Goal: Task Accomplishment & Management: Use online tool/utility

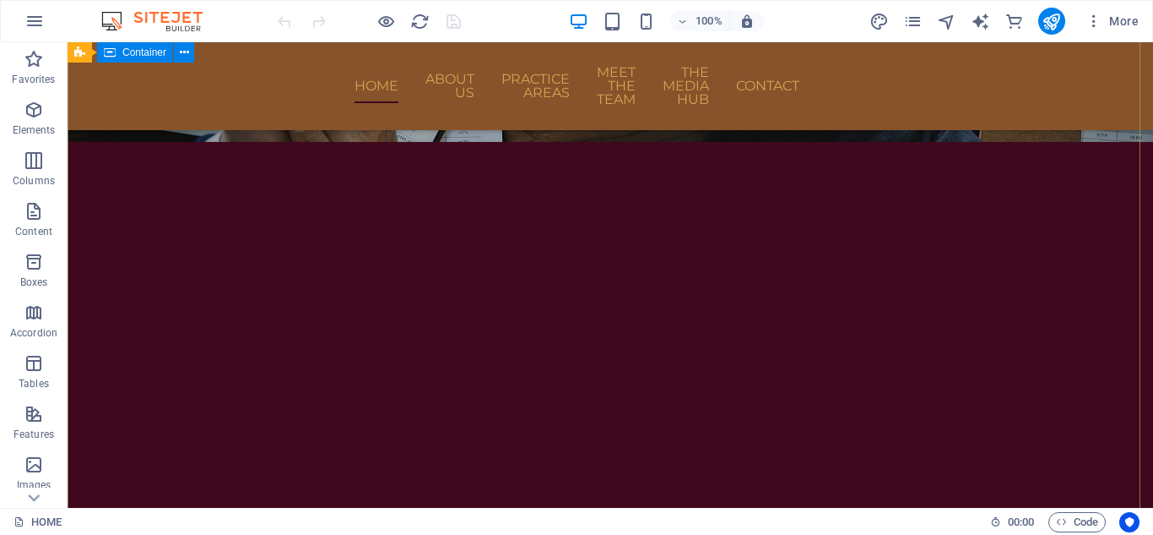
scroll to position [676, 0]
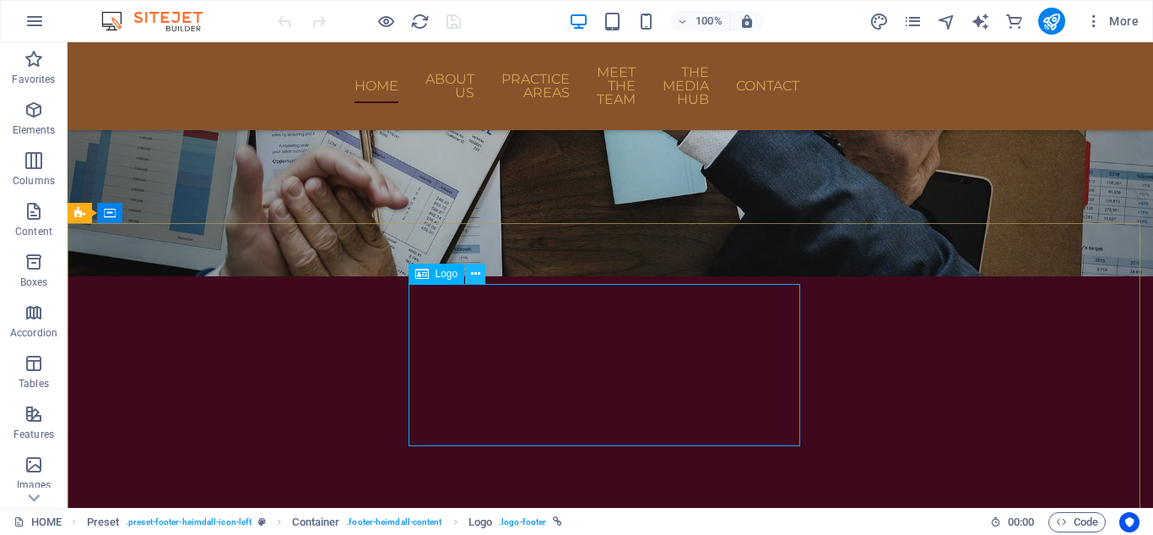
click at [473, 276] on icon at bounding box center [475, 274] width 9 height 18
click at [476, 270] on icon at bounding box center [475, 274] width 9 height 18
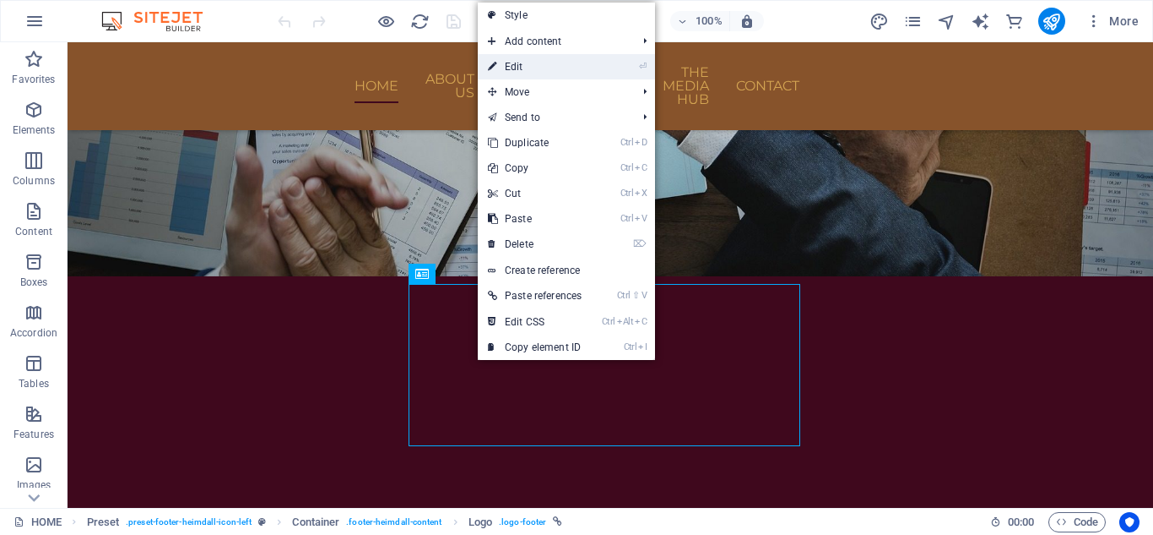
click at [592, 60] on link "⏎ Edit" at bounding box center [535, 66] width 114 height 25
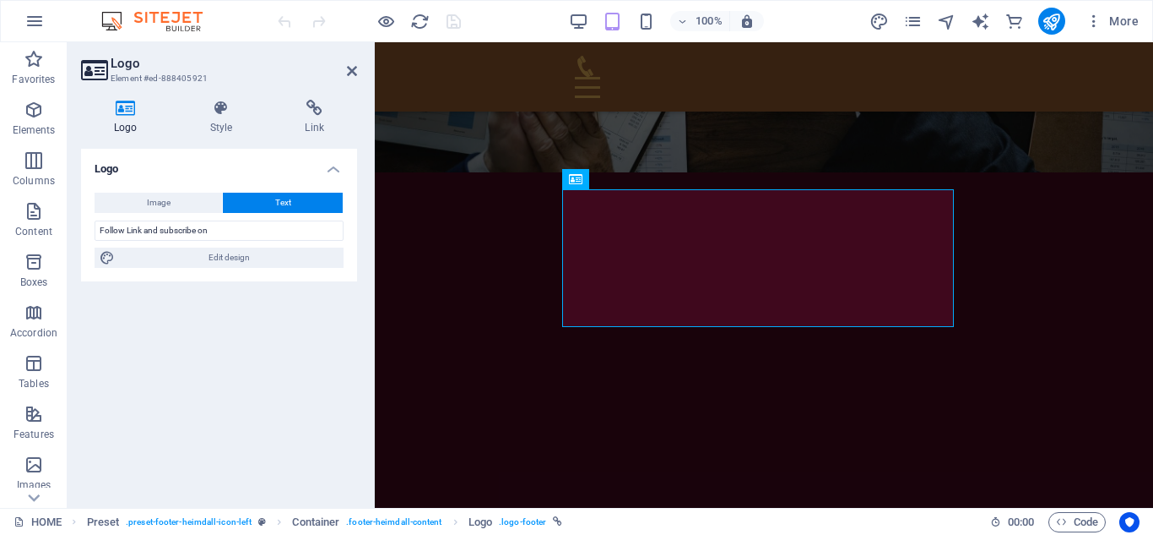
scroll to position [663, 0]
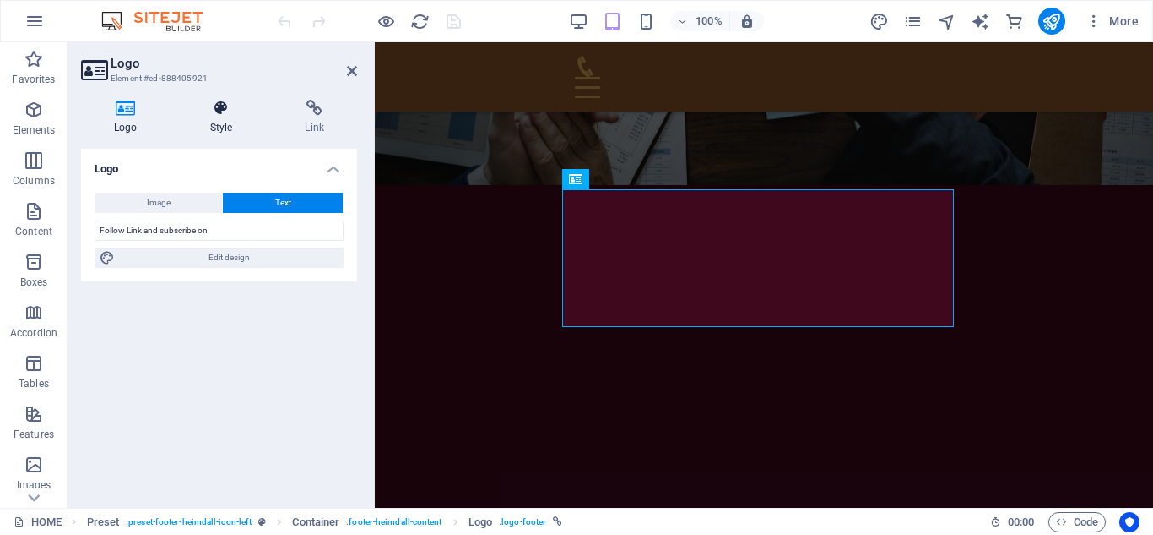
click at [236, 107] on icon at bounding box center [221, 108] width 89 height 17
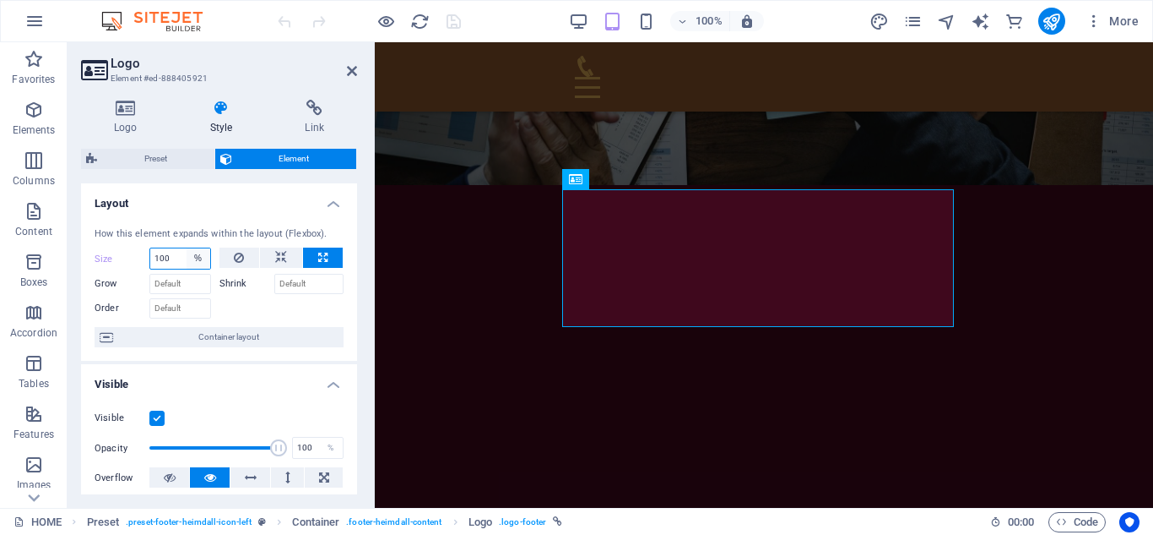
click at [193, 257] on select "Default auto px % 1/1 1/2 1/3 1/4 1/5 1/6 1/7 1/8 1/9 1/10" at bounding box center [199, 258] width 24 height 20
select select "1/2"
click at [187, 248] on select "Default auto px % 1/1 1/2 1/3 1/4 1/5 1/6 1/7 1/8 1/9 1/10" at bounding box center [199, 258] width 24 height 20
type input "50"
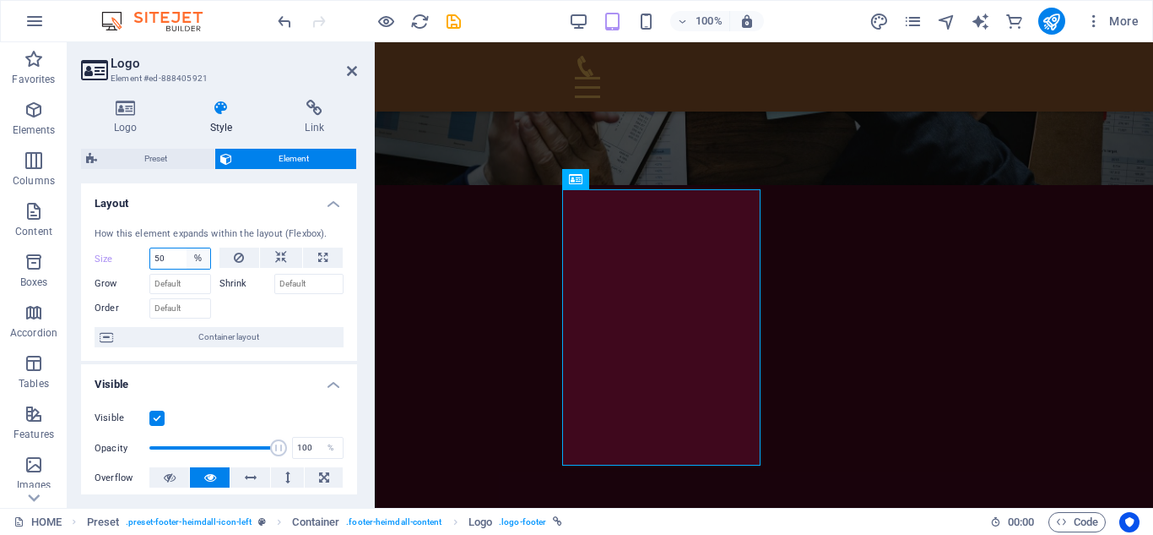
click at [203, 255] on select "Default auto px % 1/1 1/2 1/3 1/4 1/5 1/6 1/7 1/8 1/9 1/10" at bounding box center [199, 258] width 24 height 20
click at [187, 248] on select "Default auto px % 1/1 1/2 1/3 1/4 1/5 1/6 1/7 1/8 1/9 1/10" at bounding box center [199, 258] width 24 height 20
click at [203, 252] on select "Default auto px % 1/1 1/2 1/3 1/4 1/5 1/6 1/7 1/8 1/9 1/10" at bounding box center [199, 258] width 24 height 20
select select "auto"
click at [187, 248] on select "Default auto px % 1/1 1/2 1/3 1/4 1/5 1/6 1/7 1/8 1/9 1/10" at bounding box center [199, 258] width 24 height 20
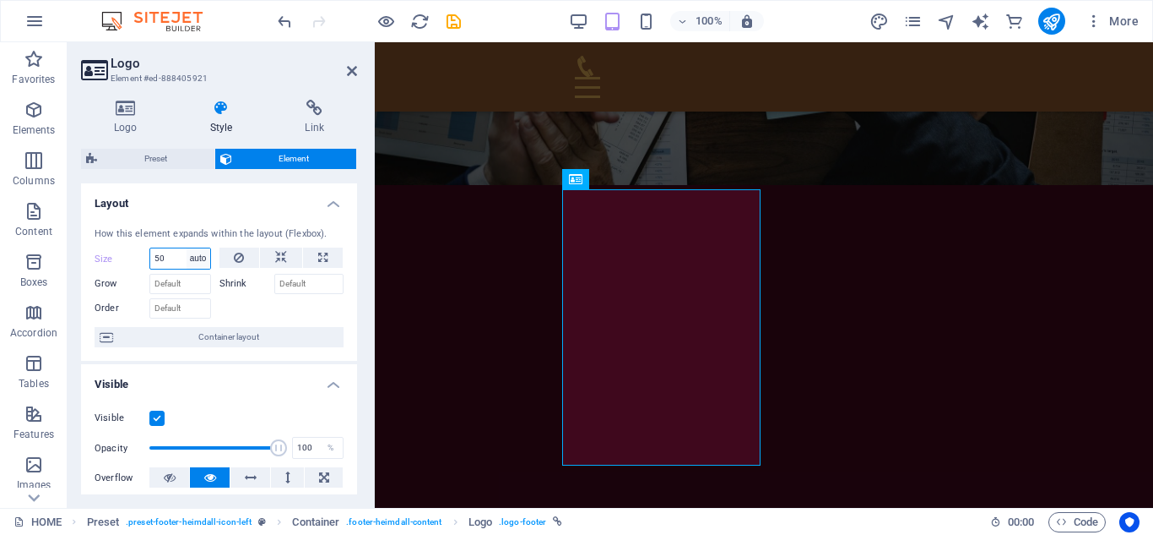
select select "DISABLED_OPTION_VALUE"
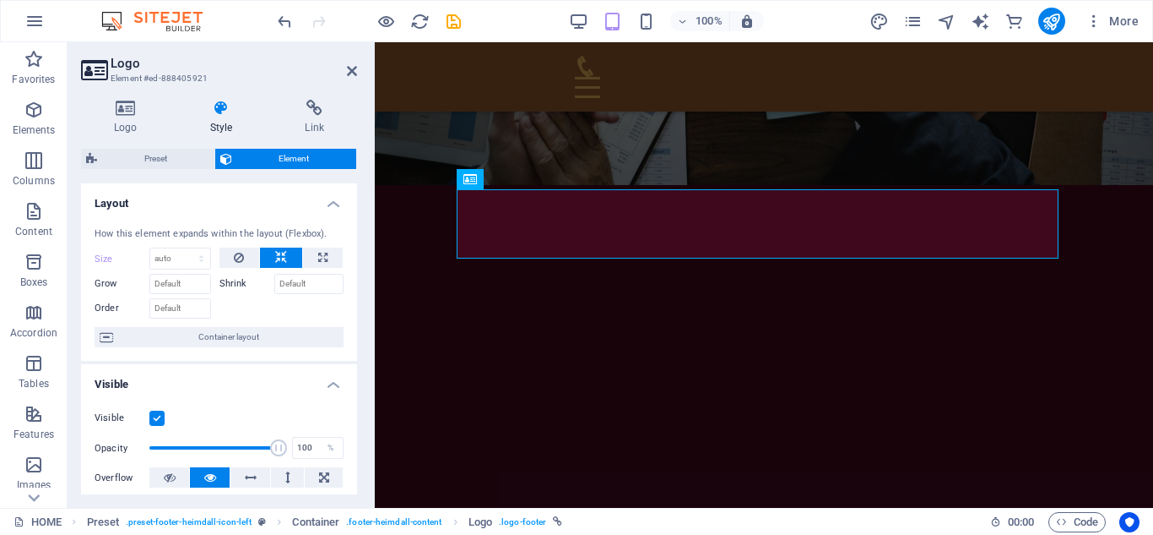
click at [238, 273] on div "Shrink" at bounding box center [282, 281] width 125 height 24
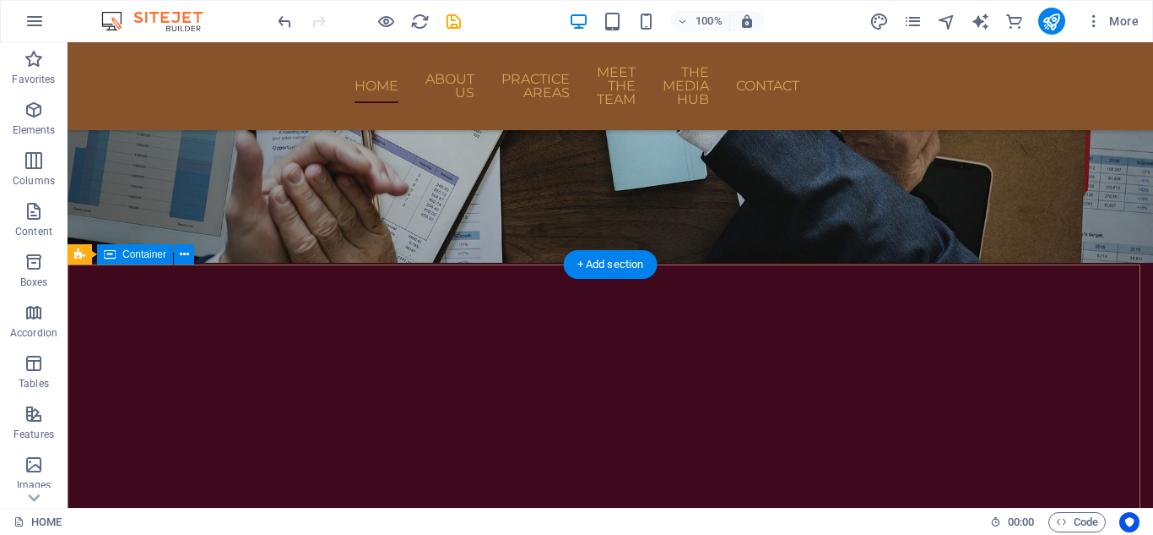
scroll to position [713, 0]
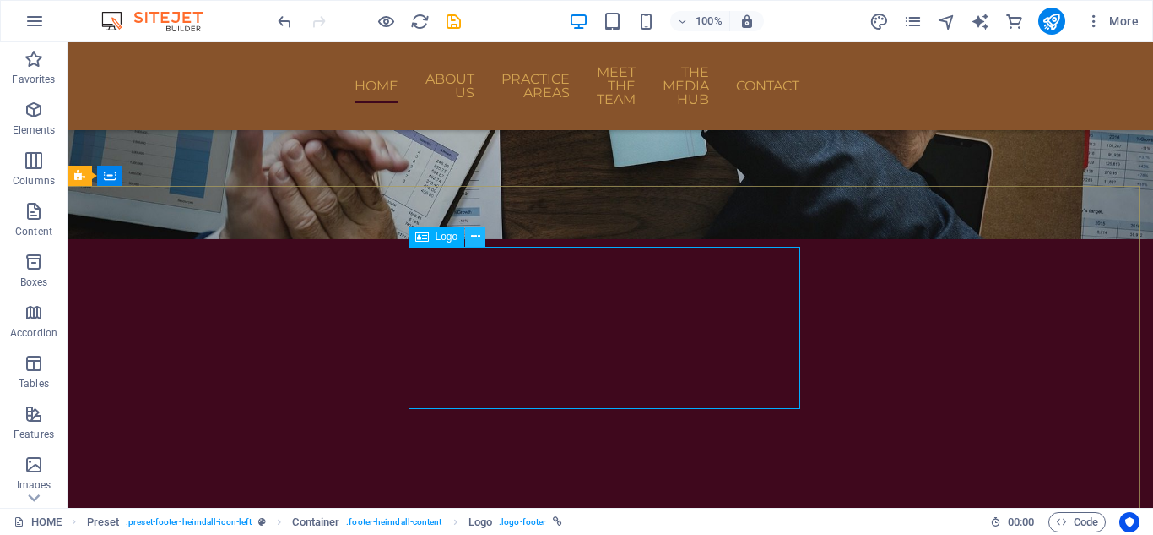
click at [480, 237] on icon at bounding box center [475, 237] width 9 height 18
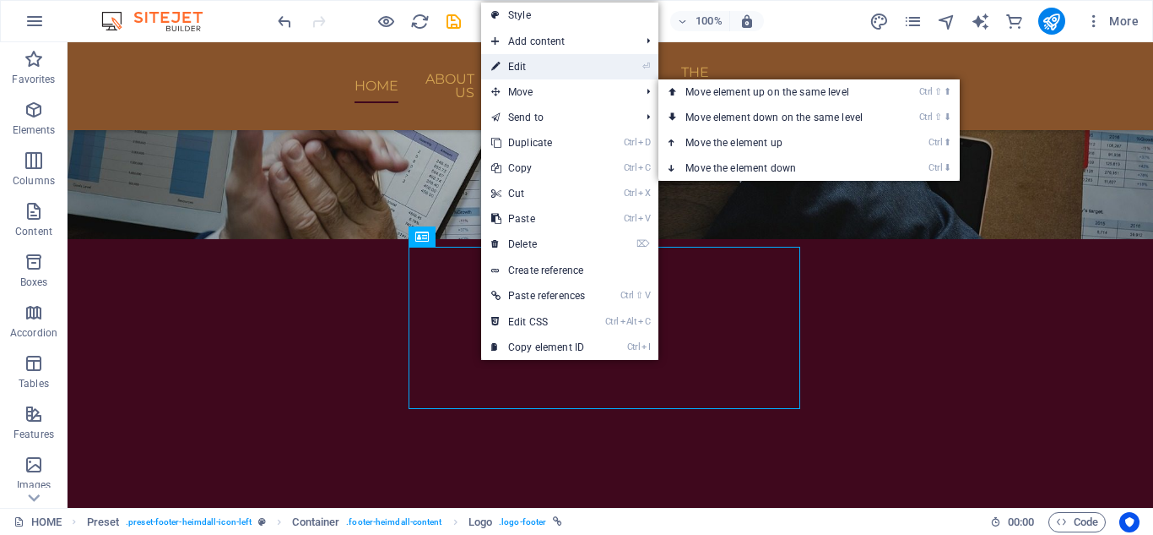
click at [535, 71] on link "⏎ Edit" at bounding box center [538, 66] width 114 height 25
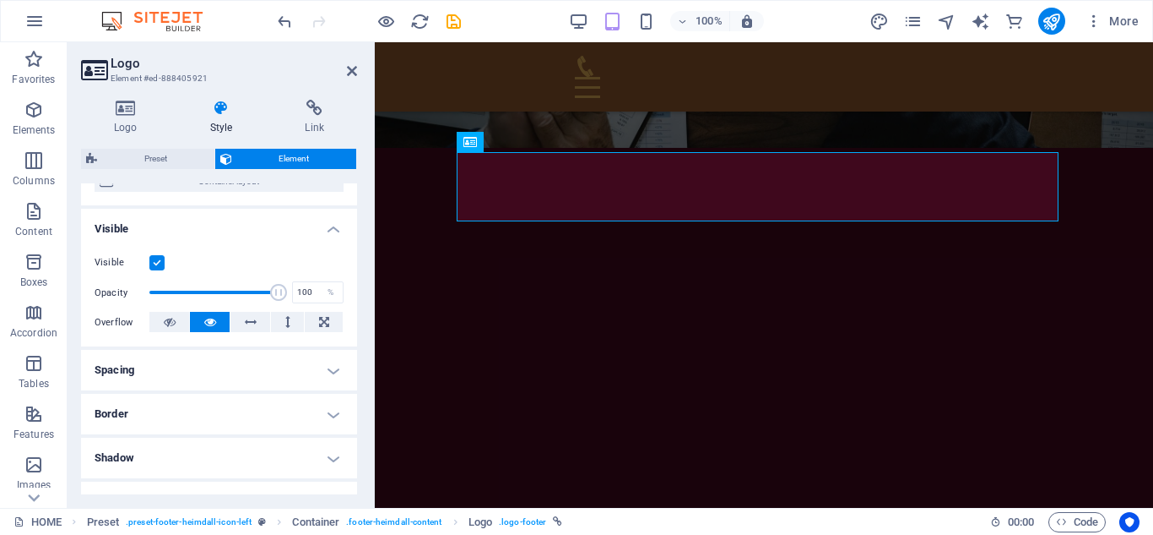
scroll to position [149, 0]
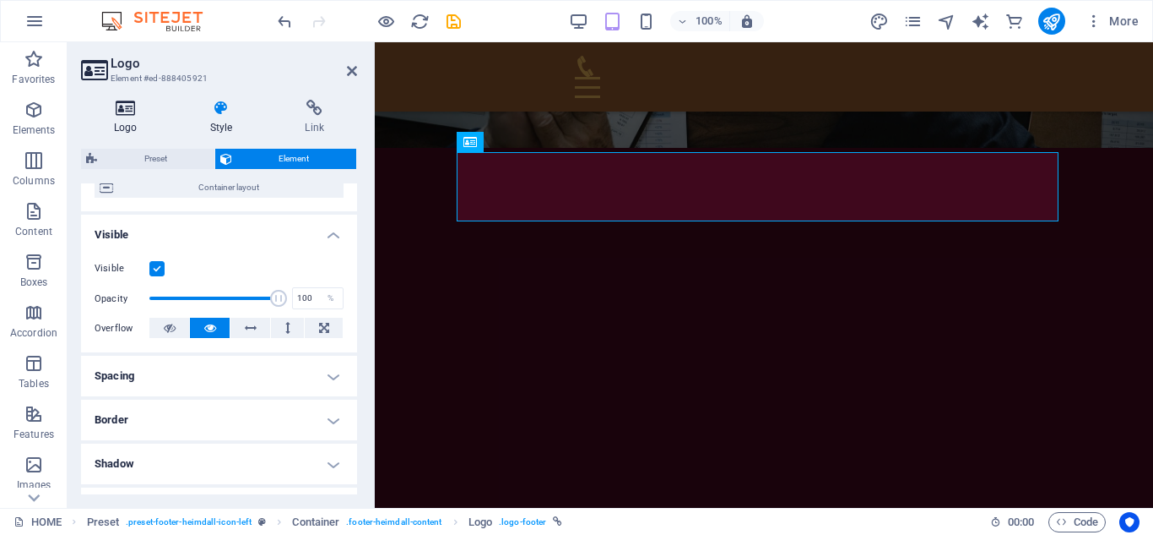
click at [130, 119] on h4 "Logo" at bounding box center [129, 117] width 96 height 35
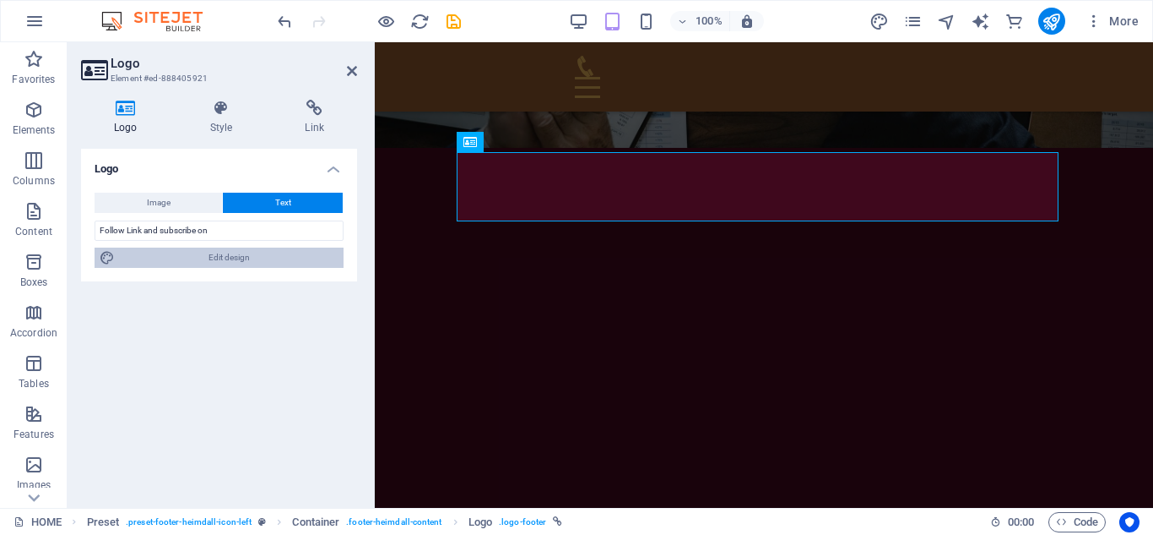
drag, startPoint x: 222, startPoint y: 251, endPoint x: 124, endPoint y: 209, distance: 106.7
click at [222, 251] on span "Edit design" at bounding box center [229, 257] width 219 height 20
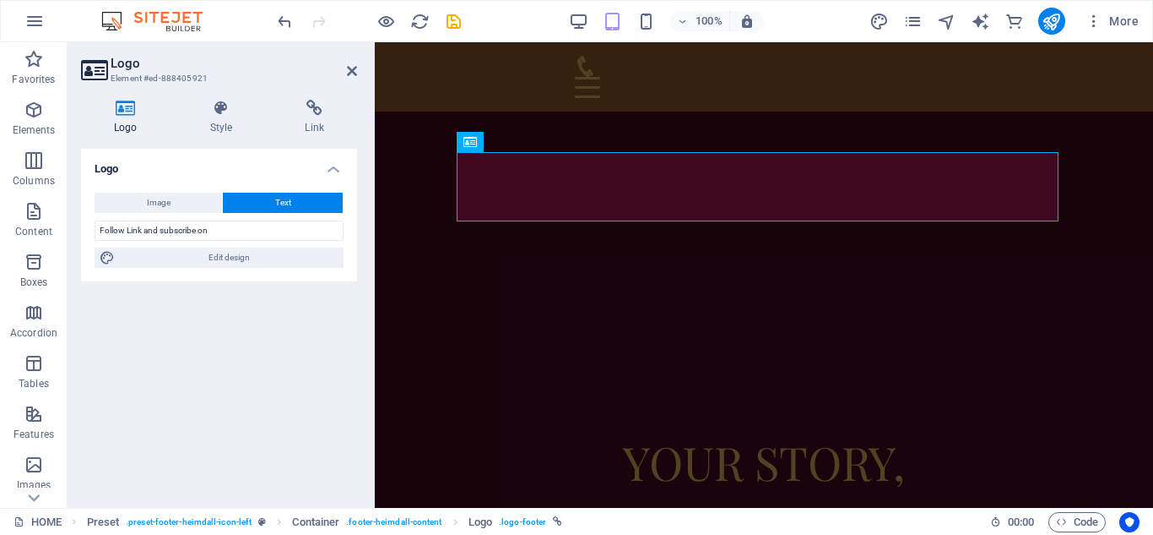
select select "rem"
select select "px"
select select "rem"
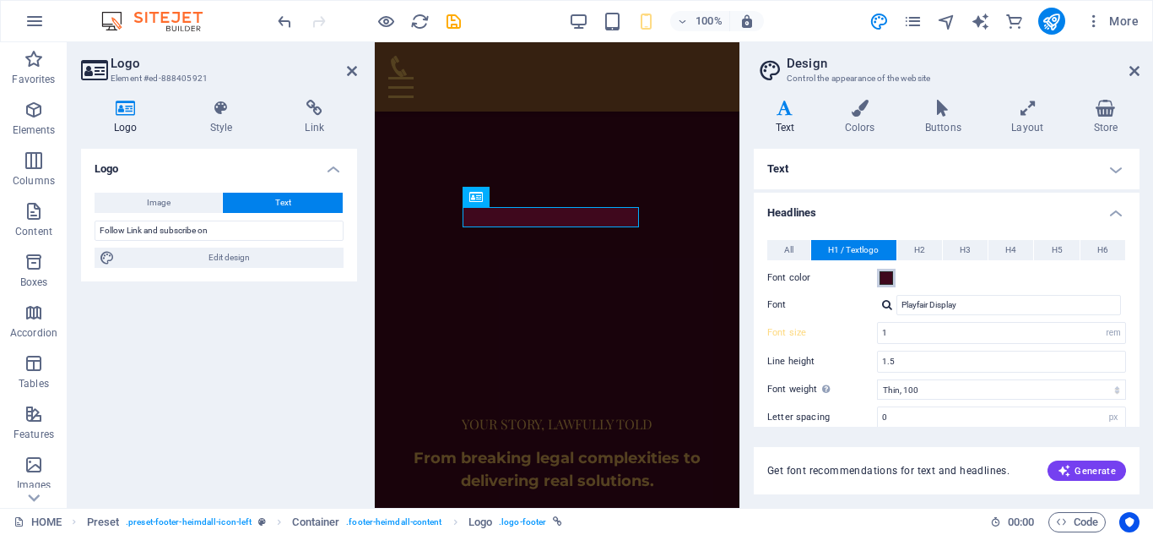
click at [887, 275] on span at bounding box center [887, 278] width 14 height 14
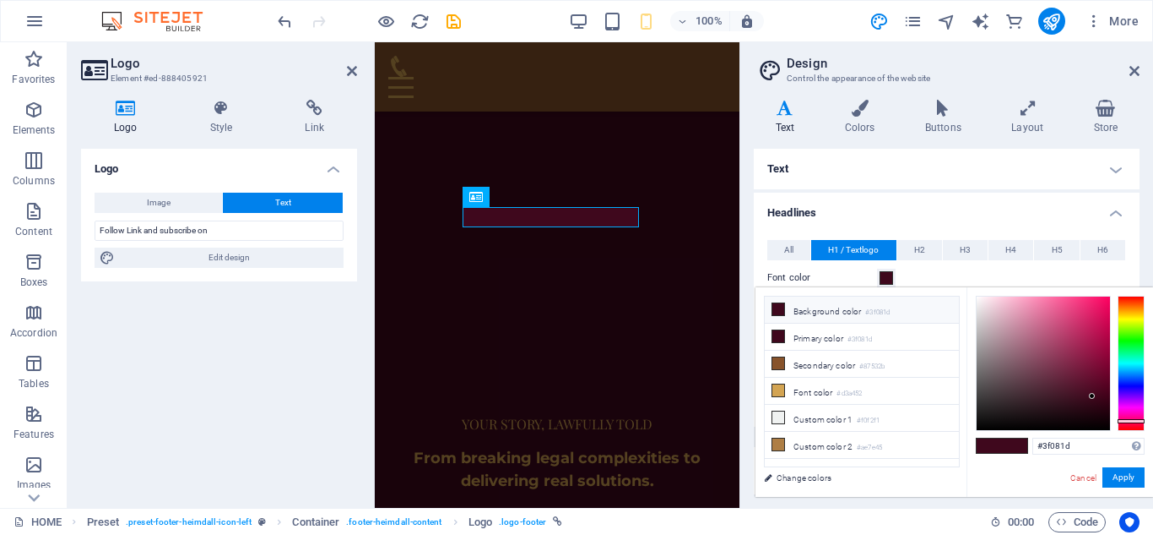
scroll to position [518, 0]
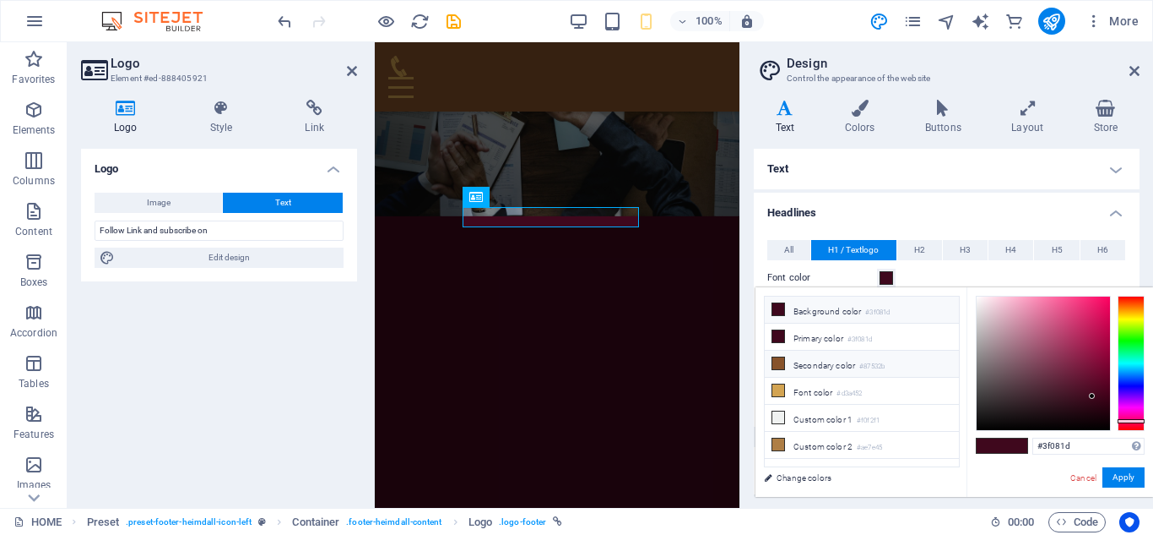
click at [784, 356] on span at bounding box center [779, 363] width 14 height 14
type input "#87532b"
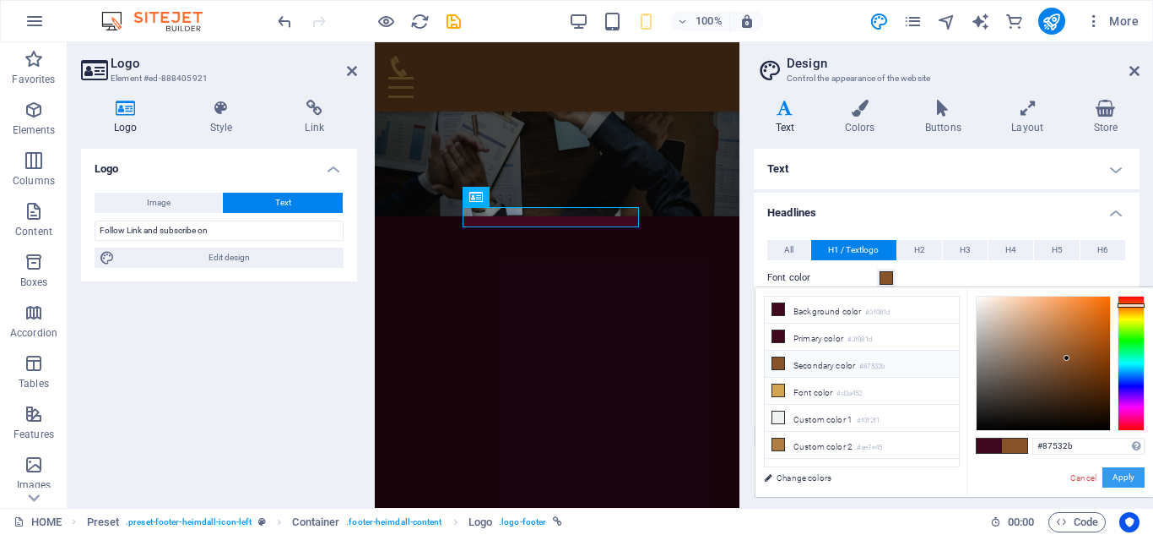
click at [1138, 477] on button "Apply" at bounding box center [1124, 477] width 42 height 20
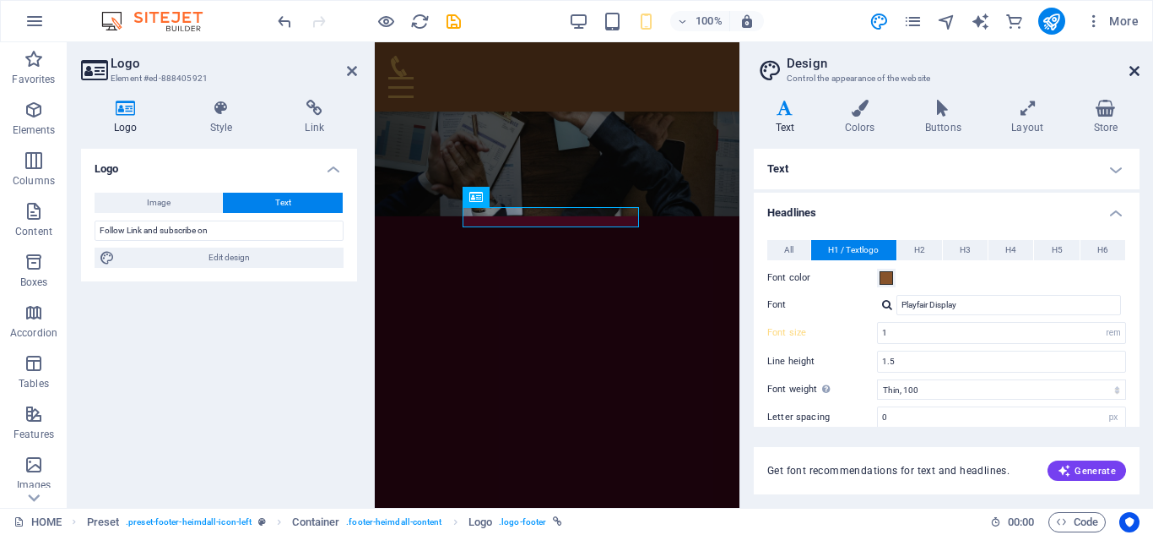
click at [1133, 75] on icon at bounding box center [1135, 71] width 10 height 14
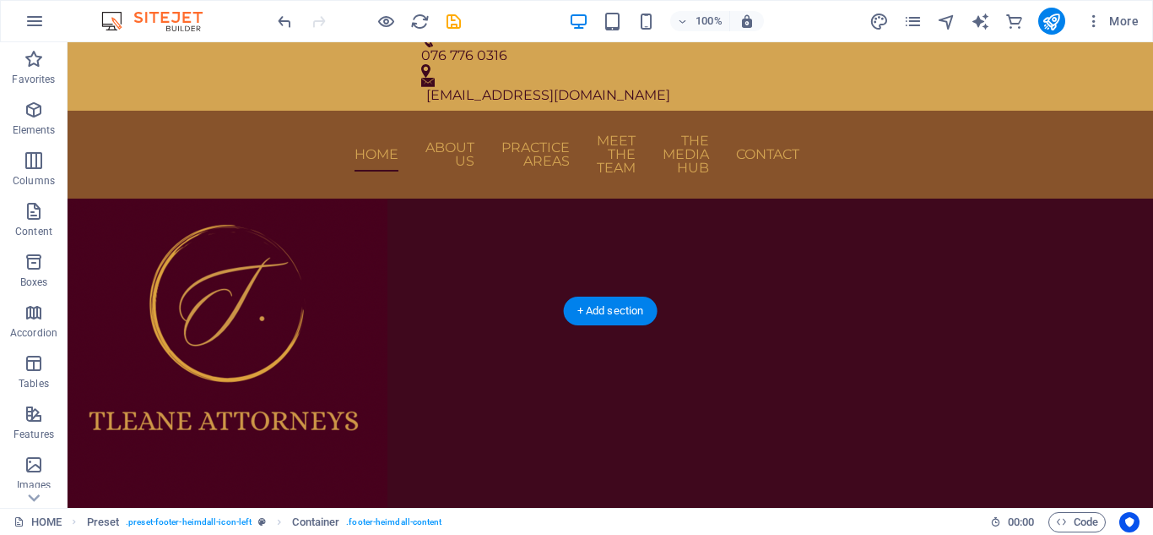
scroll to position [0, 0]
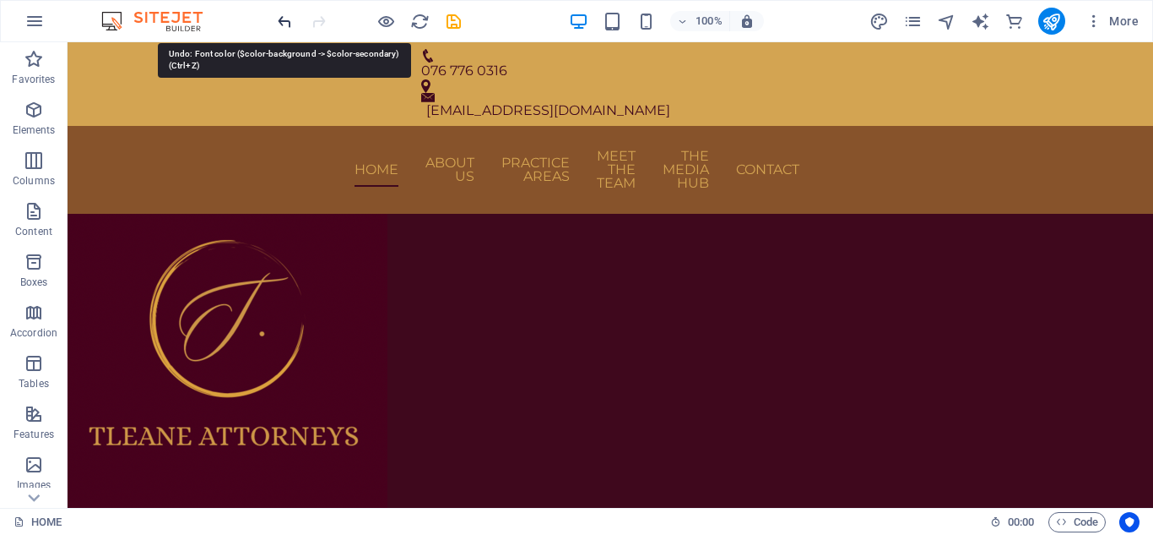
click at [282, 25] on icon "undo" at bounding box center [284, 21] width 19 height 19
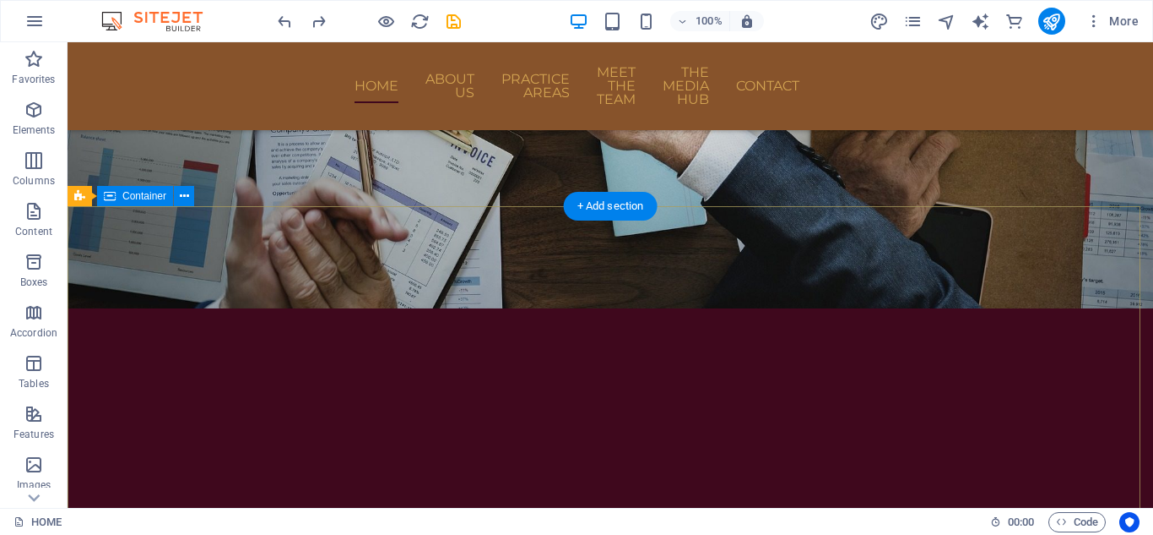
scroll to position [844, 0]
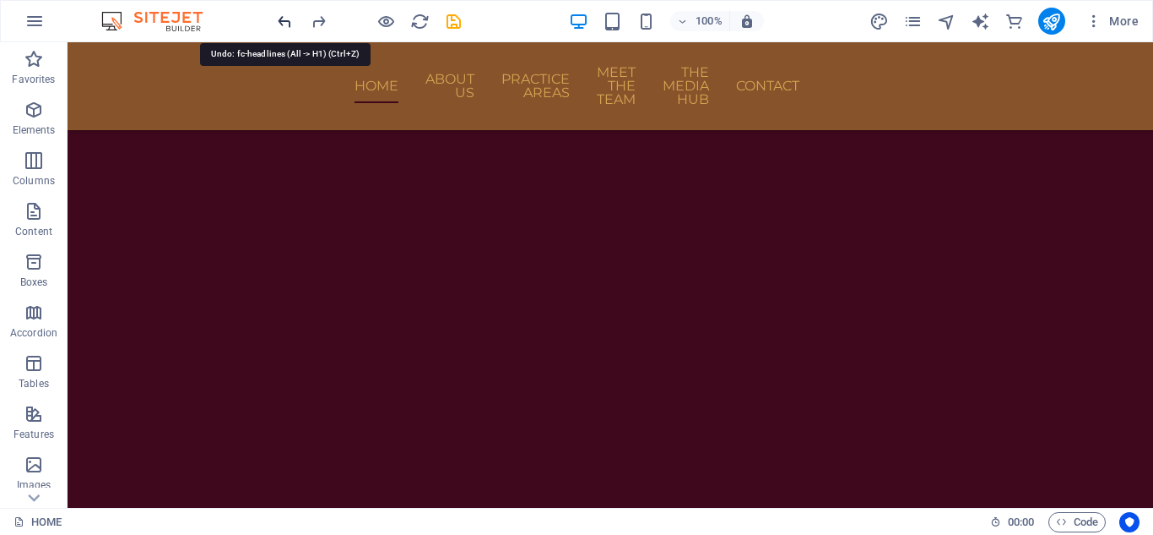
click at [277, 27] on icon "undo" at bounding box center [284, 21] width 19 height 19
click at [281, 26] on icon "undo" at bounding box center [284, 21] width 19 height 19
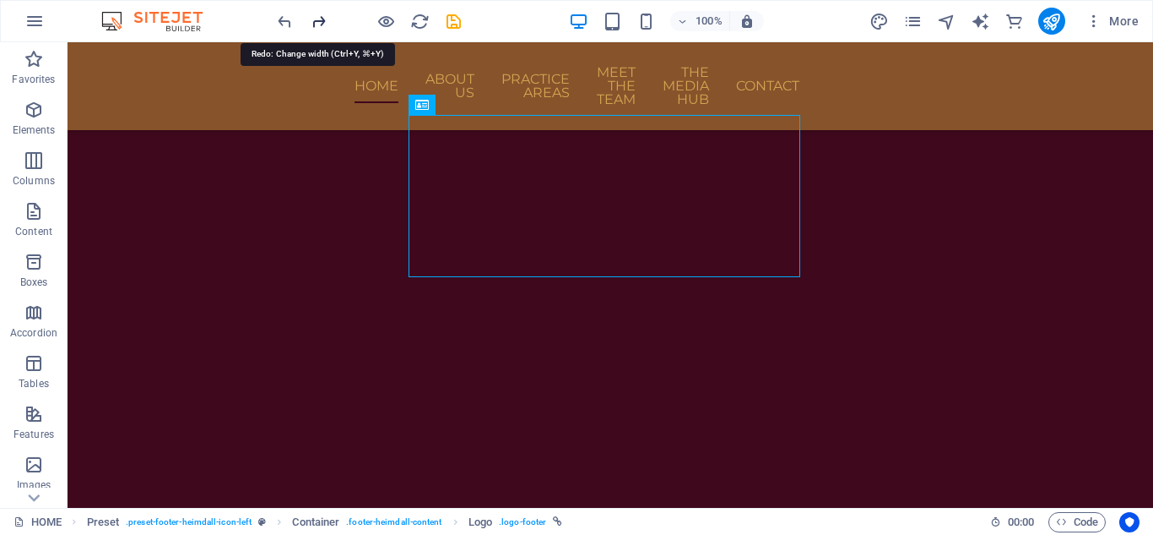
click at [315, 21] on icon "redo" at bounding box center [318, 21] width 19 height 19
click at [315, 22] on icon "redo" at bounding box center [318, 21] width 19 height 19
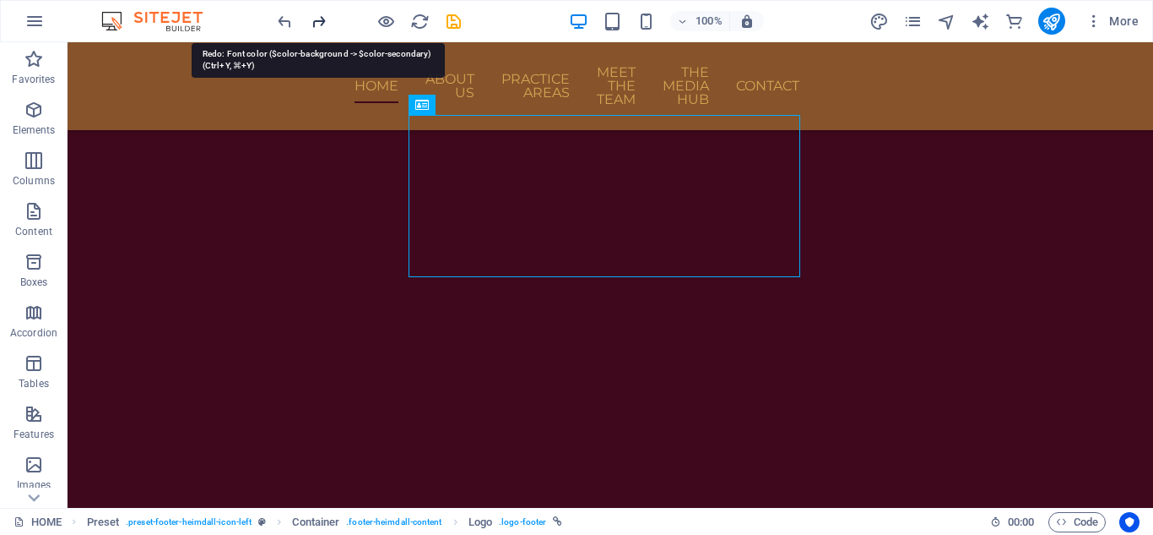
click at [315, 24] on icon "redo" at bounding box center [318, 21] width 19 height 19
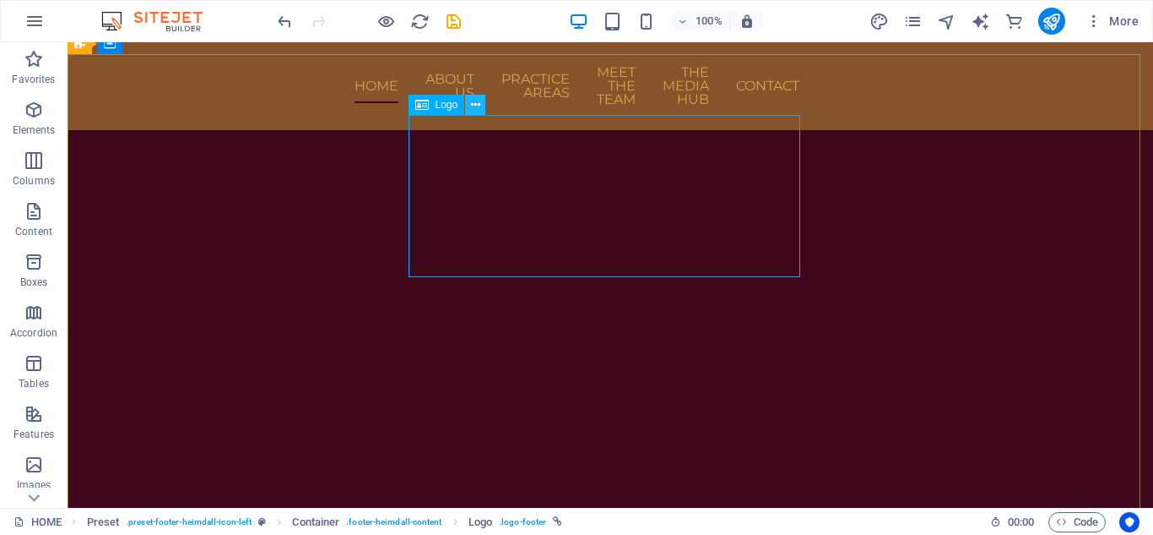
click at [473, 107] on icon at bounding box center [475, 105] width 9 height 18
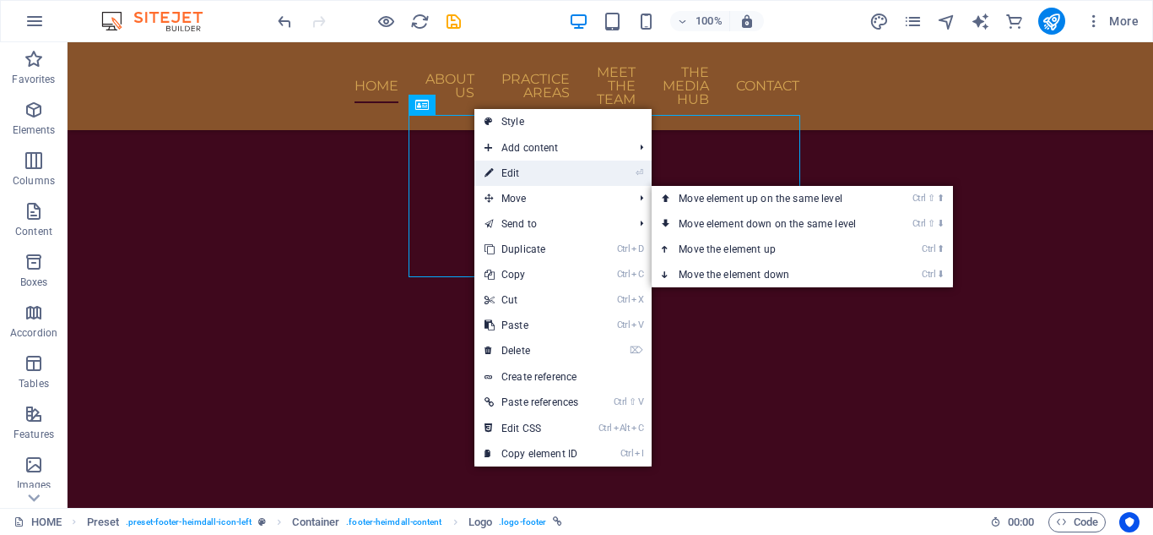
click at [568, 171] on link "⏎ Edit" at bounding box center [532, 172] width 114 height 25
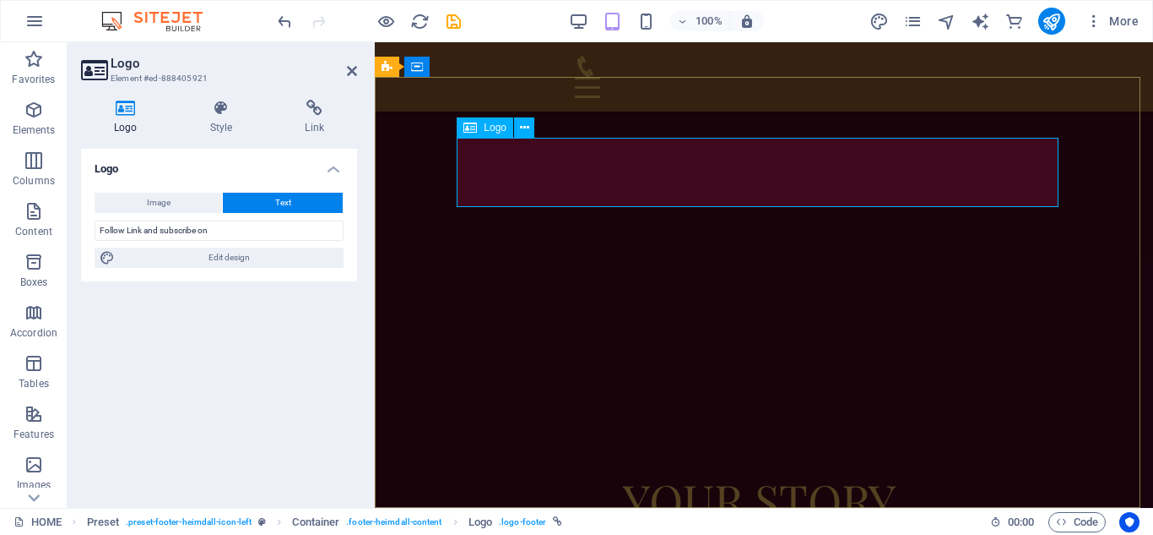
scroll to position [714, 0]
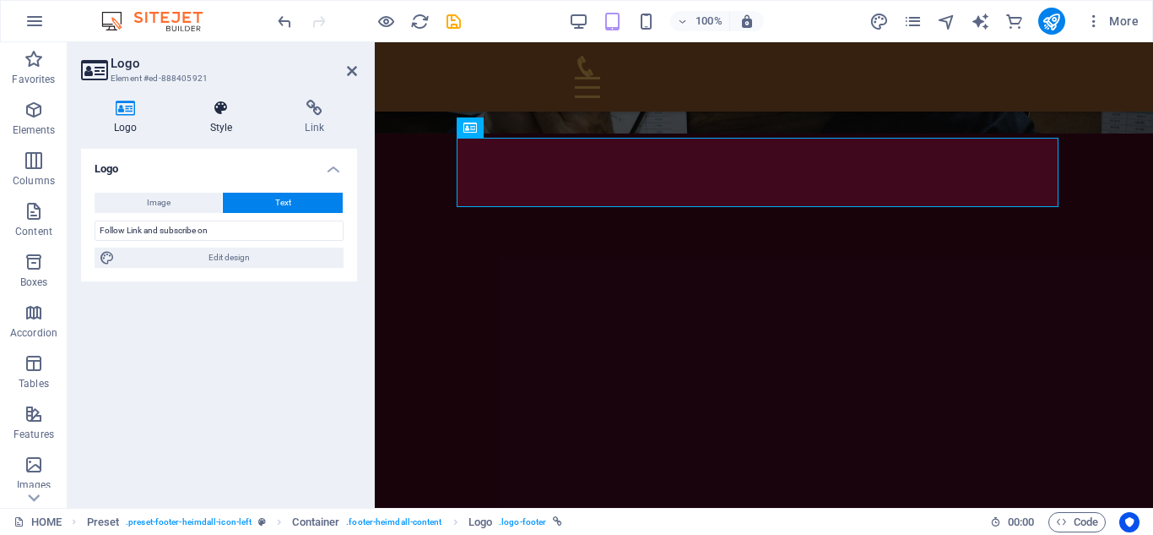
click at [233, 109] on icon at bounding box center [221, 108] width 89 height 17
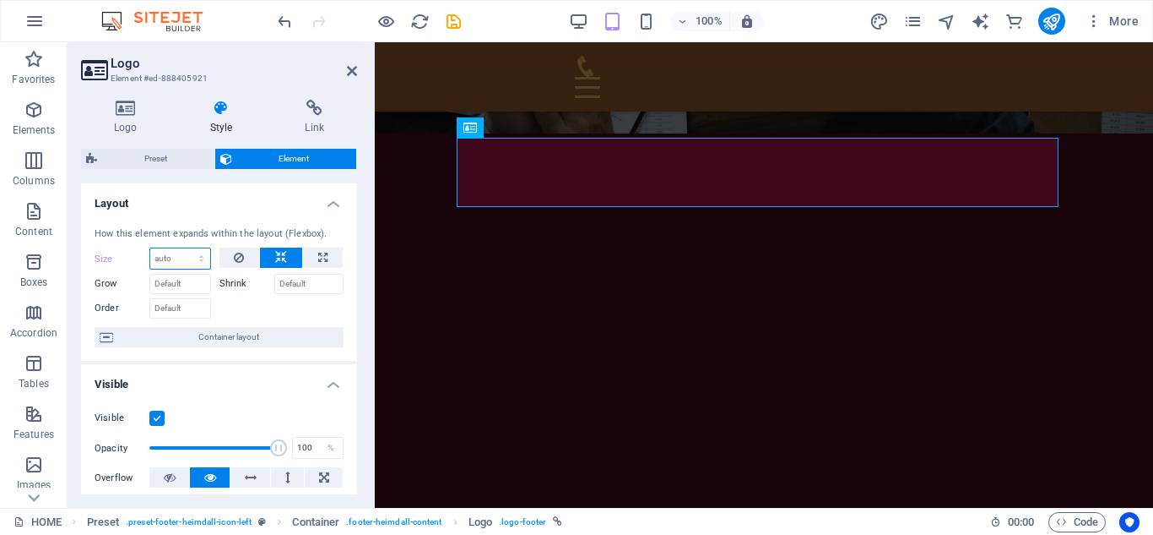
click at [190, 253] on select "Default auto px % 1/1 1/2 1/3 1/4 1/5 1/6 1/7 1/8 1/9 1/10" at bounding box center [180, 258] width 60 height 20
click at [150, 248] on select "Default auto px % 1/1 1/2 1/3 1/4 1/5 1/6 1/7 1/8 1/9 1/10" at bounding box center [180, 258] width 60 height 20
select select "DISABLED_OPTION_VALUE"
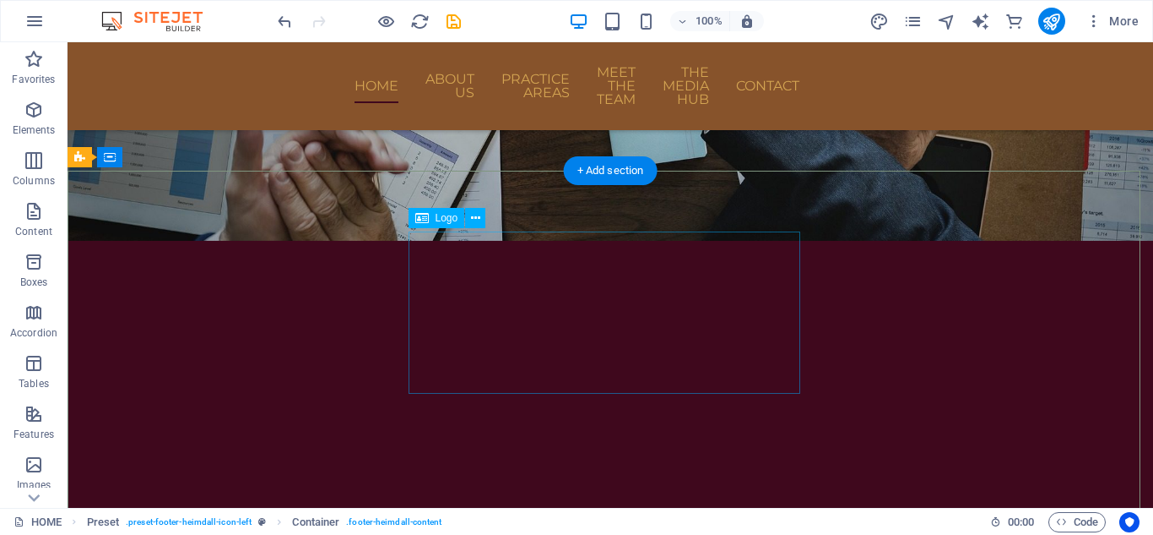
scroll to position [735, 0]
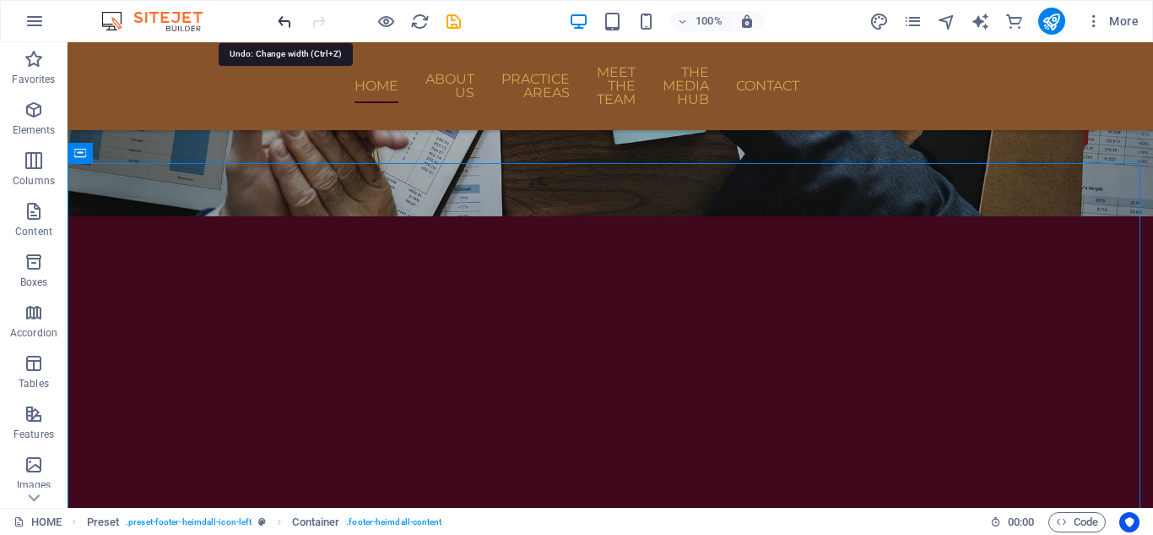
click at [287, 21] on icon "undo" at bounding box center [284, 21] width 19 height 19
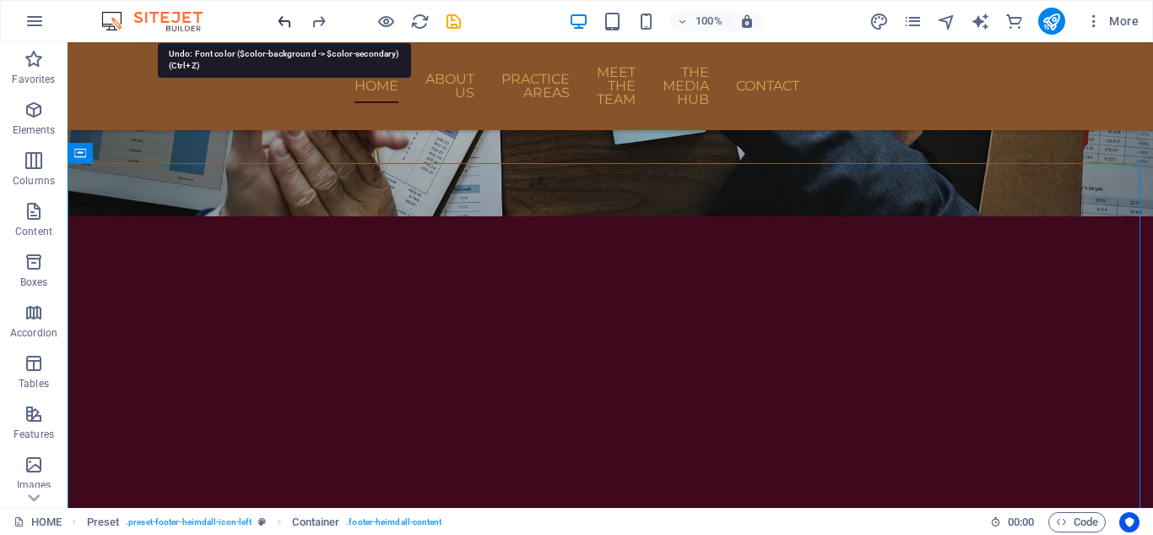
click at [286, 28] on icon "undo" at bounding box center [284, 21] width 19 height 19
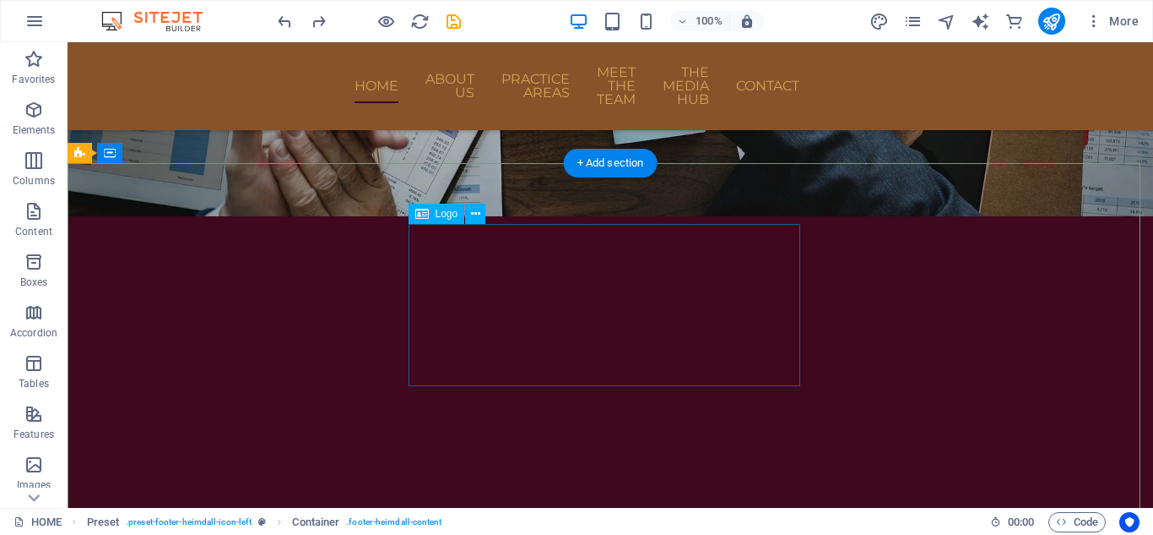
drag, startPoint x: 468, startPoint y: 256, endPoint x: 469, endPoint y: 238, distance: 17.8
click at [469, 216] on button at bounding box center [475, 214] width 20 height 20
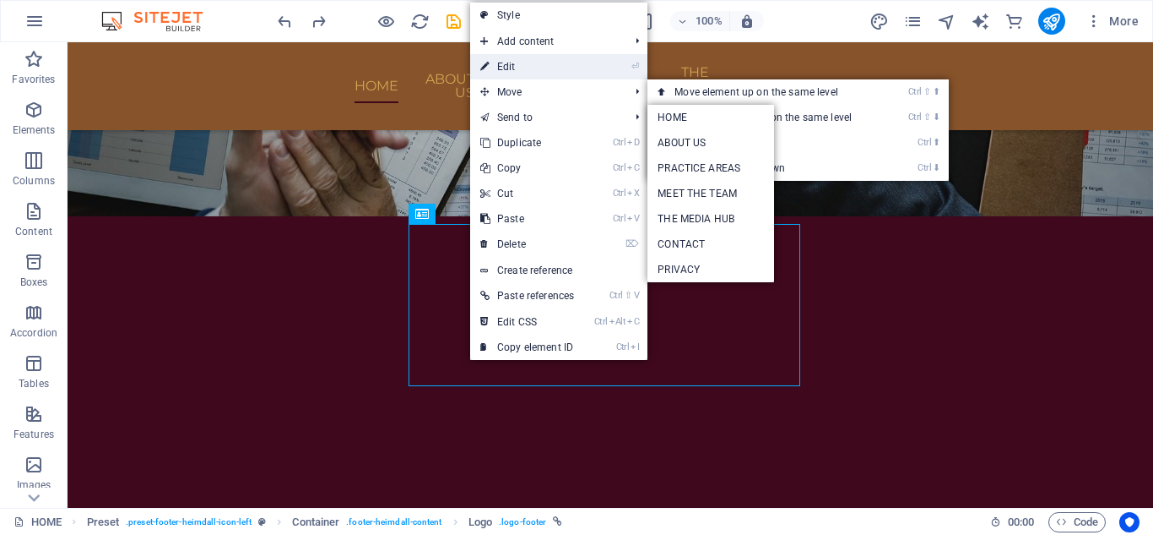
click at [538, 64] on link "⏎ Edit" at bounding box center [527, 66] width 114 height 25
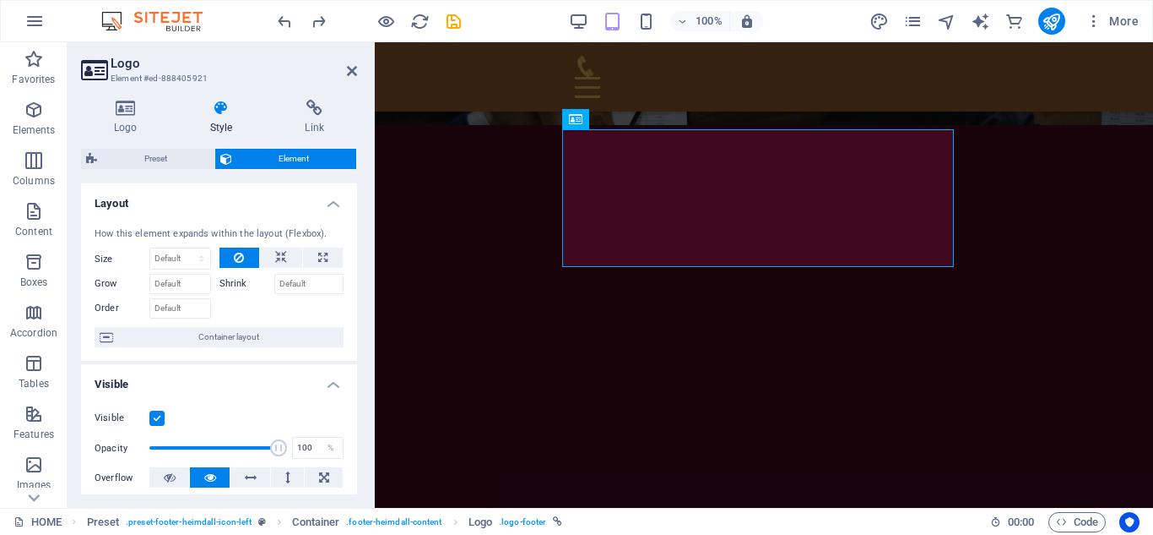
scroll to position [253, 0]
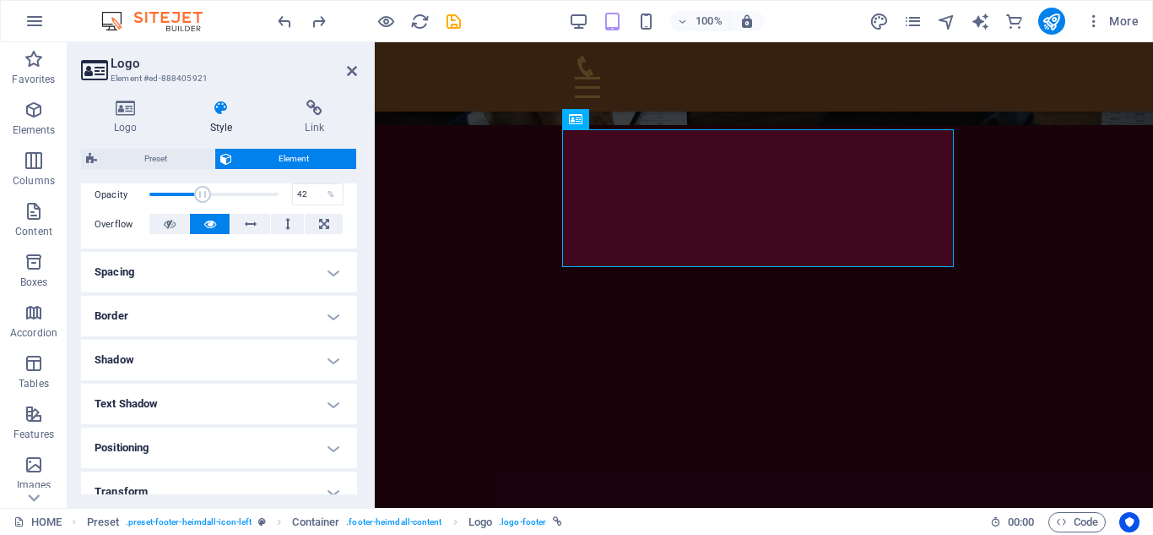
drag, startPoint x: 271, startPoint y: 188, endPoint x: 202, endPoint y: 189, distance: 69.2
click at [202, 189] on span at bounding box center [202, 194] width 17 height 17
type input "93"
drag, startPoint x: 203, startPoint y: 191, endPoint x: 267, endPoint y: 197, distance: 64.4
click at [267, 197] on span at bounding box center [269, 194] width 17 height 17
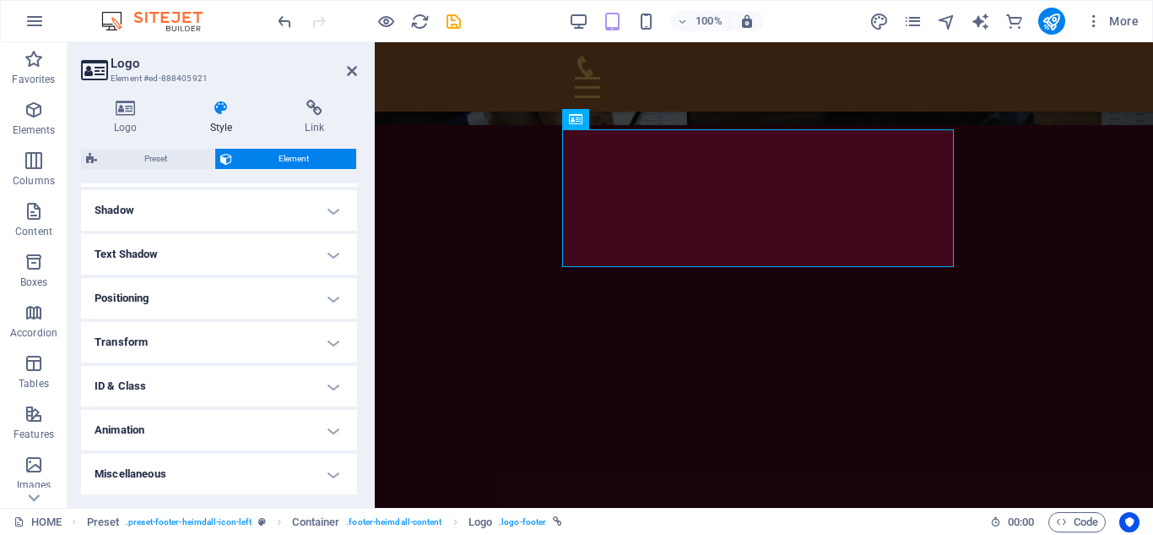
scroll to position [234, 0]
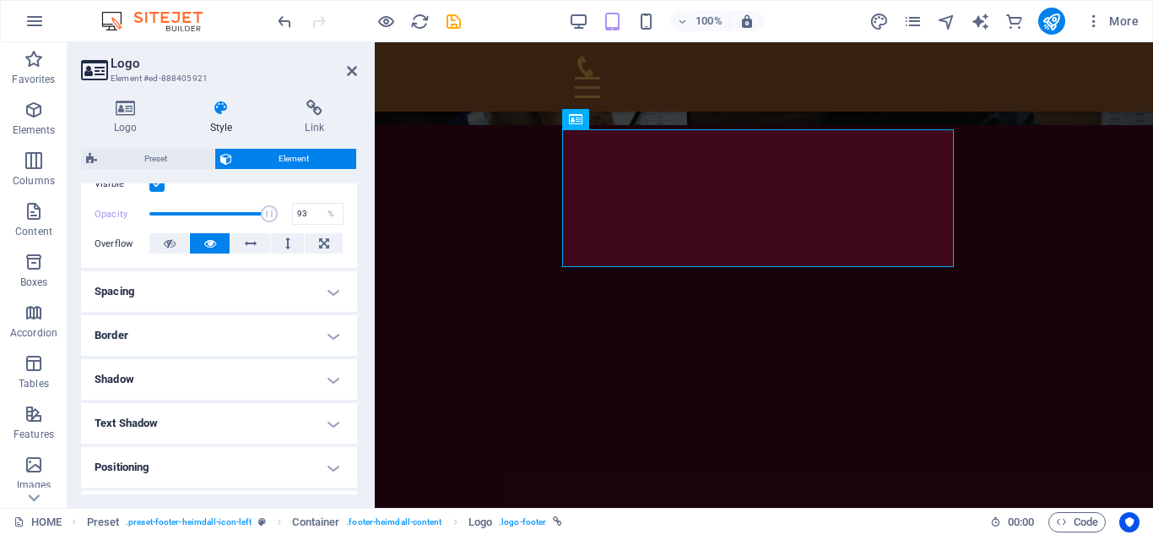
click at [339, 283] on h4 "Spacing" at bounding box center [219, 291] width 276 height 41
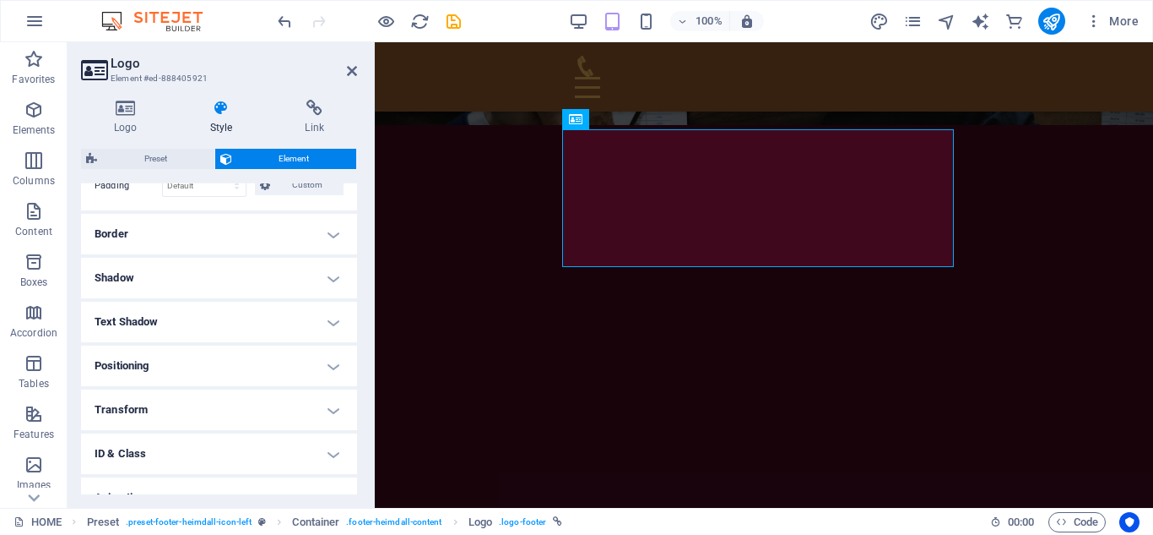
scroll to position [318, 0]
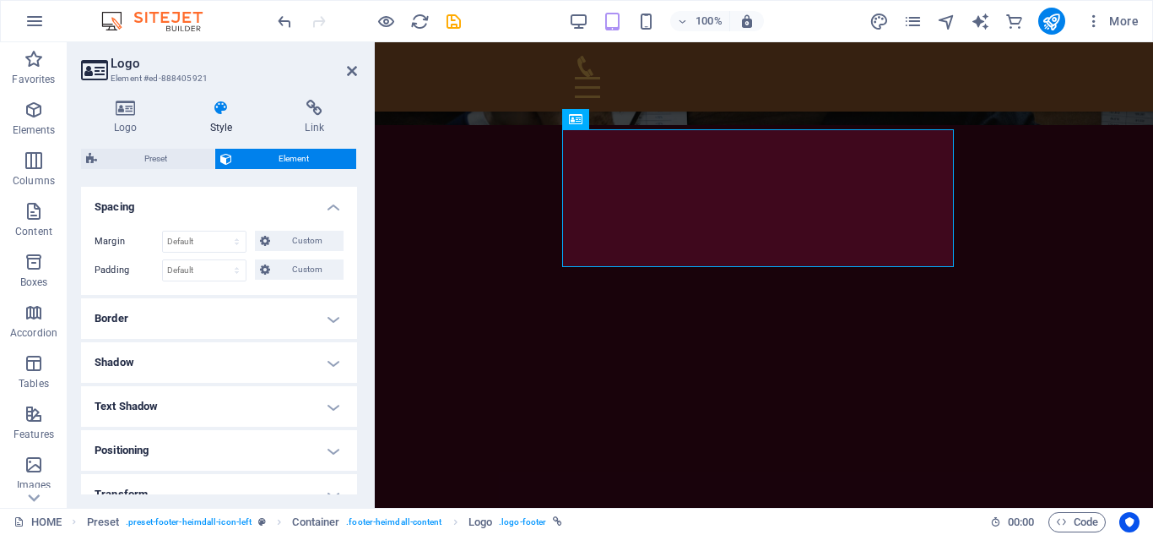
click at [317, 303] on h4 "Border" at bounding box center [219, 318] width 276 height 41
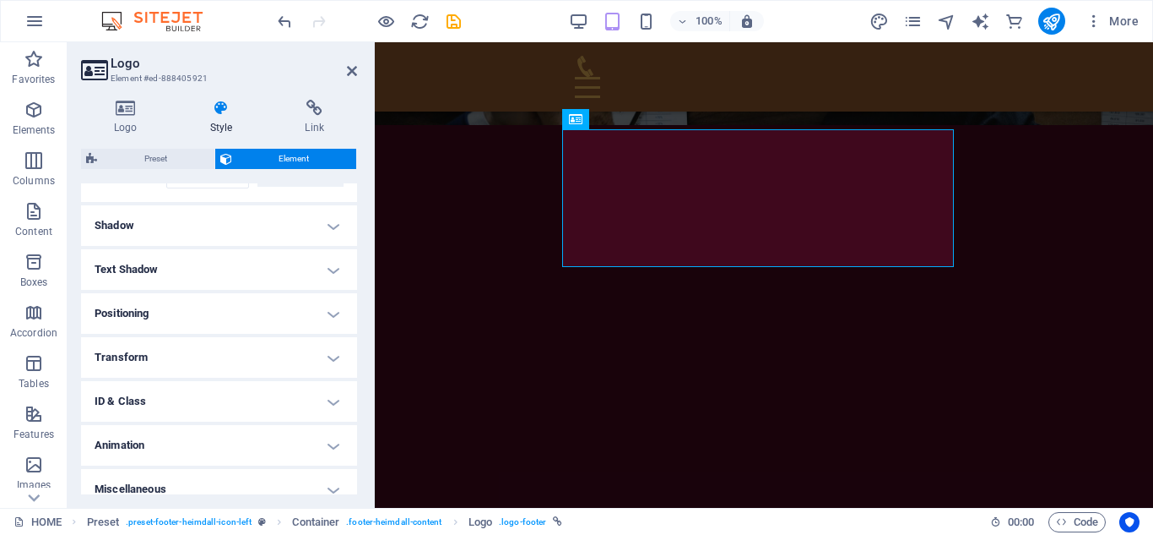
scroll to position [539, 0]
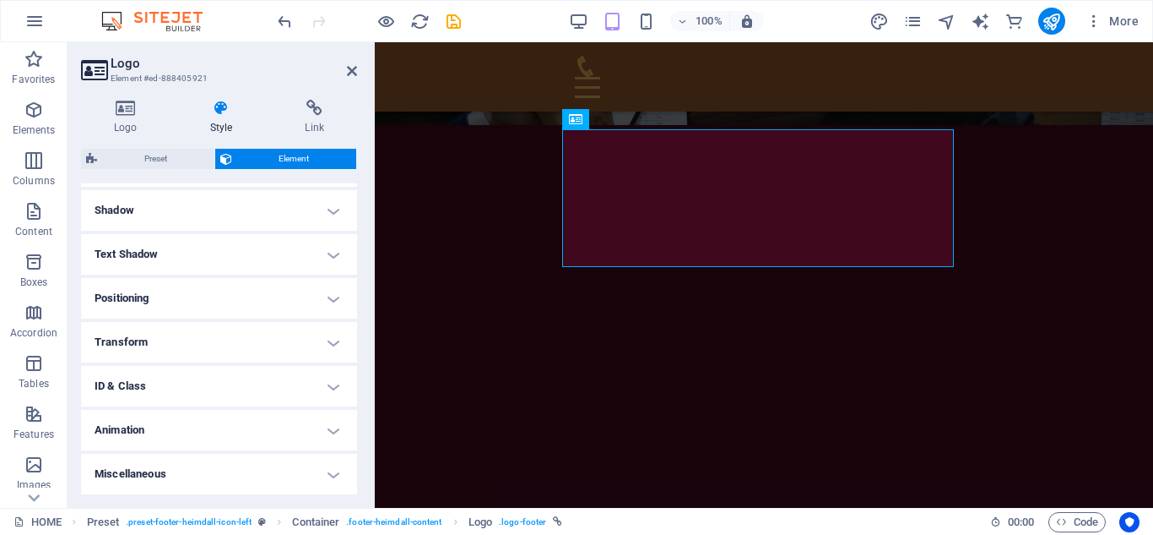
click at [318, 255] on h4 "Text Shadow" at bounding box center [219, 254] width 276 height 41
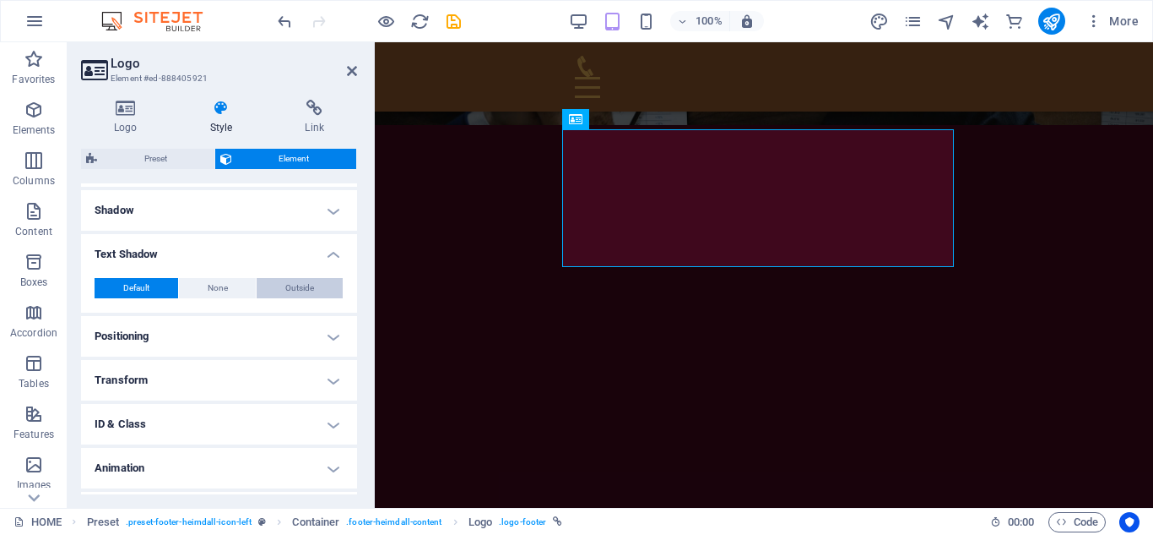
click at [299, 292] on span "Outside" at bounding box center [299, 288] width 29 height 20
type input "2"
type input "4"
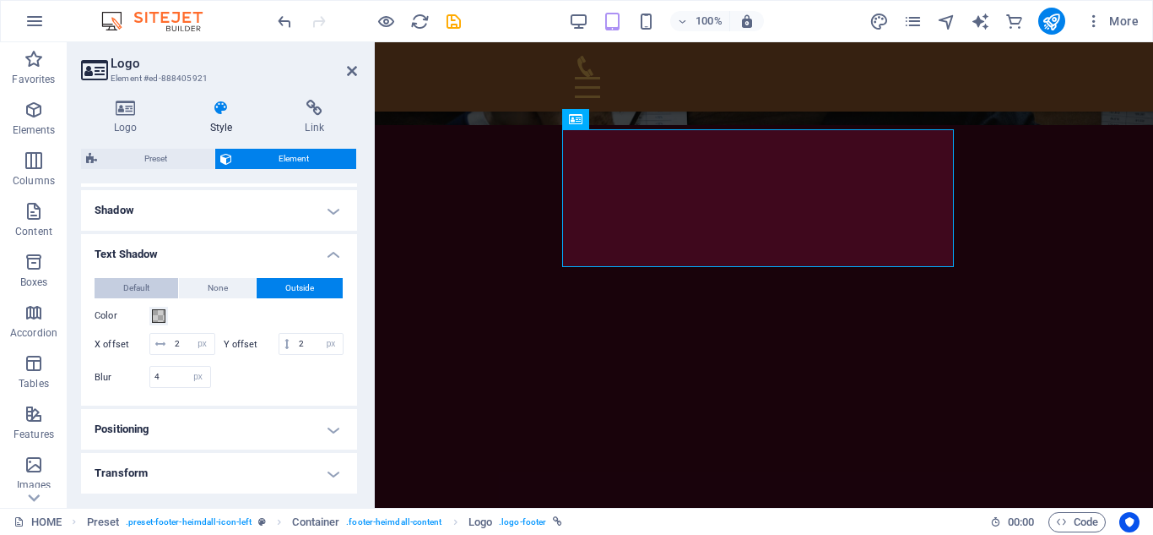
click at [141, 290] on span "Default" at bounding box center [136, 288] width 26 height 20
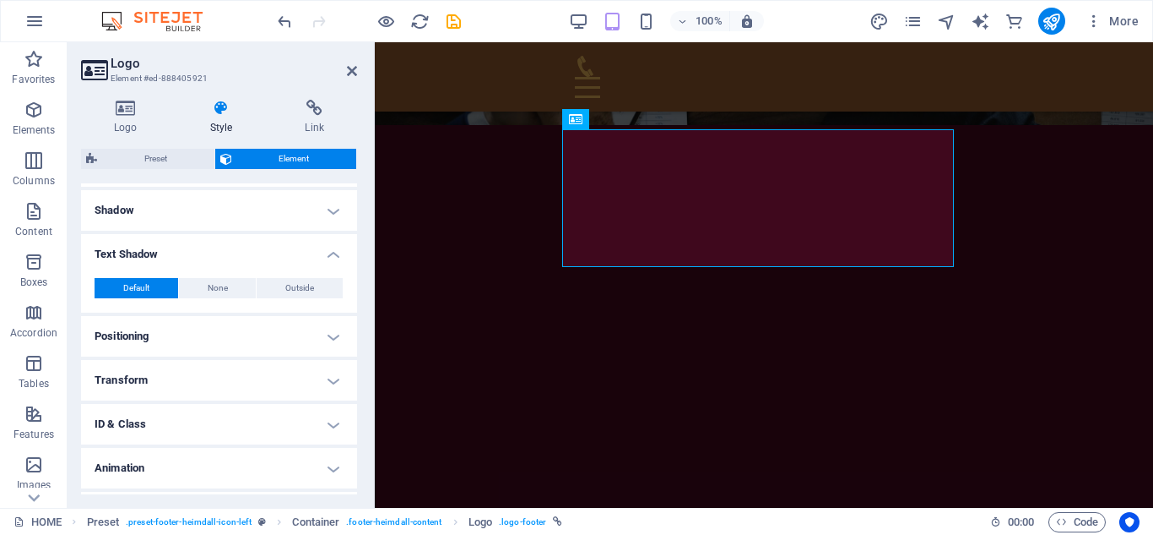
click at [327, 251] on h4 "Text Shadow" at bounding box center [219, 249] width 276 height 30
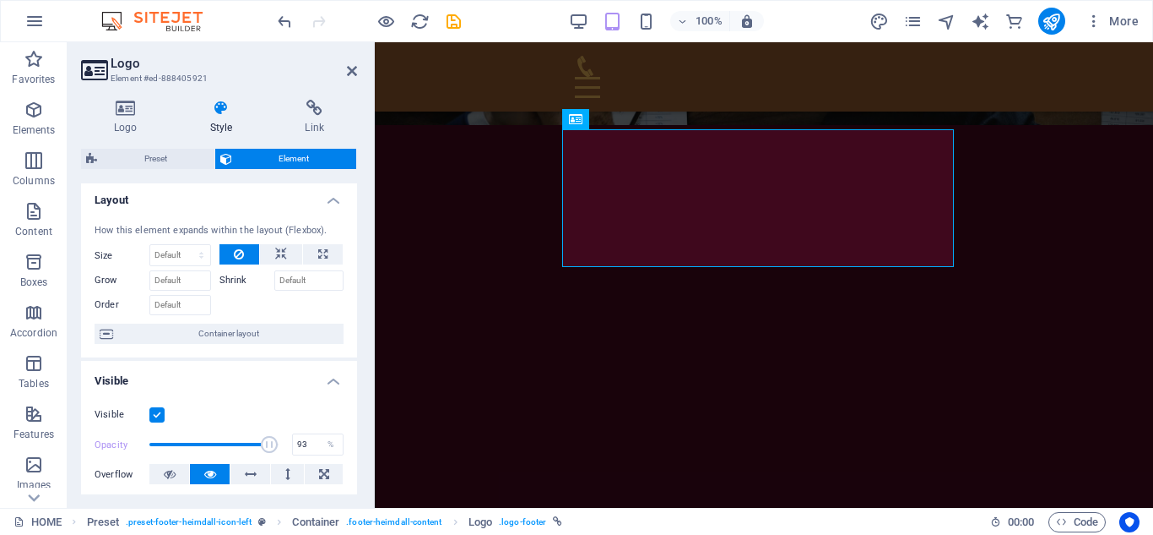
scroll to position [0, 0]
click at [354, 77] on icon at bounding box center [352, 71] width 10 height 14
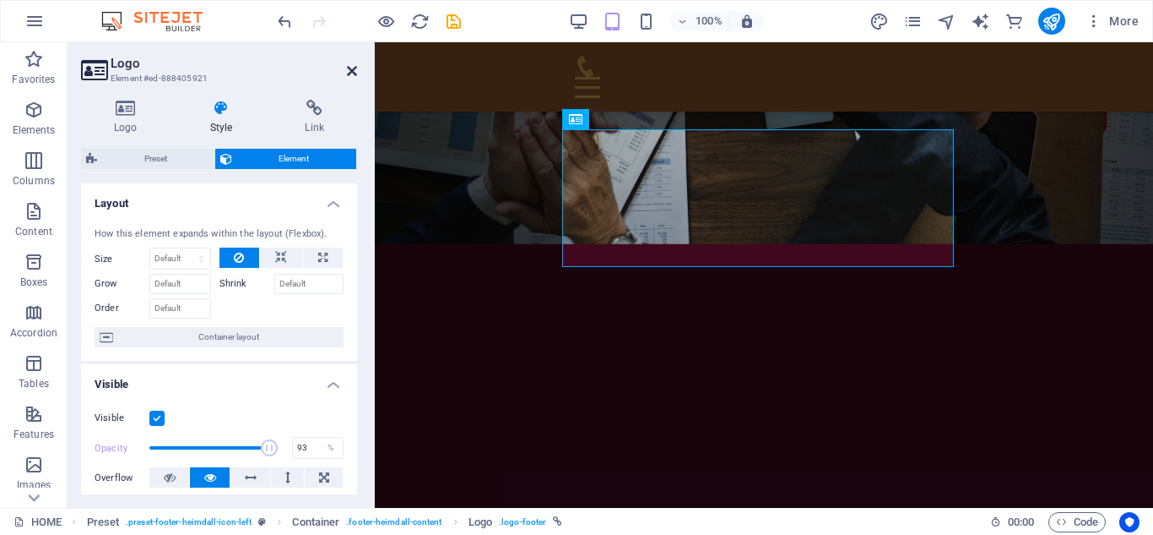
scroll to position [744, 0]
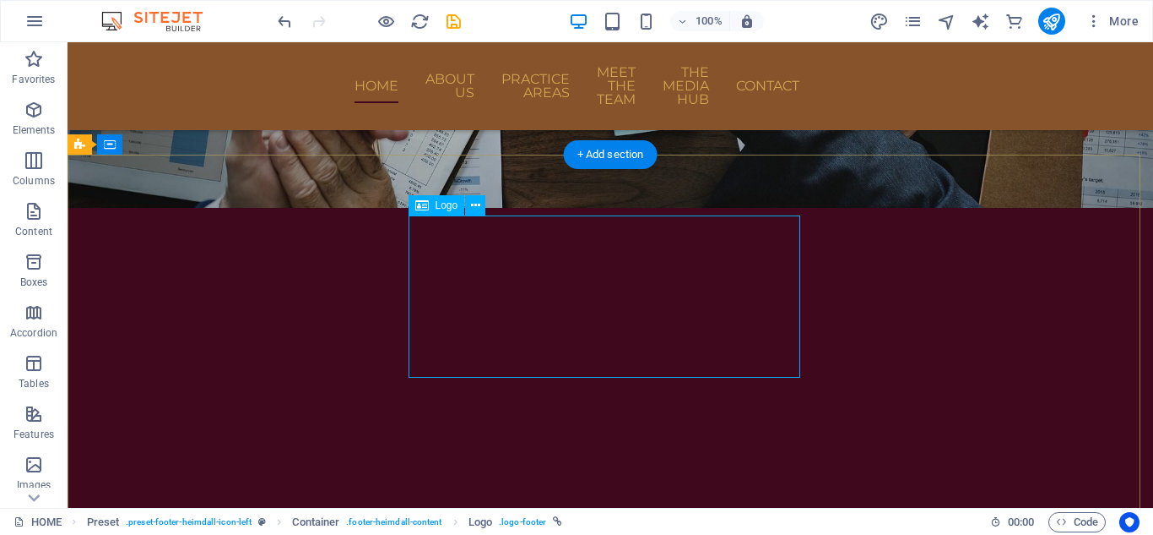
click at [474, 211] on icon at bounding box center [475, 206] width 9 height 18
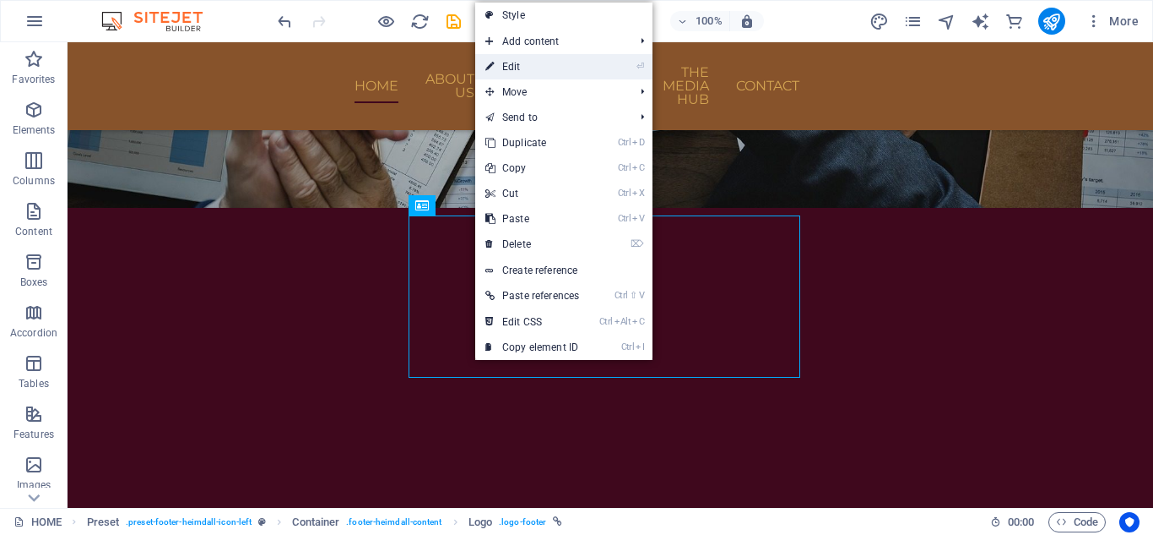
click at [534, 62] on link "⏎ Edit" at bounding box center [532, 66] width 114 height 25
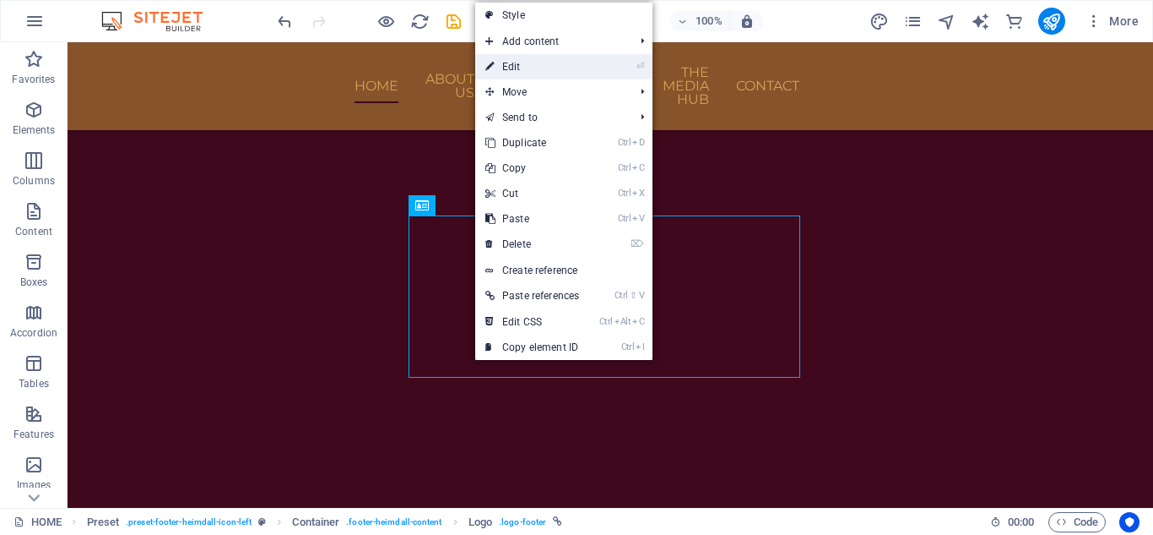
scroll to position [731, 0]
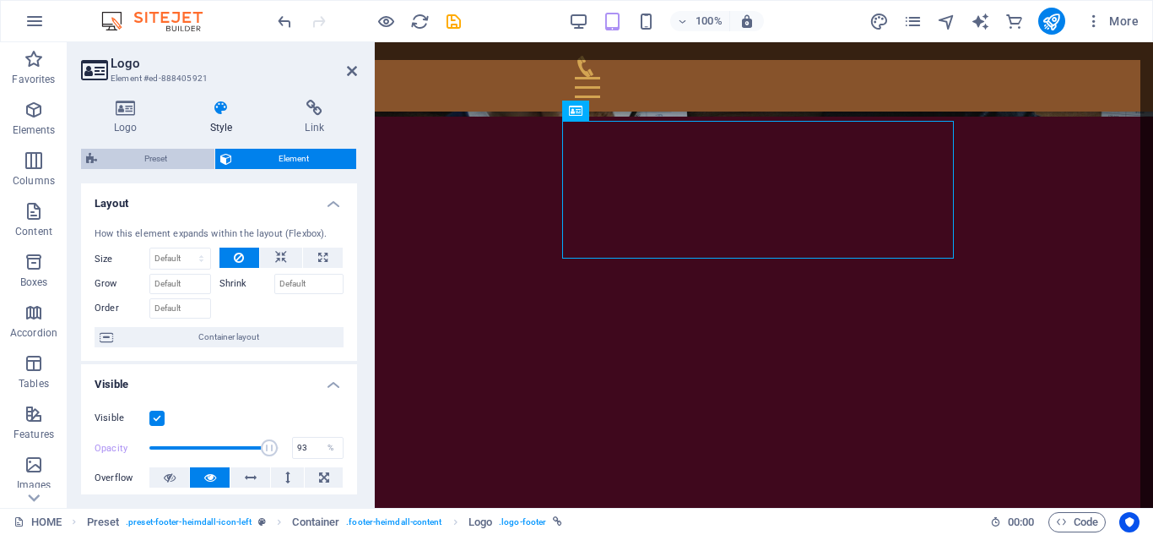
click at [195, 156] on span "Preset" at bounding box center [155, 159] width 107 height 20
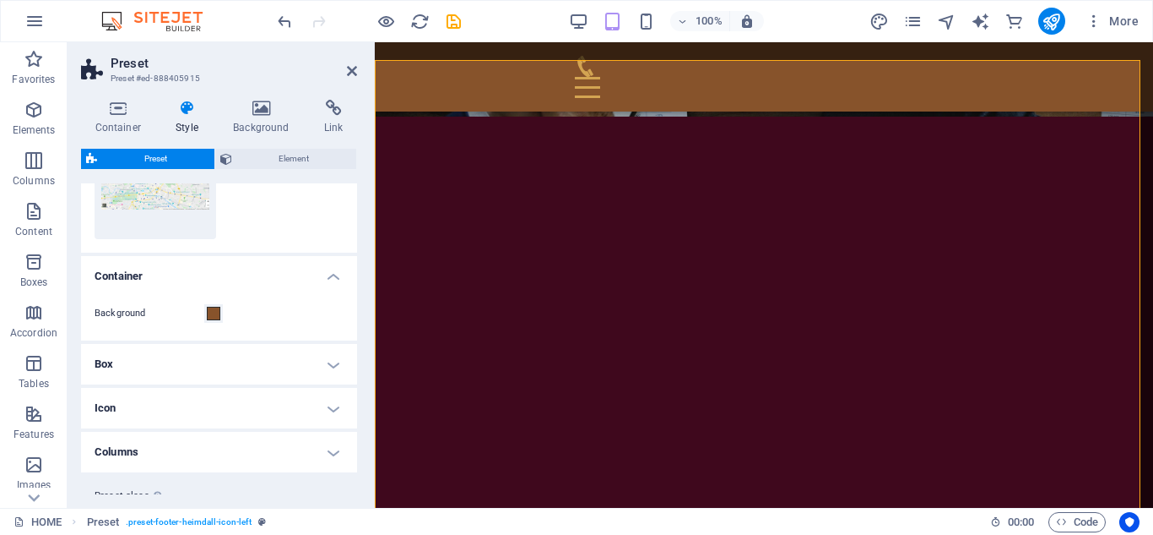
scroll to position [263, 0]
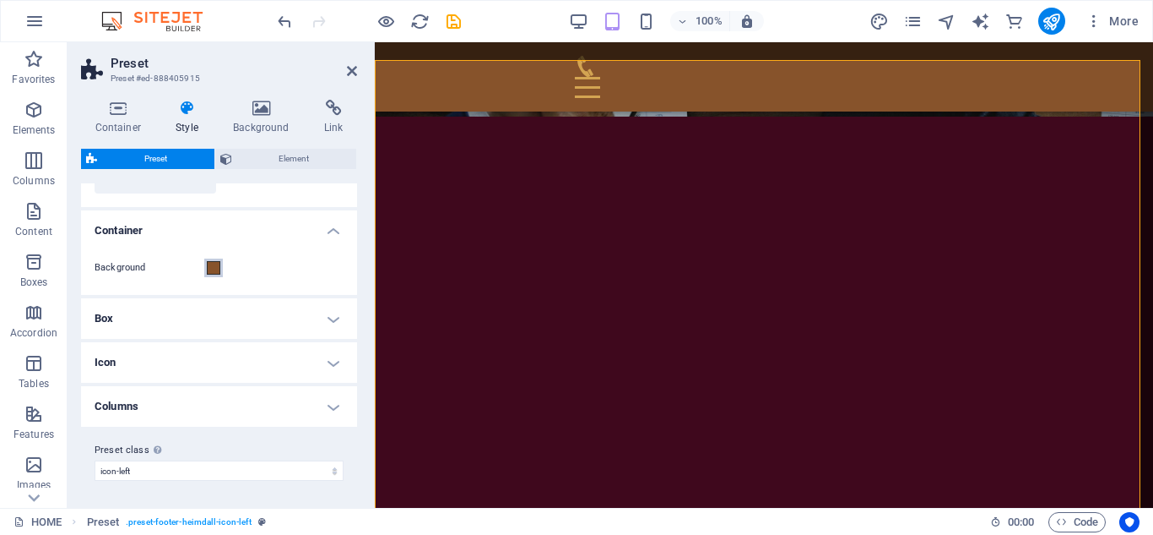
click at [211, 266] on span at bounding box center [214, 268] width 14 height 14
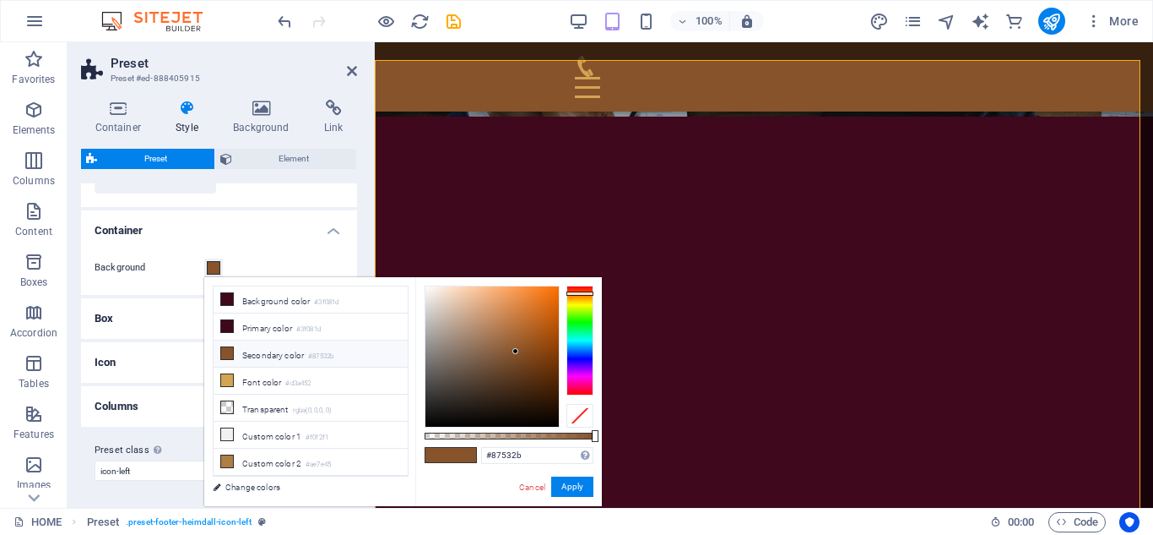
click at [263, 262] on div "Background" at bounding box center [219, 268] width 249 height 20
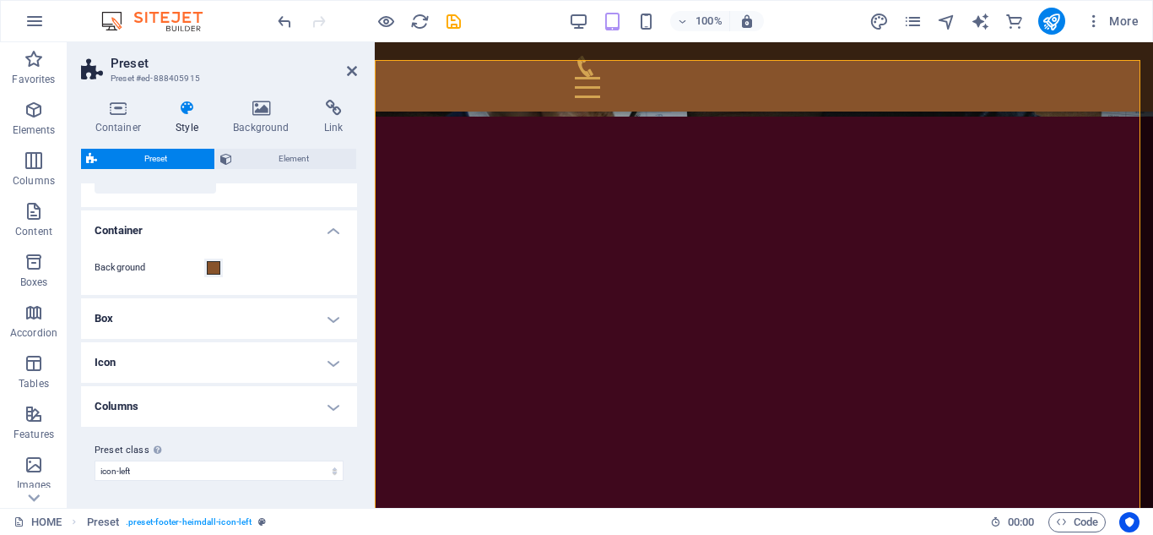
click at [339, 236] on h4 "Container" at bounding box center [219, 225] width 276 height 30
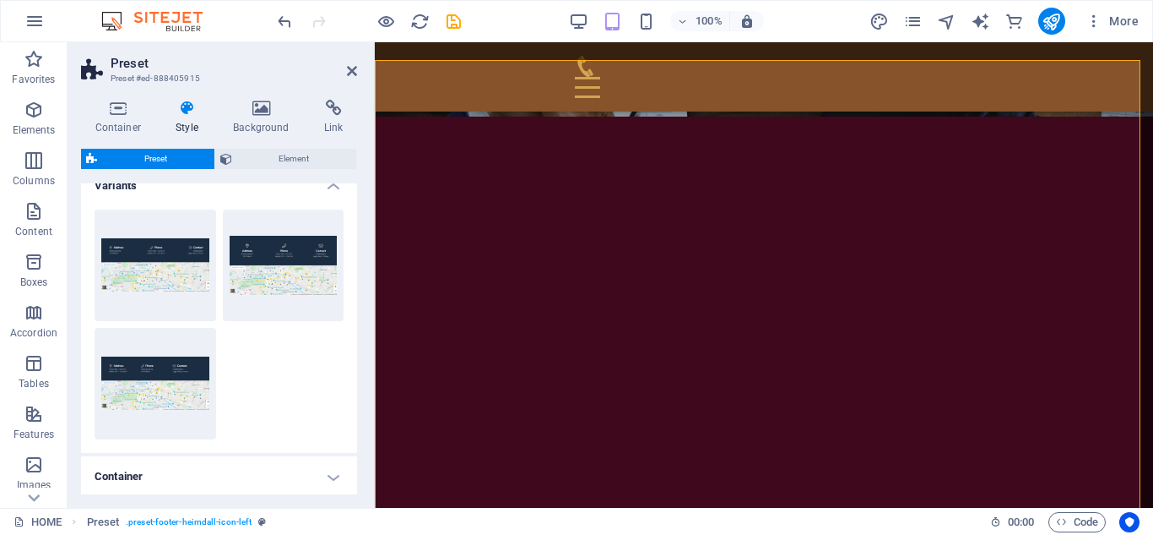
scroll to position [0, 0]
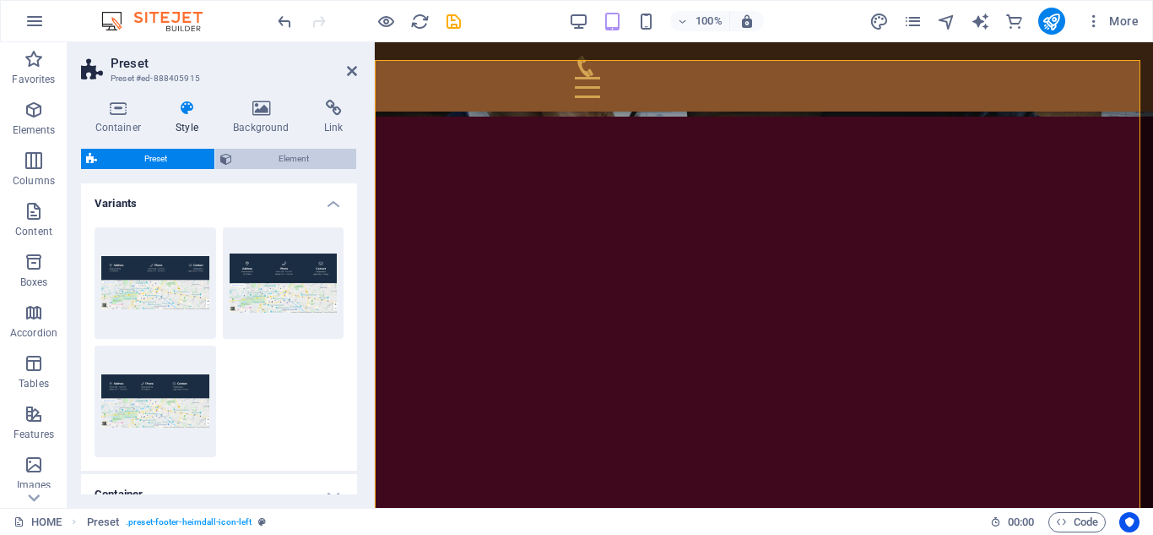
click at [305, 158] on span "Element" at bounding box center [294, 159] width 115 height 20
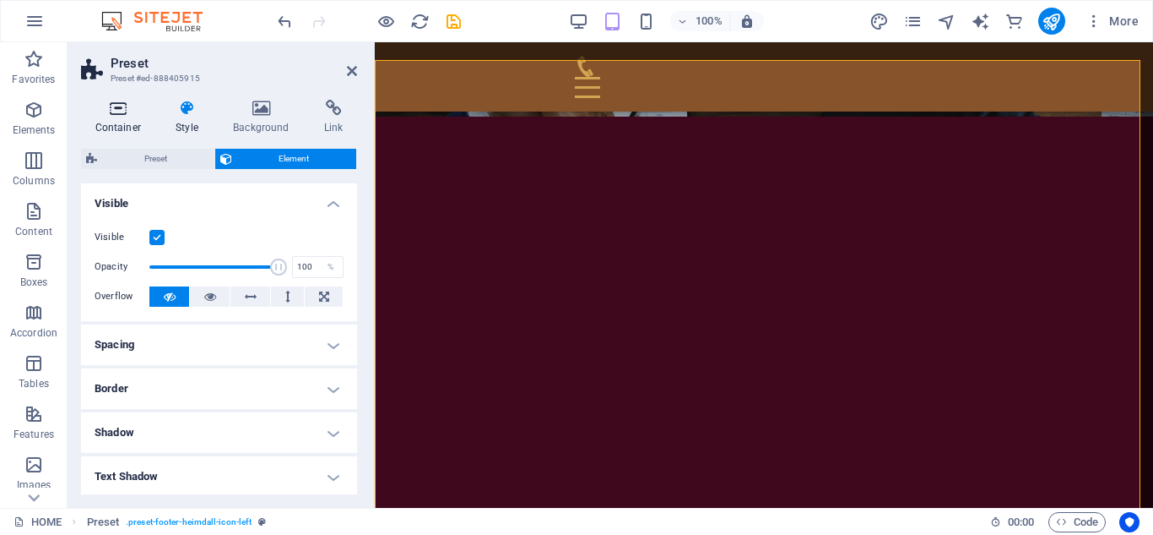
click at [107, 124] on h4 "Container" at bounding box center [121, 117] width 81 height 35
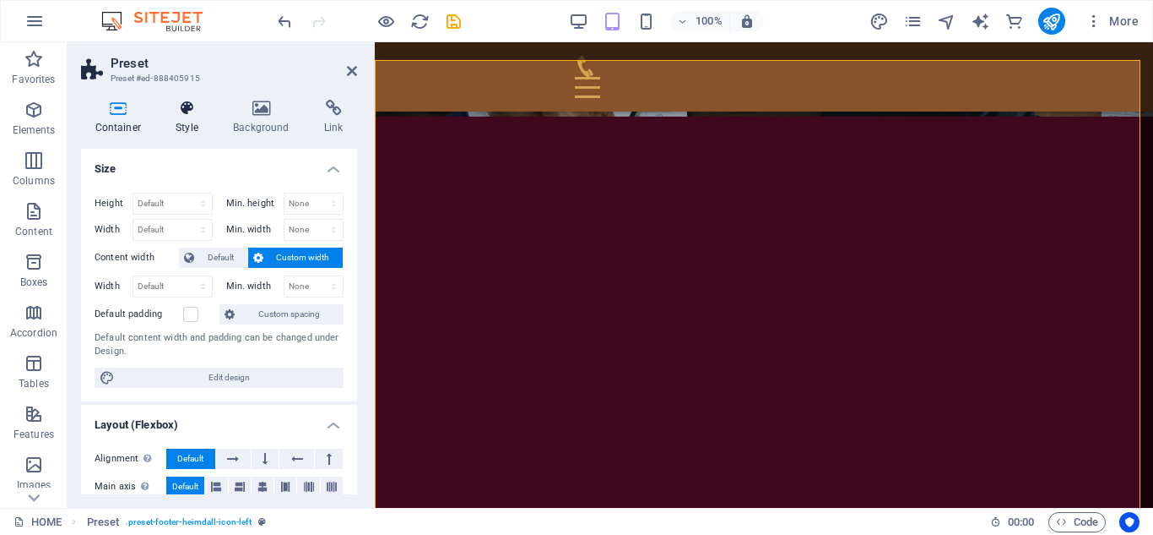
click at [176, 127] on h4 "Style" at bounding box center [190, 117] width 57 height 35
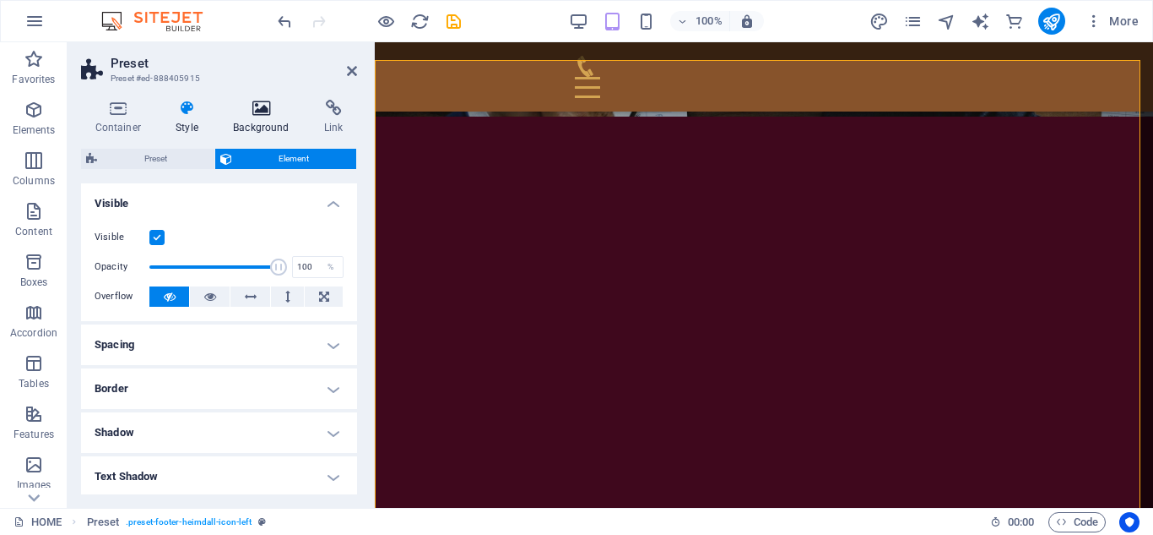
click at [261, 126] on h4 "Background" at bounding box center [265, 117] width 91 height 35
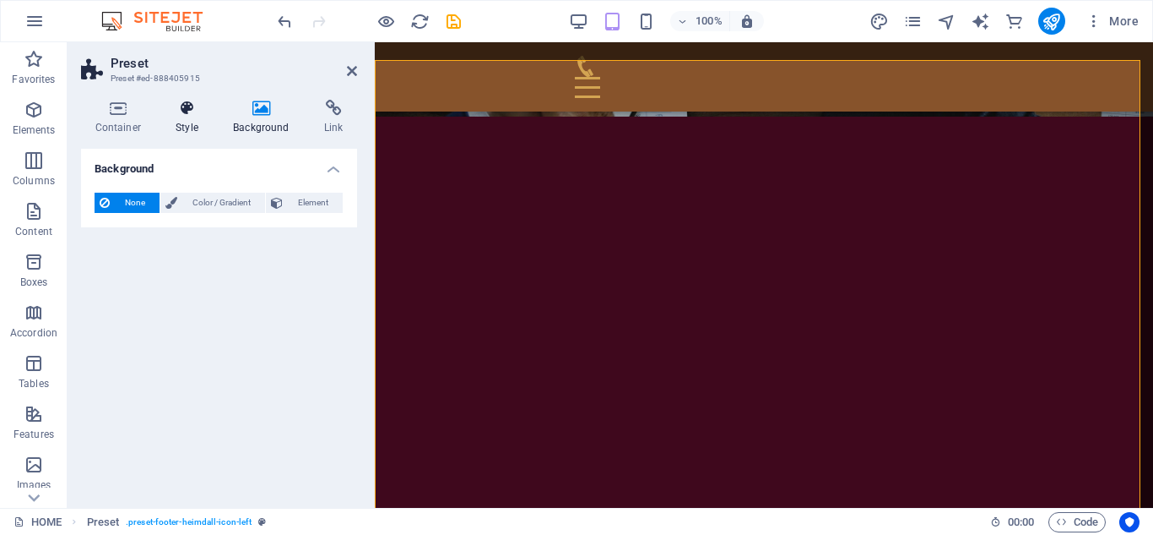
click at [187, 115] on icon at bounding box center [187, 108] width 51 height 17
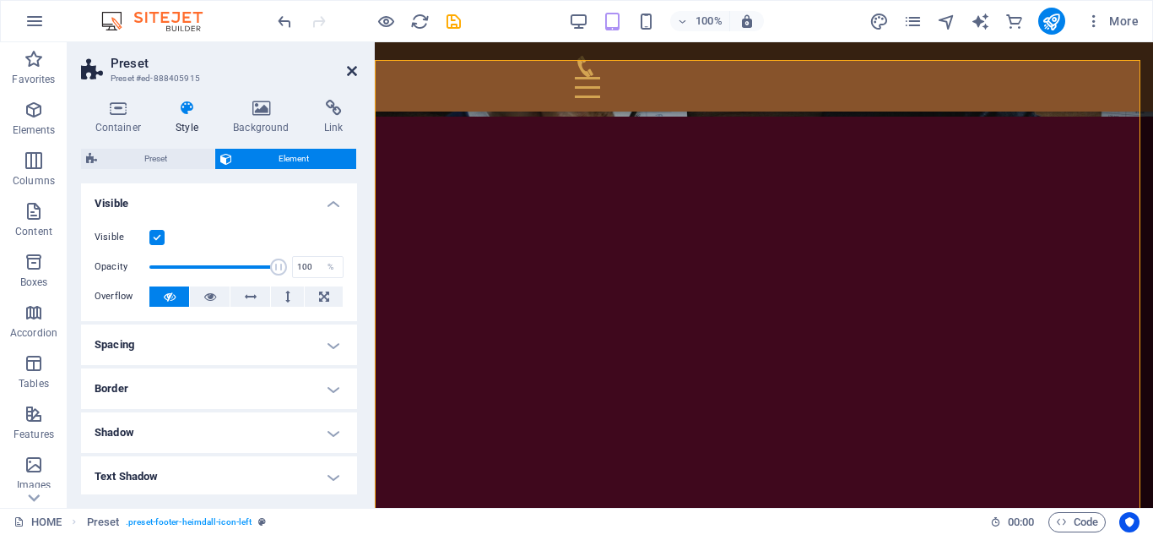
click at [347, 70] on icon at bounding box center [352, 71] width 10 height 14
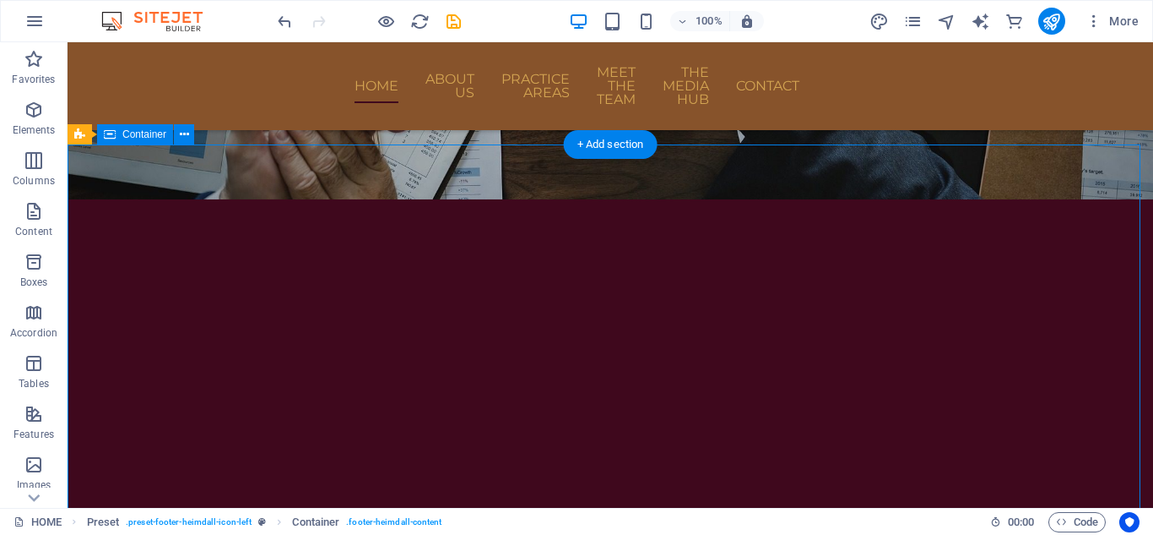
scroll to position [921, 0]
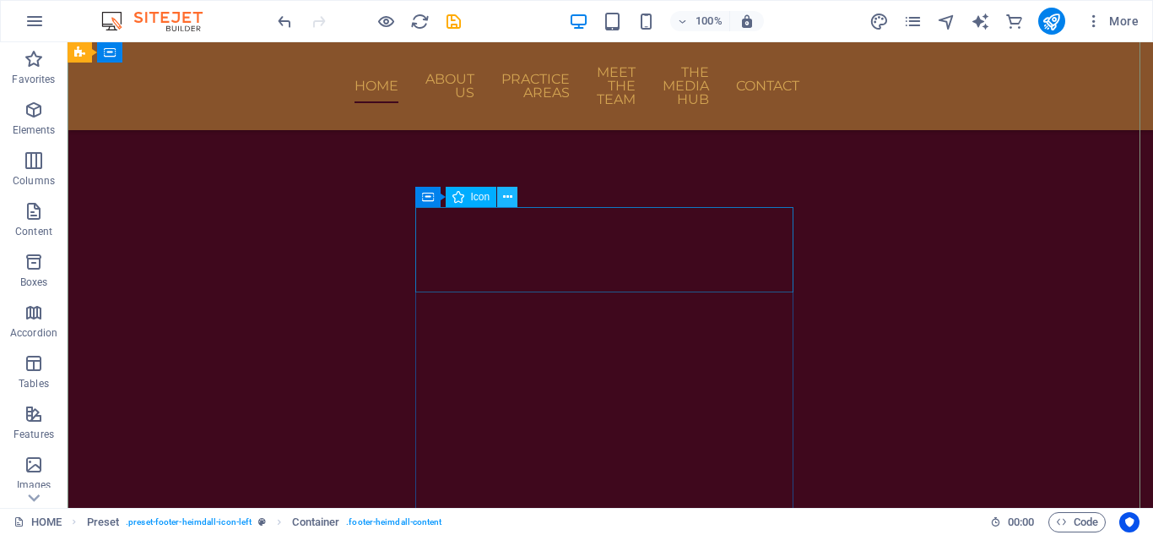
click at [503, 198] on icon at bounding box center [507, 197] width 9 height 18
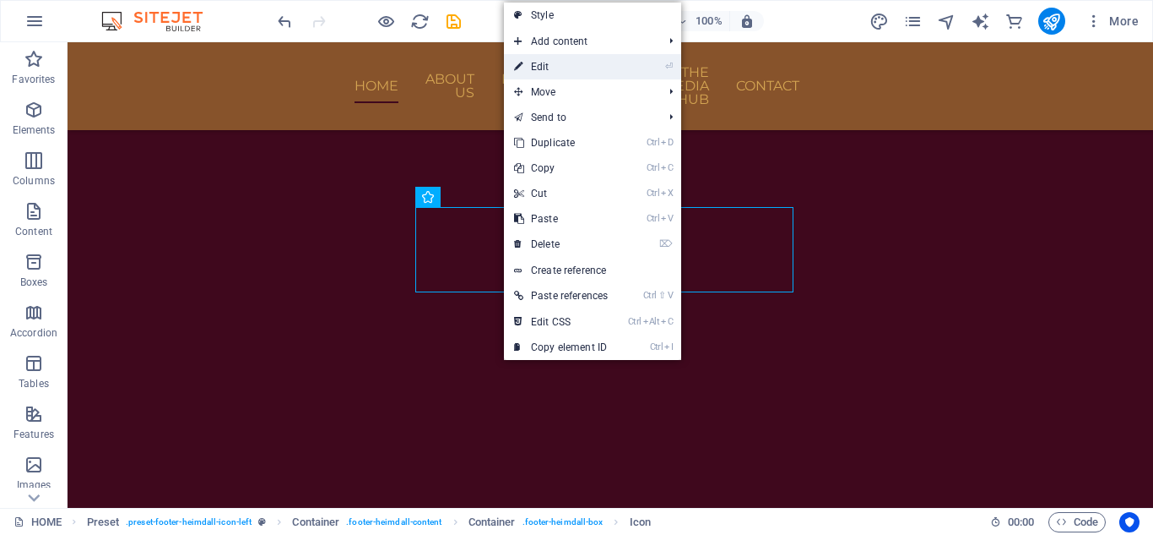
click at [577, 64] on link "⏎ Edit" at bounding box center [561, 66] width 114 height 25
select select "xMidYMid"
select select "px"
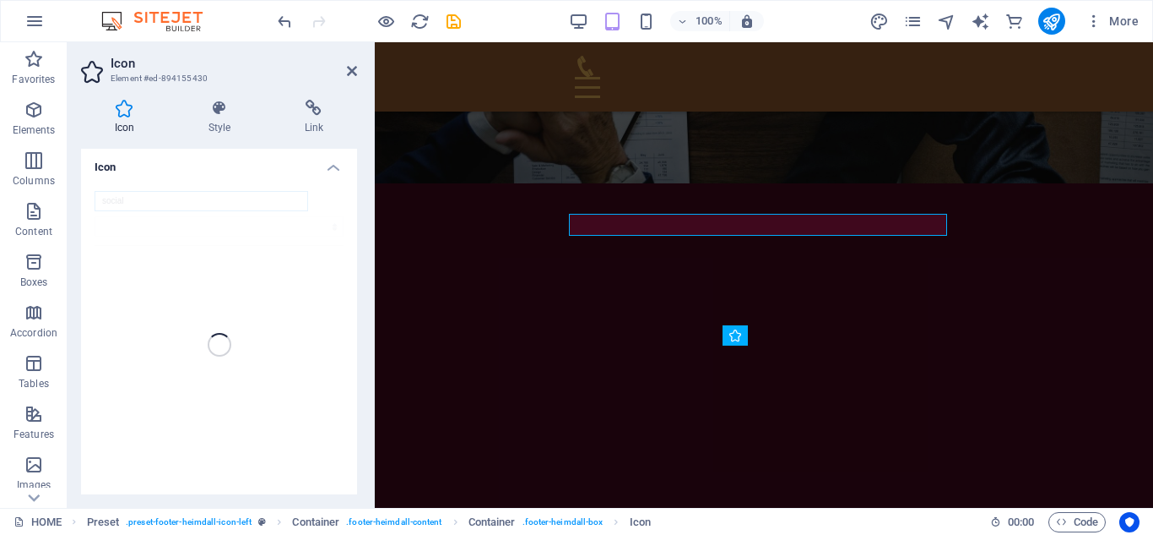
scroll to position [0, 0]
click at [212, 120] on h4 "Style" at bounding box center [223, 117] width 96 height 35
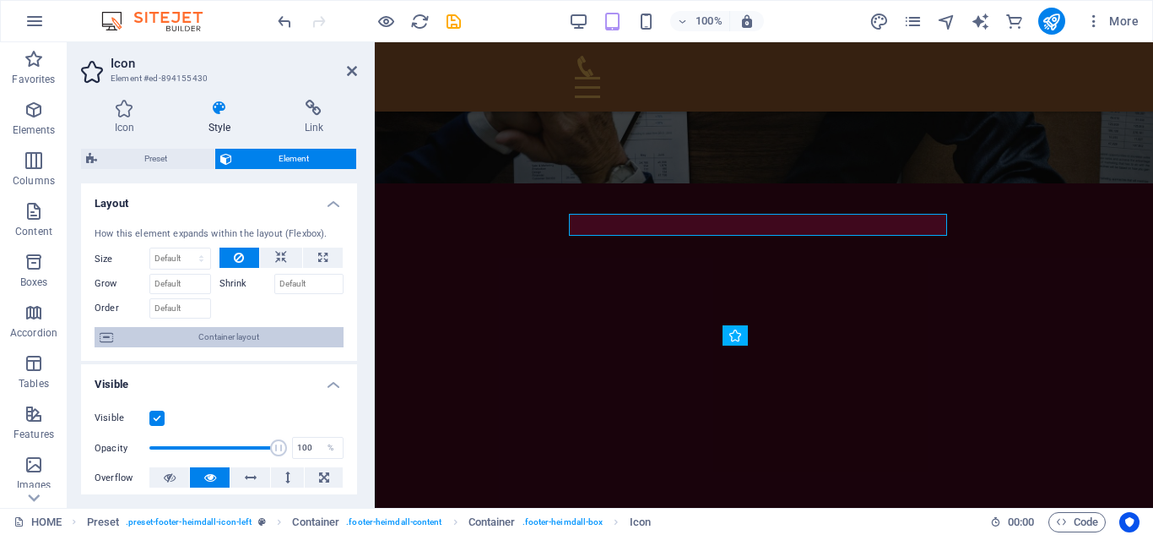
click at [233, 341] on span "Container layout" at bounding box center [228, 337] width 220 height 20
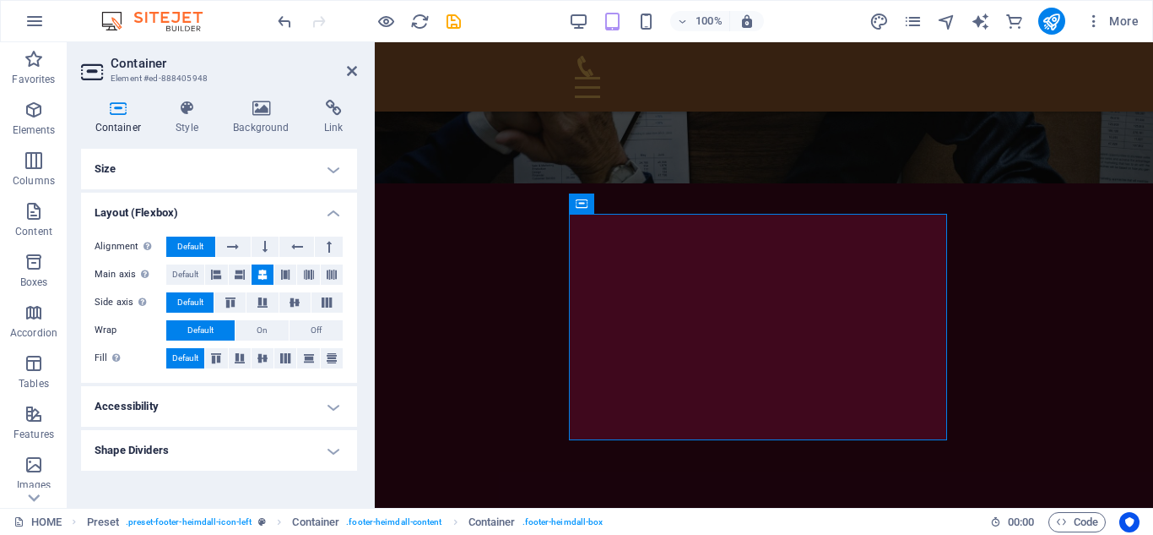
click at [334, 202] on h4 "Layout (Flexbox)" at bounding box center [219, 208] width 276 height 30
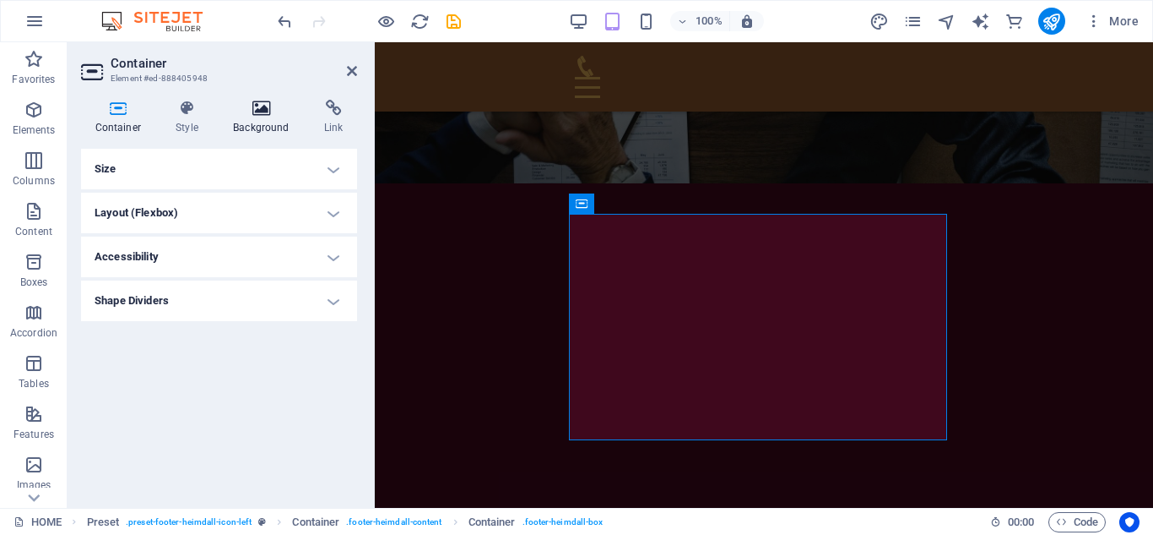
click at [258, 123] on h4 "Background" at bounding box center [265, 117] width 91 height 35
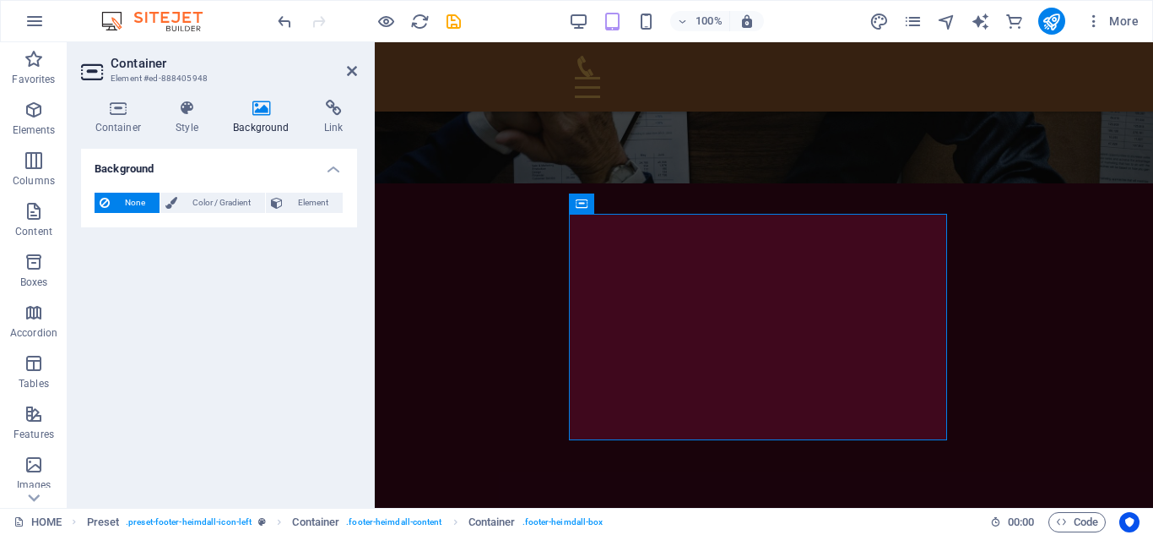
click at [226, 302] on div "Background None Color / Gradient Element Stretch background to full-width Color…" at bounding box center [219, 321] width 276 height 345
click at [350, 63] on h2 "Container" at bounding box center [234, 63] width 247 height 15
click at [349, 66] on icon at bounding box center [352, 71] width 10 height 14
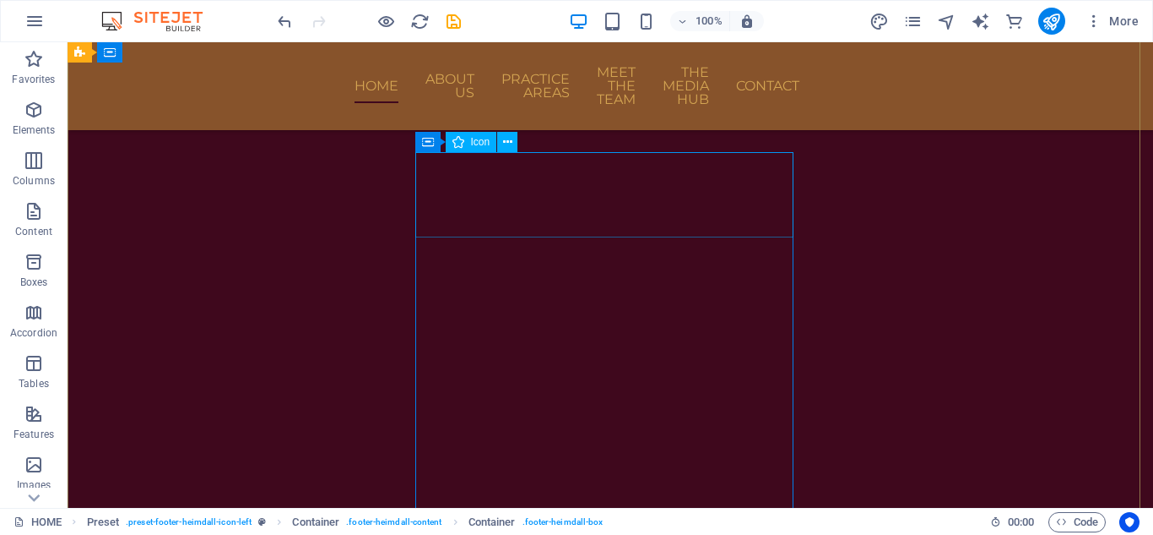
scroll to position [882, 0]
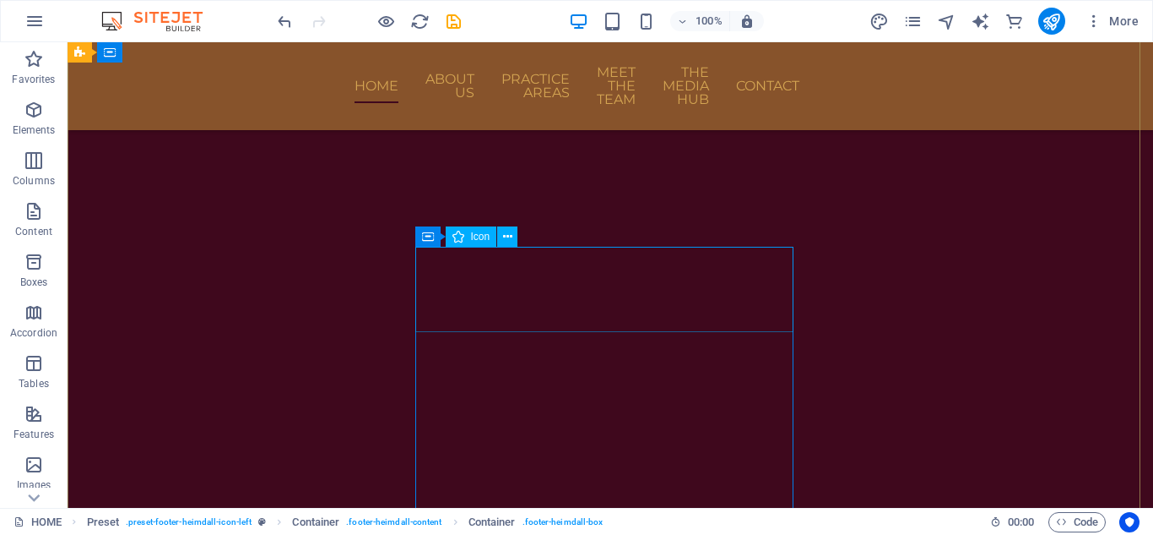
click at [507, 234] on icon at bounding box center [507, 237] width 9 height 18
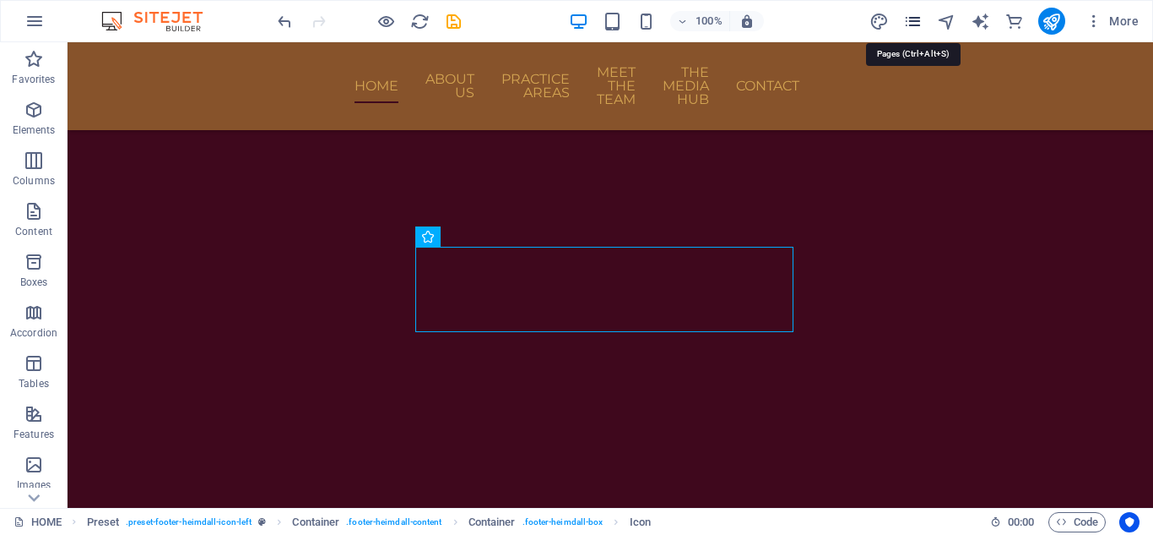
click at [910, 27] on icon "pages" at bounding box center [913, 21] width 19 height 19
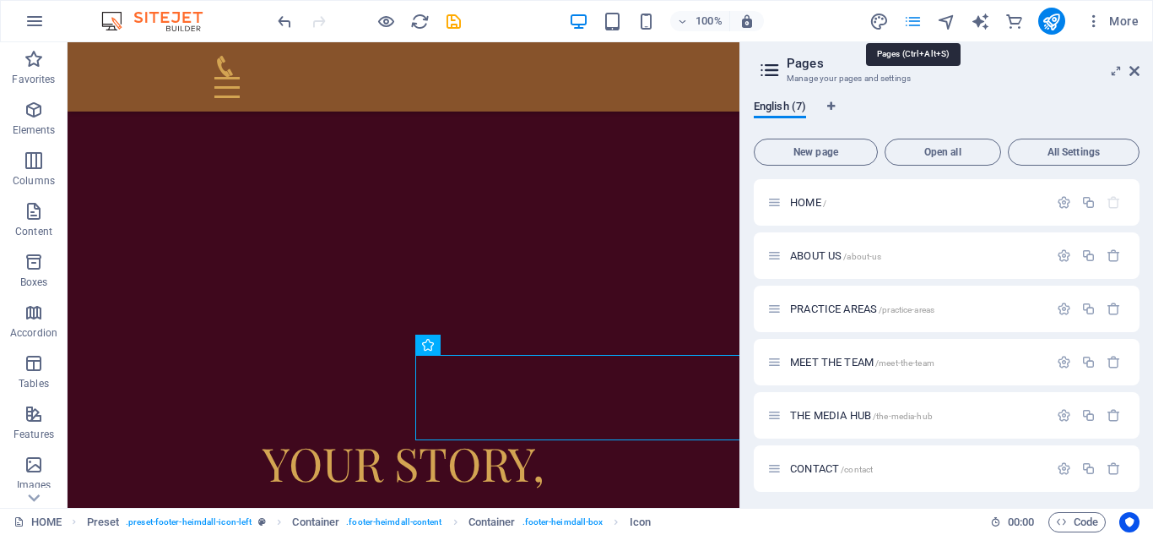
scroll to position [773, 0]
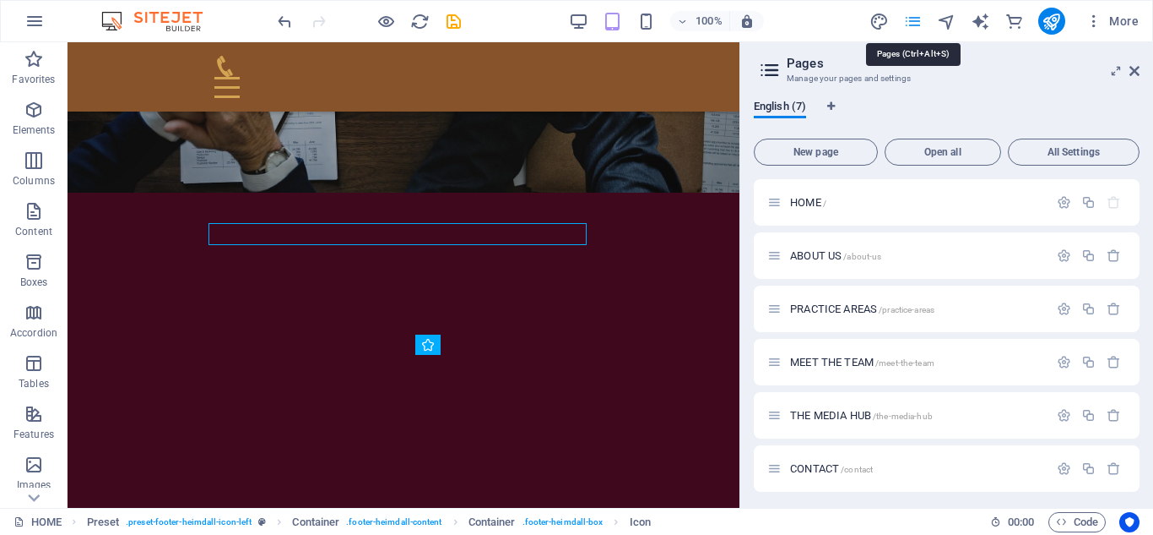
click at [910, 26] on icon "pages" at bounding box center [913, 21] width 19 height 19
click at [1138, 63] on h2 "Pages" at bounding box center [963, 63] width 353 height 15
click at [1132, 70] on icon at bounding box center [1135, 71] width 10 height 14
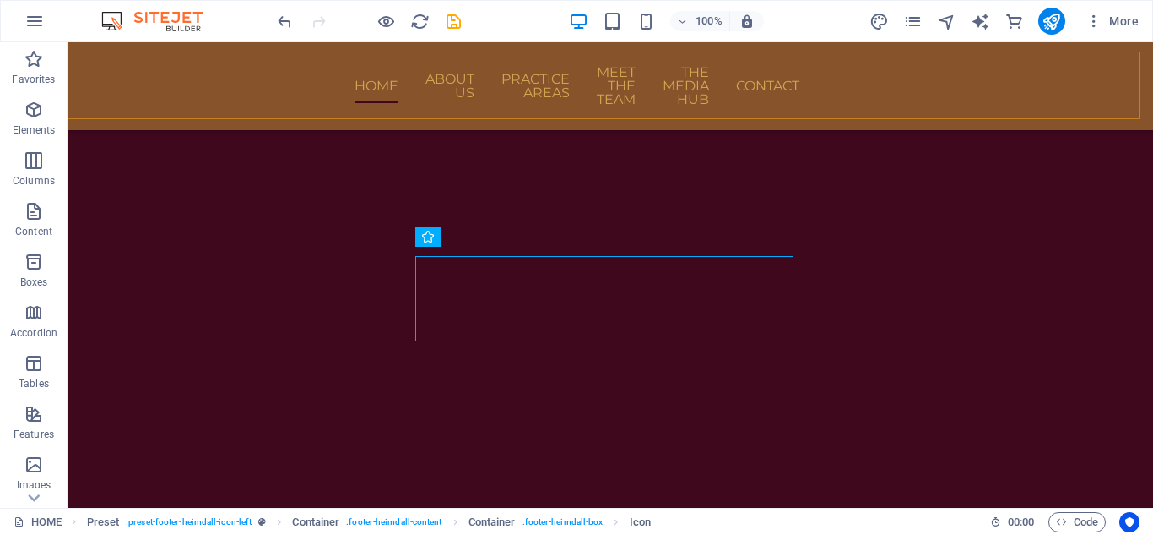
scroll to position [882, 0]
click at [879, 24] on icon "design" at bounding box center [879, 21] width 19 height 19
select select "rem"
select select "px"
select select "rem"
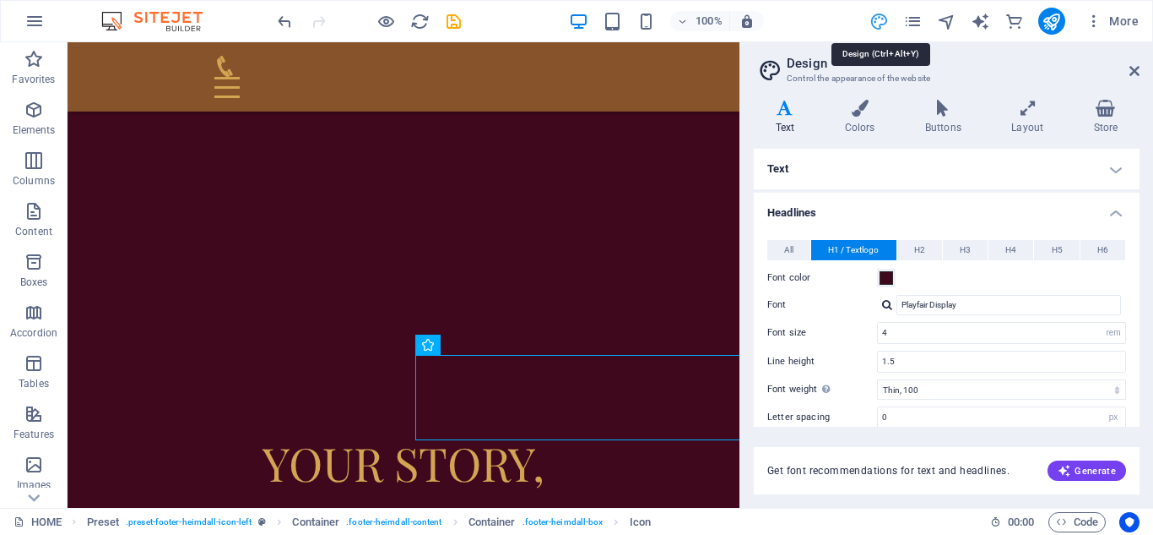
type input "3.4"
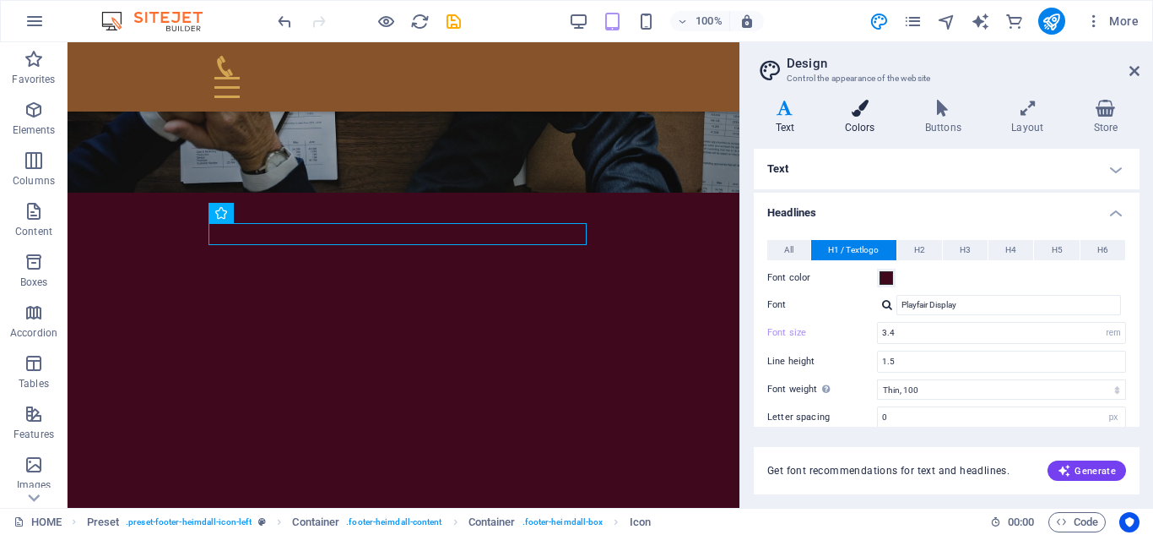
click at [896, 105] on icon at bounding box center [859, 108] width 73 height 17
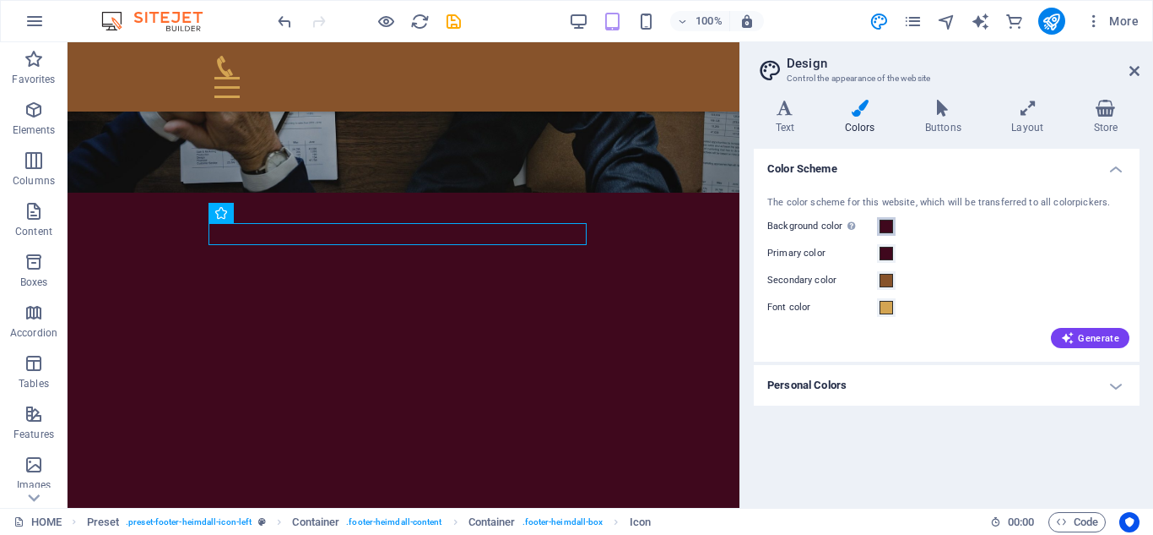
click at [890, 225] on span at bounding box center [887, 227] width 14 height 14
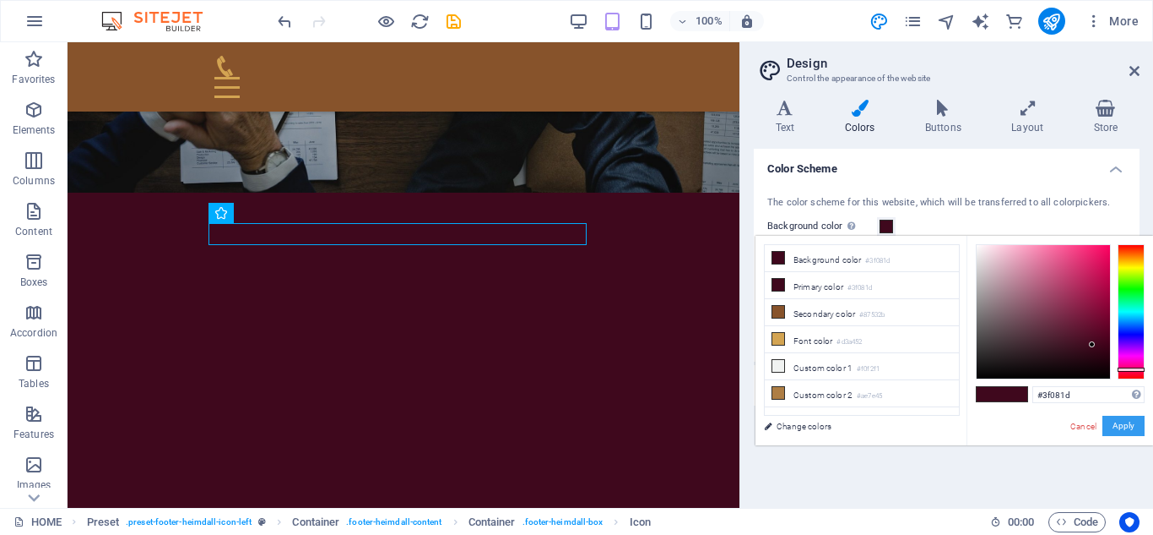
drag, startPoint x: 1114, startPoint y: 432, endPoint x: 1111, endPoint y: 415, distance: 17.1
click at [1115, 429] on button "Apply" at bounding box center [1124, 425] width 42 height 20
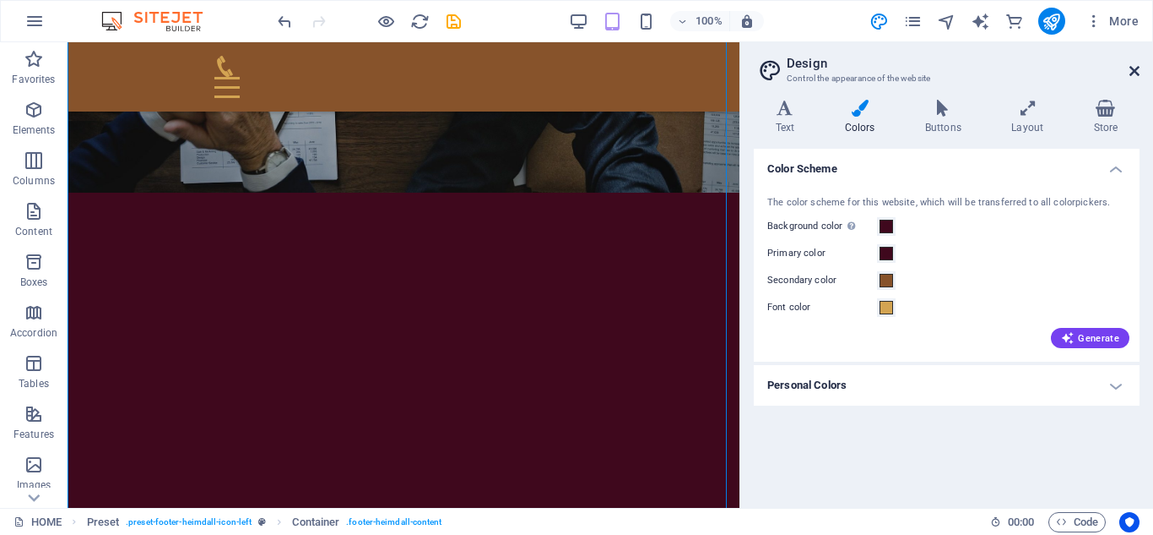
click at [1130, 67] on icon at bounding box center [1135, 71] width 10 height 14
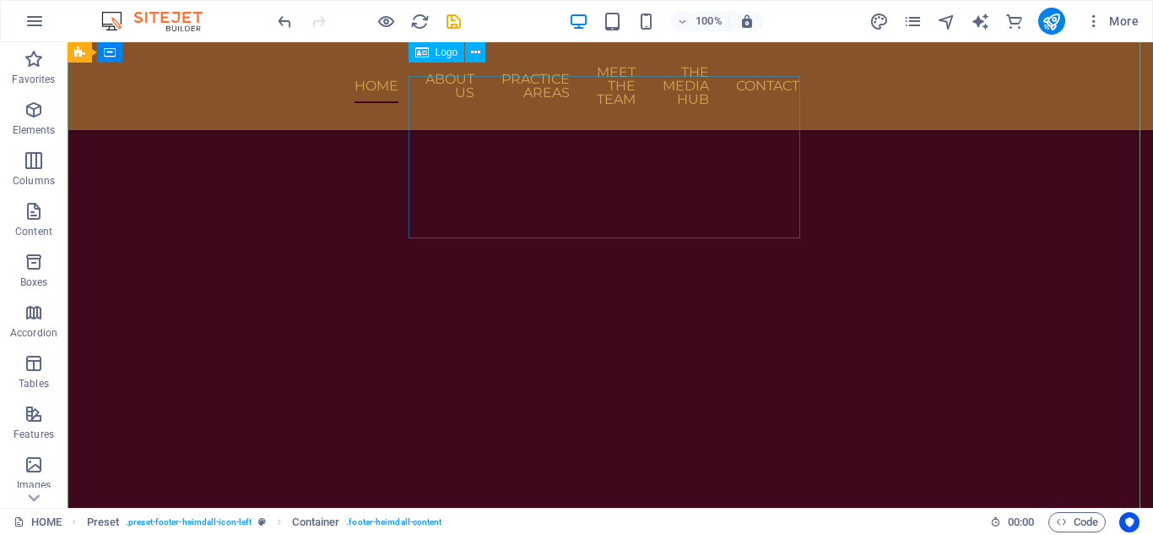
scroll to position [882, 0]
click at [513, 230] on button at bounding box center [507, 236] width 20 height 20
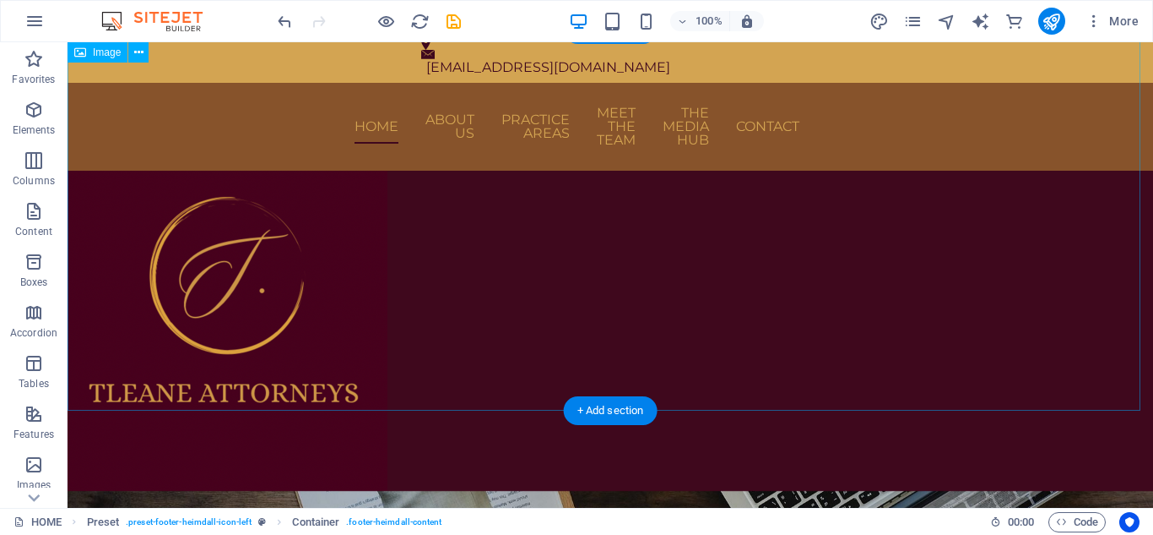
scroll to position [0, 0]
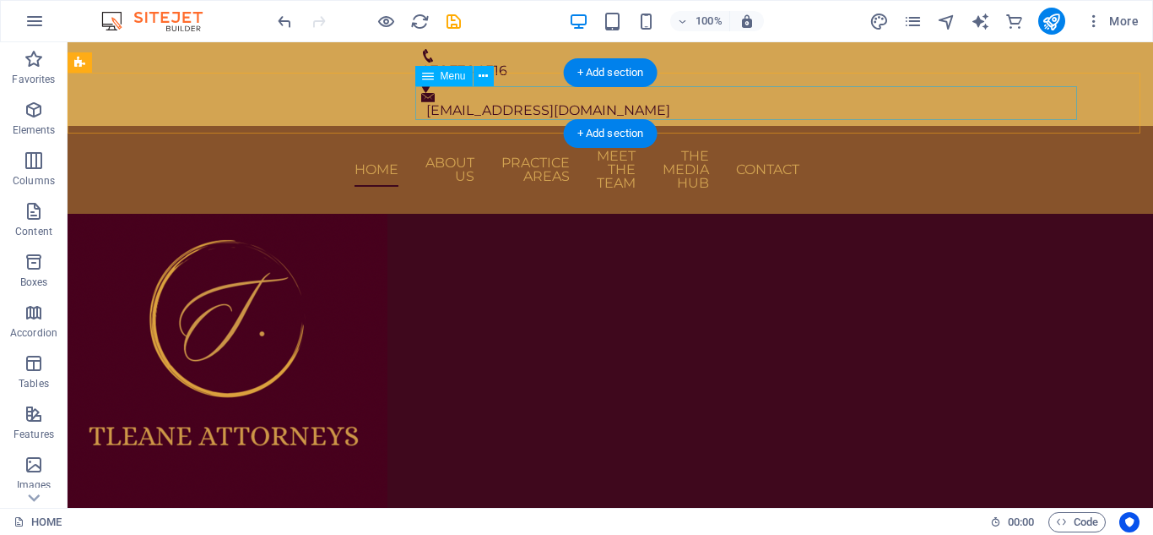
click at [518, 139] on nav "HOME ABOUT US PRACTICE AREAS MEET THE TEAM THE MEDIA HUB CONTACT" at bounding box center [610, 169] width 378 height 61
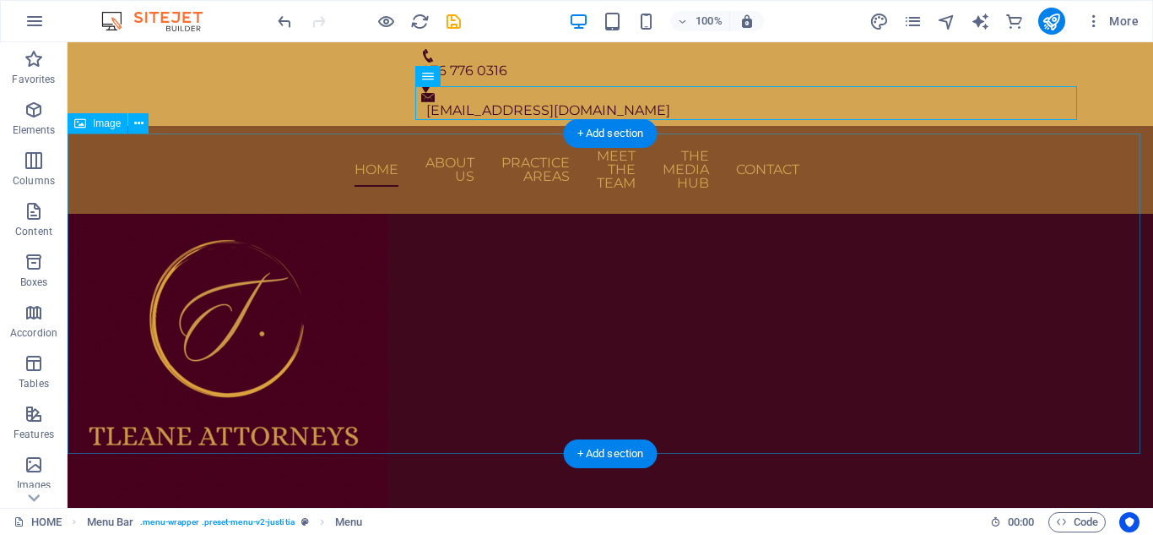
click at [361, 319] on figure at bounding box center [611, 374] width 1086 height 320
click at [491, 301] on figure at bounding box center [611, 374] width 1086 height 320
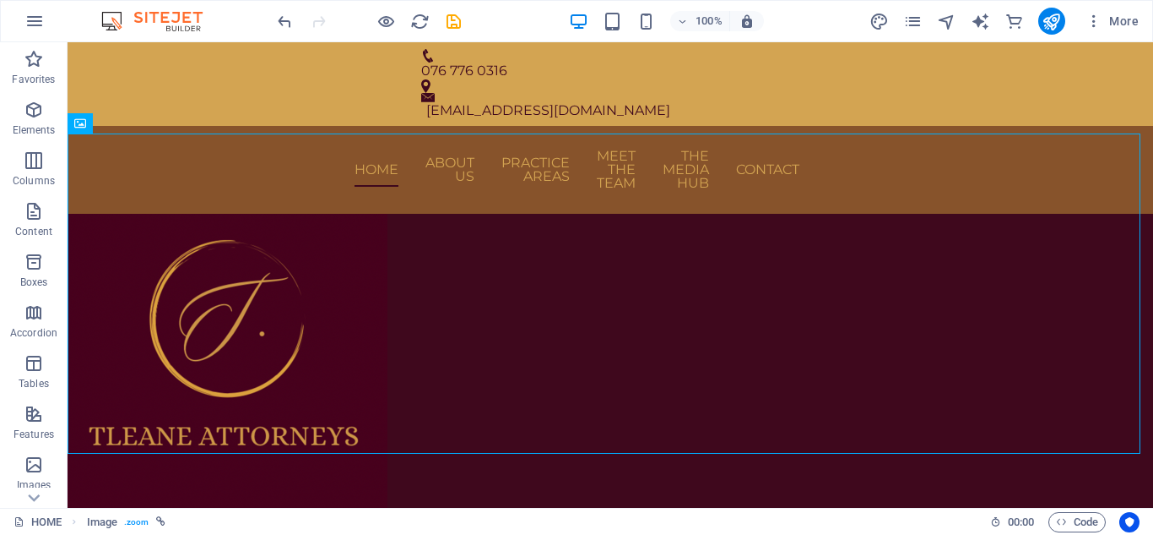
click at [925, 18] on div "More" at bounding box center [1008, 21] width 276 height 27
click at [917, 20] on icon "pages" at bounding box center [913, 21] width 19 height 19
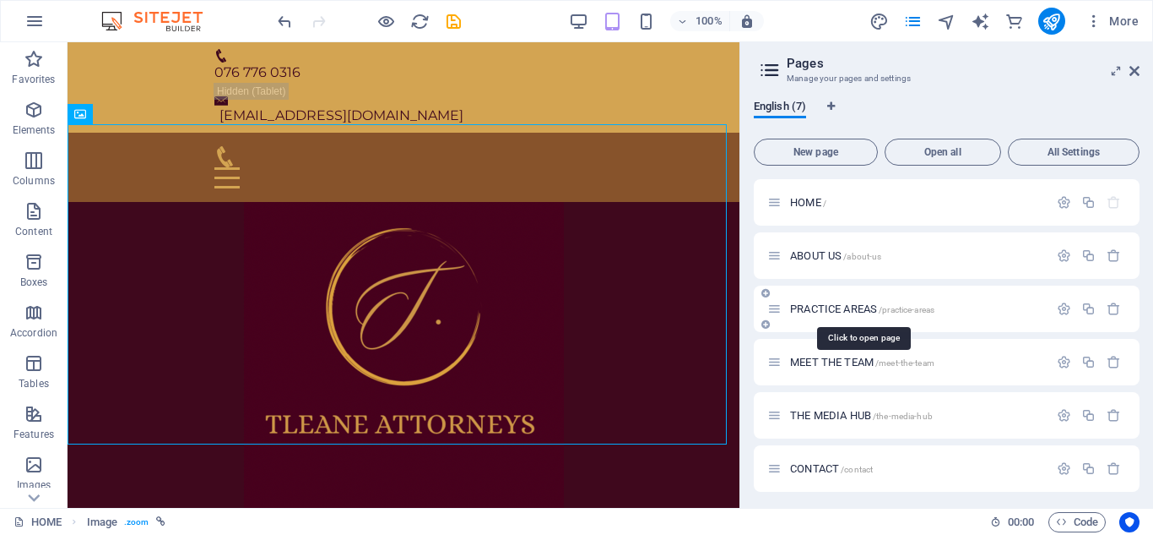
click at [858, 306] on span "PRACTICE AREAS /practice-areas" at bounding box center [862, 308] width 144 height 13
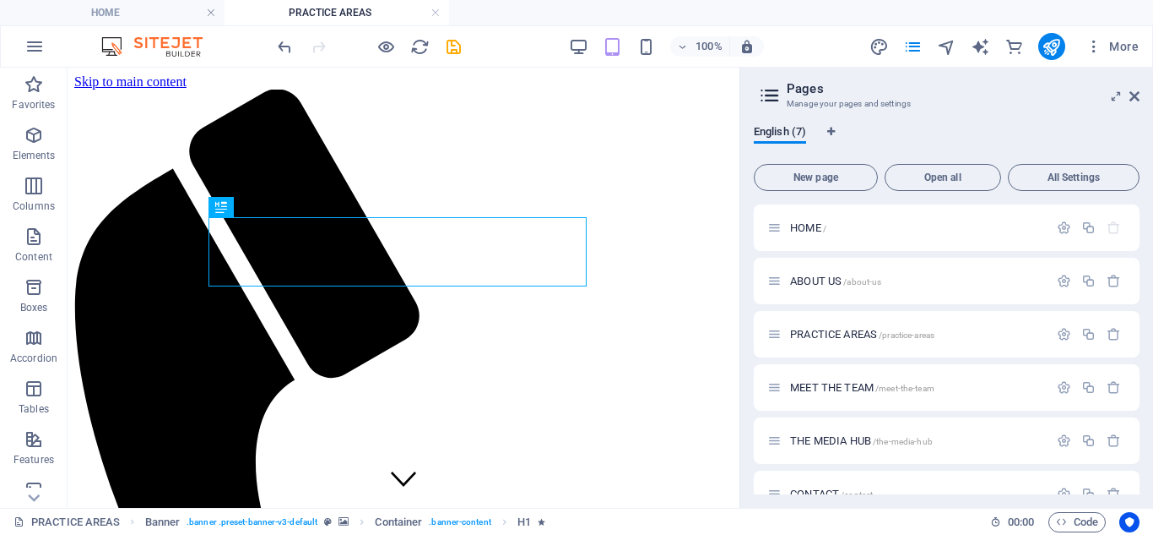
click at [1142, 95] on aside "Pages Manage your pages and settings English (7) New page Open all All Settings…" at bounding box center [947, 288] width 414 height 440
click at [1136, 96] on icon at bounding box center [1135, 97] width 10 height 14
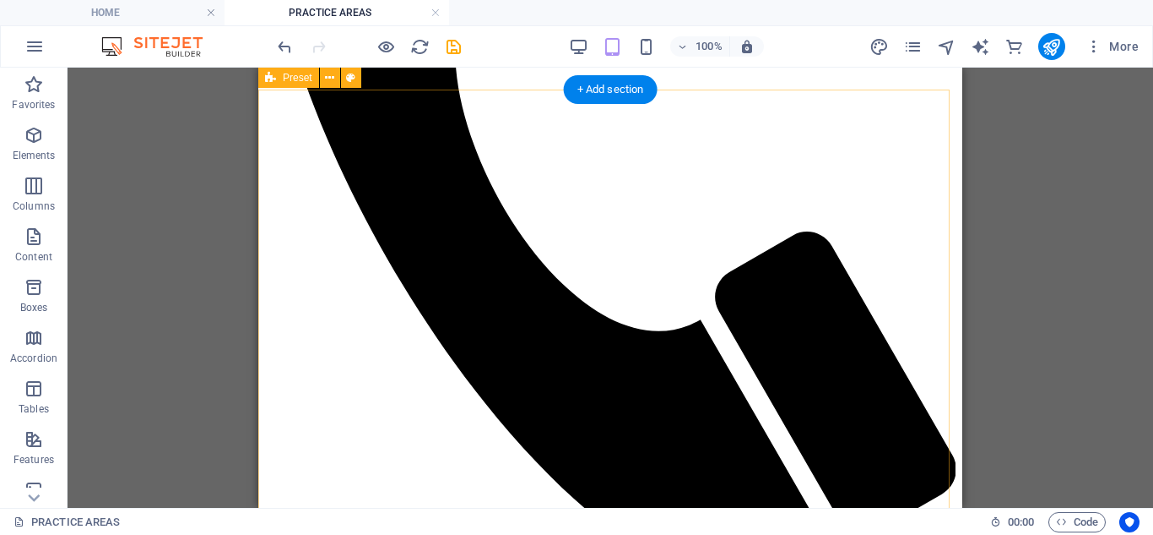
scroll to position [422, 0]
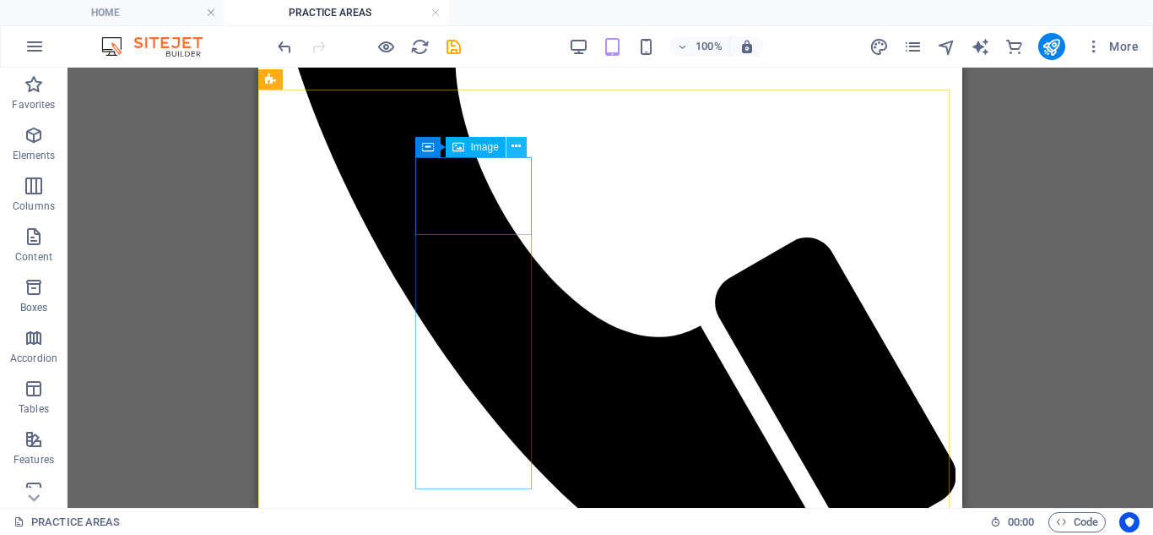
click at [513, 144] on icon at bounding box center [516, 147] width 9 height 18
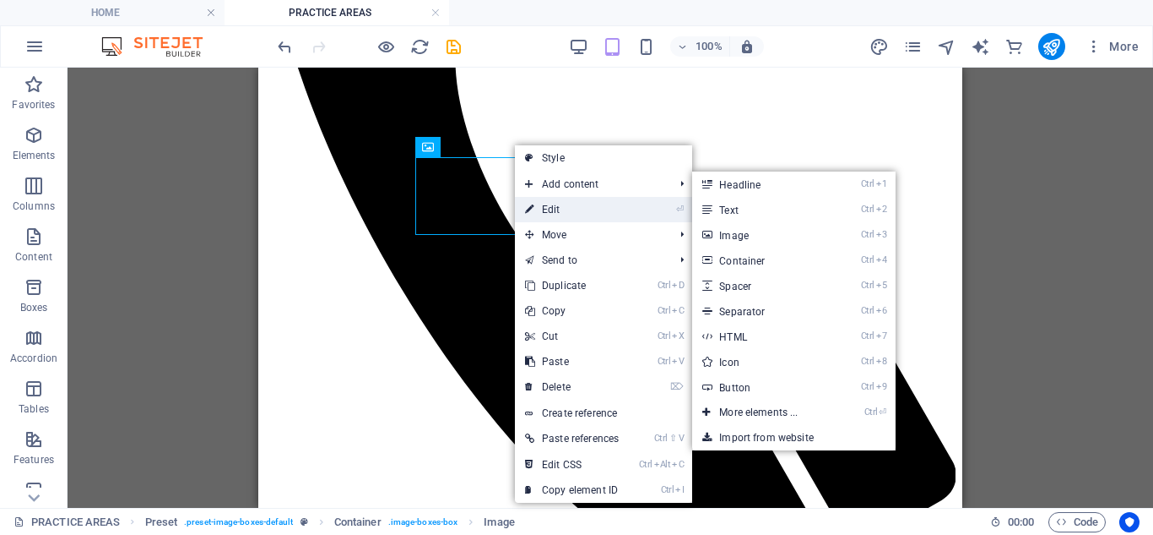
click at [556, 209] on link "⏎ Edit" at bounding box center [572, 209] width 114 height 25
select select "%"
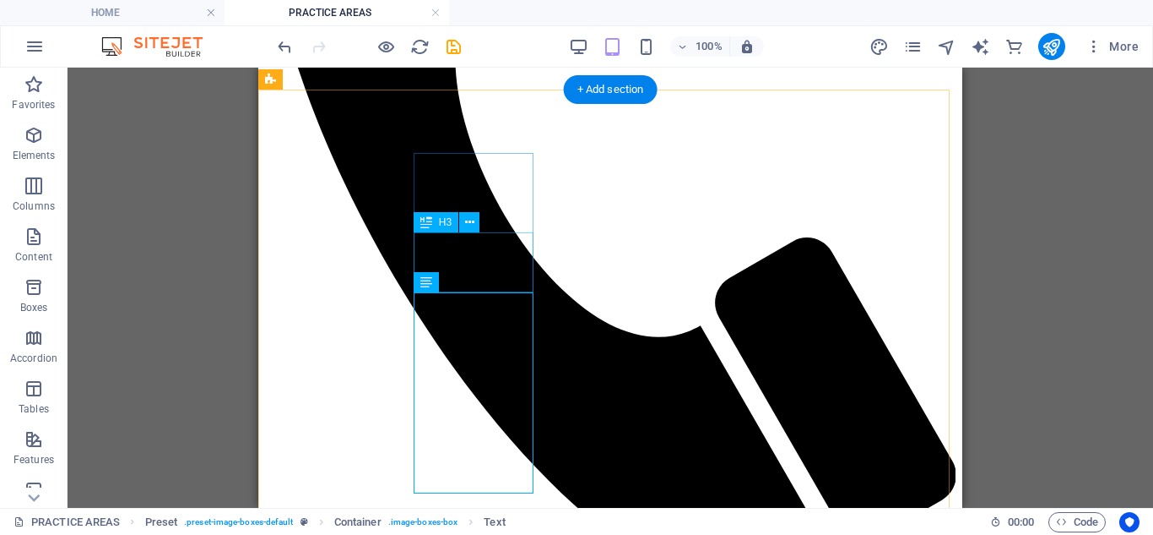
click at [467, 218] on icon at bounding box center [469, 223] width 9 height 18
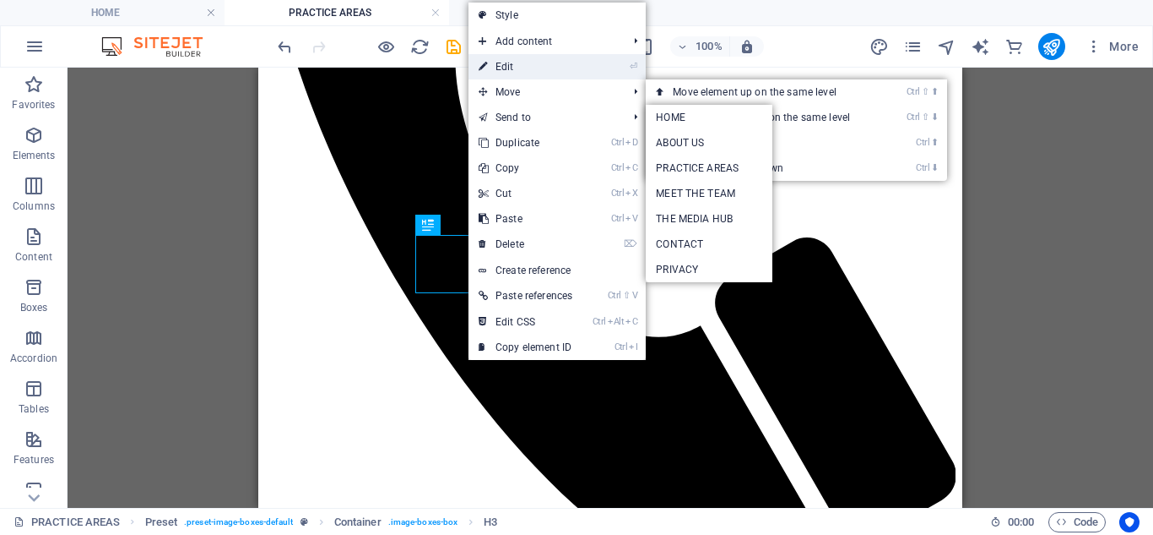
click at [541, 57] on link "⏎ Edit" at bounding box center [526, 66] width 114 height 25
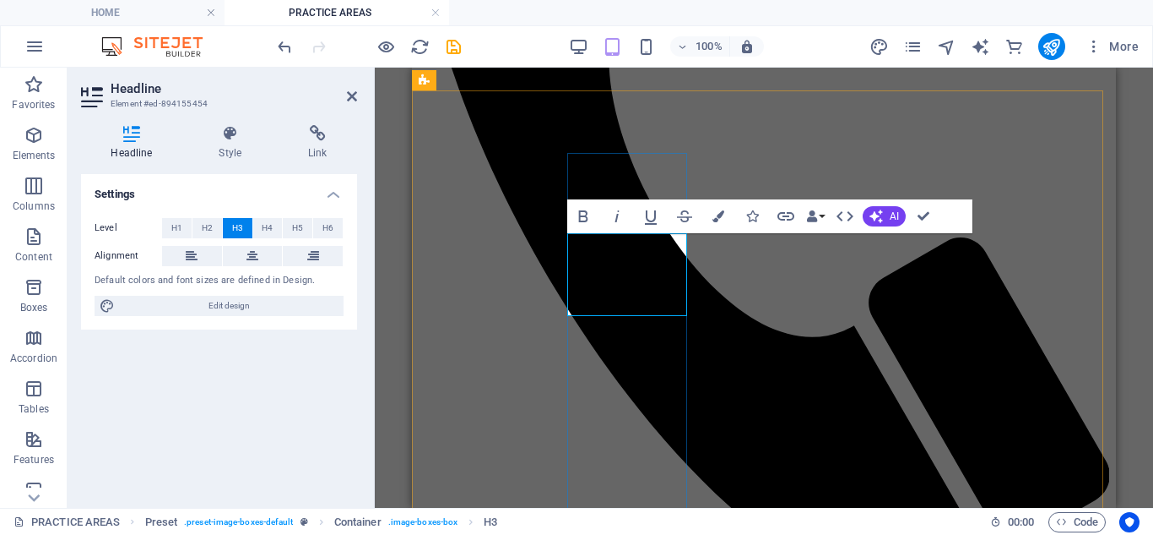
scroll to position [421, 0]
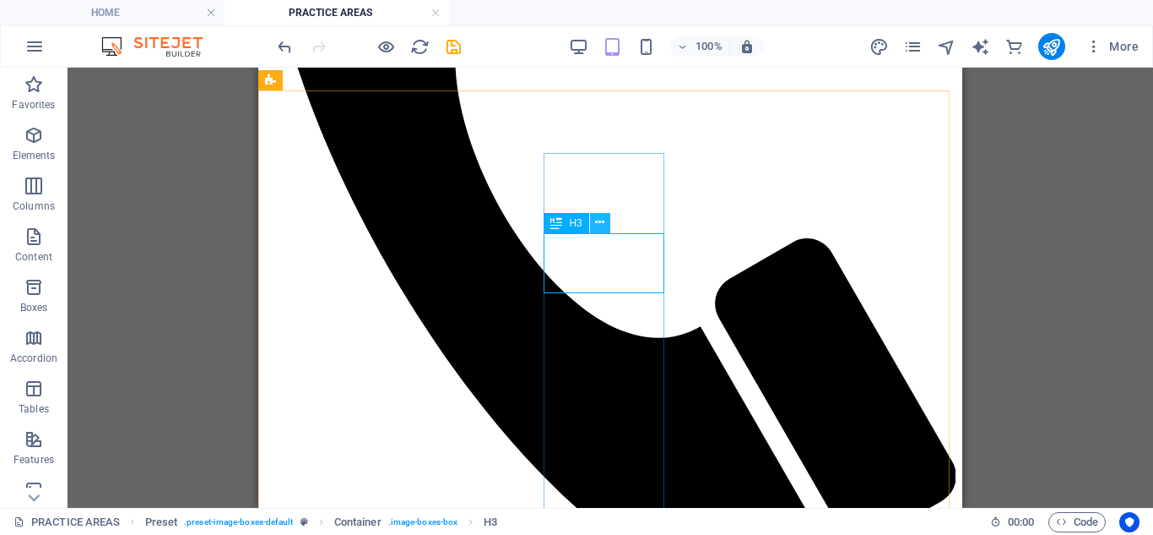
click at [596, 222] on button at bounding box center [600, 223] width 20 height 20
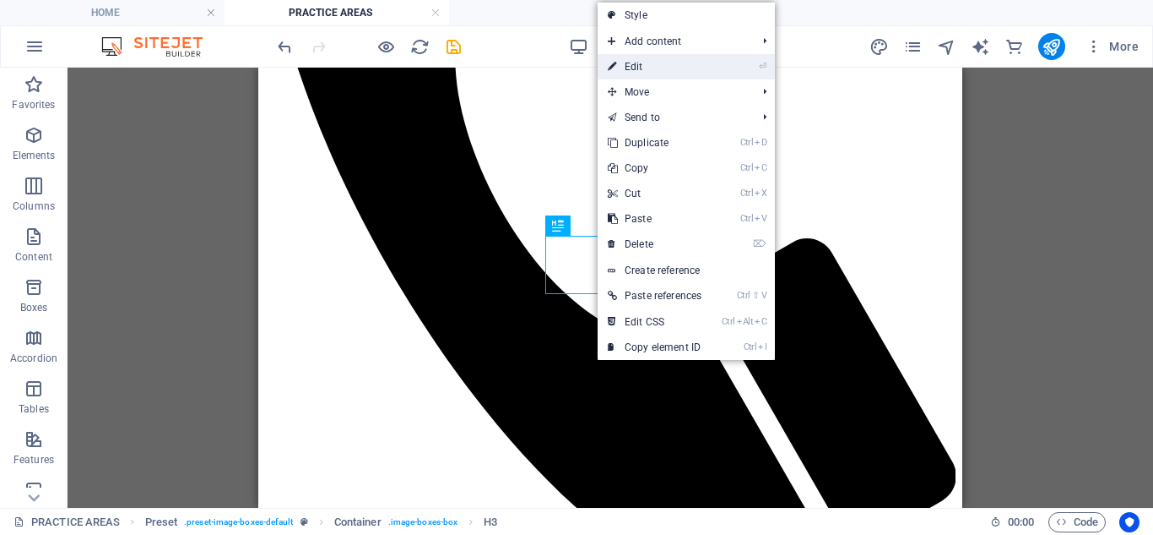
click at [647, 59] on link "⏎ Edit" at bounding box center [655, 66] width 114 height 25
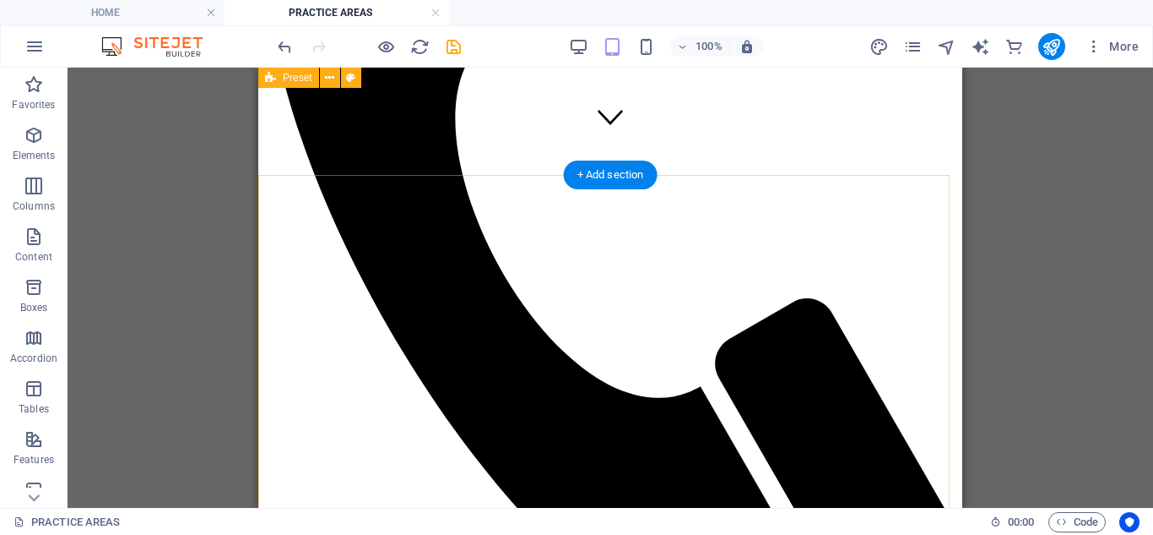
scroll to position [337, 0]
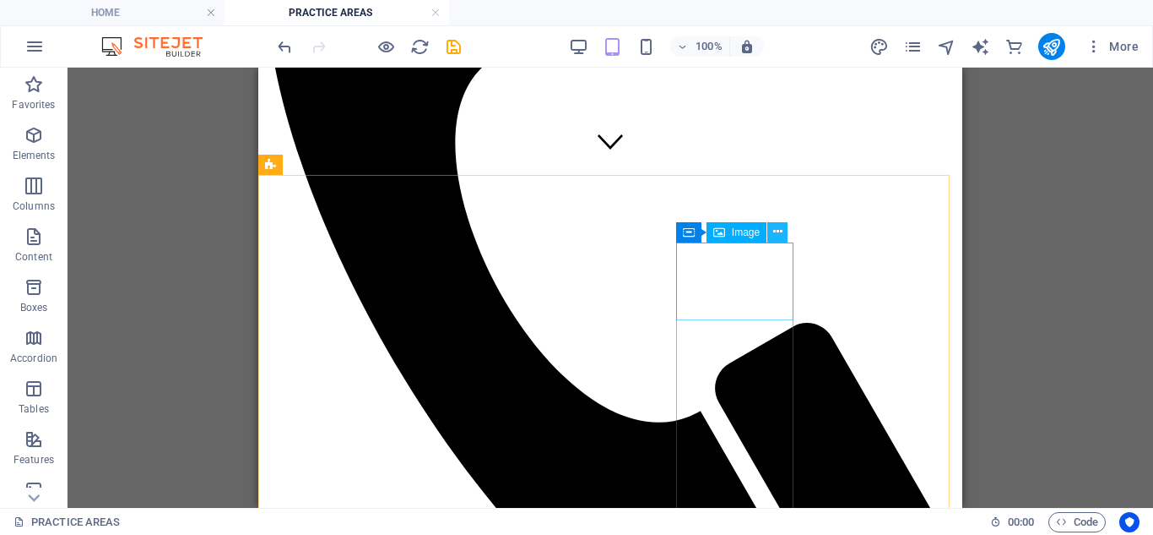
click at [770, 234] on button at bounding box center [778, 232] width 20 height 20
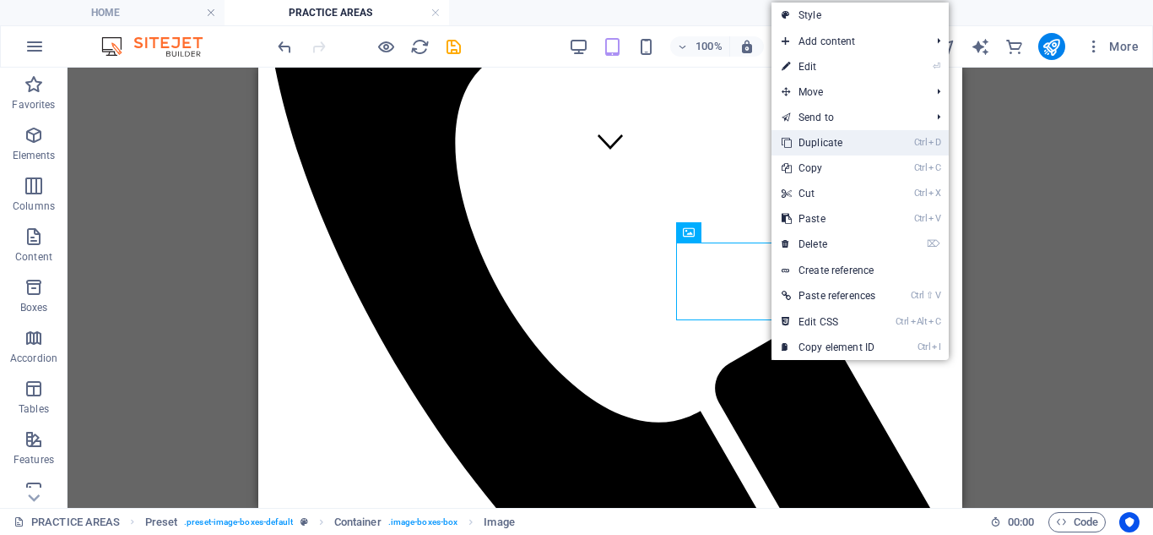
click at [847, 137] on link "Ctrl D Duplicate" at bounding box center [829, 142] width 114 height 25
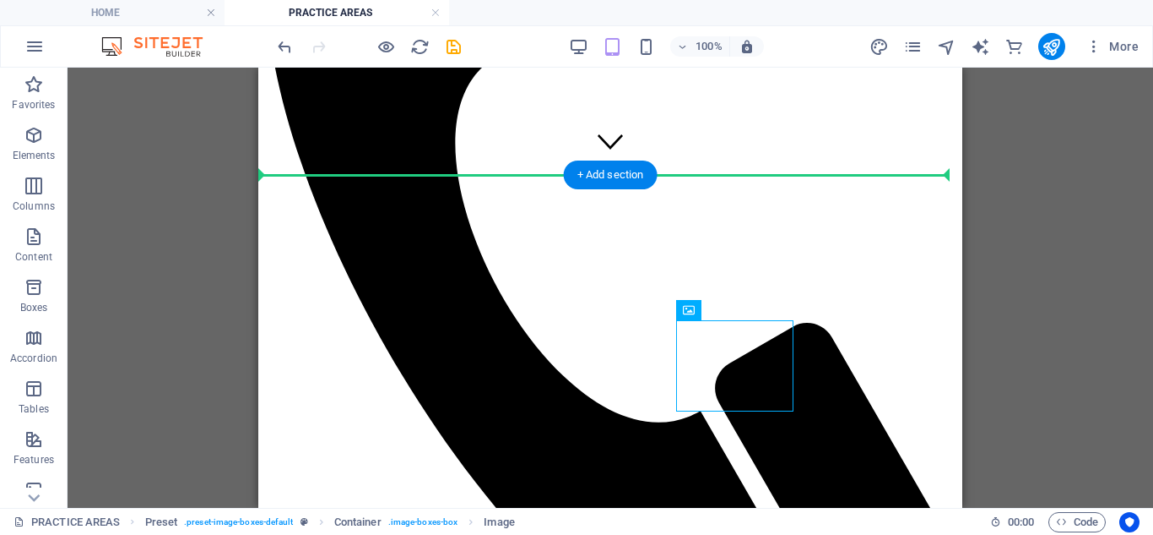
drag, startPoint x: 751, startPoint y: 369, endPoint x: 878, endPoint y: 285, distance: 152.9
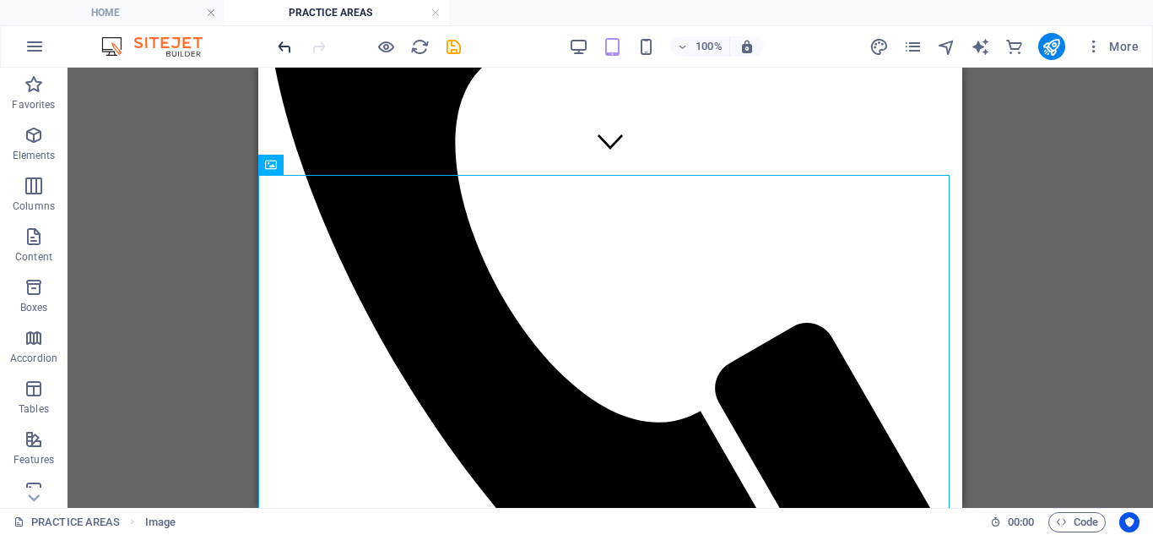
click at [286, 46] on icon "undo" at bounding box center [284, 46] width 19 height 19
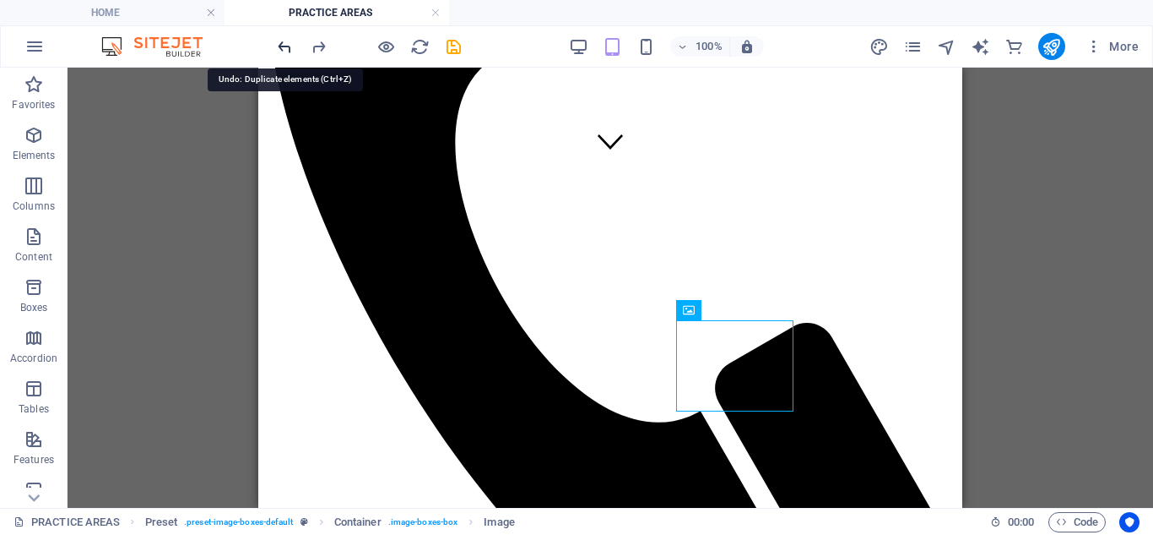
click at [286, 46] on icon "undo" at bounding box center [284, 46] width 19 height 19
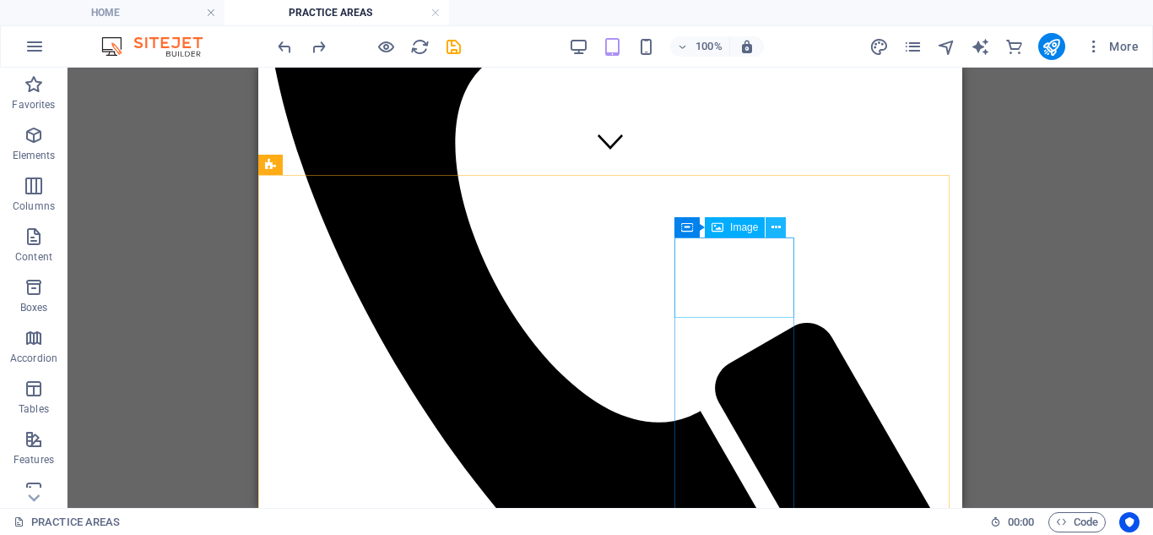
click at [778, 230] on icon at bounding box center [776, 228] width 9 height 18
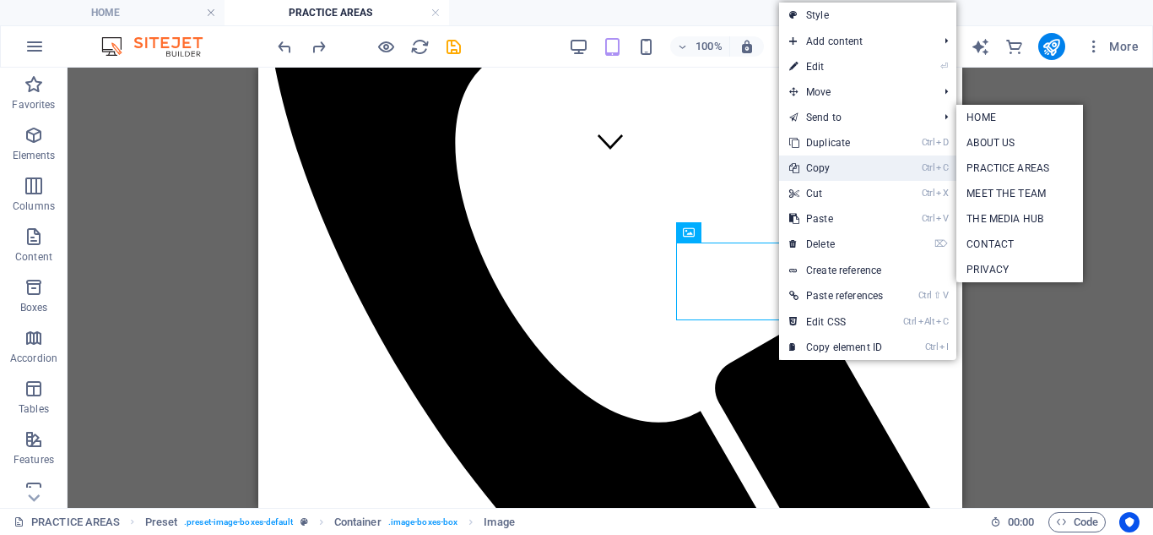
click at [829, 173] on link "Ctrl C Copy" at bounding box center [836, 167] width 114 height 25
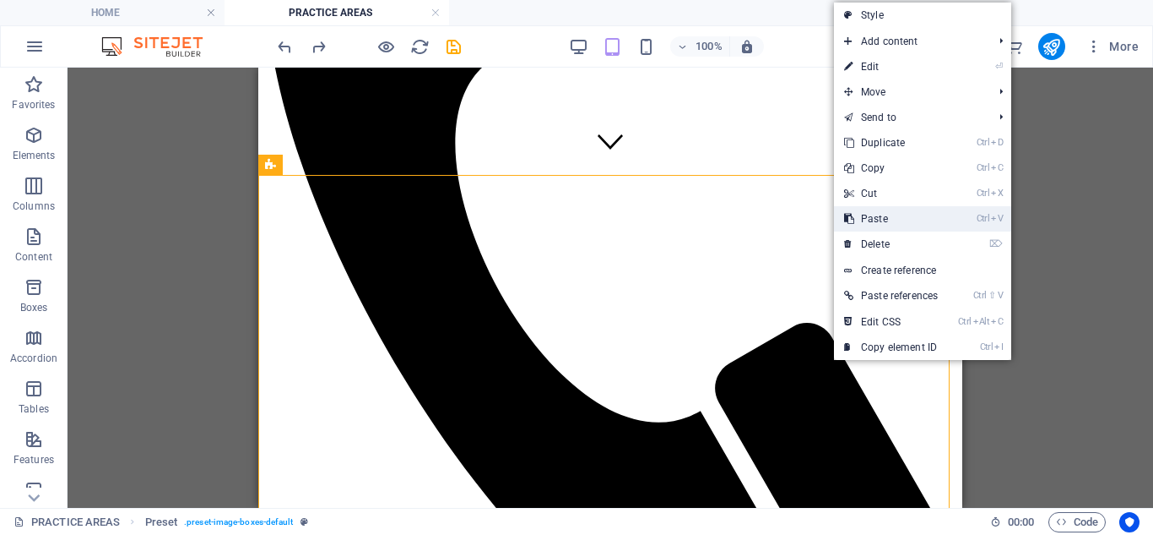
click at [887, 222] on link "Ctrl V Paste" at bounding box center [891, 218] width 114 height 25
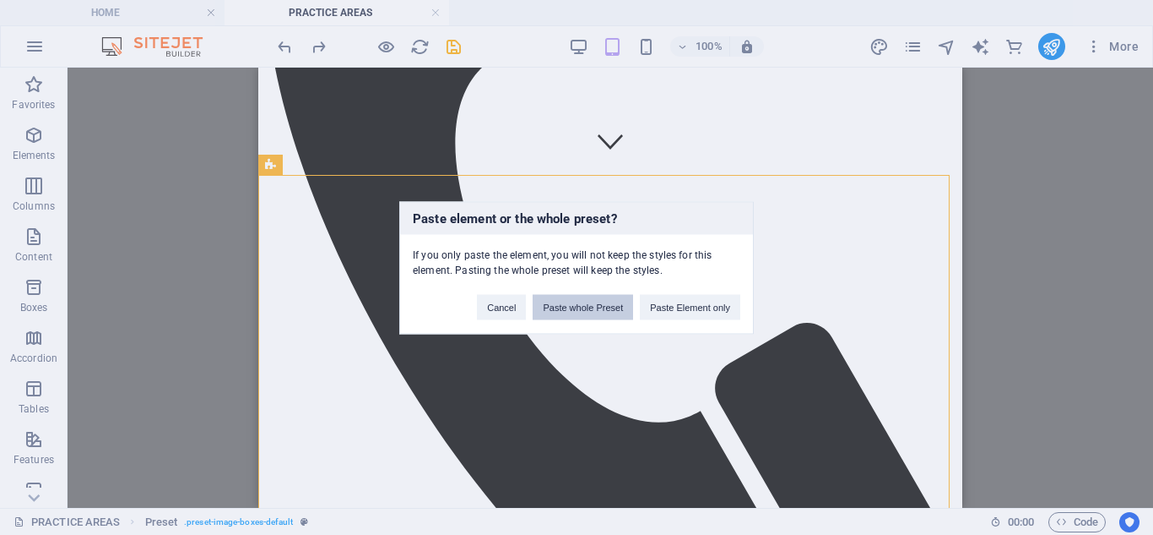
drag, startPoint x: 566, startPoint y: 306, endPoint x: 308, endPoint y: 239, distance: 266.0
click at [567, 307] on button "Paste whole Preset" at bounding box center [583, 306] width 100 height 25
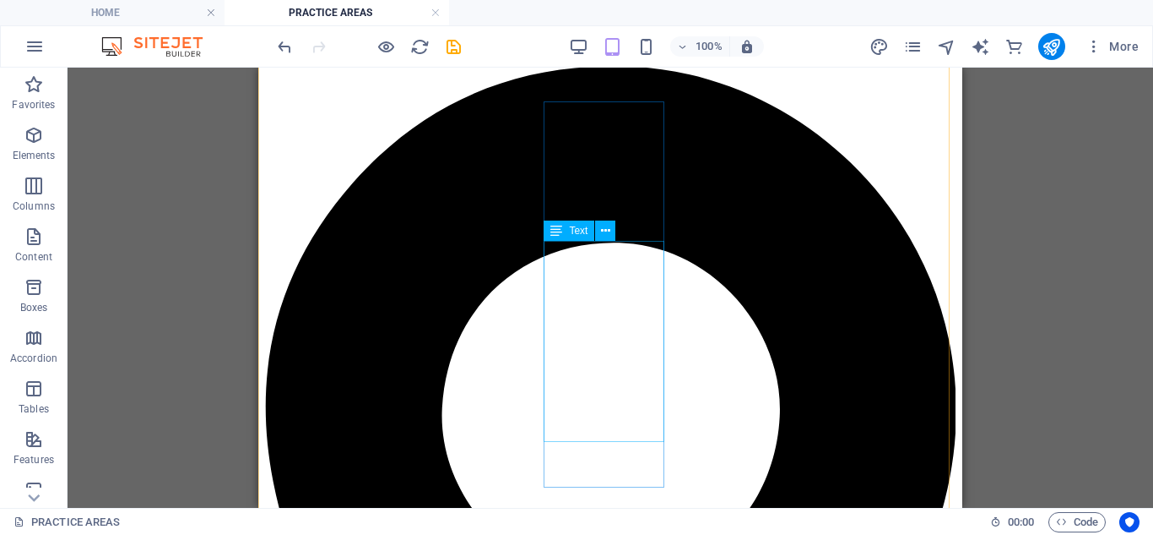
scroll to position [992, 0]
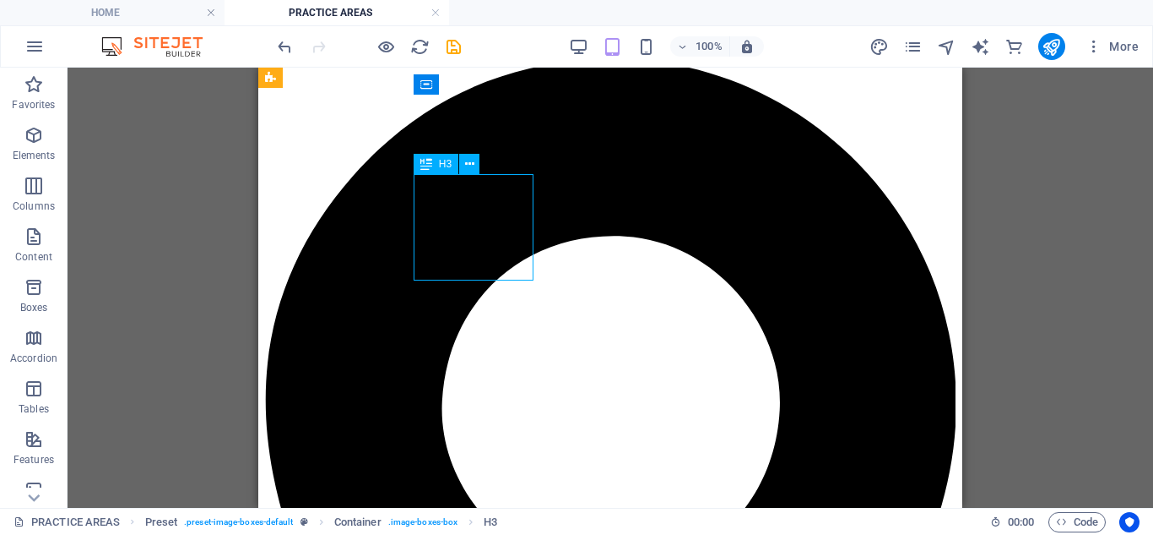
drag, startPoint x: 454, startPoint y: 264, endPoint x: 438, endPoint y: 193, distance: 73.5
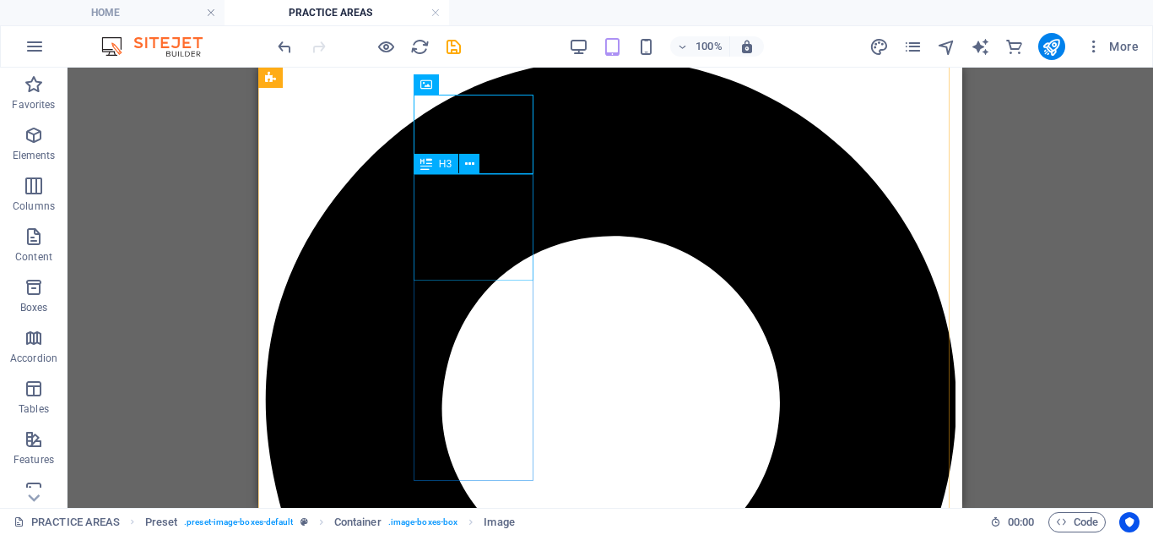
click at [463, 165] on button at bounding box center [469, 164] width 20 height 20
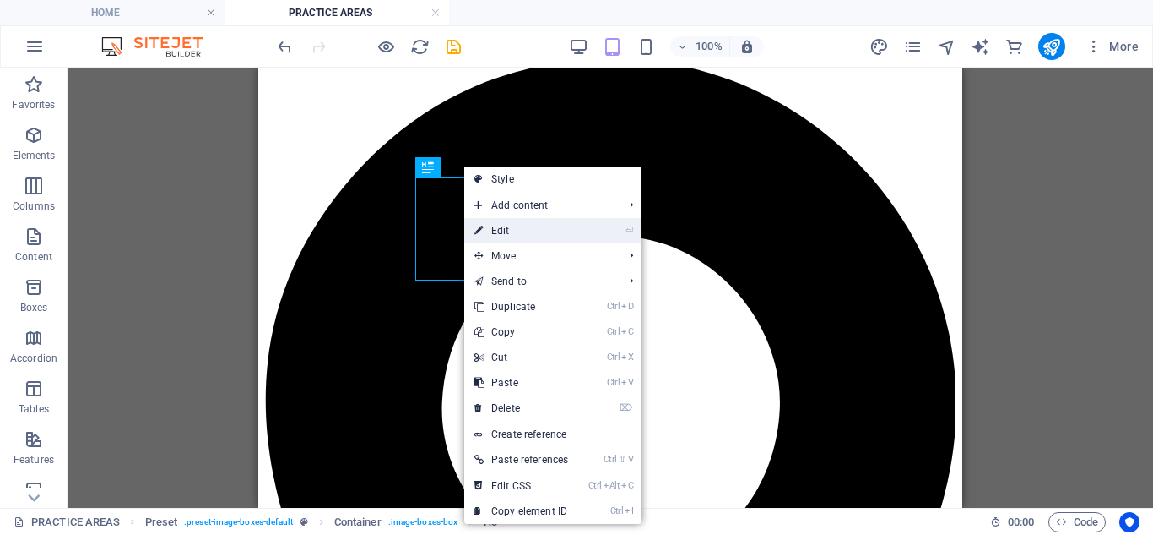
click at [500, 242] on link "⏎ Edit" at bounding box center [521, 230] width 114 height 25
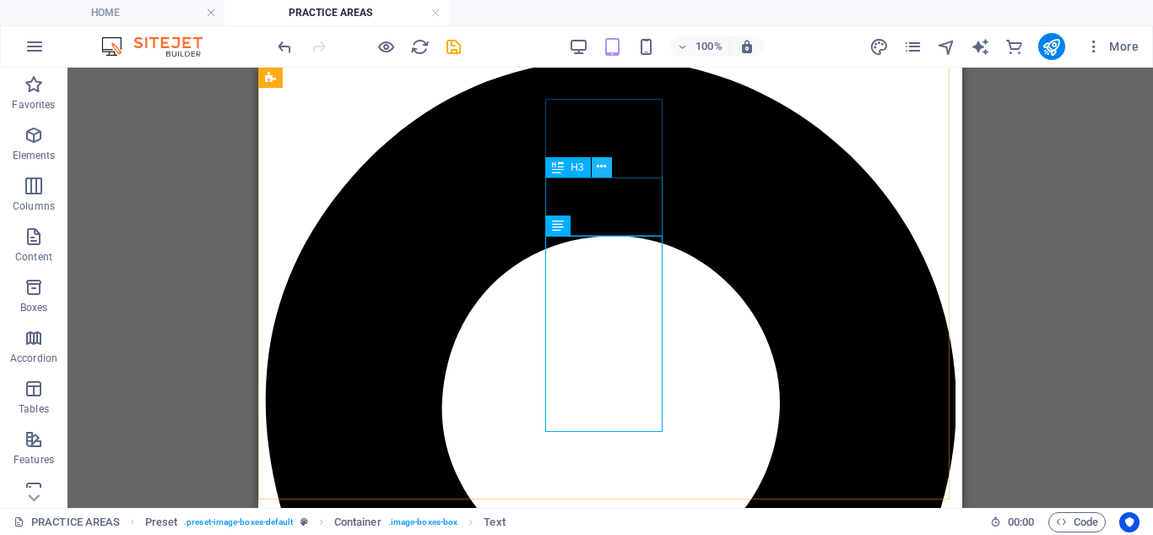
click at [601, 164] on icon at bounding box center [601, 167] width 9 height 18
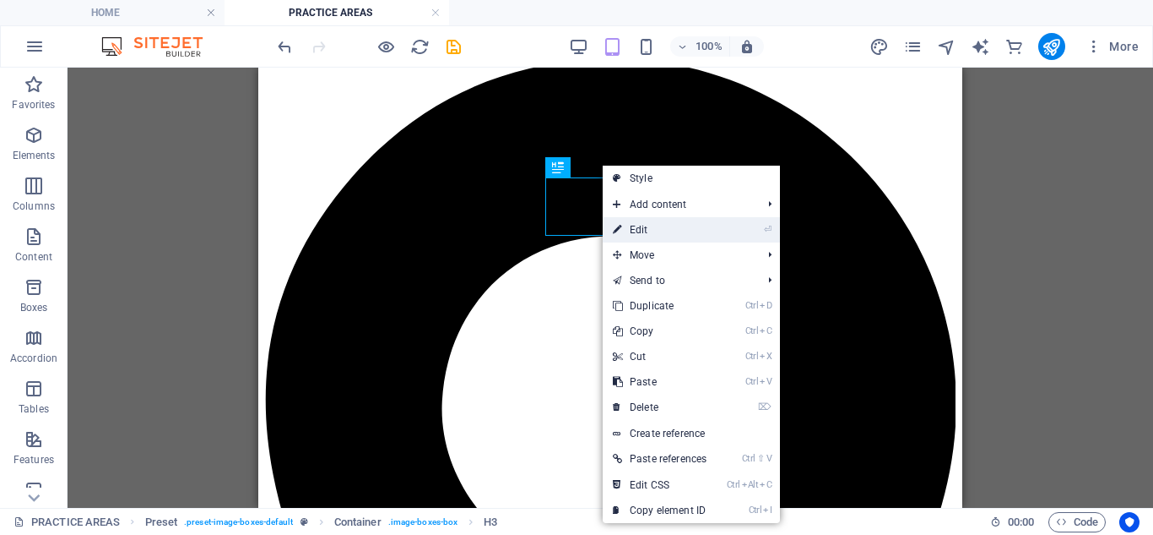
click at [641, 232] on link "⏎ Edit" at bounding box center [660, 229] width 114 height 25
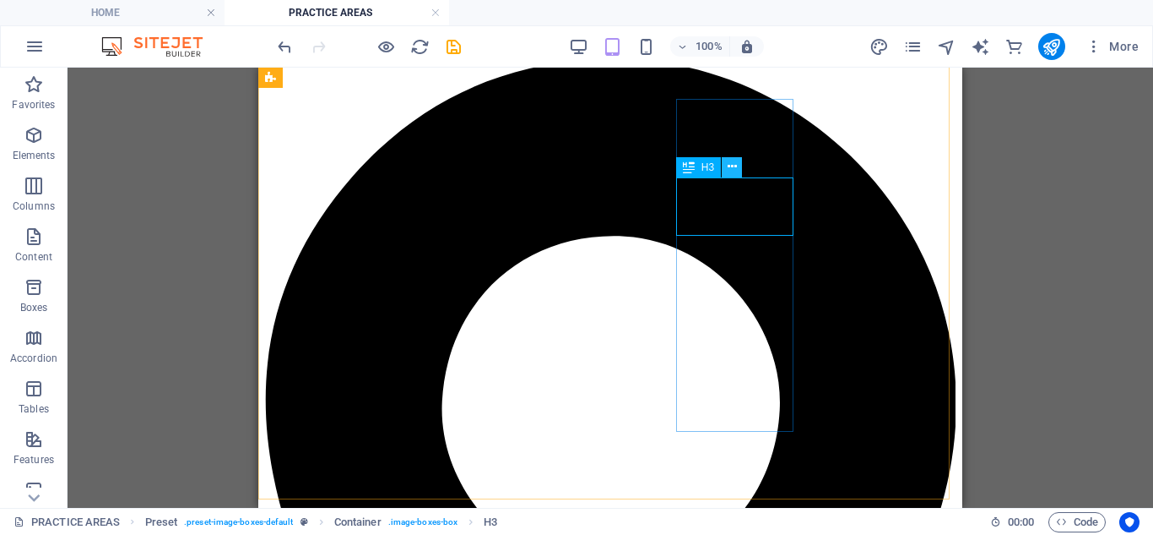
click at [731, 171] on icon at bounding box center [732, 167] width 9 height 18
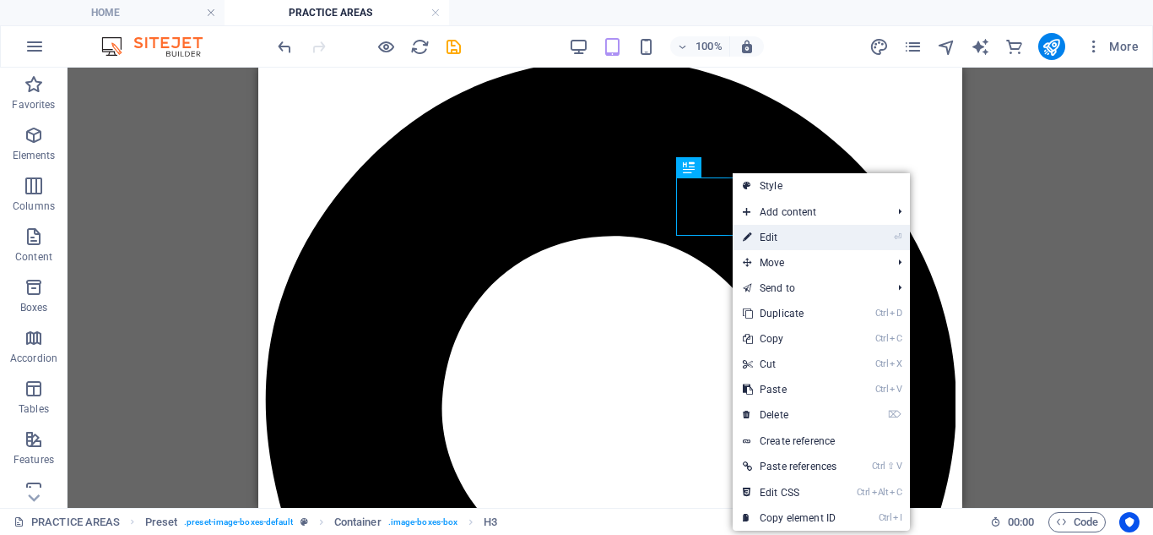
click at [757, 236] on link "⏎ Edit" at bounding box center [790, 237] width 114 height 25
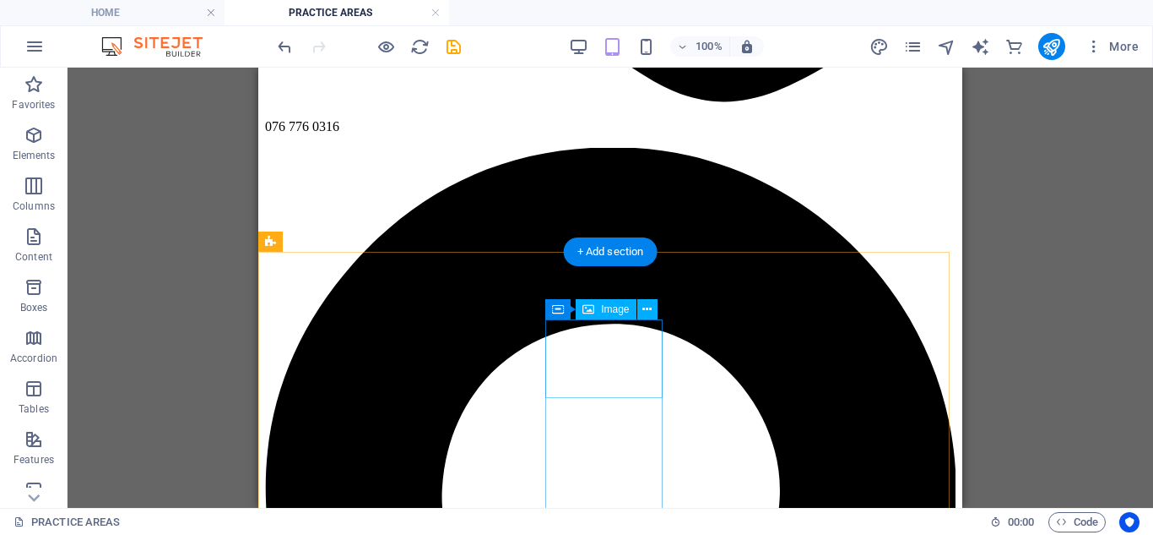
scroll to position [908, 0]
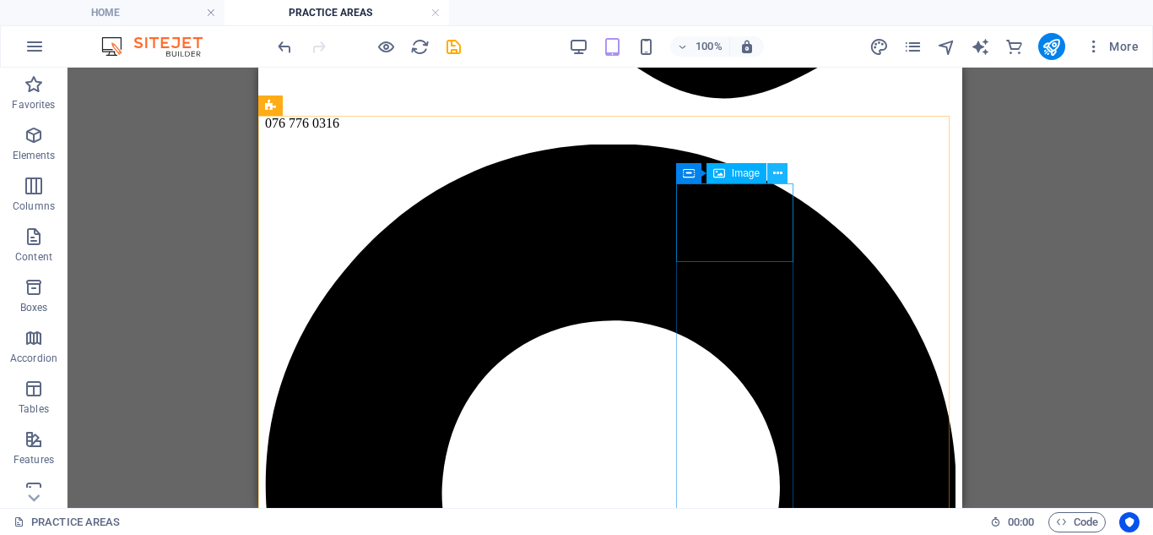
click at [776, 165] on icon at bounding box center [777, 174] width 9 height 18
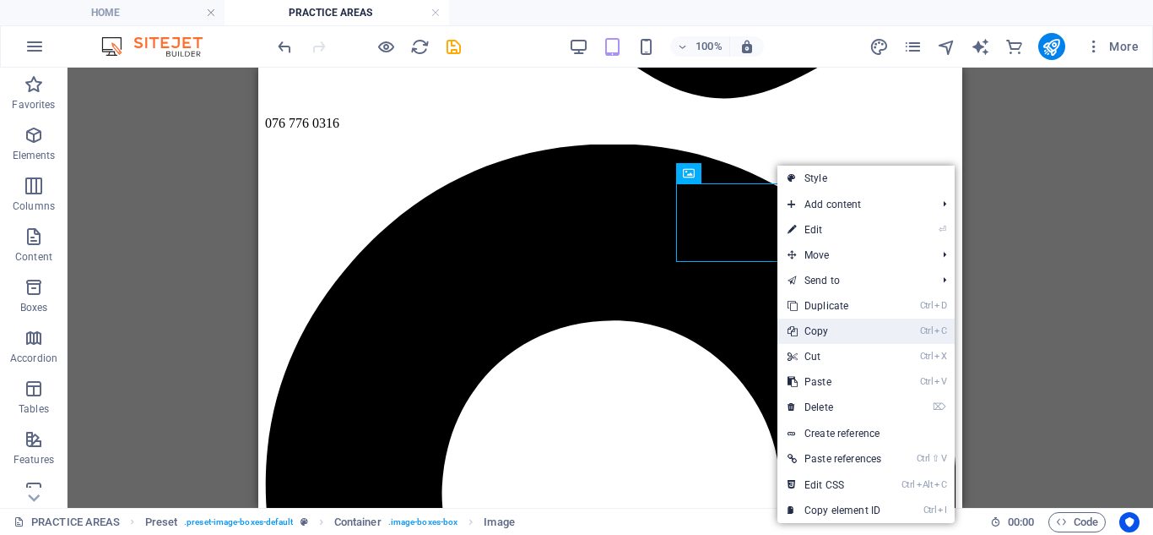
click at [831, 328] on link "Ctrl C Copy" at bounding box center [835, 330] width 114 height 25
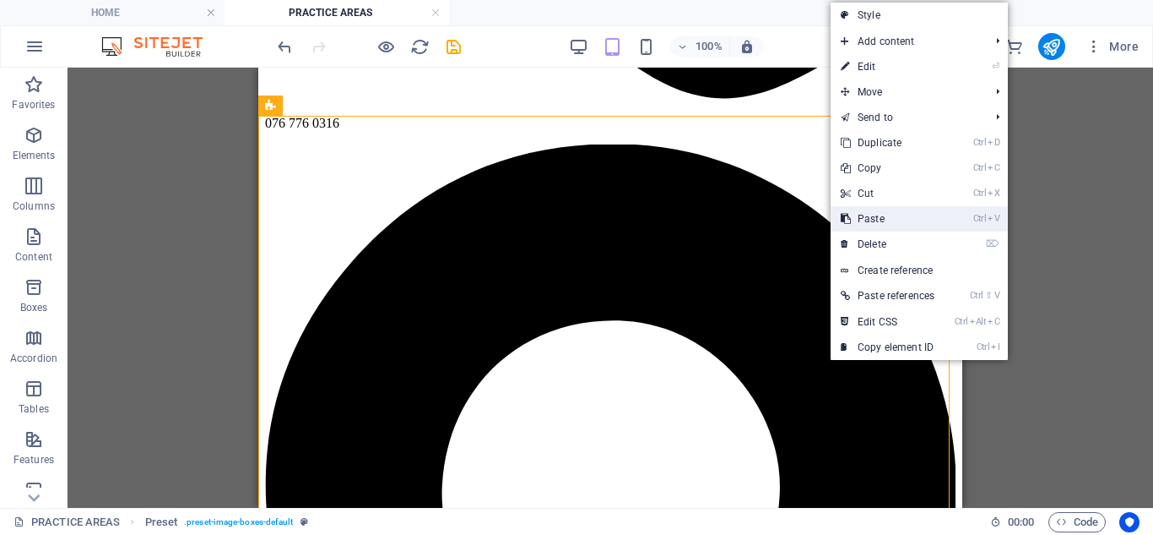
click at [891, 206] on link "Ctrl V Paste" at bounding box center [888, 218] width 114 height 25
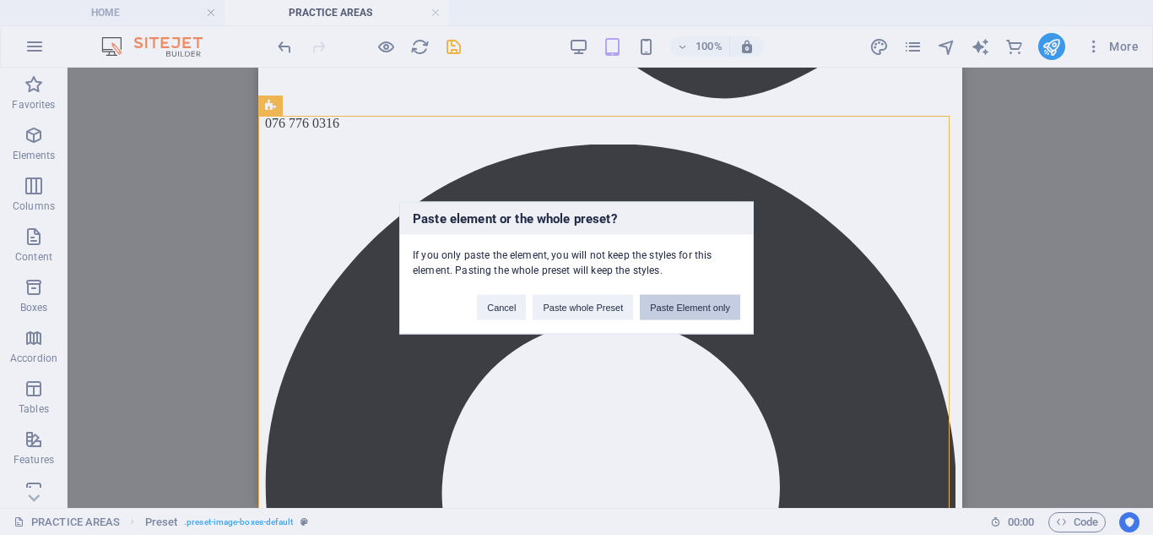
click at [720, 305] on button "Paste Element only" at bounding box center [690, 306] width 100 height 25
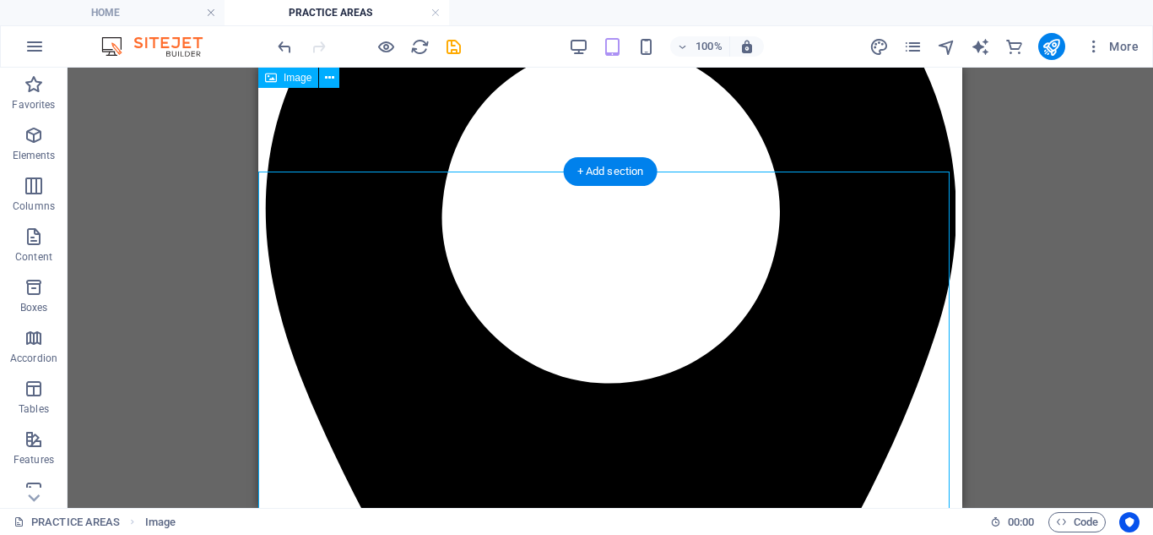
scroll to position [1180, 0]
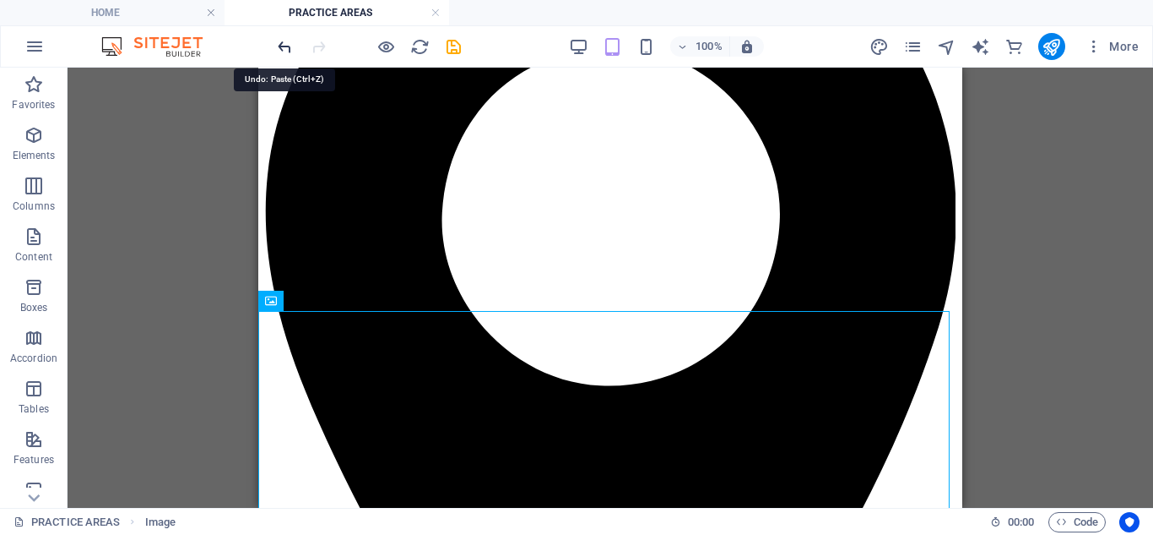
click at [286, 46] on icon "undo" at bounding box center [284, 46] width 19 height 19
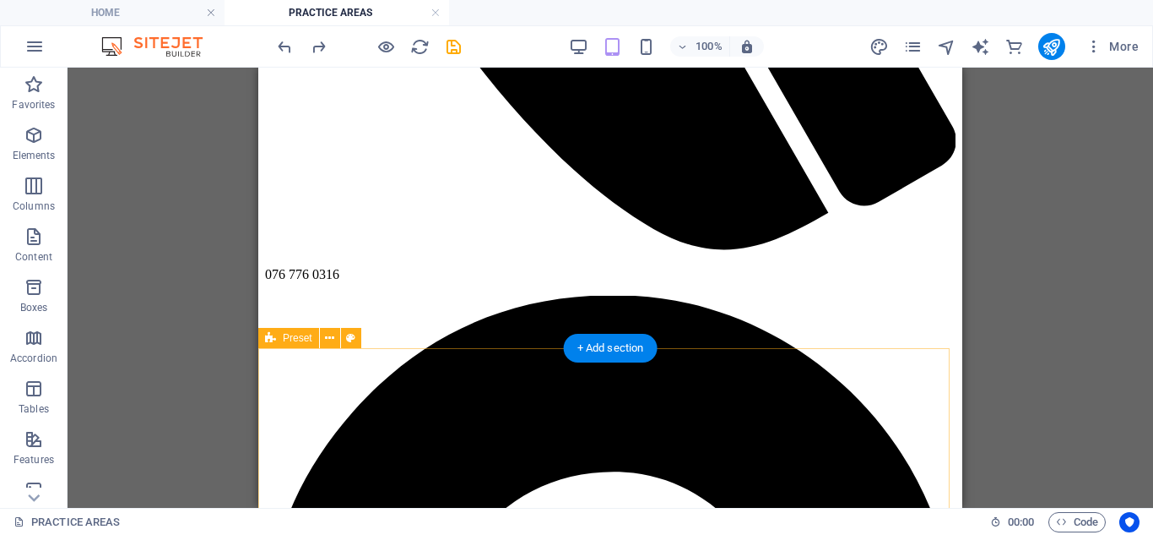
scroll to position [843, 0]
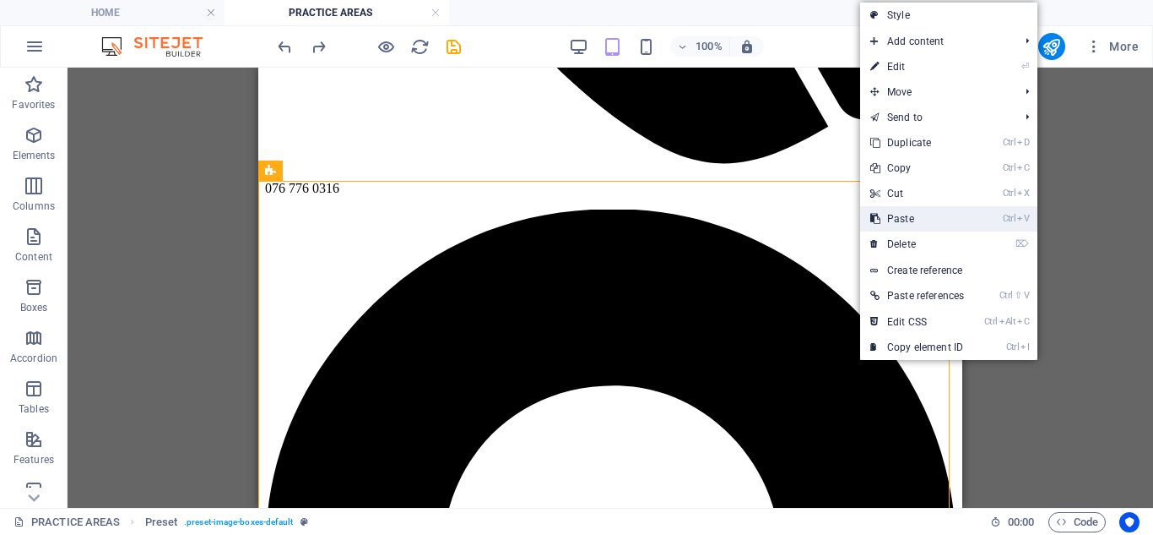
click at [909, 213] on link "Ctrl V Paste" at bounding box center [917, 218] width 114 height 25
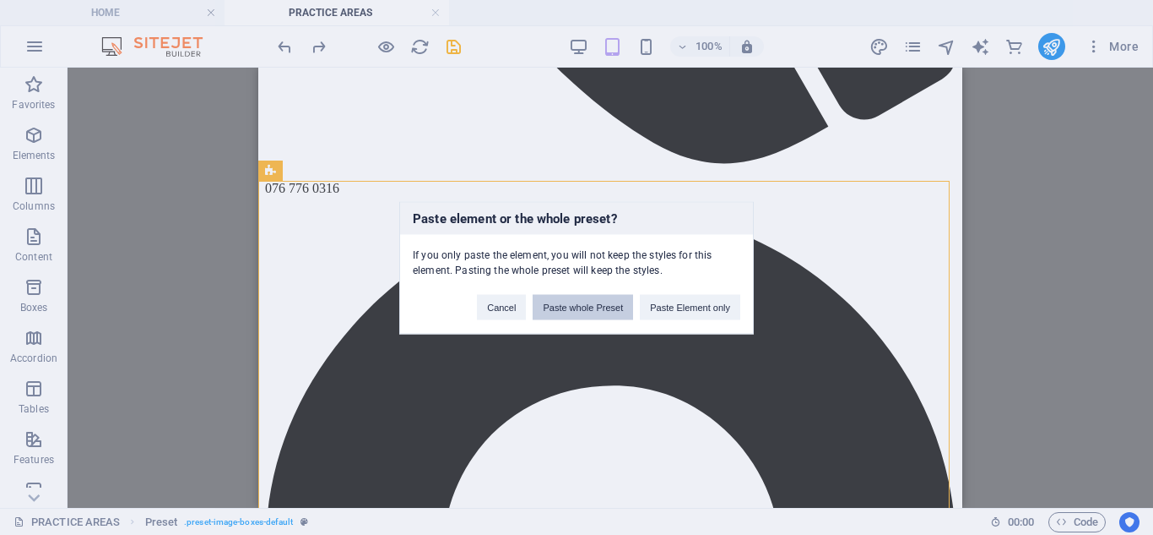
click at [582, 311] on button "Paste whole Preset" at bounding box center [583, 306] width 100 height 25
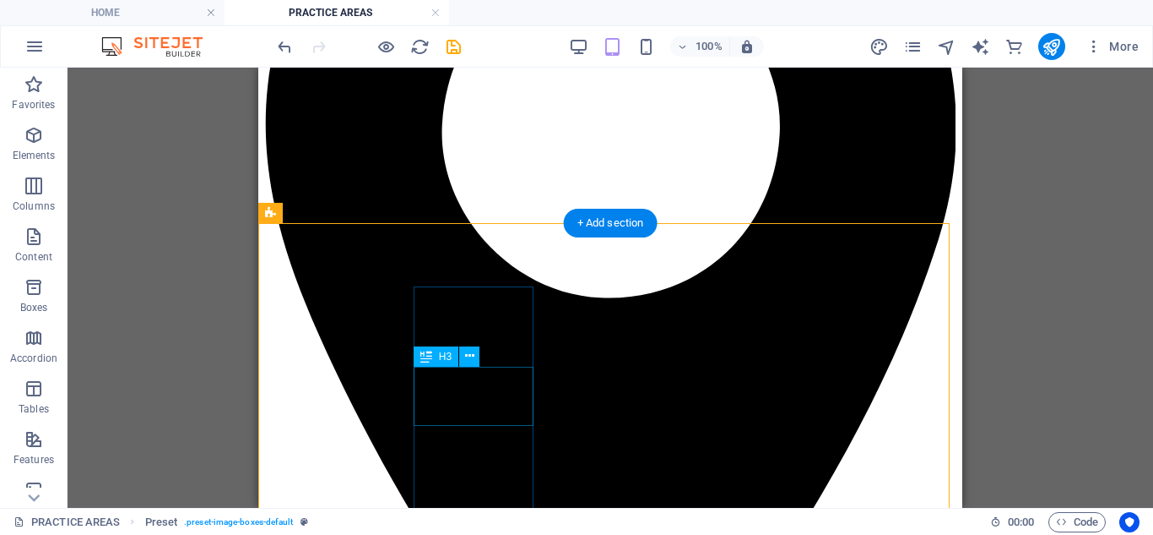
scroll to position [1437, 0]
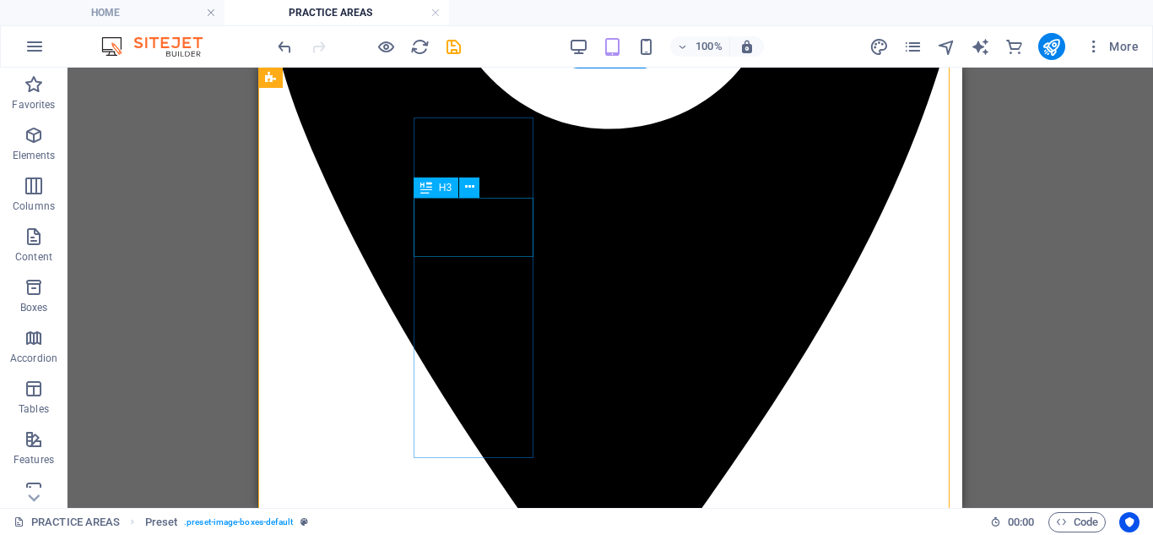
click at [465, 191] on icon at bounding box center [469, 187] width 9 height 18
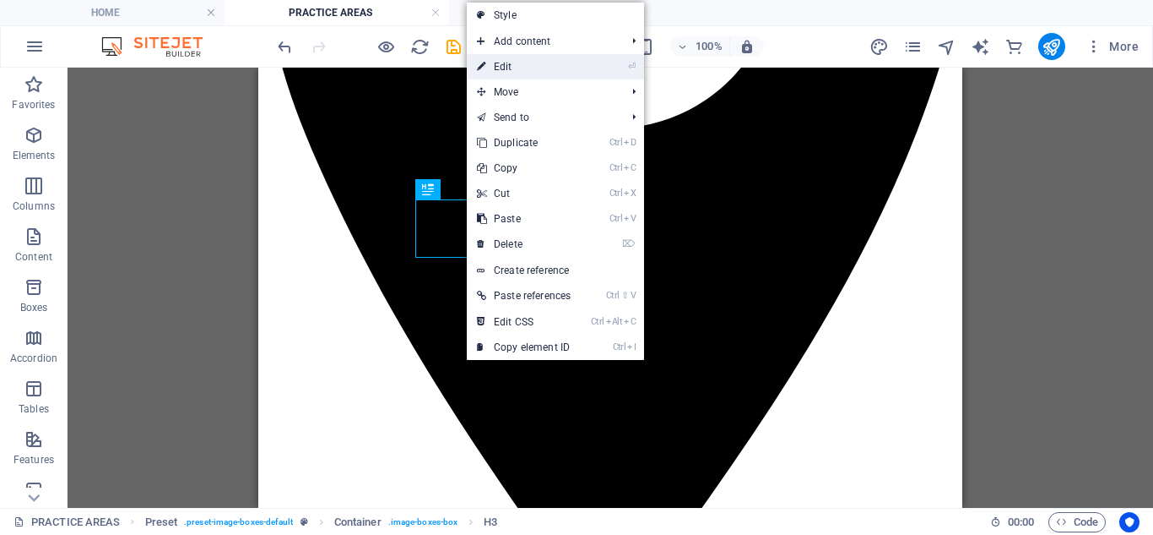
click at [518, 68] on link "⏎ Edit" at bounding box center [524, 66] width 114 height 25
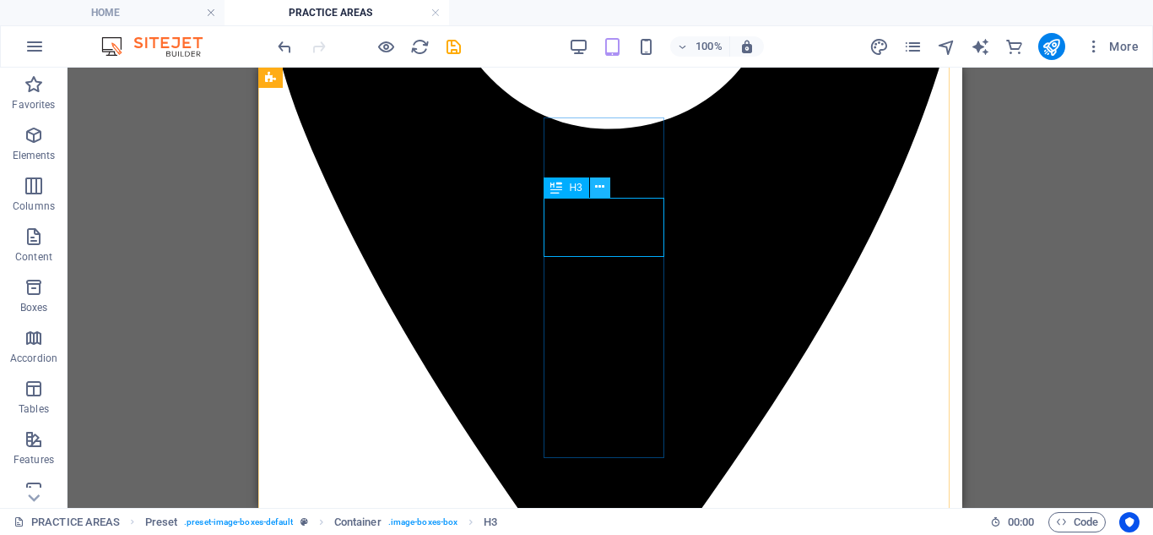
click at [600, 191] on icon at bounding box center [599, 187] width 9 height 18
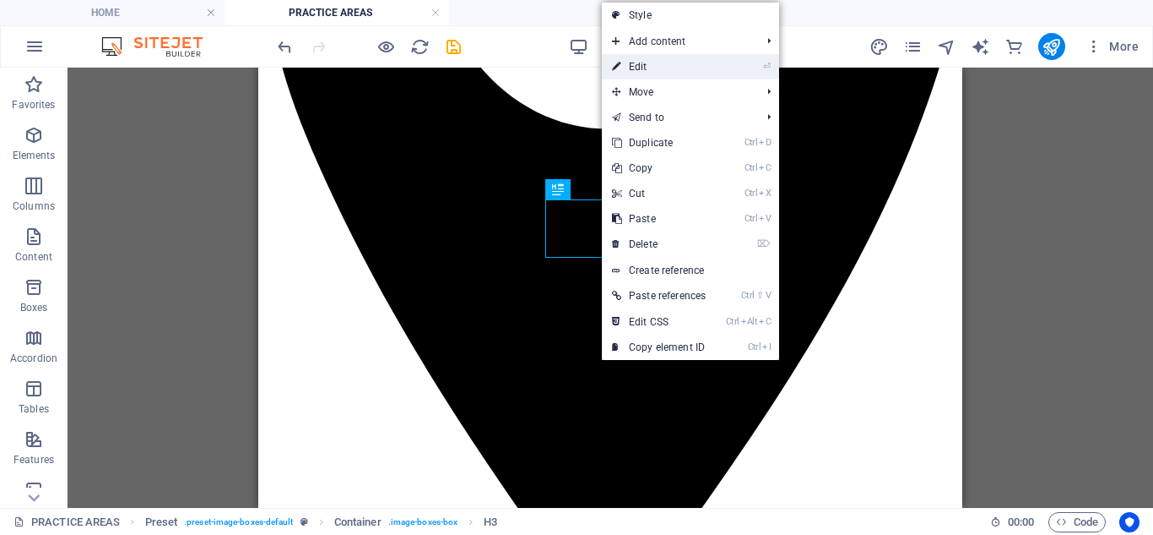
click at [660, 68] on link "⏎ Edit" at bounding box center [659, 66] width 114 height 25
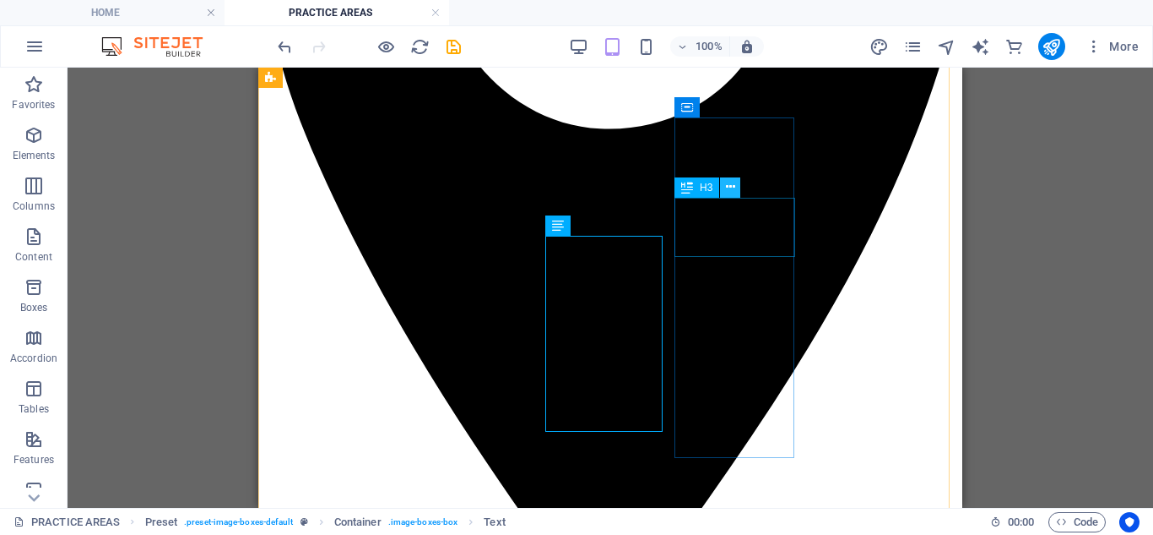
click at [735, 186] on icon at bounding box center [730, 187] width 9 height 18
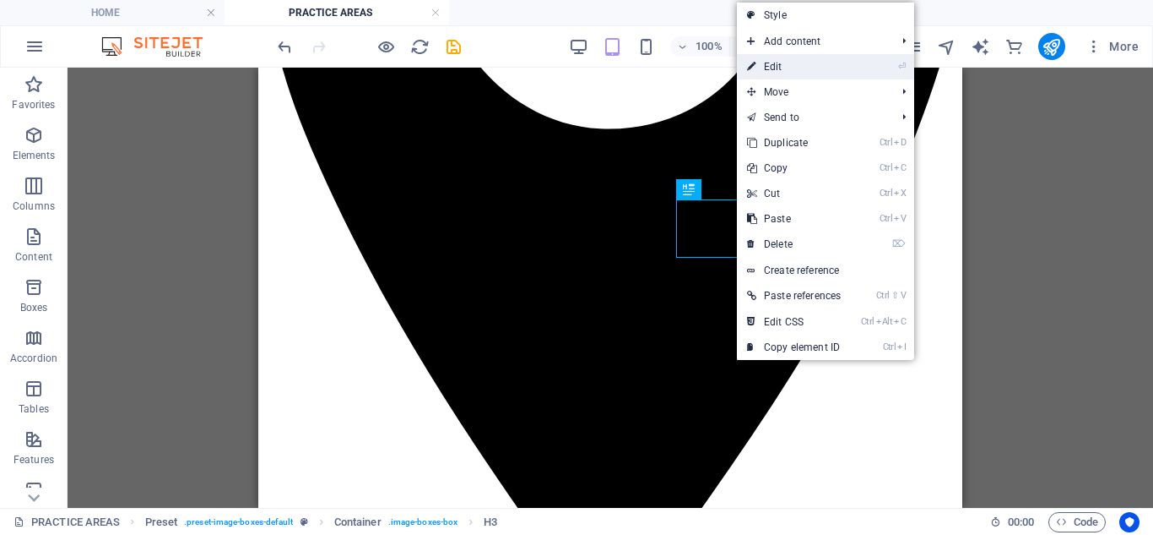
click at [798, 70] on link "⏎ Edit" at bounding box center [794, 66] width 114 height 25
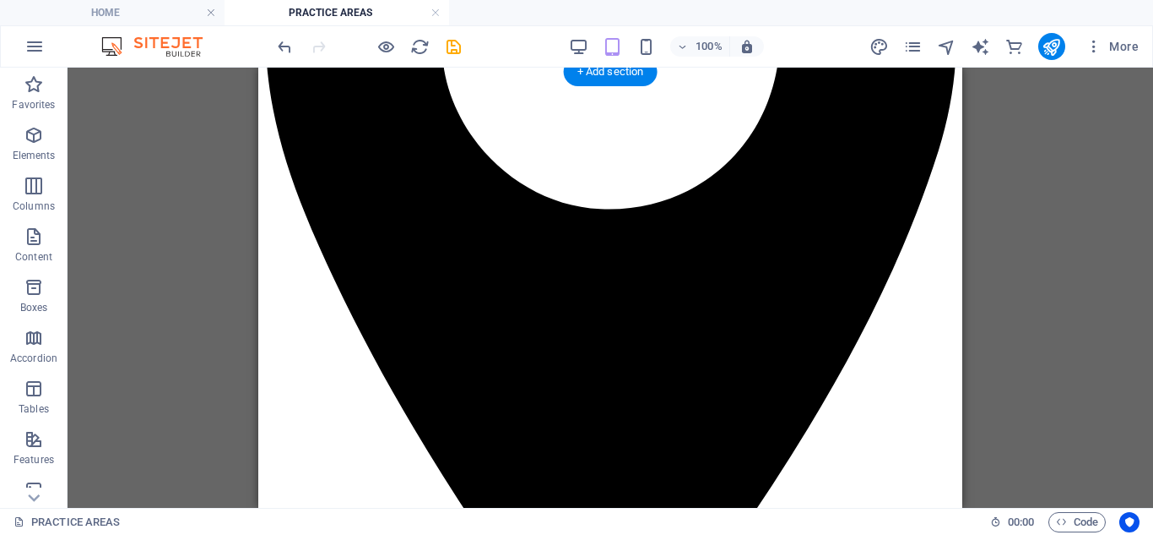
scroll to position [1443, 0]
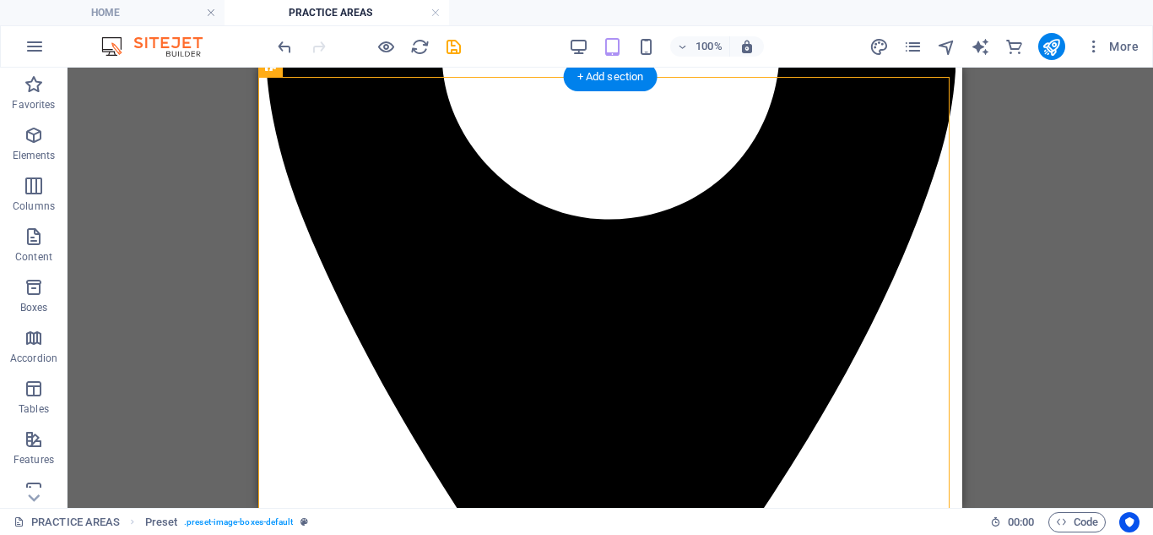
scroll to position [1274, 0]
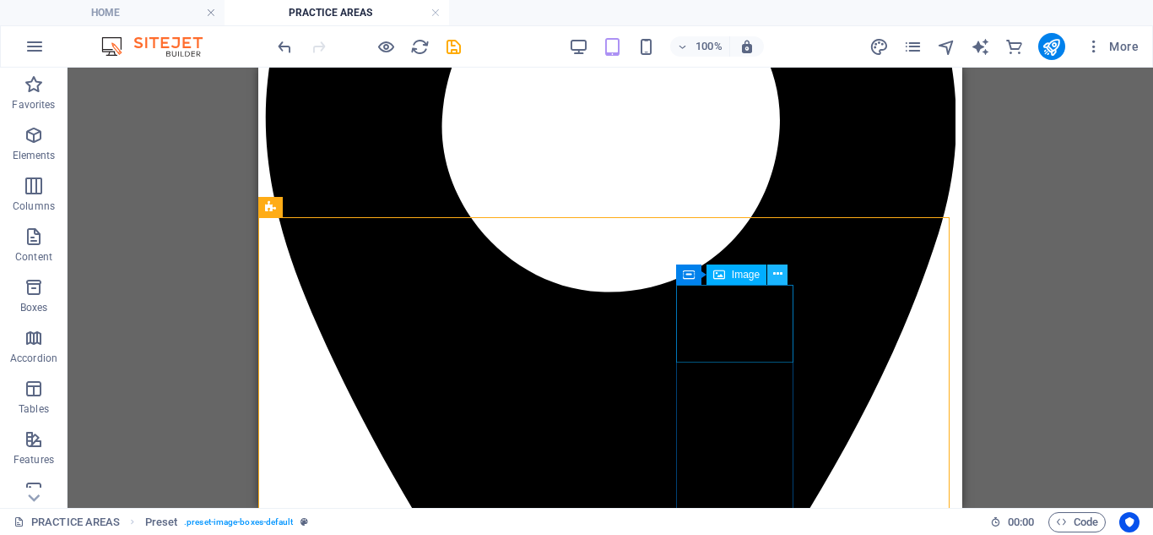
click at [773, 274] on icon at bounding box center [777, 274] width 9 height 18
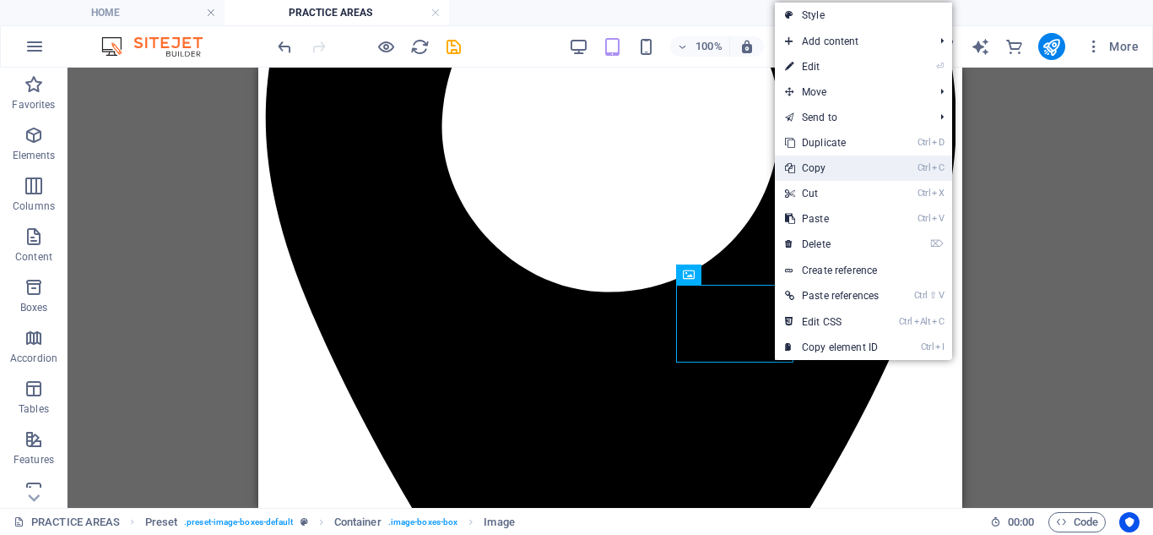
click at [824, 173] on link "Ctrl C Copy" at bounding box center [832, 167] width 114 height 25
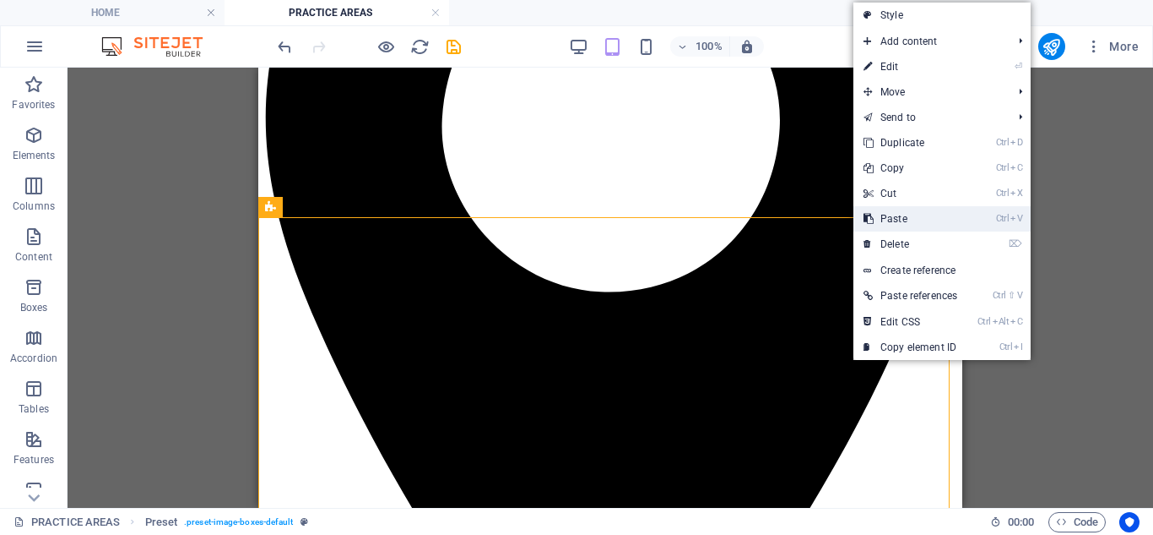
click at [877, 225] on link "Ctrl V Paste" at bounding box center [911, 218] width 114 height 25
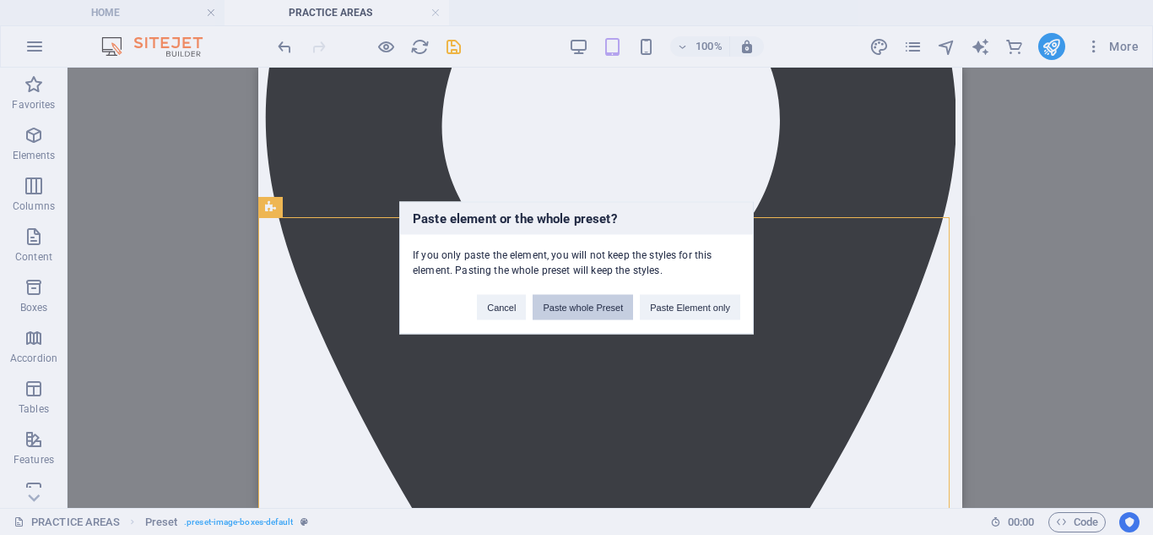
drag, startPoint x: 598, startPoint y: 296, endPoint x: 339, endPoint y: 229, distance: 267.9
click at [598, 296] on button "Paste whole Preset" at bounding box center [583, 306] width 100 height 25
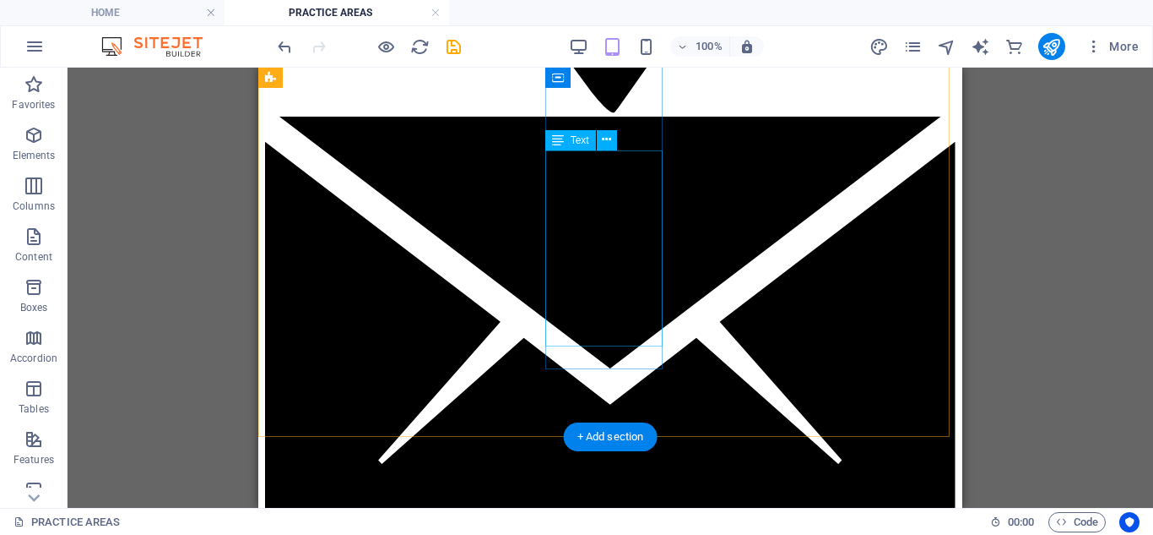
scroll to position [1905, 0]
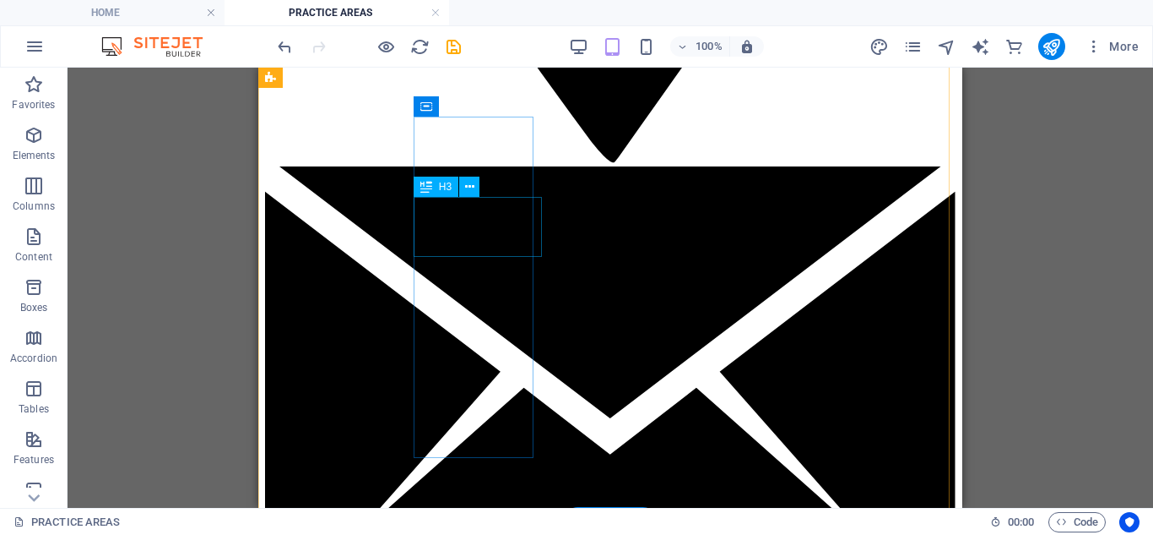
click at [468, 182] on icon at bounding box center [469, 187] width 9 height 18
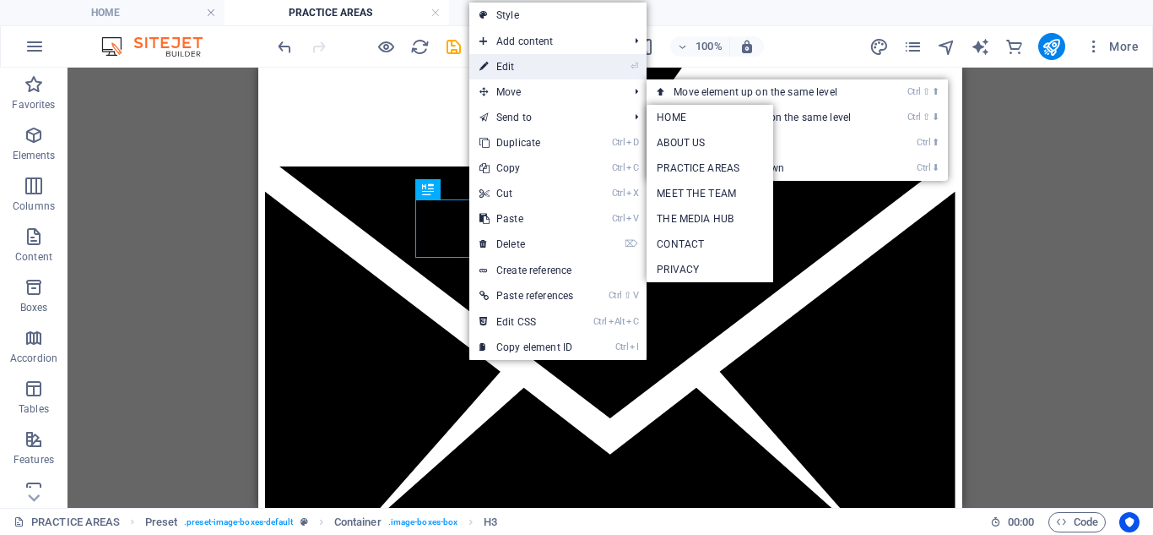
click at [523, 66] on link "⏎ Edit" at bounding box center [526, 66] width 114 height 25
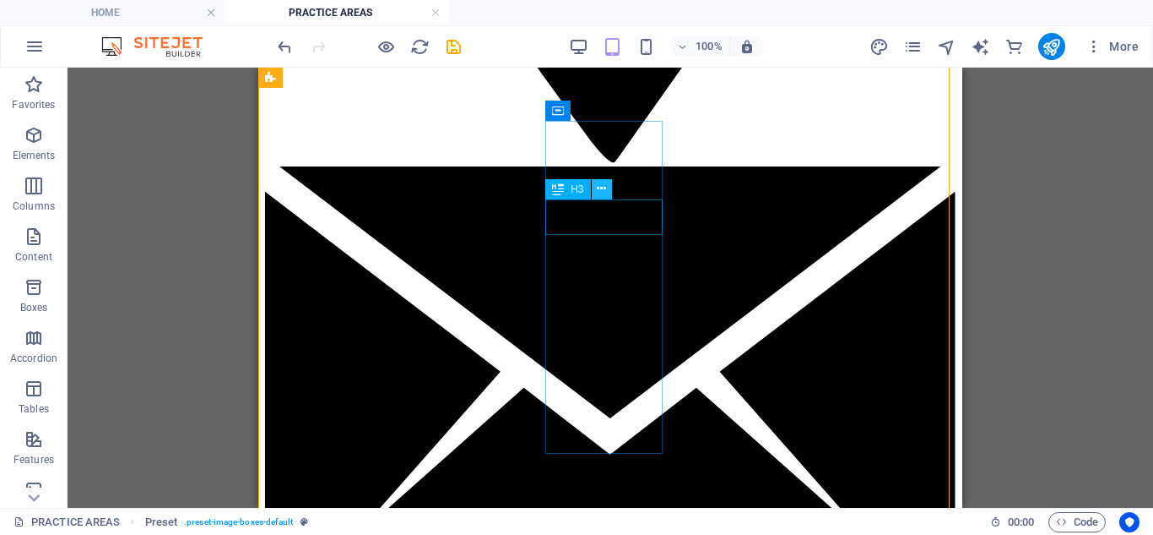
click at [605, 189] on icon at bounding box center [601, 189] width 9 height 18
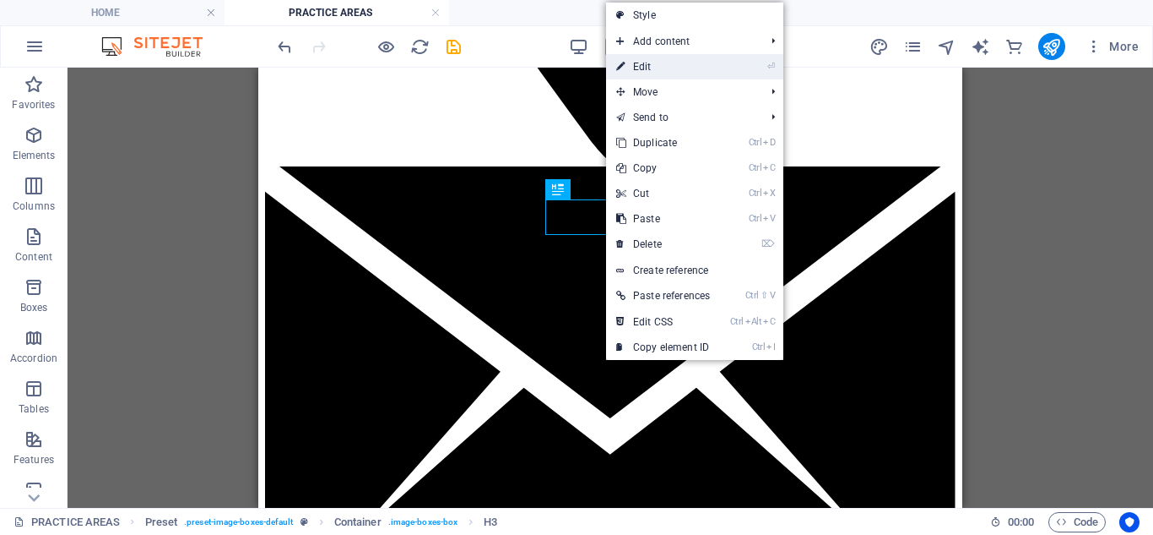
click at [654, 69] on link "⏎ Edit" at bounding box center [663, 66] width 114 height 25
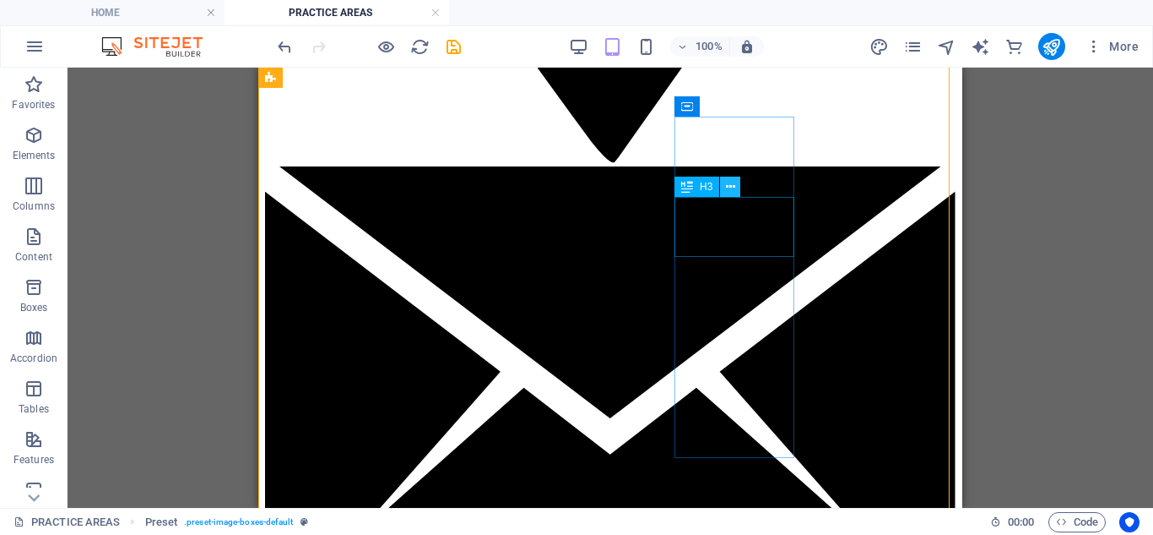
click at [731, 184] on icon at bounding box center [730, 187] width 9 height 18
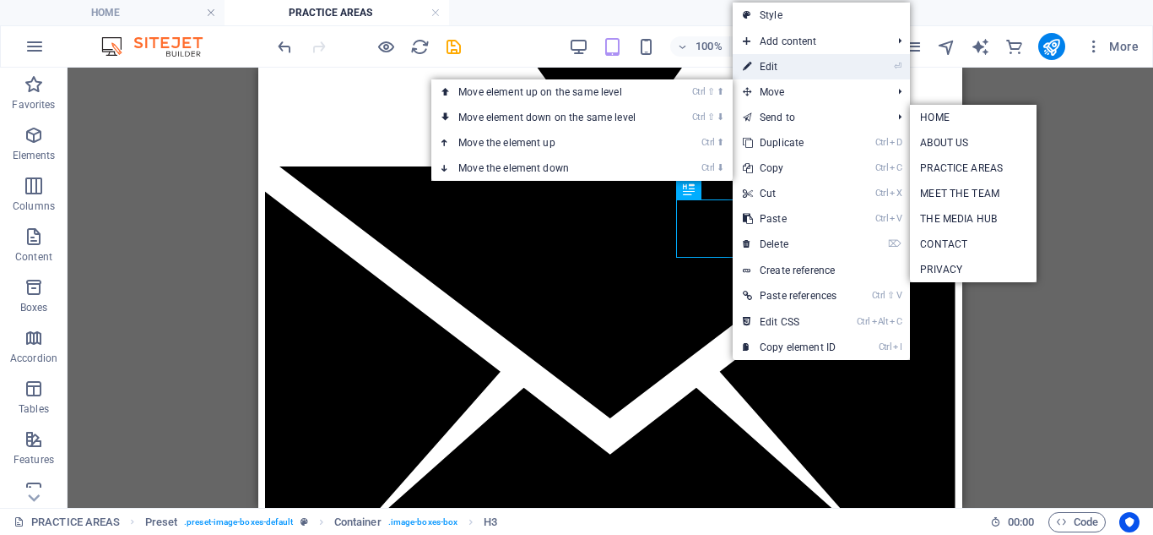
click at [784, 61] on link "⏎ Edit" at bounding box center [790, 66] width 114 height 25
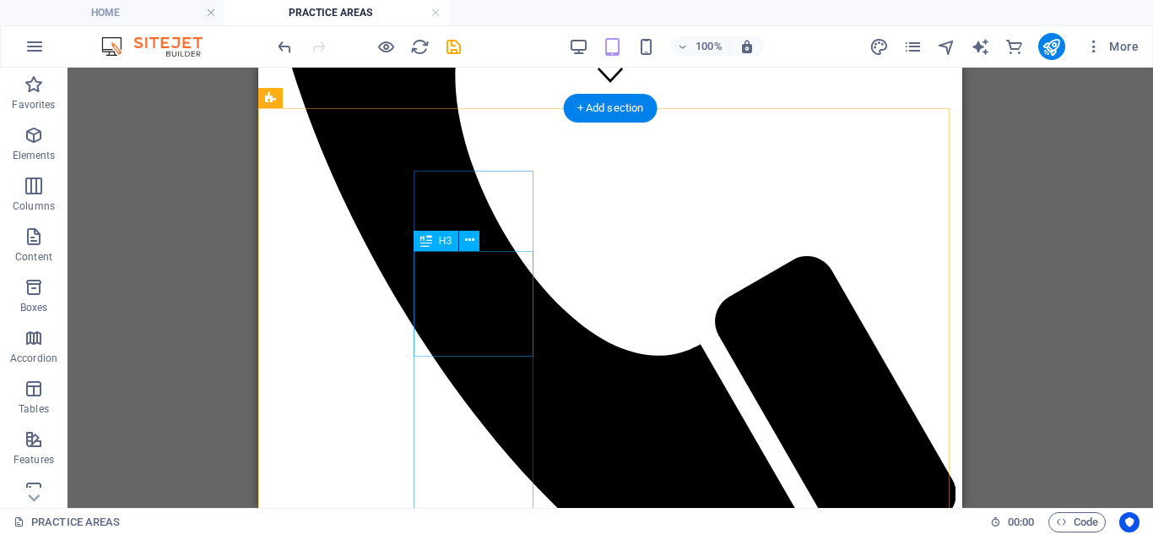
scroll to position [507, 0]
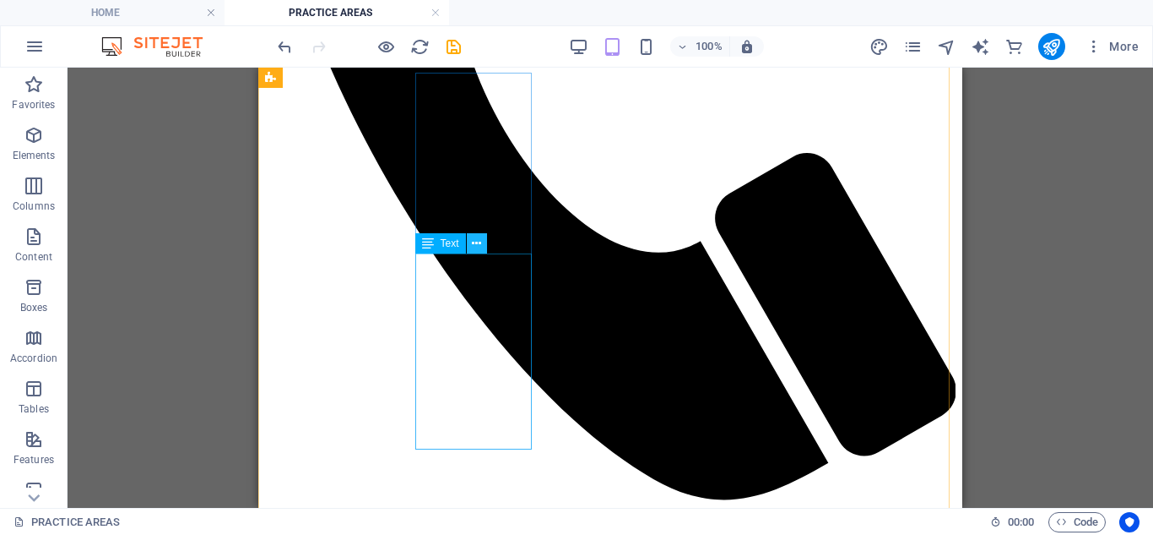
click at [469, 242] on button at bounding box center [477, 243] width 20 height 20
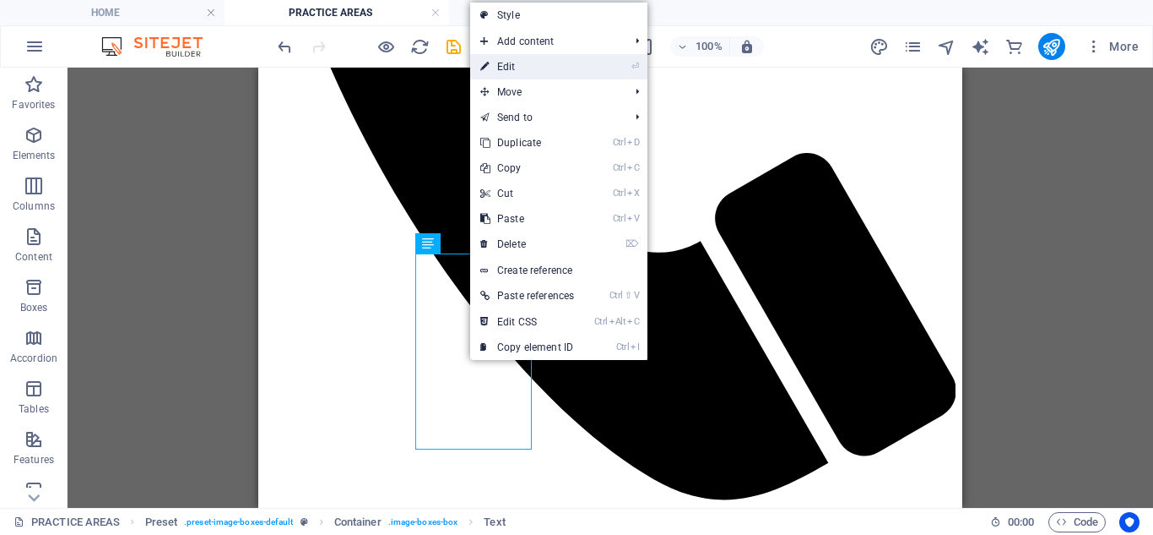
click at [518, 73] on link "⏎ Edit" at bounding box center [527, 66] width 114 height 25
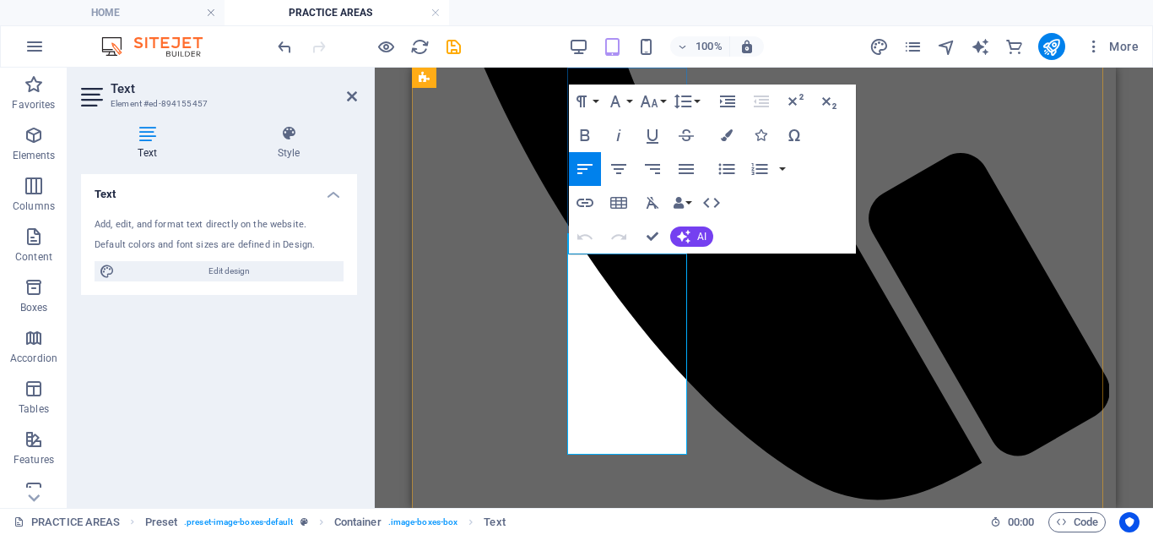
drag, startPoint x: 648, startPoint y: 399, endPoint x: 585, endPoint y: 262, distance: 151.2
drag, startPoint x: 611, startPoint y: 428, endPoint x: 1007, endPoint y: 482, distance: 400.5
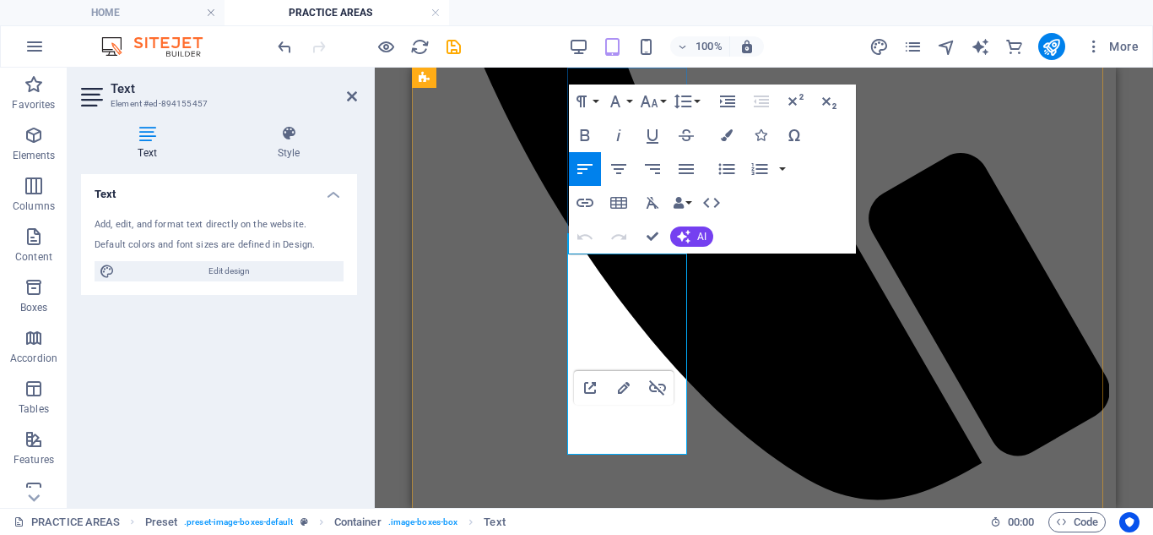
drag, startPoint x: 645, startPoint y: 392, endPoint x: 582, endPoint y: 258, distance: 148.4
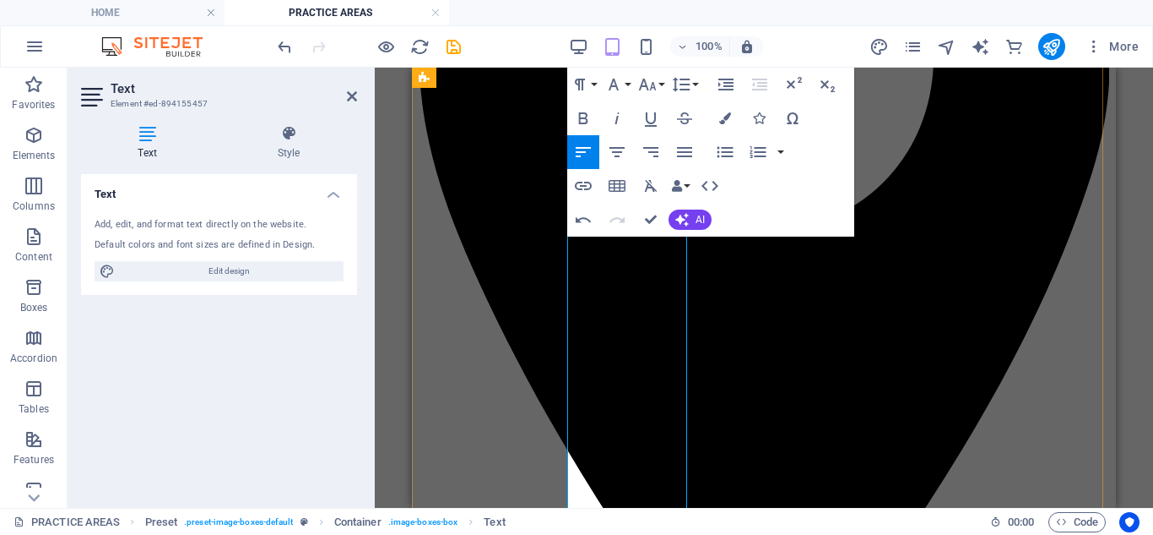
scroll to position [1424, 0]
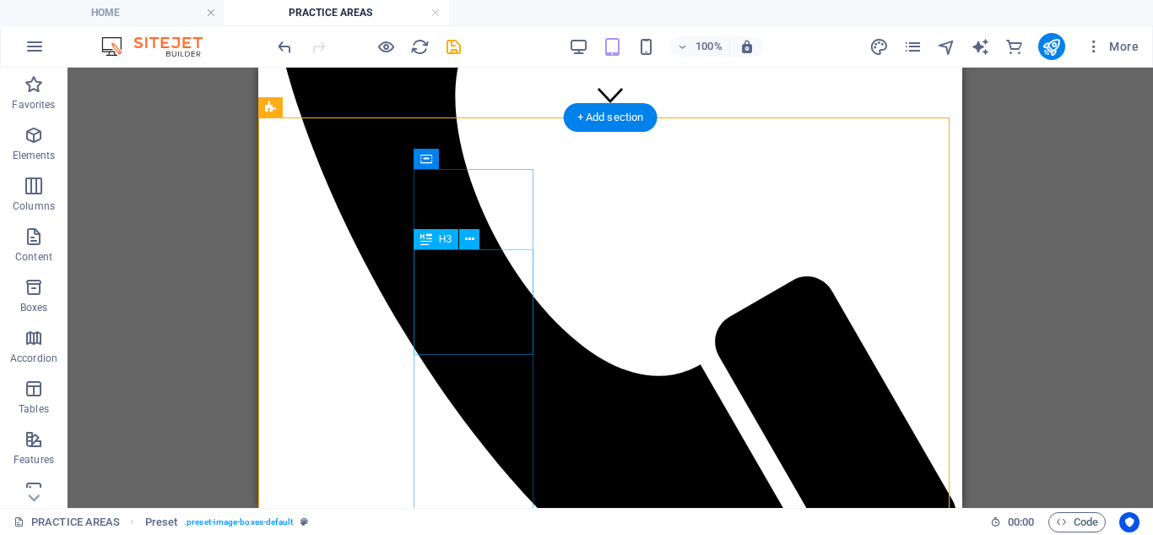
scroll to position [410, 0]
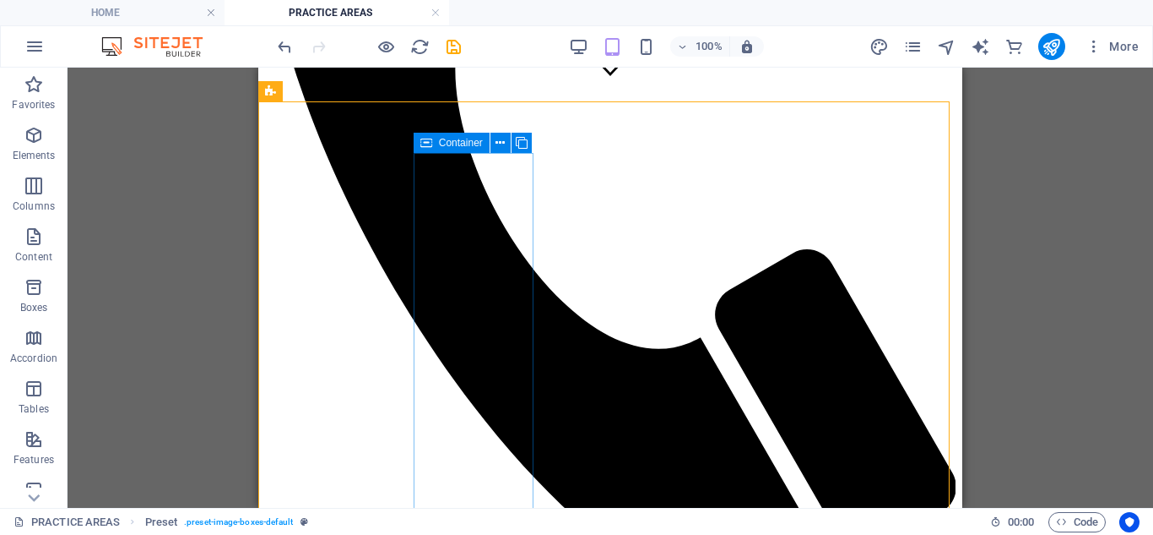
click at [429, 152] on icon at bounding box center [427, 143] width 12 height 20
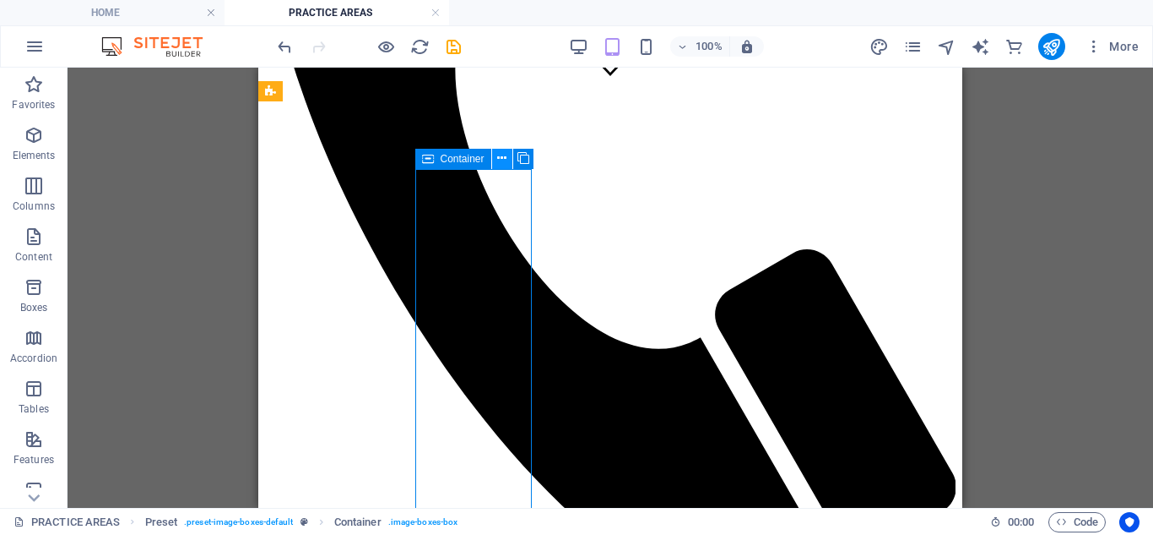
click at [503, 163] on icon at bounding box center [501, 158] width 9 height 18
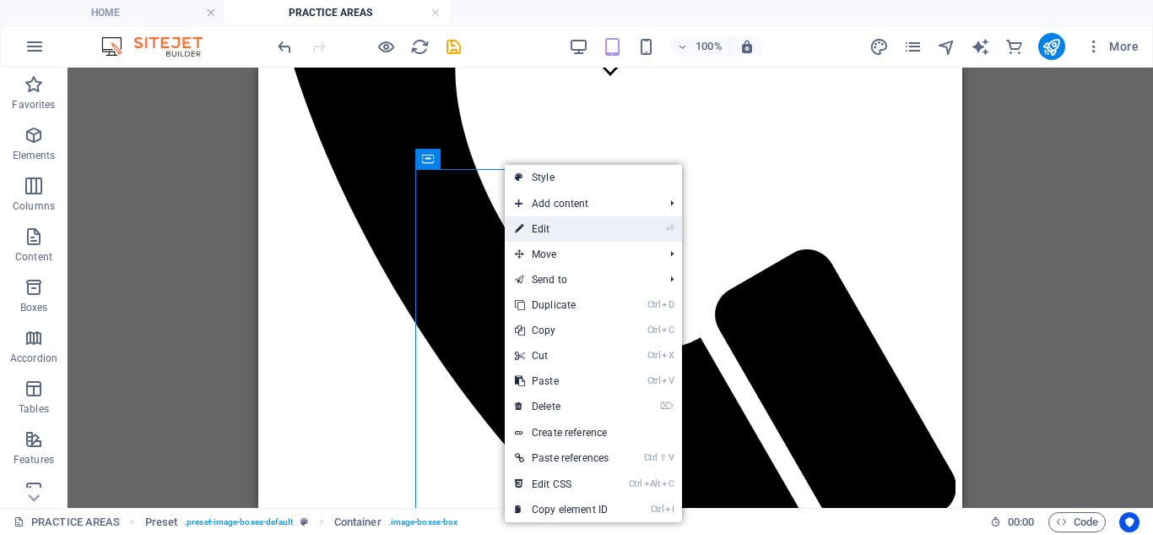
click at [530, 231] on link "⏎ Edit" at bounding box center [562, 228] width 114 height 25
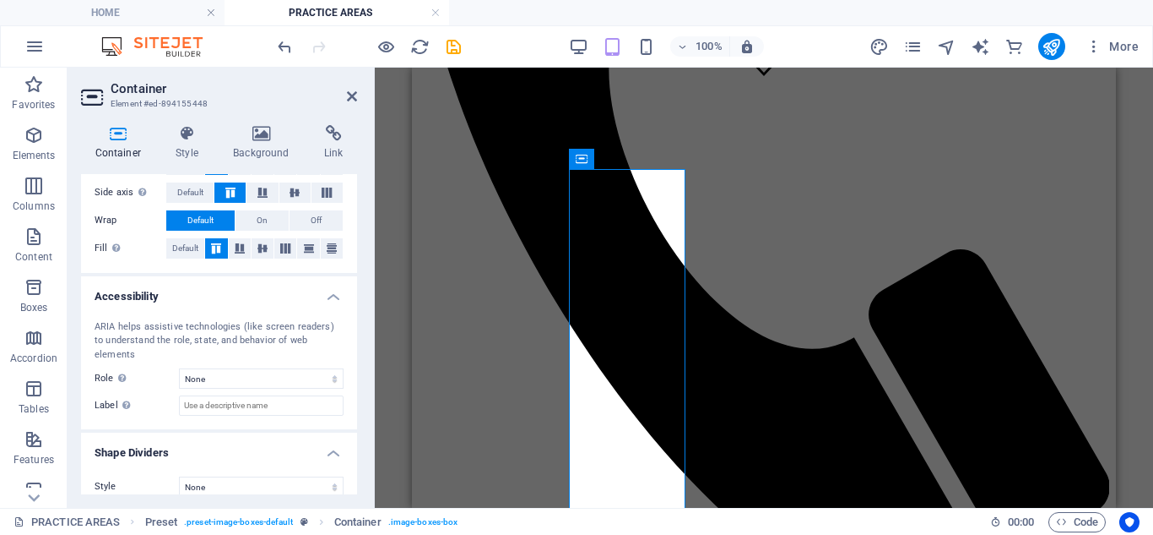
scroll to position [350, 0]
click at [182, 139] on icon at bounding box center [187, 133] width 51 height 17
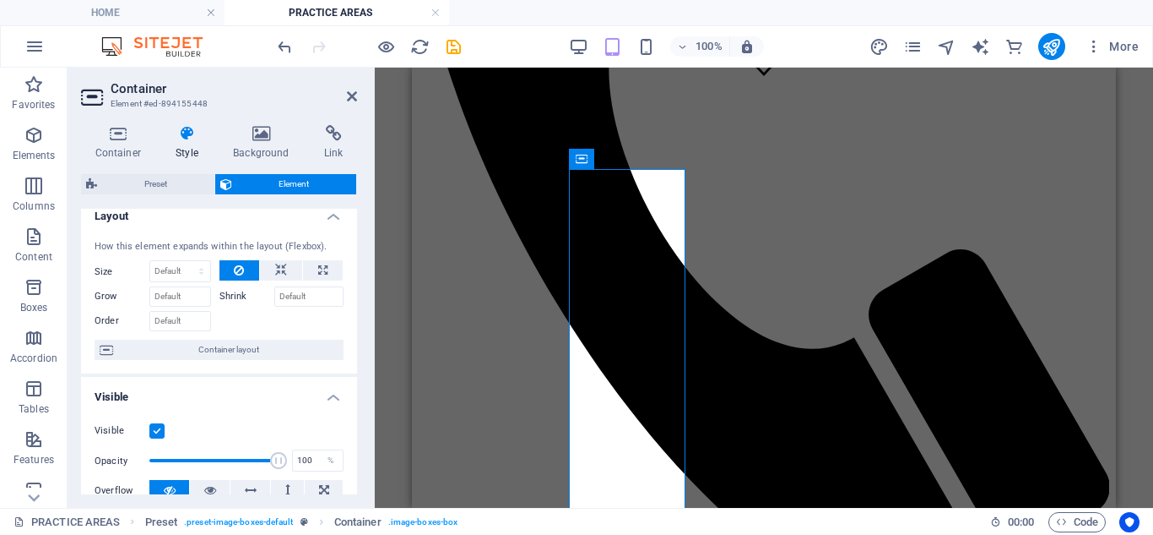
scroll to position [0, 0]
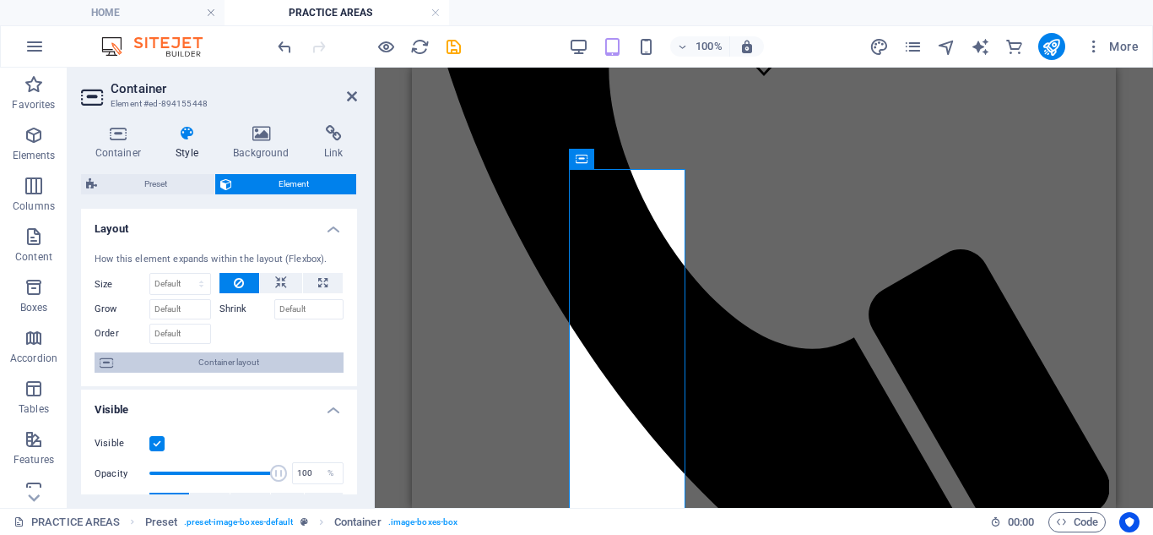
click at [224, 367] on span "Container layout" at bounding box center [228, 362] width 220 height 20
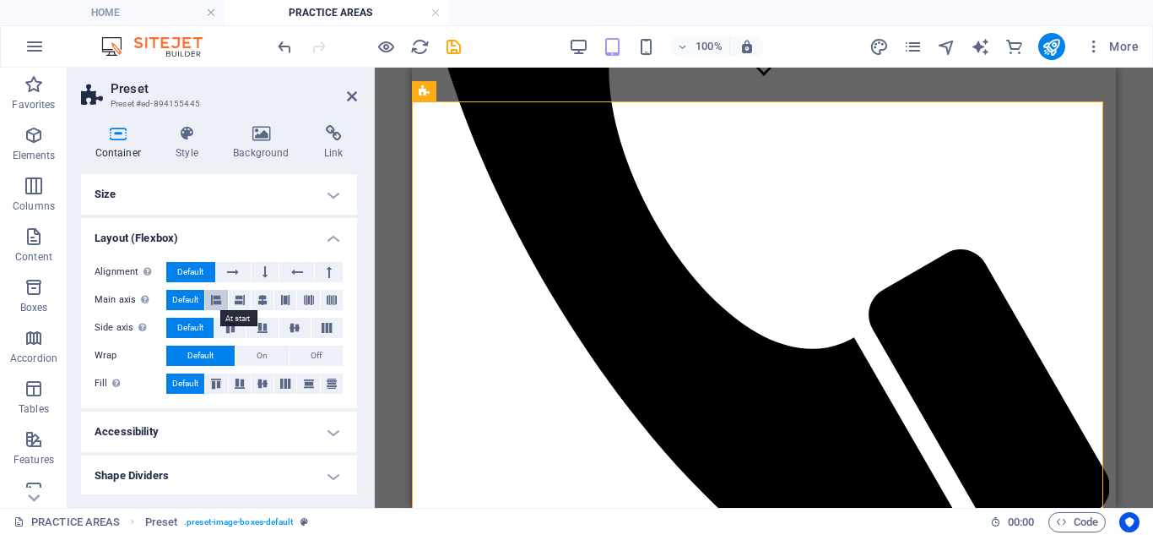
scroll to position [2, 0]
click at [324, 442] on h4 "Accessibility" at bounding box center [219, 430] width 276 height 41
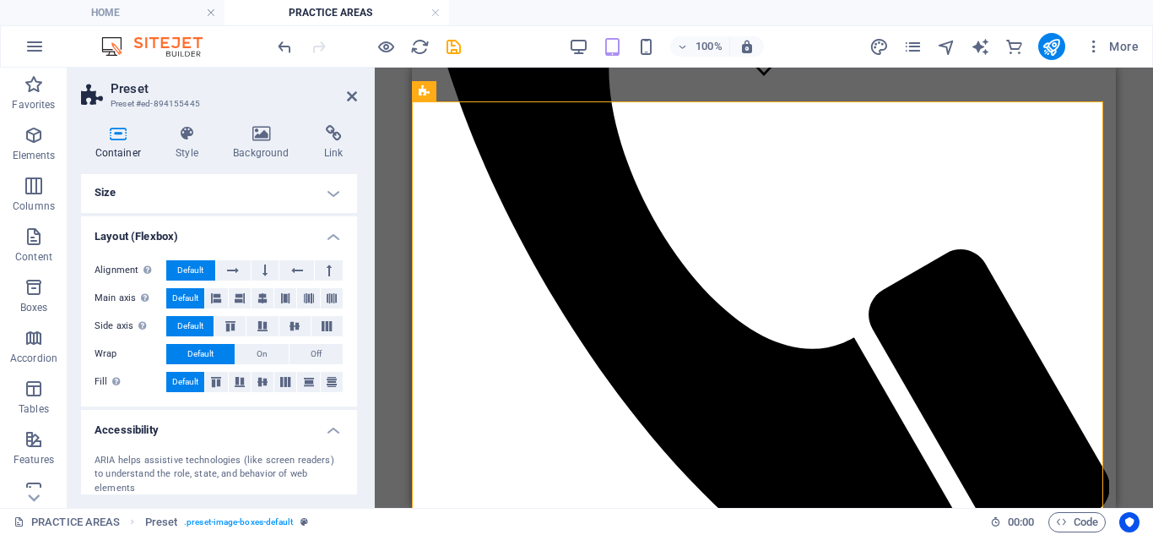
scroll to position [100, 0]
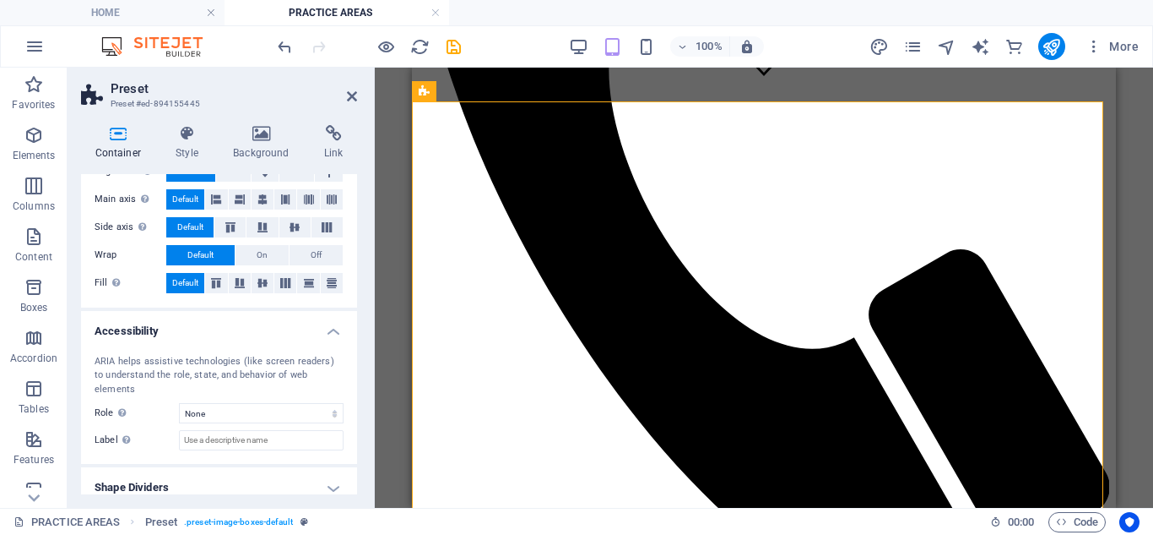
click at [319, 473] on h4 "Shape Dividers" at bounding box center [219, 487] width 276 height 41
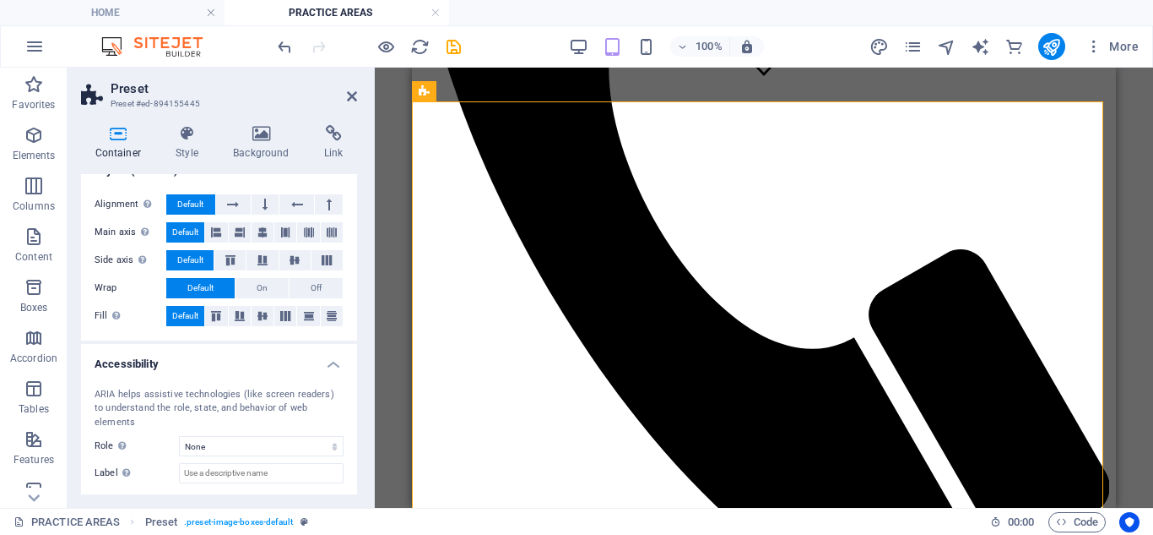
scroll to position [0, 0]
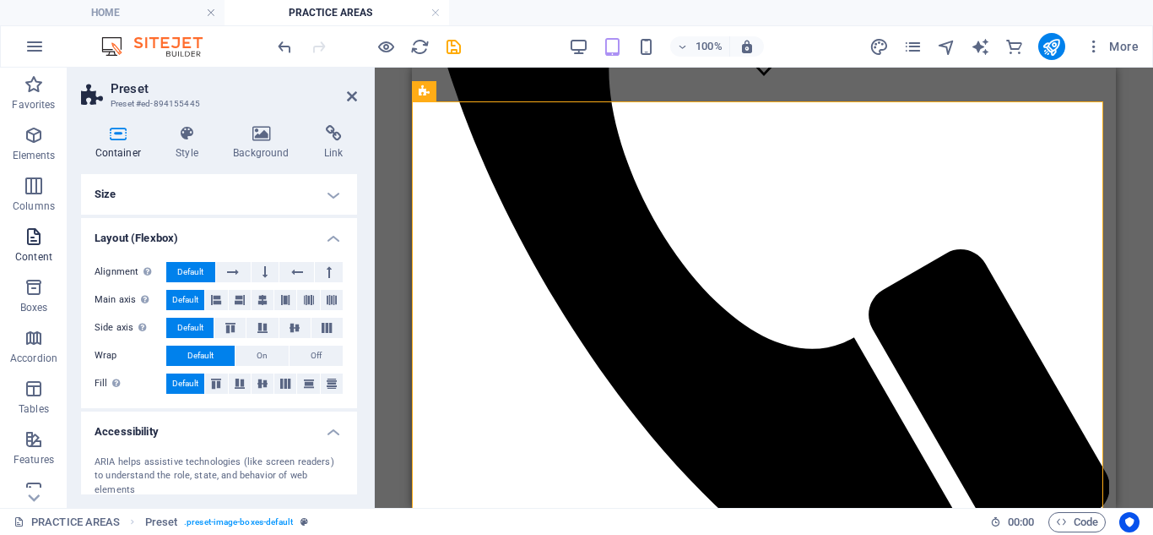
click at [22, 247] on span "Content" at bounding box center [34, 246] width 68 height 41
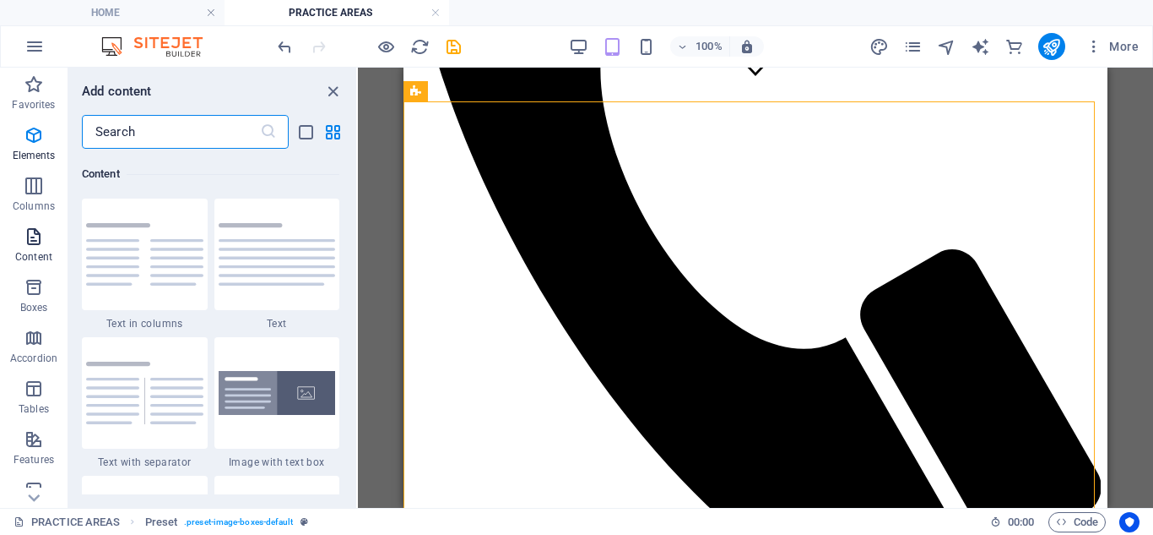
scroll to position [2955, 0]
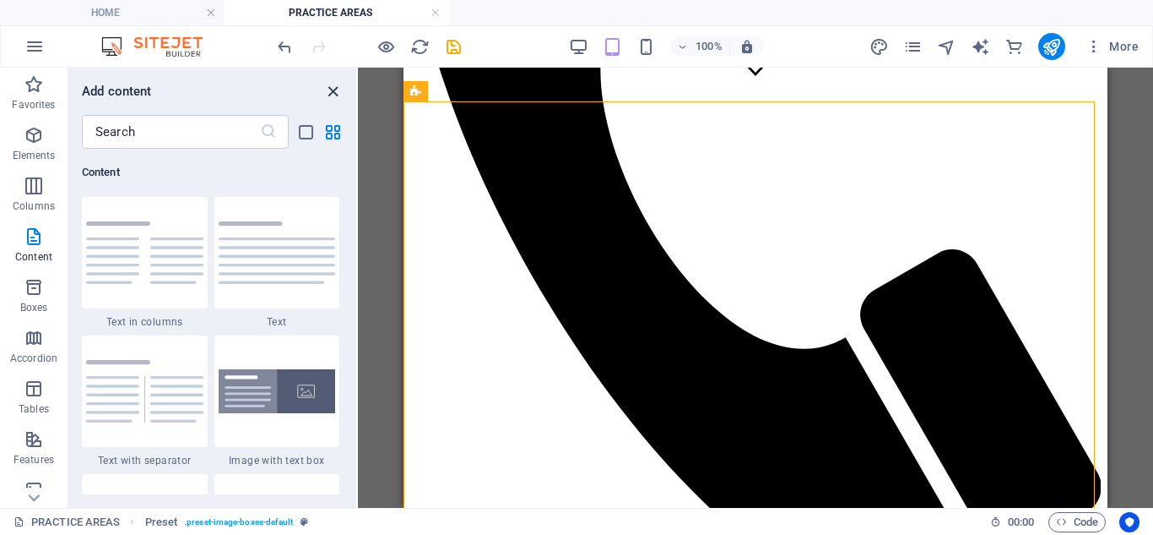
click at [334, 82] on icon "close panel" at bounding box center [332, 91] width 19 height 19
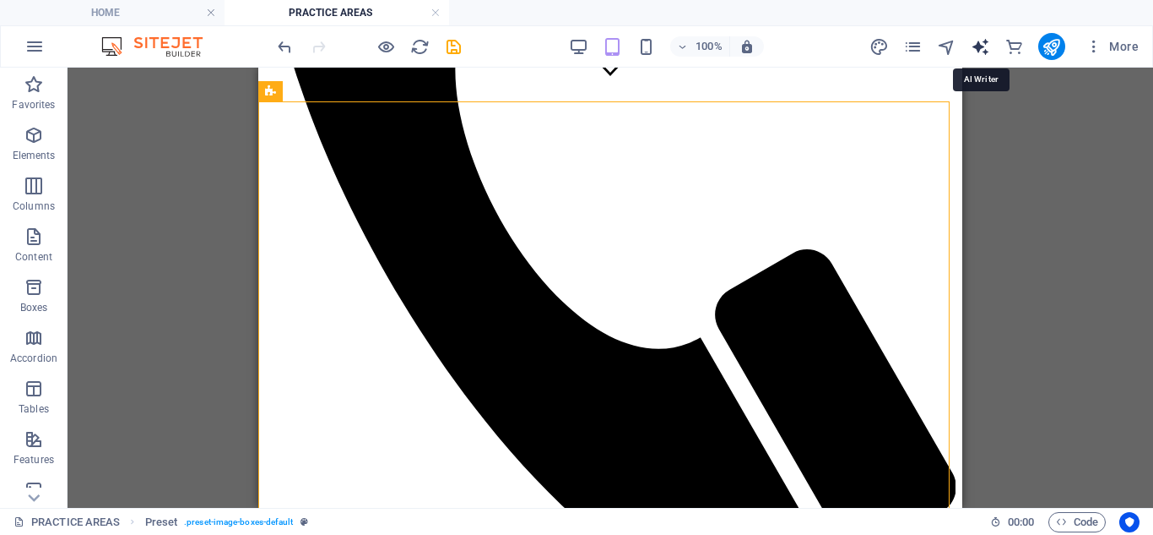
click at [987, 47] on icon "text_generator" at bounding box center [980, 46] width 19 height 19
select select "English"
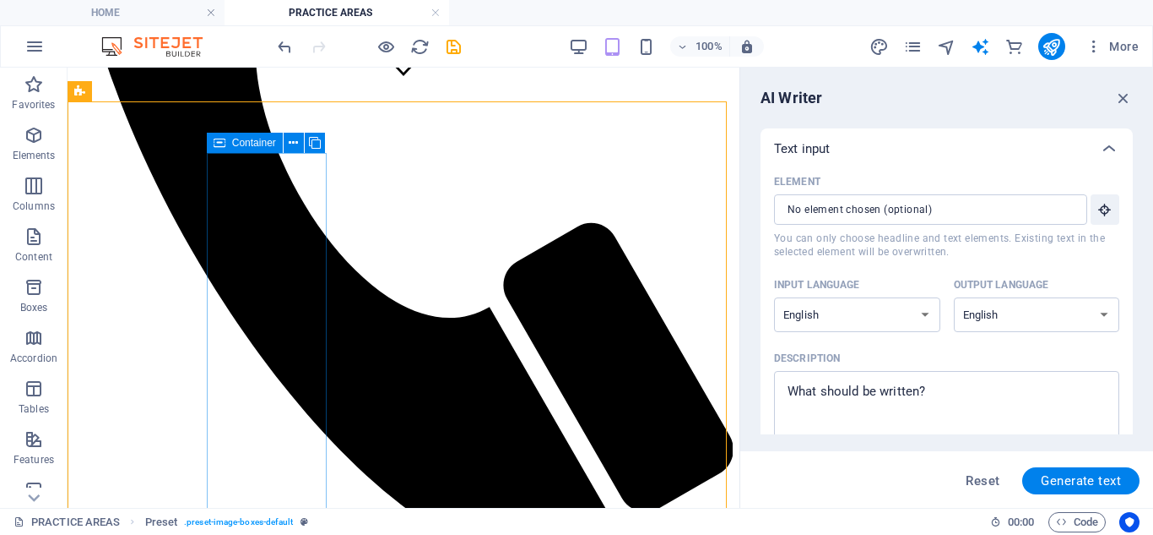
click at [222, 153] on icon at bounding box center [220, 143] width 12 height 20
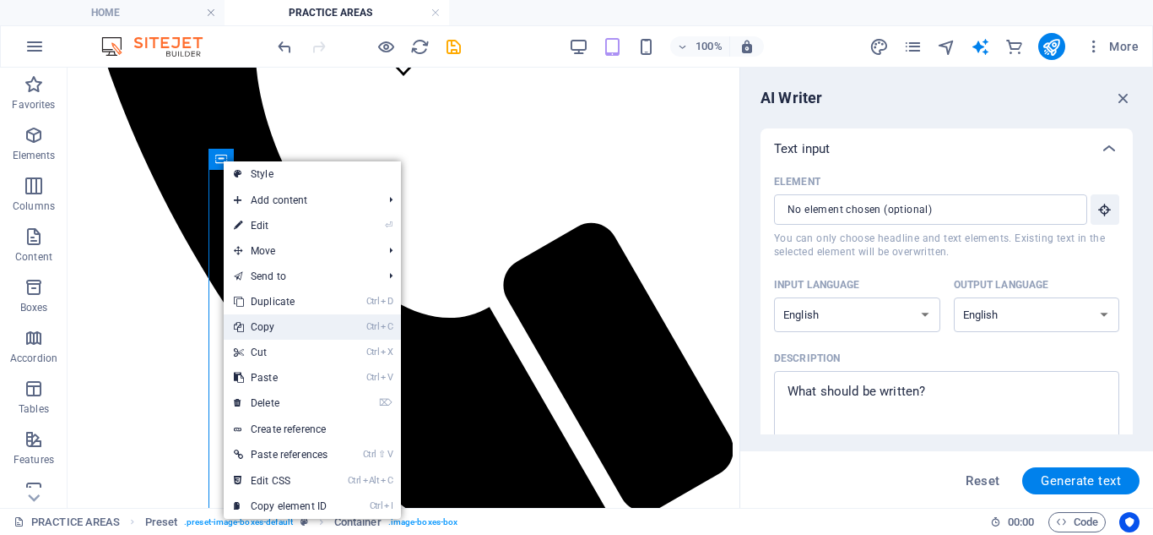
click at [275, 324] on link "Ctrl C Copy" at bounding box center [281, 326] width 114 height 25
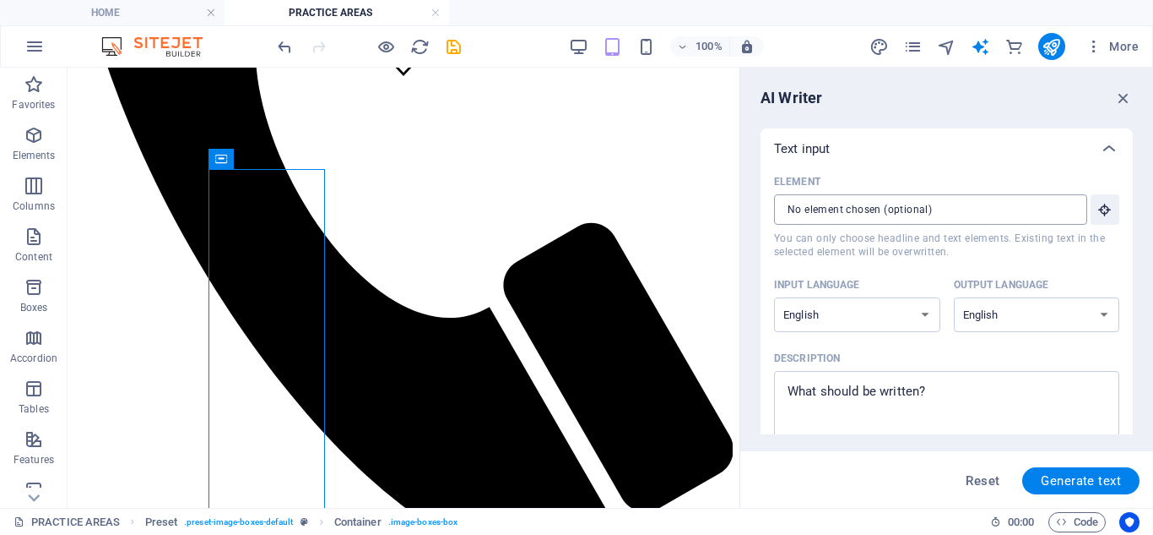
click at [899, 205] on input "Element ​ You can only choose headline and text elements. Existing text in the …" at bounding box center [924, 209] width 301 height 30
paste input "text"
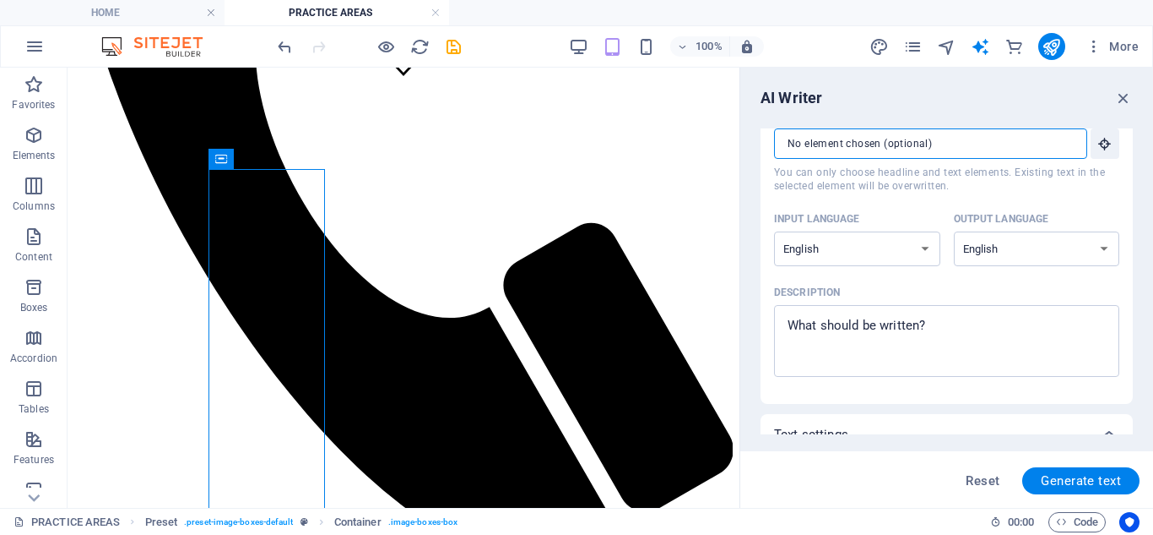
scroll to position [0, 0]
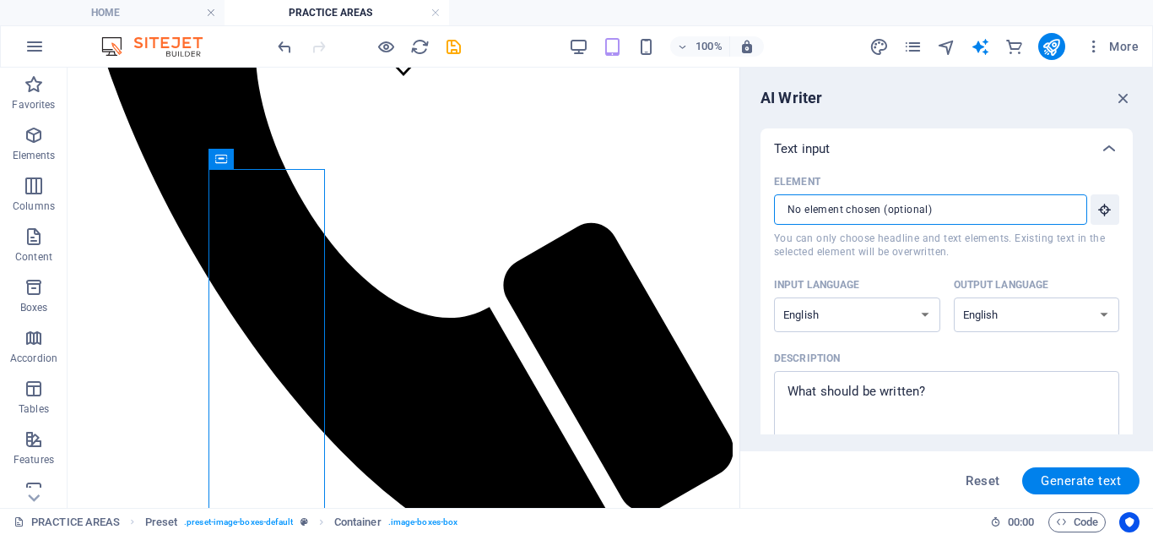
click at [1119, 100] on icon "button" at bounding box center [1124, 98] width 19 height 19
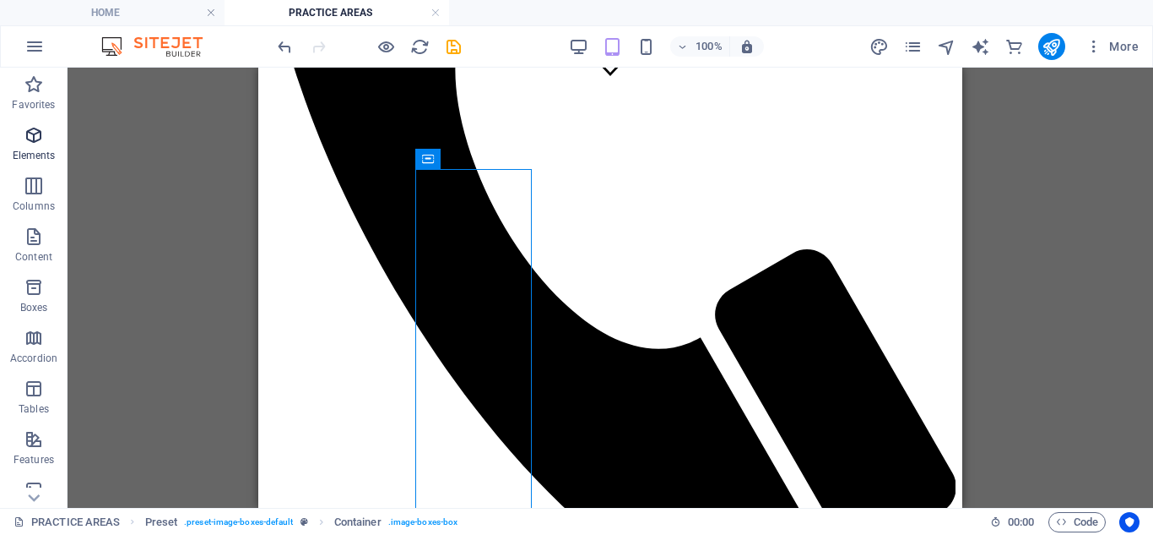
click at [27, 152] on p "Elements" at bounding box center [34, 156] width 43 height 14
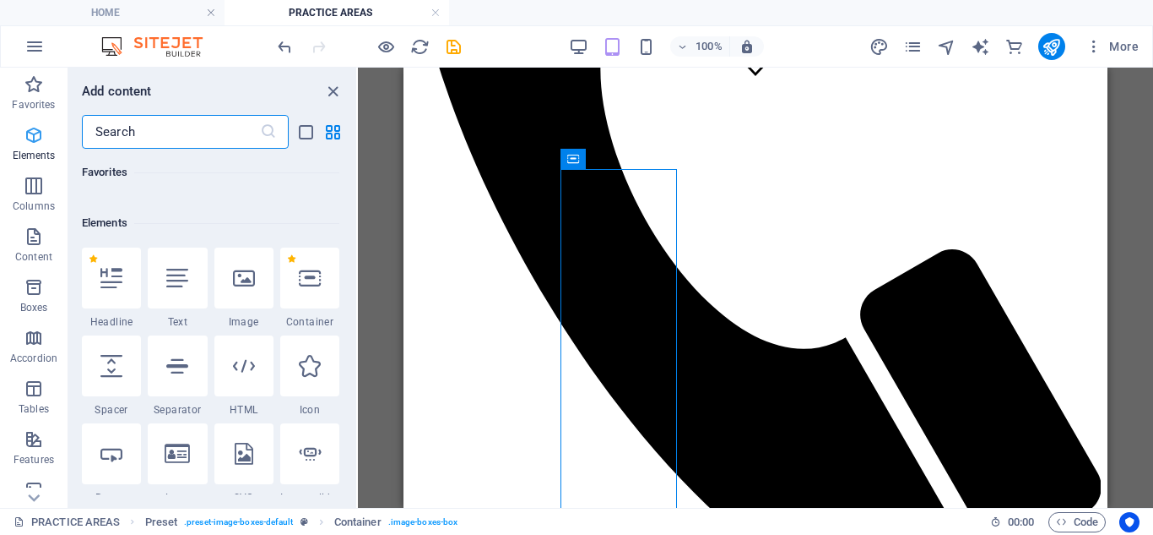
scroll to position [180, 0]
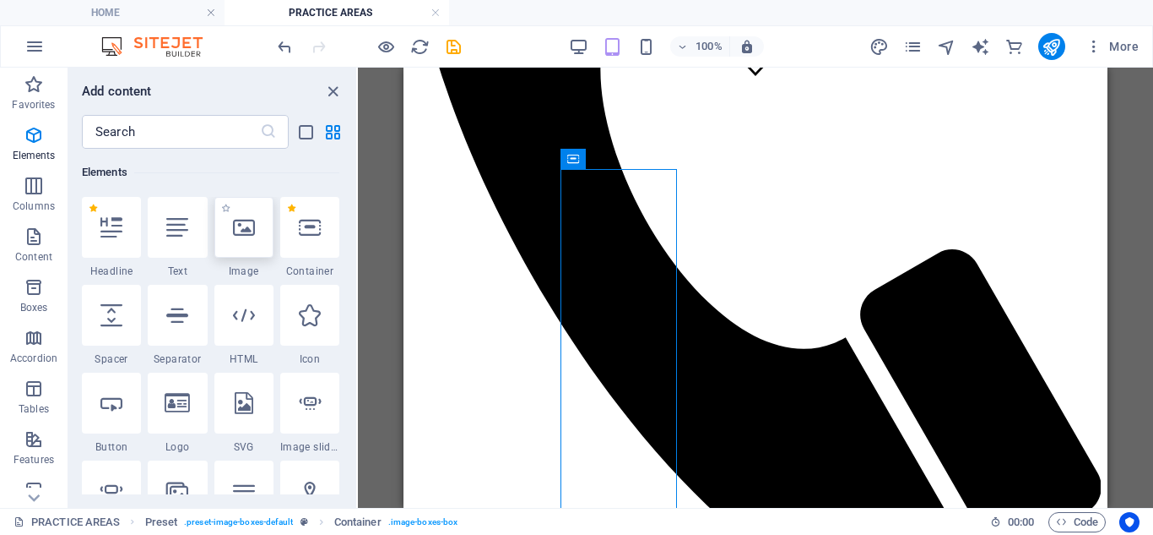
click at [239, 241] on div at bounding box center [243, 227] width 59 height 61
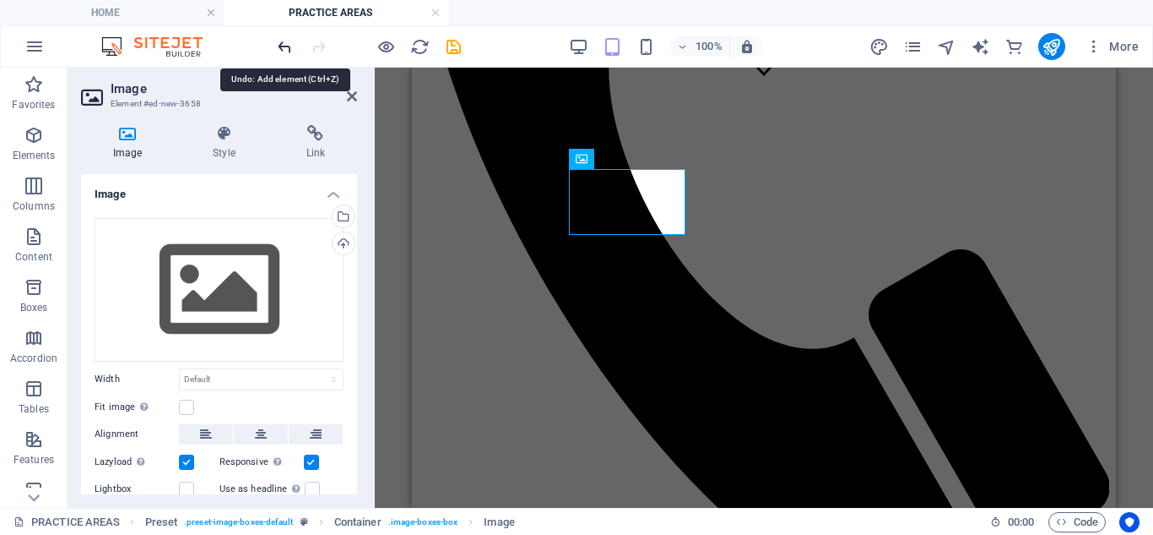
click at [291, 41] on icon "undo" at bounding box center [284, 46] width 19 height 19
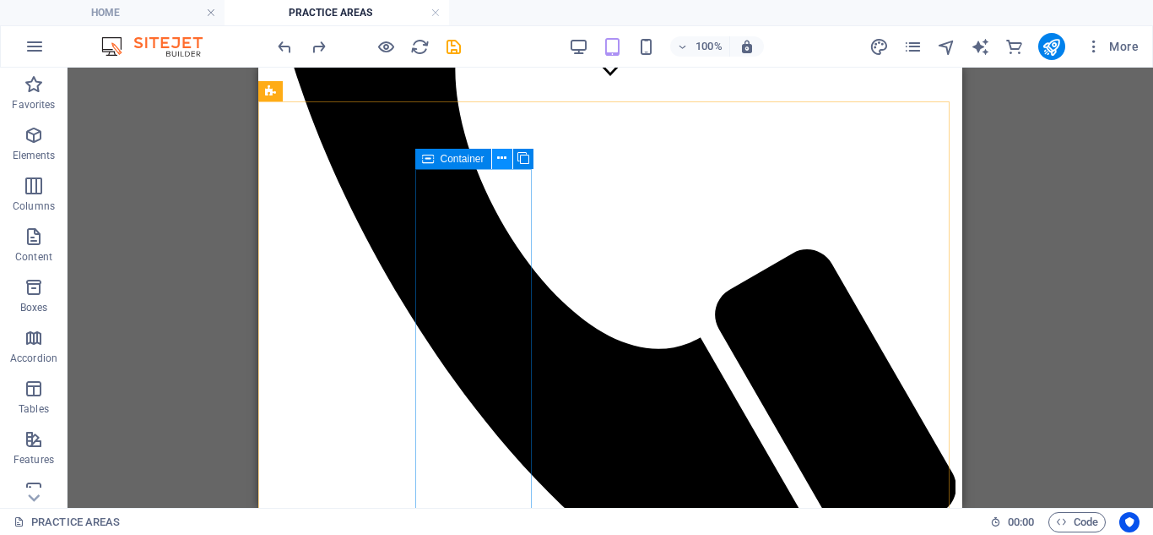
click at [509, 155] on button at bounding box center [502, 159] width 20 height 20
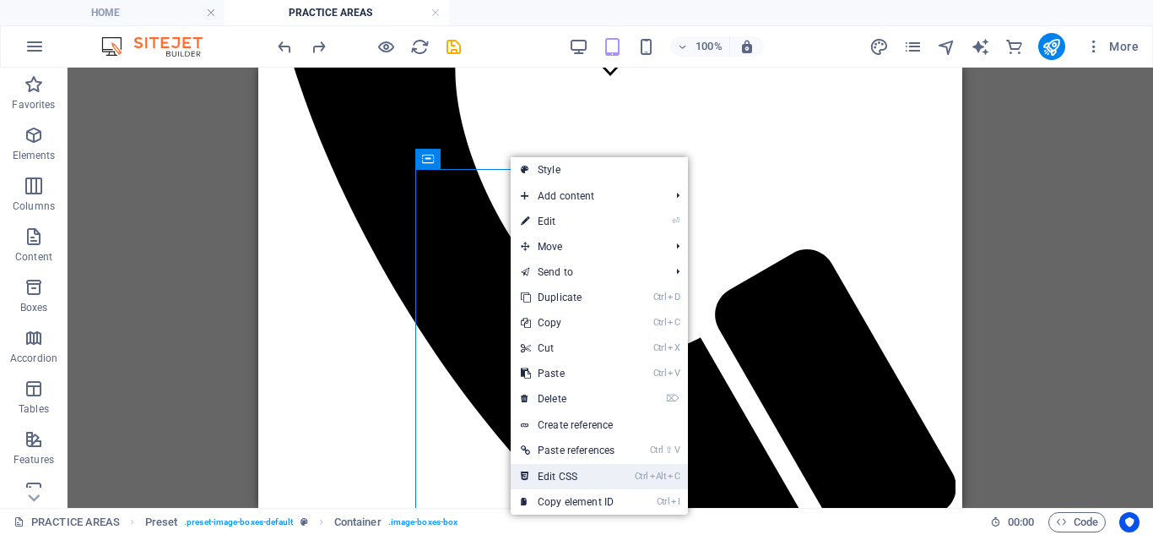
click at [587, 478] on link "Ctrl Alt C Edit CSS" at bounding box center [568, 476] width 114 height 25
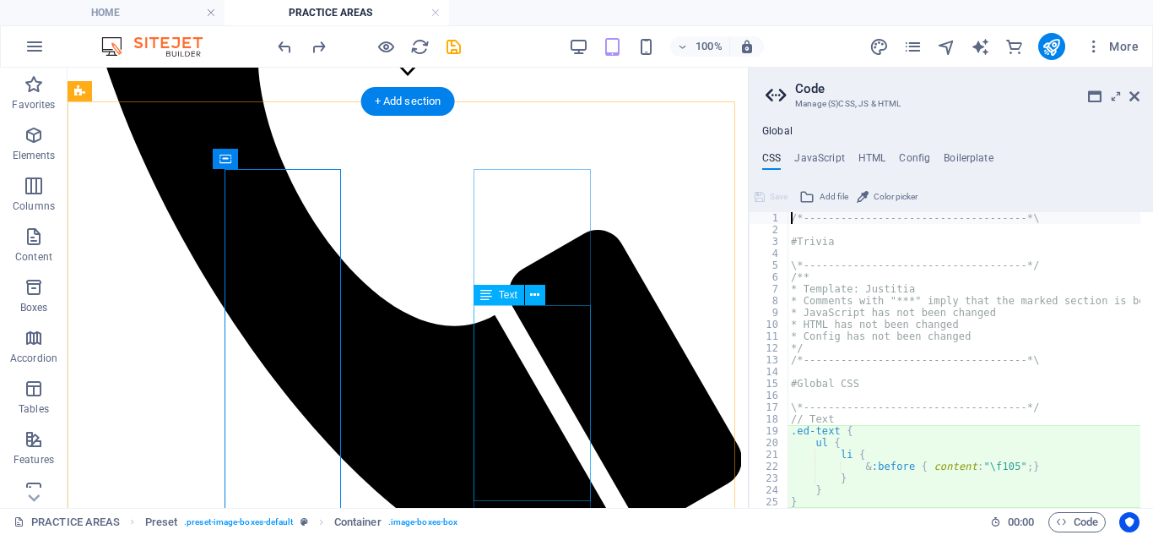
type textarea "ul {"
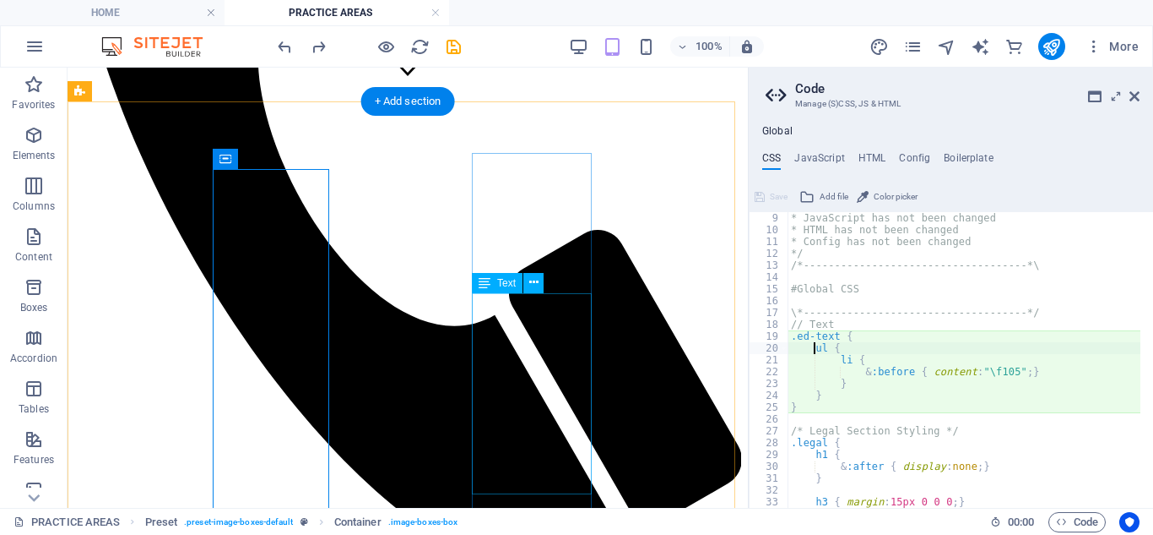
scroll to position [95, 0]
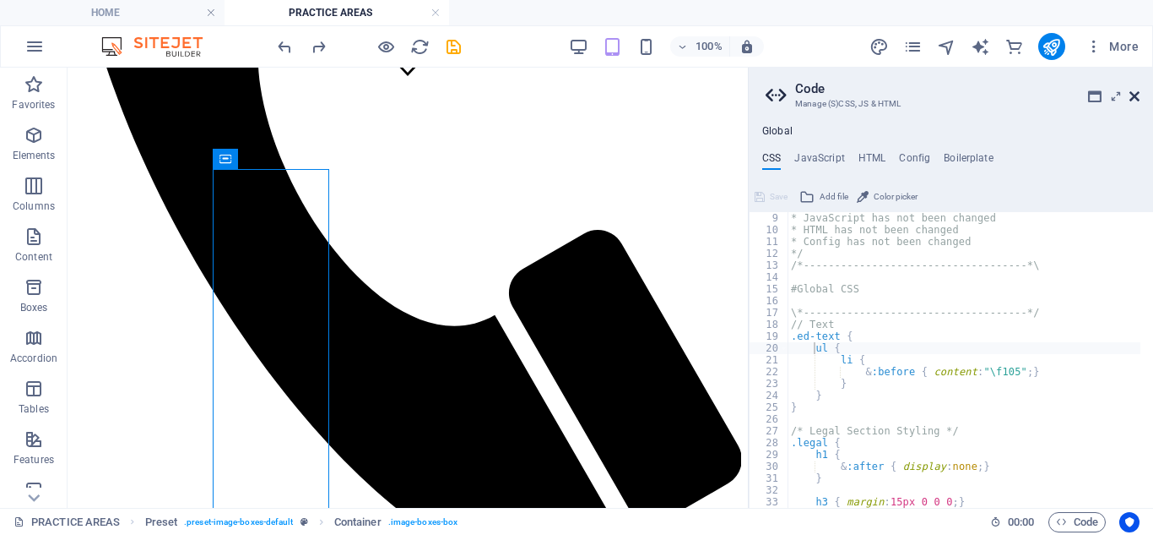
click at [1138, 100] on icon at bounding box center [1135, 97] width 10 height 14
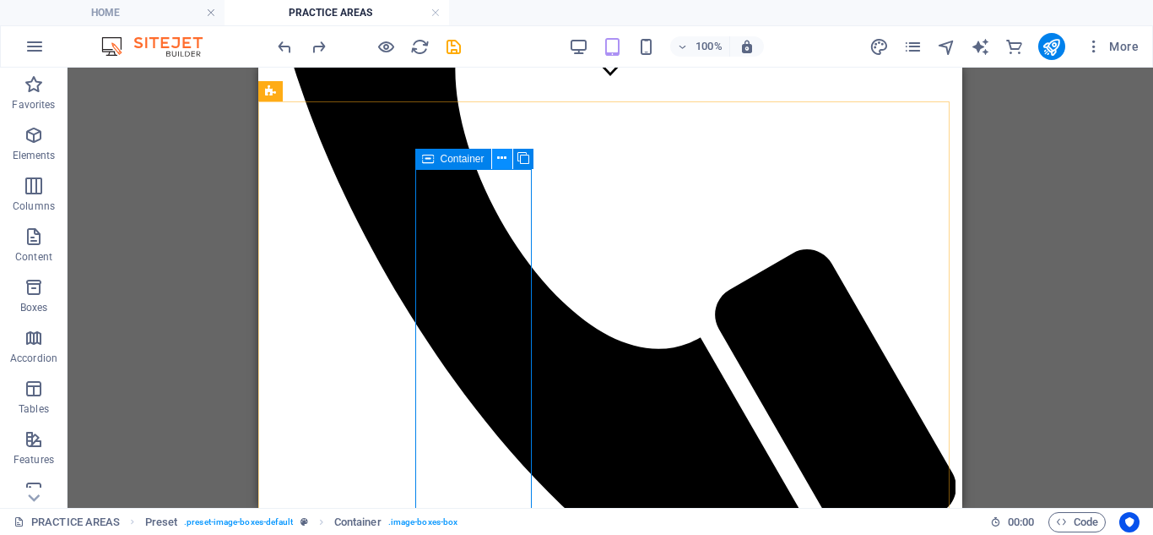
click at [508, 158] on button at bounding box center [502, 159] width 20 height 20
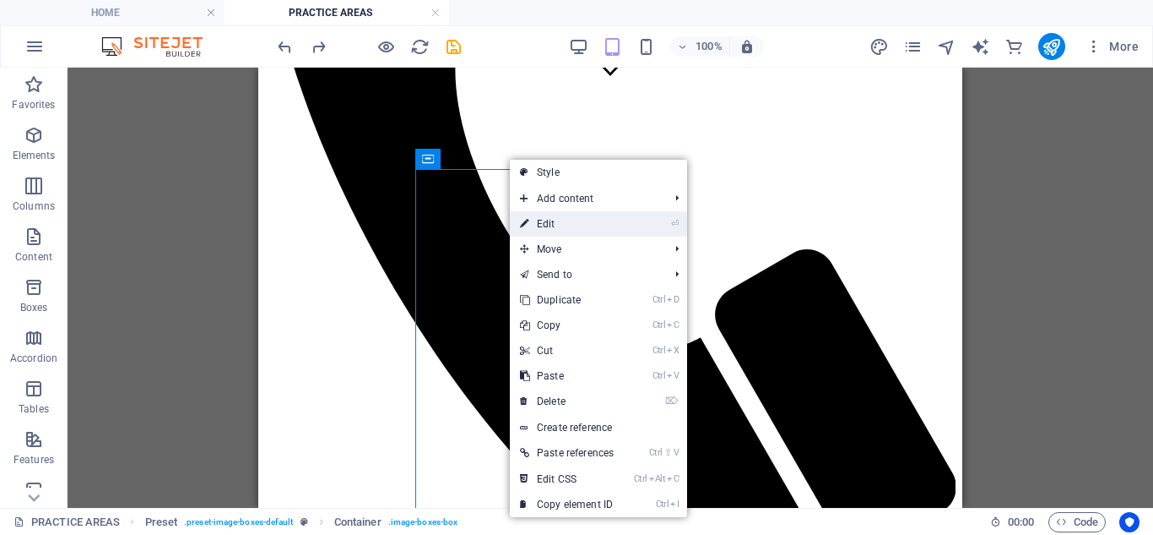
drag, startPoint x: 567, startPoint y: 227, endPoint x: 155, endPoint y: 160, distance: 416.6
click at [567, 228] on link "⏎ Edit" at bounding box center [567, 223] width 114 height 25
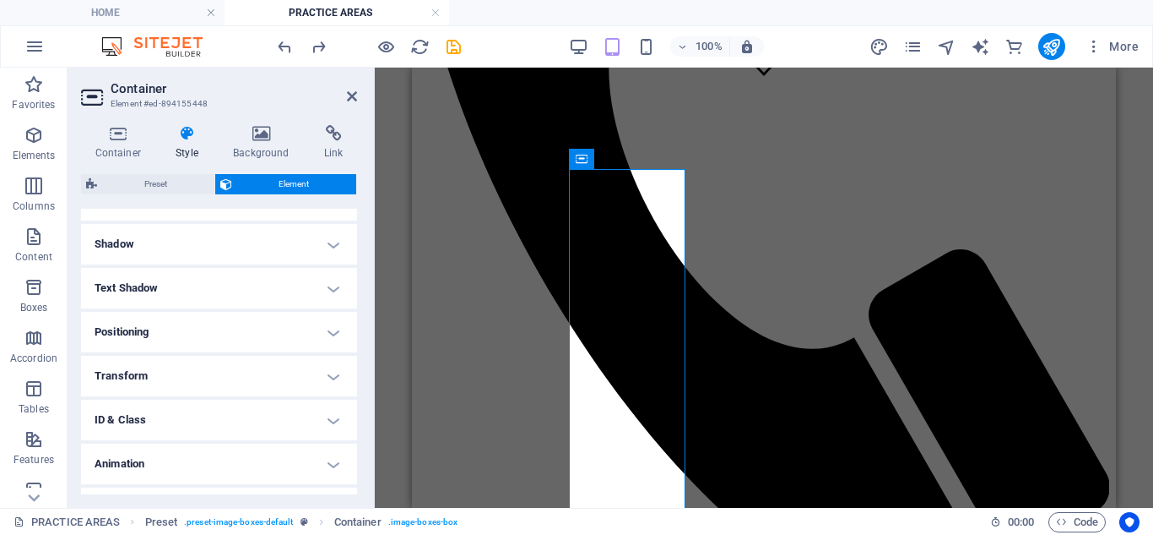
scroll to position [422, 0]
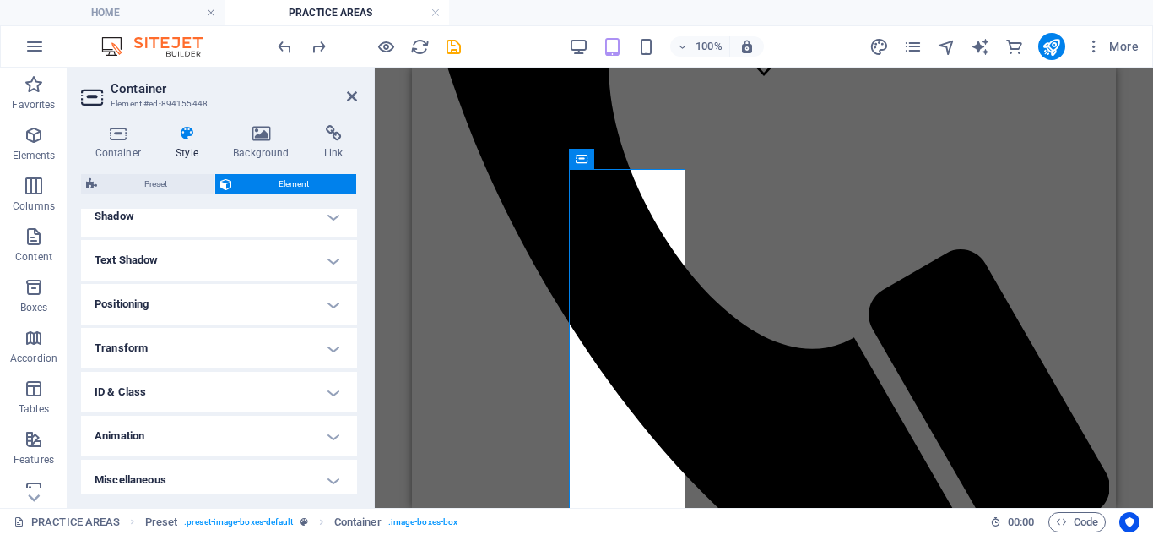
click at [317, 307] on h4 "Positioning" at bounding box center [219, 304] width 276 height 41
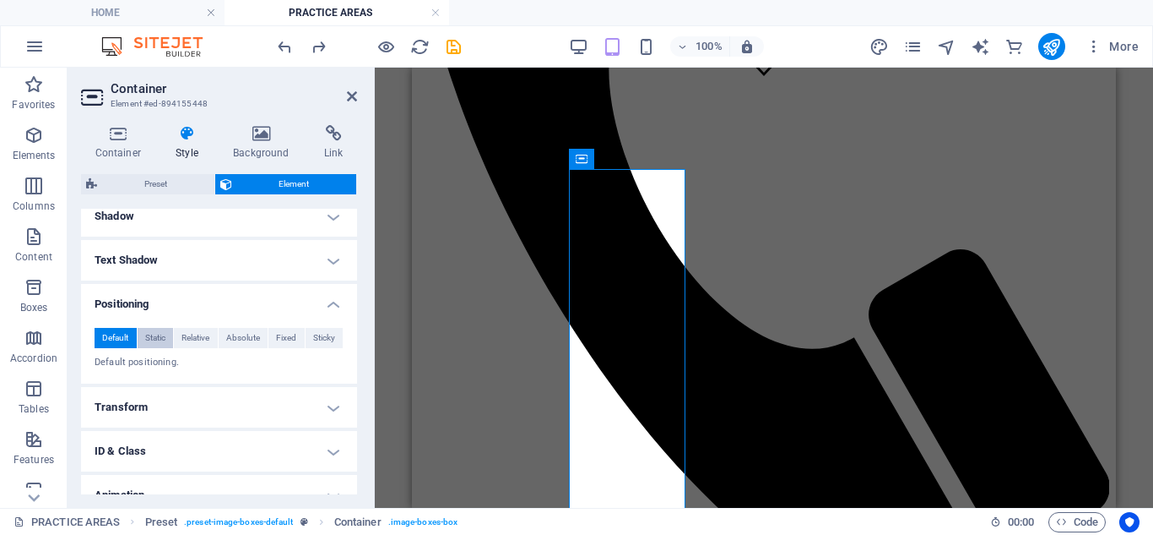
click at [169, 332] on button "Static" at bounding box center [156, 338] width 36 height 20
click at [196, 332] on span "Relative" at bounding box center [196, 338] width 28 height 20
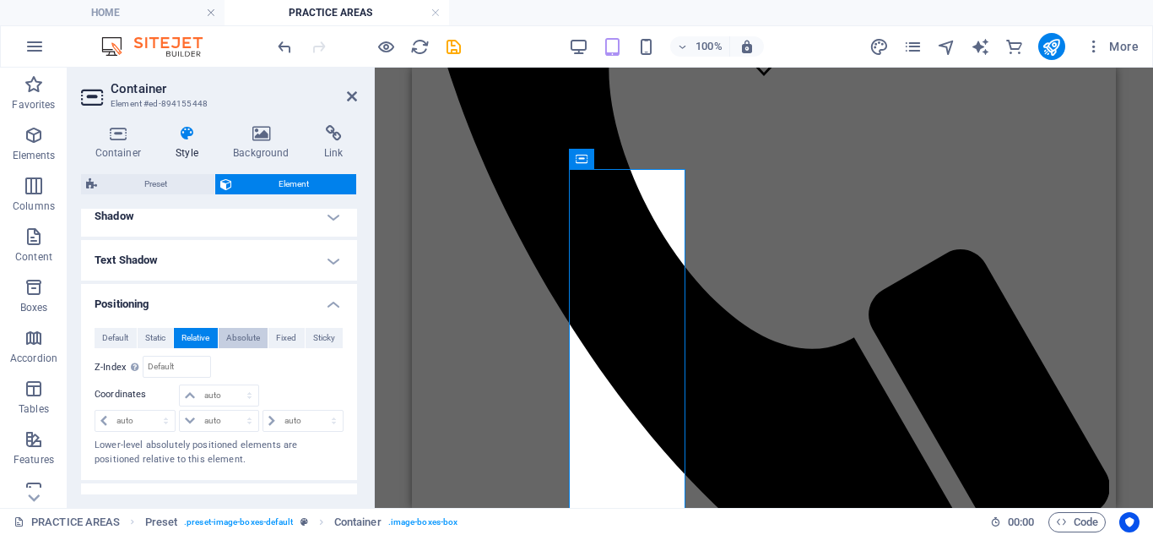
click at [244, 345] on span "Absolute" at bounding box center [243, 338] width 34 height 20
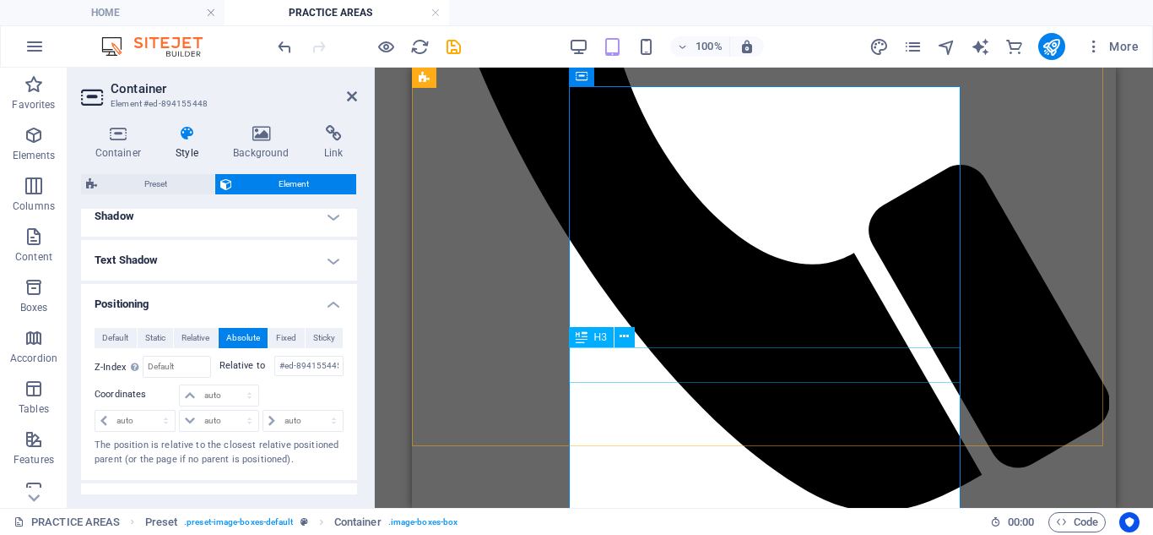
scroll to position [410, 0]
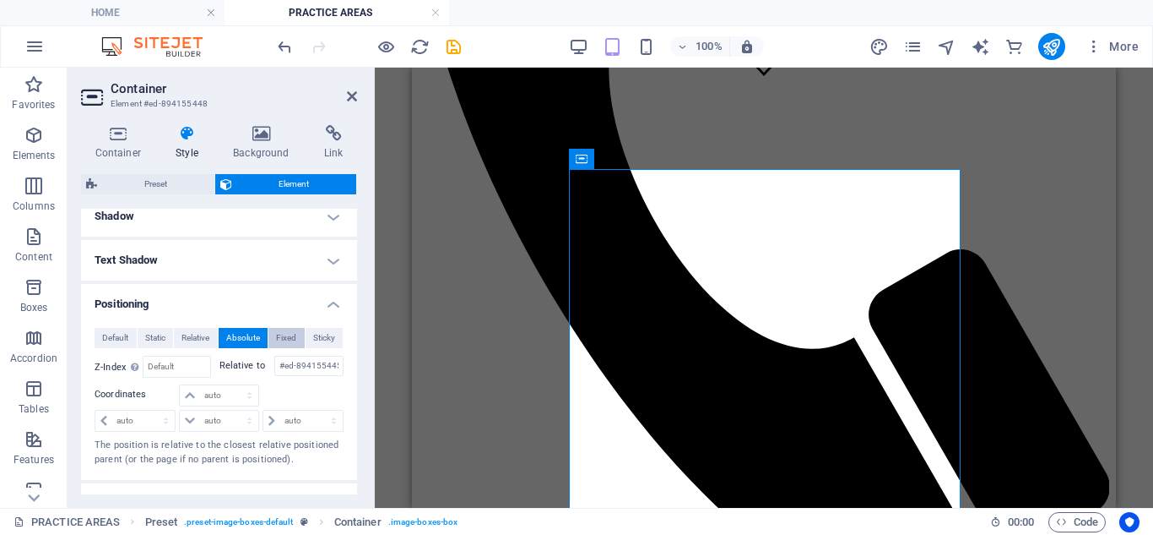
click at [290, 339] on span "Fixed" at bounding box center [286, 338] width 20 height 20
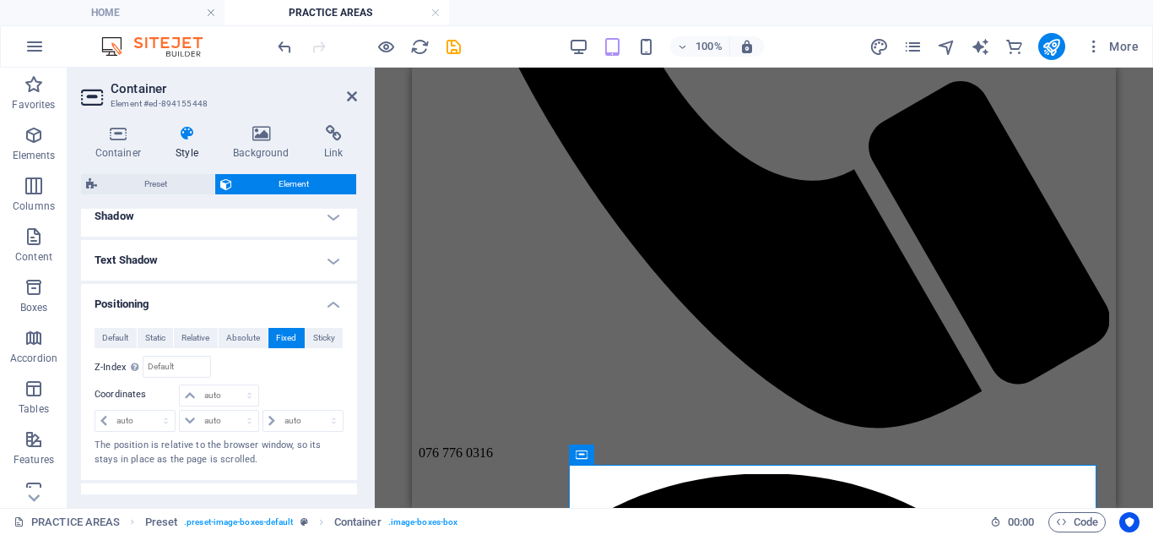
scroll to position [1598, 0]
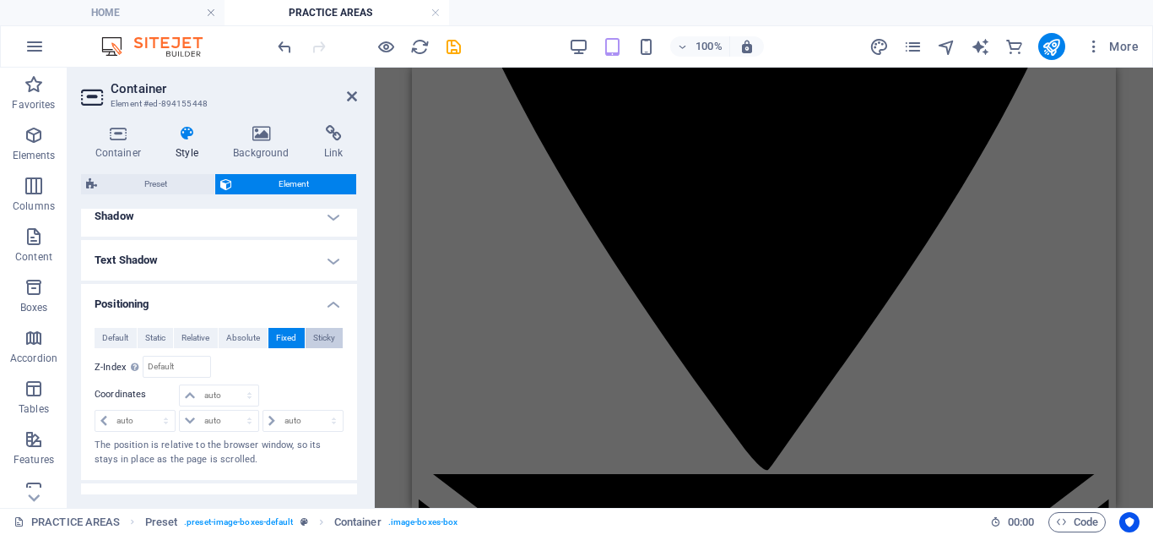
click at [317, 347] on span "Sticky" at bounding box center [324, 338] width 22 height 20
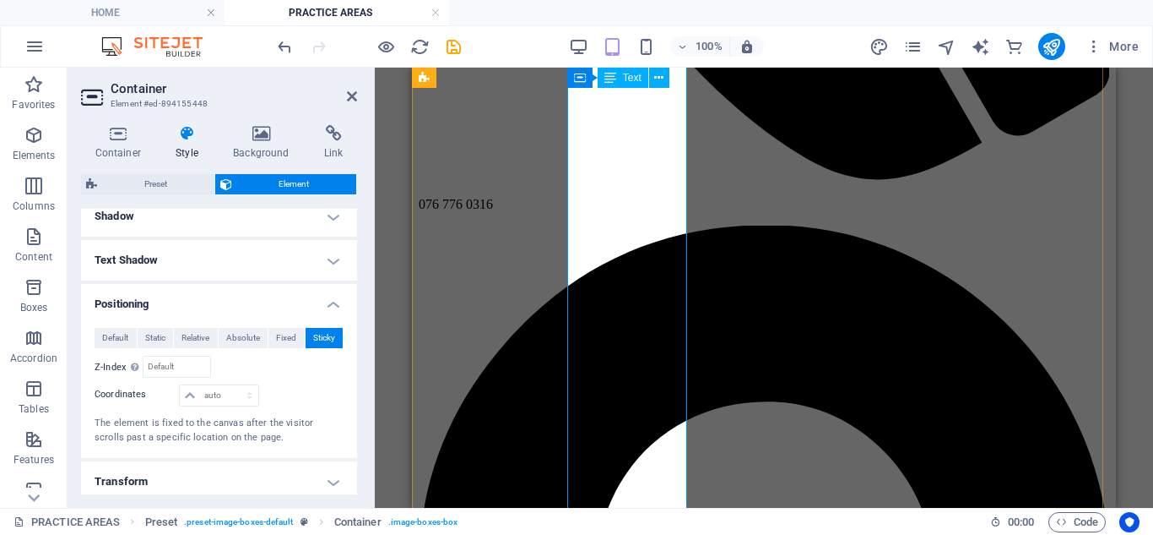
scroll to position [922, 0]
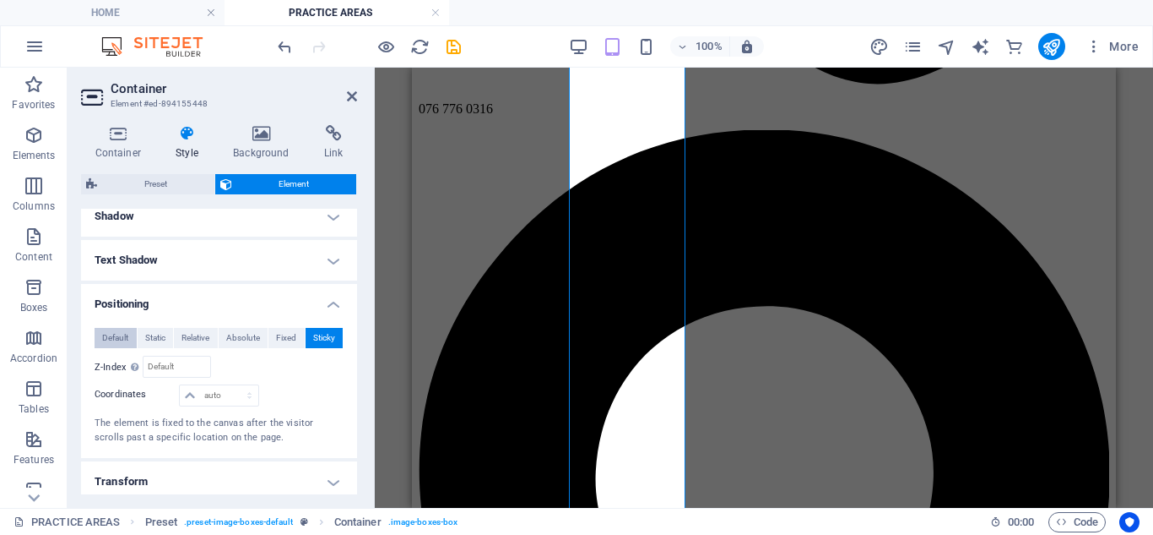
click at [113, 335] on span "Default" at bounding box center [115, 338] width 26 height 20
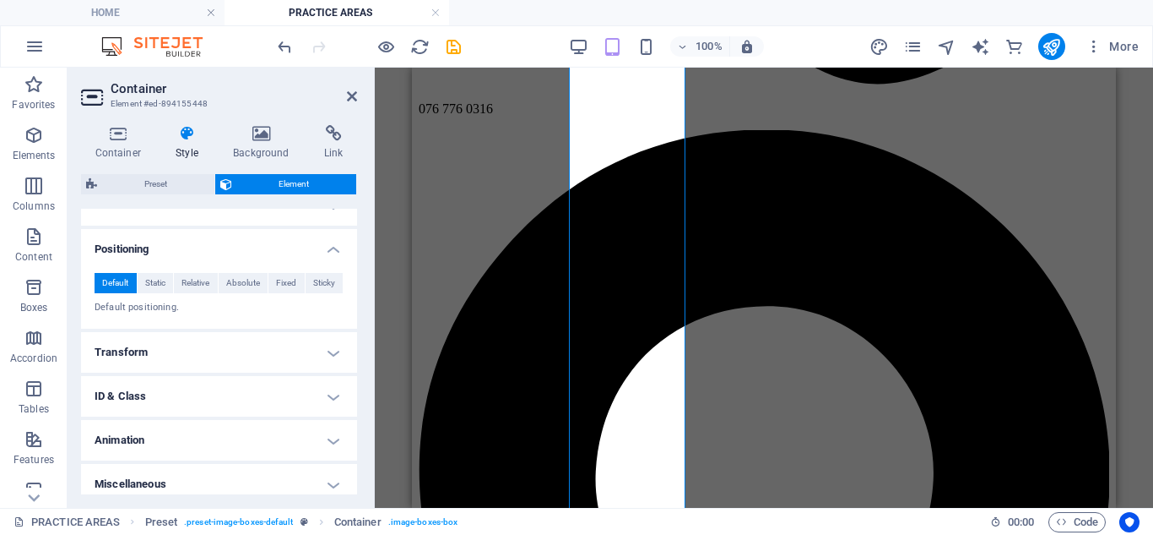
scroll to position [487, 0]
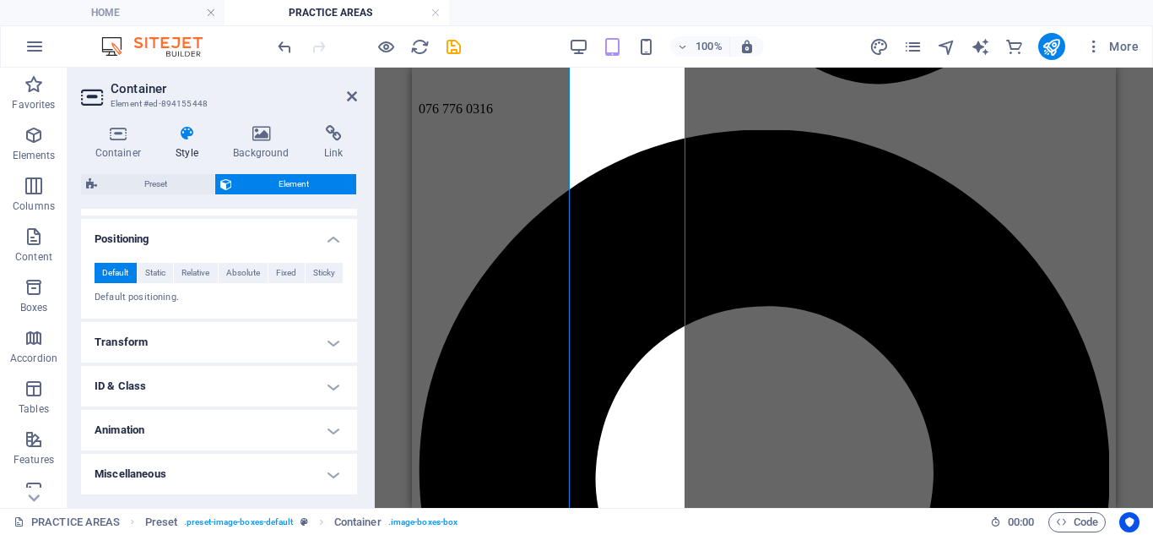
click at [309, 349] on h4 "Transform" at bounding box center [219, 342] width 276 height 41
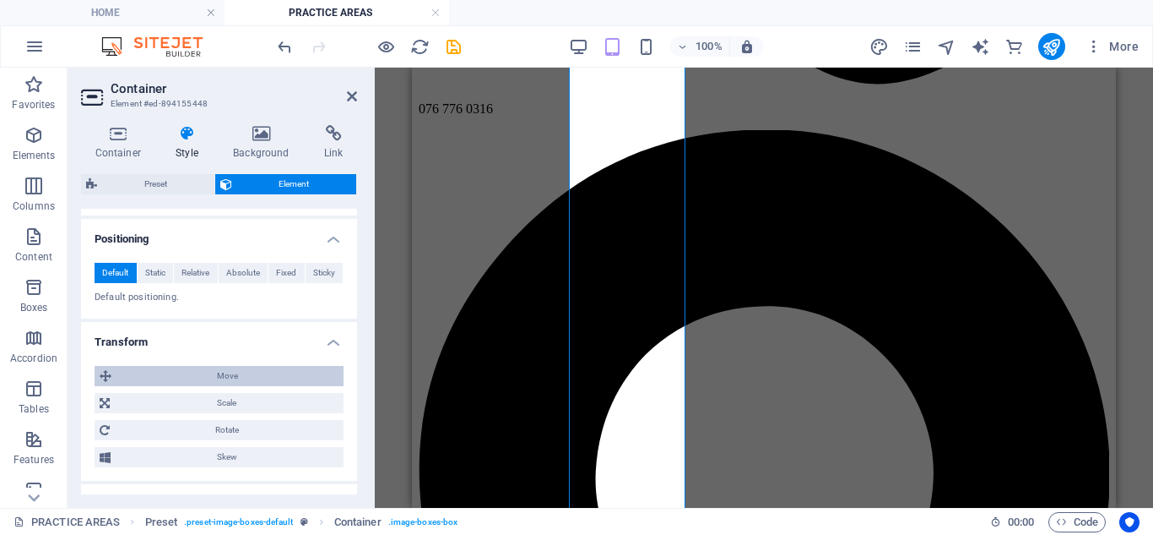
click at [207, 385] on span "Move" at bounding box center [228, 376] width 222 height 20
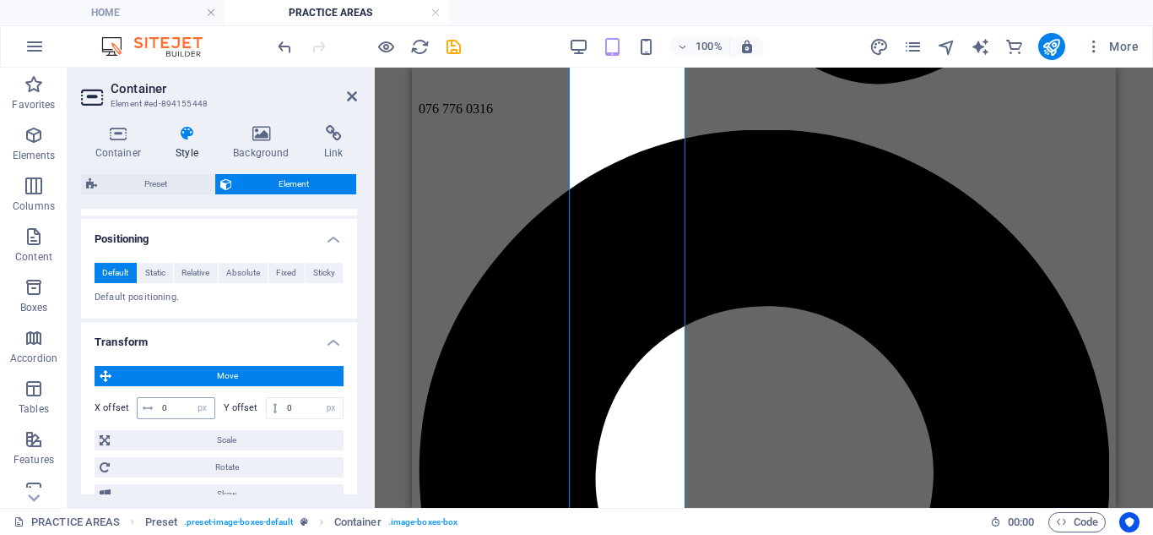
click at [146, 410] on icon at bounding box center [148, 408] width 10 height 10
click at [198, 410] on select "px rem % em vh vw" at bounding box center [203, 408] width 24 height 20
select select "rem"
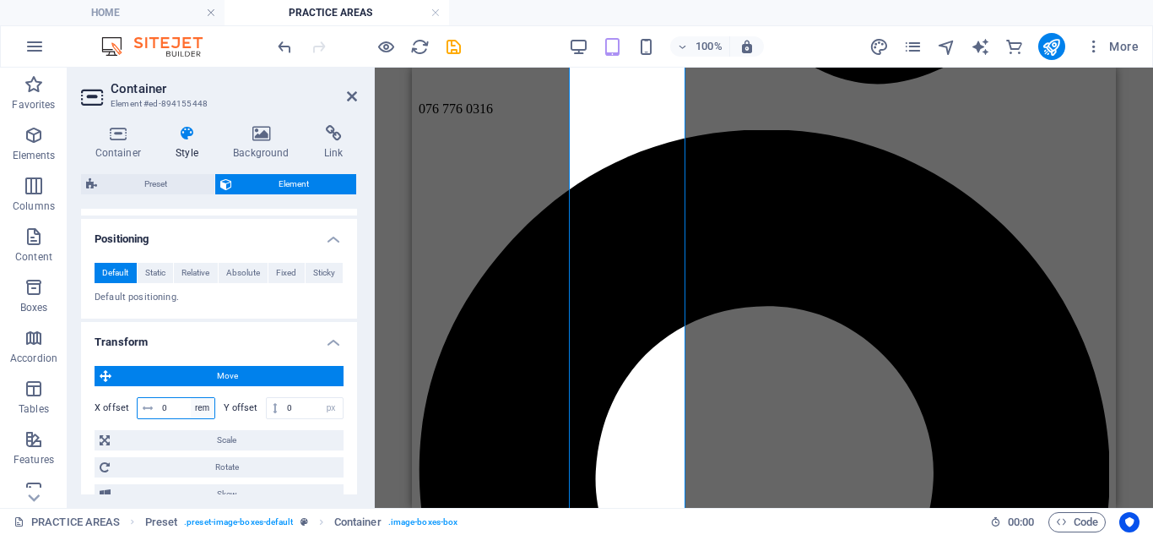
click at [191, 398] on select "px rem % em vh vw" at bounding box center [203, 408] width 24 height 20
click at [327, 397] on div "0 px rem % em vh vw" at bounding box center [305, 408] width 79 height 22
click at [327, 409] on select "px rem % em vh vw" at bounding box center [331, 408] width 24 height 20
select select "vh"
click at [319, 398] on select "px rem % em vh vw" at bounding box center [331, 408] width 24 height 20
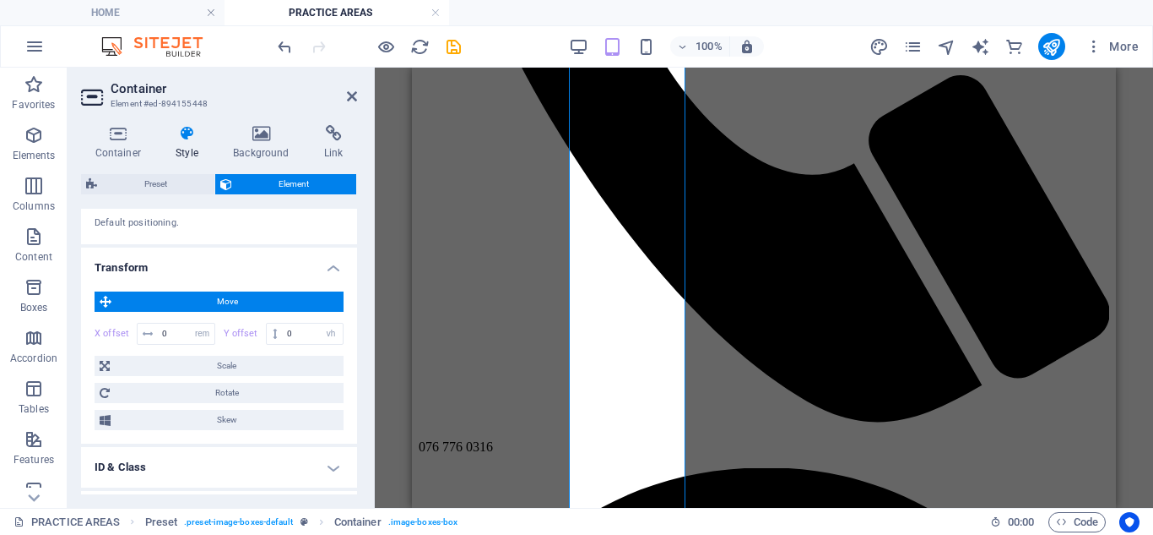
scroll to position [643, 0]
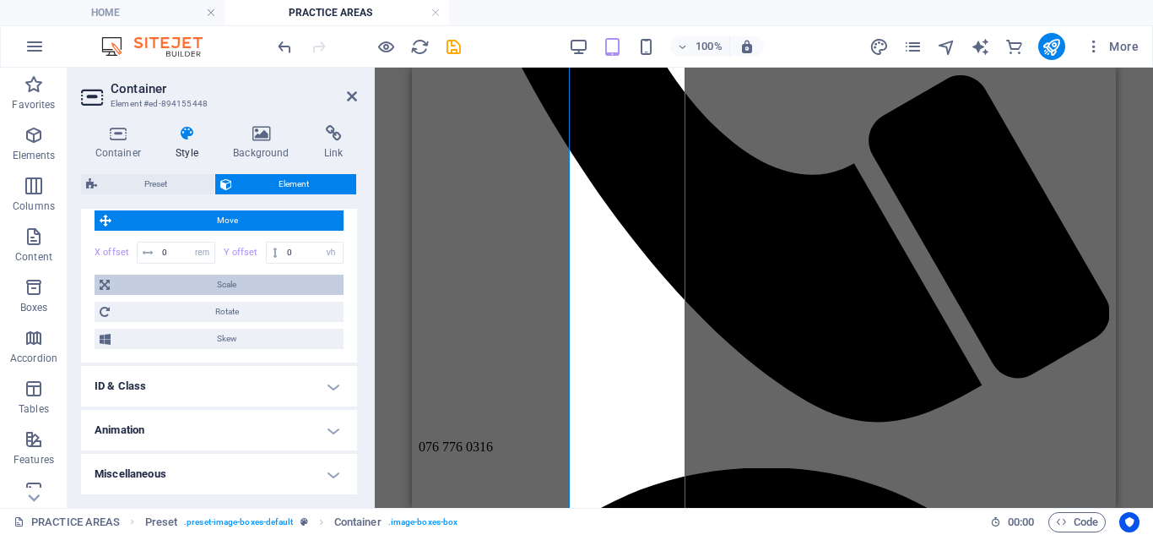
click at [247, 284] on span "Scale" at bounding box center [227, 284] width 224 height 20
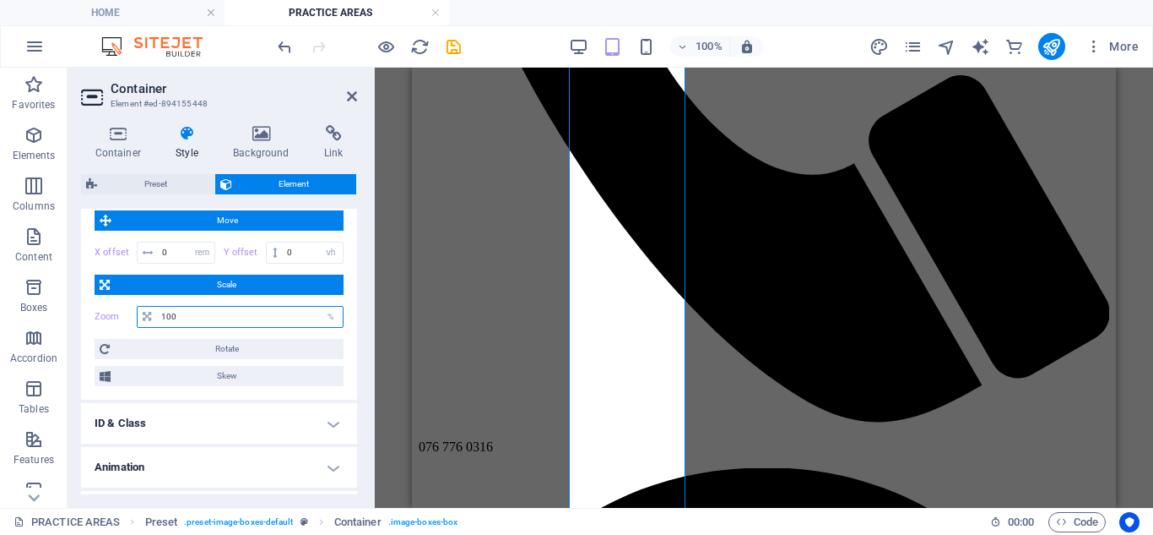
click at [236, 315] on input "100" at bounding box center [250, 317] width 186 height 20
type input "1"
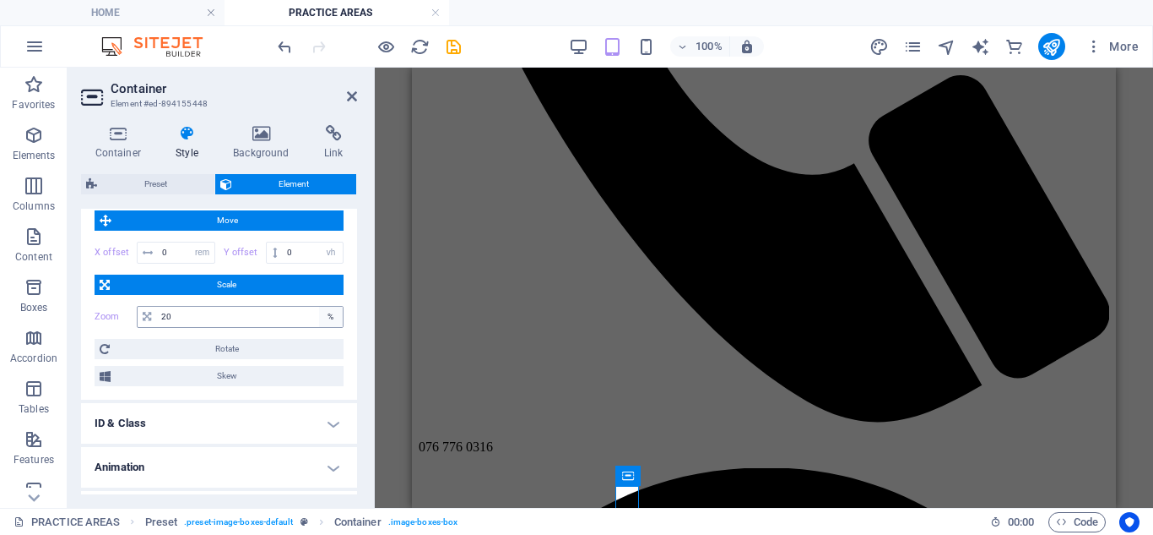
click at [319, 317] on div "%" at bounding box center [331, 317] width 24 height 20
click at [195, 323] on input "20" at bounding box center [250, 317] width 186 height 20
type input "2"
type input "80"
click at [206, 347] on span "Rotate" at bounding box center [227, 349] width 224 height 20
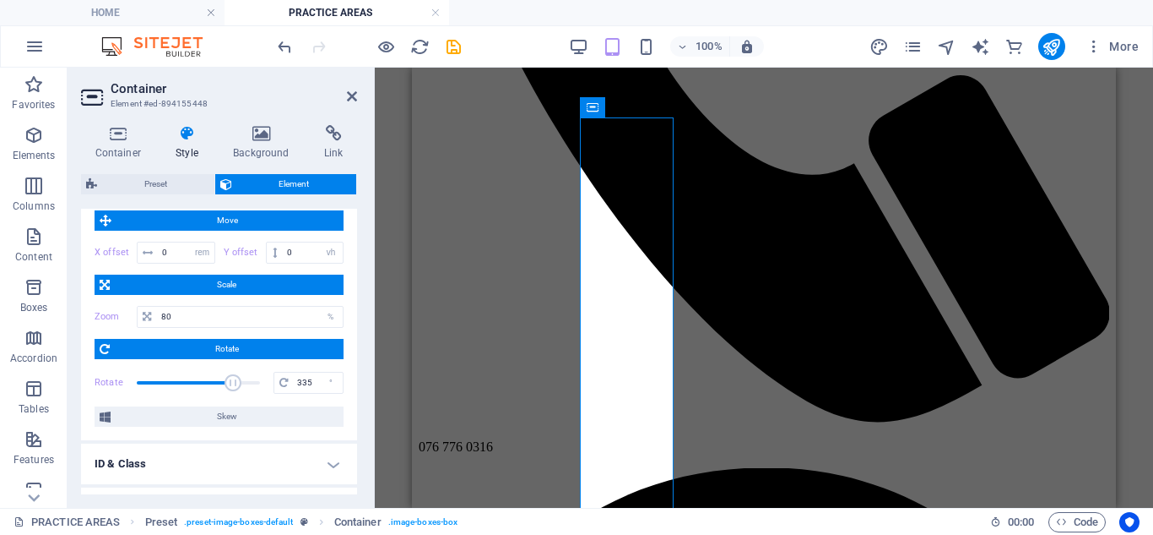
drag, startPoint x: 193, startPoint y: 383, endPoint x: 252, endPoint y: 399, distance: 62.3
click at [252, 399] on div "Move X offset 0 px rem % em vh vw Y offset 0 px rem % em vh vw Scale Zoom 80 % …" at bounding box center [219, 318] width 249 height 216
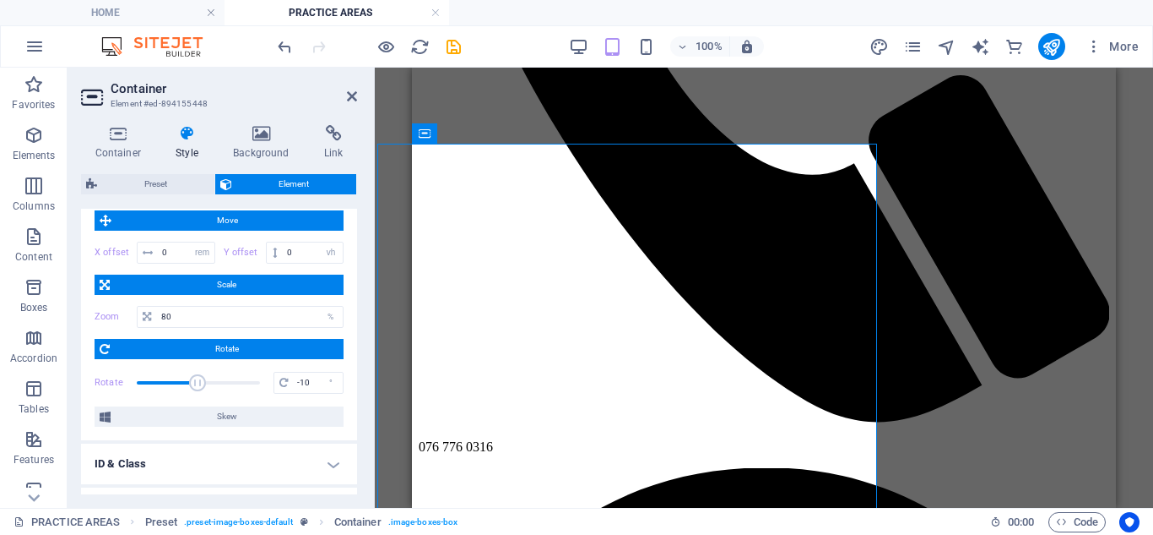
drag, startPoint x: 258, startPoint y: 383, endPoint x: 194, endPoint y: 382, distance: 63.4
click at [195, 383] on span at bounding box center [197, 382] width 17 height 17
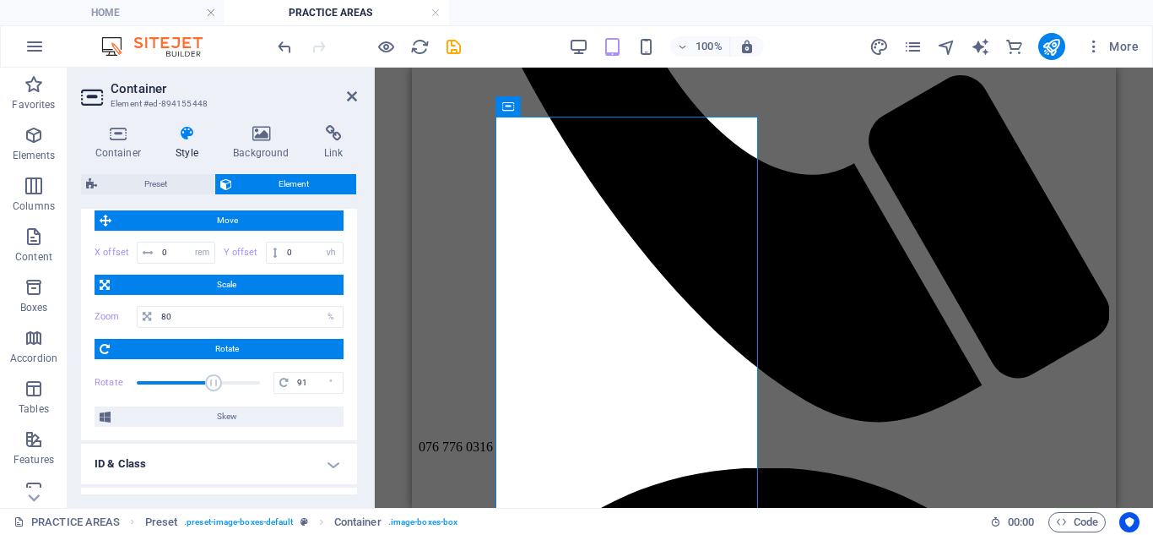
drag, startPoint x: 194, startPoint y: 382, endPoint x: 212, endPoint y: 384, distance: 17.9
click at [212, 384] on span at bounding box center [213, 382] width 17 height 17
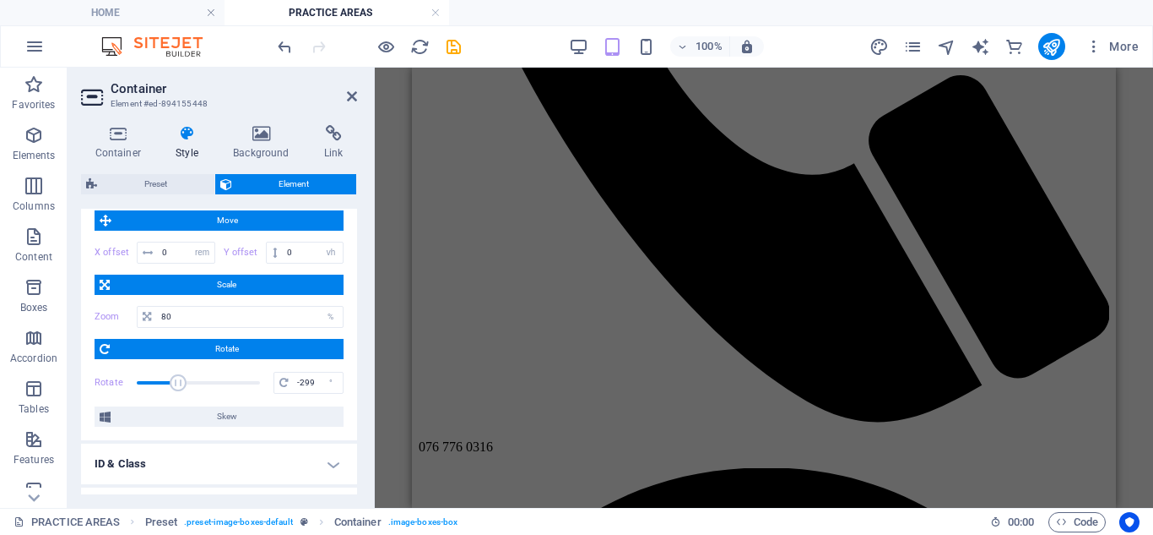
type input "-360"
drag, startPoint x: 212, startPoint y: 384, endPoint x: 120, endPoint y: 372, distance: 92.8
click at [120, 373] on div "Rotate -360 °" at bounding box center [219, 382] width 249 height 25
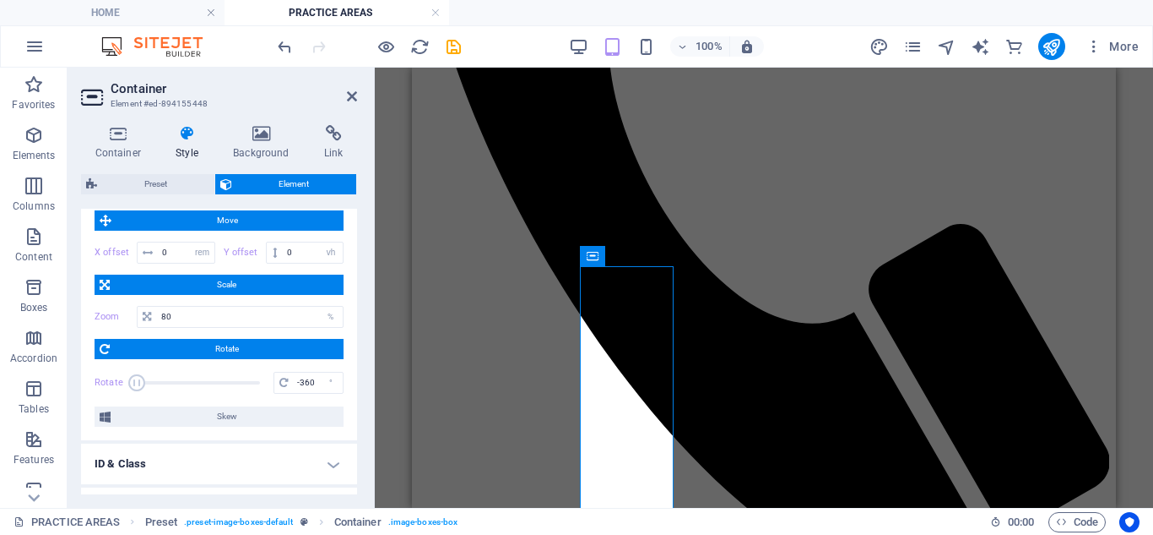
scroll to position [720, 0]
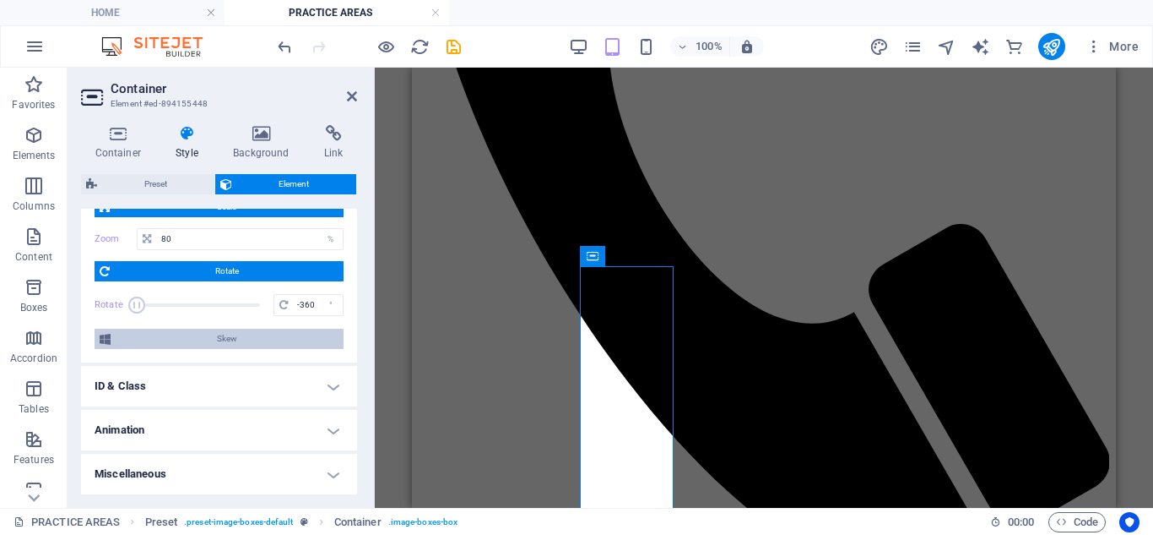
click at [236, 346] on span "Skew" at bounding box center [227, 338] width 223 height 20
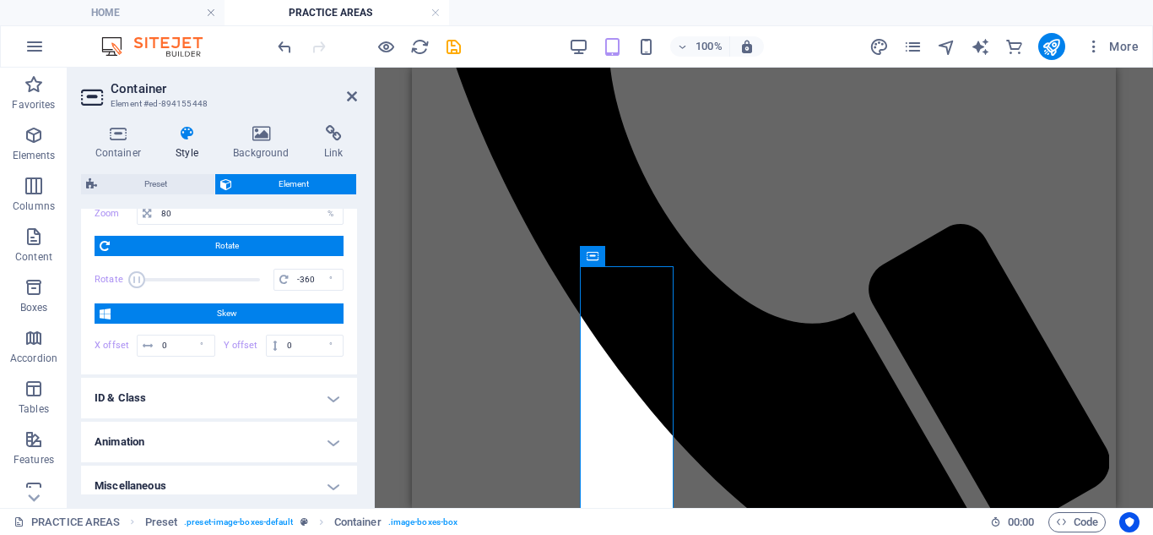
scroll to position [757, 0]
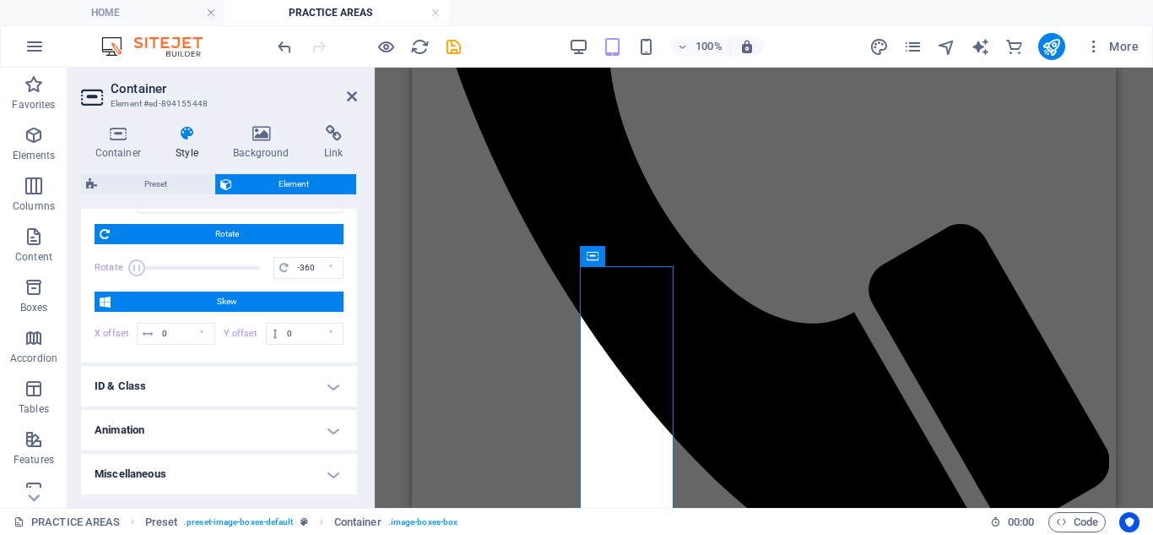
click at [221, 383] on h4 "ID & Class" at bounding box center [219, 386] width 276 height 41
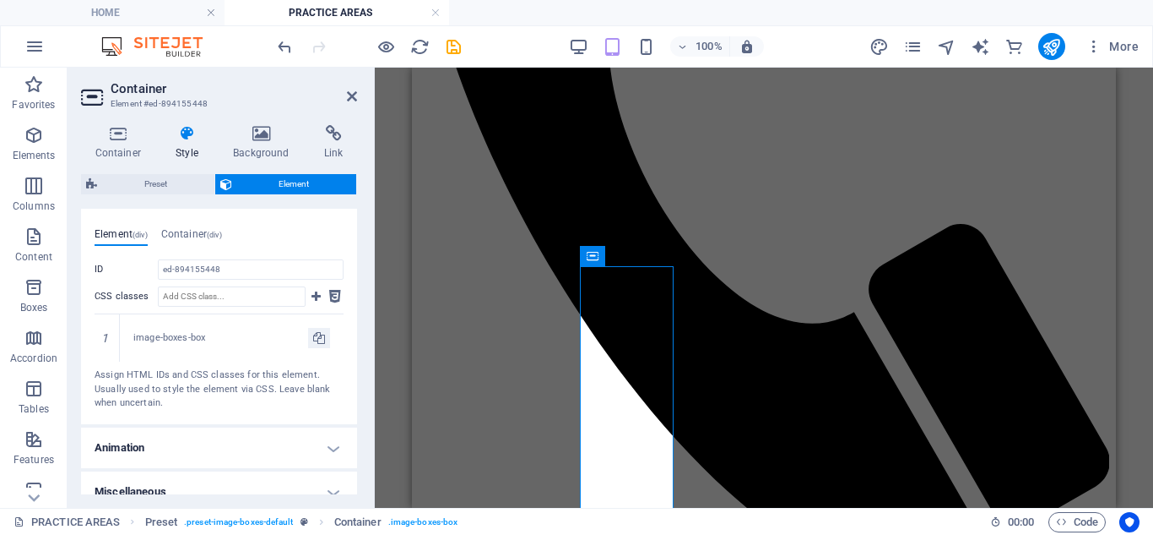
scroll to position [957, 0]
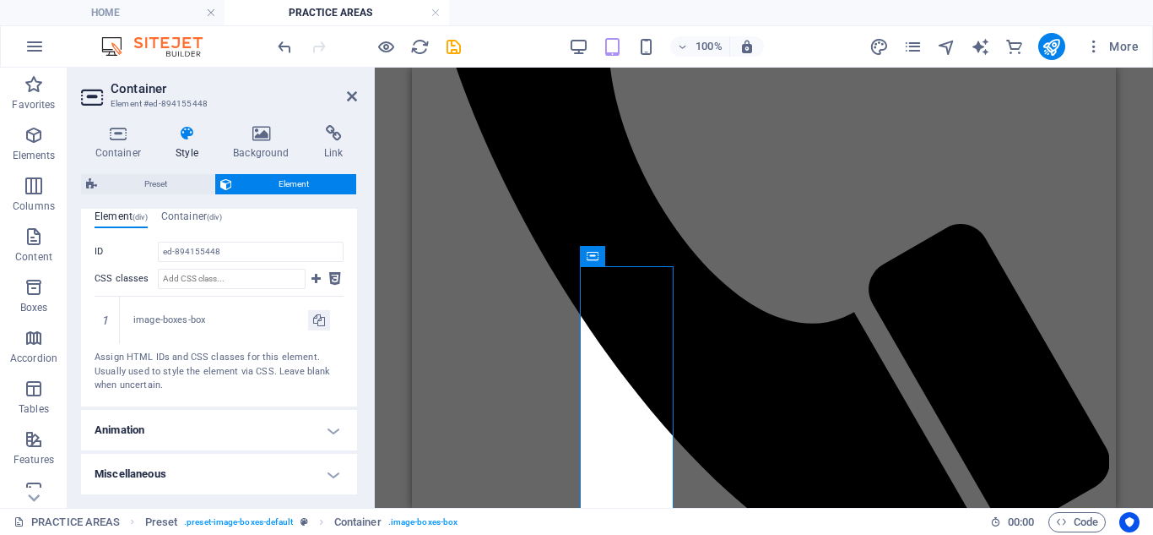
click at [247, 433] on h4 "Animation" at bounding box center [219, 430] width 276 height 41
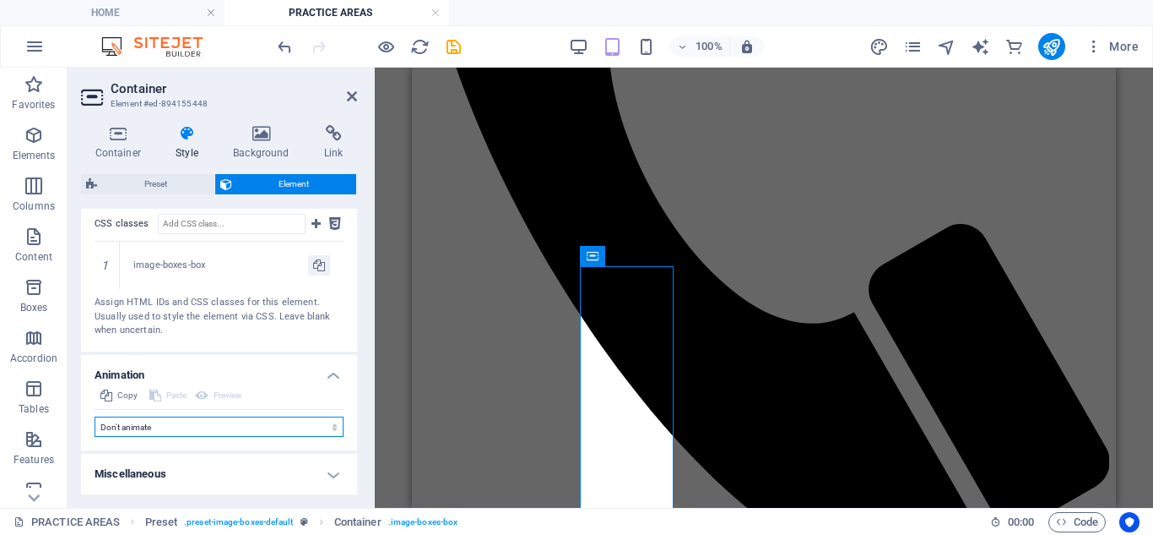
click at [225, 427] on select "Don't animate Show / Hide Slide up/down Zoom in/out Slide left to right Slide r…" at bounding box center [219, 426] width 249 height 20
select select "shrink"
click at [95, 437] on select "Don't animate Show / Hide Slide up/down Zoom in/out Slide left to right Slide r…" at bounding box center [219, 426] width 249 height 20
select select "scroll"
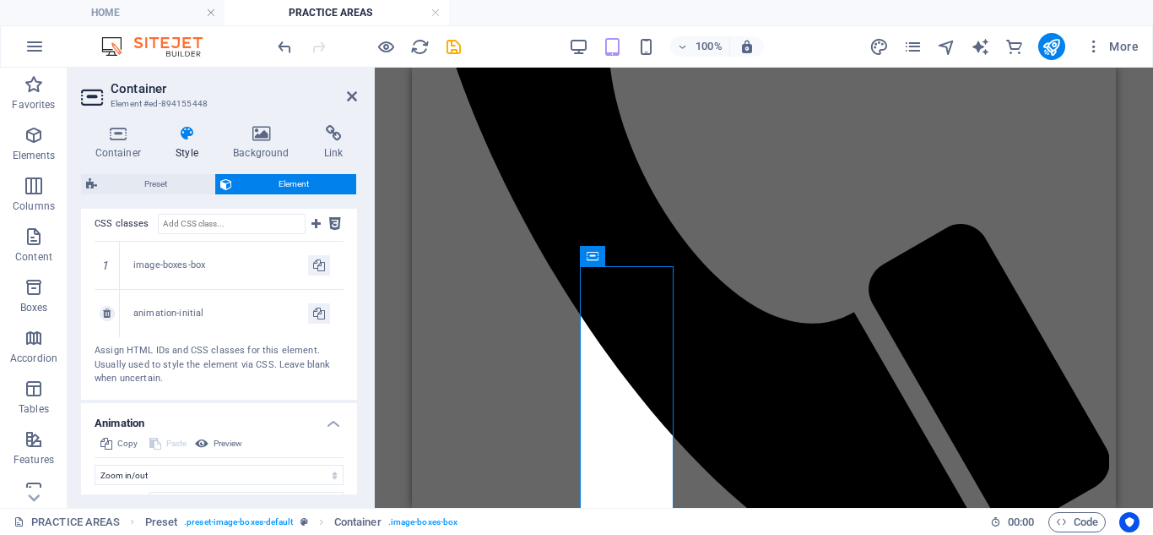
click at [200, 323] on div "animation-initial" at bounding box center [232, 313] width 224 height 47
click at [220, 318] on div "animation-initial" at bounding box center [220, 314] width 175 height 14
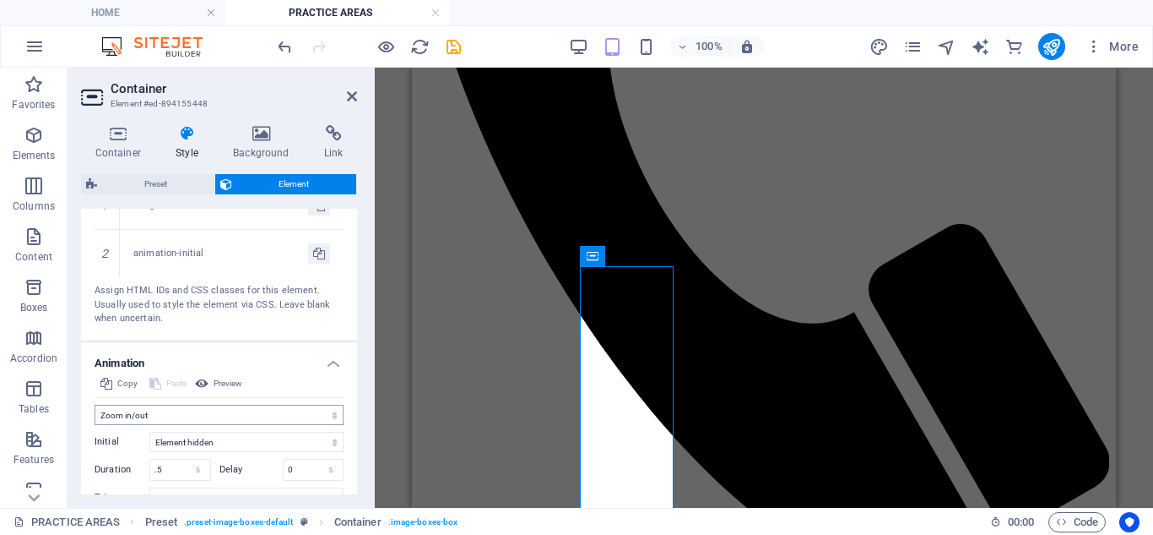
scroll to position [1179, 0]
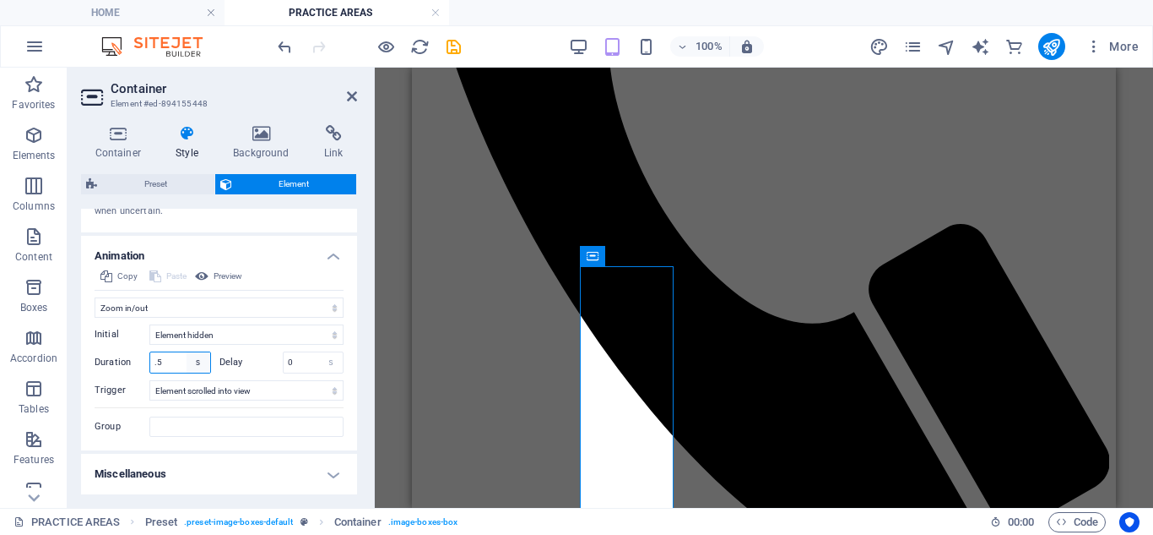
click at [193, 361] on select "s ms" at bounding box center [199, 362] width 24 height 20
select select "ms"
click at [187, 352] on select "s ms" at bounding box center [199, 362] width 24 height 20
type input "500"
click at [198, 365] on select "s ms" at bounding box center [199, 362] width 24 height 20
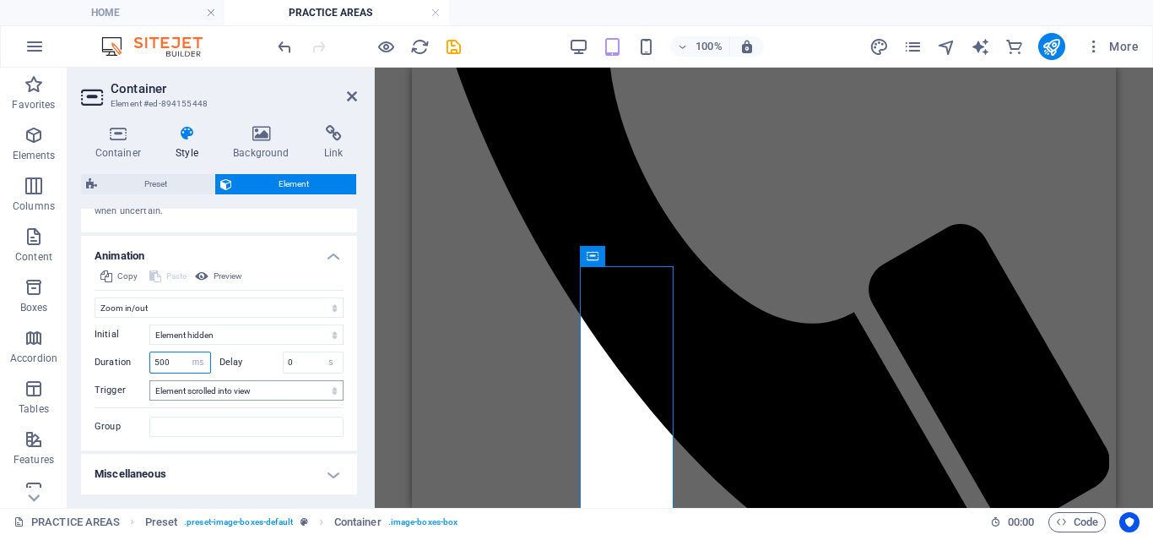
select select "s"
click at [187, 352] on select "s ms" at bounding box center [199, 362] width 24 height 20
type input "0.5"
click at [322, 362] on select "s ms" at bounding box center [331, 362] width 24 height 20
click at [319, 352] on select "s ms" at bounding box center [331, 362] width 24 height 20
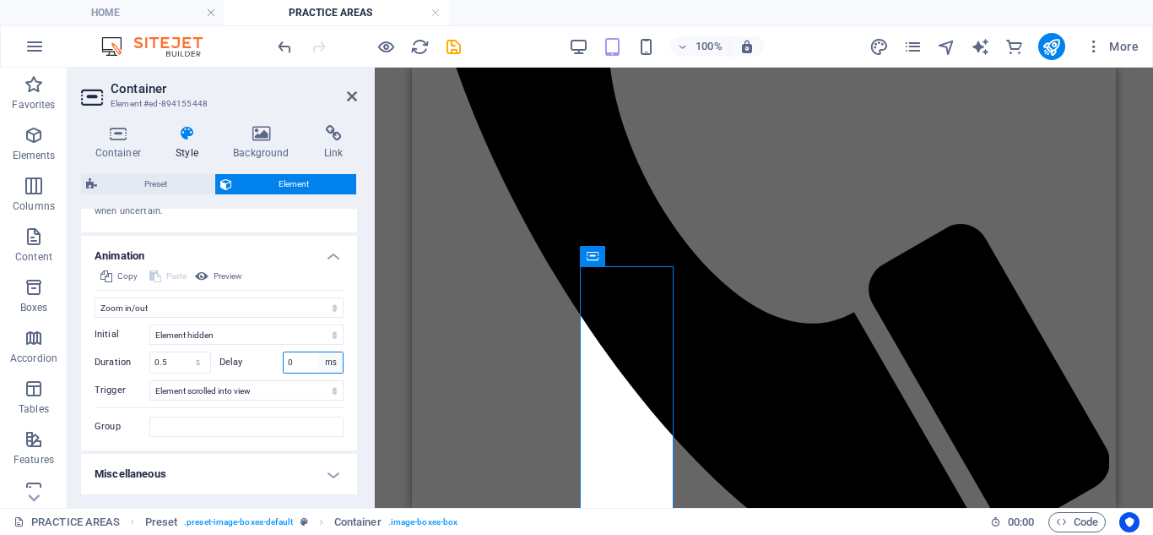
click at [320, 366] on select "s ms" at bounding box center [331, 362] width 24 height 20
select select "s"
click at [319, 352] on select "s ms" at bounding box center [331, 362] width 24 height 20
click at [337, 388] on select "No automatic trigger On page load Element scrolled into view" at bounding box center [246, 390] width 194 height 20
click at [149, 380] on select "No automatic trigger On page load Element scrolled into view" at bounding box center [246, 390] width 194 height 20
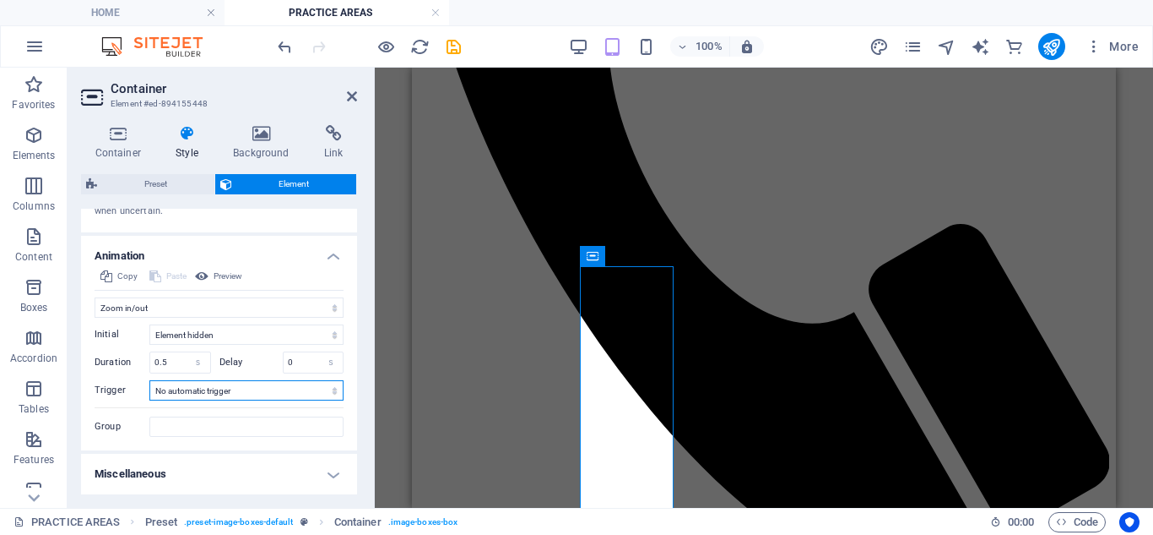
click at [340, 392] on div "Copy Paste Preview Don't animate Show / Hide Slide up/down Zoom in/out Slide le…" at bounding box center [219, 358] width 276 height 184
select select "scroll"
click at [149, 380] on select "No automatic trigger On page load Element scrolled into view" at bounding box center [246, 390] width 194 height 20
click at [289, 409] on div "Initial Element hidden Element shown Duration 0.5 s [PERSON_NAME] 0 s ms [PERSO…" at bounding box center [219, 377] width 249 height 119
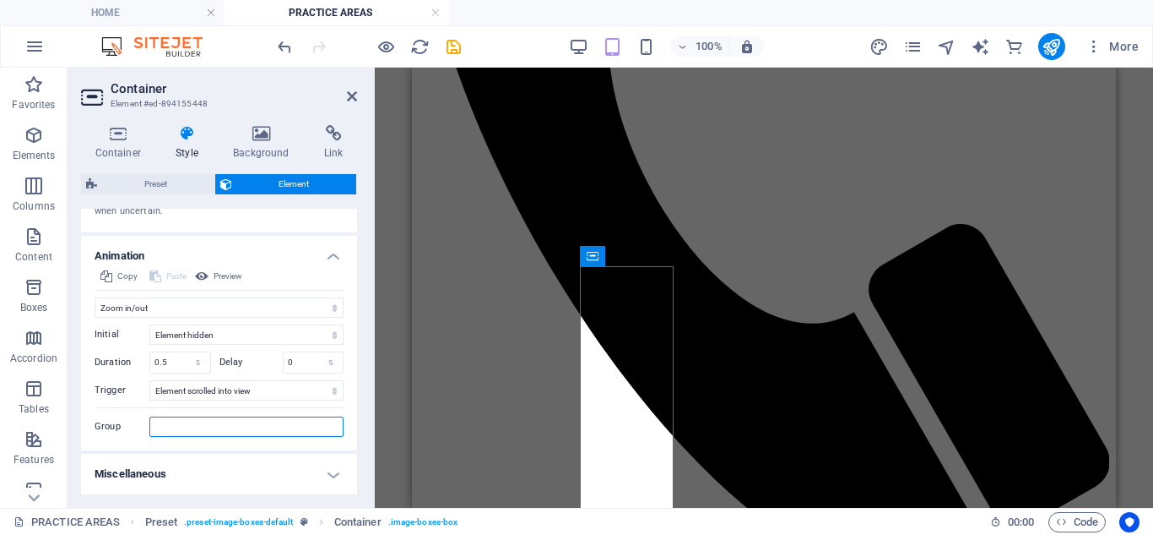
click at [286, 420] on input "Group" at bounding box center [246, 426] width 194 height 20
drag, startPoint x: 334, startPoint y: 486, endPoint x: 331, endPoint y: 475, distance: 11.5
click at [333, 480] on h4 "Miscellaneous" at bounding box center [219, 473] width 276 height 41
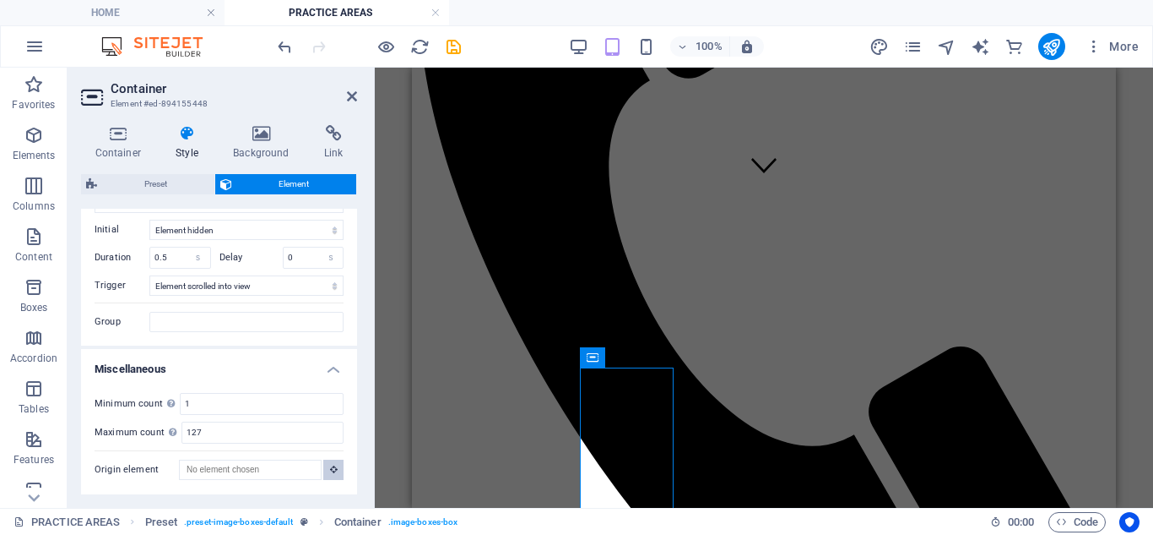
scroll to position [291, 0]
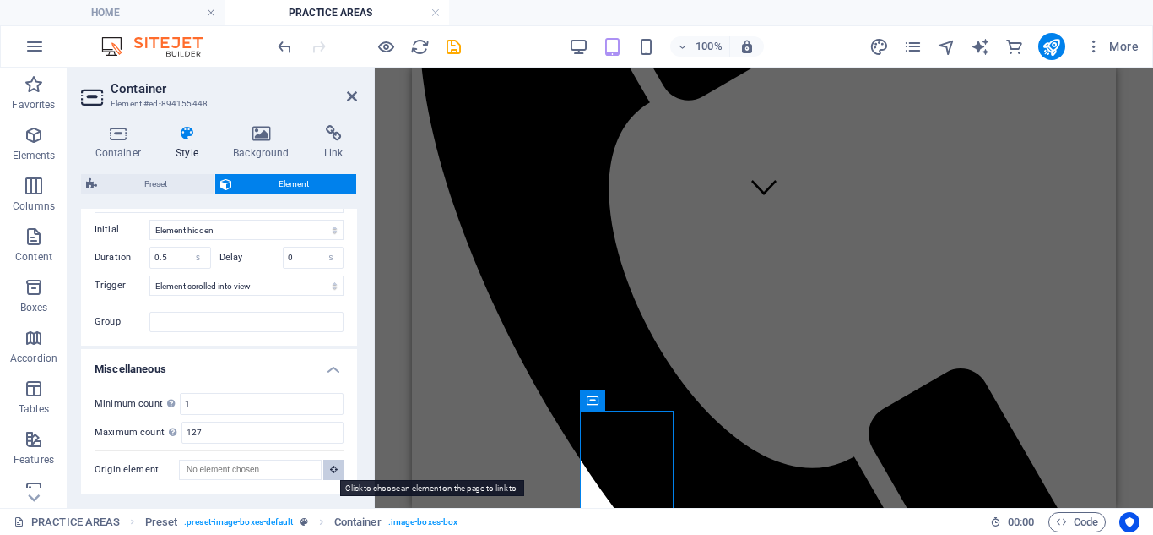
click at [330, 466] on icon at bounding box center [334, 468] width 8 height 8
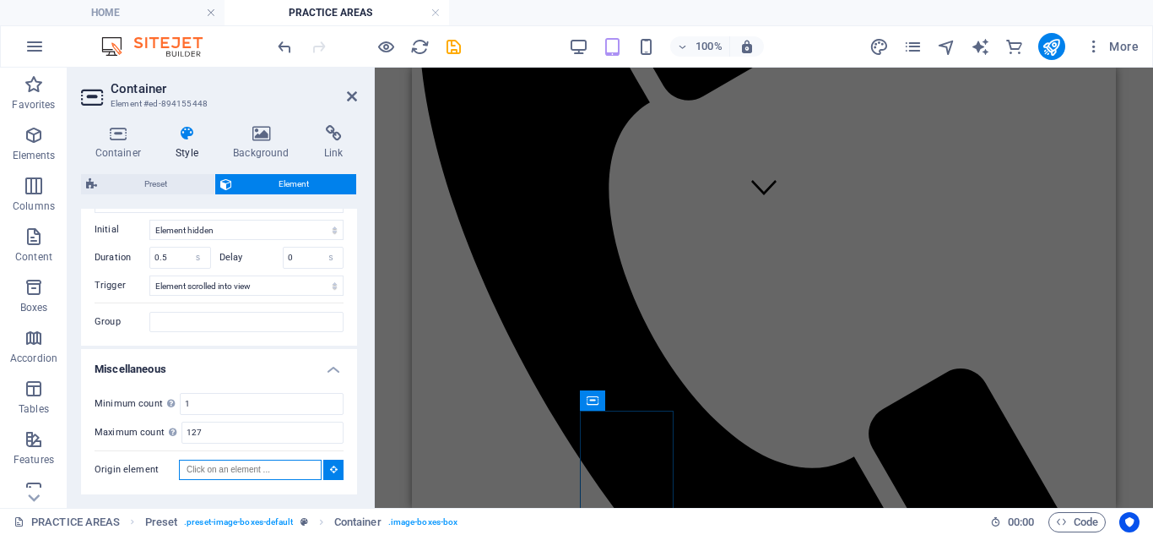
click at [282, 466] on input "Origin element" at bounding box center [250, 469] width 143 height 20
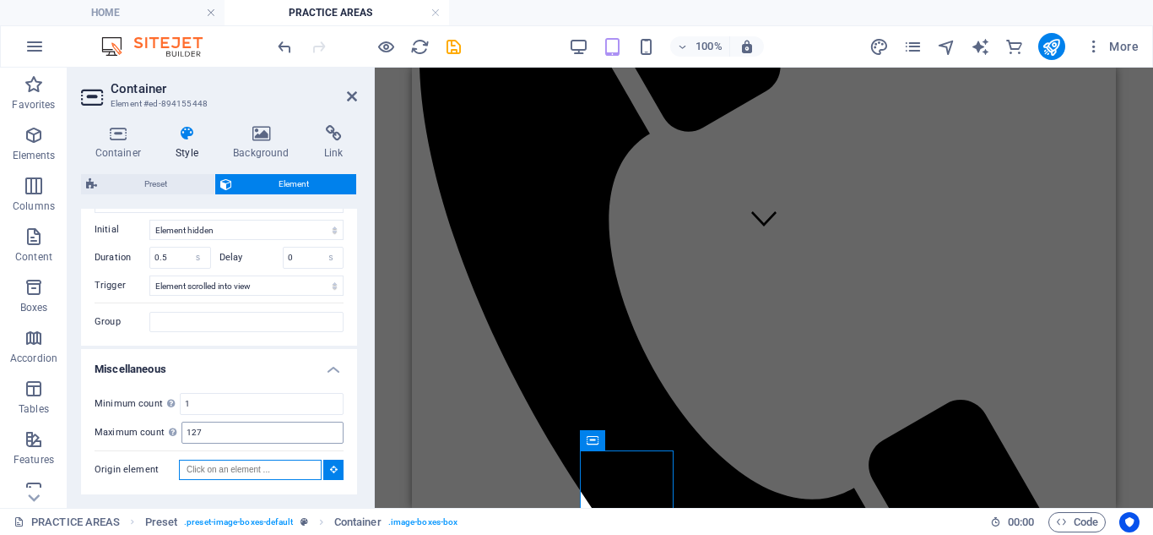
scroll to position [243, 0]
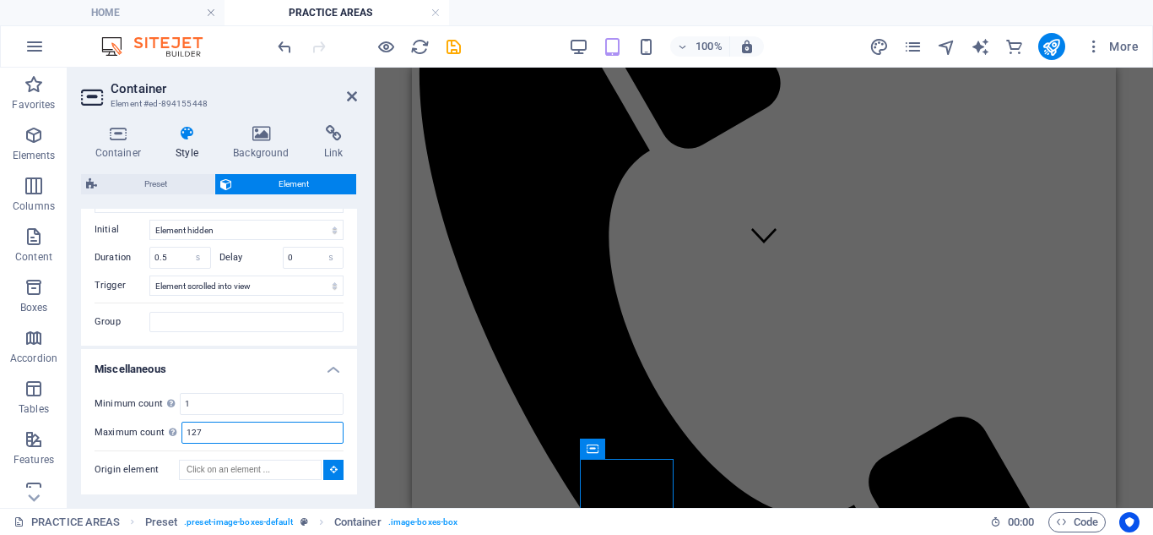
click at [261, 436] on input "127" at bounding box center [262, 432] width 160 height 20
click at [254, 405] on input "1" at bounding box center [262, 403] width 162 height 20
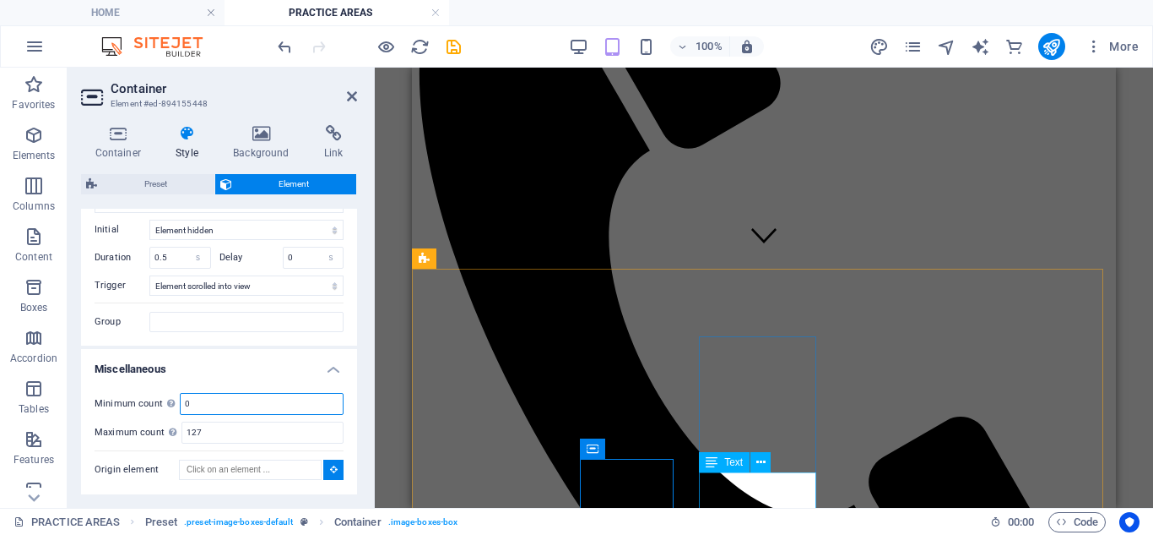
type input "0"
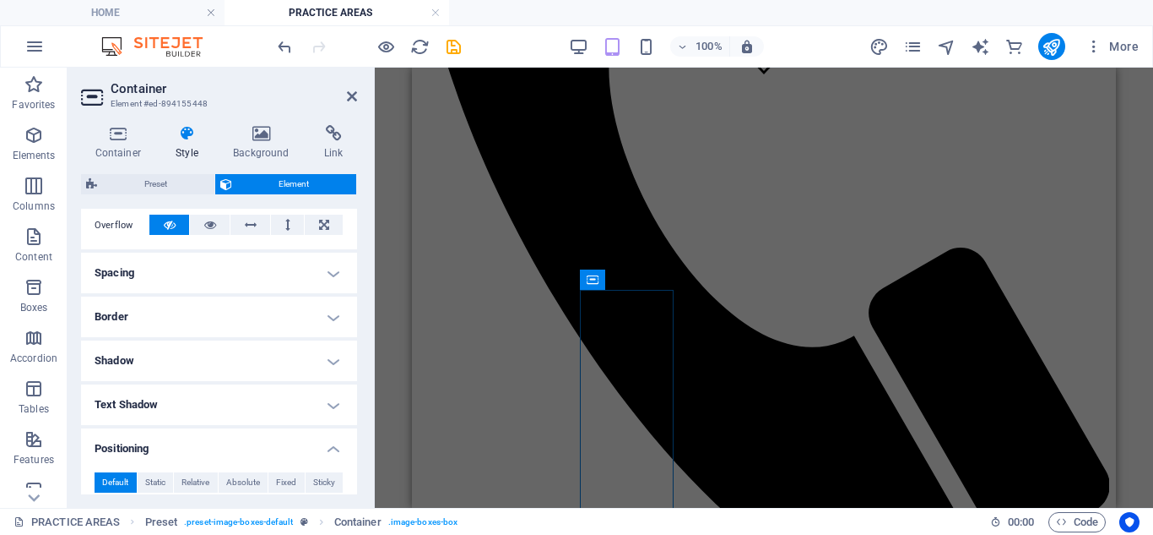
scroll to position [253, 0]
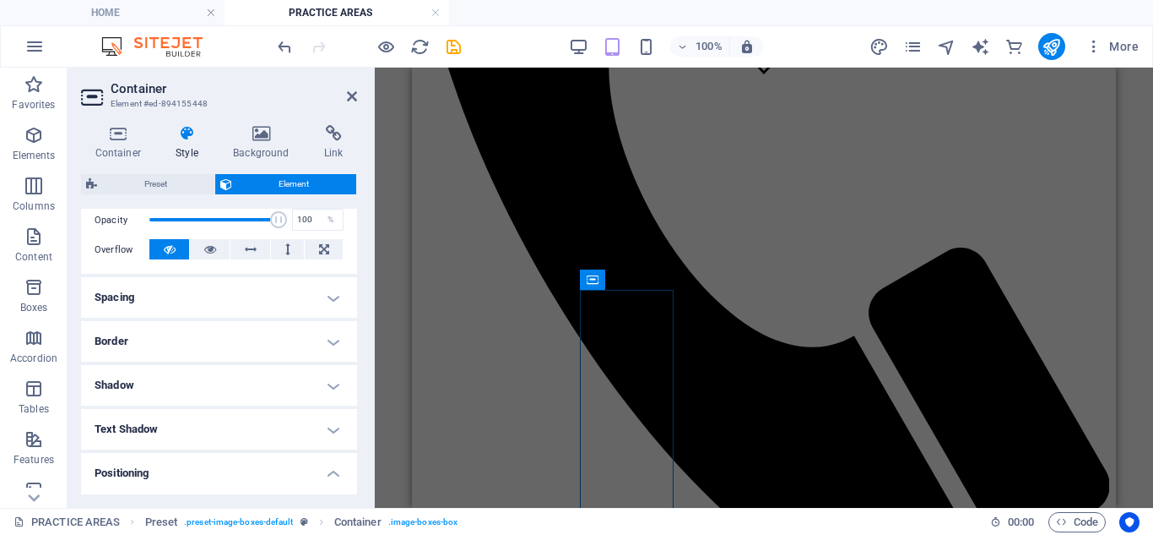
click at [328, 295] on h4 "Spacing" at bounding box center [219, 297] width 276 height 41
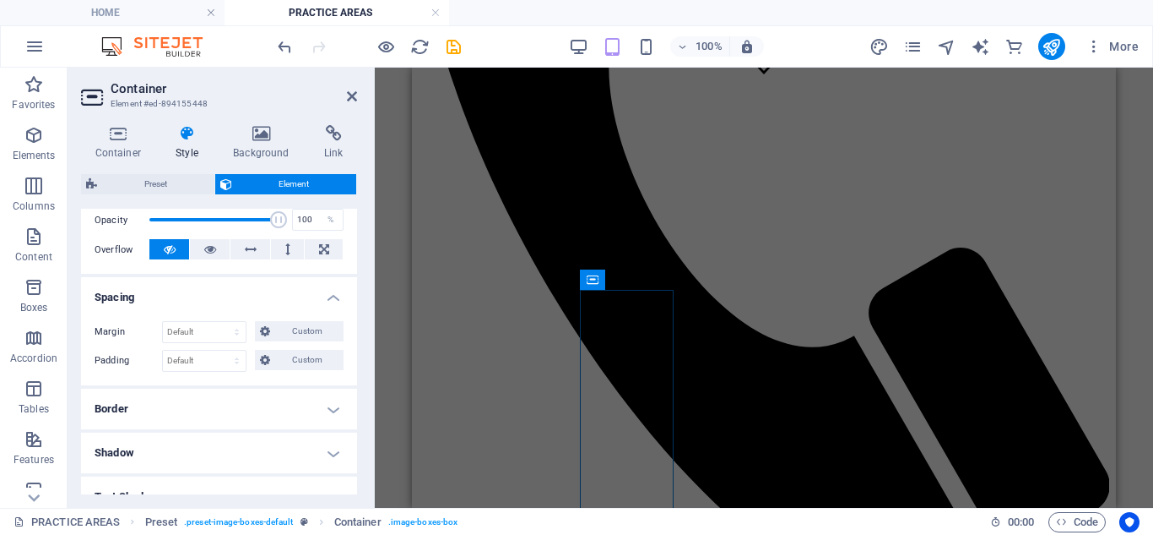
click at [328, 399] on h4 "Border" at bounding box center [219, 408] width 276 height 41
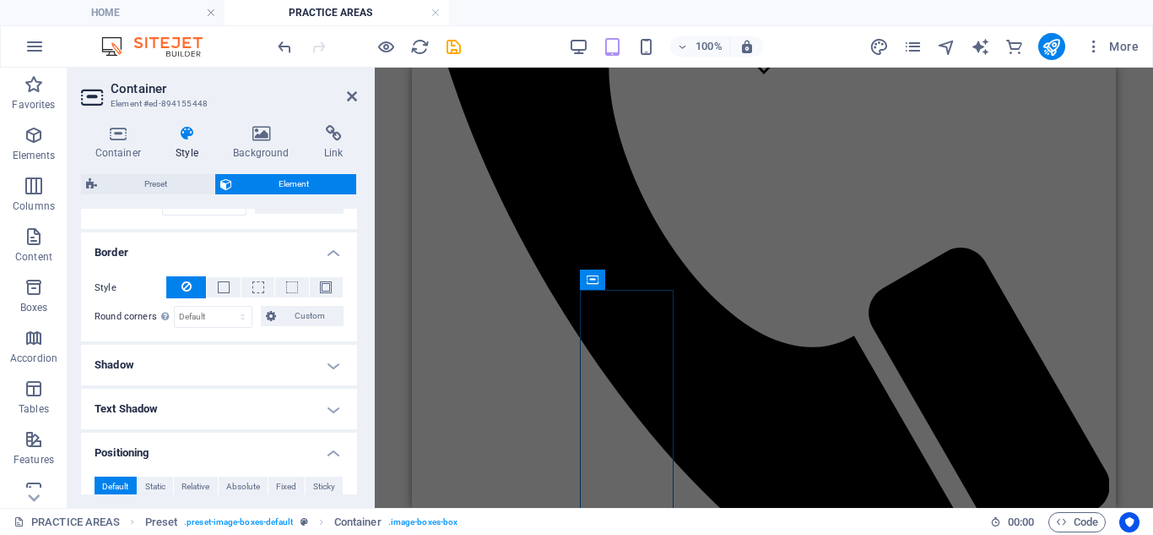
scroll to position [507, 0]
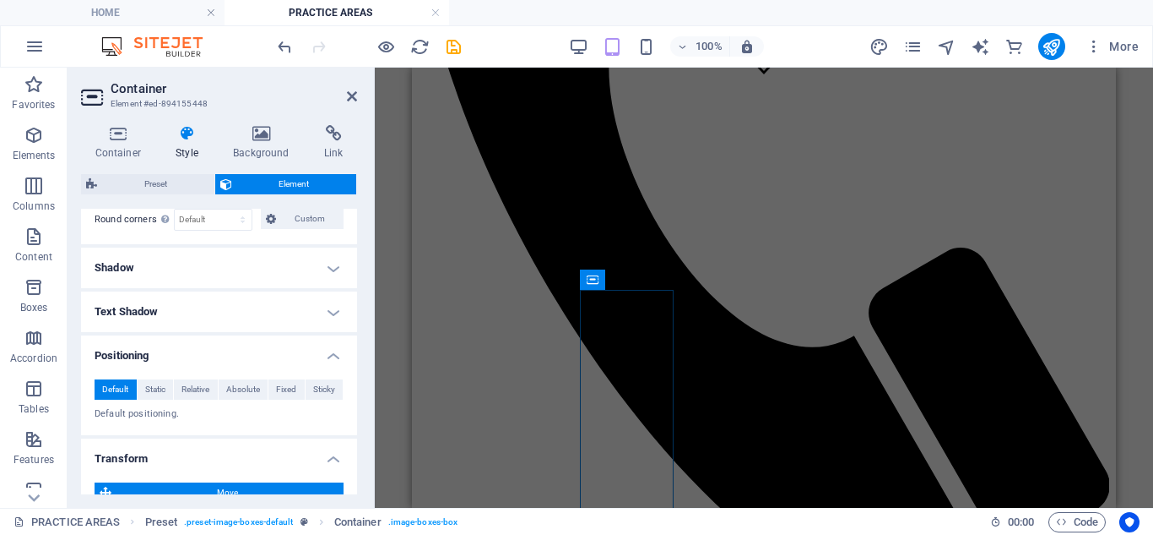
click at [318, 260] on h4 "Shadow" at bounding box center [219, 267] width 276 height 41
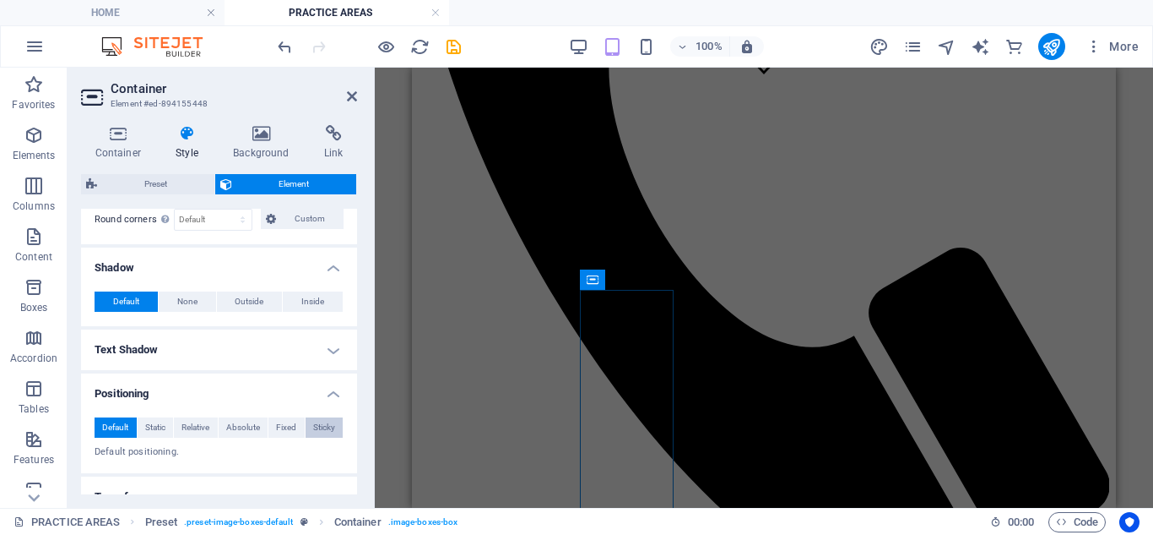
scroll to position [591, 0]
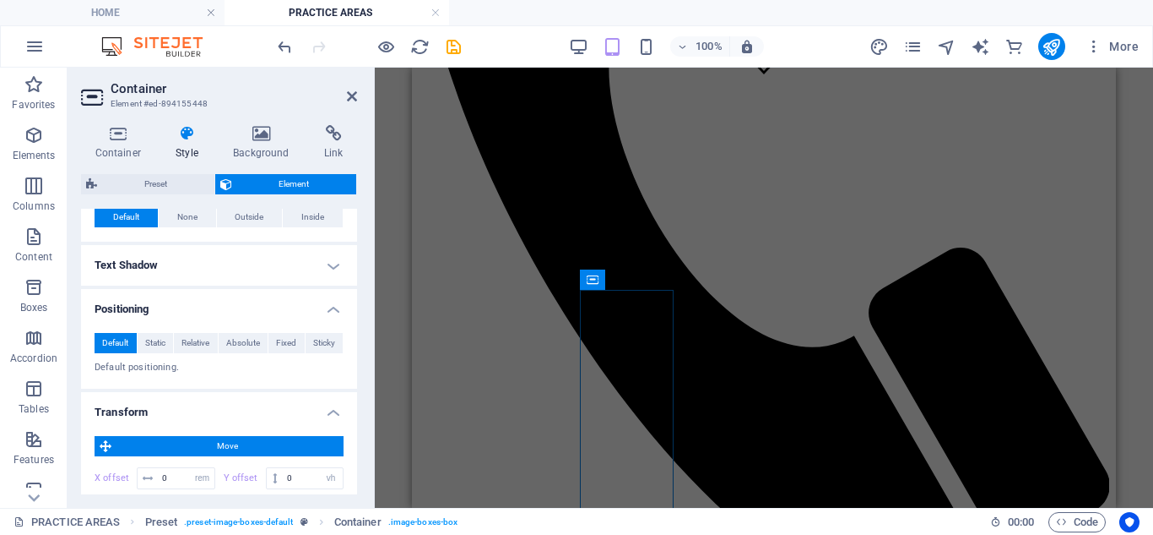
click at [337, 269] on h4 "Text Shadow" at bounding box center [219, 265] width 276 height 41
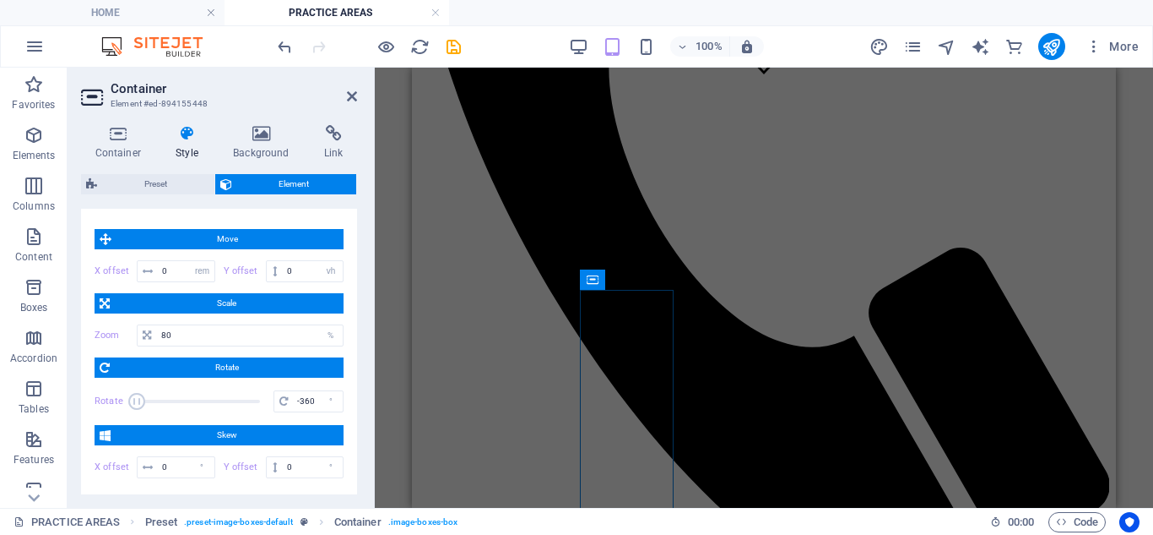
scroll to position [929, 0]
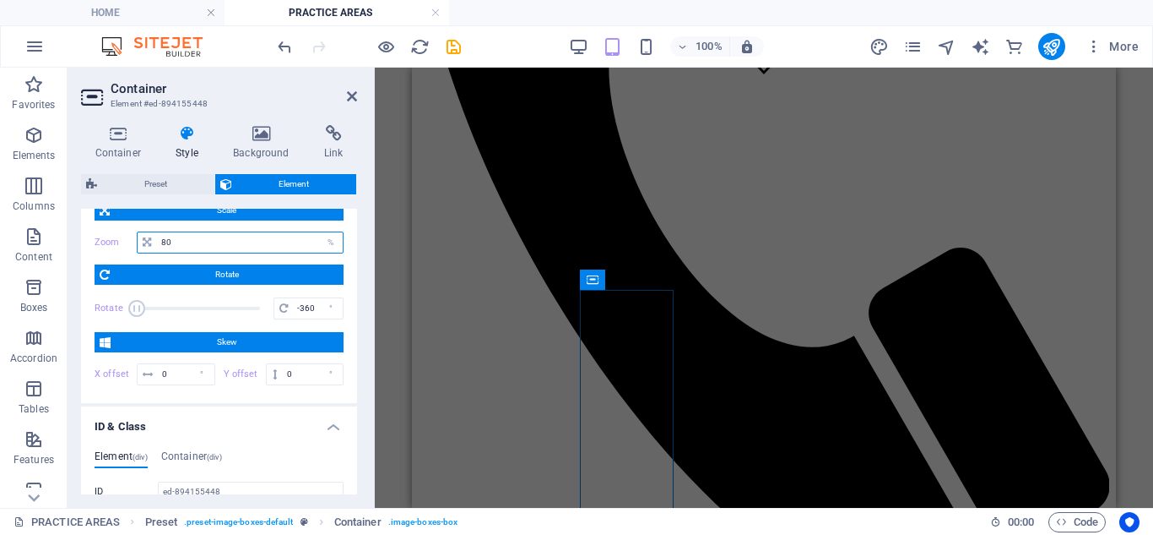
click at [197, 241] on input "80" at bounding box center [250, 242] width 186 height 20
type input "8"
type input "100"
click at [103, 277] on icon at bounding box center [105, 274] width 10 height 20
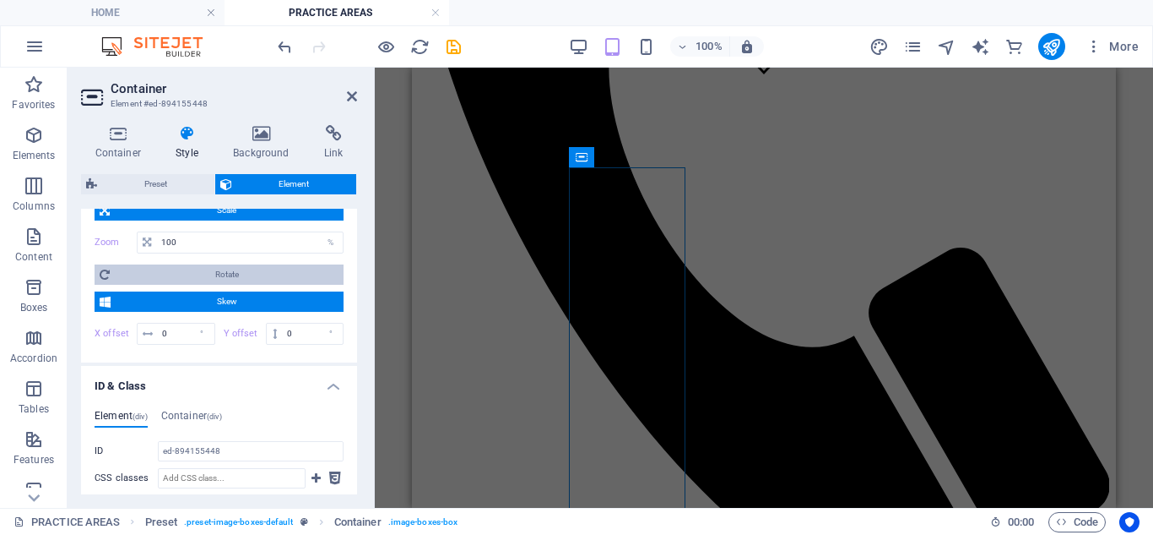
click at [103, 277] on icon at bounding box center [105, 274] width 10 height 20
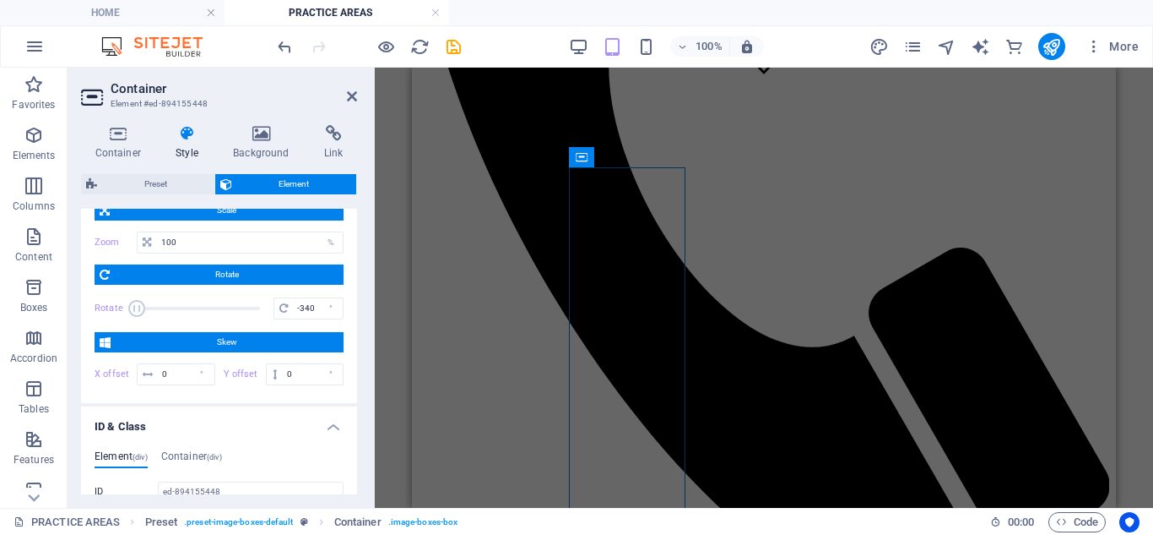
click at [140, 301] on span at bounding box center [136, 308] width 17 height 17
drag, startPoint x: 140, startPoint y: 301, endPoint x: 121, endPoint y: 308, distance: 20.6
click at [122, 308] on div "Rotate -360 °" at bounding box center [219, 308] width 249 height 25
click at [128, 276] on span "Rotate" at bounding box center [227, 274] width 224 height 20
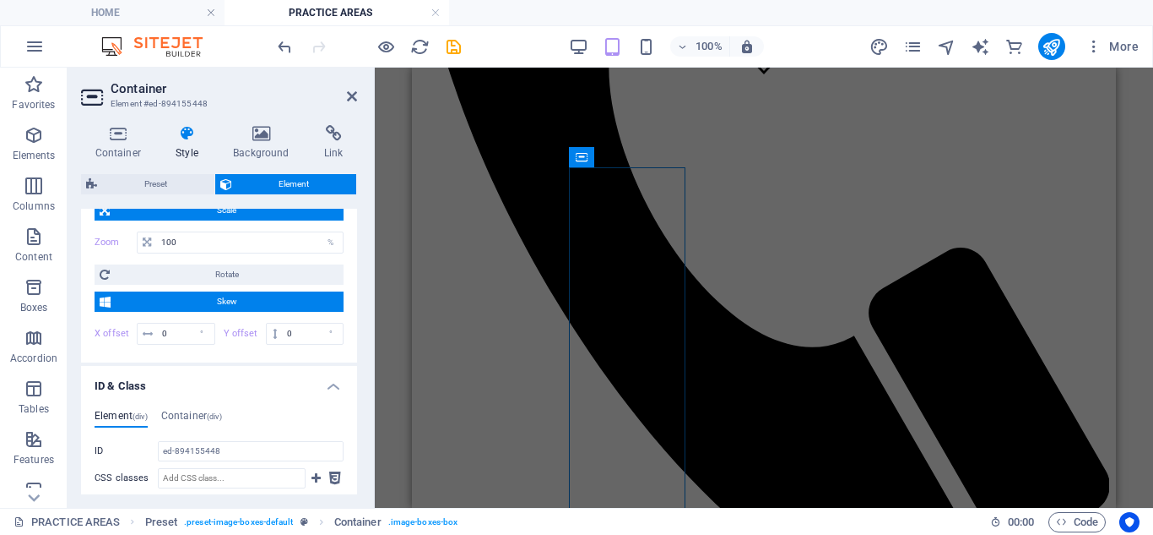
click at [133, 300] on span "Skew" at bounding box center [227, 301] width 223 height 20
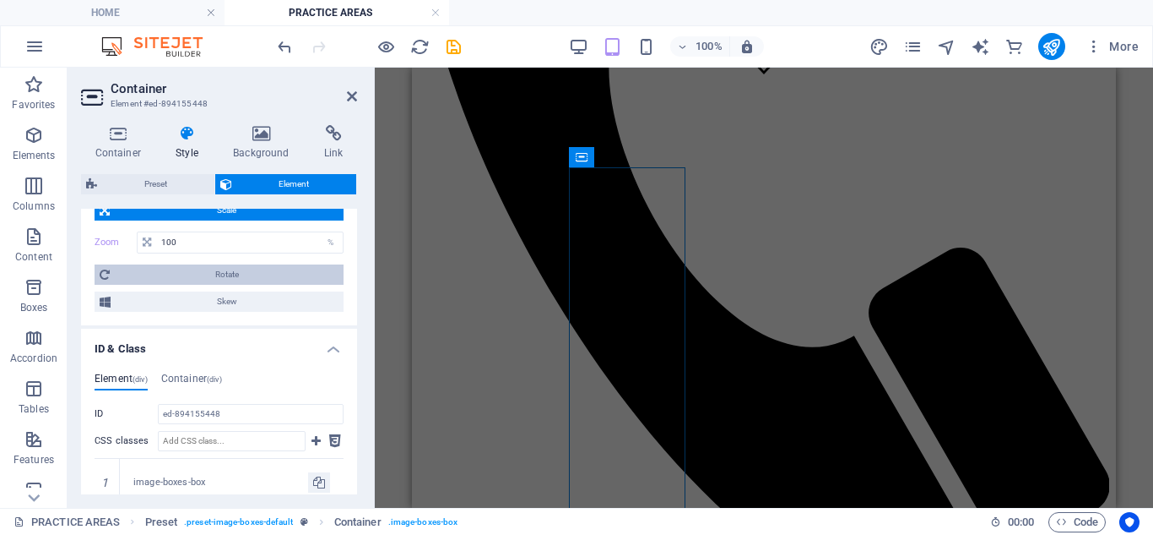
click at [133, 279] on span "Rotate" at bounding box center [227, 274] width 224 height 20
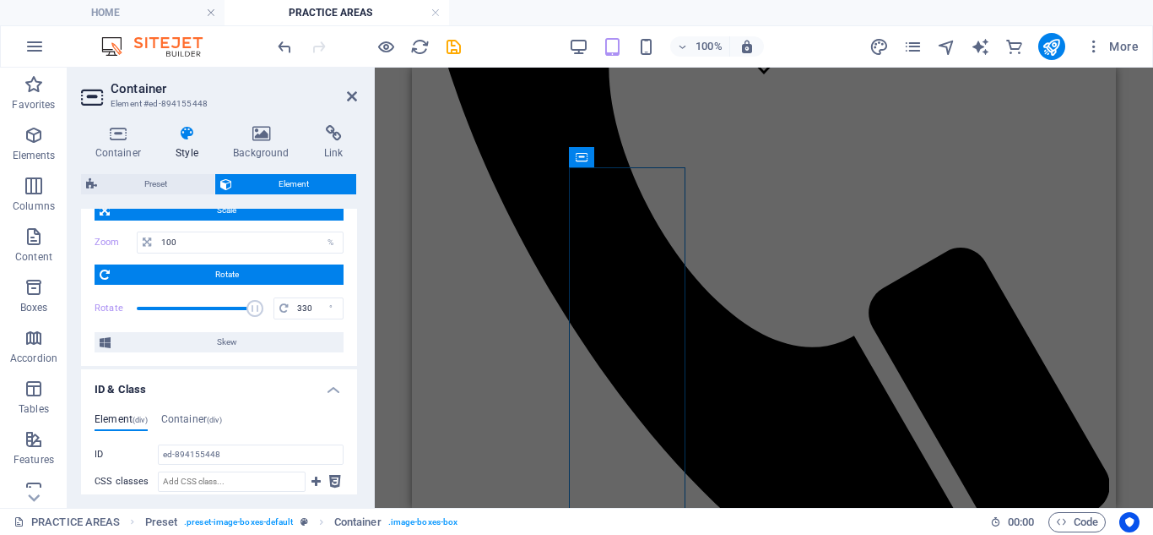
drag, startPoint x: 143, startPoint y: 303, endPoint x: 252, endPoint y: 307, distance: 109.0
click at [252, 307] on span at bounding box center [255, 308] width 17 height 17
click at [280, 311] on div "Rotate 330 °" at bounding box center [219, 308] width 249 height 25
click at [288, 308] on span at bounding box center [283, 308] width 19 height 20
type input "-360"
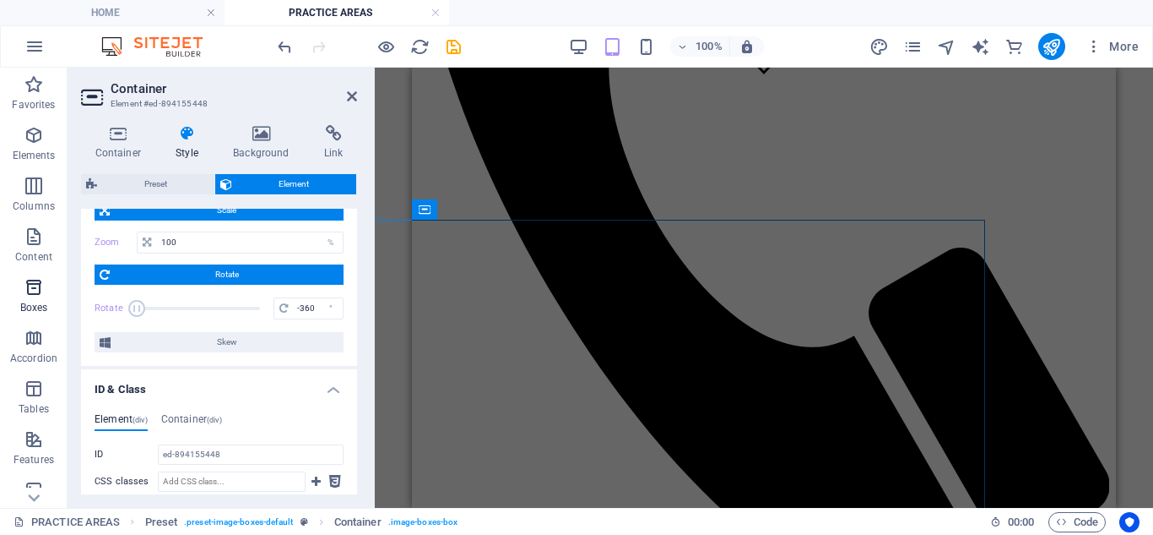
drag, startPoint x: 254, startPoint y: 308, endPoint x: 62, endPoint y: 312, distance: 192.6
click at [62, 312] on section "Favorites Elements Columns Content Boxes Accordion Tables Features Images Slide…" at bounding box center [576, 288] width 1153 height 440
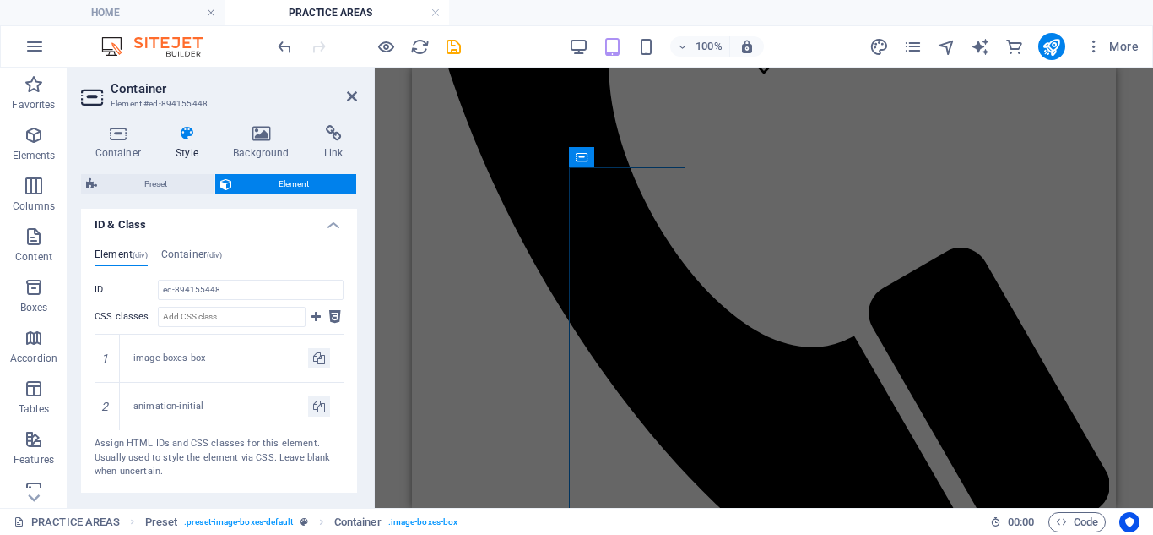
scroll to position [1098, 0]
click at [152, 242] on div "Element (div) Container (div) ID ed-894155448 CSS classes 1 image-boxes-box 2 a…" at bounding box center [219, 360] width 276 height 258
click at [181, 252] on h4 "Container (div)" at bounding box center [191, 253] width 61 height 19
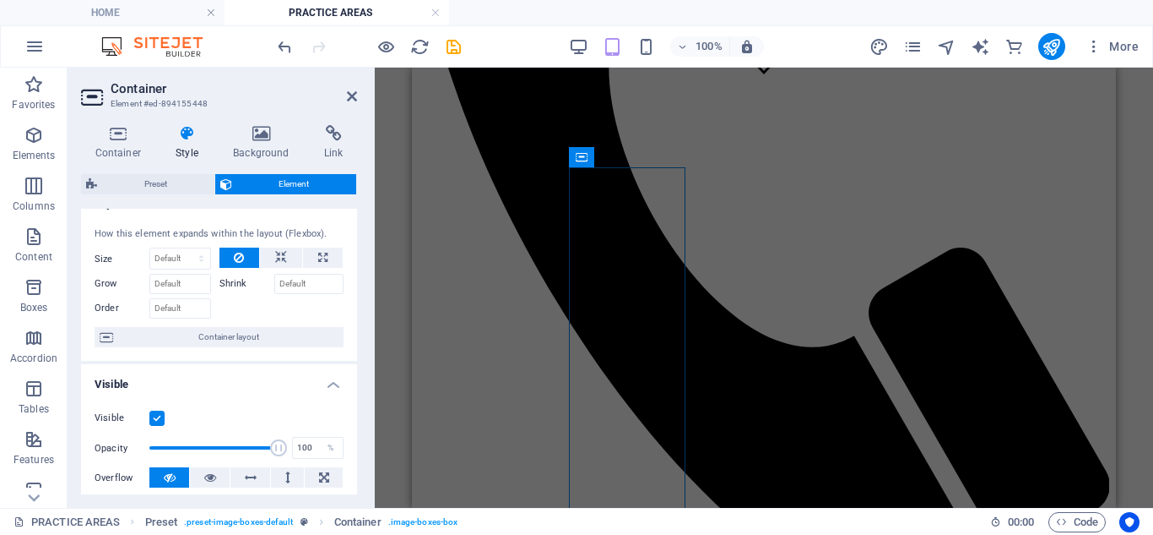
scroll to position [0, 0]
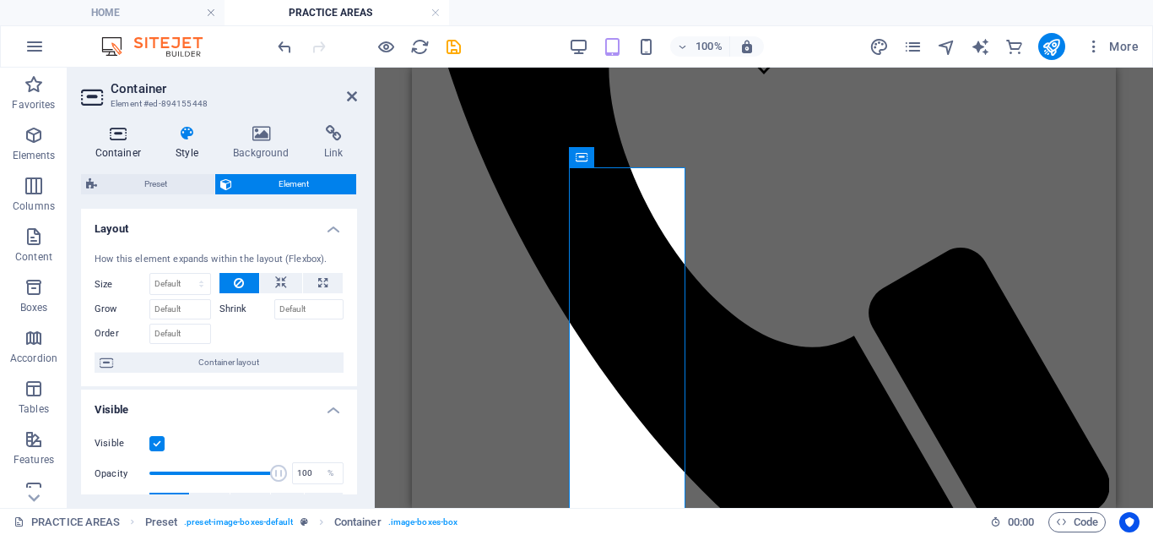
click at [118, 144] on h4 "Container" at bounding box center [121, 142] width 81 height 35
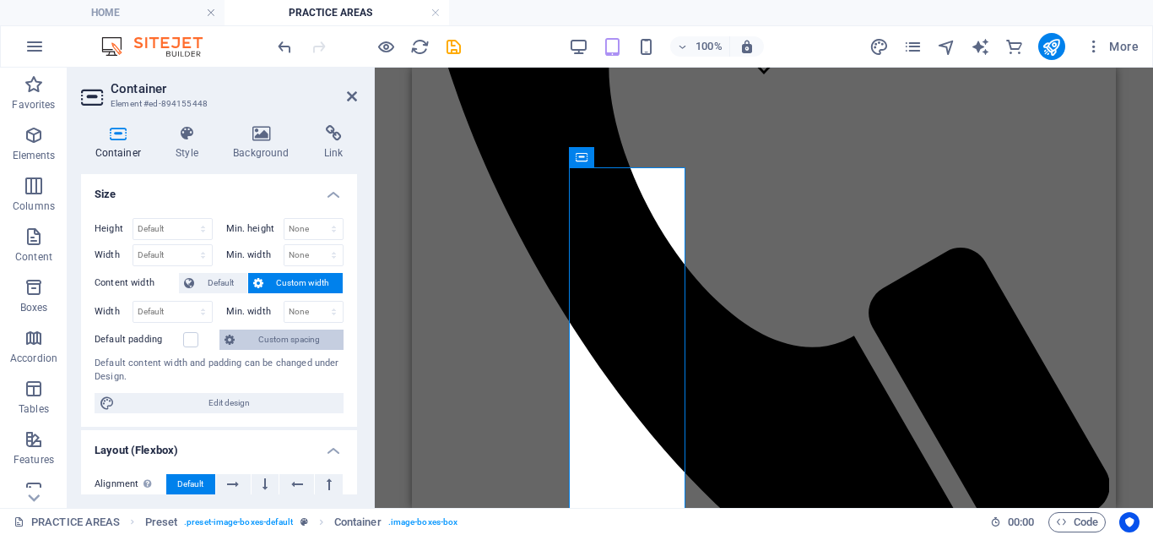
click at [285, 340] on span "Custom spacing" at bounding box center [289, 339] width 99 height 20
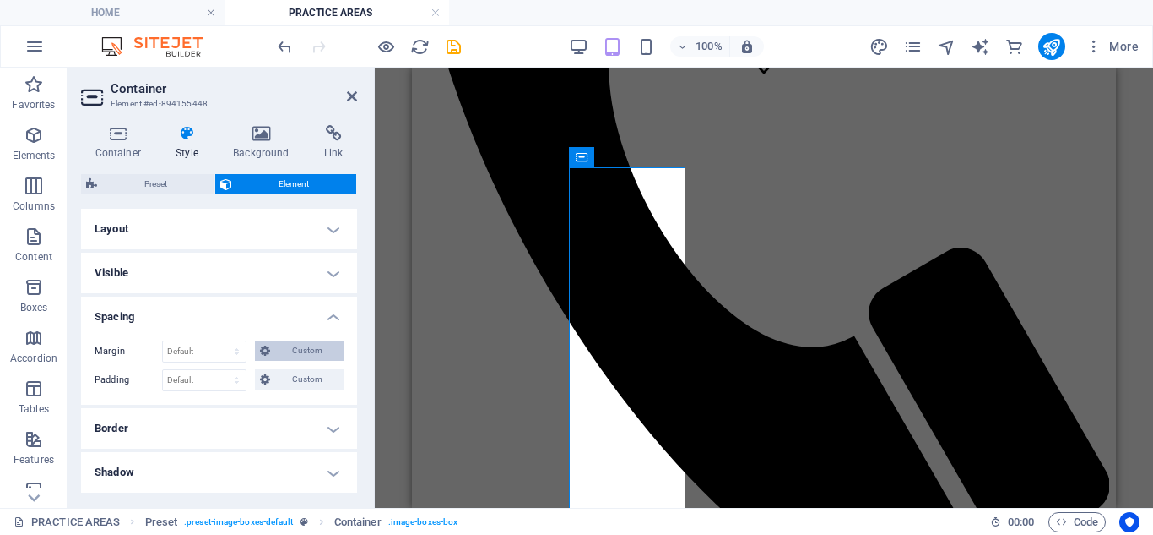
click at [312, 350] on span "Custom" at bounding box center [306, 350] width 63 height 20
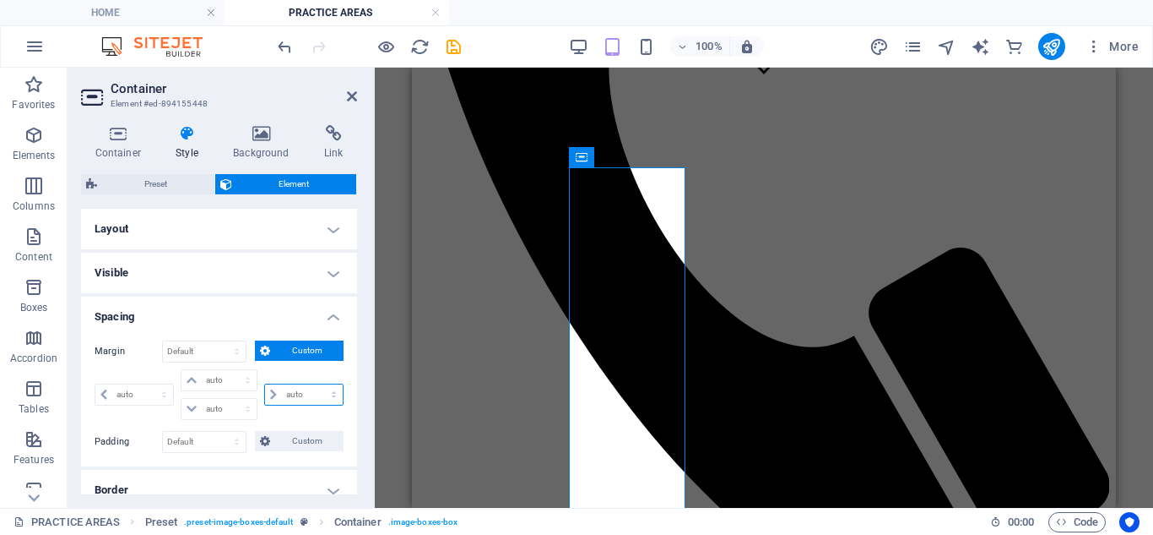
click at [290, 399] on select "auto px % rem vw vh" at bounding box center [304, 394] width 78 height 20
select select "rem"
click at [316, 384] on select "auto px % rem vw vh" at bounding box center [304, 394] width 78 height 20
type input "0"
select select "px"
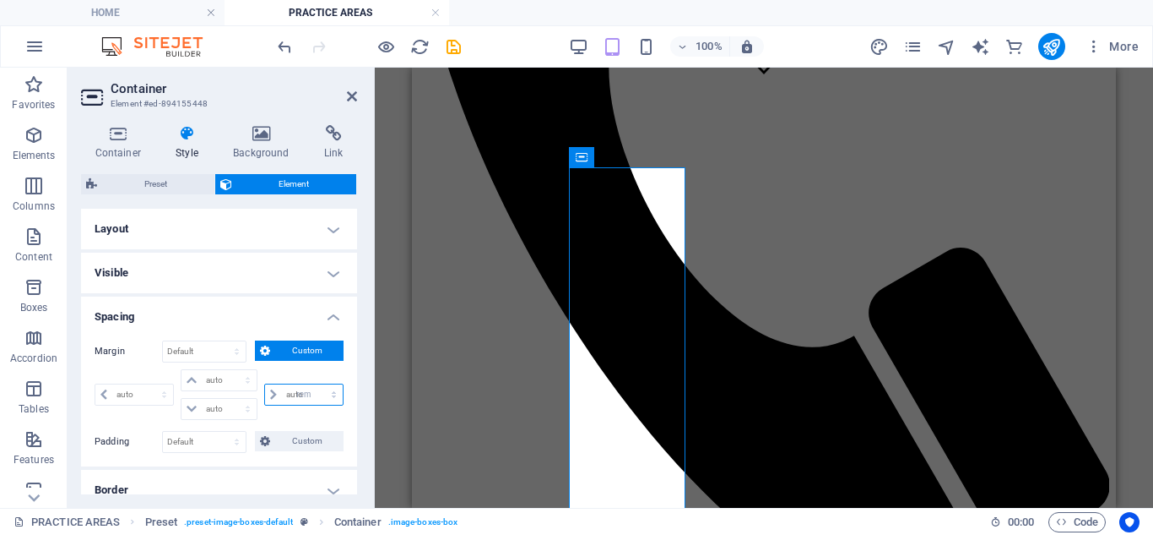
type input "0"
select select "px"
type input "0"
select select "px"
type input "0"
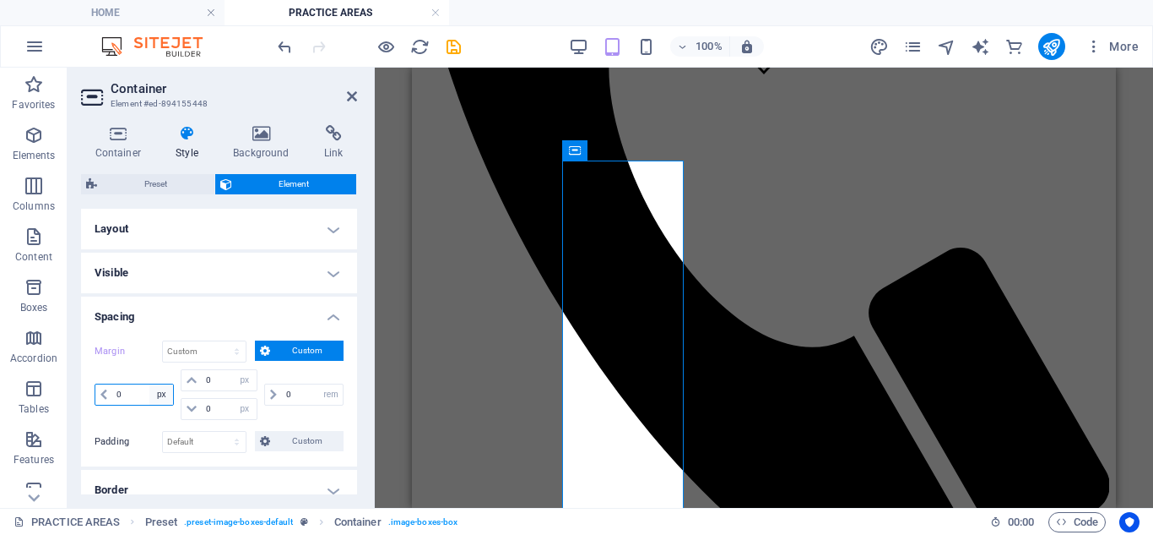
click at [157, 385] on select "auto px % rem vw vh" at bounding box center [161, 394] width 24 height 20
select select "rem"
click at [149, 384] on select "auto px % rem vw vh" at bounding box center [161, 394] width 24 height 20
click at [225, 388] on div "0 auto px % rem vw vh 0 auto px % rem vw vh" at bounding box center [218, 394] width 83 height 51
click at [225, 384] on input "0" at bounding box center [229, 380] width 54 height 20
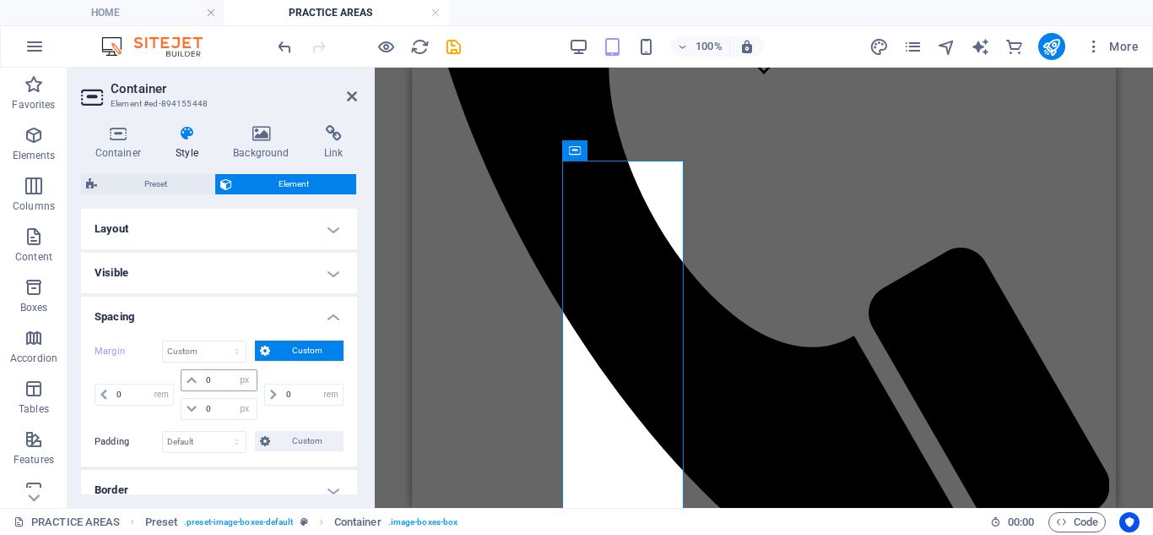
click at [187, 376] on icon at bounding box center [192, 380] width 10 height 10
click at [239, 381] on select "auto px % rem vw vh" at bounding box center [245, 380] width 24 height 20
select select "rem"
click at [233, 370] on select "auto px % rem vw vh" at bounding box center [245, 380] width 24 height 20
click at [245, 411] on select "auto px % rem vw vh" at bounding box center [245, 409] width 24 height 20
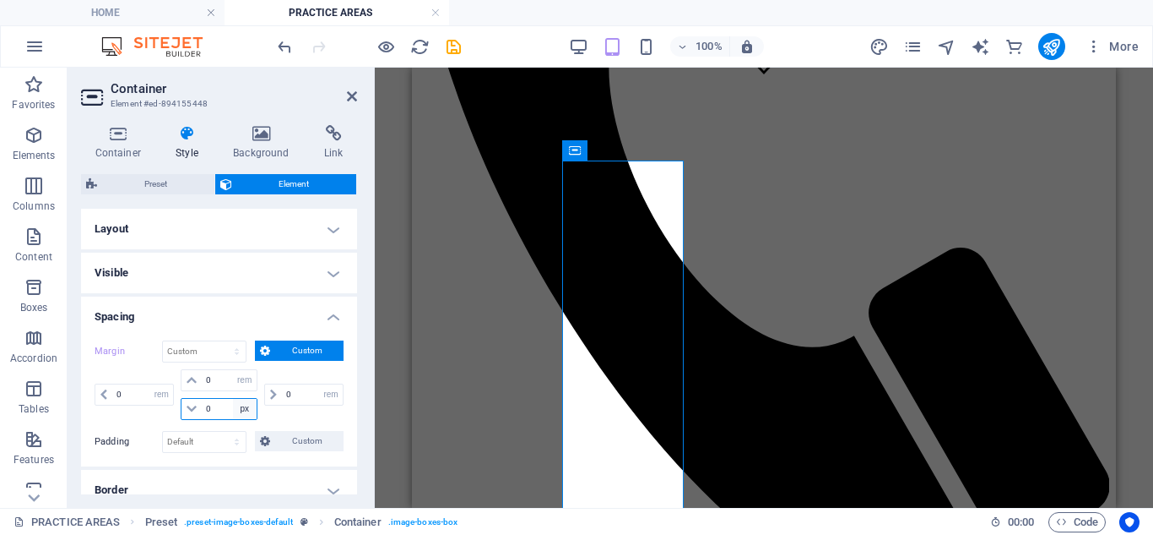
select select "rem"
click at [233, 399] on select "auto px % rem vw vh" at bounding box center [245, 409] width 24 height 20
type input "0"
select select "rem"
click at [257, 314] on h4 "Spacing" at bounding box center [219, 311] width 276 height 30
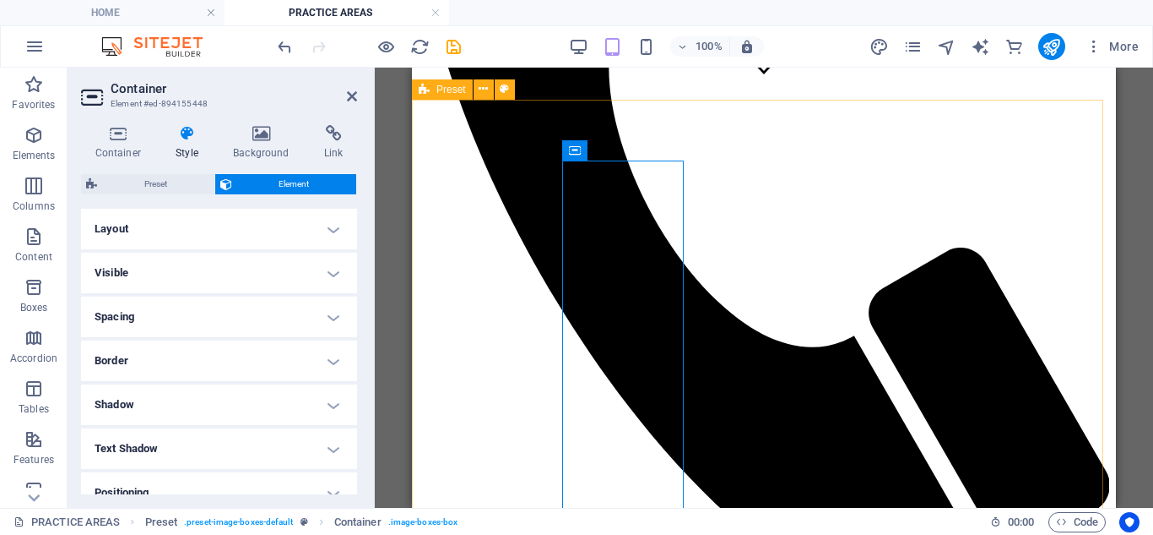
drag, startPoint x: 1018, startPoint y: 306, endPoint x: 991, endPoint y: 297, distance: 29.1
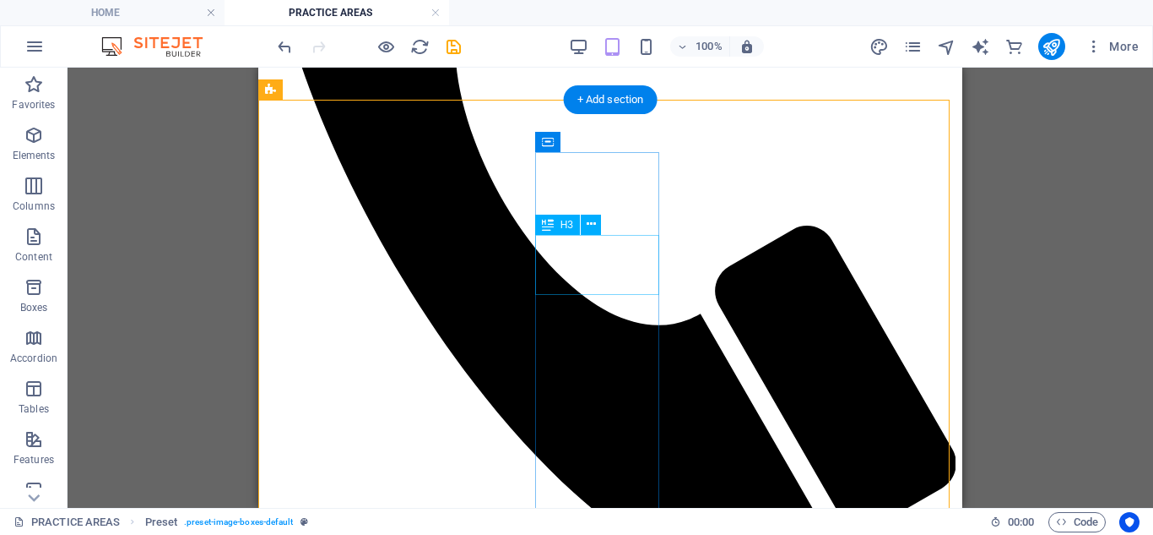
scroll to position [412, 0]
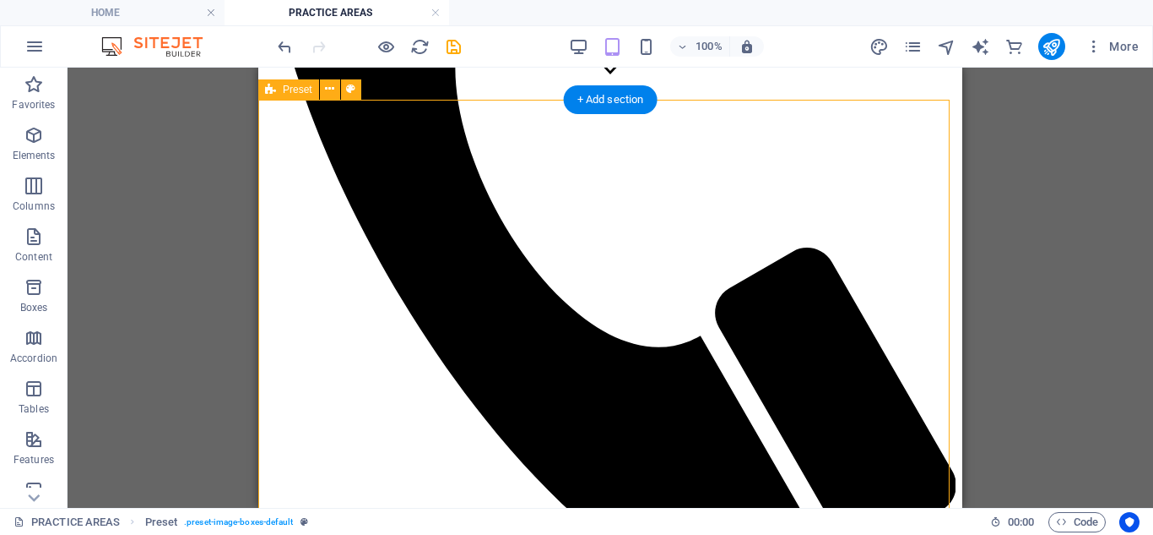
drag, startPoint x: 1153, startPoint y: 257, endPoint x: 1137, endPoint y: 257, distance: 15.2
click at [1151, 257] on div "Drag here to replace the existing content. Press “Ctrl” if you want to create a…" at bounding box center [611, 288] width 1086 height 440
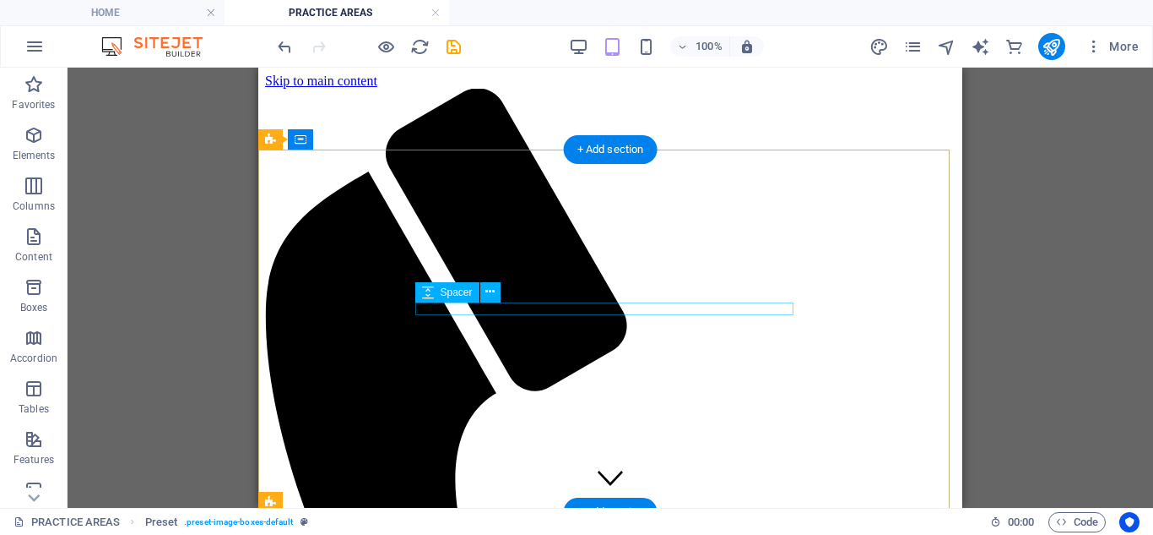
scroll to position [0, 0]
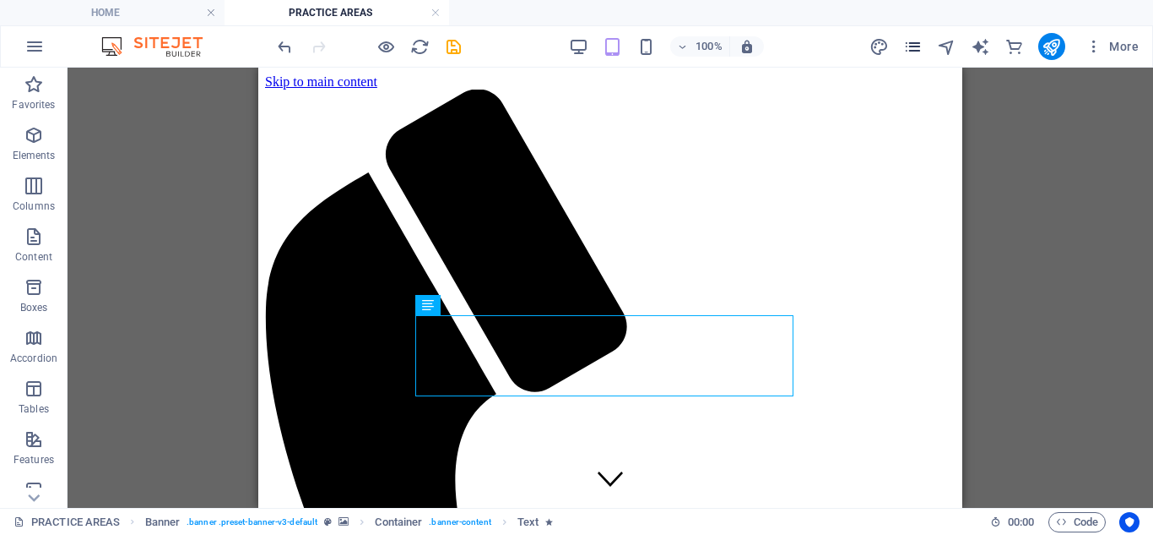
click at [921, 46] on icon "pages" at bounding box center [913, 46] width 19 height 19
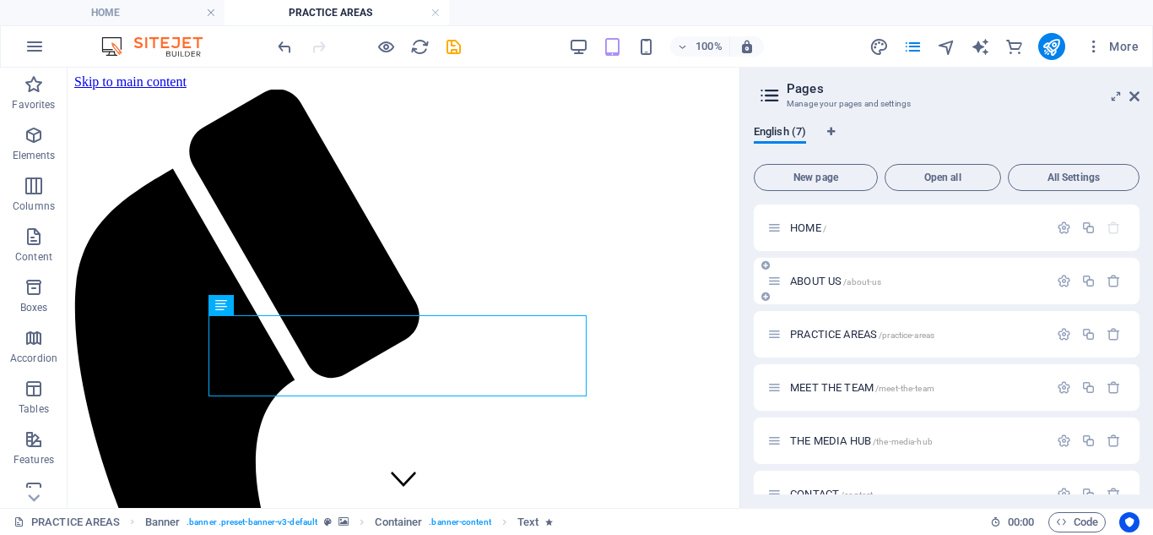
click at [859, 271] on div "ABOUT US /about-us" at bounding box center [947, 281] width 386 height 46
click at [834, 279] on span "ABOUT US /about-us" at bounding box center [835, 280] width 91 height 13
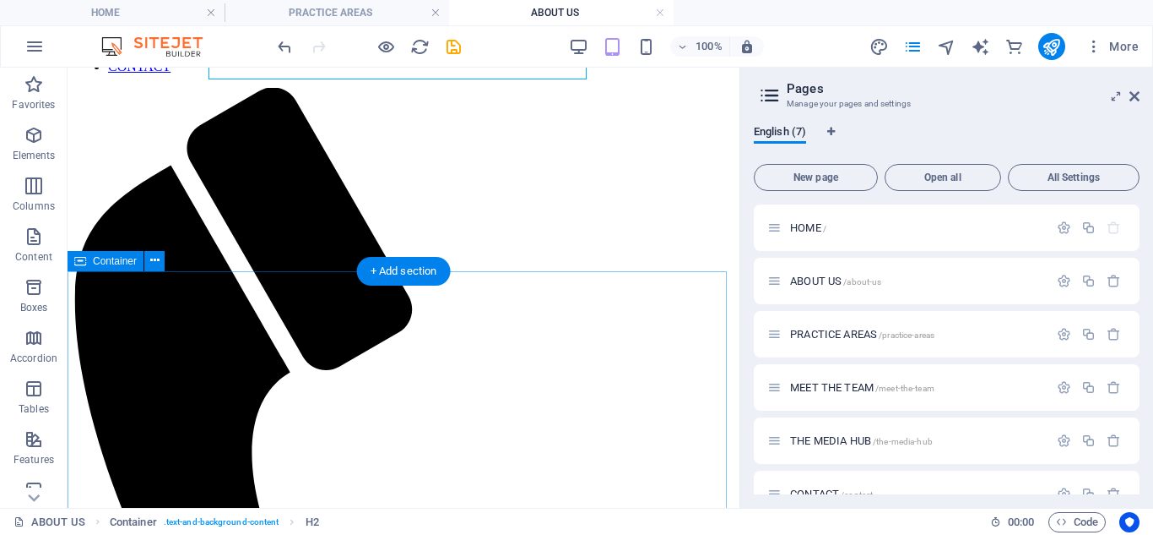
scroll to position [157, 0]
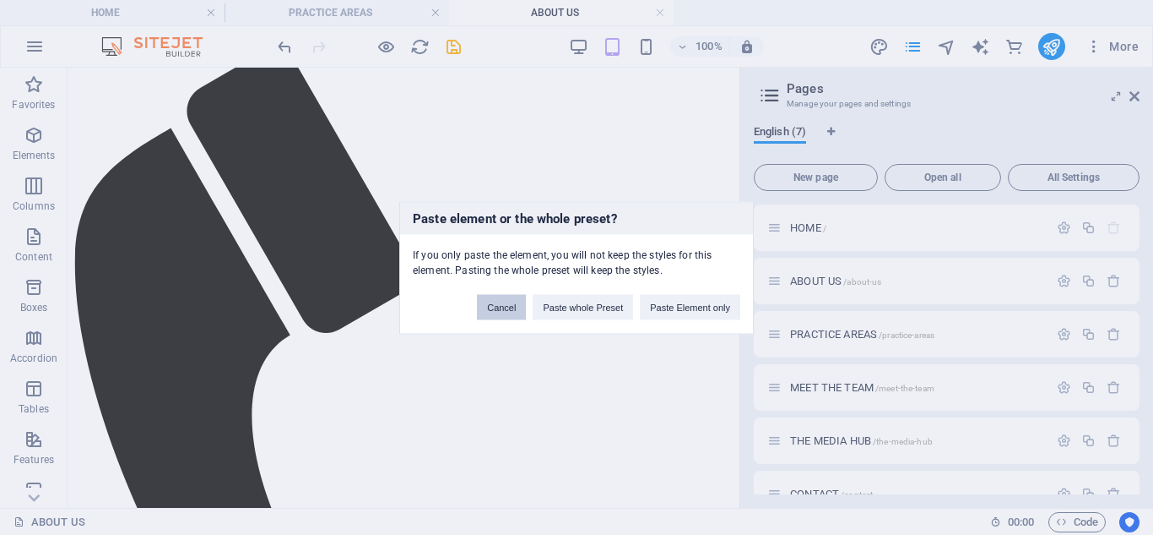
click at [505, 306] on button "Cancel" at bounding box center [501, 306] width 49 height 25
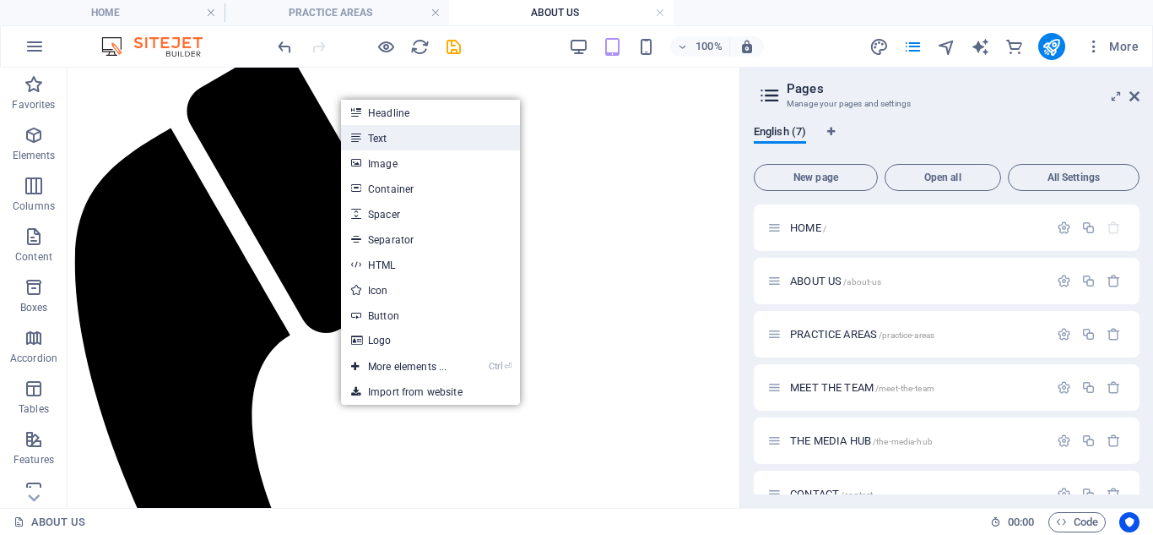
click at [409, 134] on link "Text" at bounding box center [430, 137] width 179 height 25
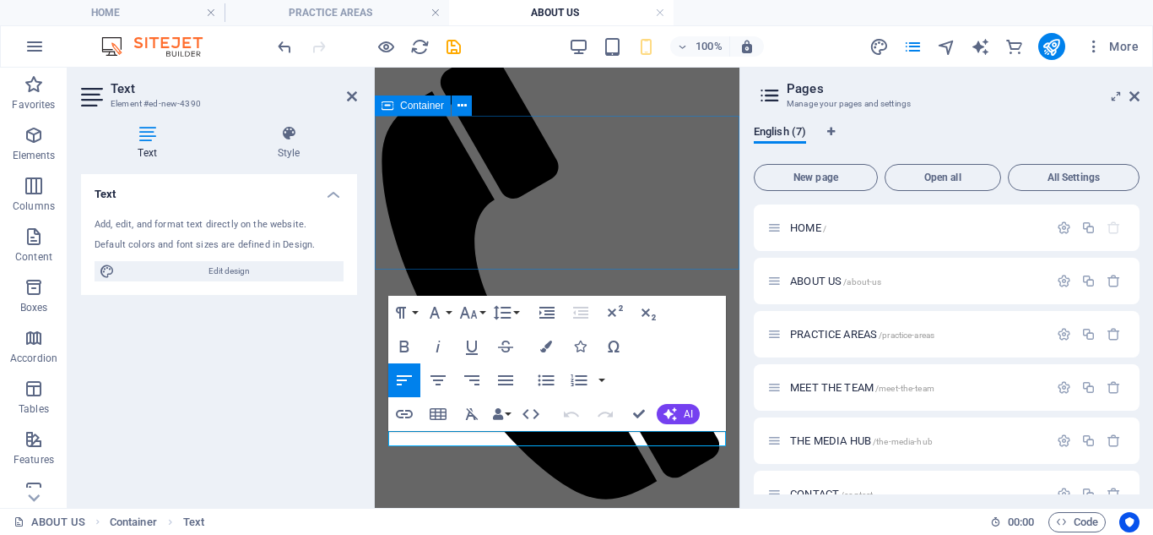
scroll to position [0, 0]
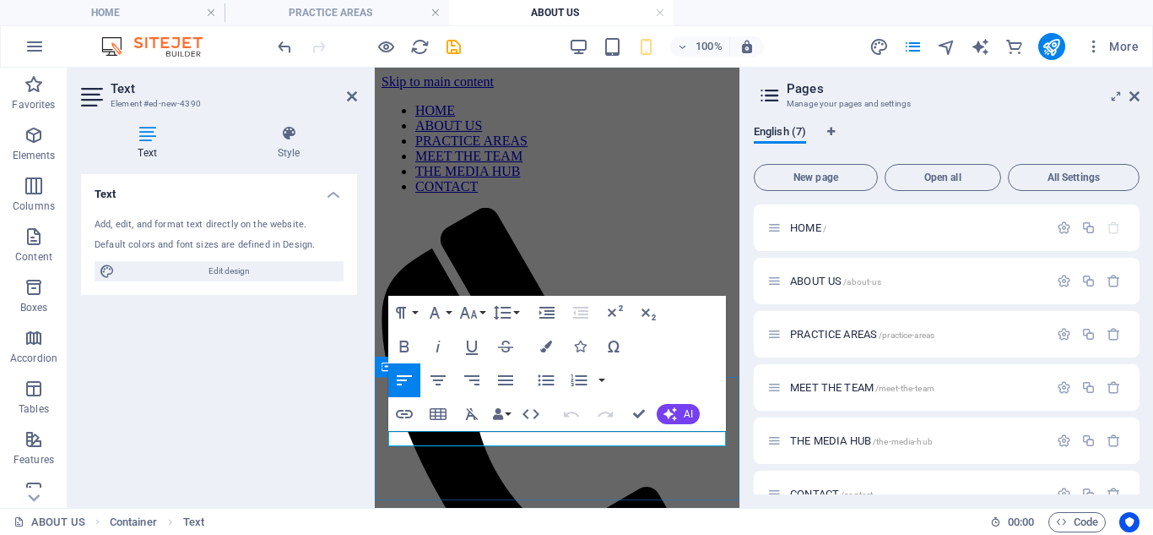
drag, startPoint x: 549, startPoint y: 473, endPoint x: 850, endPoint y: 462, distance: 301.7
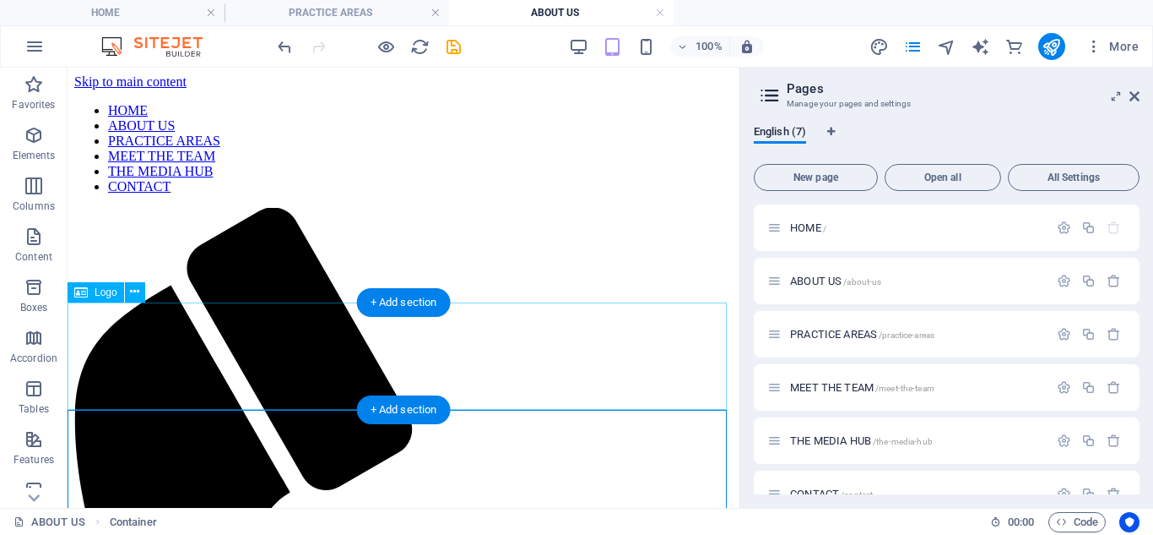
scroll to position [57, 0]
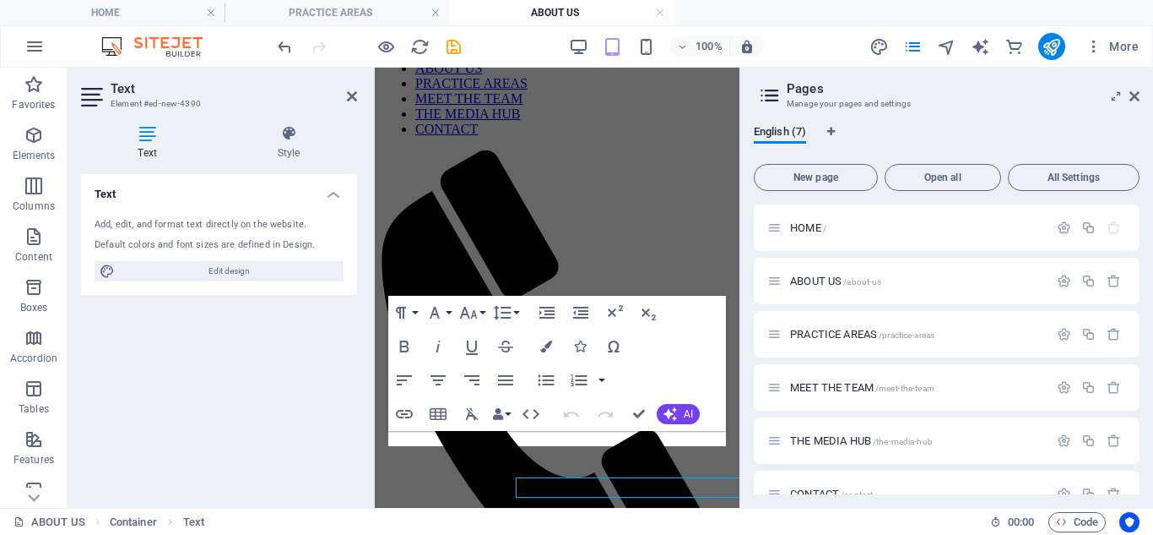
scroll to position [0, 0]
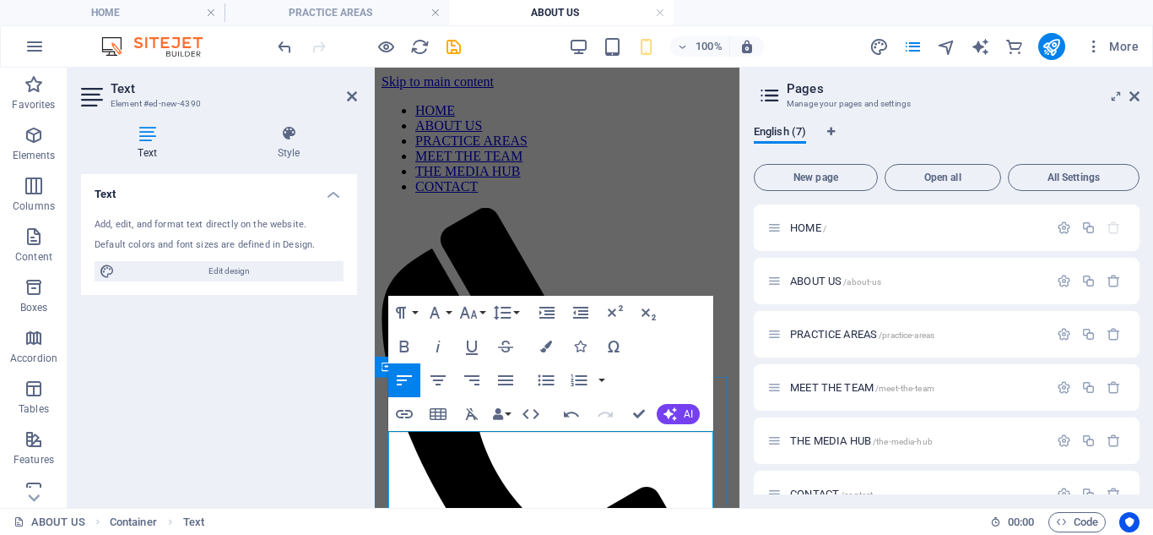
drag, startPoint x: 424, startPoint y: 454, endPoint x: 393, endPoint y: 456, distance: 30.4
drag, startPoint x: 583, startPoint y: 456, endPoint x: 538, endPoint y: 454, distance: 45.6
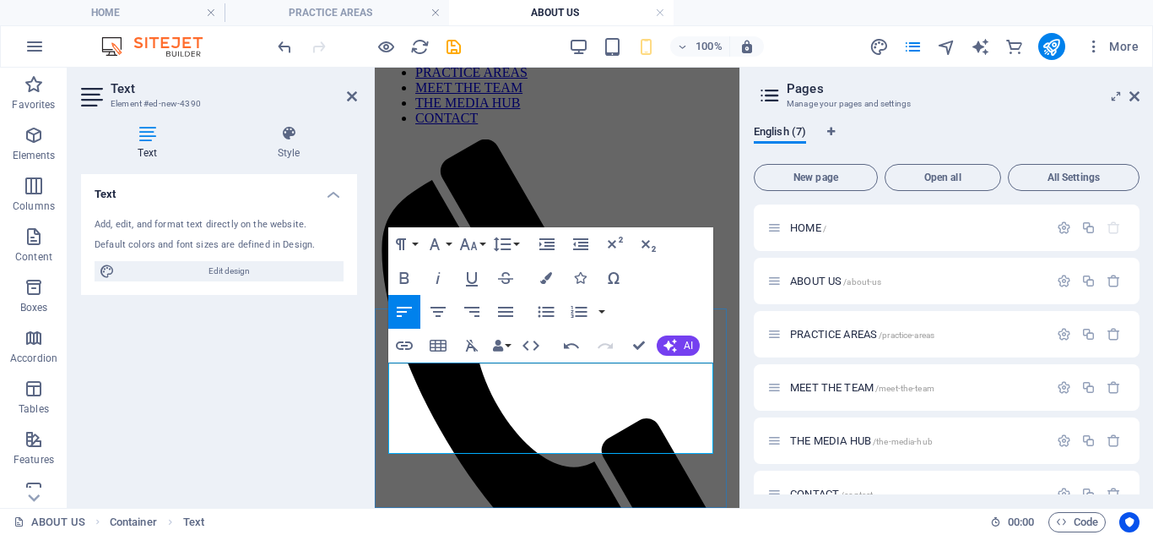
drag, startPoint x: 469, startPoint y: 429, endPoint x: 390, endPoint y: 426, distance: 79.4
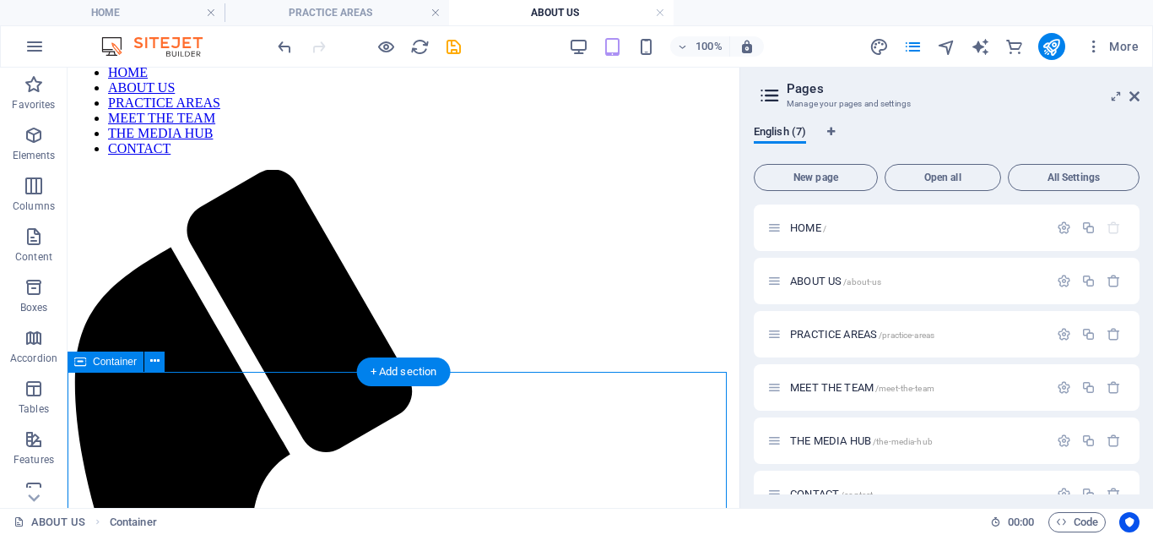
scroll to position [118, 0]
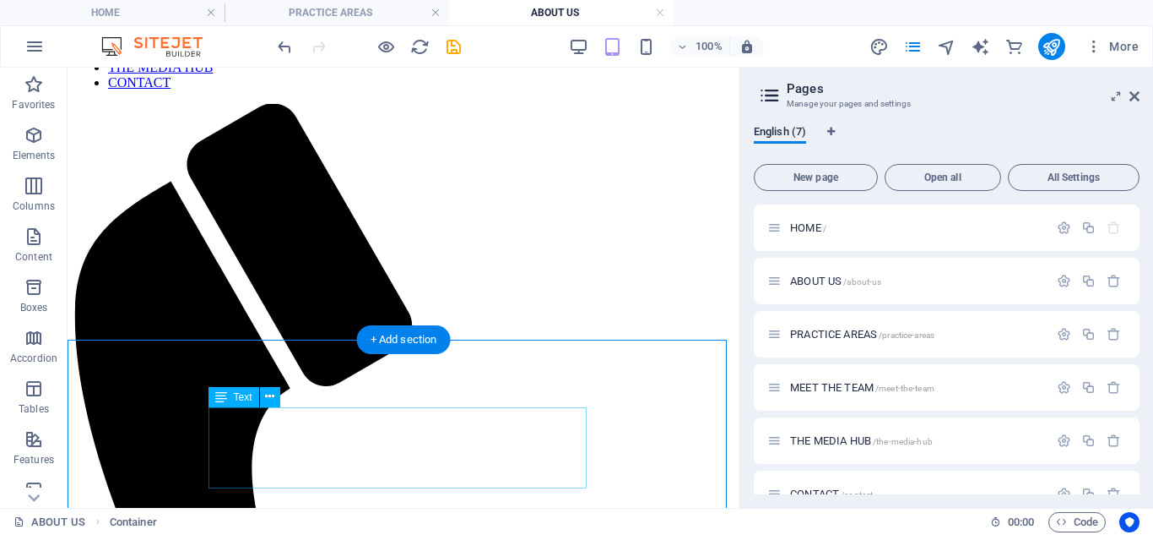
scroll to position [118, 0]
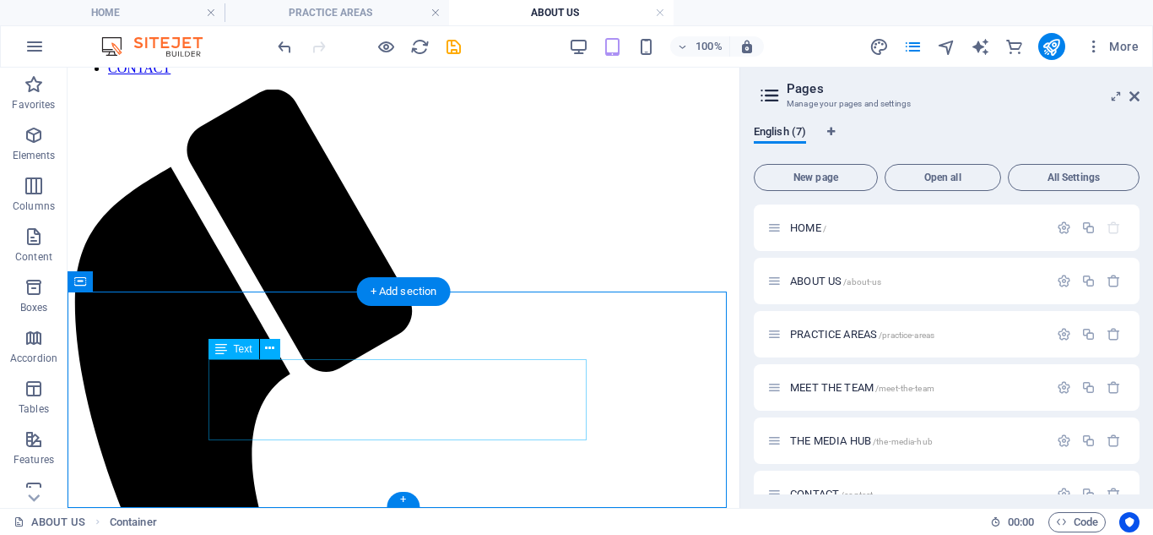
click at [256, 346] on div "Text" at bounding box center [234, 349] width 51 height 20
click at [274, 350] on icon at bounding box center [269, 348] width 9 height 18
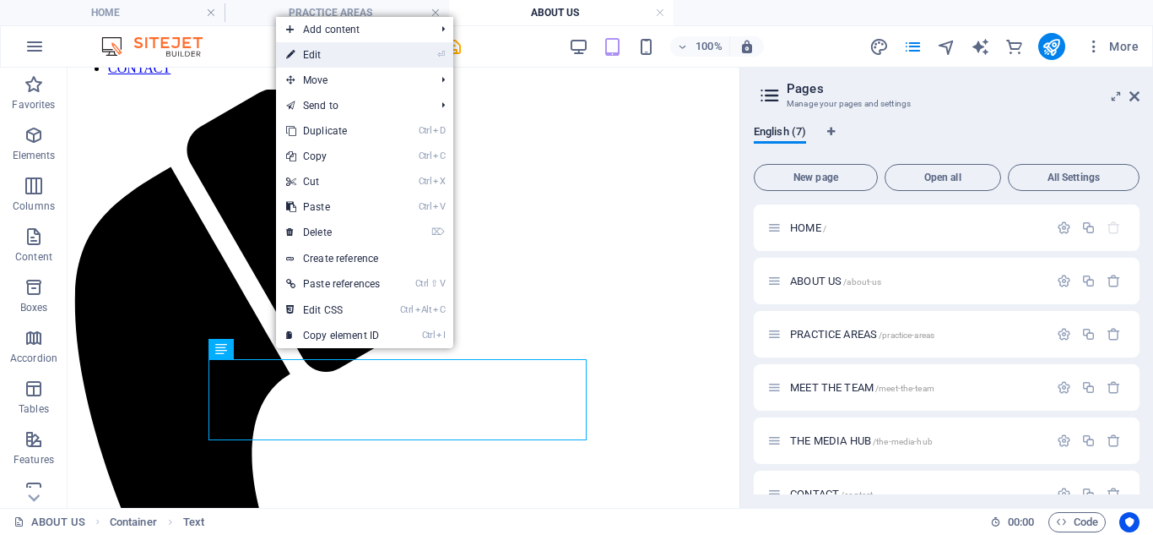
click at [362, 59] on link "⏎ Edit" at bounding box center [333, 54] width 114 height 25
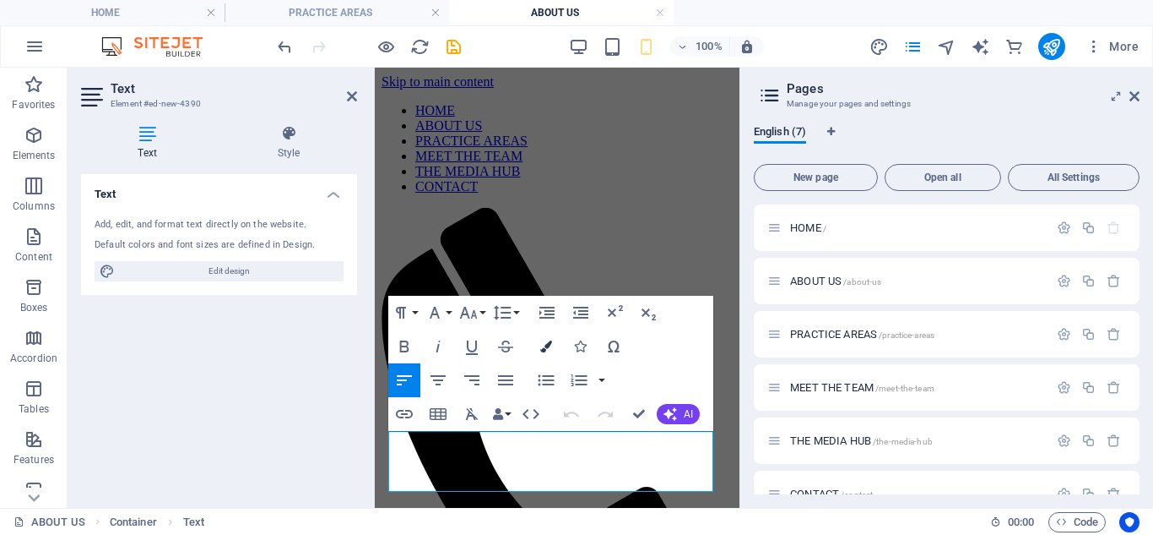
click at [556, 345] on button "Colors" at bounding box center [546, 346] width 32 height 34
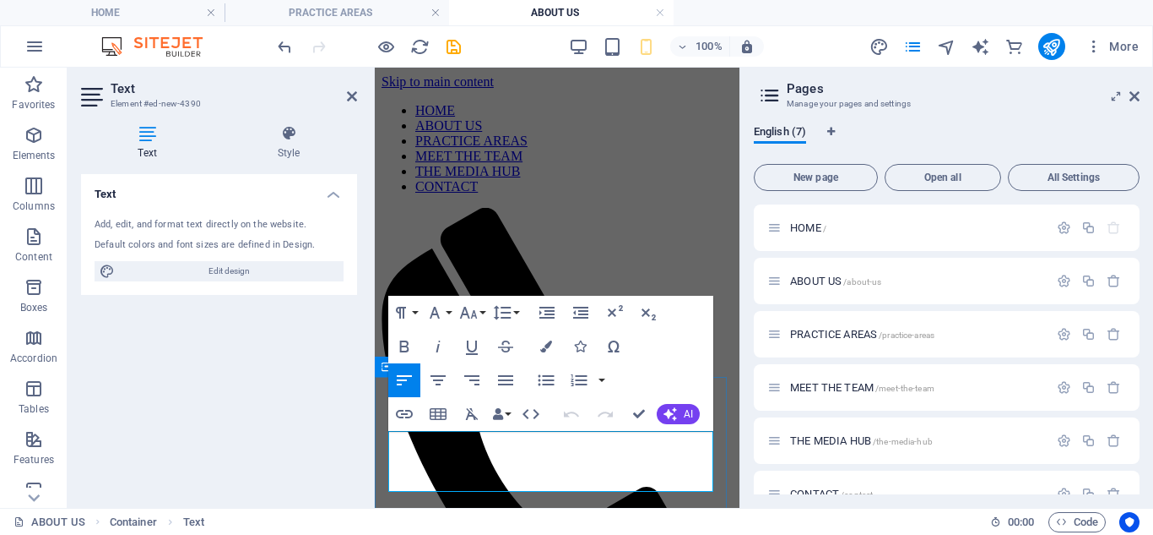
drag, startPoint x: 402, startPoint y: 441, endPoint x: 400, endPoint y: 431, distance: 9.4
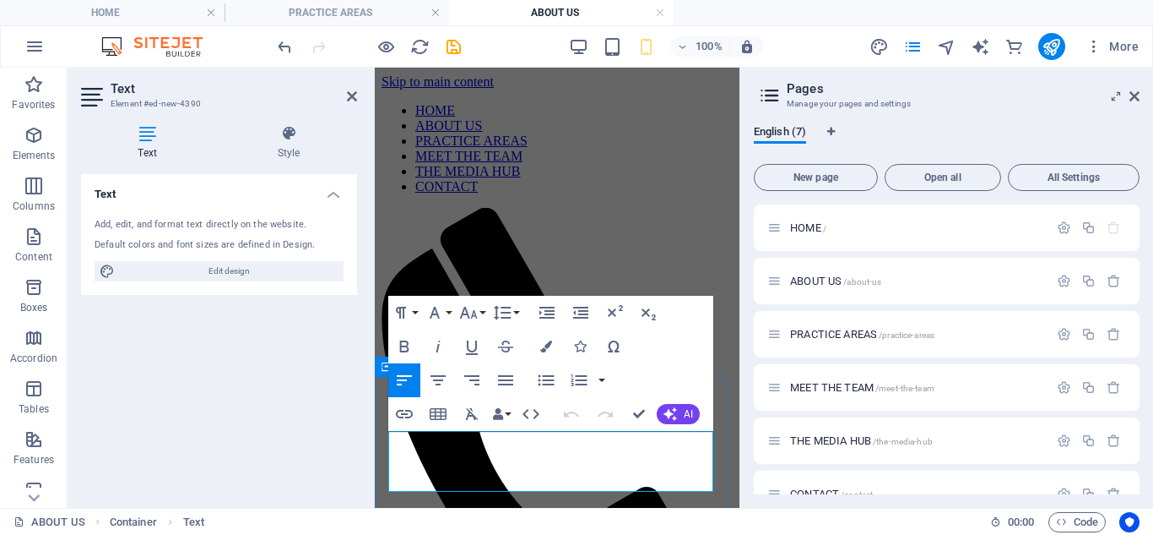
drag, startPoint x: 564, startPoint y: 480, endPoint x: 386, endPoint y: 448, distance: 181.0
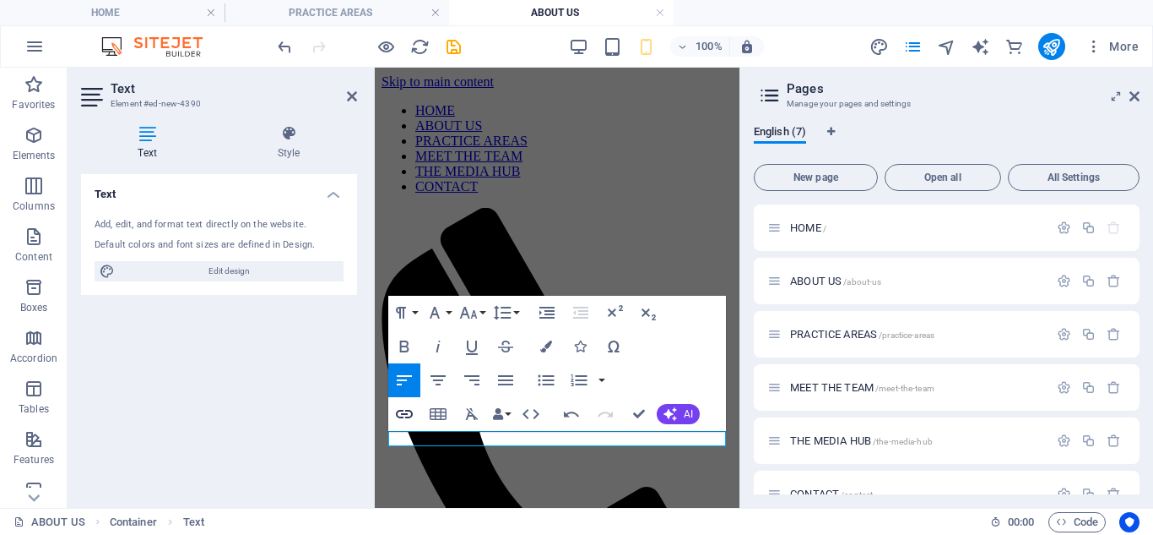
click at [408, 430] on button "Insert Link" at bounding box center [404, 414] width 32 height 34
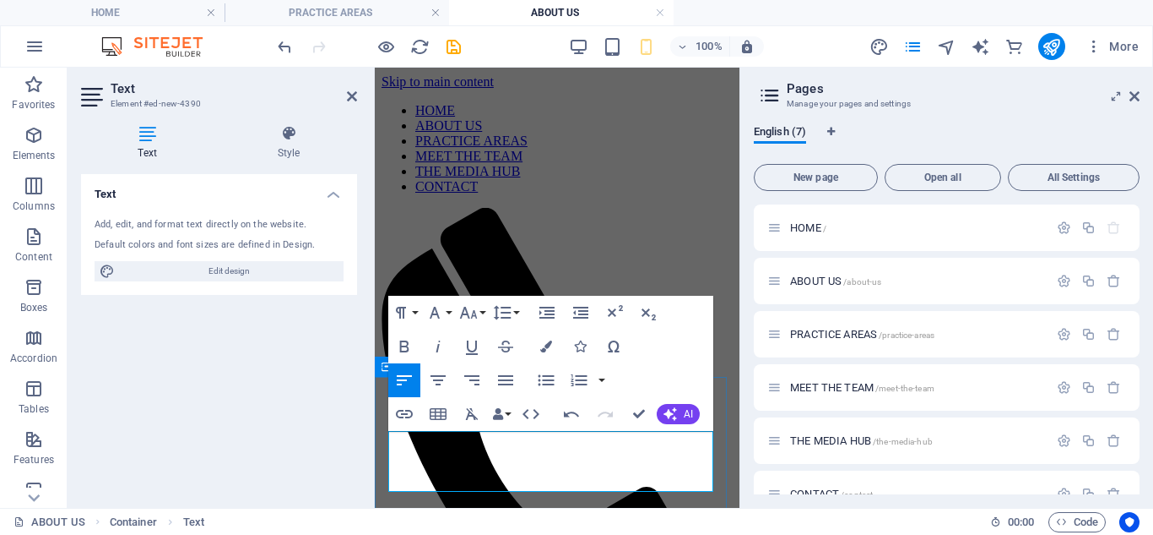
drag, startPoint x: 493, startPoint y: 459, endPoint x: 393, endPoint y: 451, distance: 99.9
copy p "We are not just legal experts, we are thinkers, planners, and problem-solvers t…"
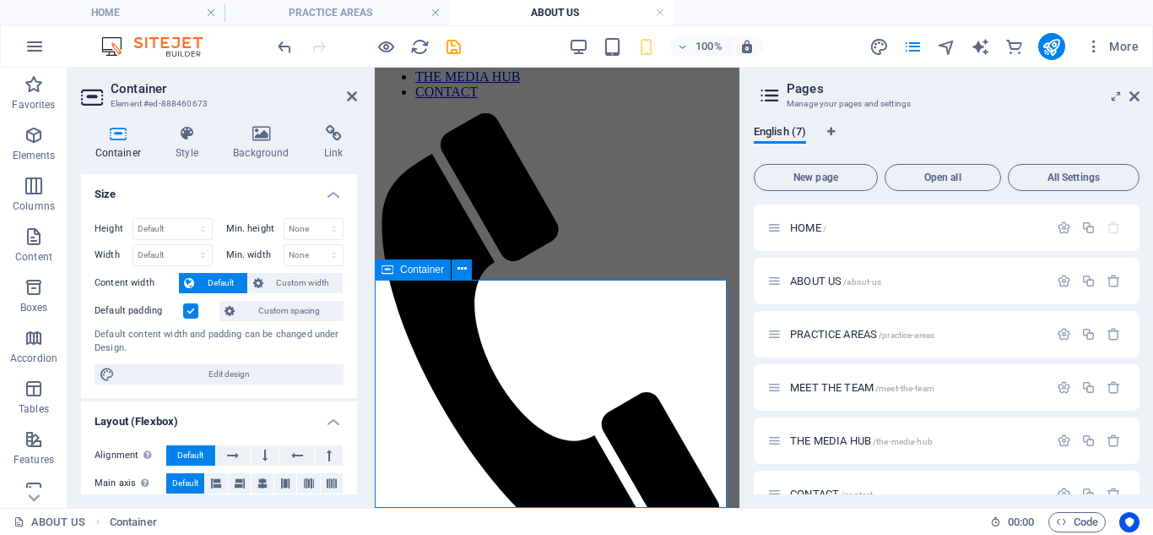
scroll to position [97, 0]
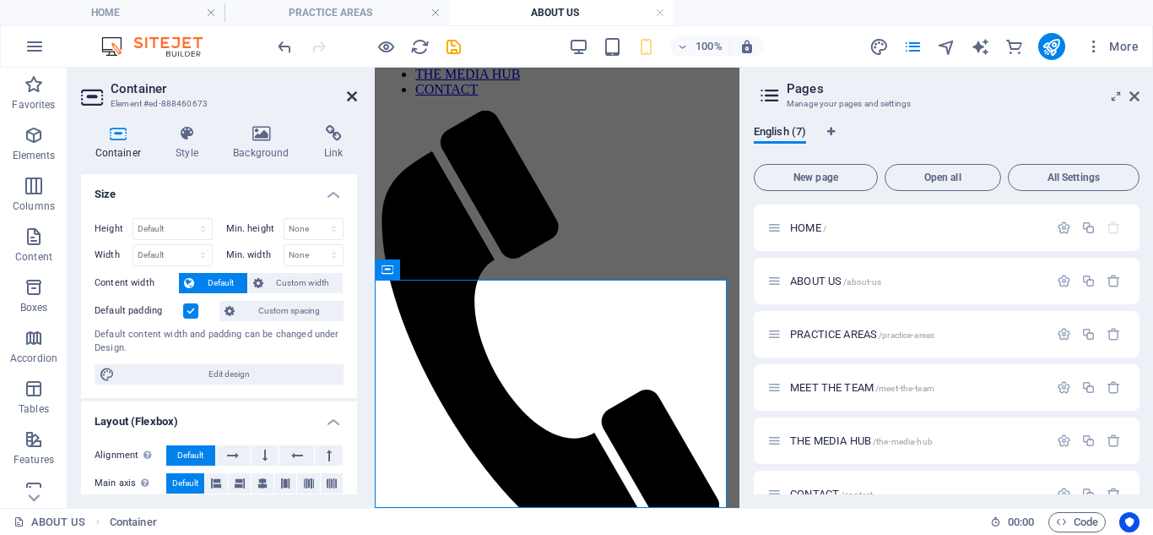
click at [351, 100] on icon at bounding box center [352, 97] width 10 height 14
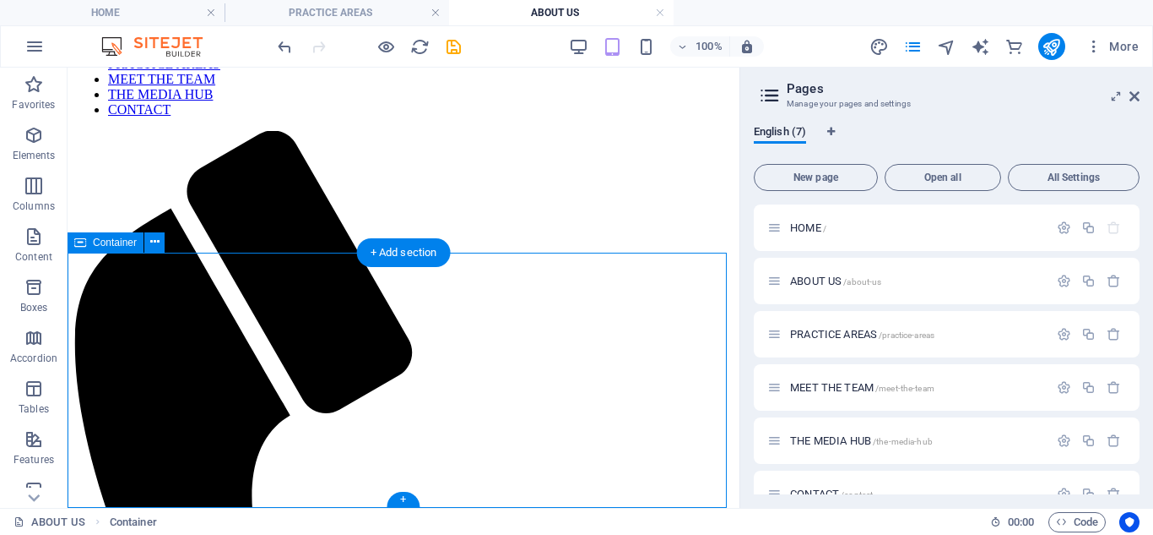
scroll to position [0, 0]
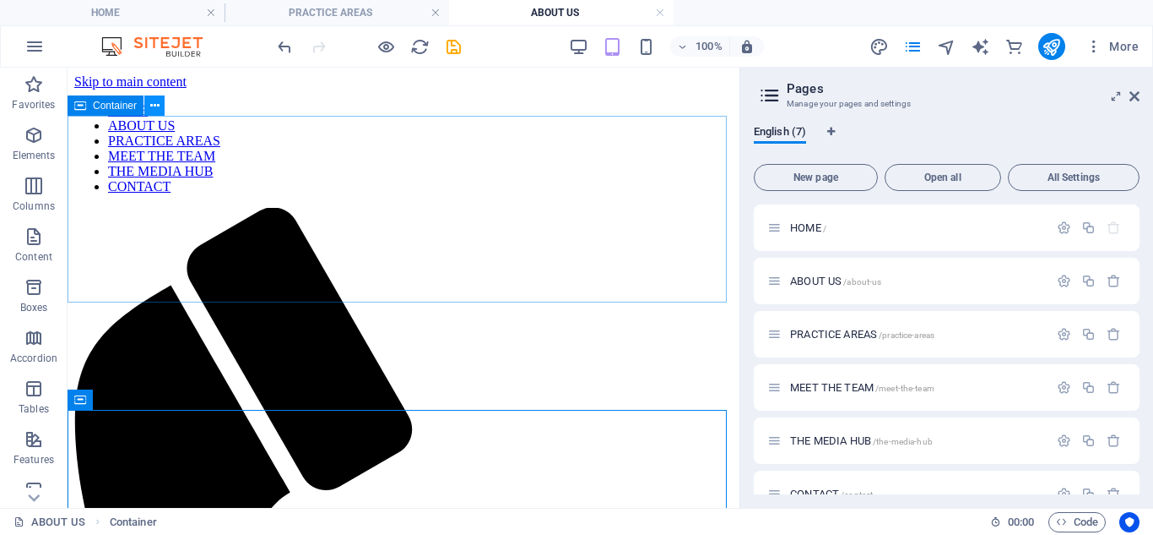
click at [149, 109] on button at bounding box center [154, 105] width 20 height 20
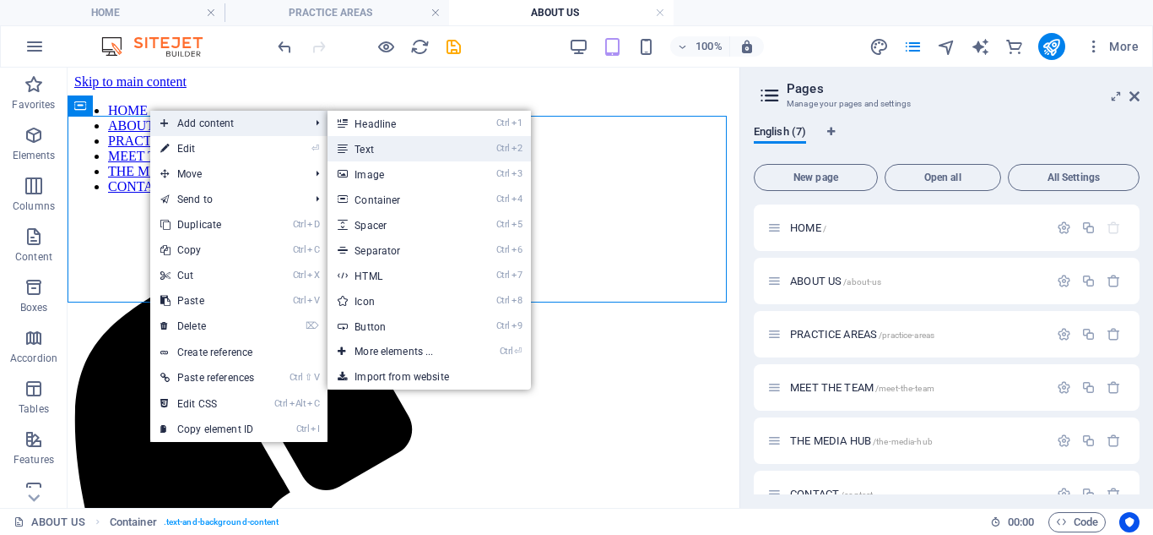
click at [415, 159] on link "Ctrl 2 Text" at bounding box center [397, 148] width 139 height 25
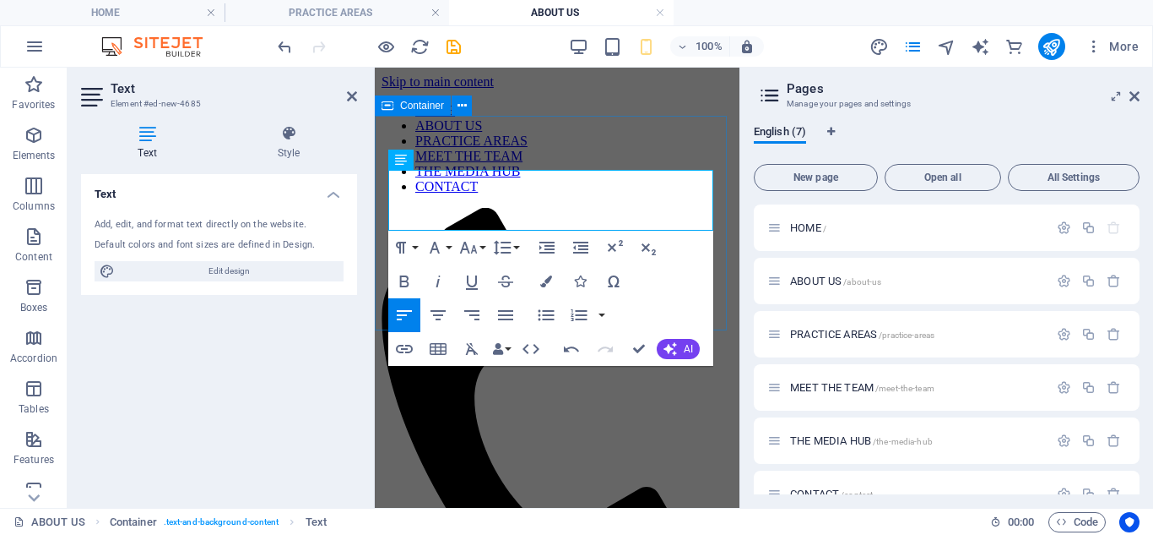
drag, startPoint x: 522, startPoint y: 212, endPoint x: 381, endPoint y: 186, distance: 143.4
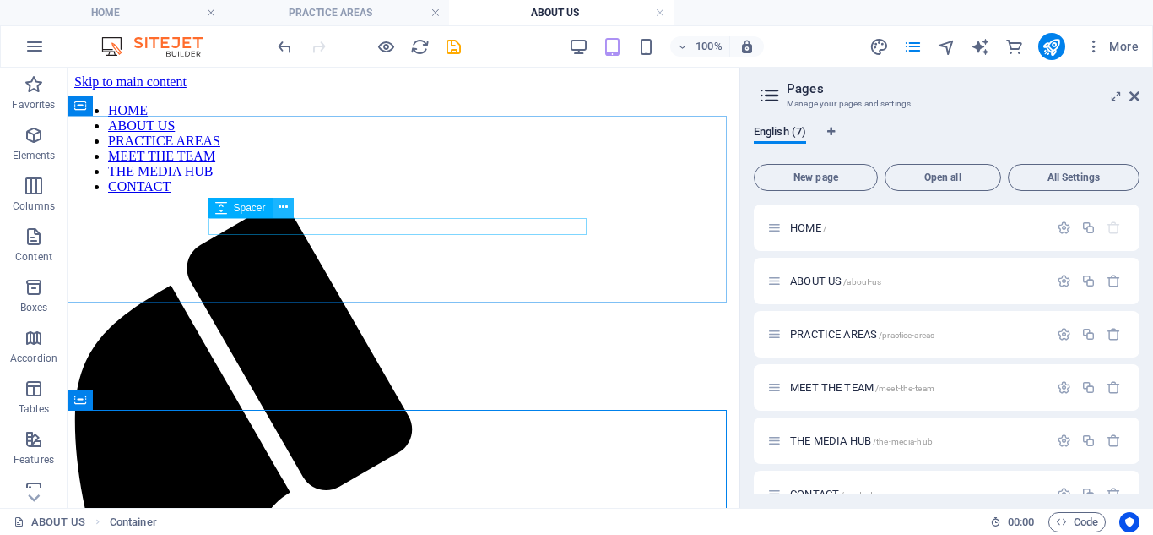
click at [280, 204] on icon at bounding box center [283, 207] width 9 height 18
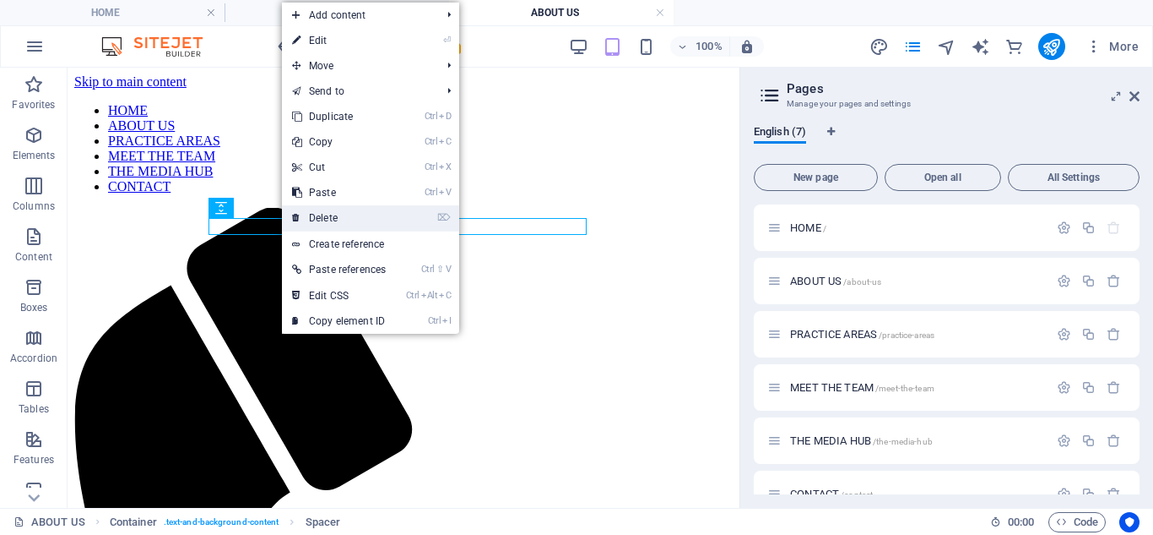
click at [335, 220] on link "⌦ Delete" at bounding box center [339, 217] width 114 height 25
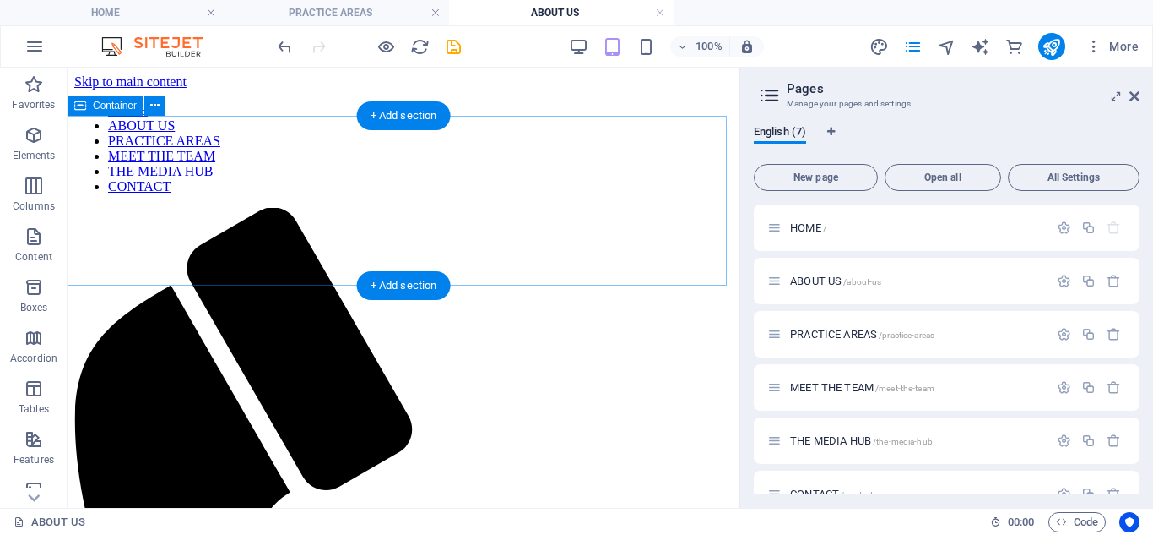
drag, startPoint x: 209, startPoint y: 340, endPoint x: 167, endPoint y: 174, distance: 171.4
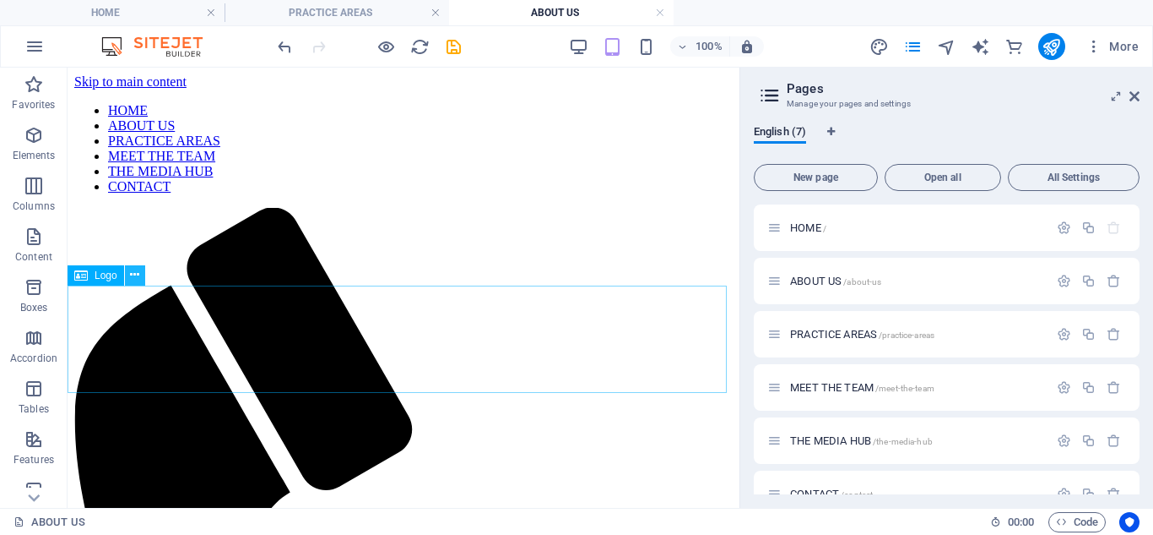
click at [133, 274] on icon at bounding box center [134, 275] width 9 height 18
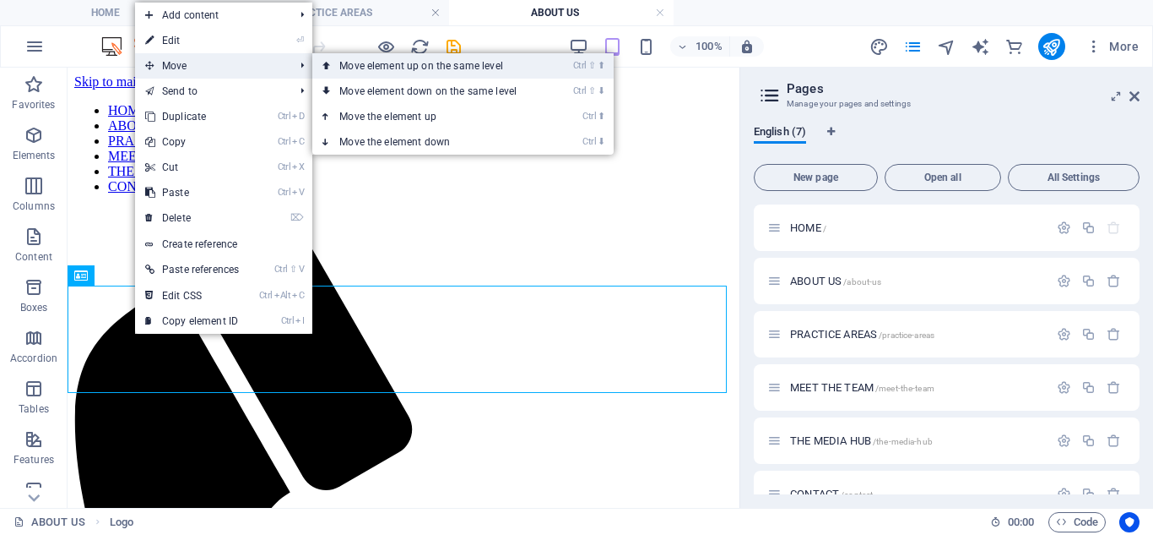
click at [378, 71] on link "Ctrl ⇧ ⬆ Move element up on the same level" at bounding box center [431, 65] width 238 height 25
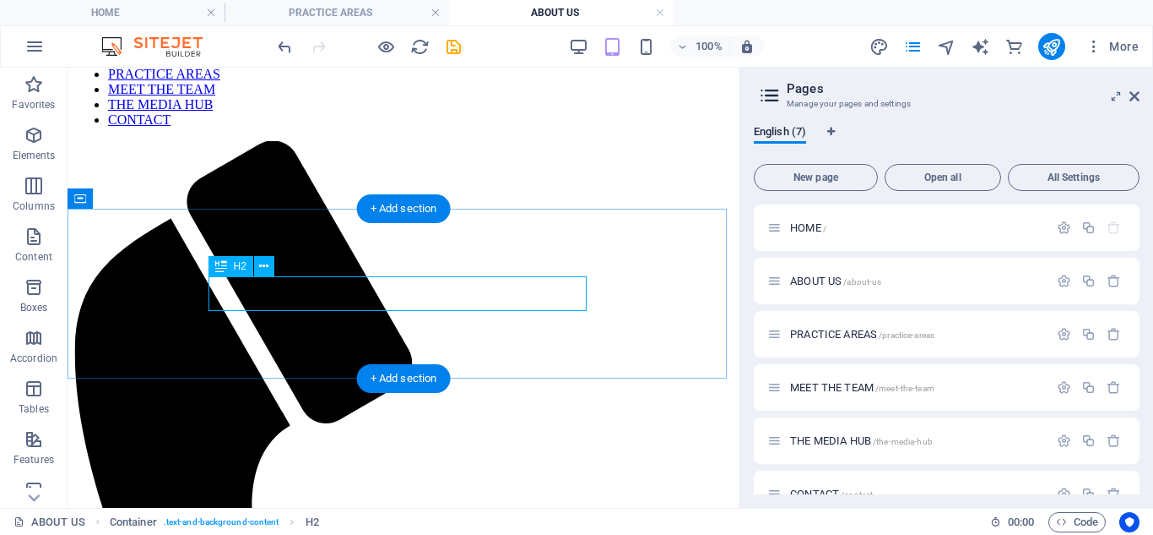
scroll to position [140, 0]
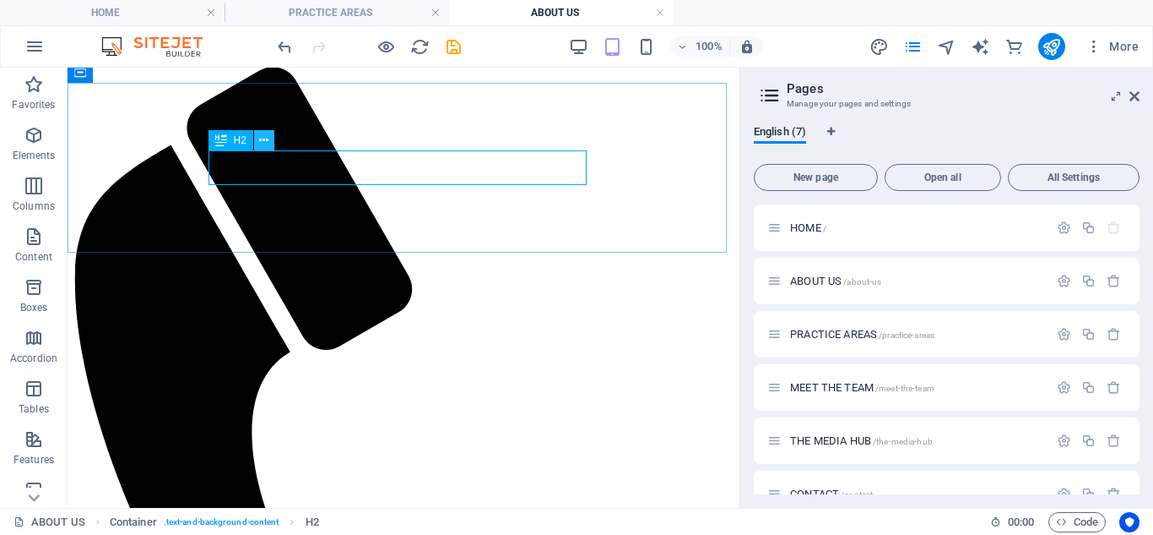
click at [266, 140] on icon at bounding box center [263, 141] width 9 height 18
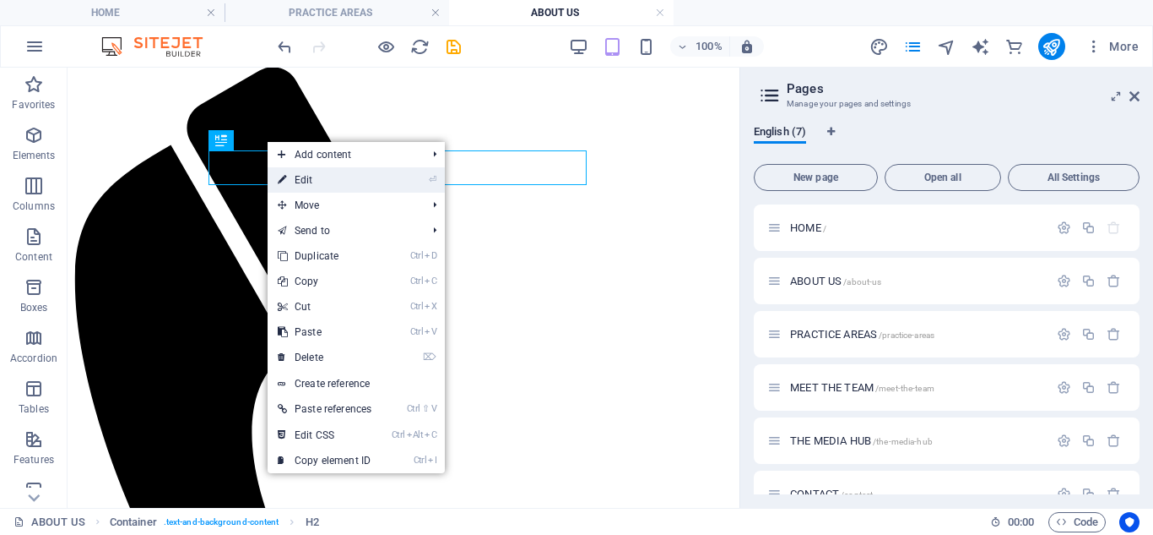
click at [336, 168] on link "⏎ Edit" at bounding box center [325, 179] width 114 height 25
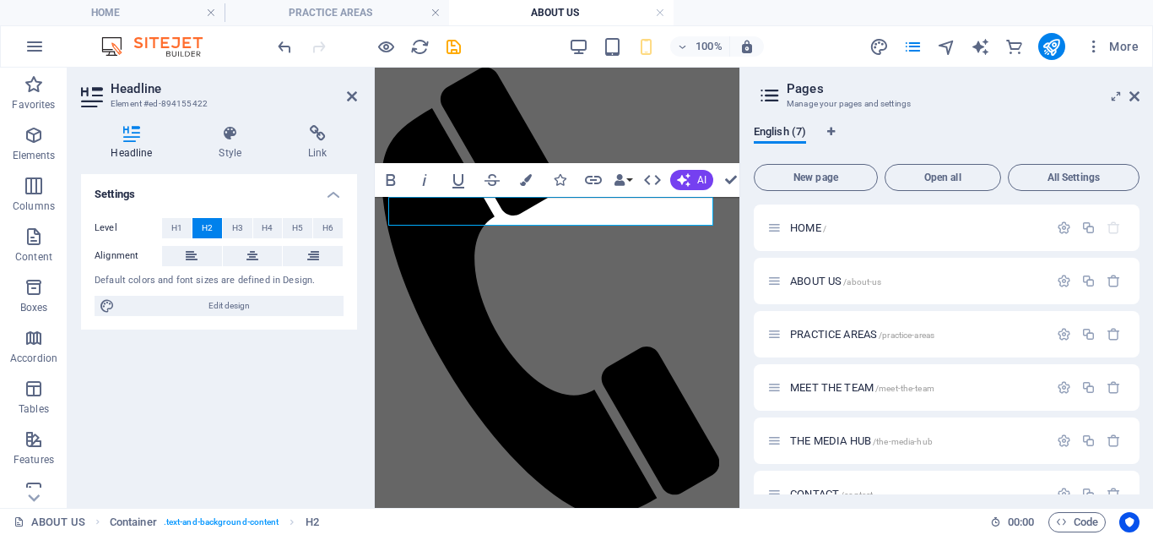
scroll to position [80, 0]
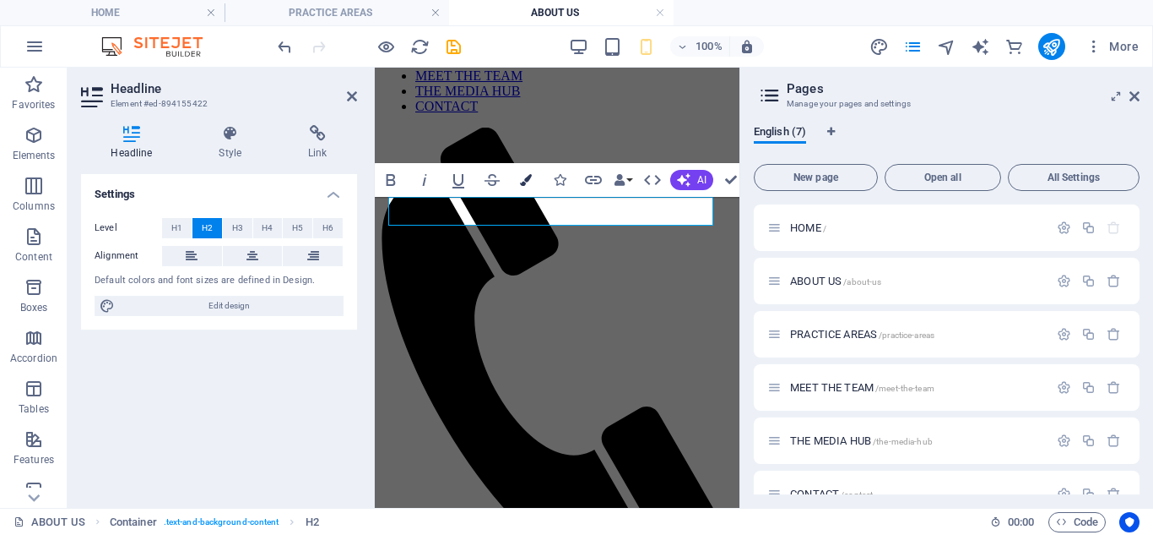
click at [519, 180] on button "Colors" at bounding box center [526, 180] width 32 height 34
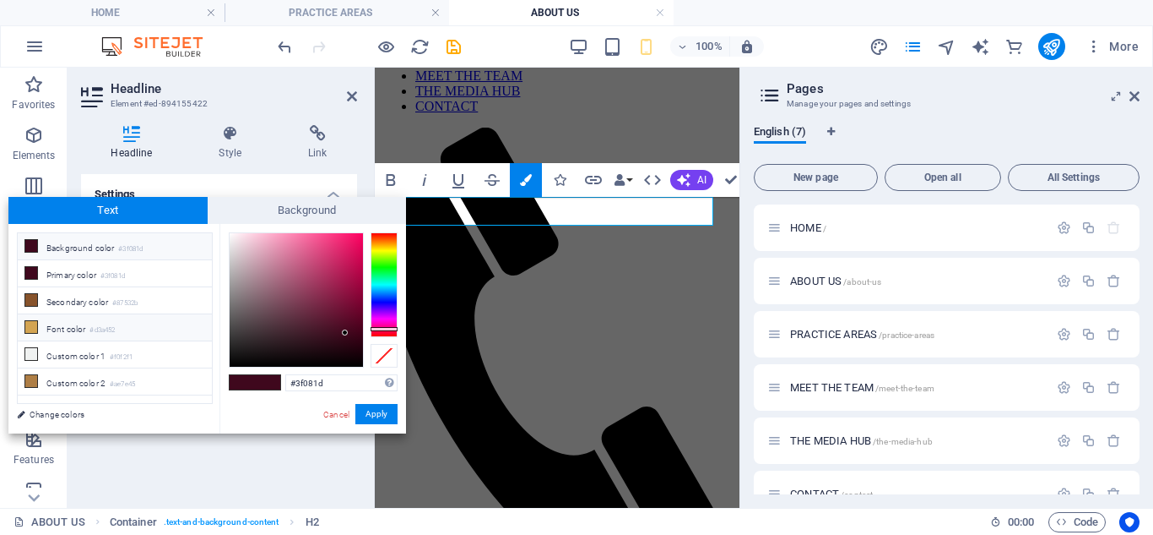
click at [24, 321] on li "Font color #d3a452" at bounding box center [115, 327] width 194 height 27
type input "#d3a452"
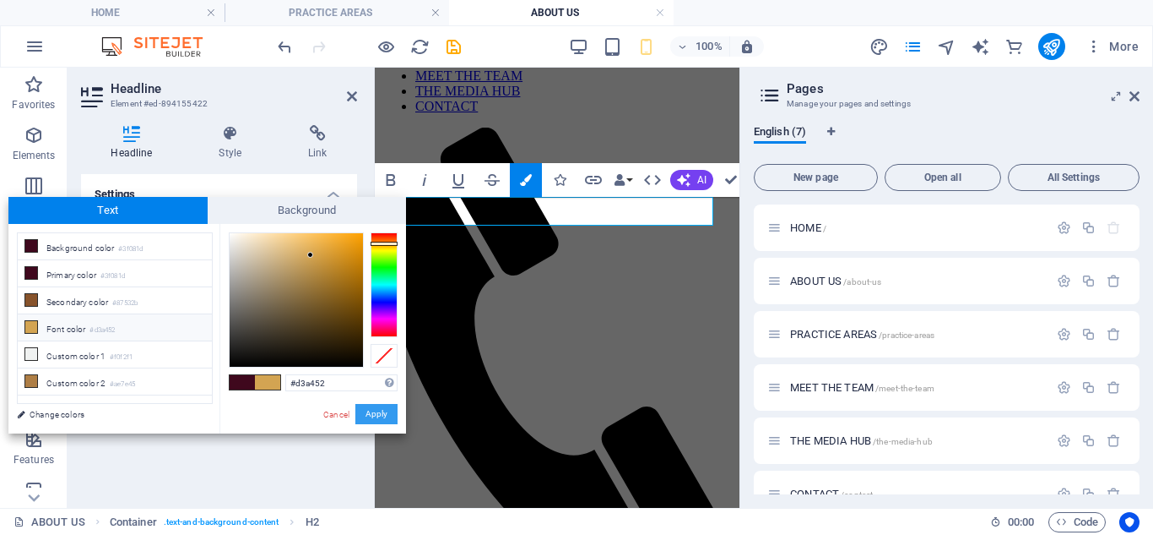
click at [385, 408] on button "Apply" at bounding box center [376, 414] width 42 height 20
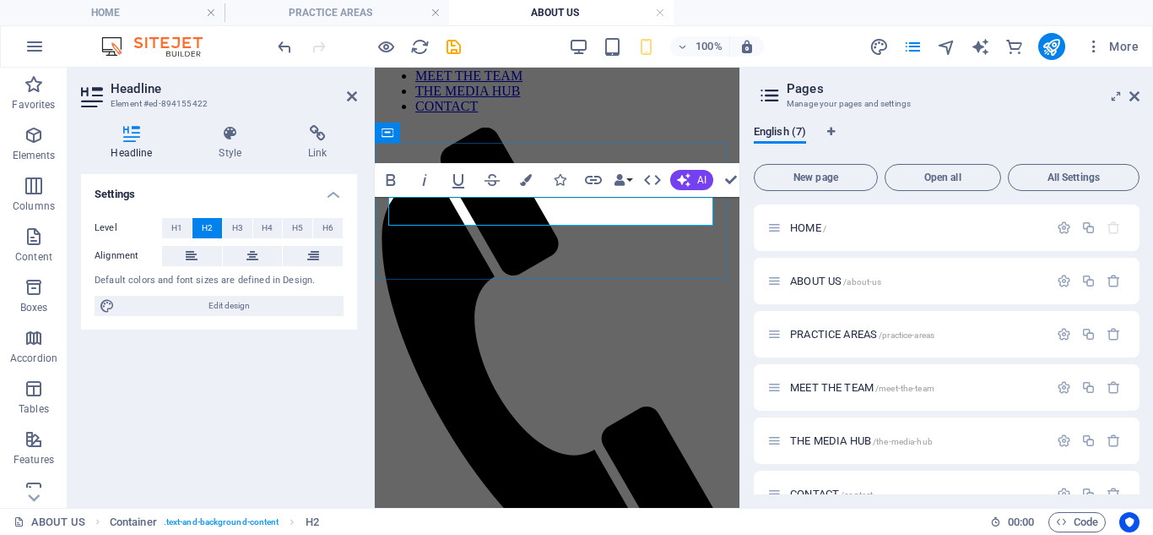
drag, startPoint x: 593, startPoint y: 222, endPoint x: 583, endPoint y: 210, distance: 15.6
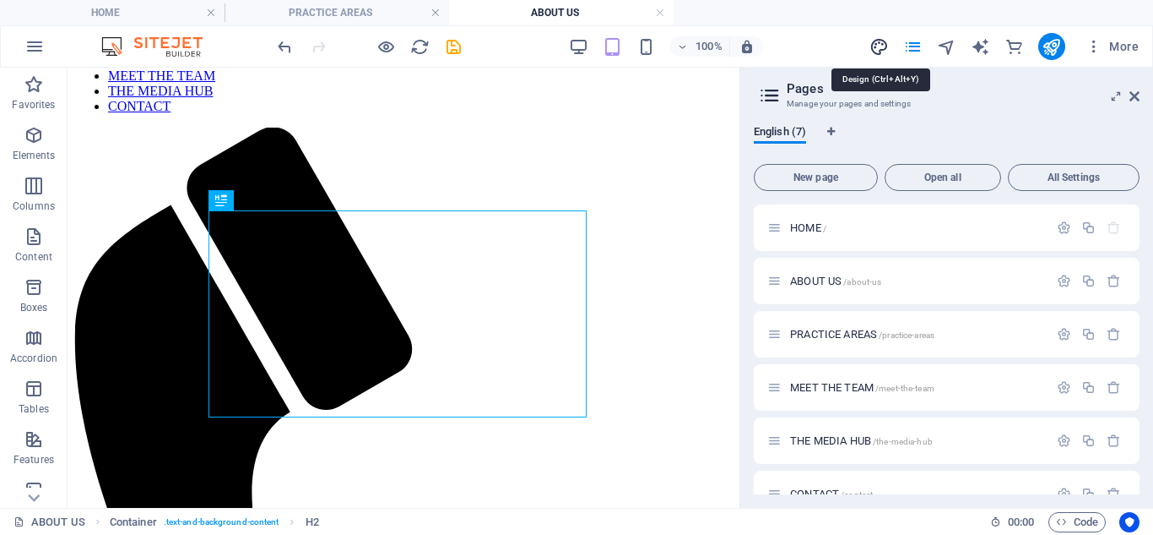
click at [886, 43] on icon "design" at bounding box center [879, 46] width 19 height 19
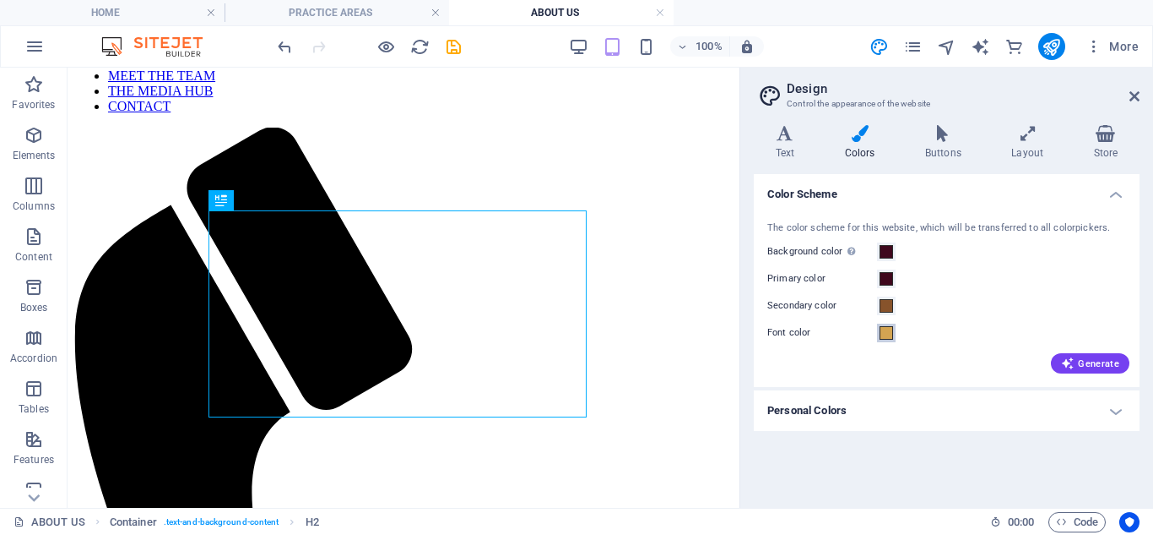
click at [883, 336] on span at bounding box center [887, 333] width 14 height 14
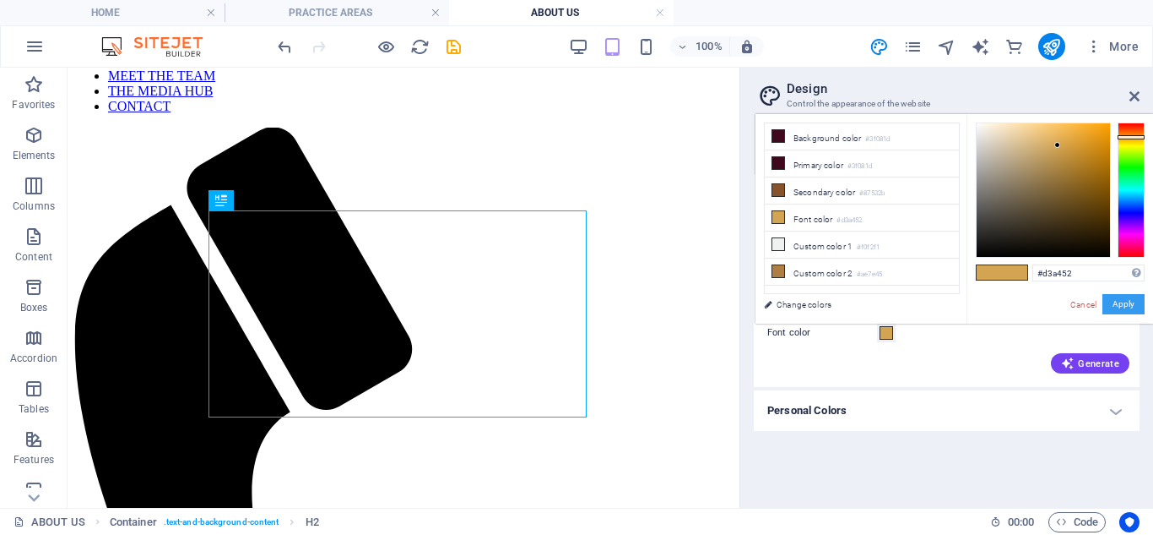
click at [1115, 298] on button "Apply" at bounding box center [1124, 304] width 42 height 20
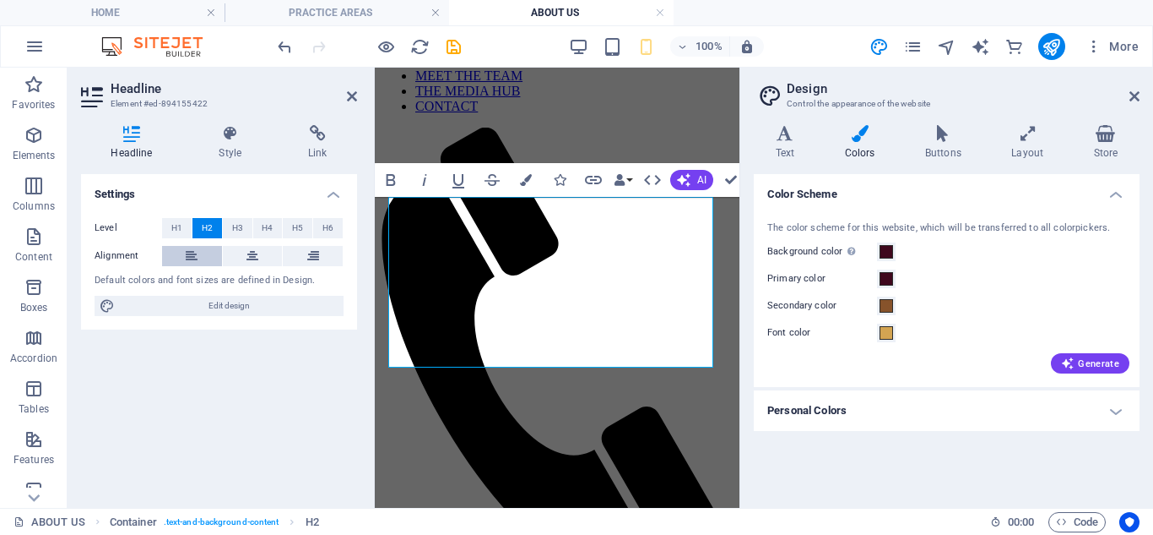
click at [205, 256] on button at bounding box center [192, 256] width 60 height 20
click at [263, 265] on button at bounding box center [253, 256] width 60 height 20
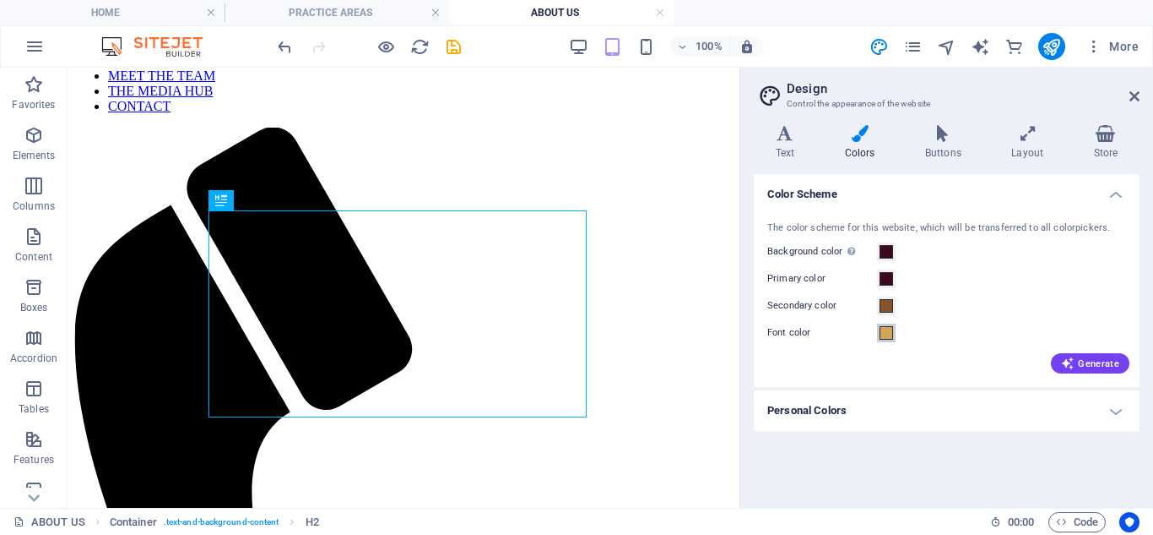
click at [882, 335] on span at bounding box center [887, 333] width 14 height 14
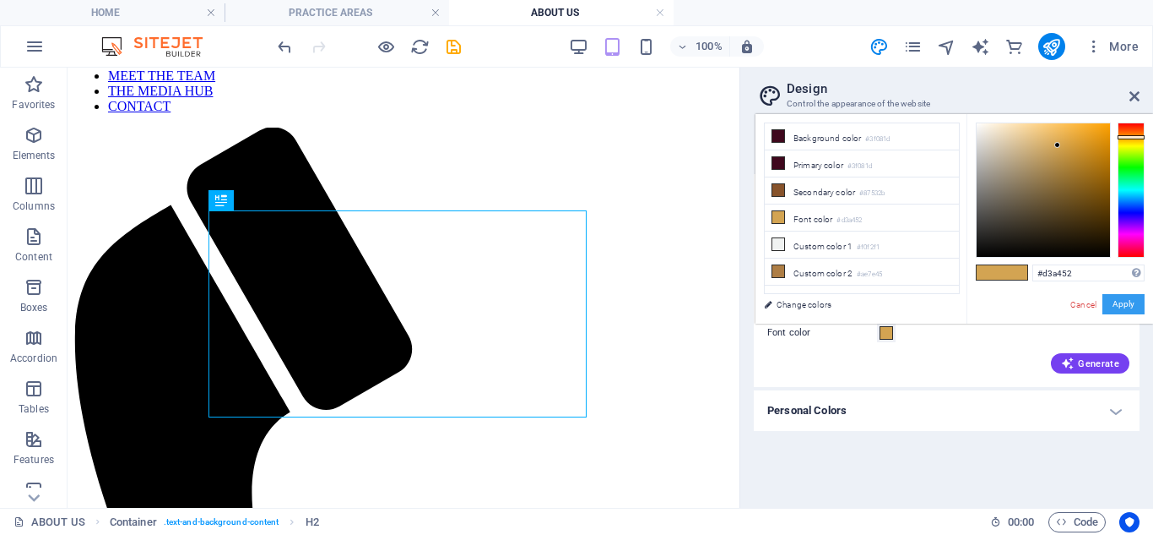
drag, startPoint x: 1129, startPoint y: 303, endPoint x: 1132, endPoint y: 293, distance: 10.7
click at [1130, 301] on button "Apply" at bounding box center [1124, 304] width 42 height 20
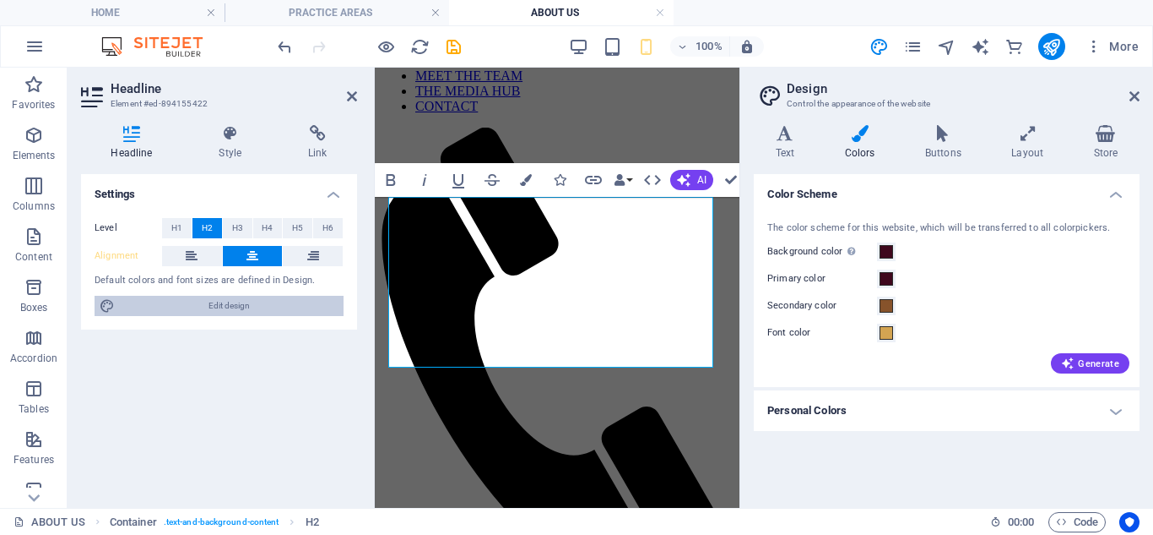
click at [241, 309] on span "Edit design" at bounding box center [229, 306] width 219 height 20
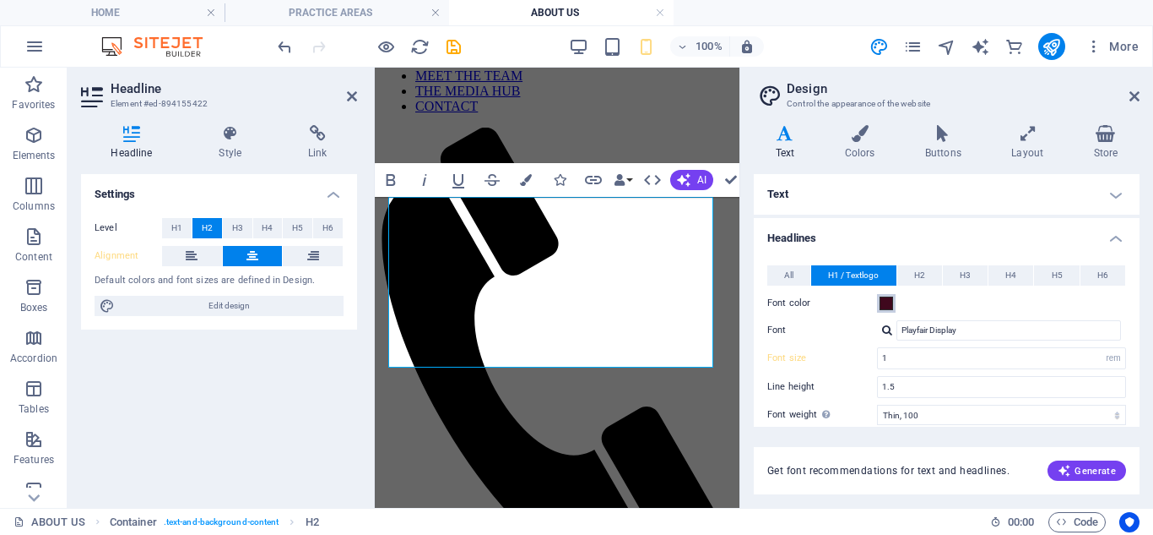
click at [890, 305] on span at bounding box center [887, 303] width 14 height 14
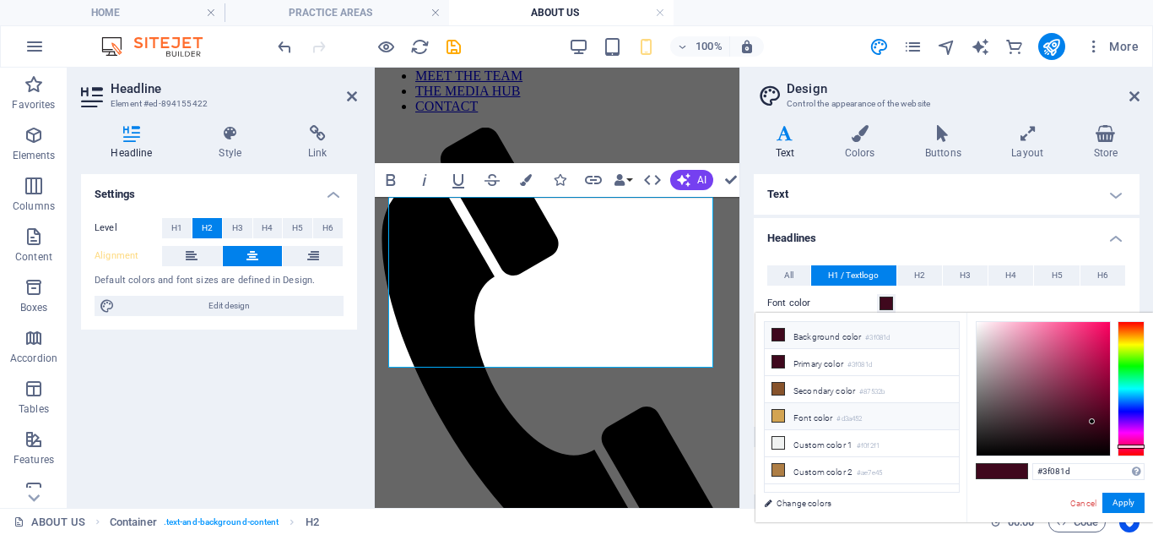
click at [774, 410] on icon at bounding box center [779, 416] width 12 height 12
type input "#d3a452"
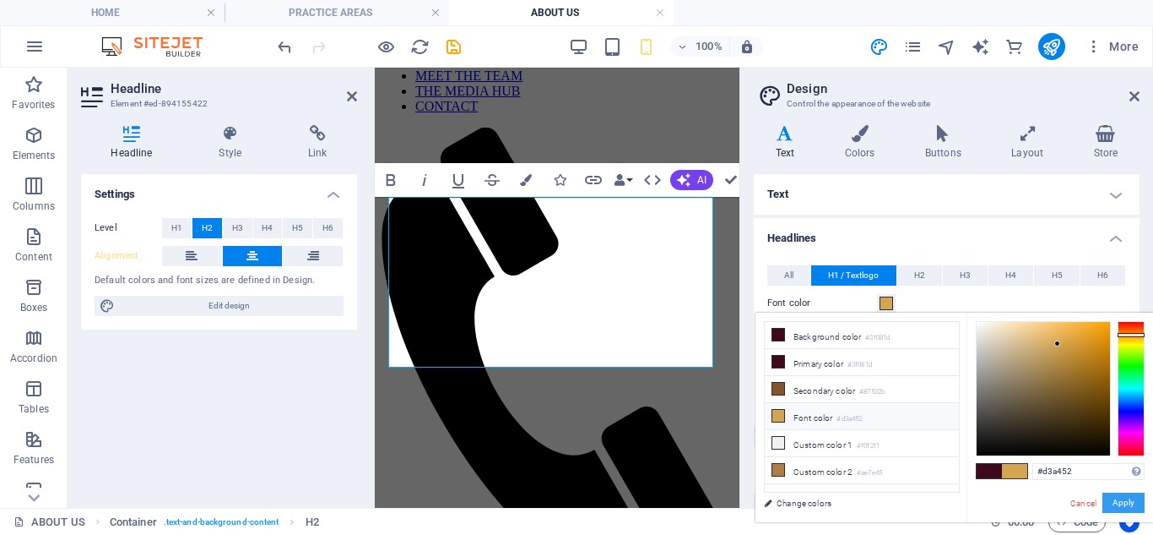
click at [1120, 506] on button "Apply" at bounding box center [1124, 502] width 42 height 20
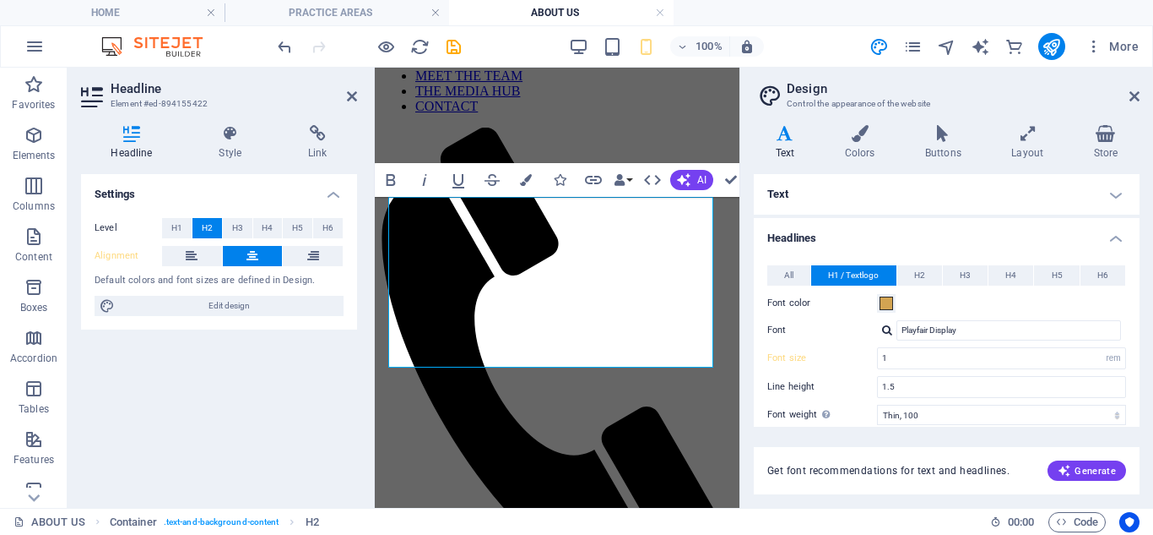
click at [850, 341] on div "All H1 / Textlogo H2 H3 H4 H5 H6 Font color Font Playfair Display Line height 1…" at bounding box center [947, 432] width 393 height 369
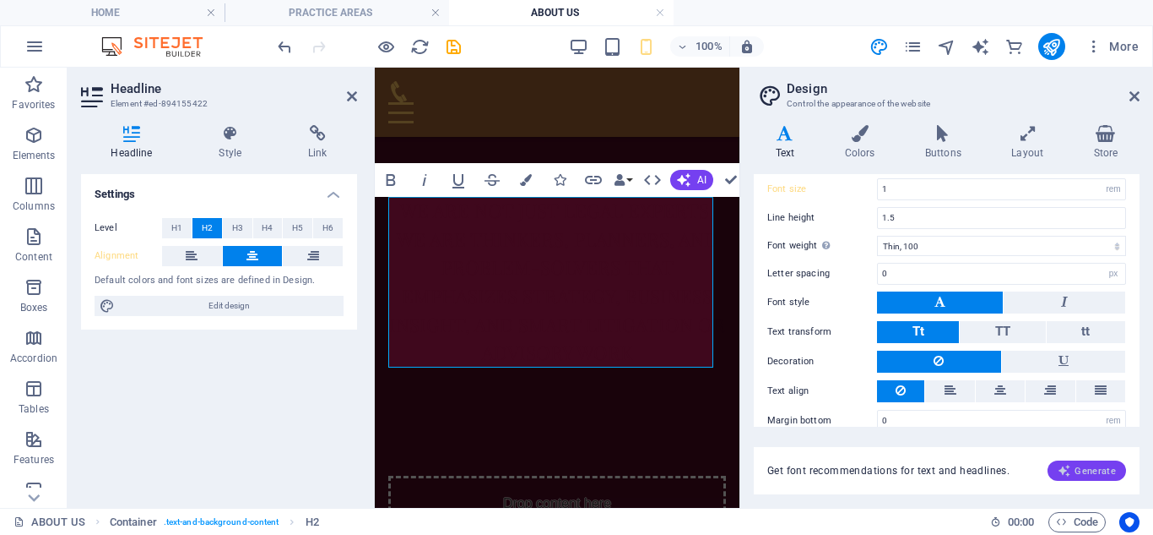
click at [1083, 475] on span "Generate" at bounding box center [1087, 471] width 58 height 14
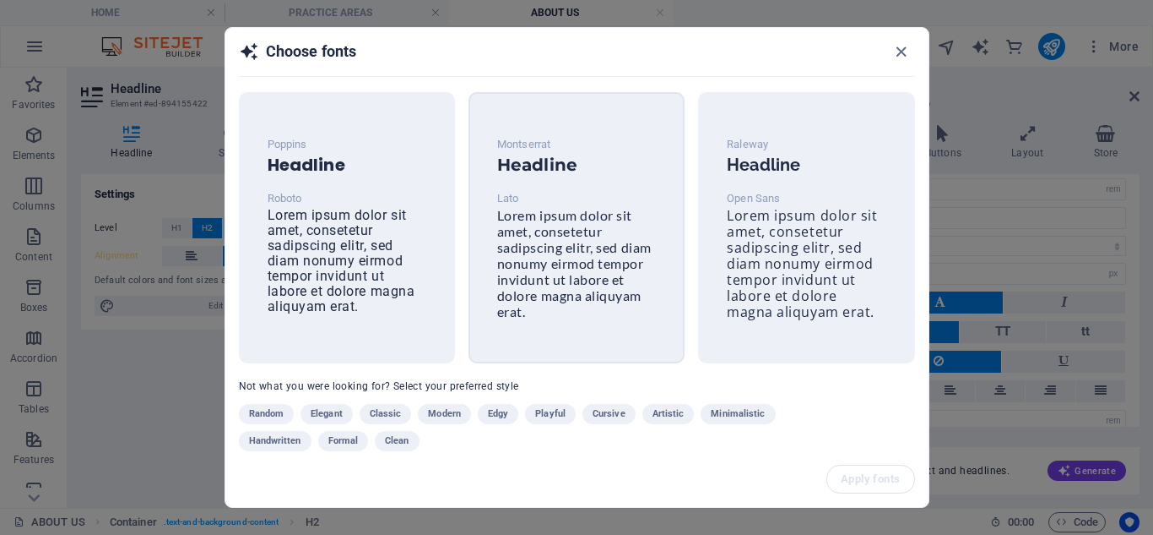
scroll to position [22, 0]
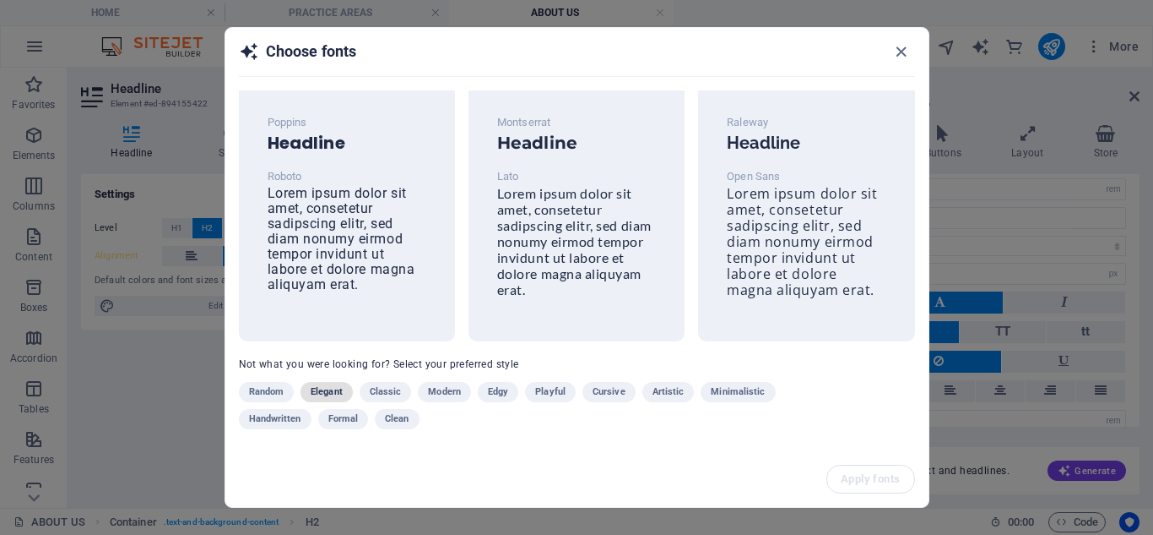
click at [319, 388] on span "Elegant" at bounding box center [327, 392] width 32 height 20
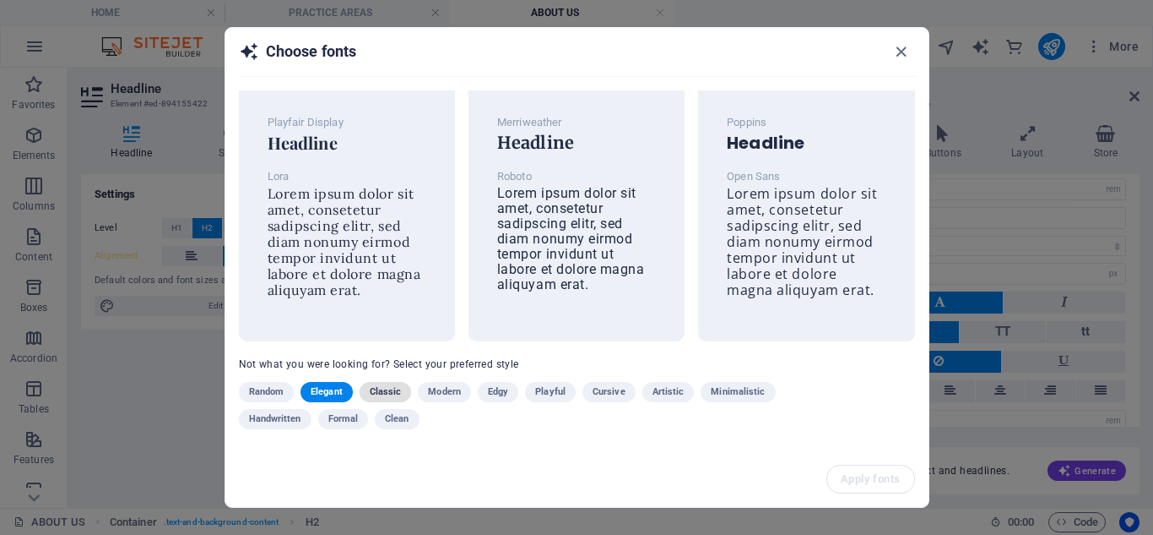
click at [403, 399] on button "Classic" at bounding box center [386, 392] width 52 height 20
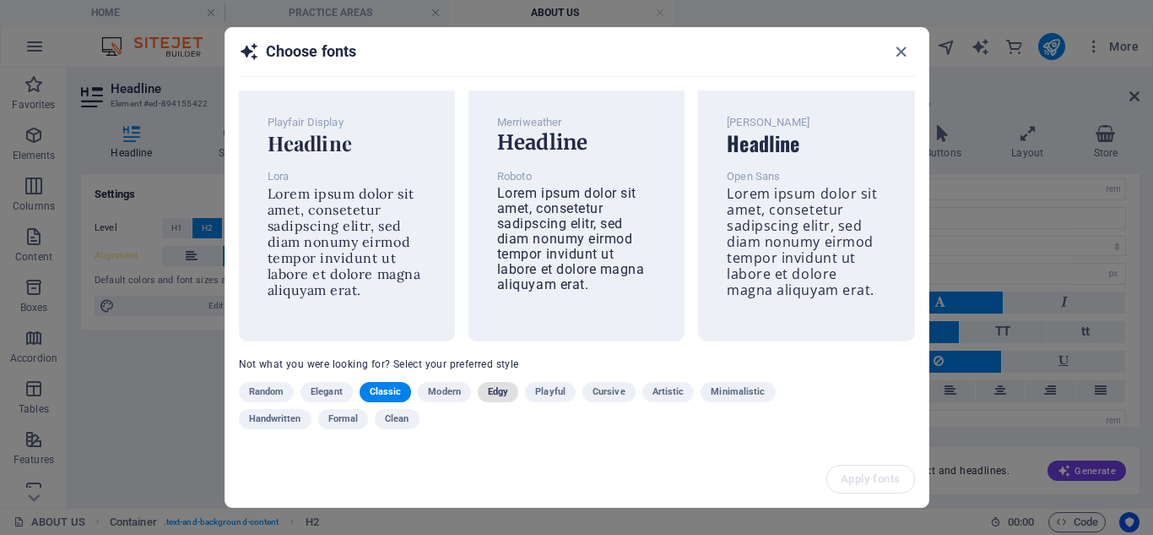
click at [506, 395] on span "Edgy" at bounding box center [498, 392] width 20 height 20
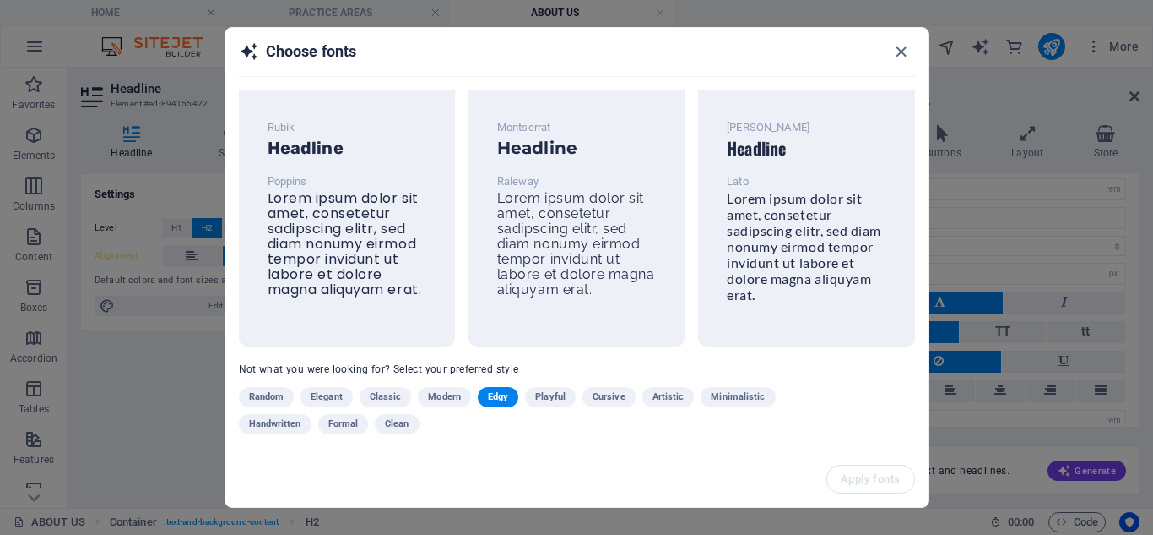
scroll to position [31, 0]
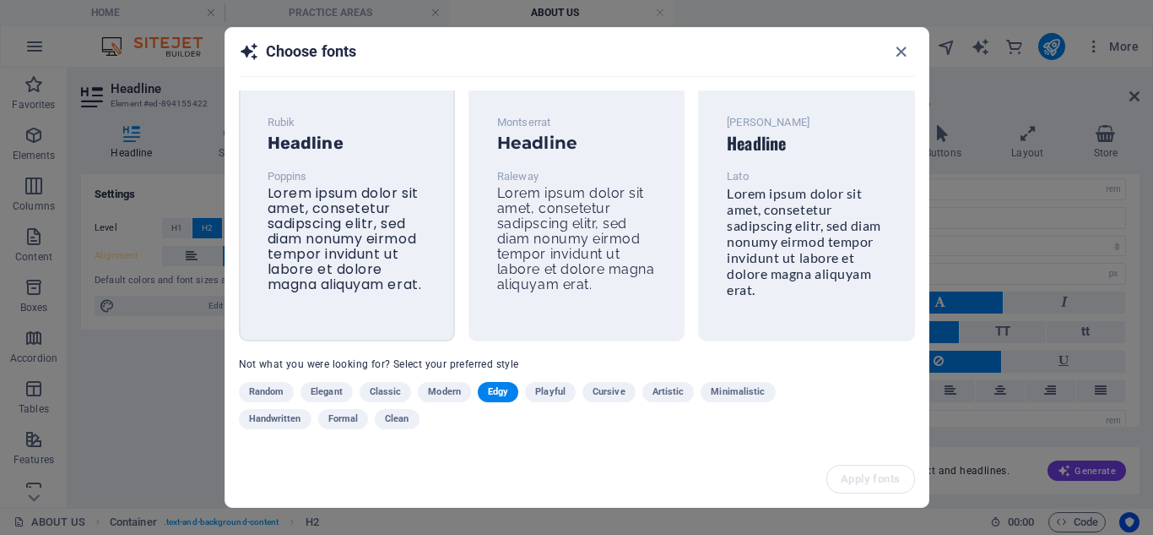
click at [336, 195] on span "Lorem ipsum dolor sit amet, consetetur sadipscing elitr, sed diam nonumy eirmod…" at bounding box center [345, 238] width 155 height 111
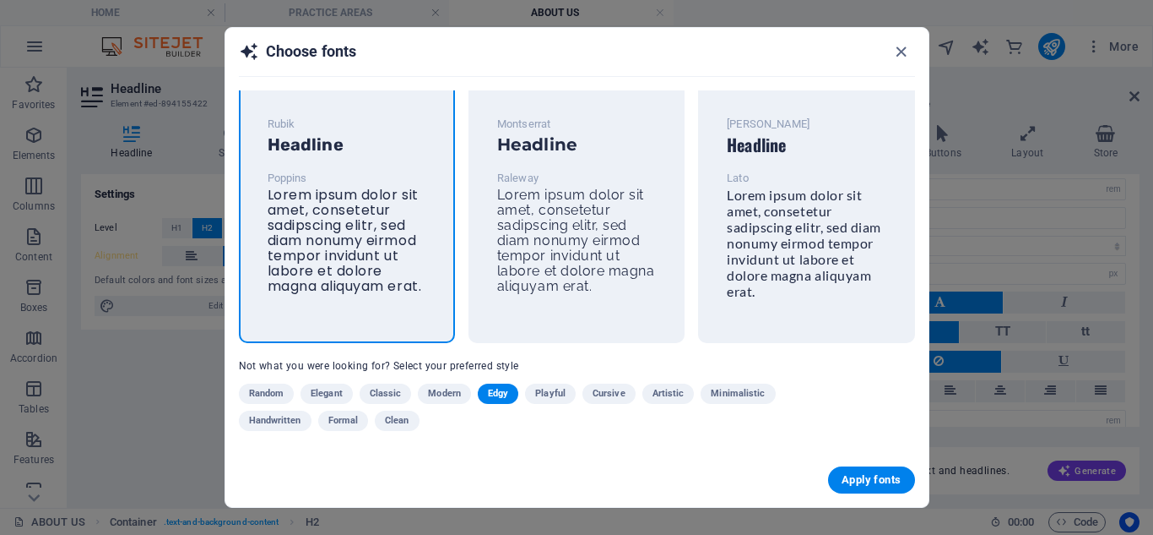
click at [731, 397] on span "Minimalistic" at bounding box center [738, 393] width 54 height 20
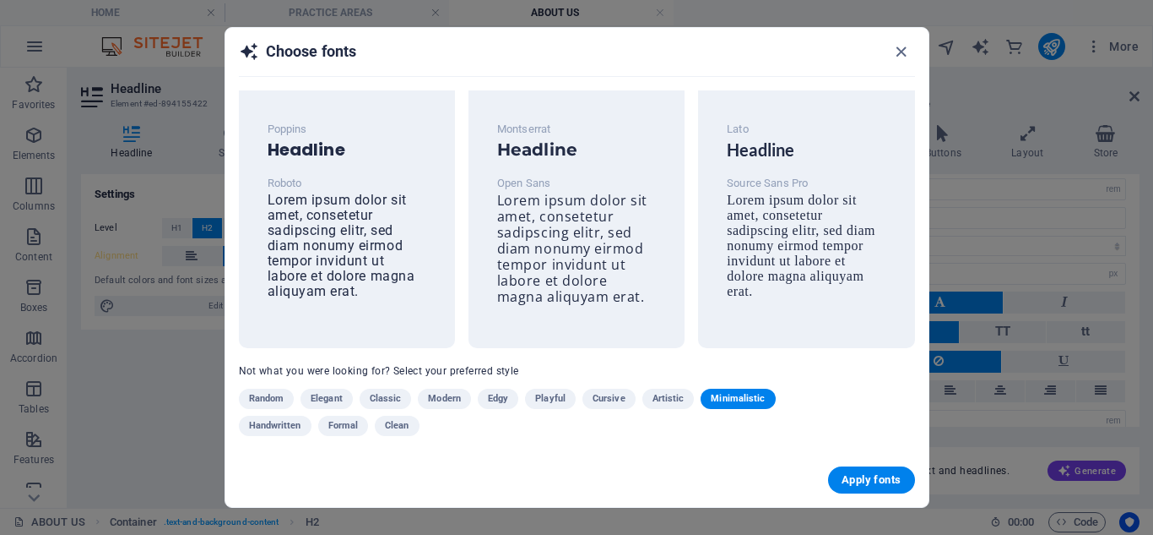
scroll to position [20, 0]
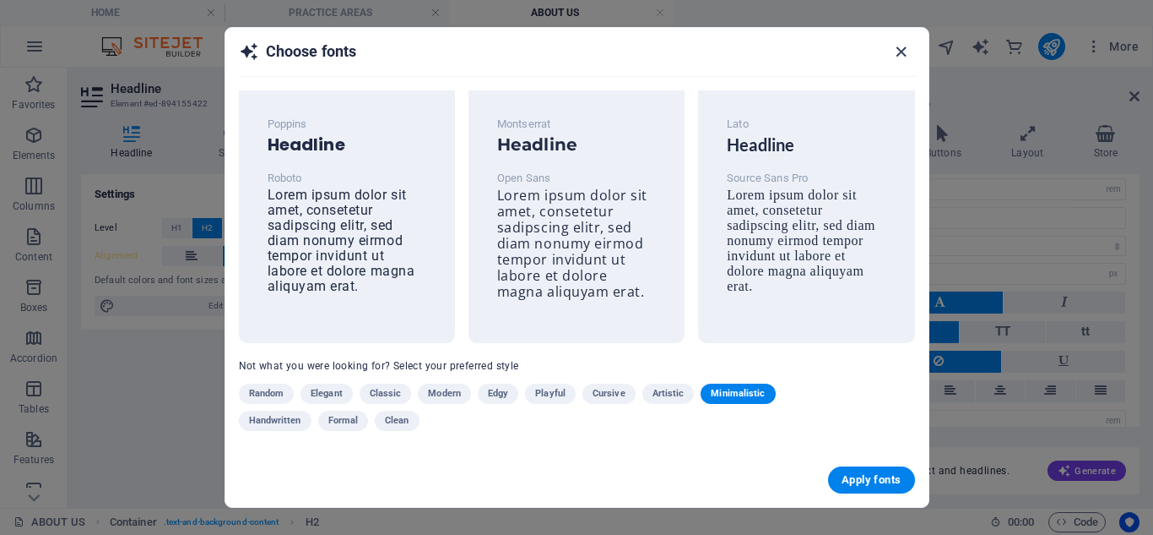
click at [898, 57] on icon "button" at bounding box center [901, 51] width 19 height 19
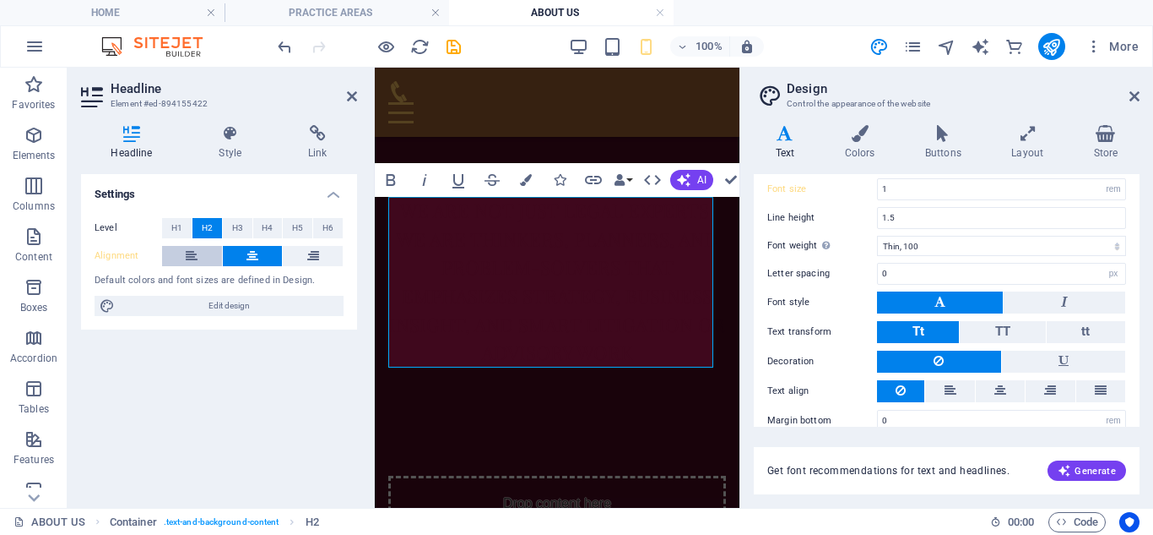
click at [187, 252] on icon at bounding box center [192, 256] width 12 height 20
click at [318, 250] on icon at bounding box center [313, 256] width 12 height 20
click at [193, 252] on icon at bounding box center [192, 256] width 12 height 20
click at [253, 254] on icon at bounding box center [253, 256] width 12 height 20
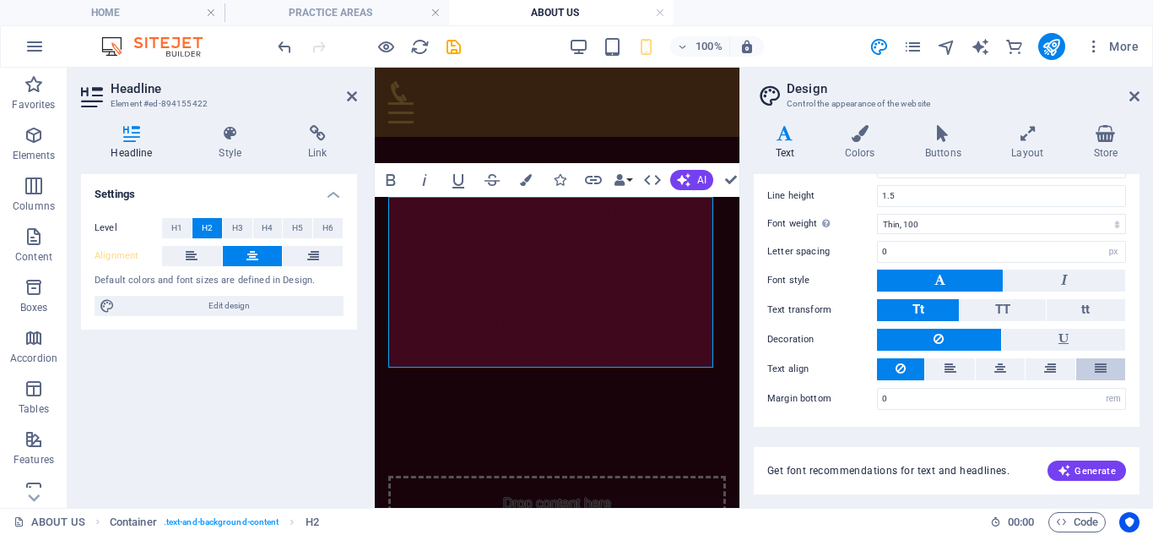
click at [1088, 372] on button at bounding box center [1101, 369] width 49 height 22
click at [635, 318] on h2 "wE ARE NOT JUST legal experts, we are thinkers, planners, and problem-solvers t…" at bounding box center [557, 282] width 338 height 171
click at [658, 334] on h2 "wE ARE NOT JUST legal experts, we are thinkers, planners, and problem-solvers t…" at bounding box center [557, 282] width 338 height 171
click at [646, 345] on h2 "wE ARE NOT JUST legal experts, we are thinkers, planners, and problem-solvers t…" at bounding box center [557, 282] width 338 height 171
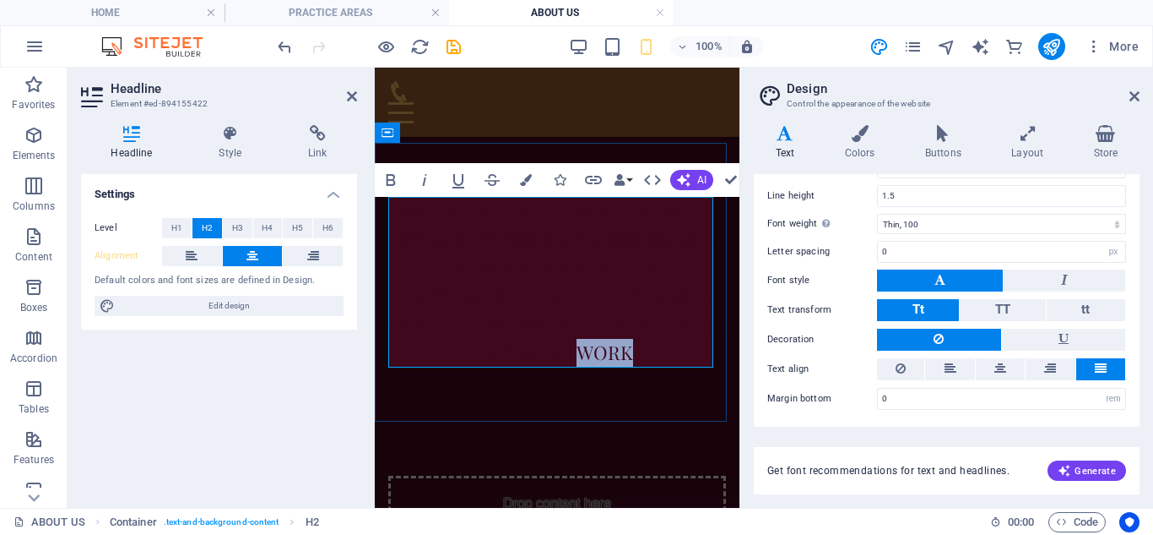
click at [646, 345] on h2 "wE ARE NOT JUST legal experts, we are thinkers, planners, and problem-solvers t…" at bounding box center [557, 282] width 338 height 171
click at [687, 350] on h2 "wE ARE NOT JUST legal experts, we are thinkers, planners, and problem-solvers t…" at bounding box center [557, 282] width 338 height 171
click at [687, 355] on h2 "wE ARE NOT JUST legal experts, we are thinkers, planners, and problem-solvers t…" at bounding box center [557, 282] width 338 height 171
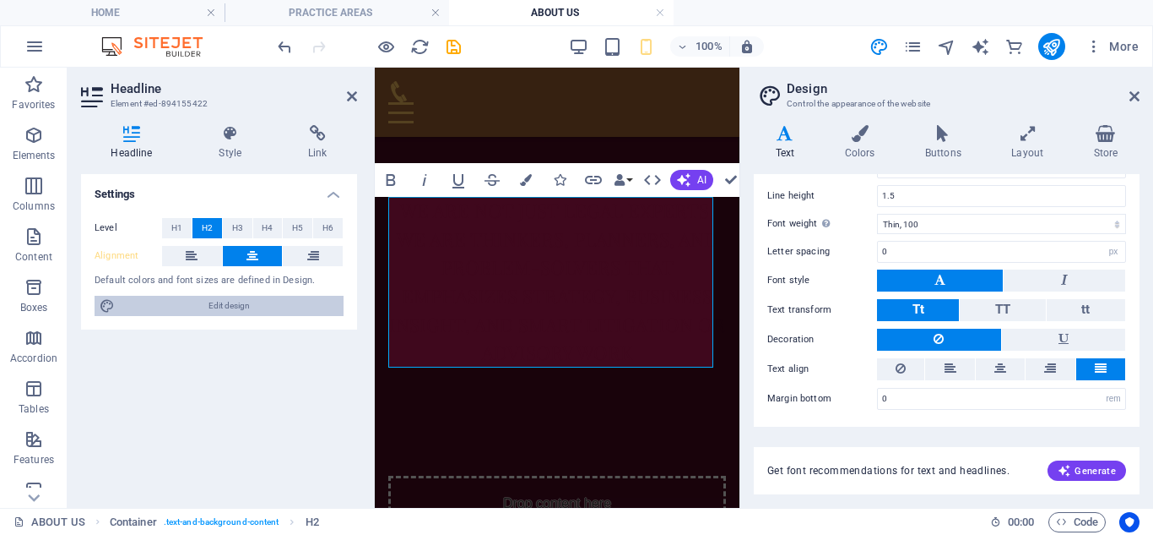
click at [236, 308] on span "Edit design" at bounding box center [229, 306] width 219 height 20
click at [870, 149] on h4 "Colors" at bounding box center [863, 142] width 80 height 35
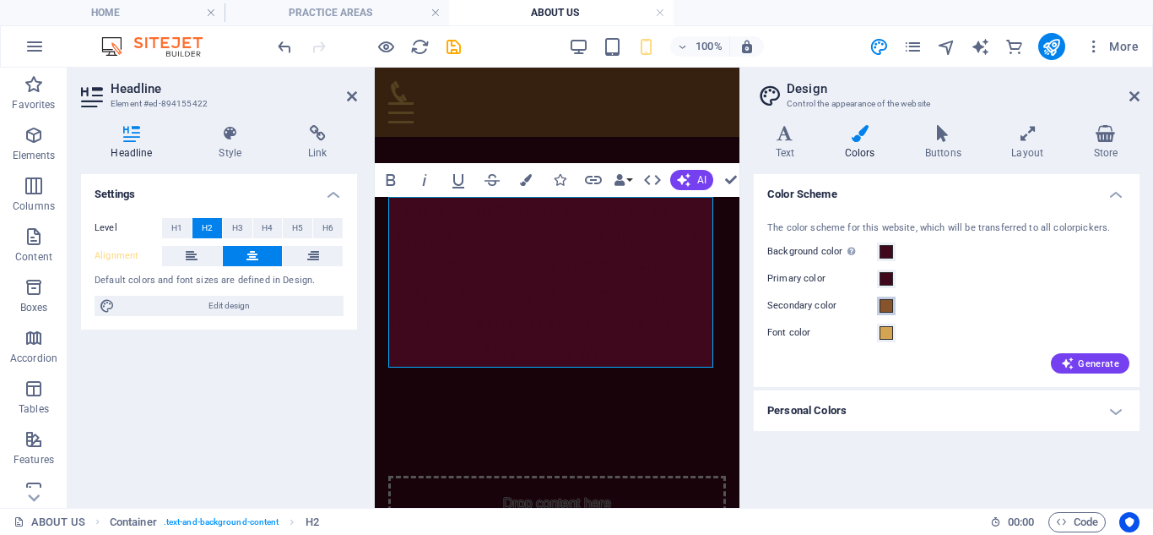
click at [887, 302] on span at bounding box center [887, 306] width 14 height 14
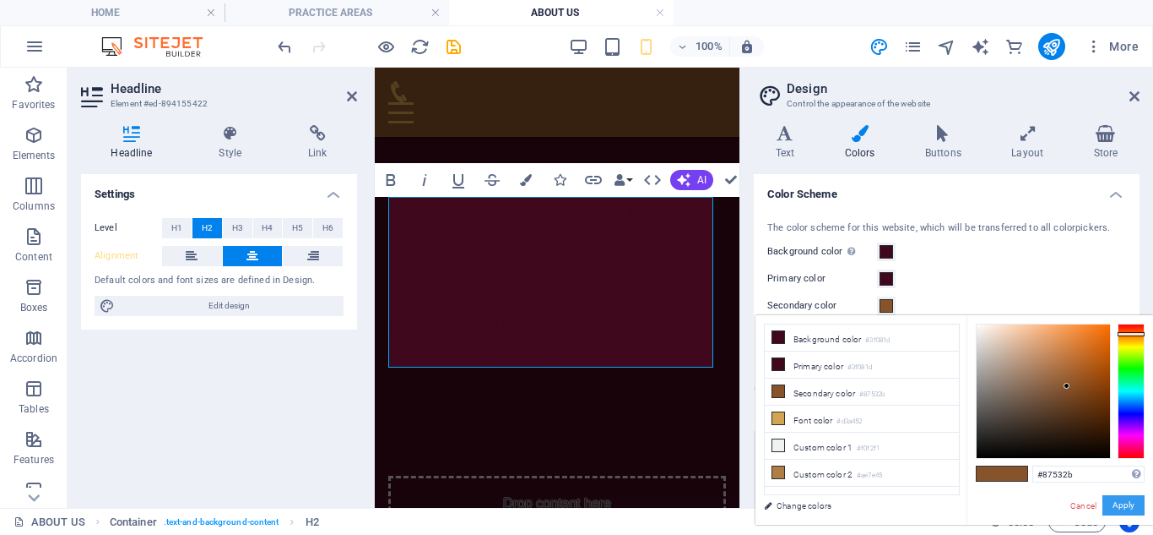
click at [1124, 502] on button "Apply" at bounding box center [1124, 505] width 42 height 20
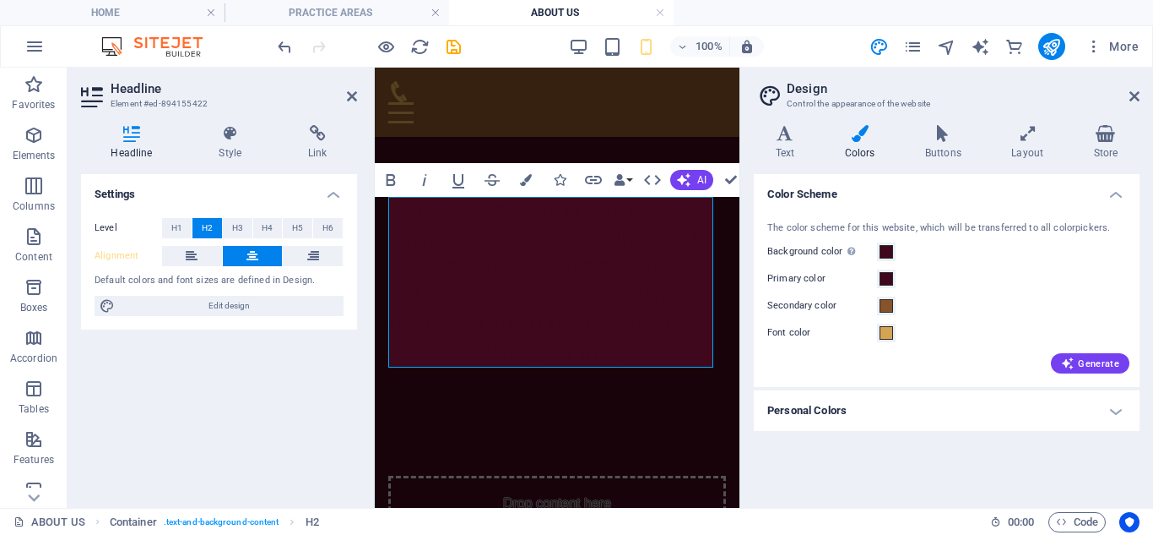
click at [941, 412] on h4 "Personal Colors" at bounding box center [947, 410] width 386 height 41
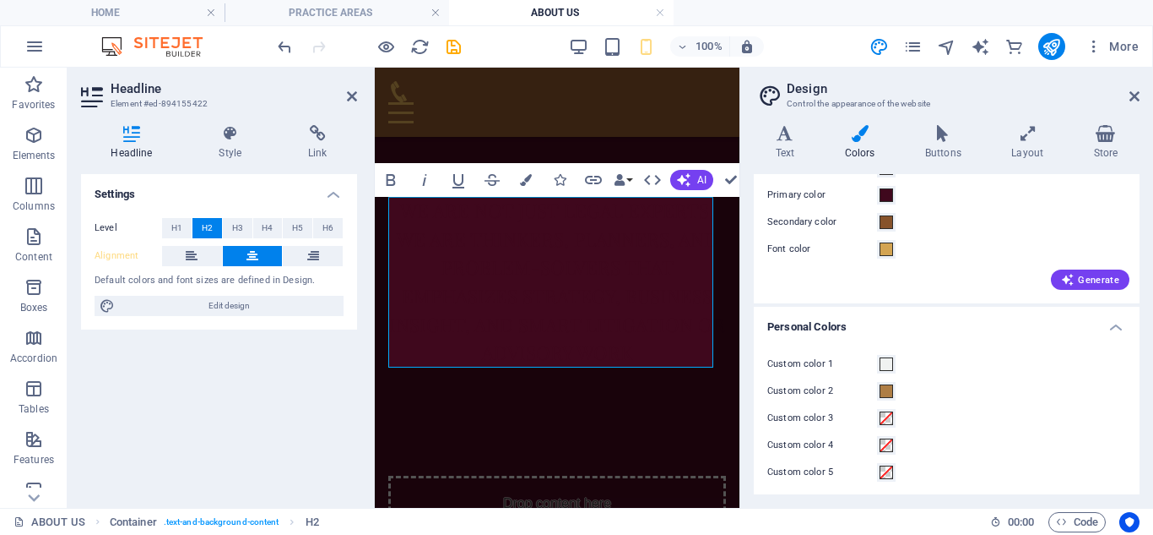
scroll to position [89, 0]
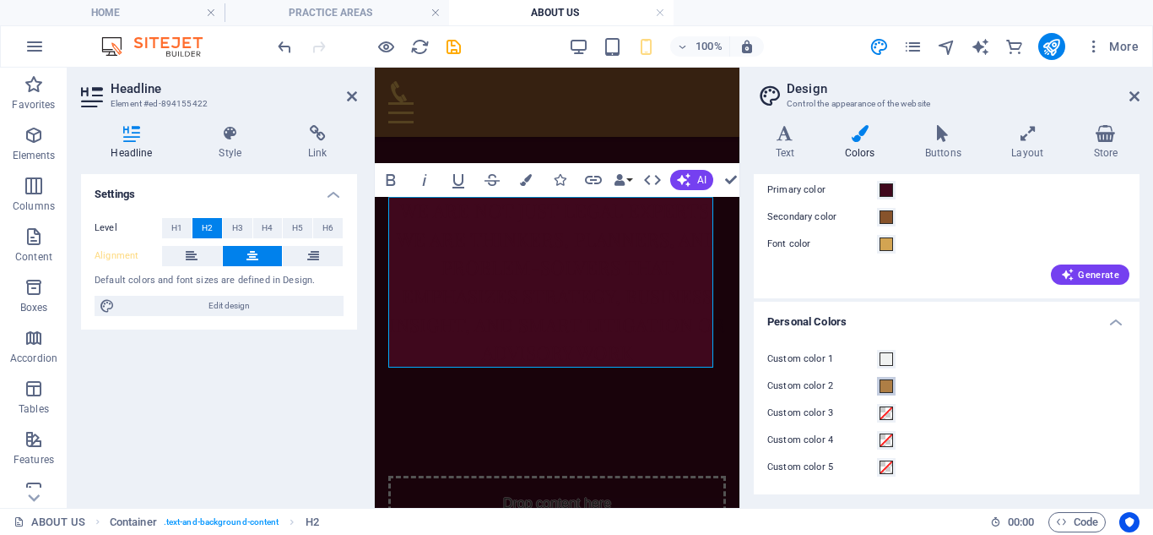
click at [887, 384] on span at bounding box center [887, 386] width 14 height 14
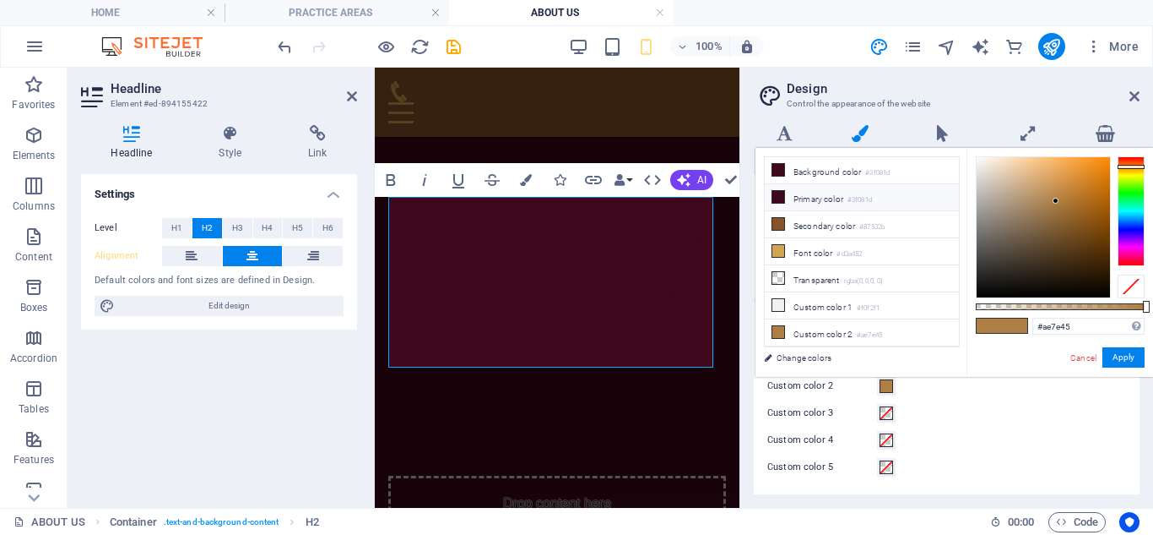
click at [784, 198] on icon at bounding box center [779, 197] width 12 height 12
type input "#3f081d"
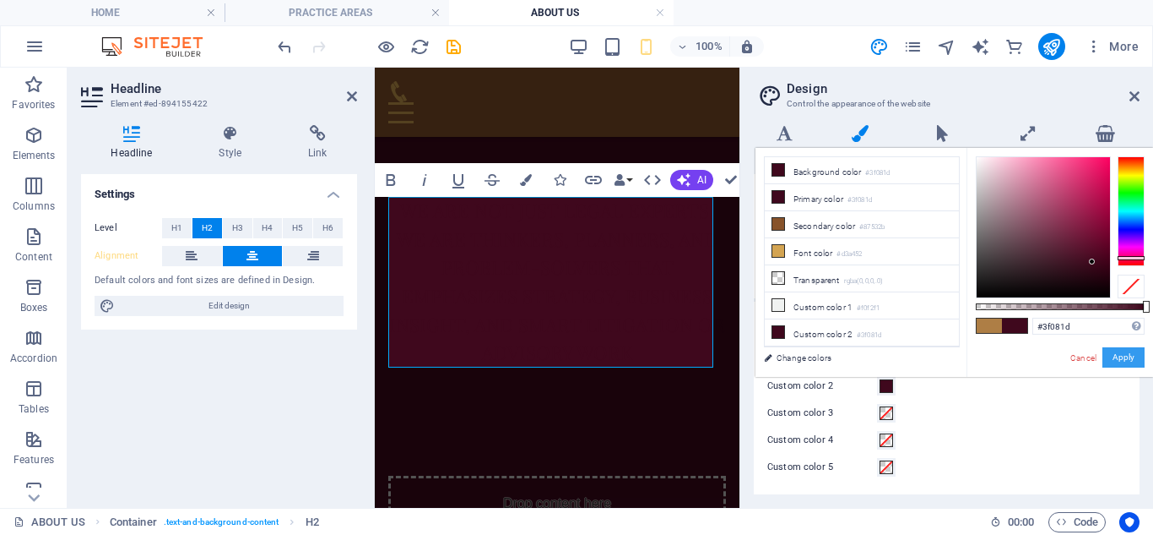
click at [1138, 350] on button "Apply" at bounding box center [1124, 357] width 42 height 20
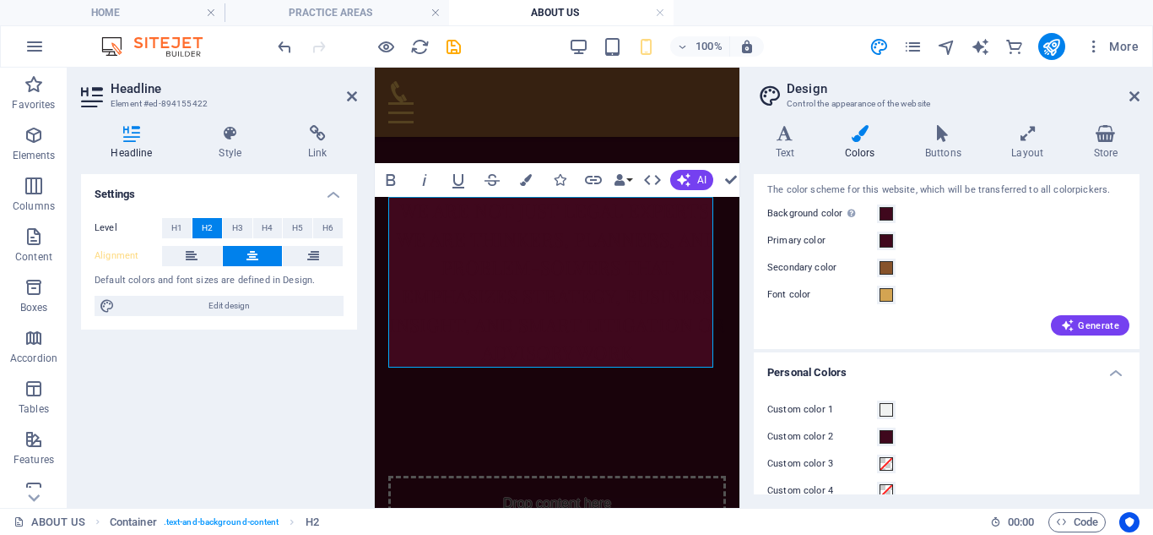
scroll to position [0, 0]
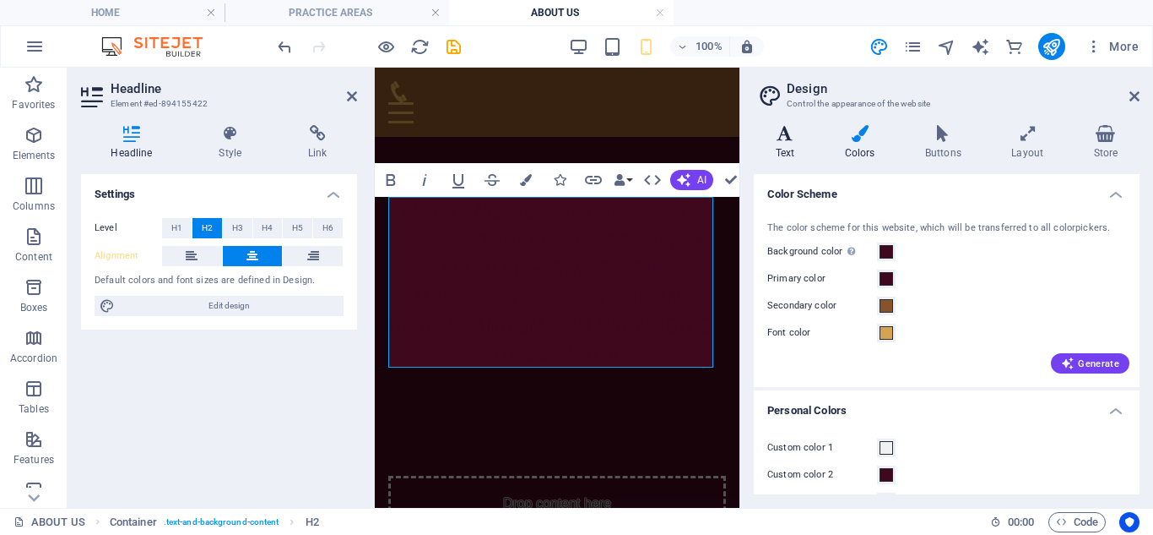
click at [798, 147] on h4 "Text" at bounding box center [788, 142] width 69 height 35
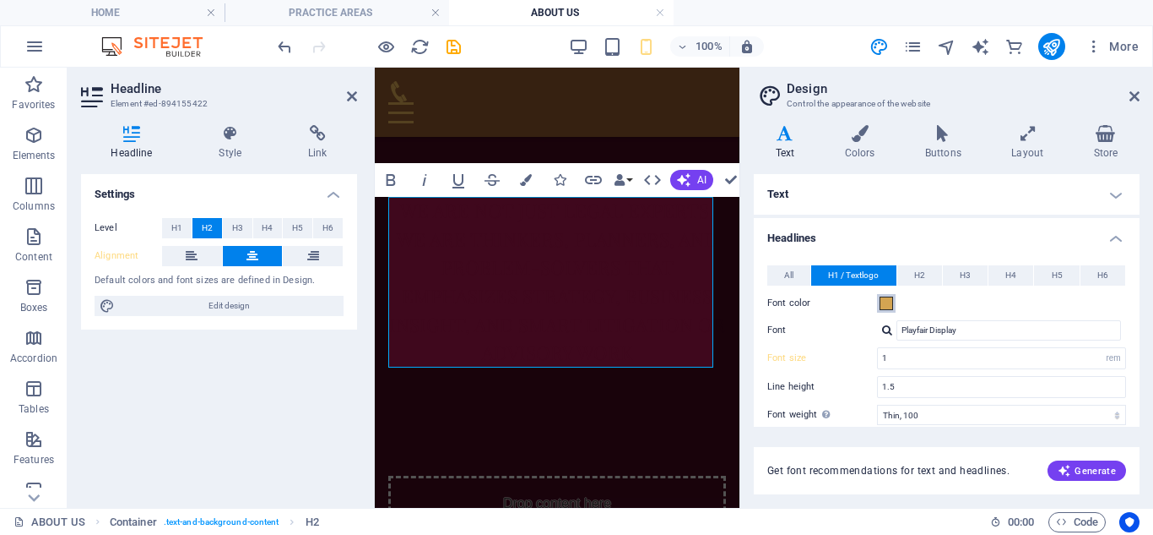
click at [887, 301] on span at bounding box center [887, 303] width 14 height 14
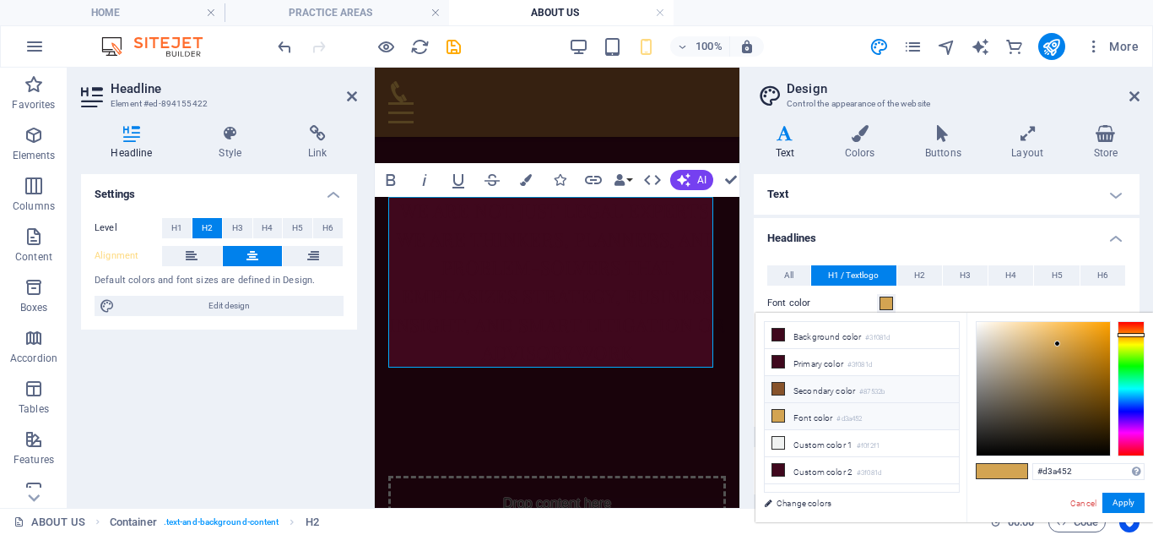
click at [779, 393] on span at bounding box center [779, 389] width 14 height 14
type input "#87532b"
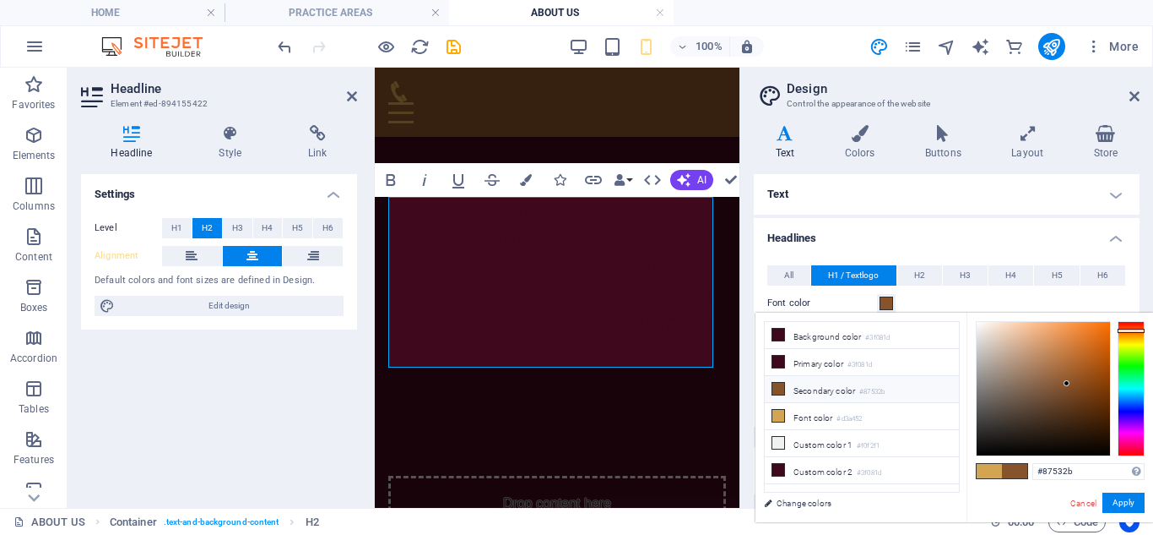
click at [955, 193] on h4 "Text" at bounding box center [947, 194] width 386 height 41
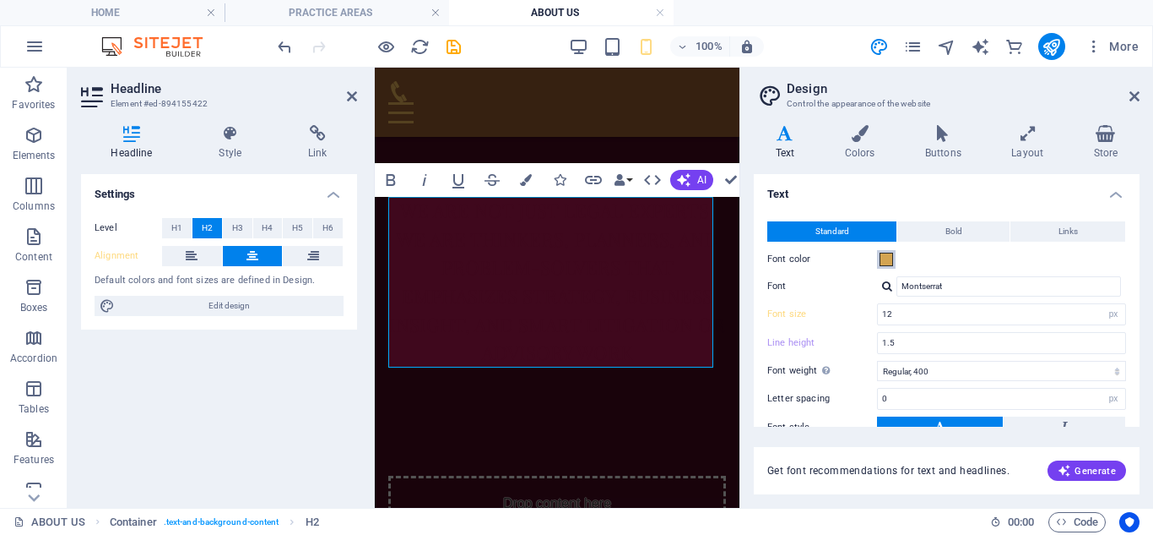
click at [885, 260] on span at bounding box center [887, 259] width 14 height 14
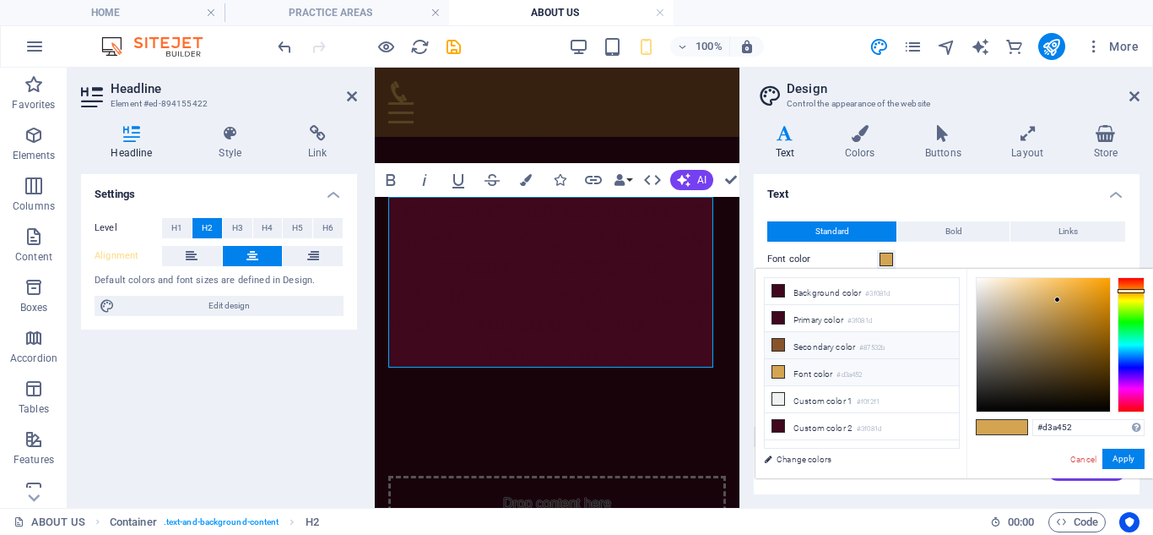
click at [782, 346] on icon at bounding box center [779, 345] width 12 height 12
type input "#87532b"
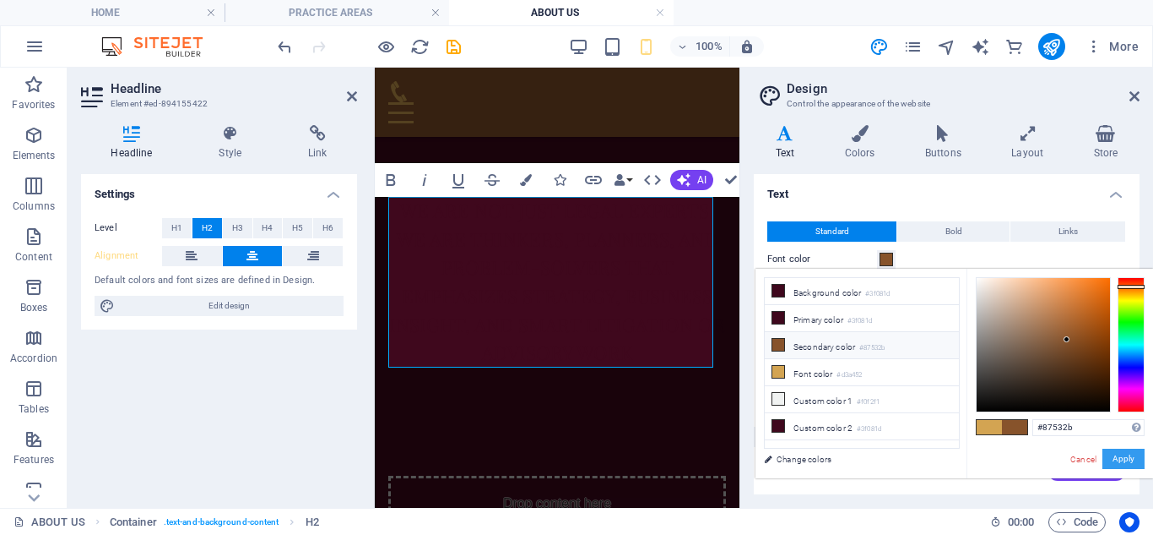
click at [1136, 457] on button "Apply" at bounding box center [1124, 458] width 42 height 20
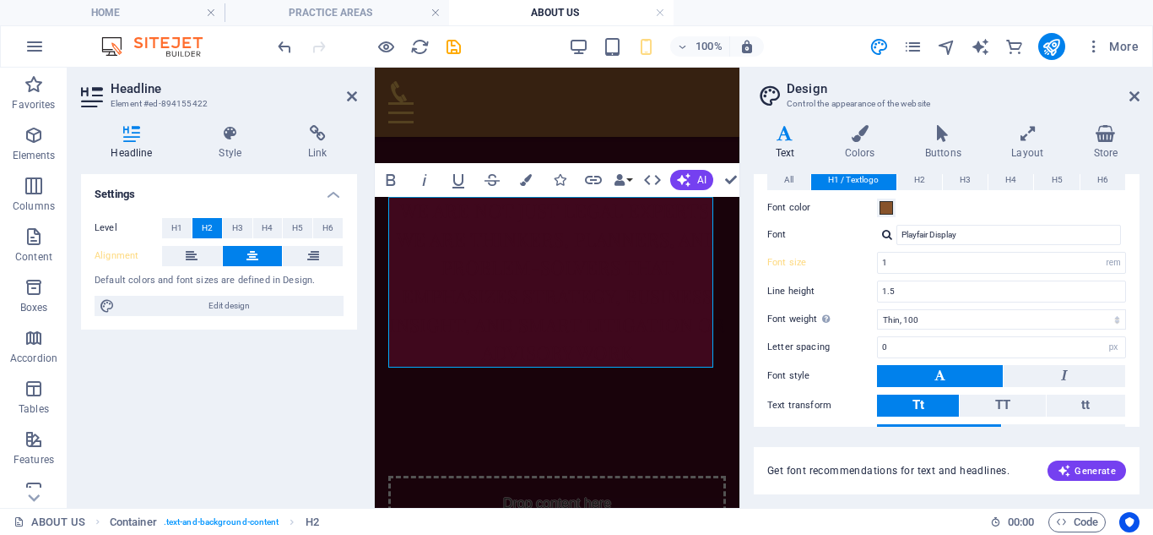
scroll to position [491, 0]
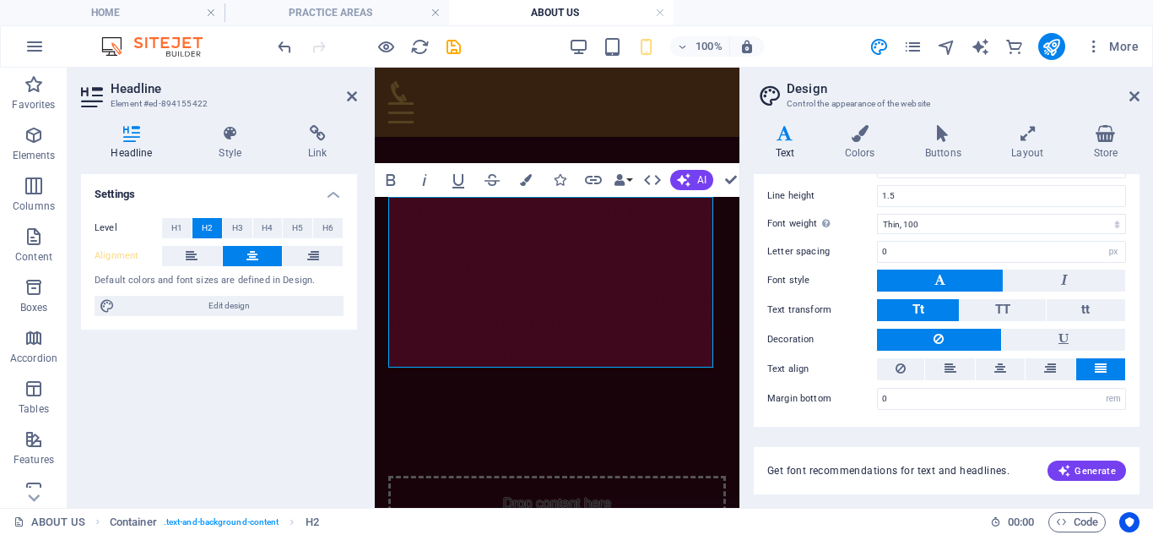
click at [1140, 95] on aside "Design Control the appearance of the website Variants Text Colors Buttons Layou…" at bounding box center [947, 288] width 414 height 440
click at [1137, 98] on icon at bounding box center [1135, 97] width 10 height 14
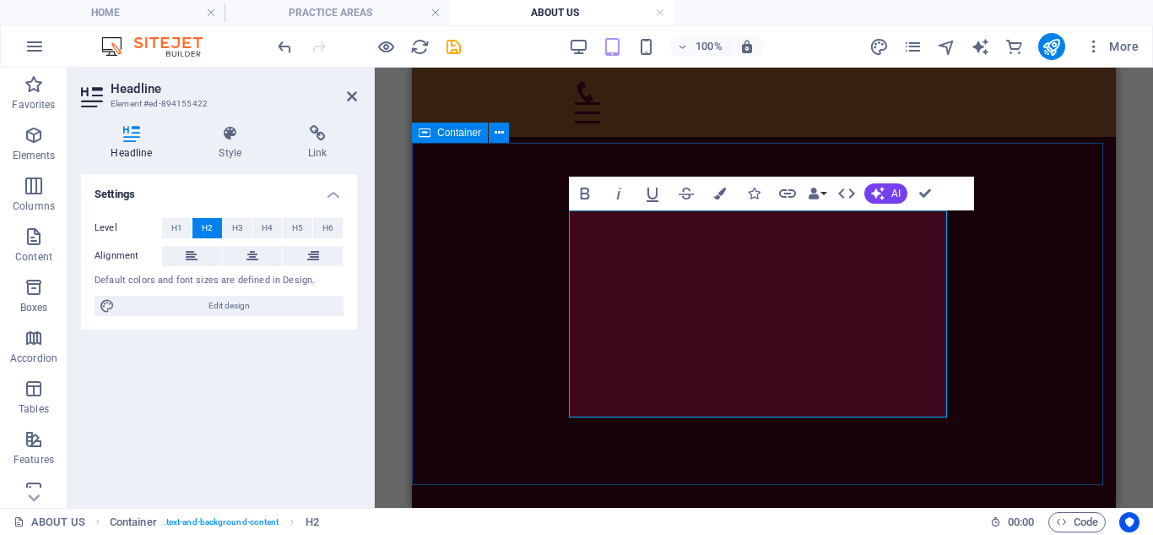
click at [540, 274] on div "wE ARE NOT JUST legal experts, we are thinkers, planners, and problem-solvers t…" at bounding box center [764, 331] width 704 height 377
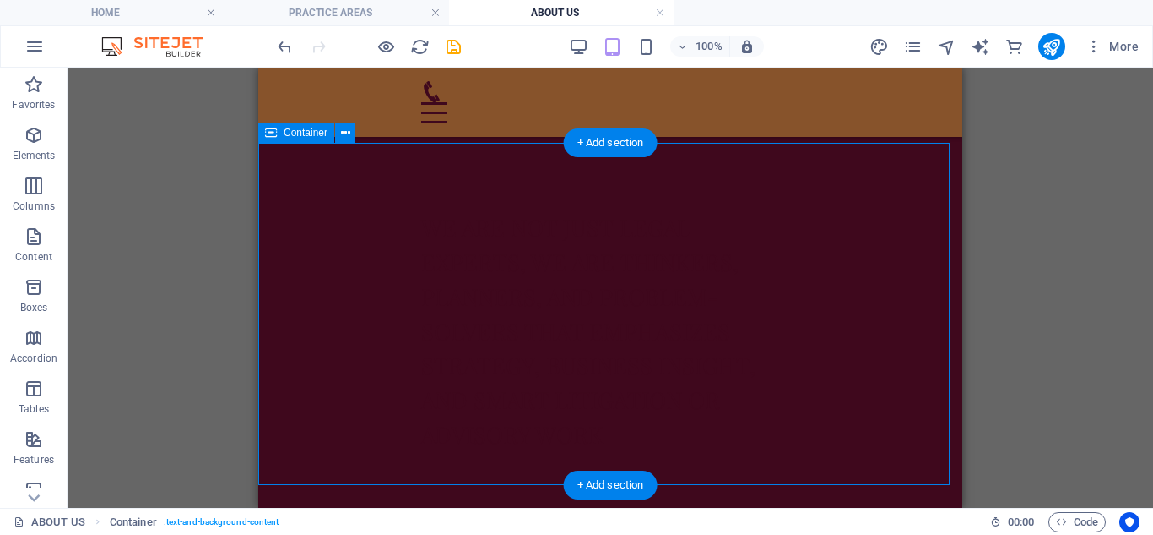
click at [916, 359] on div "wE ARE NOT JUST legal experts, we are thinkers, planners, and problem-solvers t…" at bounding box center [610, 331] width 704 height 377
click at [649, 355] on div "wE ARE NOT JUST legal experts, we are thinkers, planners, and problem-solvers t…" at bounding box center [610, 331] width 378 height 242
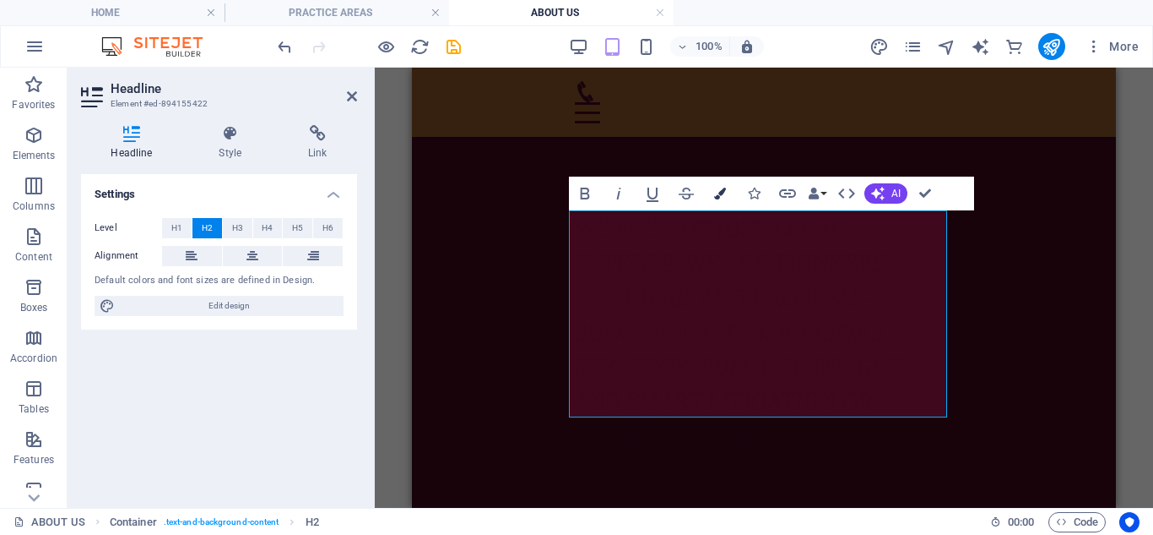
click at [720, 197] on icon "button" at bounding box center [720, 193] width 12 height 12
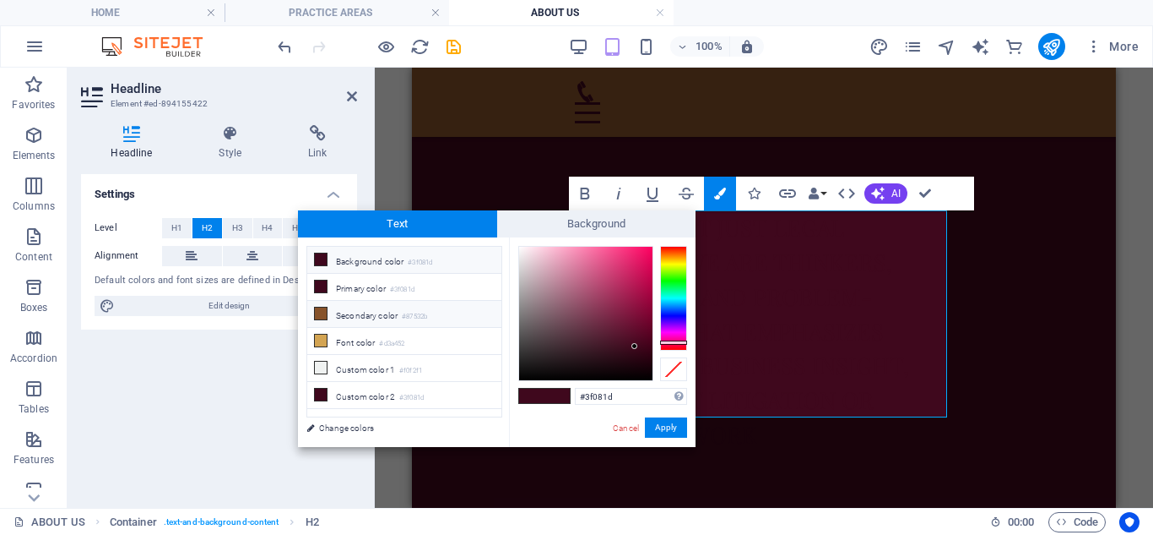
click at [317, 315] on icon at bounding box center [321, 313] width 12 height 12
type input "#87532b"
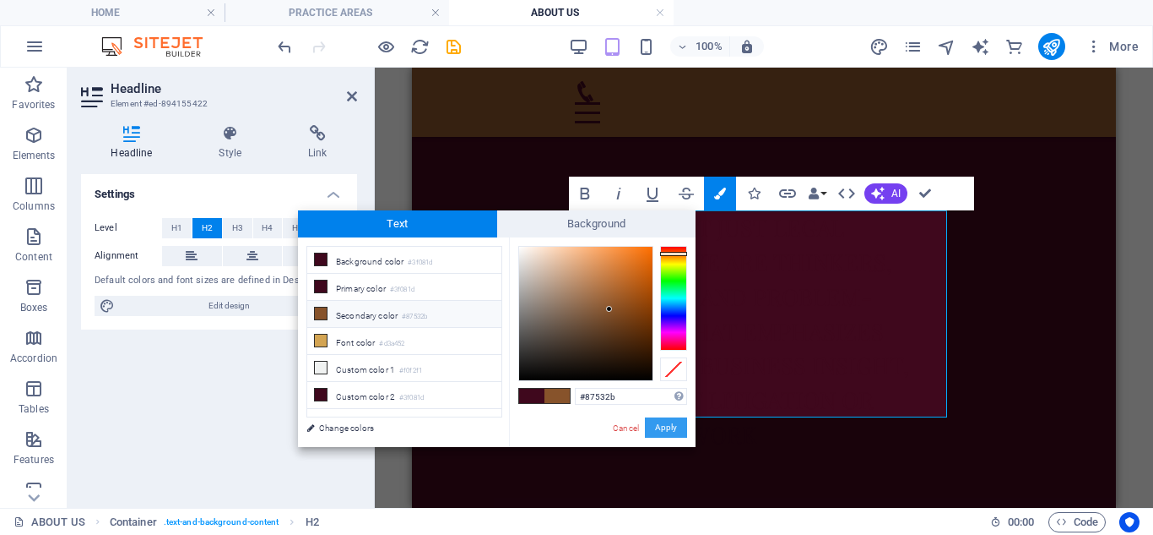
click at [681, 421] on button "Apply" at bounding box center [666, 427] width 42 height 20
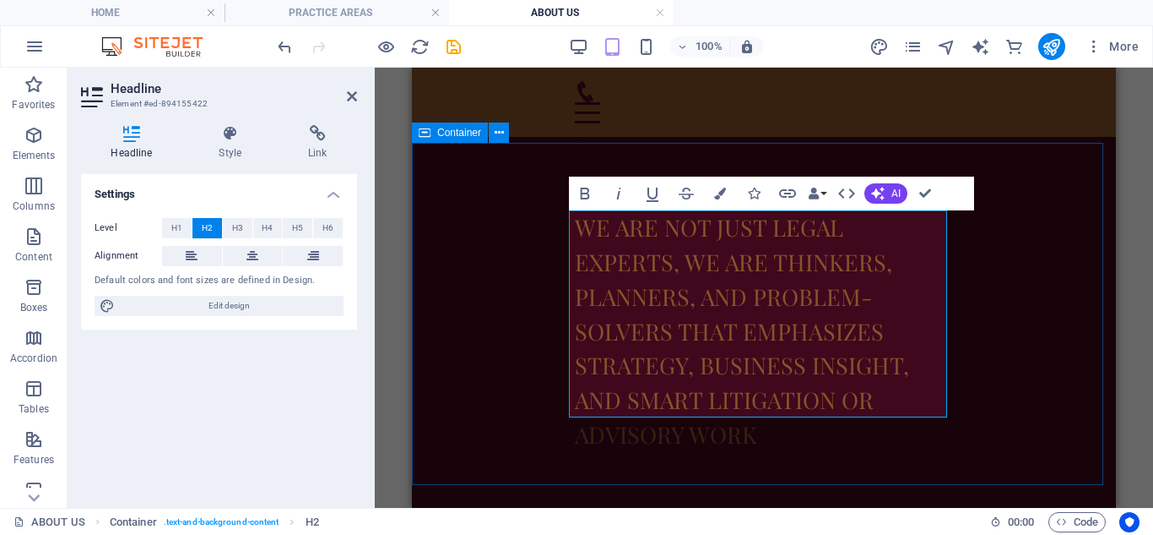
click at [552, 361] on div "wE ARE NOT JUST legal experts, we are thinkers, planners, and problem-solvers t…" at bounding box center [764, 331] width 704 height 377
click at [552, 362] on div "wE ARE NOT JUST legal experts, we are thinkers, planners, and problem-solvers t…" at bounding box center [764, 331] width 704 height 377
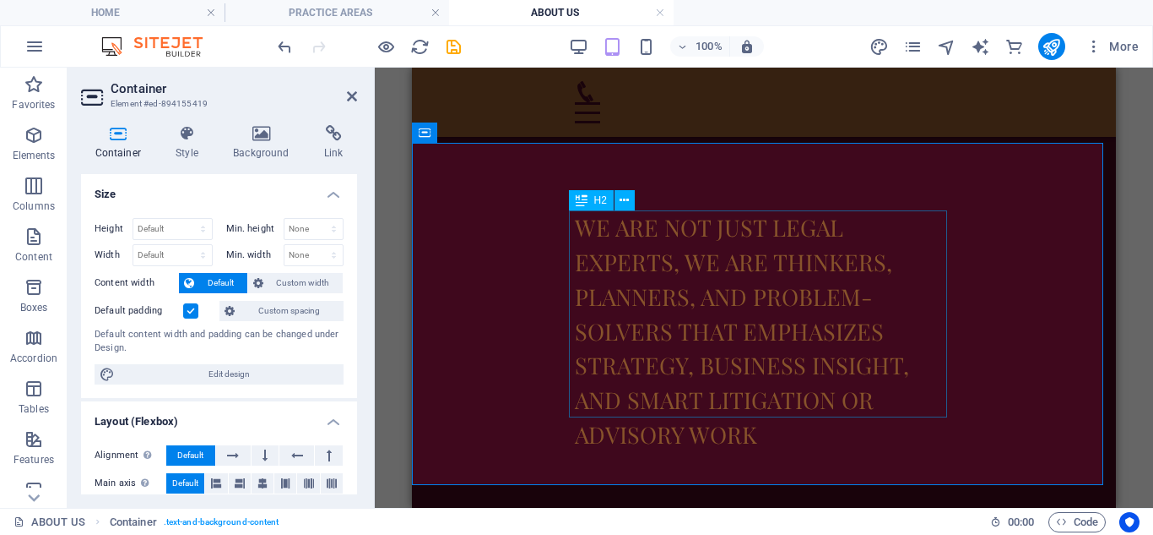
click at [845, 398] on div "wE ARE NOT JUST legal experts, we are thinkers, planners, and problem-solvers t…" at bounding box center [764, 331] width 378 height 242
drag, startPoint x: 799, startPoint y: 403, endPoint x: 951, endPoint y: 401, distance: 152.0
click at [951, 401] on div "wE ARE NOT JUST legal experts, we are thinkers, planners, and problem-solvers t…" at bounding box center [764, 331] width 704 height 377
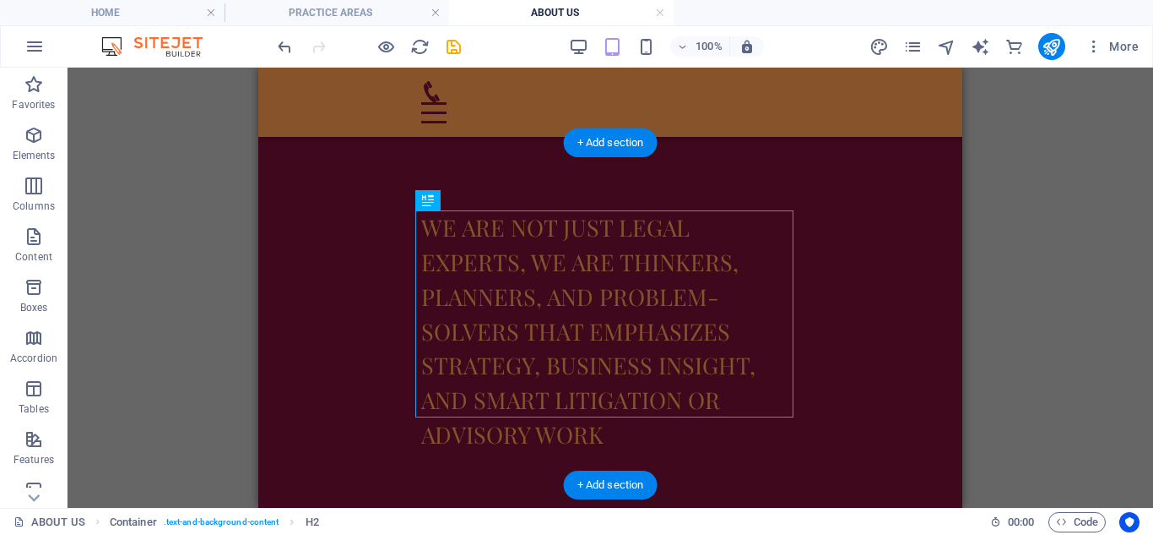
click at [797, 401] on div "wE ARE NOT JUST legal experts, we are thinkers, planners, and problem-solvers t…" at bounding box center [610, 331] width 704 height 377
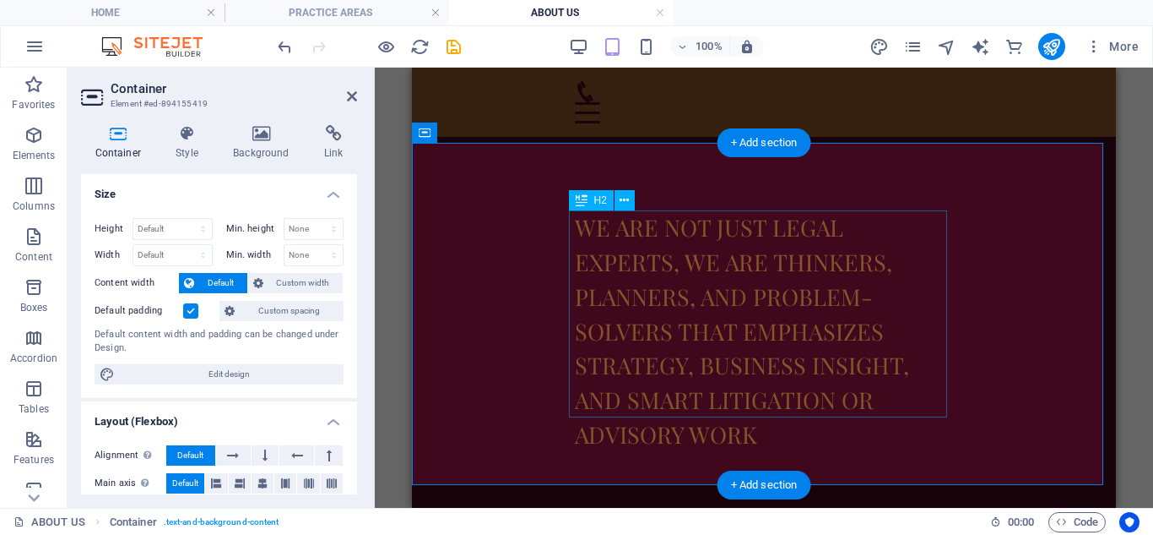
click at [776, 402] on div "wE ARE NOT JUST legal experts, we are thinkers, planners, and problem-solvers t…" at bounding box center [764, 331] width 378 height 242
click at [777, 402] on div "wE ARE NOT JUST legal experts, we are thinkers, planners, and problem-solvers t…" at bounding box center [764, 331] width 378 height 242
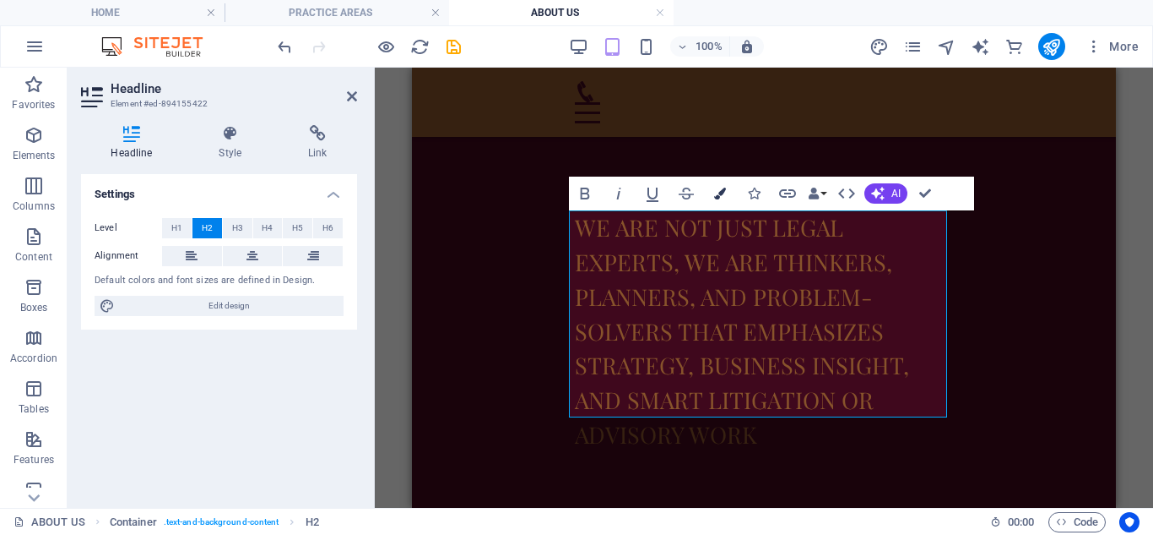
click at [721, 203] on button "Colors" at bounding box center [720, 193] width 32 height 34
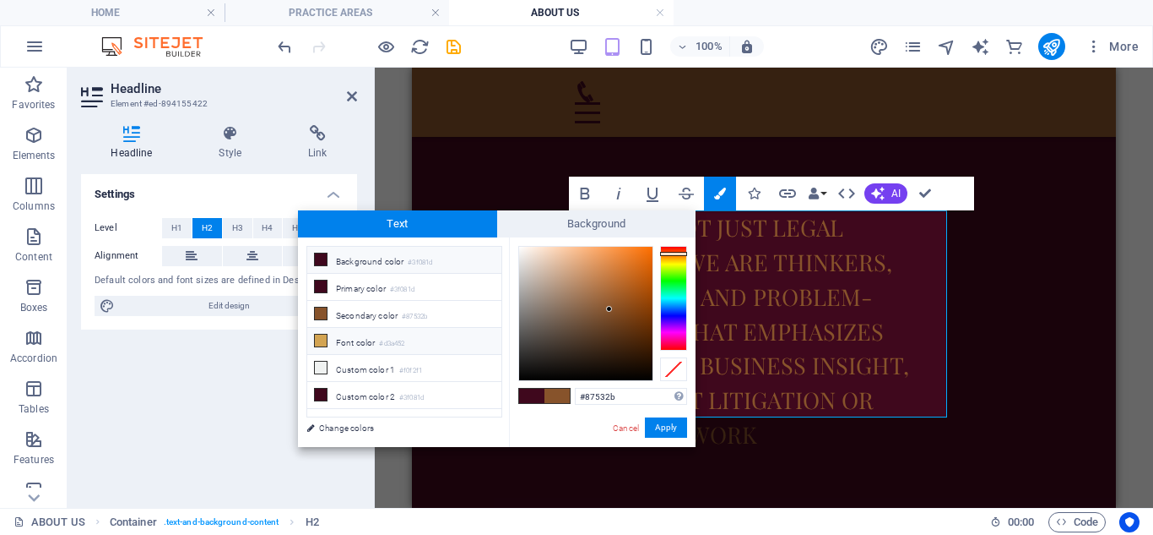
click at [311, 336] on li "Font color #d3a452" at bounding box center [404, 341] width 194 height 27
type input "#d3a452"
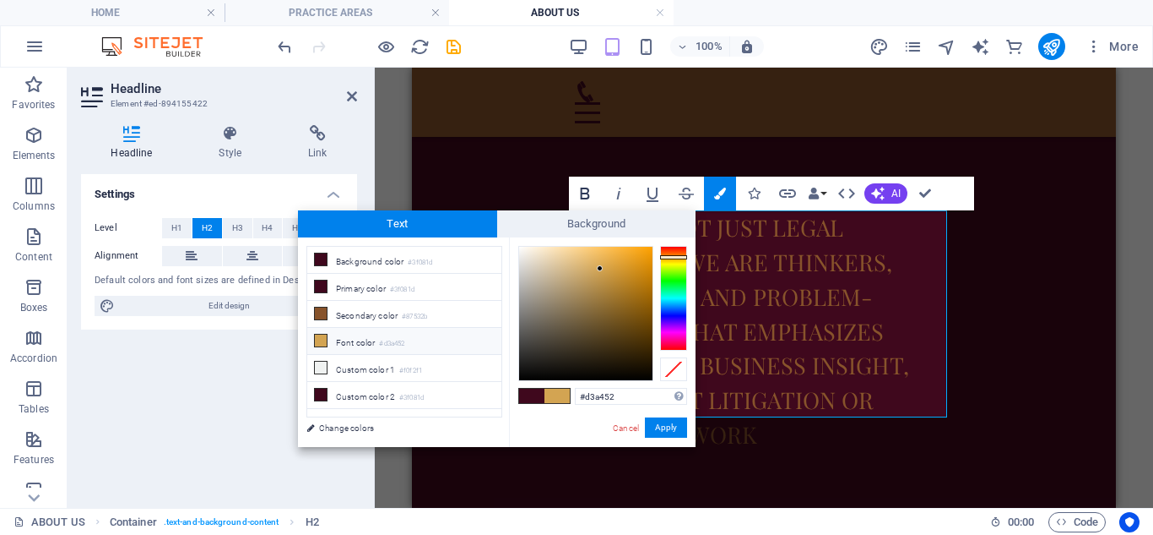
click at [592, 199] on icon "button" at bounding box center [585, 193] width 20 height 20
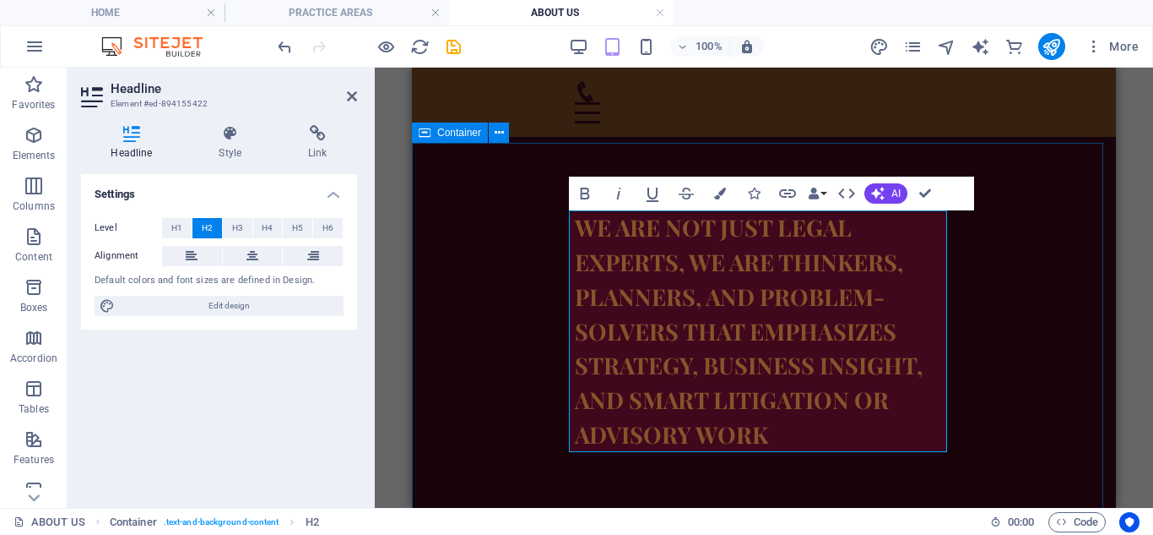
click at [528, 346] on div "wE ARE NOT JUST legal experts, we are thinkers, planners, and problem-solvers t…" at bounding box center [764, 331] width 704 height 377
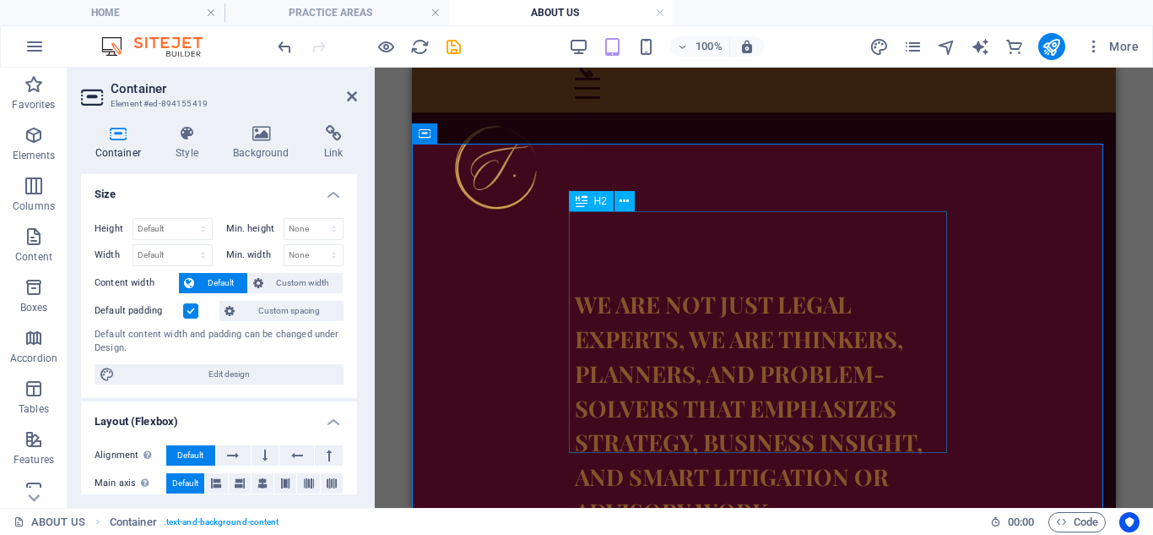
scroll to position [0, 0]
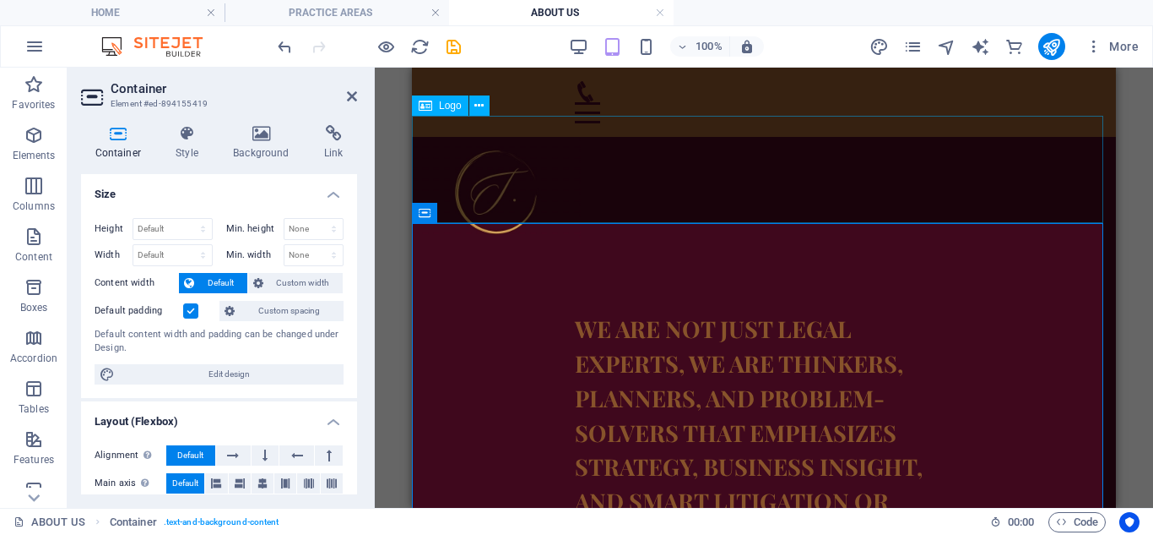
click at [671, 153] on div at bounding box center [764, 190] width 704 height 107
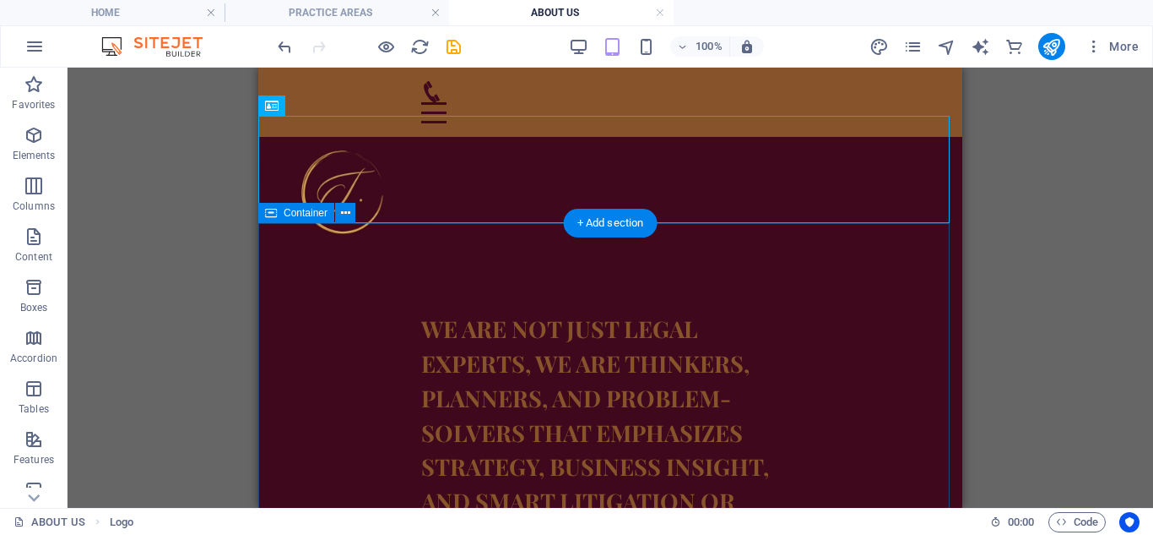
scroll to position [84, 0]
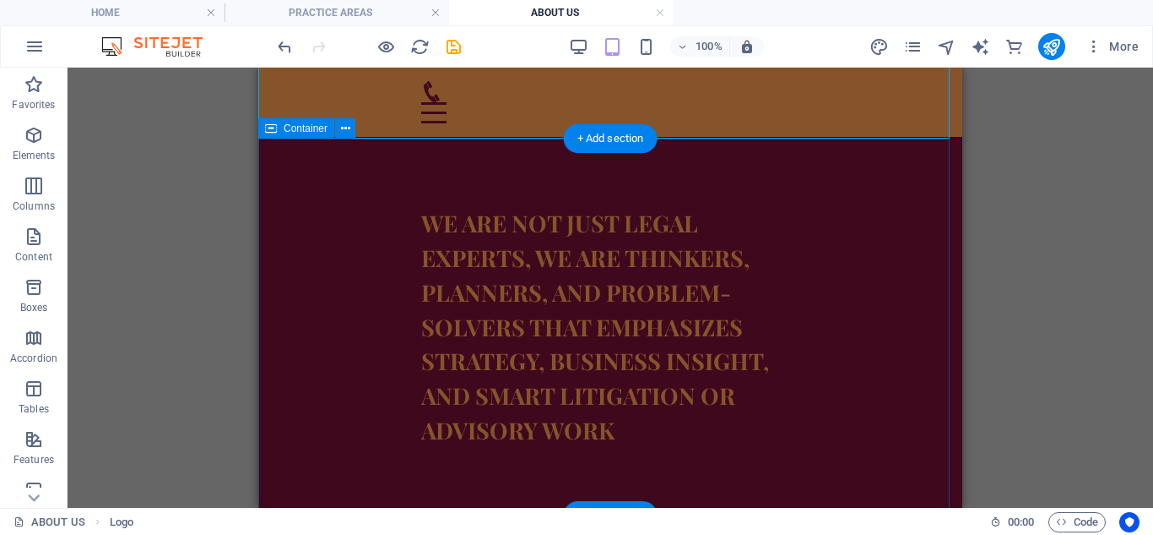
click at [839, 323] on div "wE ARE NOT JUST legal experts, we are thinkers, planners, and problem-solvers t…" at bounding box center [610, 326] width 704 height 377
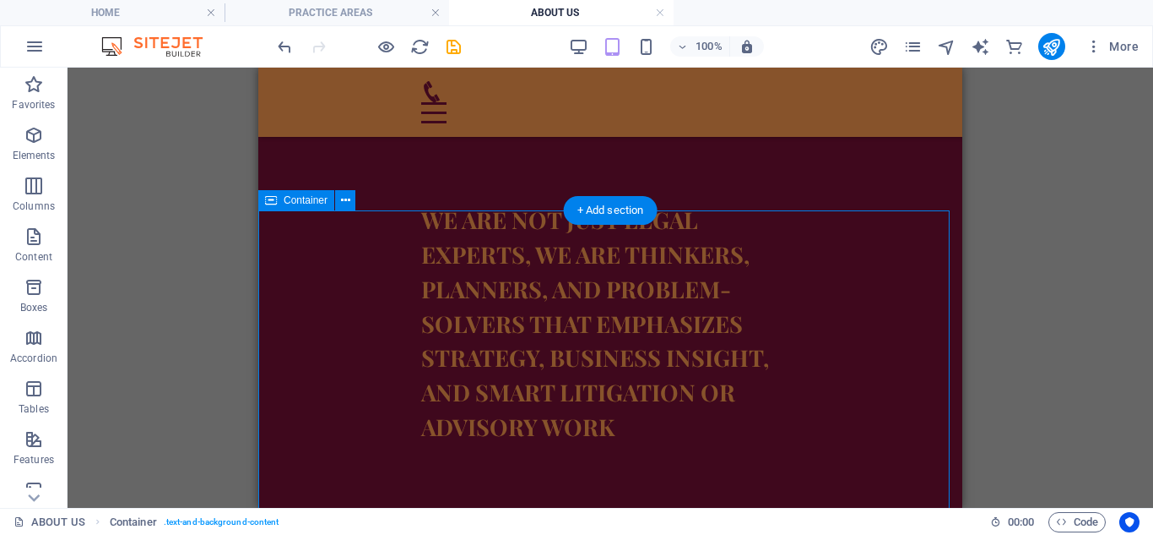
scroll to position [169, 0]
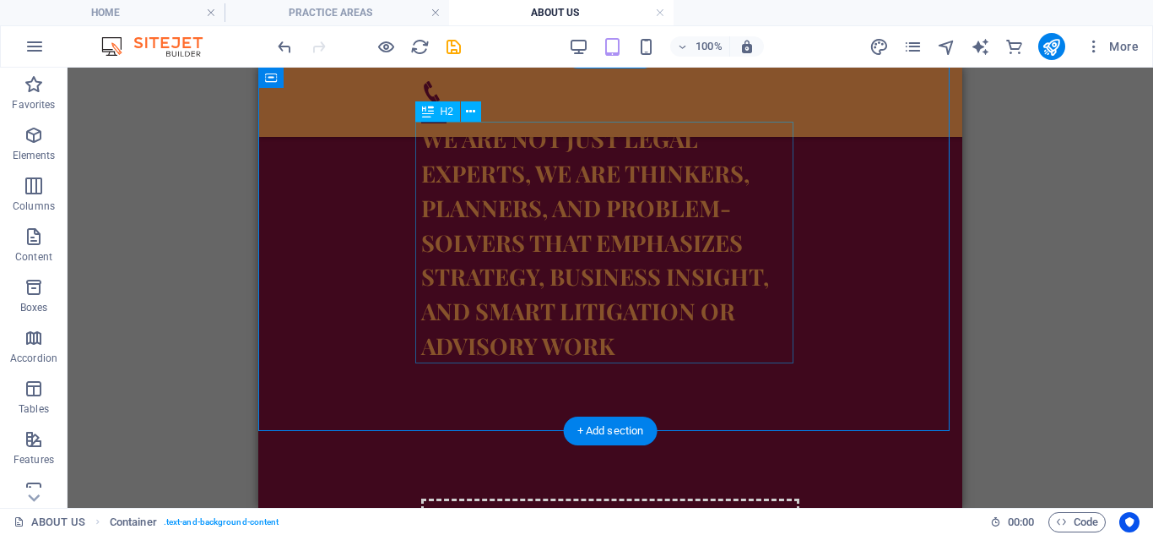
click at [615, 312] on div "wE ARE NOT JUST legal experts, we are thinkers, planners, and problem-solvers t…" at bounding box center [610, 243] width 378 height 242
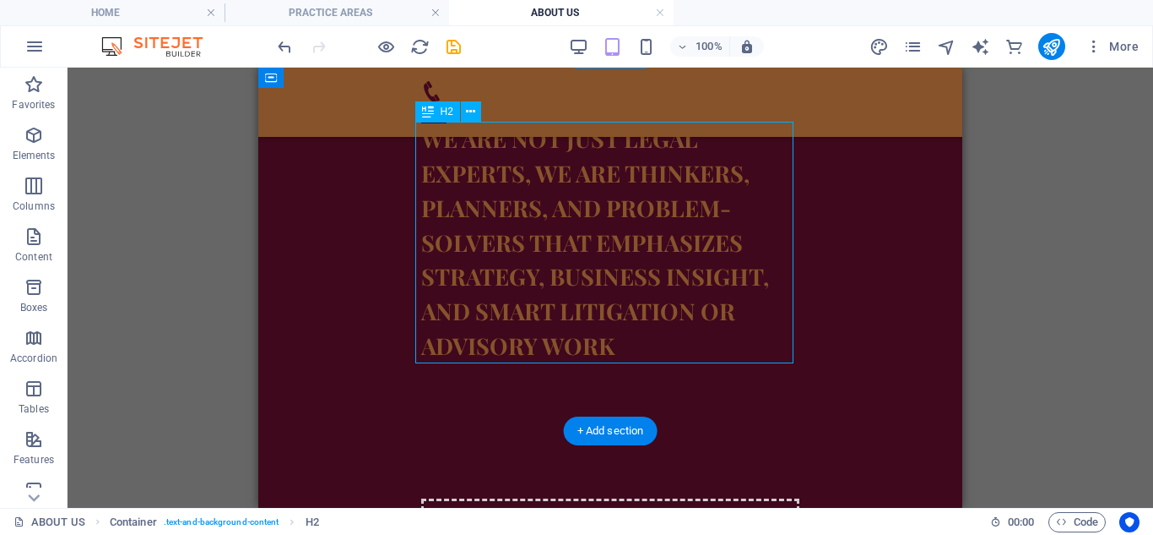
click at [615, 312] on div "wE ARE NOT JUST legal experts, we are thinkers, planners, and problem-solvers t…" at bounding box center [610, 243] width 378 height 242
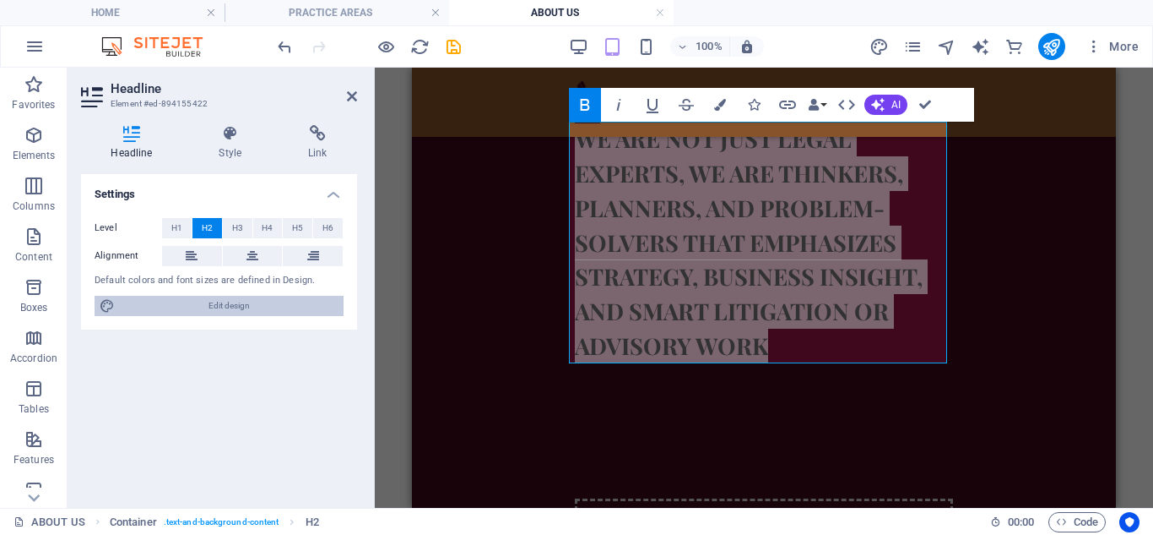
click at [241, 301] on span "Edit design" at bounding box center [229, 306] width 219 height 20
select select "px"
select select "400"
select select "px"
select select "rem"
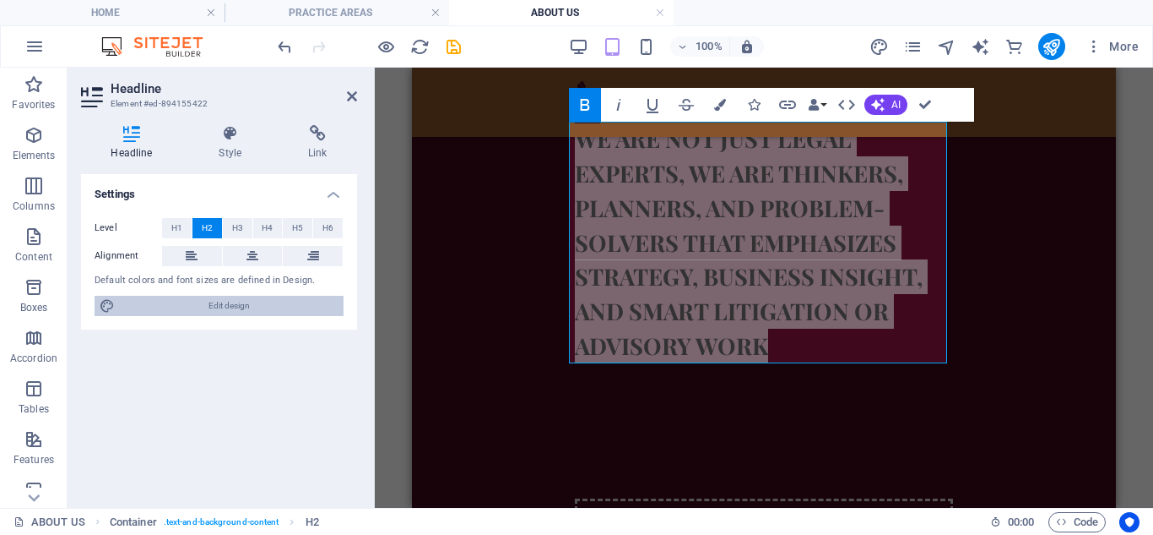
select select "px"
select select "rem"
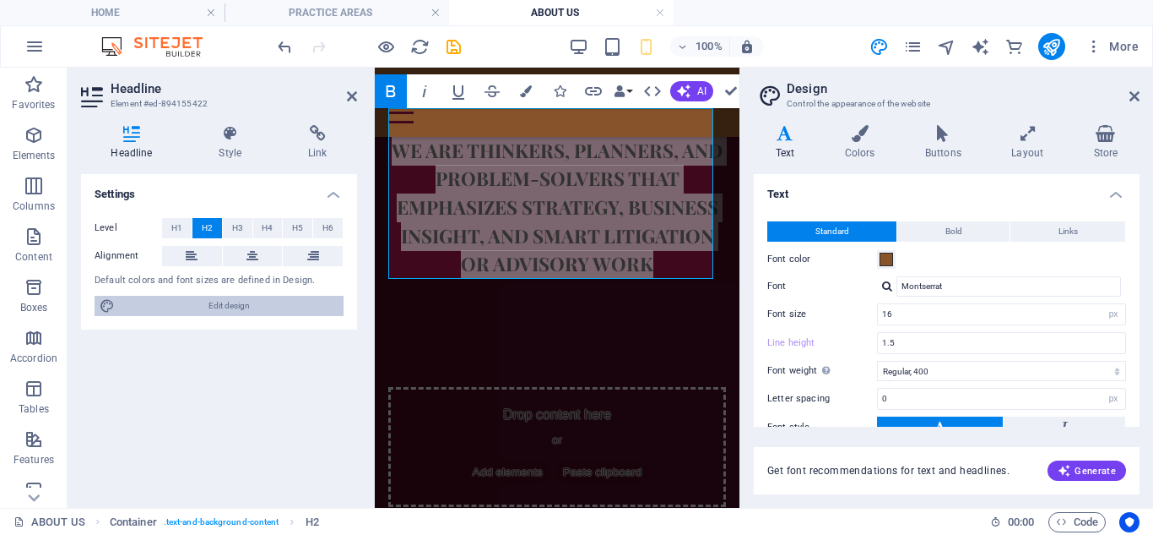
type input "12"
type input "1"
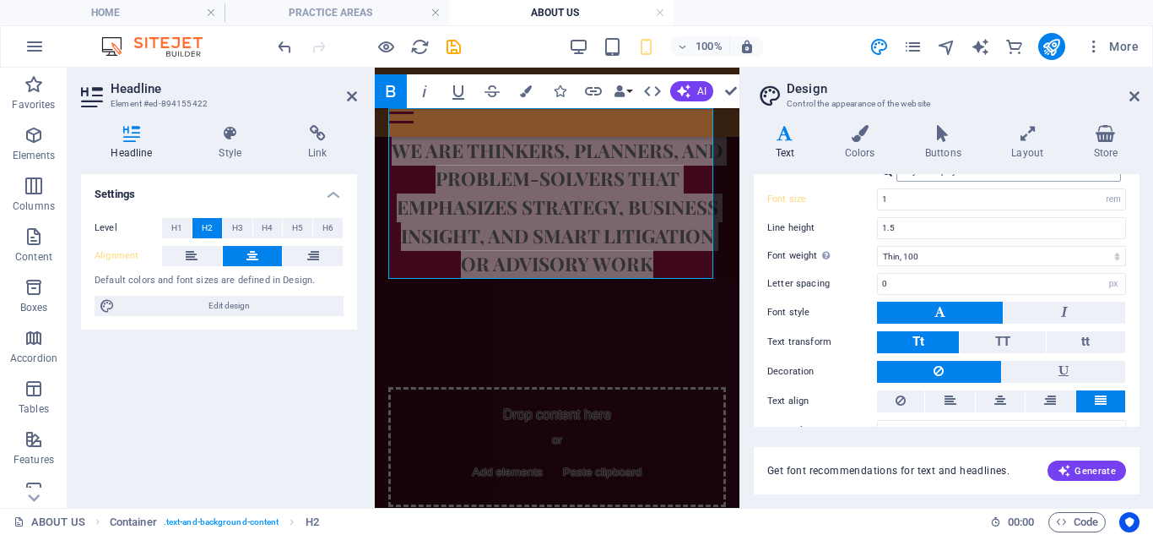
scroll to position [491, 0]
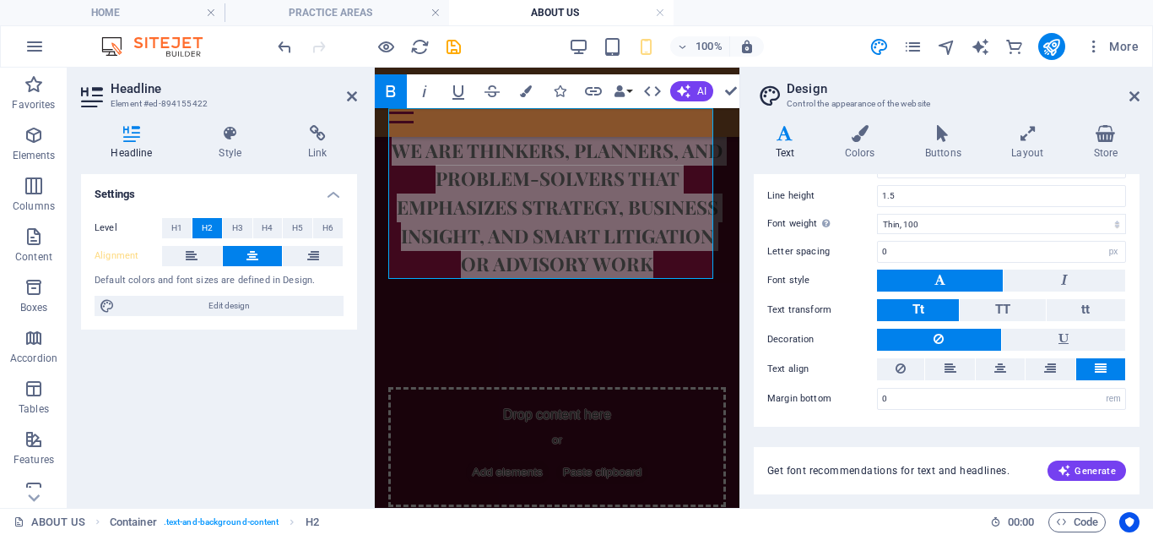
click at [1090, 367] on button at bounding box center [1101, 369] width 49 height 22
click at [993, 366] on button at bounding box center [1000, 369] width 49 height 22
click at [953, 372] on icon at bounding box center [951, 368] width 12 height 20
click at [1045, 361] on icon at bounding box center [1051, 368] width 12 height 20
click at [1114, 362] on button at bounding box center [1101, 369] width 49 height 22
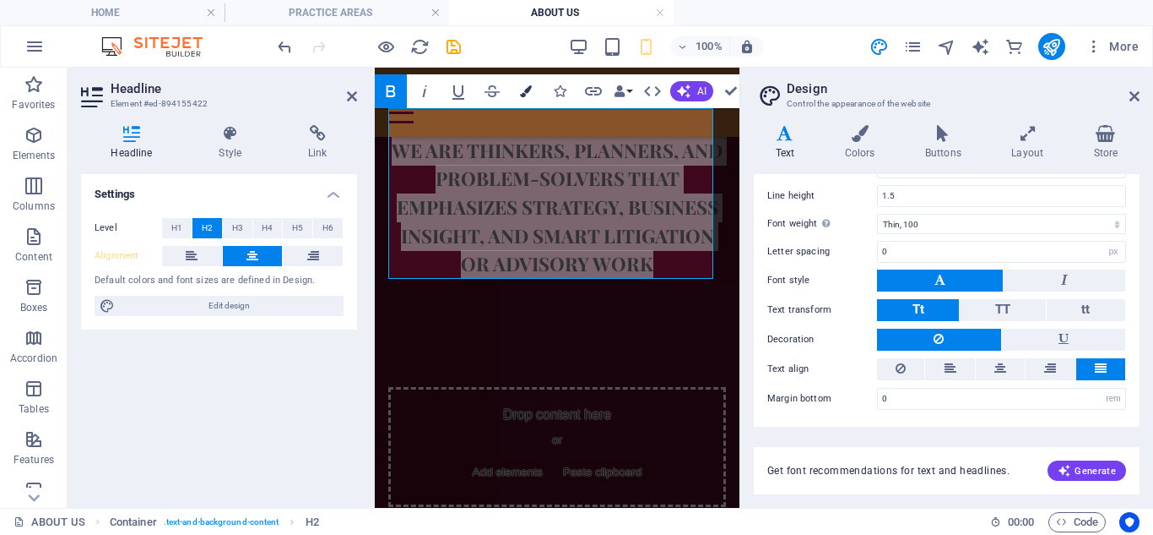
click at [521, 94] on button "Colors" at bounding box center [526, 91] width 32 height 34
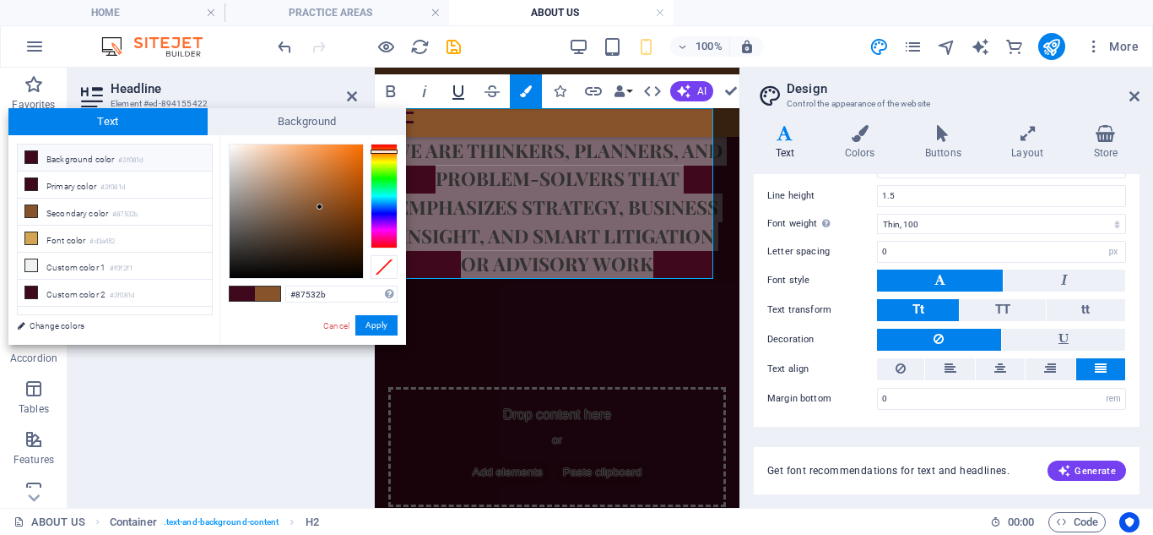
click at [464, 97] on icon "button" at bounding box center [458, 91] width 20 height 20
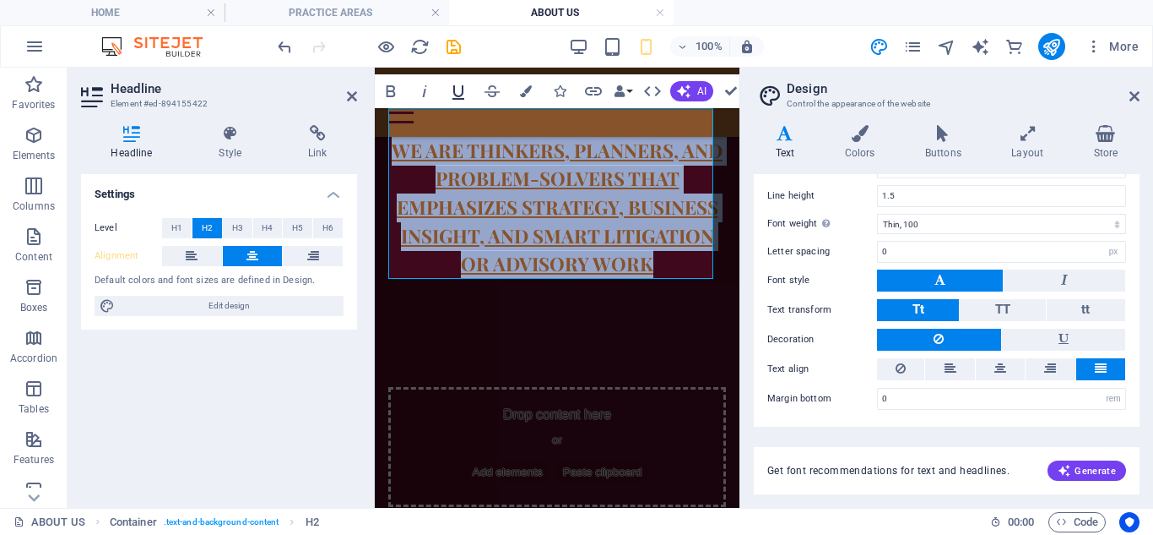
click at [465, 101] on icon "button" at bounding box center [458, 91] width 20 height 20
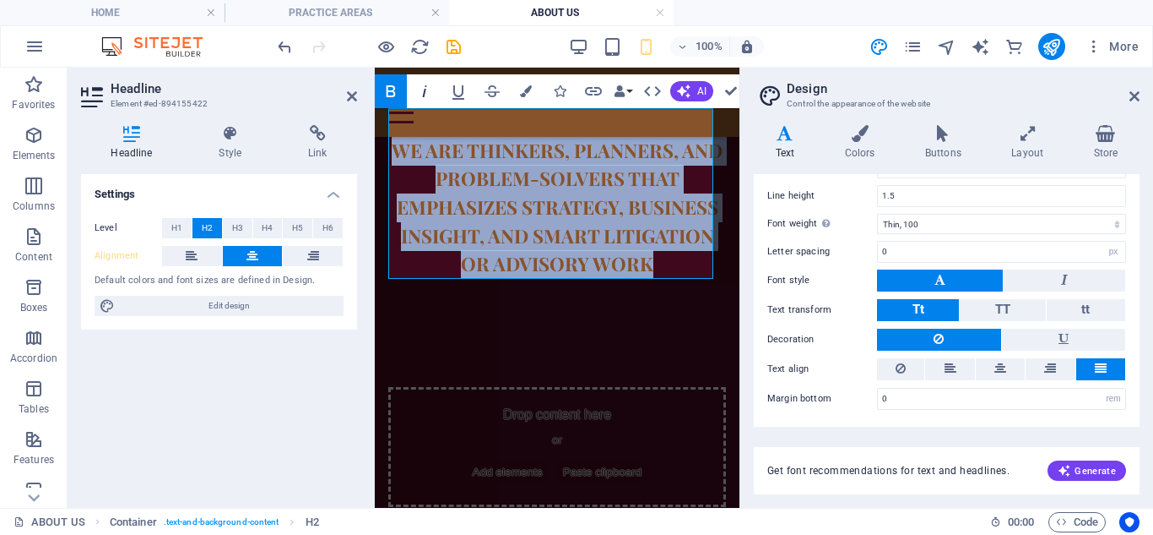
click at [421, 86] on icon "button" at bounding box center [425, 91] width 20 height 20
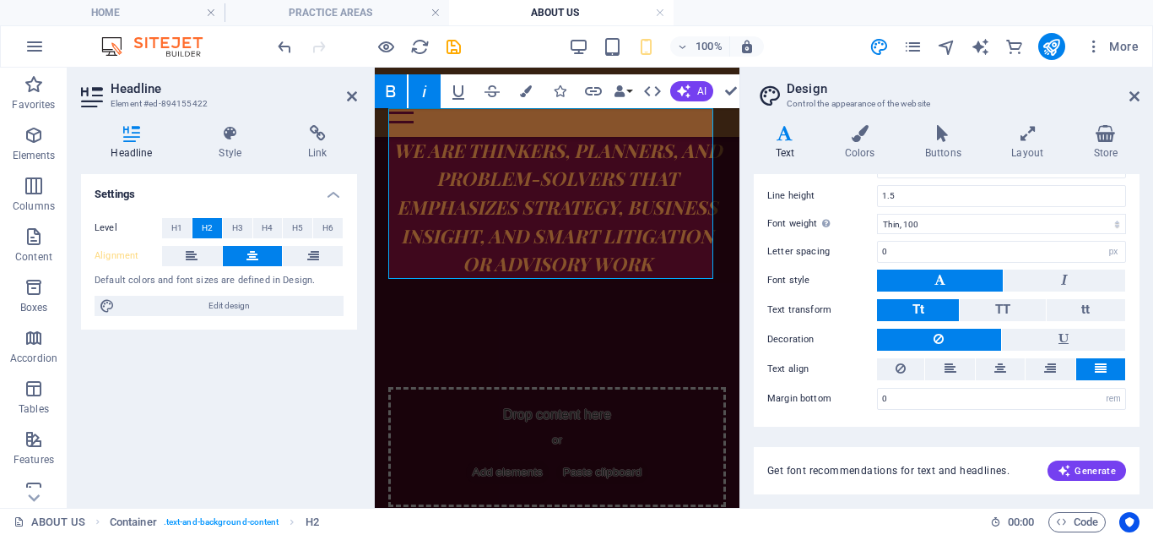
click at [421, 88] on icon "button" at bounding box center [425, 91] width 20 height 20
click at [630, 90] on button "Data Bindings" at bounding box center [623, 91] width 24 height 34
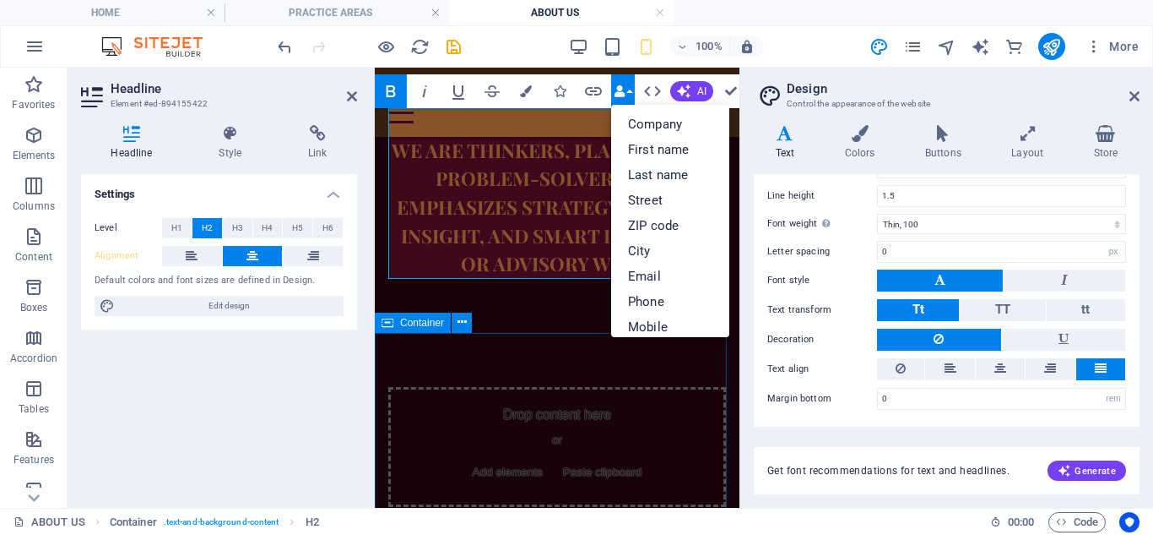
click at [558, 353] on div "Drop content here or Add elements Paste clipboard" at bounding box center [557, 447] width 365 height 228
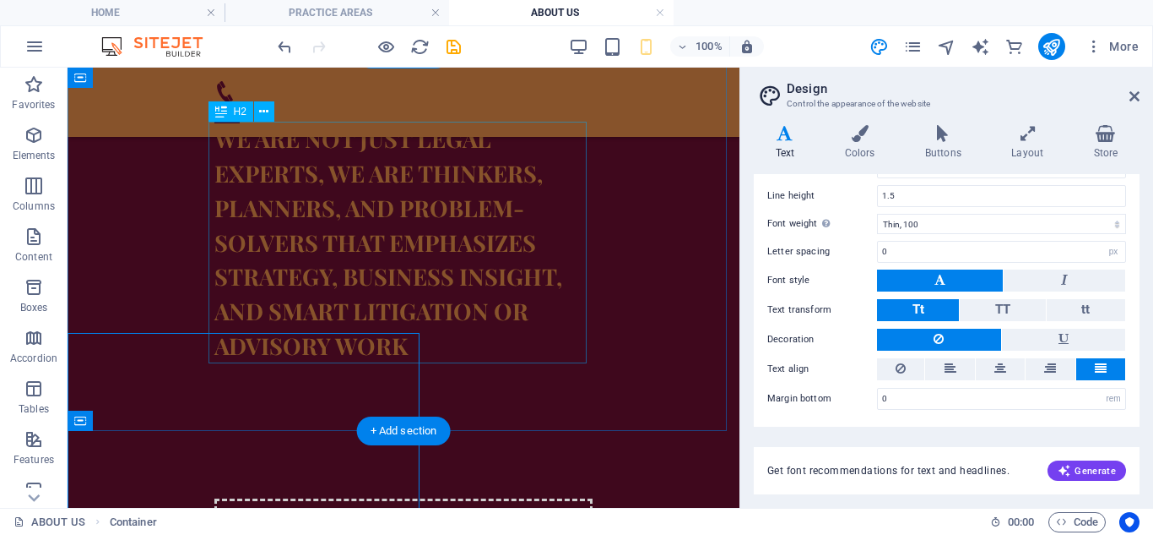
click at [556, 318] on div "wE ARE NOT JUST legal experts, we are thinkers, planners, and problem-solvers t…" at bounding box center [403, 243] width 378 height 242
type input "16"
type input "3.4"
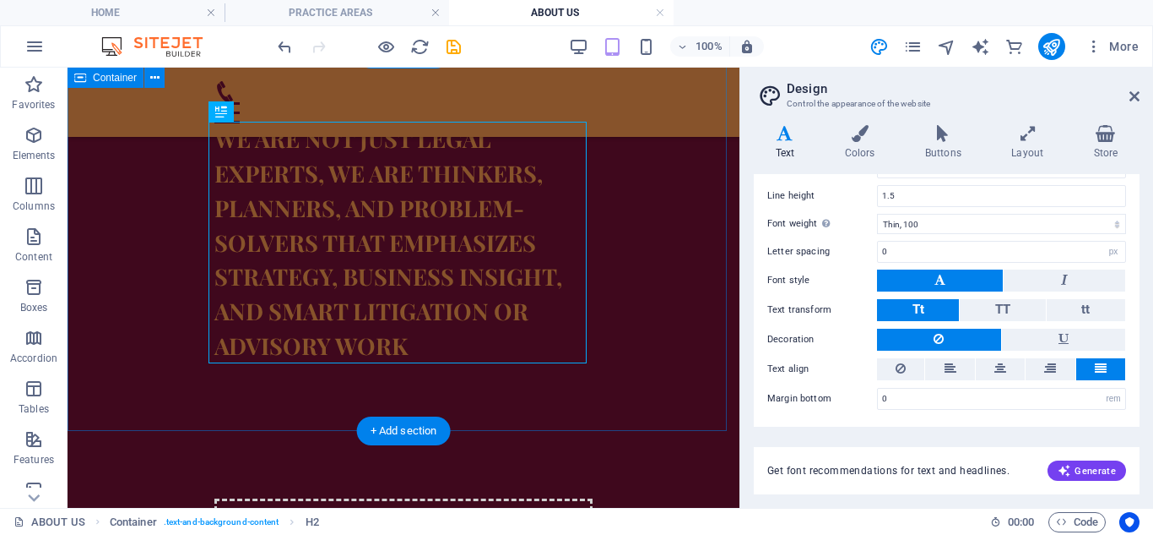
click at [641, 317] on div "wE ARE NOT JUST legal experts, we are thinkers, planners, and problem-solvers t…" at bounding box center [404, 242] width 672 height 377
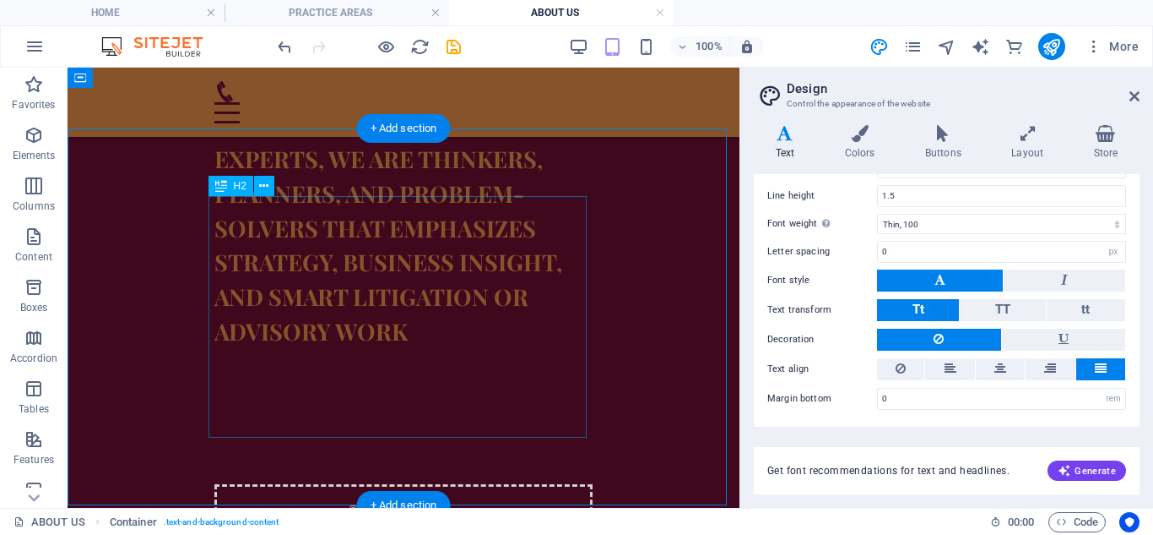
scroll to position [0, 0]
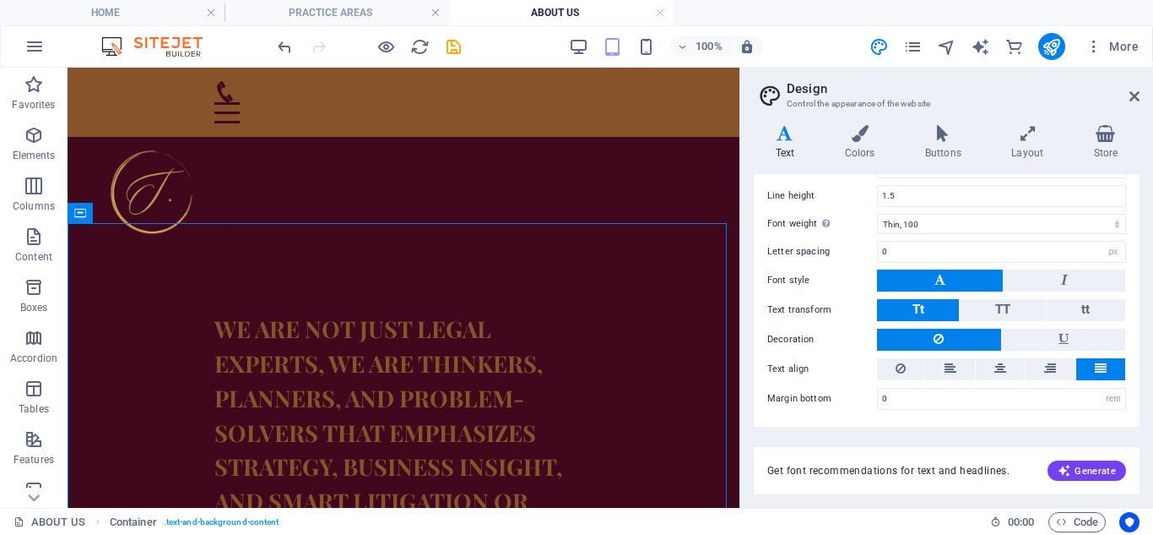
click at [1140, 96] on aside "Design Control the appearance of the website Variants Text Colors Buttons Layou…" at bounding box center [947, 288] width 414 height 440
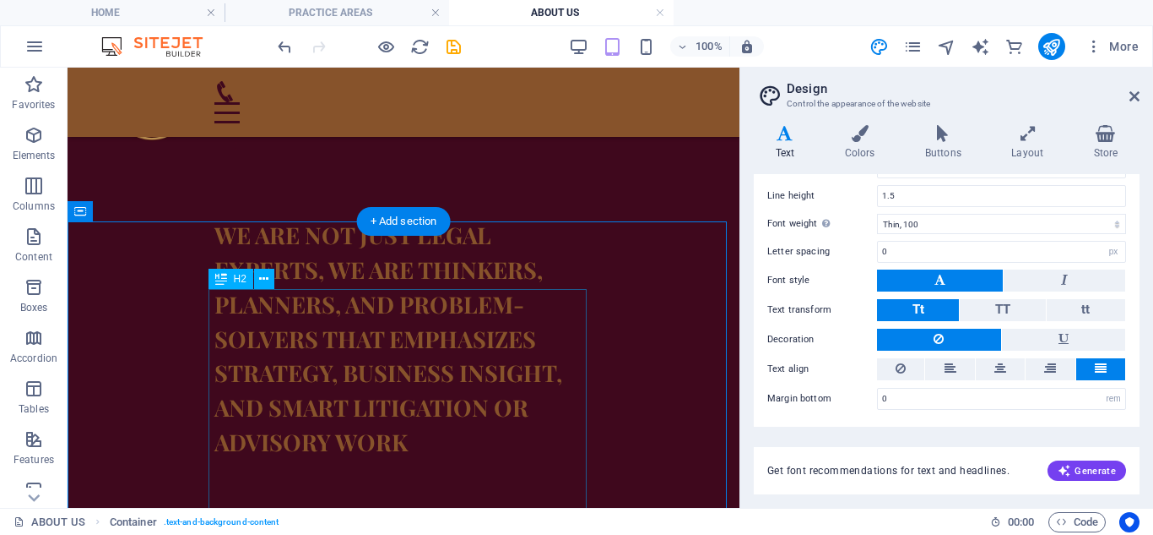
scroll to position [169, 0]
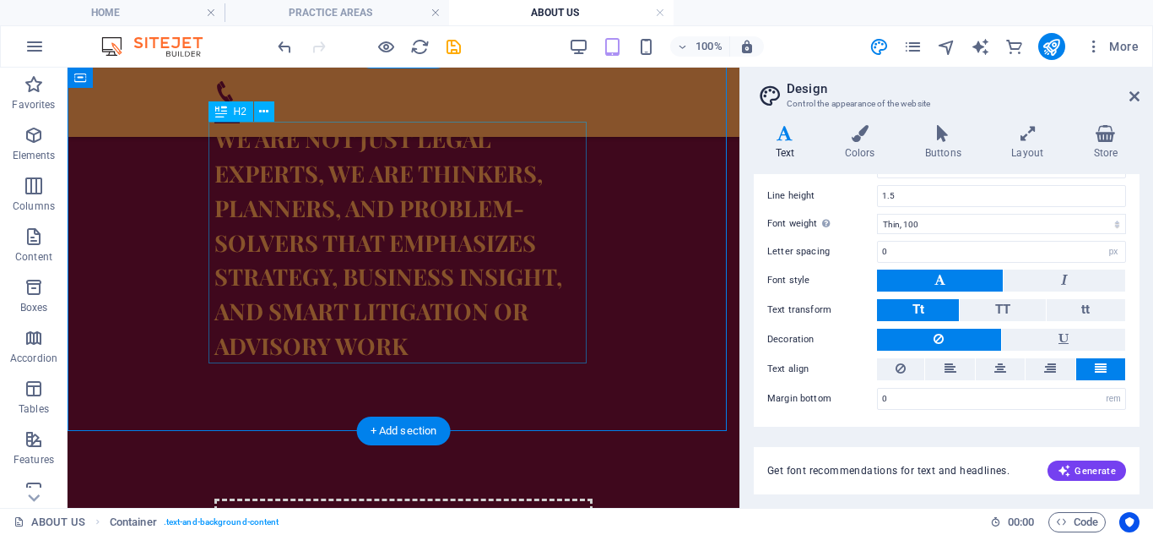
click at [443, 307] on div "wE ARE NOT JUST legal experts, we are thinkers, planners, and problem-solvers t…" at bounding box center [403, 243] width 378 height 242
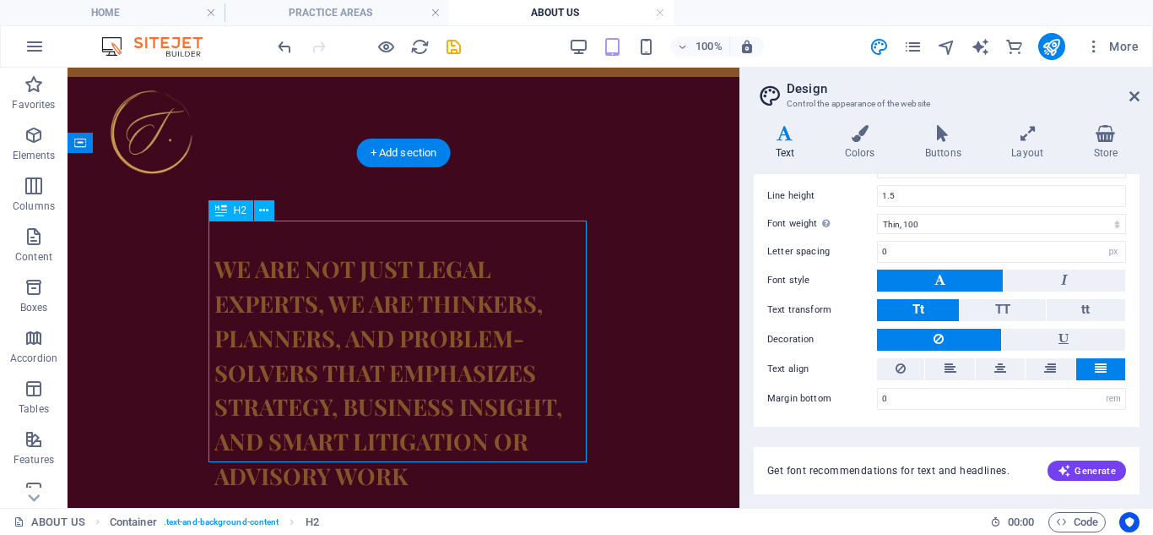
scroll to position [84, 0]
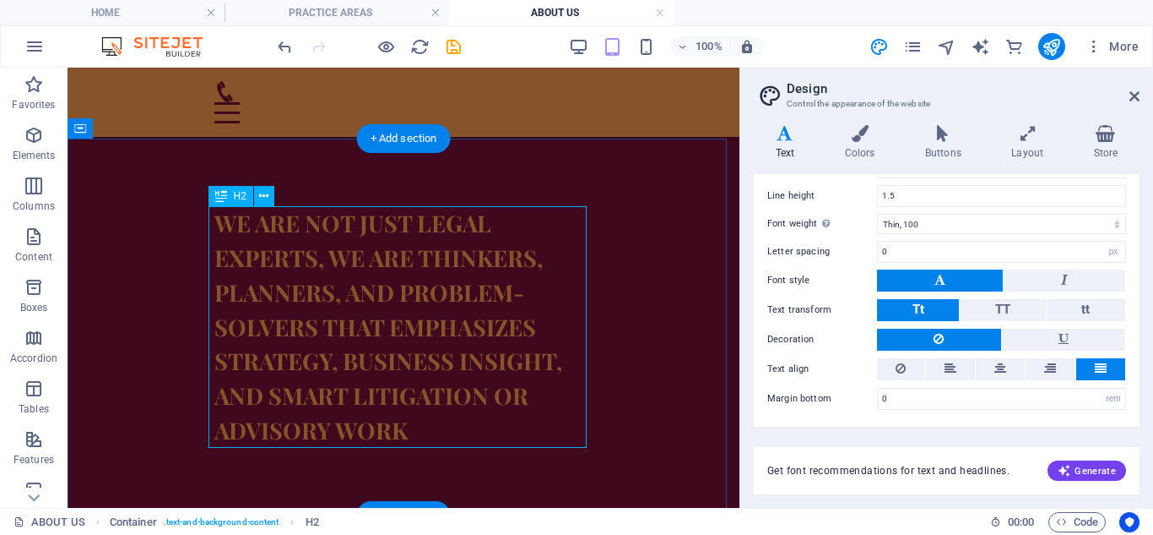
click at [274, 235] on div "wE ARE NOT JUST legal experts, we are thinkers, planners, and problem-solvers t…" at bounding box center [403, 327] width 378 height 242
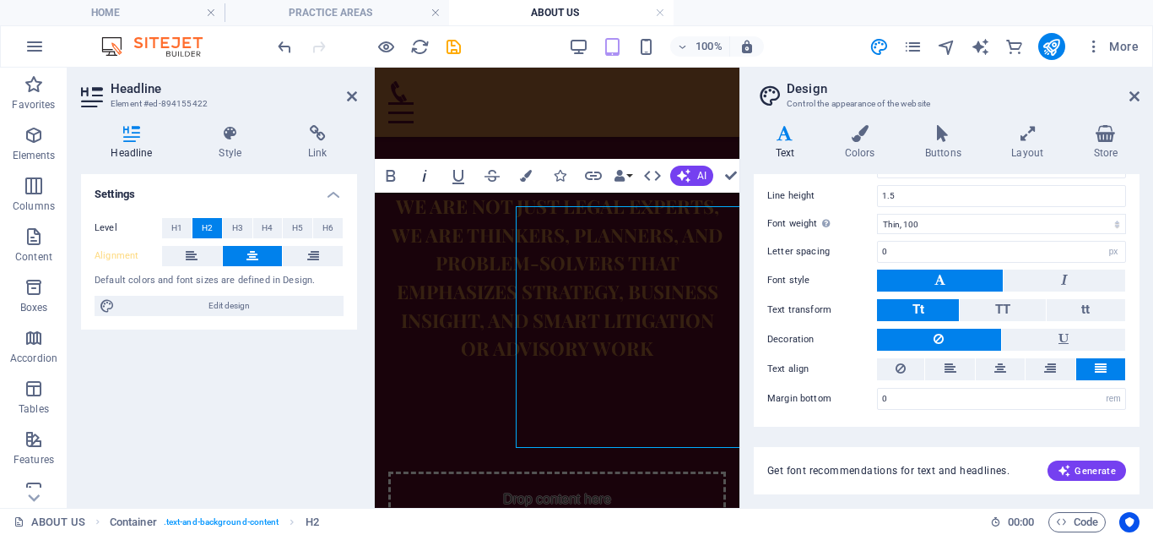
type input "12"
type input "1"
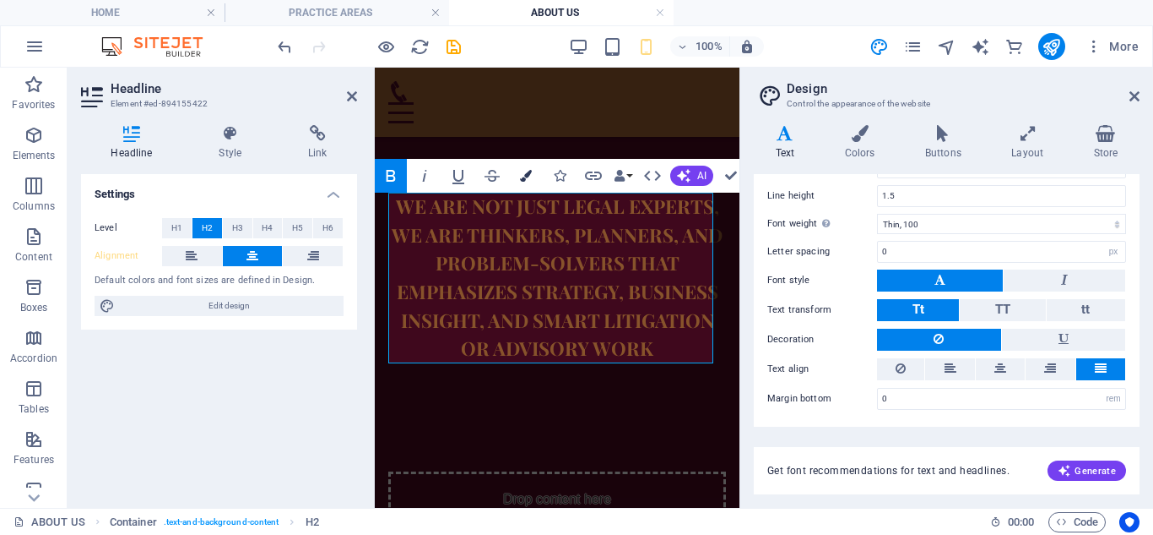
click at [521, 180] on icon "button" at bounding box center [526, 176] width 12 height 12
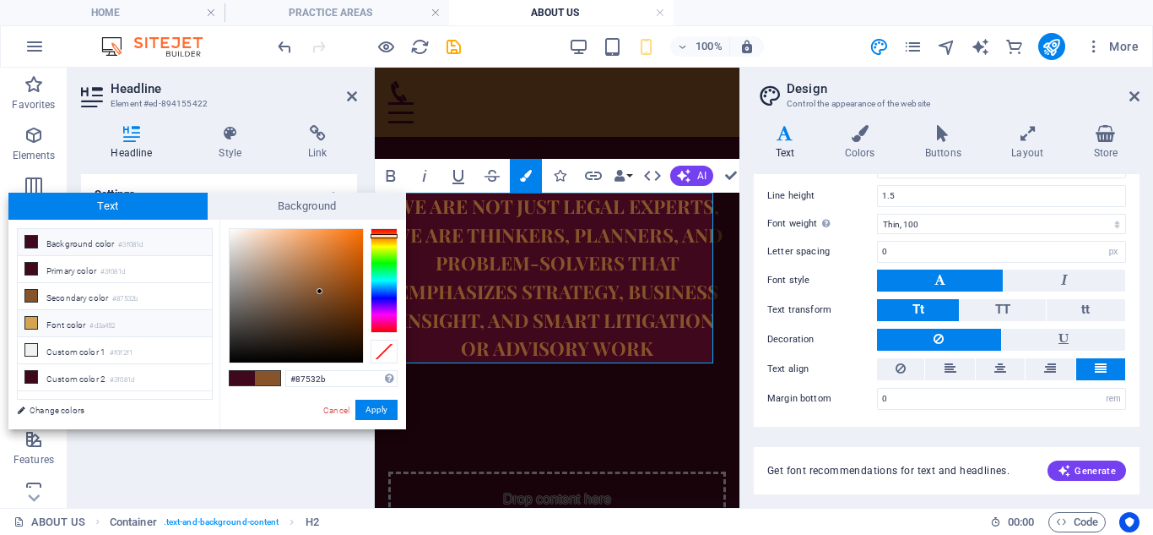
click at [30, 324] on icon at bounding box center [31, 323] width 12 height 12
type input "#d3a452"
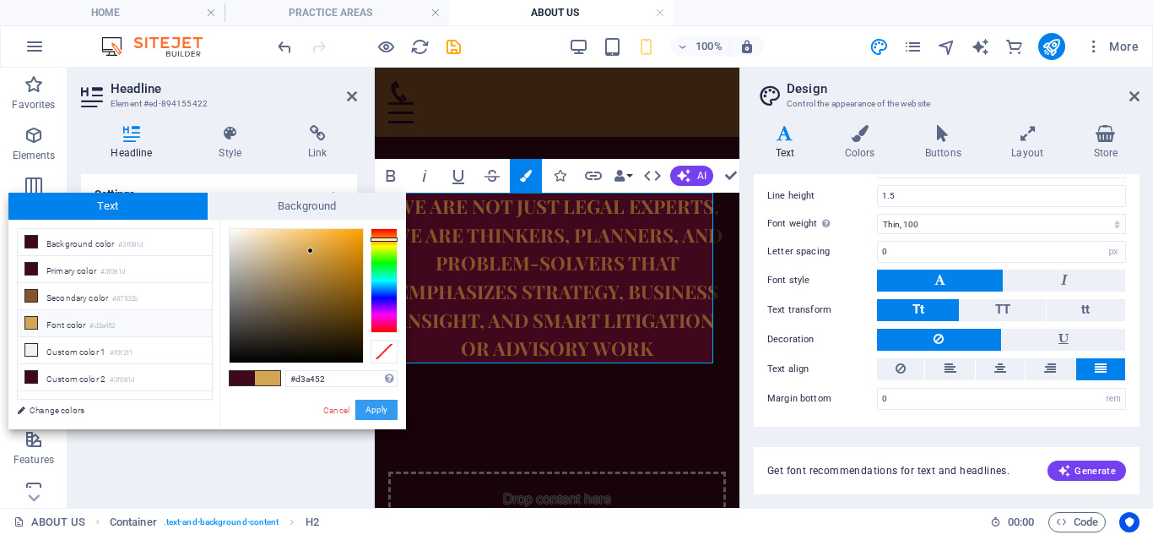
click at [366, 414] on button "Apply" at bounding box center [376, 409] width 42 height 20
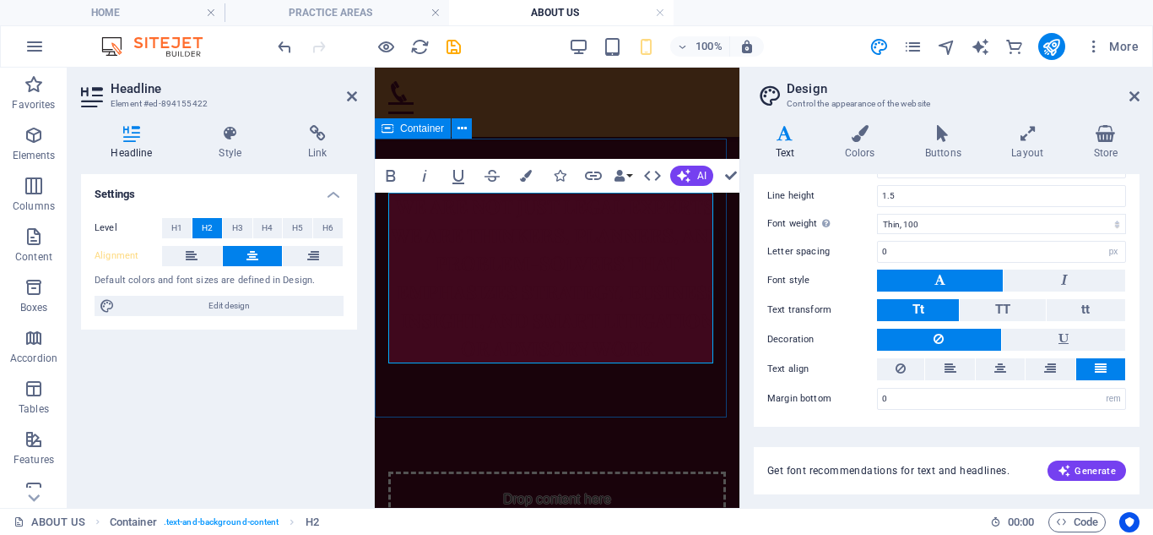
click at [459, 390] on div "​ ​ wE ARE NOT JUST legal experts, we are thinkers, planners, and problem-solve…" at bounding box center [557, 277] width 365 height 279
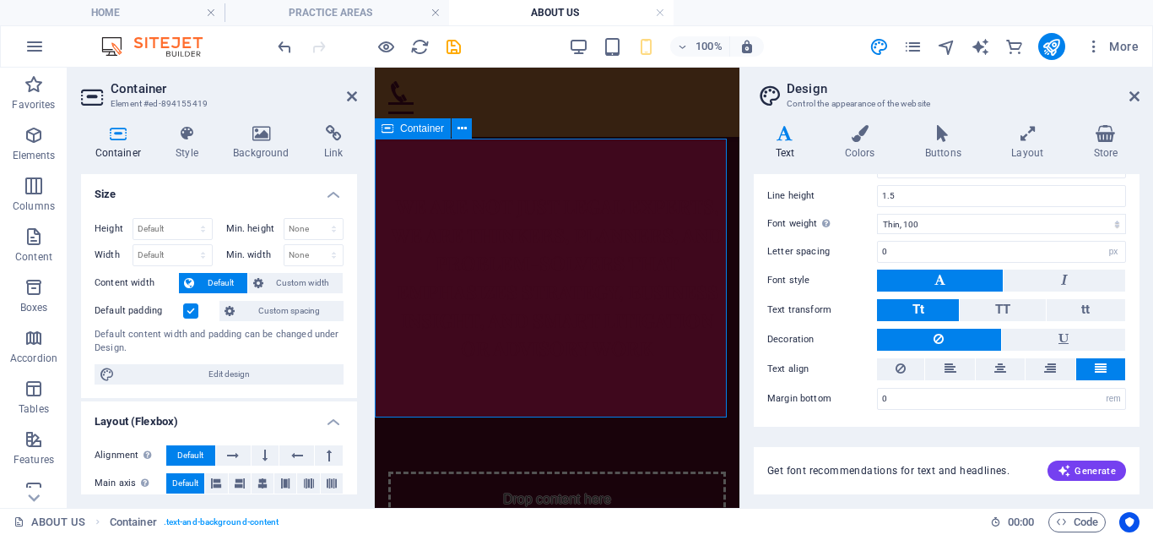
click at [594, 152] on div "wE ARE NOT JUST legal experts, we are thinkers, planners, and problem-solvers t…" at bounding box center [557, 277] width 365 height 279
click at [360, 99] on aside "Container Element #ed-894155419 Container Style Background Link Size Height Def…" at bounding box center [221, 288] width 307 height 440
click at [342, 95] on h2 "Container" at bounding box center [234, 88] width 247 height 15
drag, startPoint x: 350, startPoint y: 95, endPoint x: 283, endPoint y: 28, distance: 95.5
click at [350, 95] on icon at bounding box center [352, 97] width 10 height 14
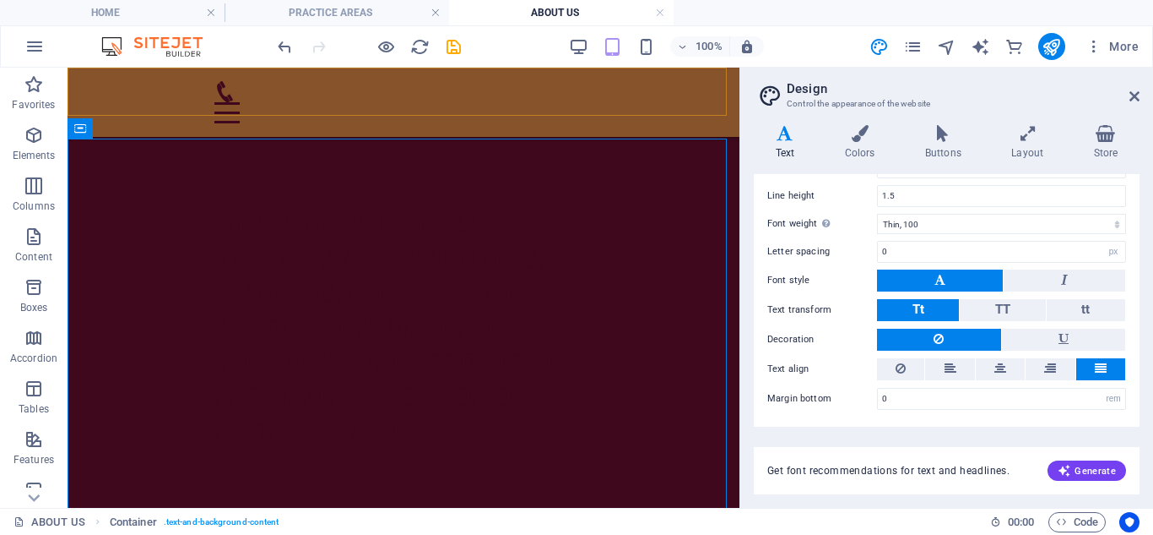
type input "16"
type input "3.4"
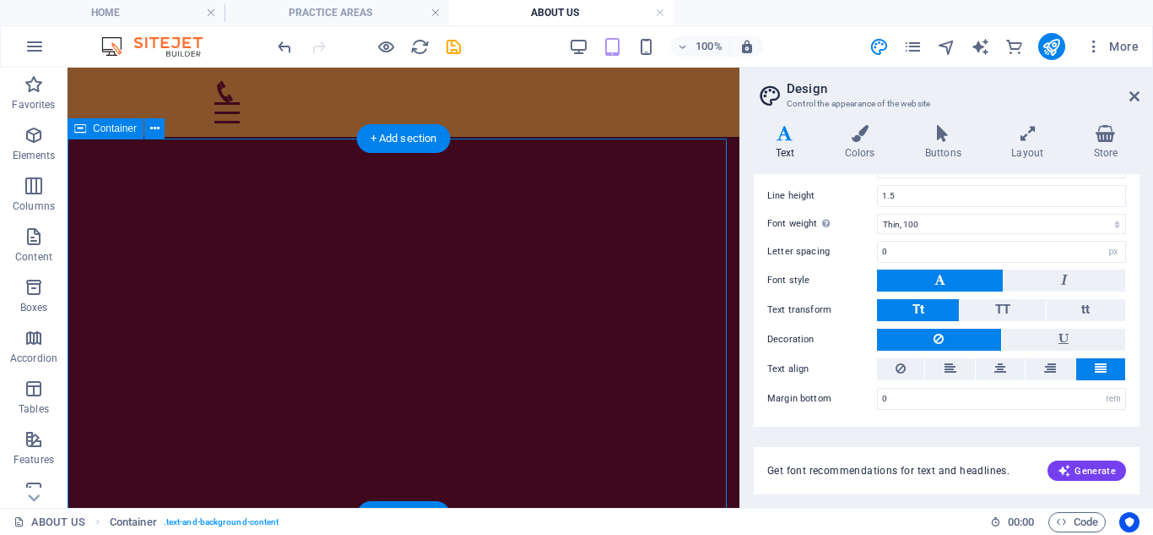
click at [138, 397] on div "wE ARE NOT JUST legal experts, we are thinkers, planners, and problem-solvers t…" at bounding box center [404, 326] width 672 height 377
click at [410, 314] on div "wE ARE NOT JUST legal experts, we are thinkers, planners, and problem-solvers t…" at bounding box center [403, 327] width 378 height 242
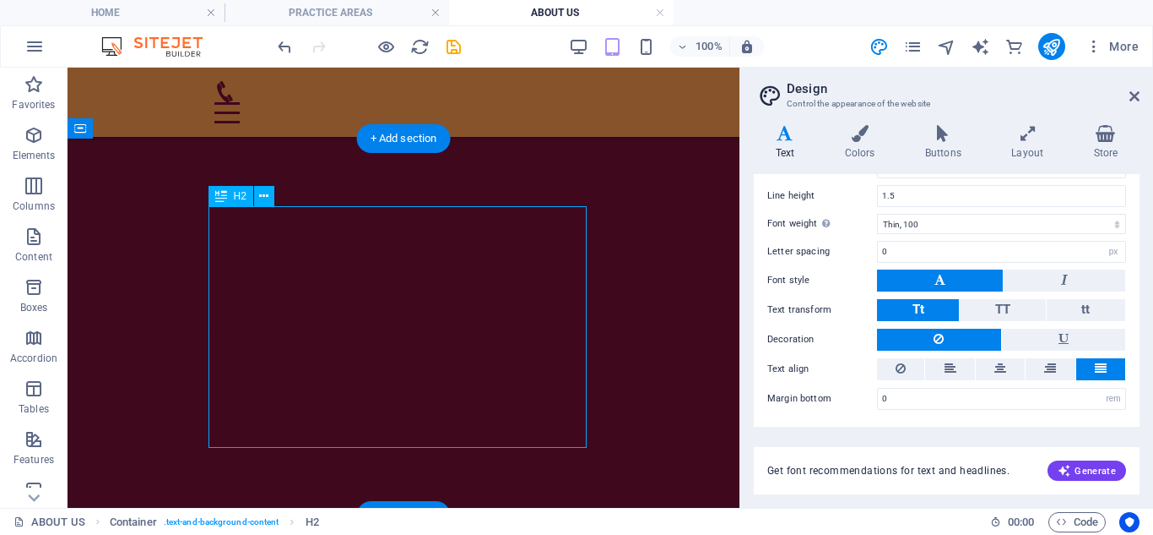
click at [410, 315] on div "wE ARE NOT JUST legal experts, we are thinkers, planners, and problem-solvers t…" at bounding box center [403, 327] width 378 height 242
type input "12"
type input "1"
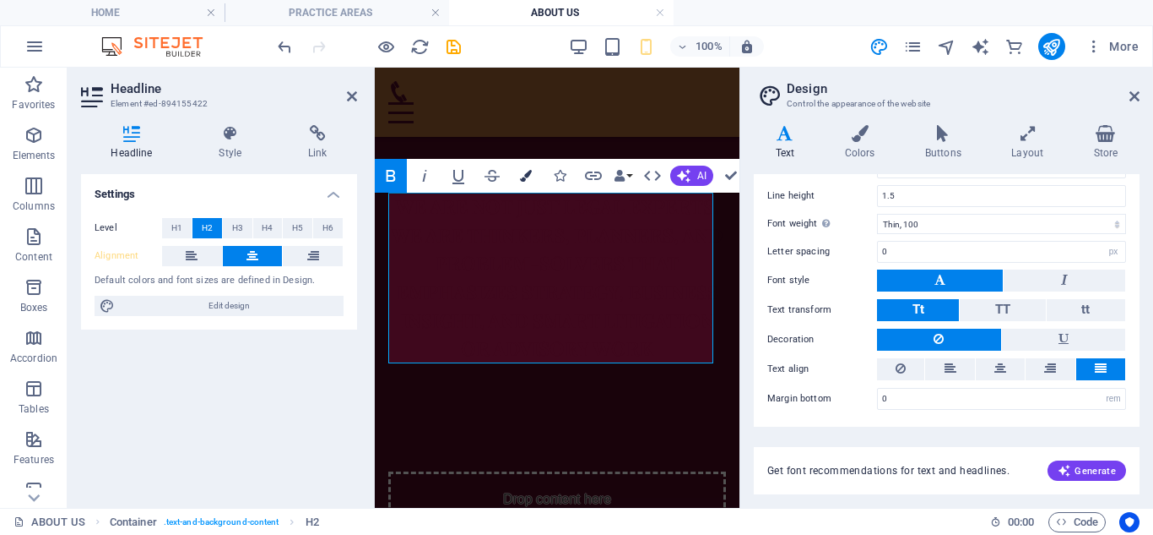
click at [523, 179] on icon "button" at bounding box center [526, 176] width 12 height 12
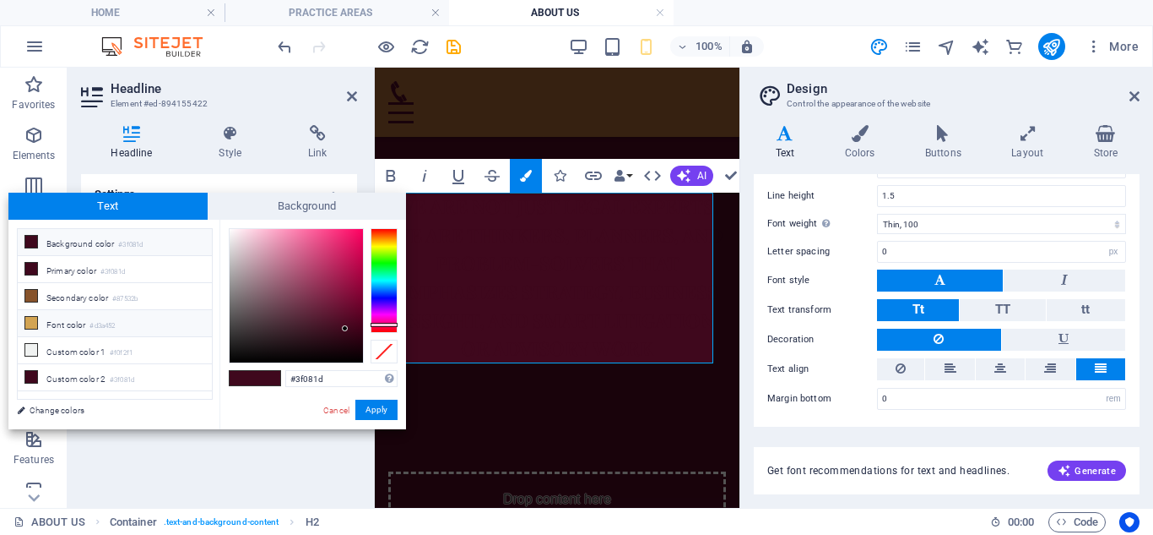
click at [37, 323] on span at bounding box center [31, 323] width 14 height 14
type input "#d3a452"
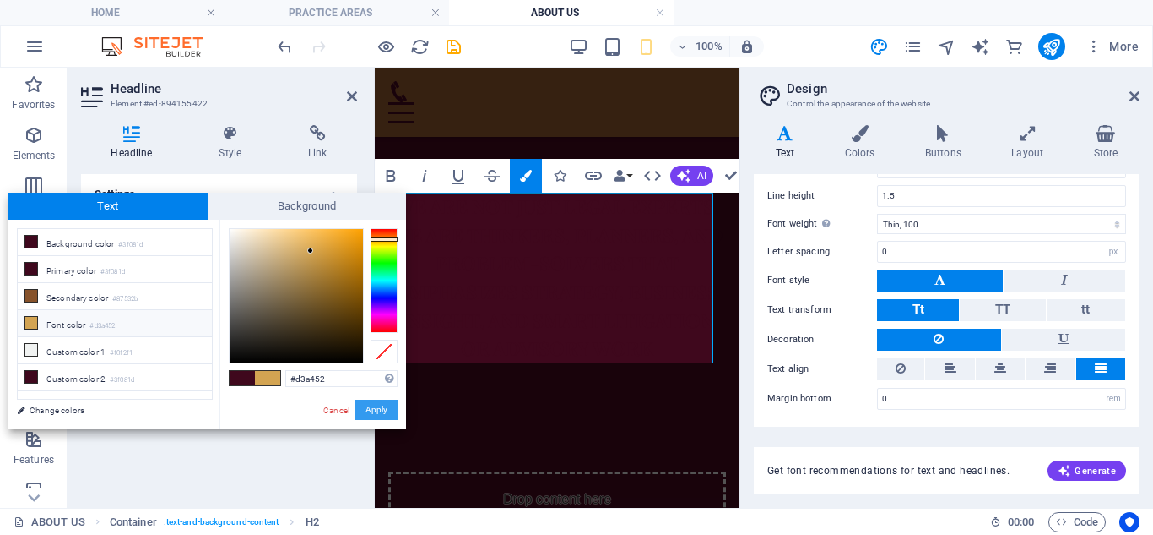
click at [372, 406] on button "Apply" at bounding box center [376, 409] width 42 height 20
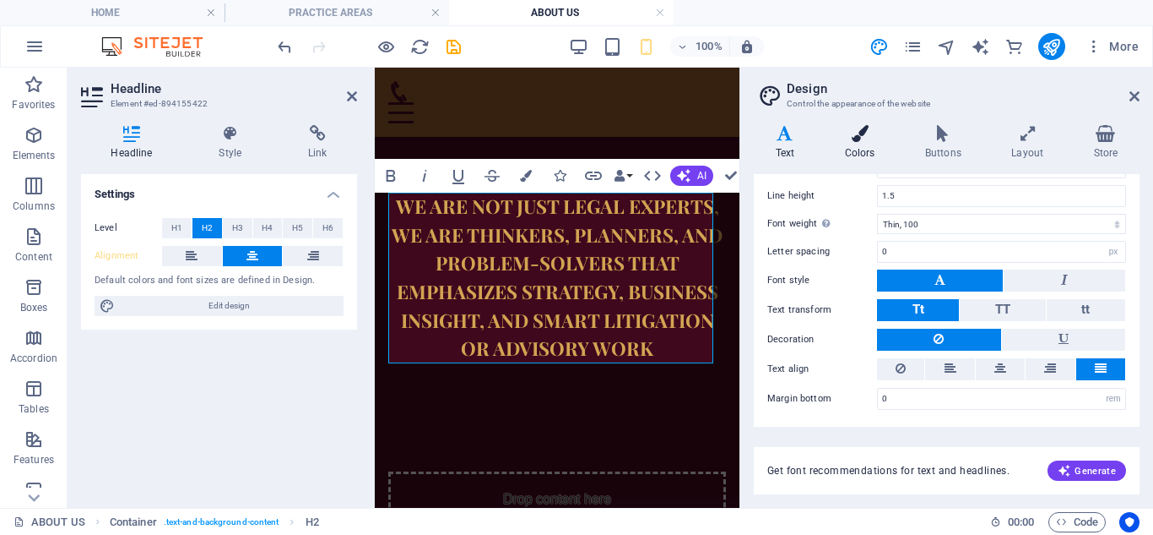
click at [862, 146] on h4 "Colors" at bounding box center [863, 142] width 80 height 35
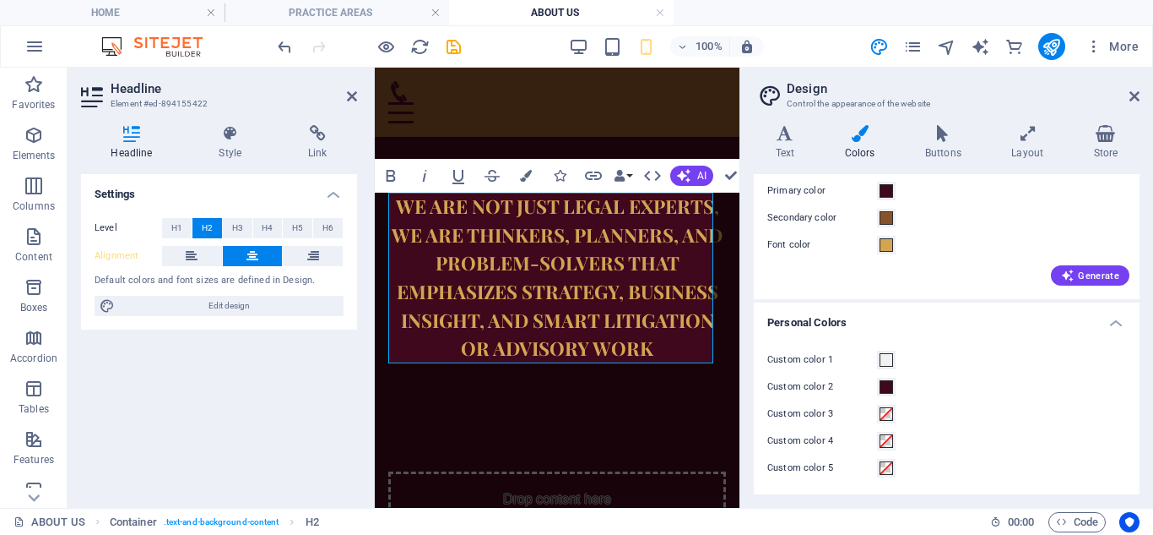
scroll to position [89, 0]
click at [881, 389] on span at bounding box center [887, 386] width 14 height 14
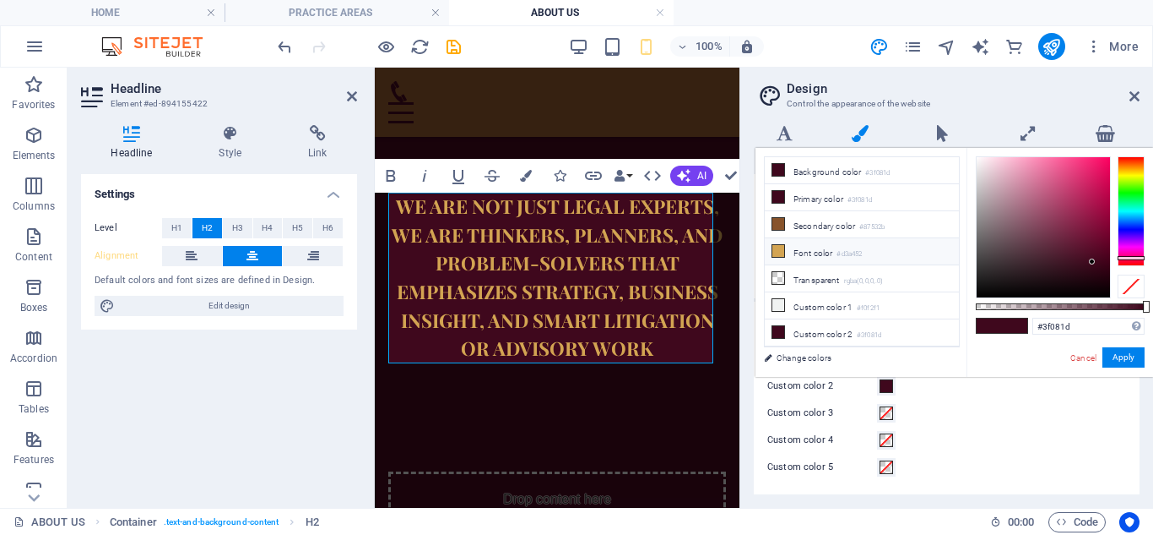
click at [776, 248] on icon at bounding box center [779, 251] width 12 height 12
type input "#d3a452"
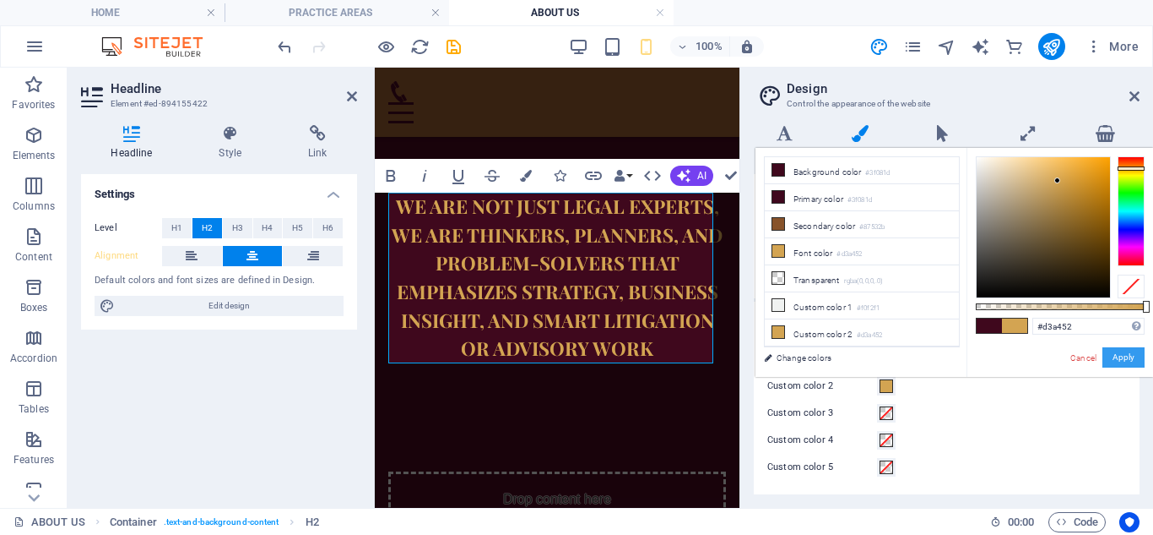
click at [1118, 347] on button "Apply" at bounding box center [1124, 357] width 42 height 20
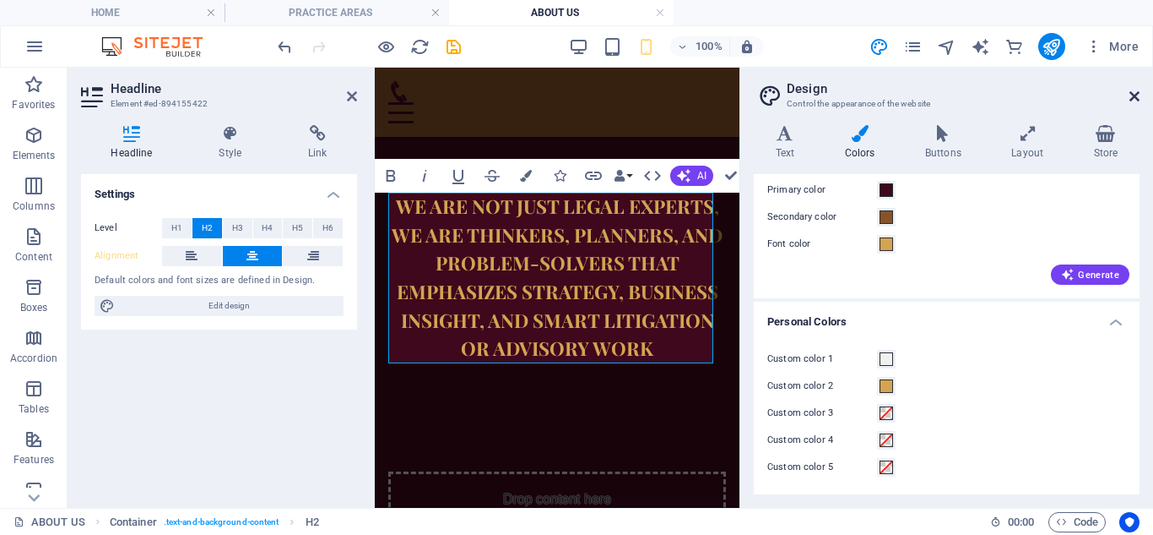
click at [1135, 99] on icon at bounding box center [1135, 97] width 10 height 14
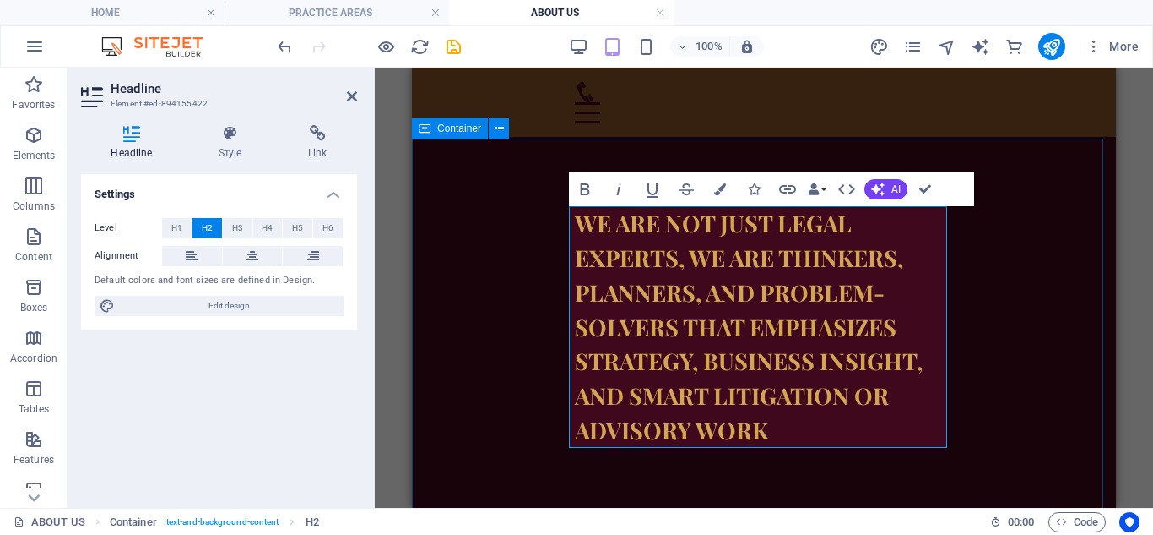
click at [505, 345] on div "wE ARE NOT JUST legal experts, we are thinkers, planners, and problem-solvers t…" at bounding box center [764, 326] width 704 height 377
click at [507, 345] on div "wE ARE NOT JUST legal experts, we are thinkers, planners, and problem-solvers t…" at bounding box center [764, 326] width 704 height 377
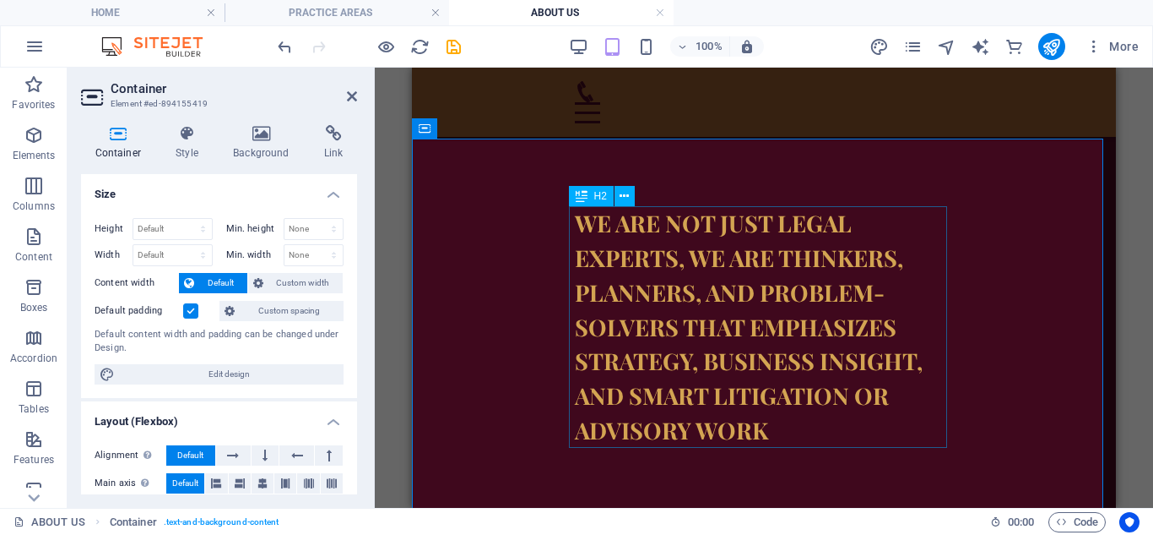
scroll to position [0, 0]
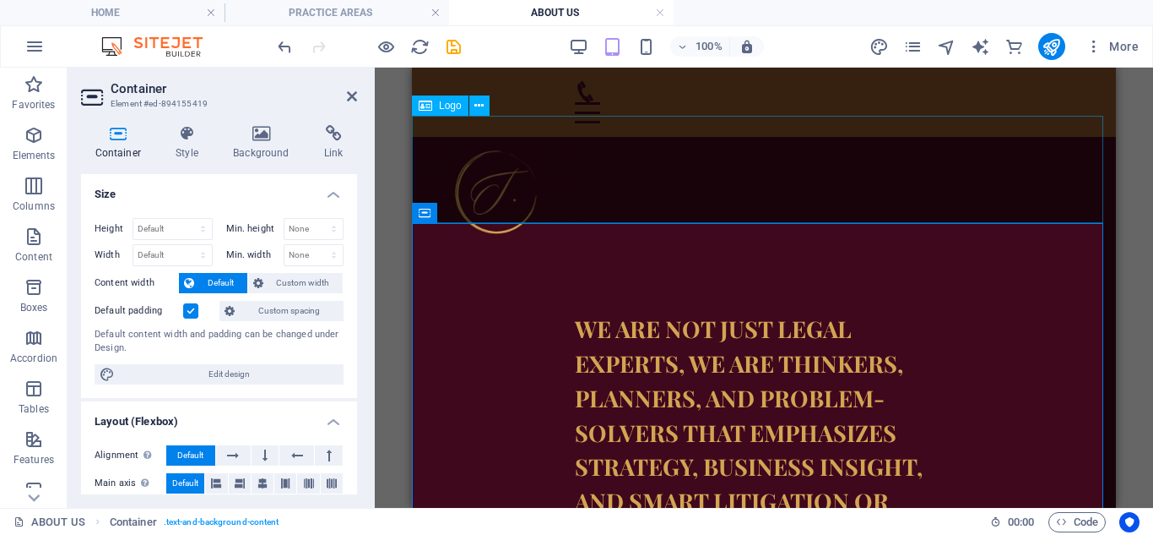
click at [634, 186] on div at bounding box center [764, 190] width 704 height 107
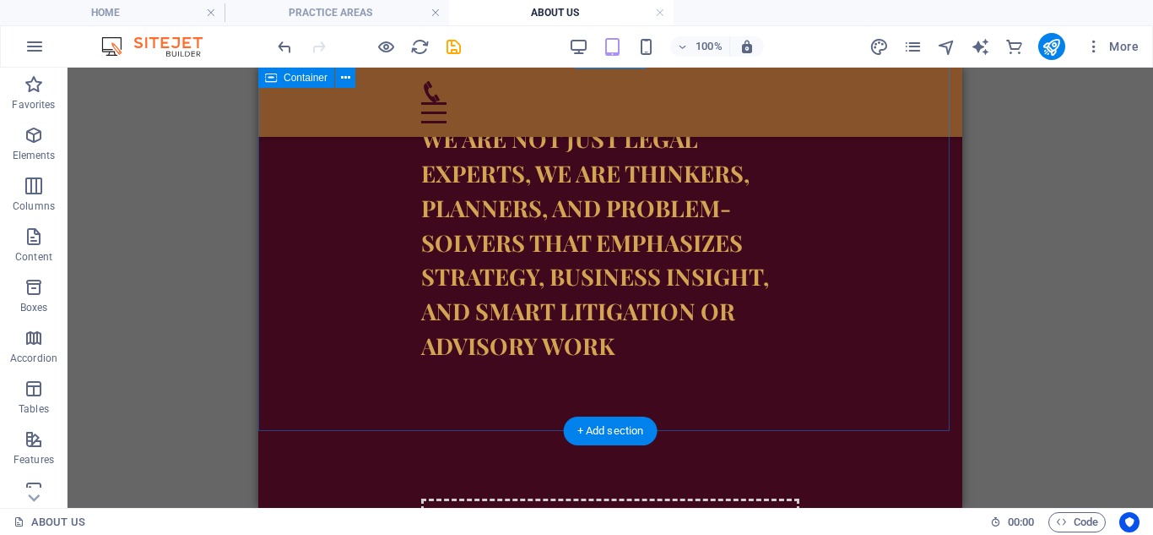
scroll to position [84, 0]
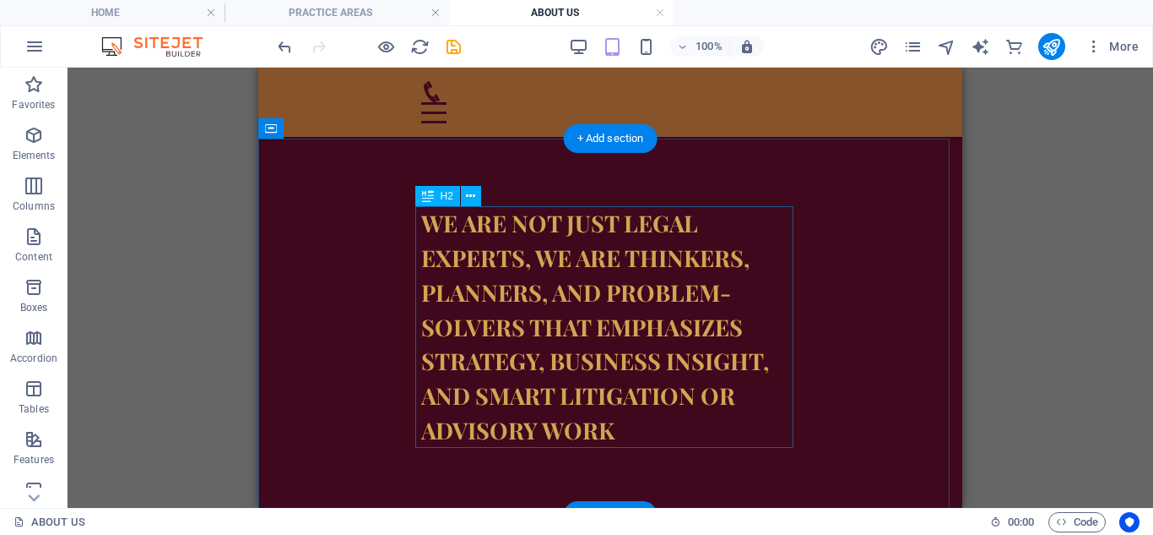
click at [656, 258] on div "wE ARE NOT JUST legal experts, we are thinkers, planners, and problem-solvers t…" at bounding box center [610, 327] width 378 height 242
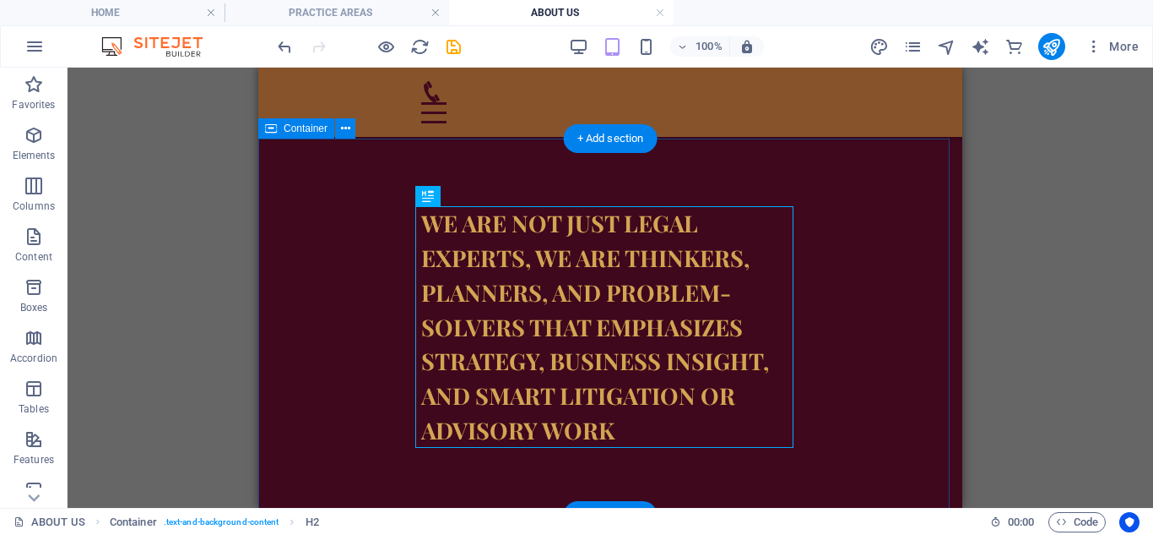
click at [834, 282] on div "wE ARE NOT JUST legal experts, we are thinkers, planners, and problem-solvers t…" at bounding box center [610, 326] width 704 height 377
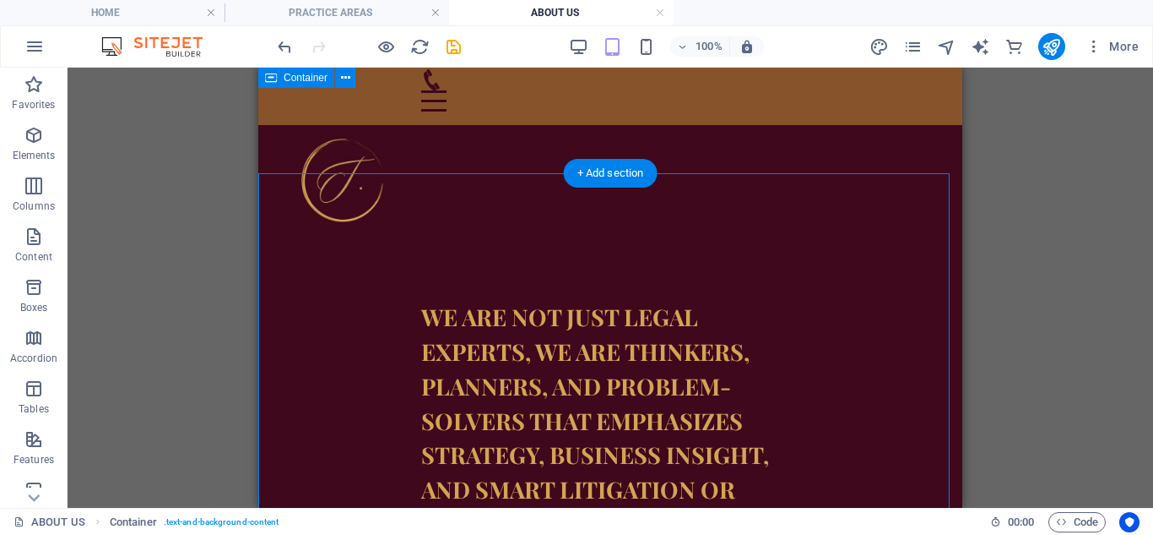
scroll to position [0, 0]
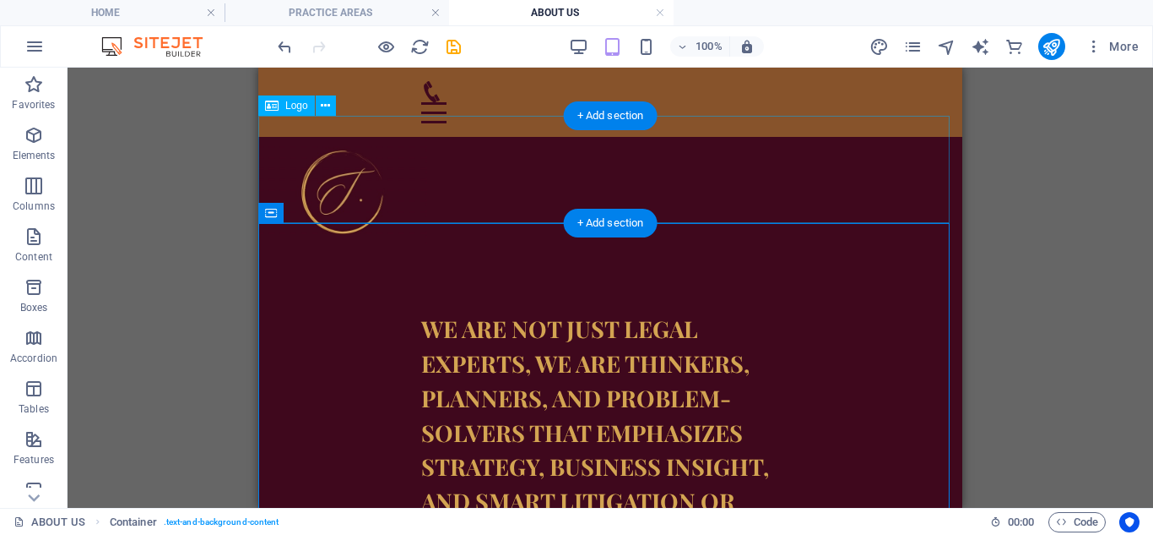
click at [453, 176] on div at bounding box center [610, 190] width 704 height 107
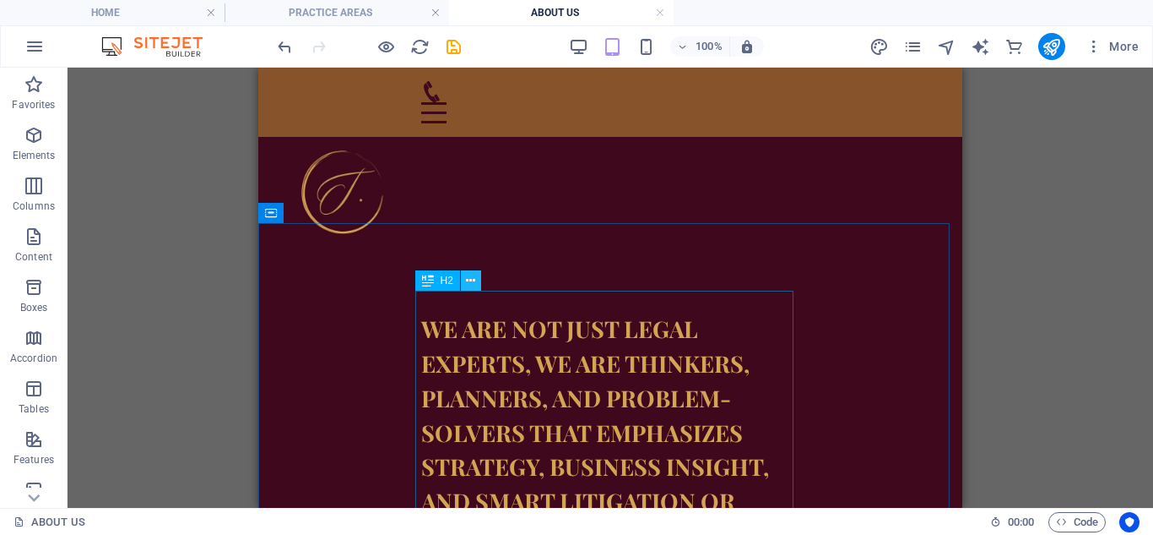
click at [465, 283] on button at bounding box center [471, 280] width 20 height 20
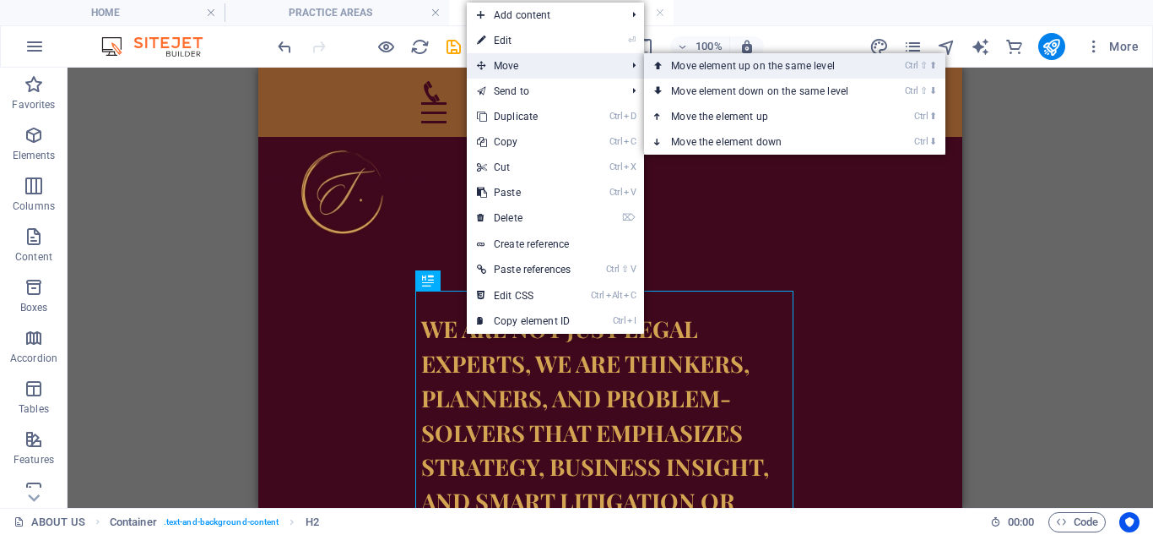
click at [728, 61] on link "Ctrl ⇧ ⬆ Move element up on the same level" at bounding box center [763, 65] width 238 height 25
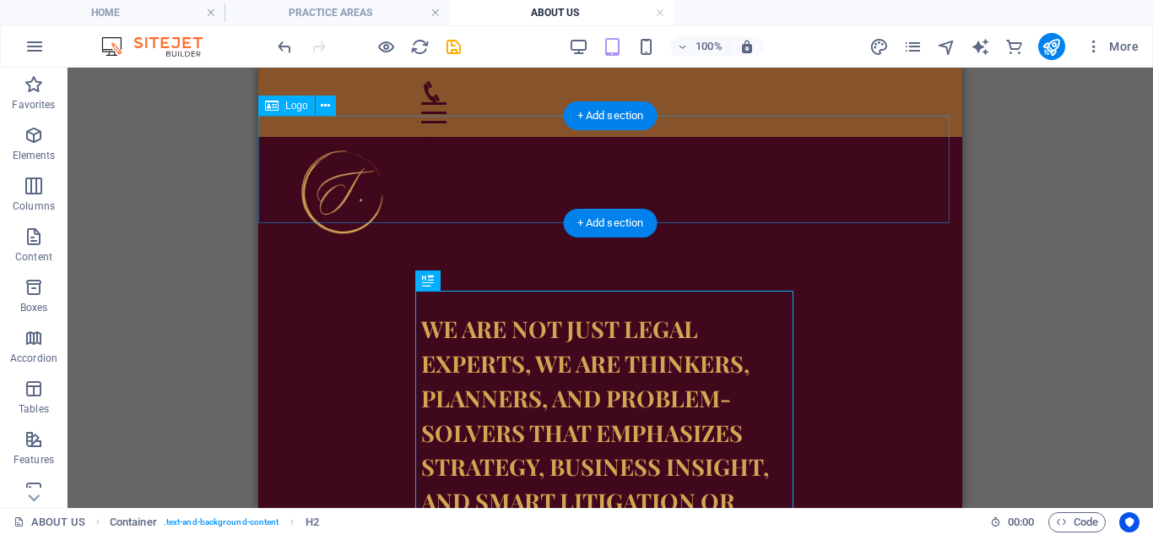
click at [425, 172] on div at bounding box center [610, 190] width 704 height 107
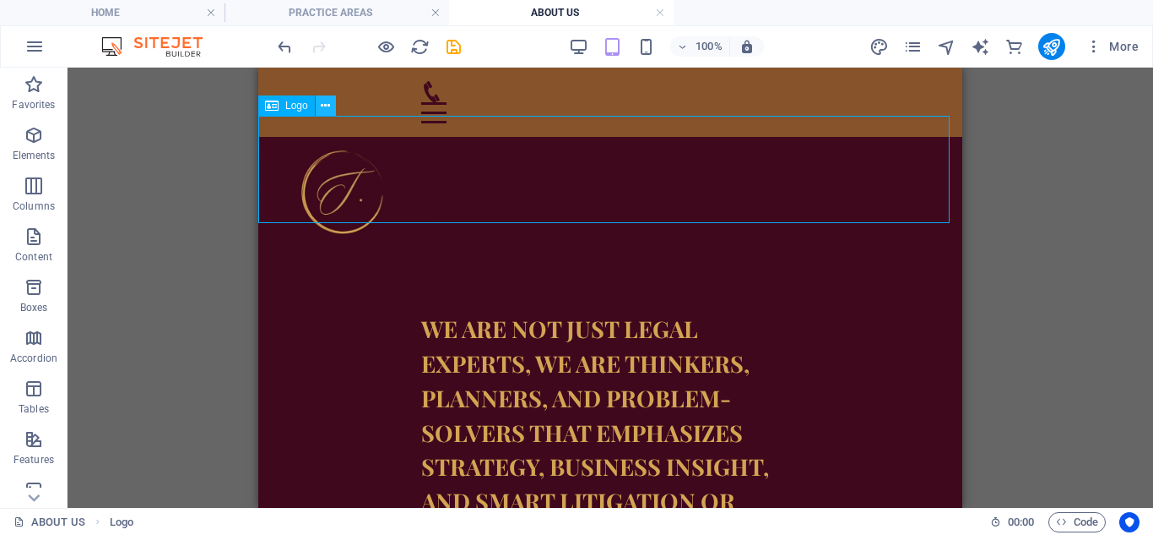
click at [323, 106] on icon at bounding box center [325, 106] width 9 height 18
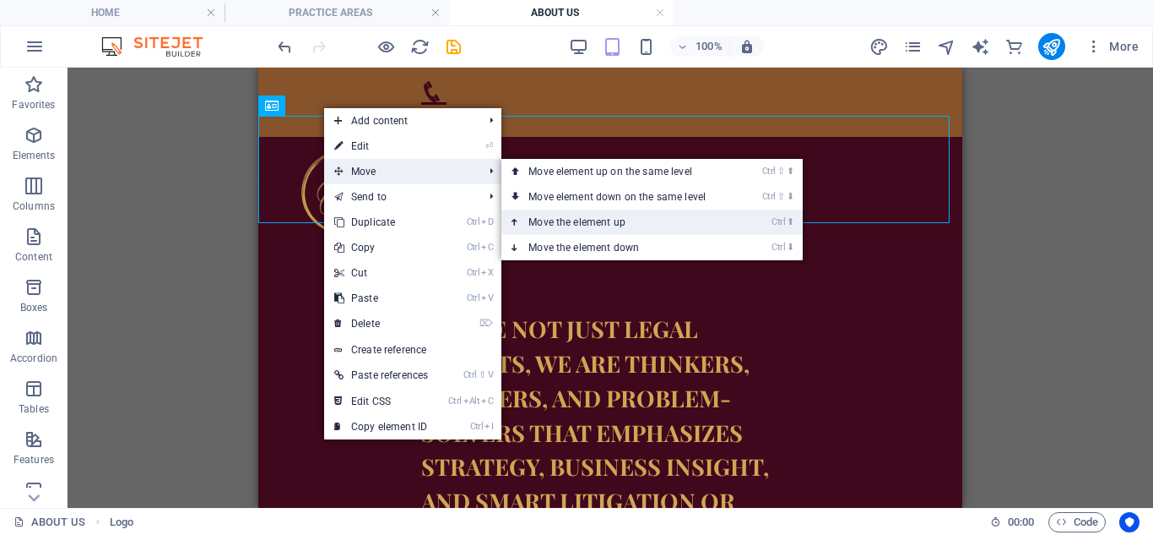
click at [605, 216] on link "Ctrl ⬆ Move the element up" at bounding box center [621, 221] width 238 height 25
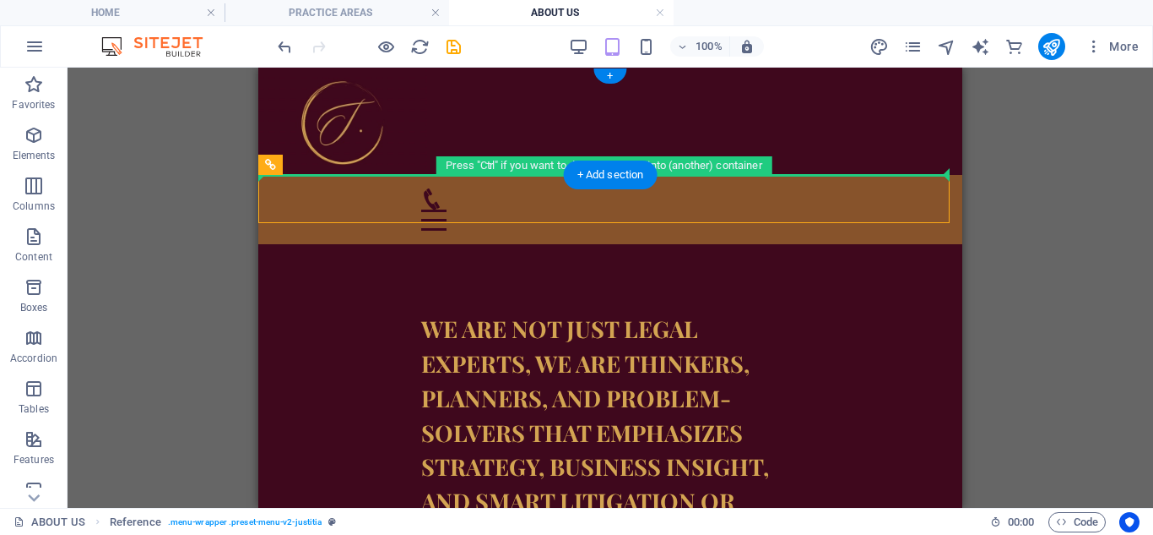
drag, startPoint x: 395, startPoint y: 193, endPoint x: 426, endPoint y: 135, distance: 65.4
drag, startPoint x: 437, startPoint y: 189, endPoint x: 437, endPoint y: 167, distance: 22.0
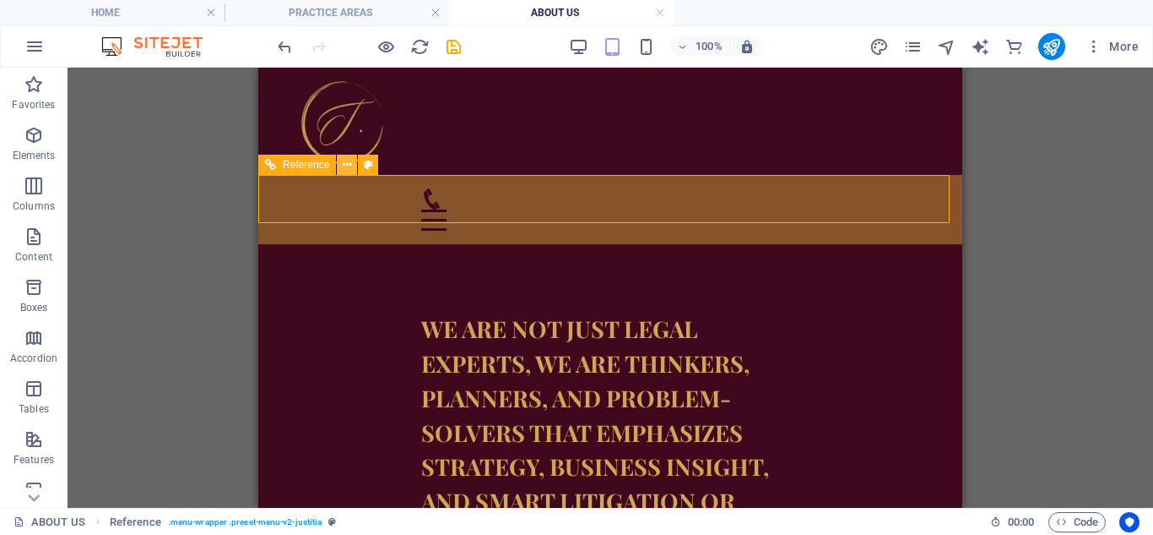
click at [343, 166] on icon at bounding box center [347, 165] width 9 height 18
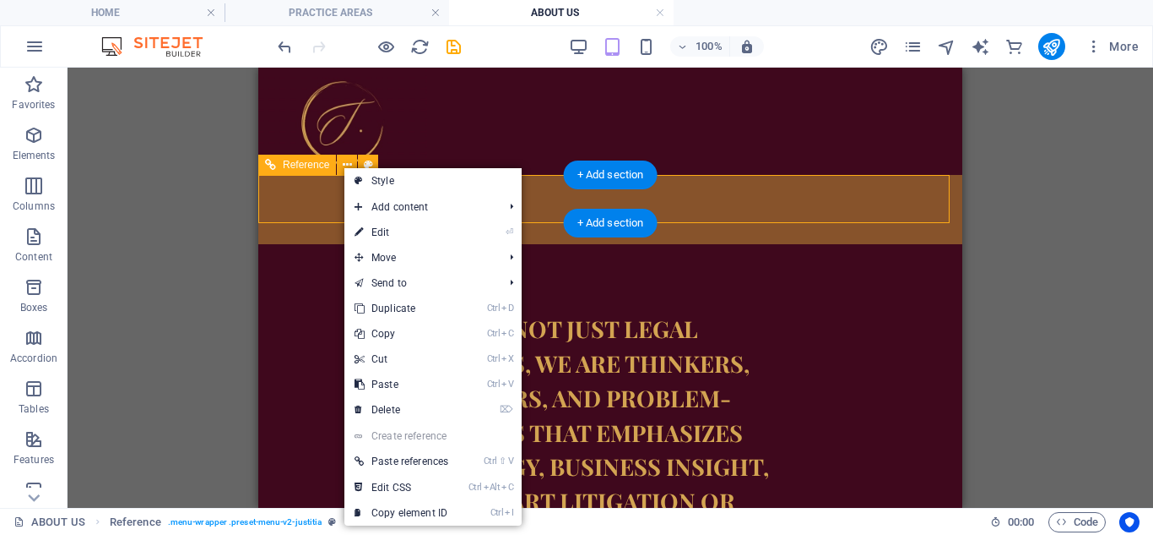
click at [333, 198] on div "HOME ABOUT US PRACTICE AREAS MEET THE TEAM THE MEDIA HUB CONTACT" at bounding box center [610, 209] width 704 height 69
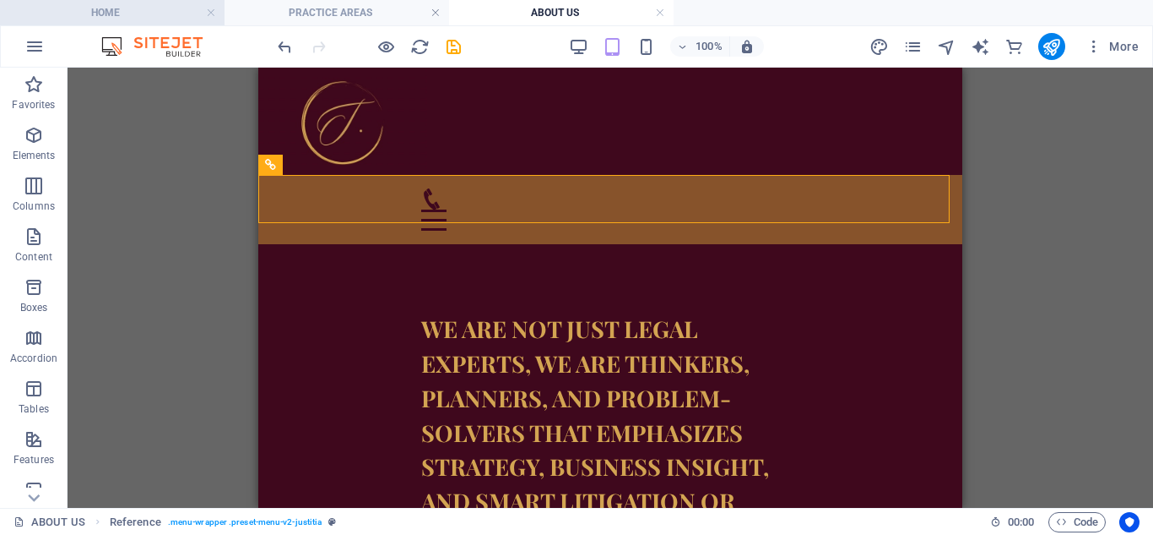
click at [89, 6] on h4 "HOME" at bounding box center [112, 12] width 225 height 19
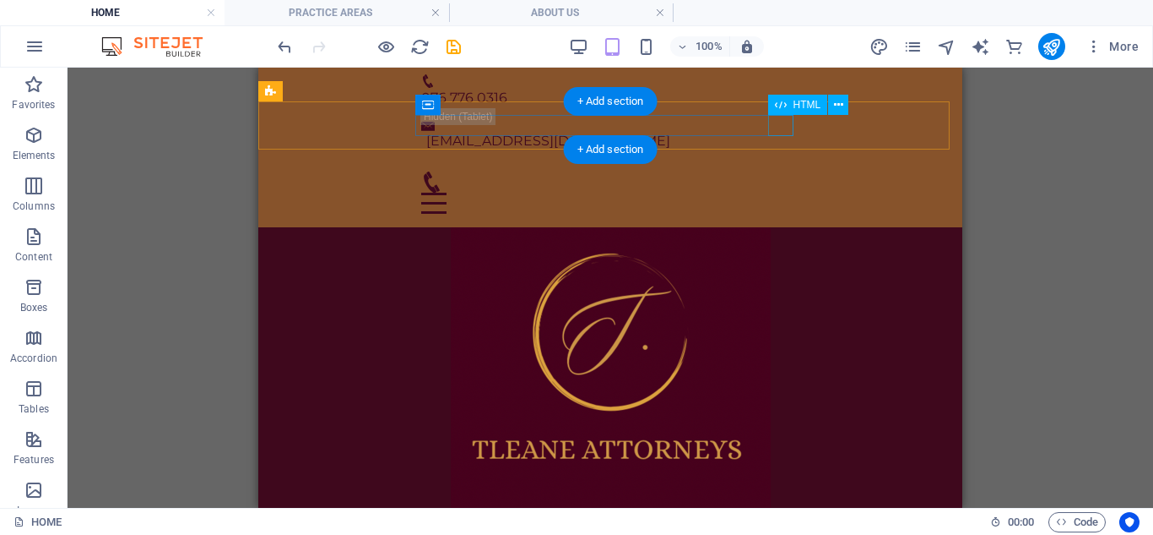
click at [773, 193] on div at bounding box center [610, 203] width 378 height 21
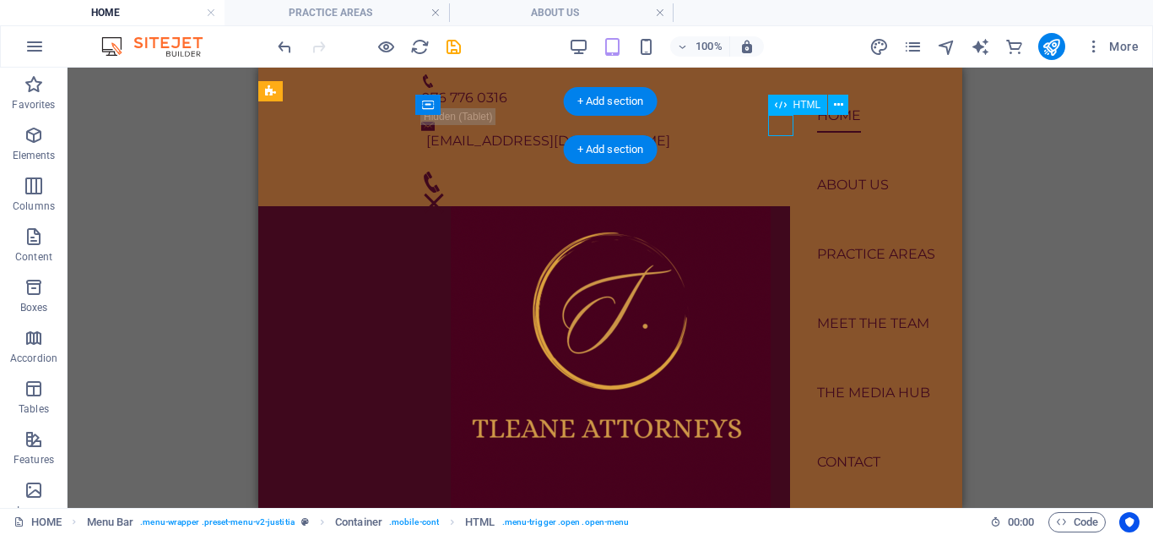
click at [447, 193] on div at bounding box center [433, 203] width 25 height 21
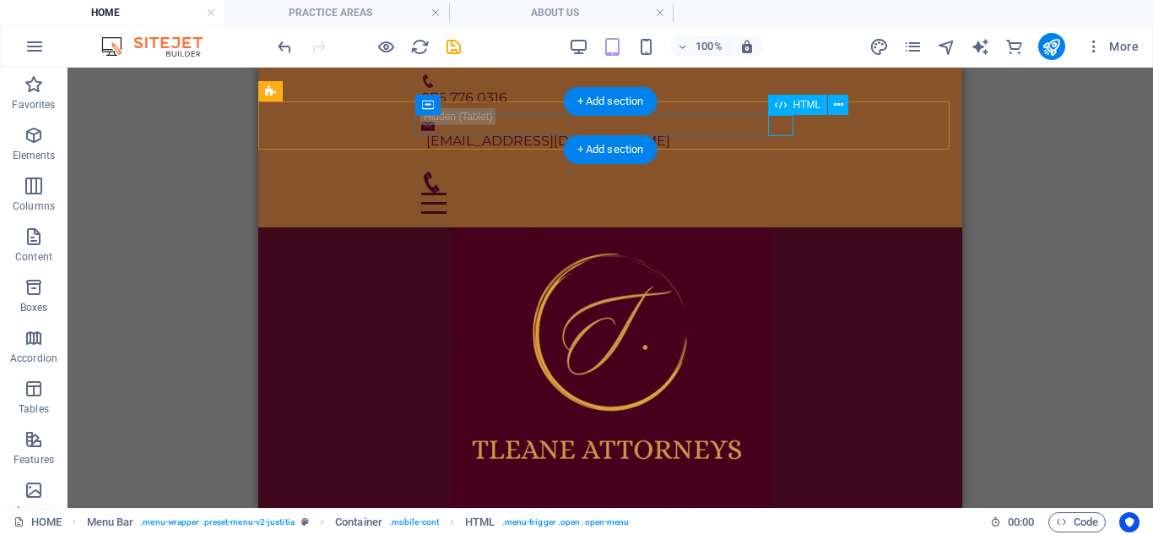
click at [785, 193] on div at bounding box center [610, 203] width 378 height 21
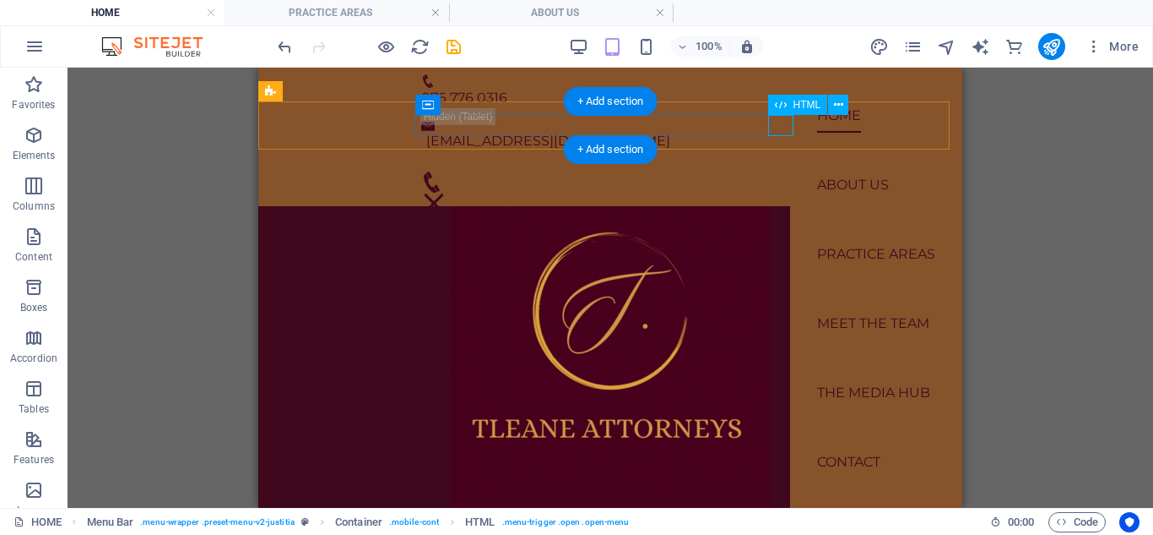
click at [447, 193] on div at bounding box center [433, 203] width 25 height 21
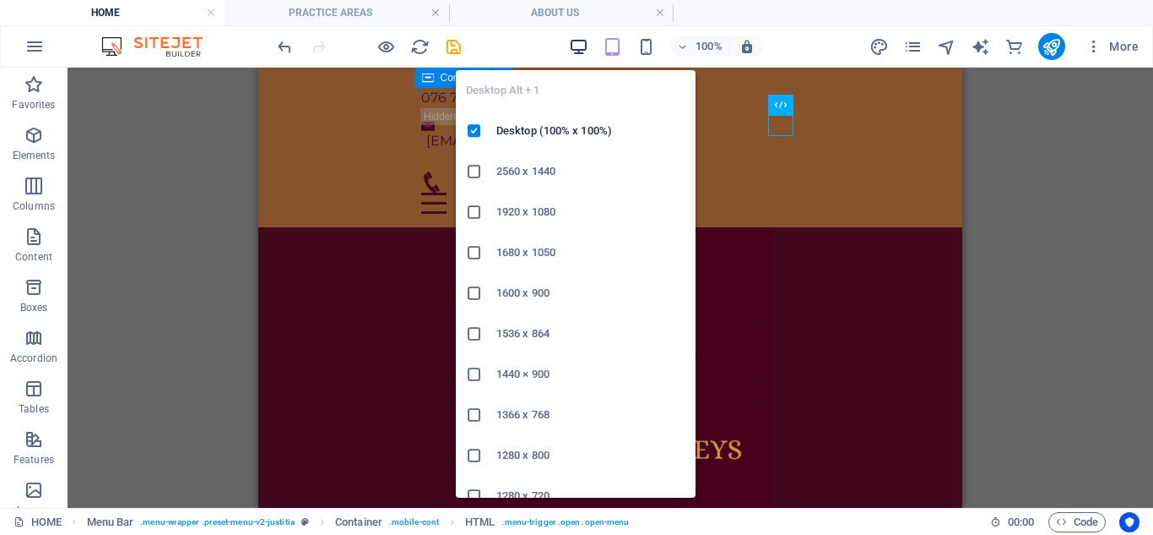
click at [582, 44] on icon "button" at bounding box center [578, 46] width 19 height 19
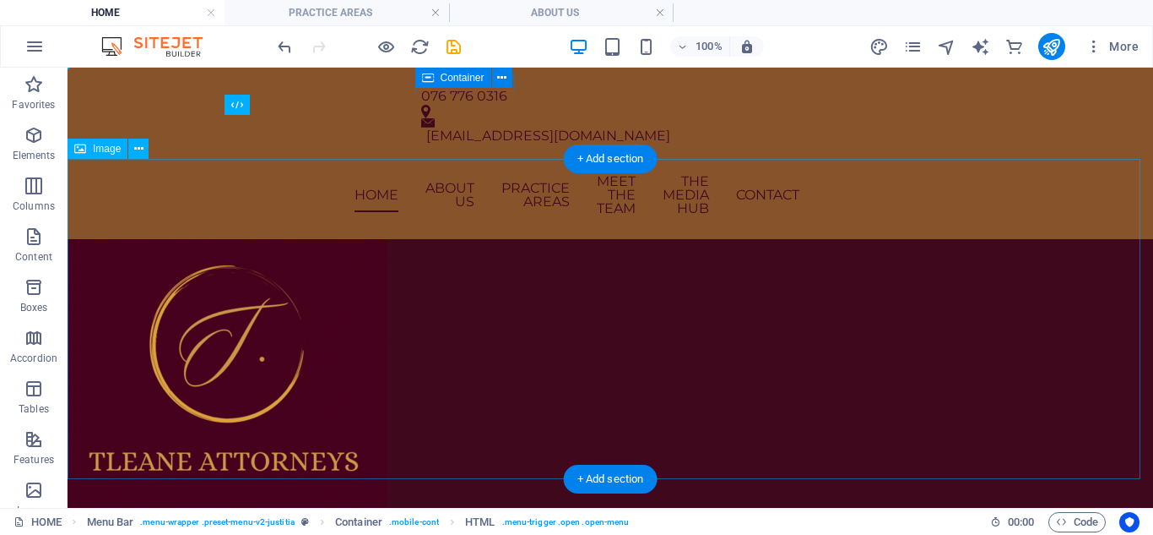
click at [345, 328] on figure at bounding box center [611, 399] width 1086 height 320
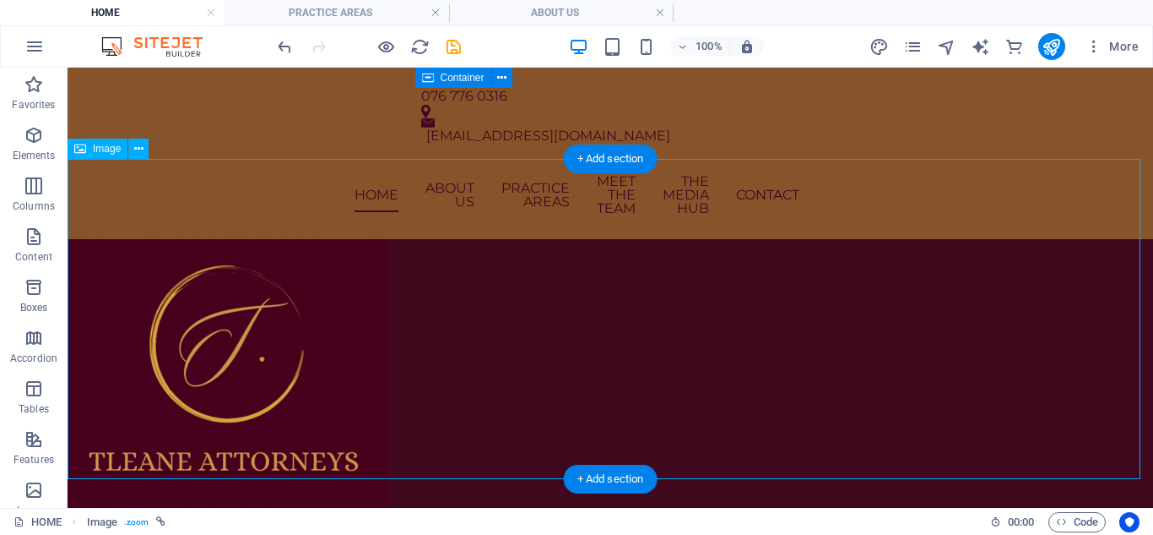
drag, startPoint x: 340, startPoint y: 323, endPoint x: 570, endPoint y: 290, distance: 232.0
click at [570, 290] on figure at bounding box center [611, 399] width 1086 height 320
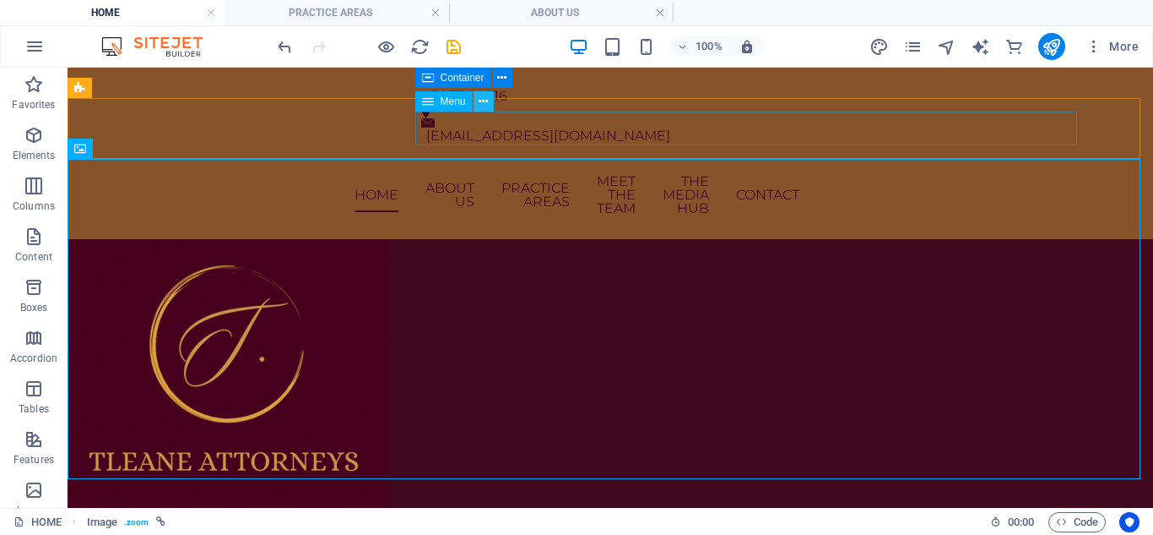
click at [486, 101] on icon at bounding box center [483, 102] width 9 height 18
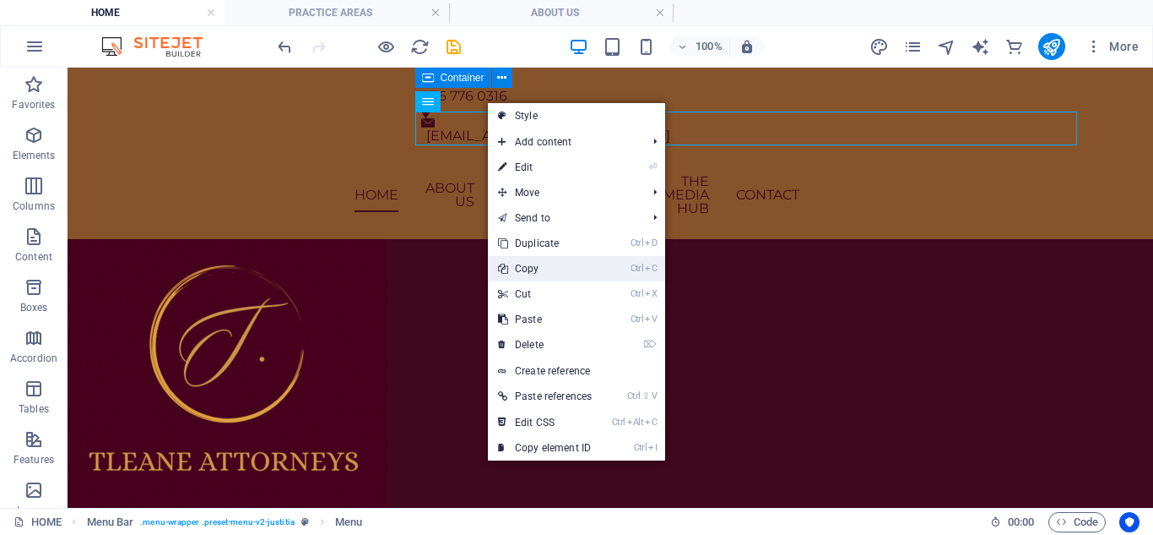
click at [550, 271] on link "Ctrl C Copy" at bounding box center [545, 268] width 114 height 25
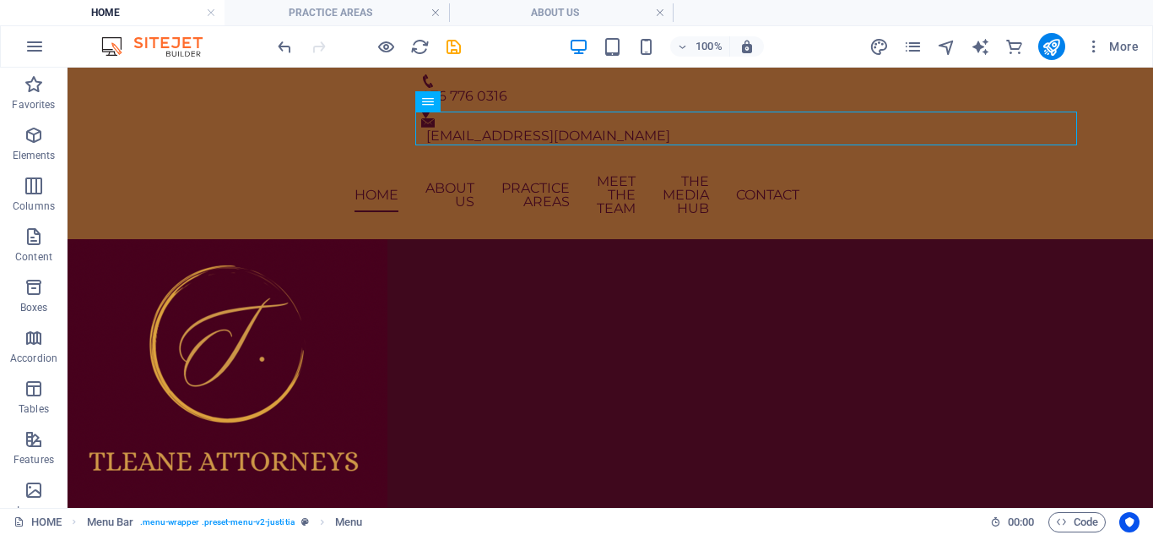
click at [542, 13] on h4 "ABOUT US" at bounding box center [561, 12] width 225 height 19
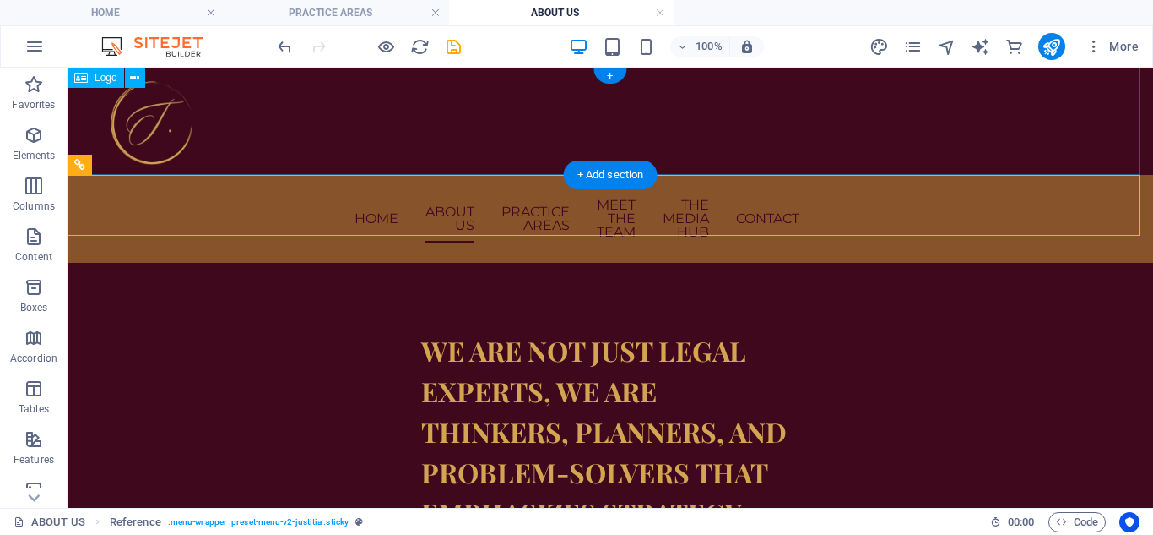
click at [192, 105] on div at bounding box center [611, 121] width 1086 height 107
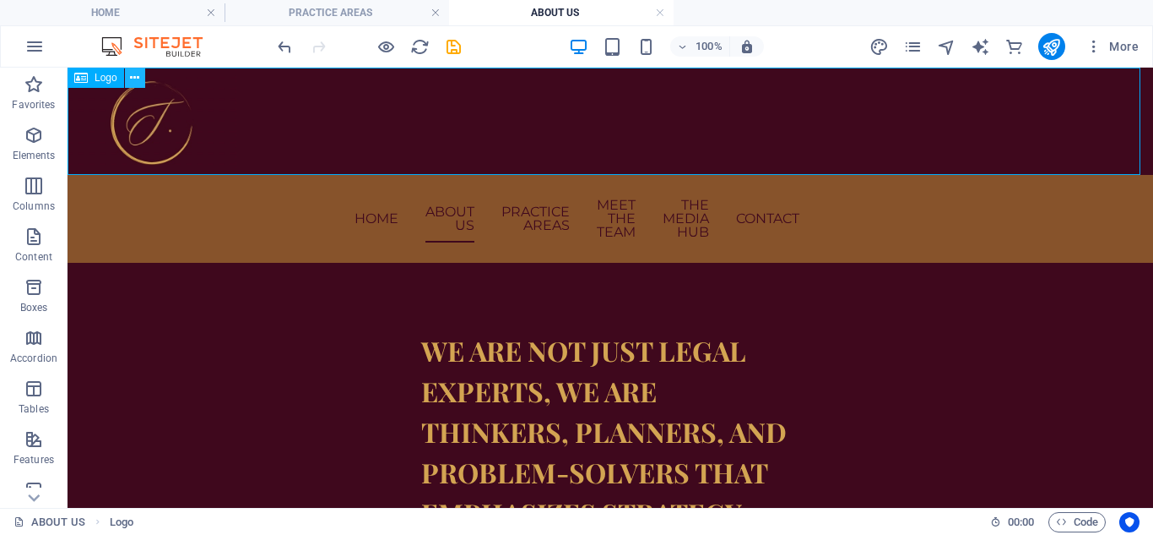
click at [142, 76] on button at bounding box center [135, 78] width 20 height 20
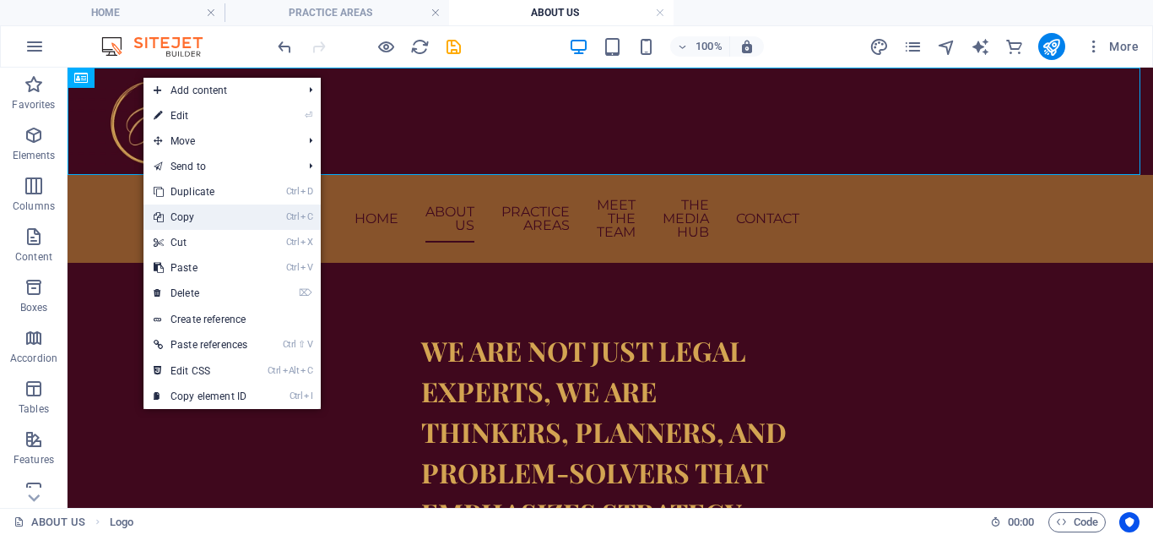
click at [220, 221] on link "Ctrl C Copy" at bounding box center [201, 216] width 114 height 25
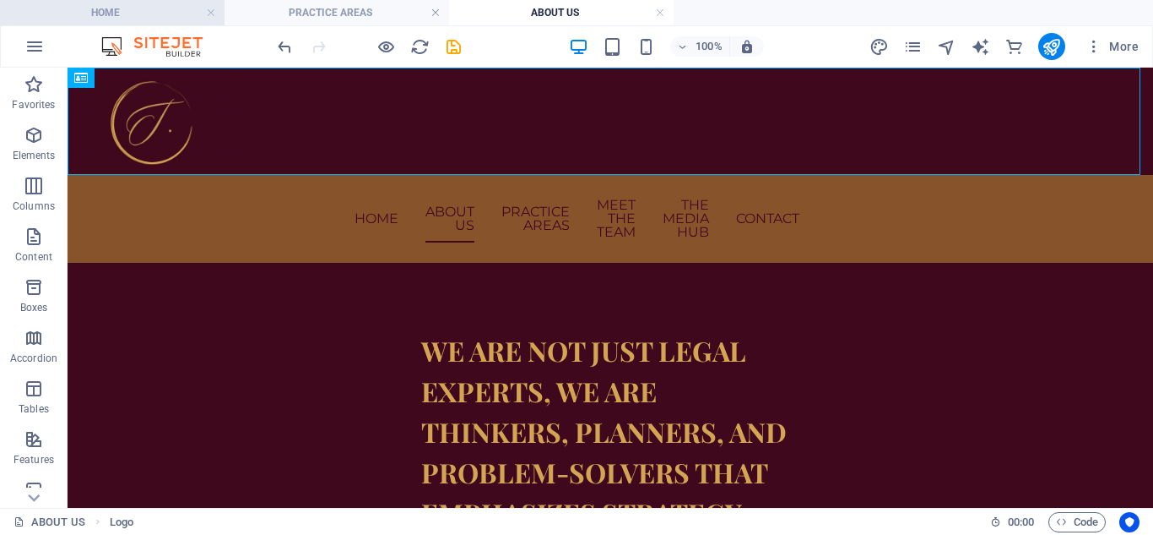
click at [138, 21] on h4 "HOME" at bounding box center [112, 12] width 225 height 19
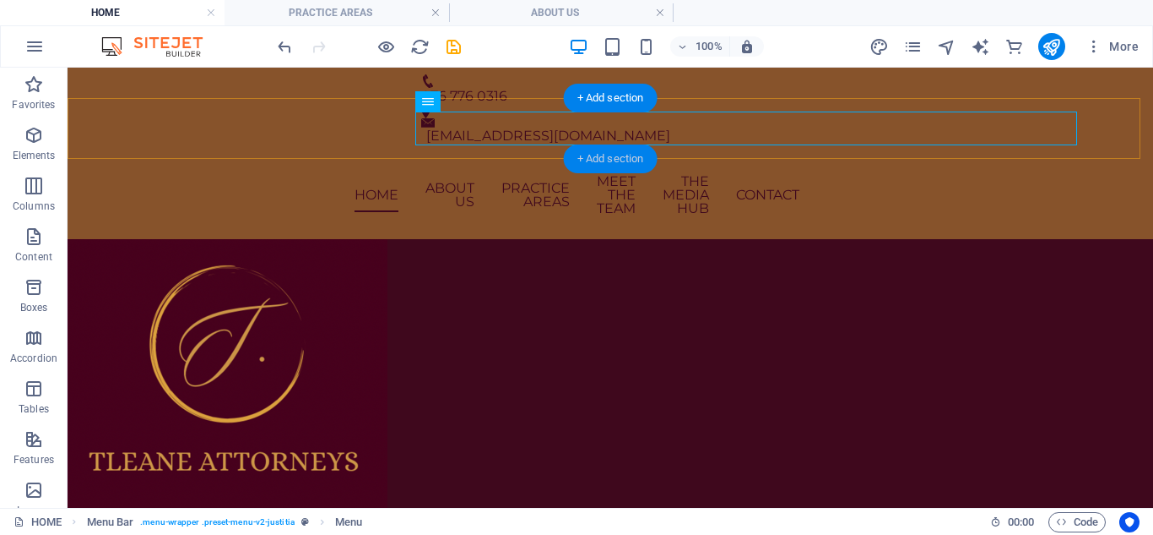
click at [606, 158] on div "+ Add section" at bounding box center [611, 158] width 94 height 29
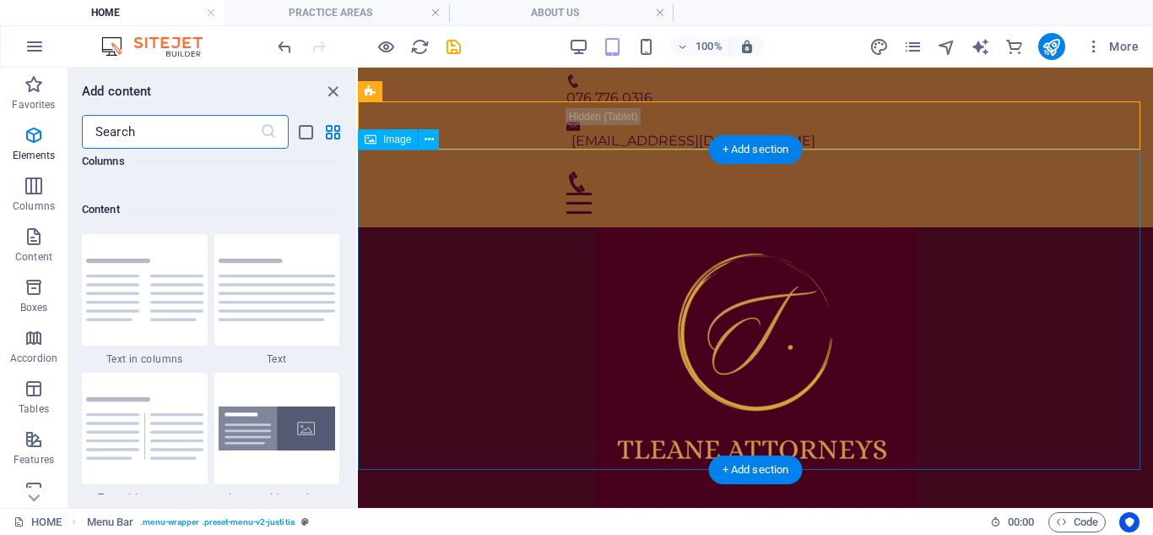
scroll to position [2955, 0]
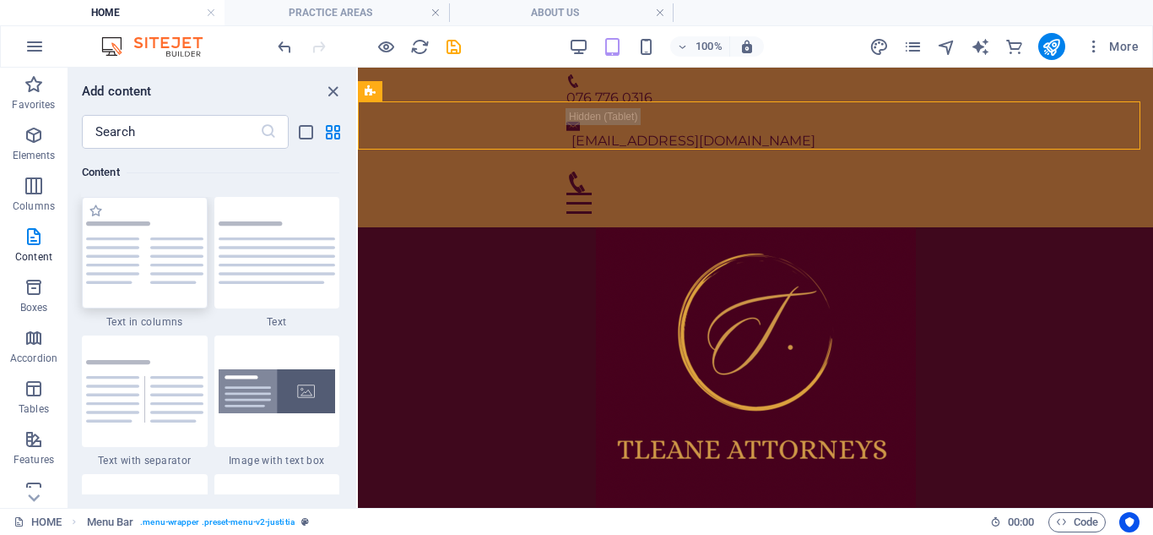
click at [148, 269] on img at bounding box center [144, 252] width 117 height 62
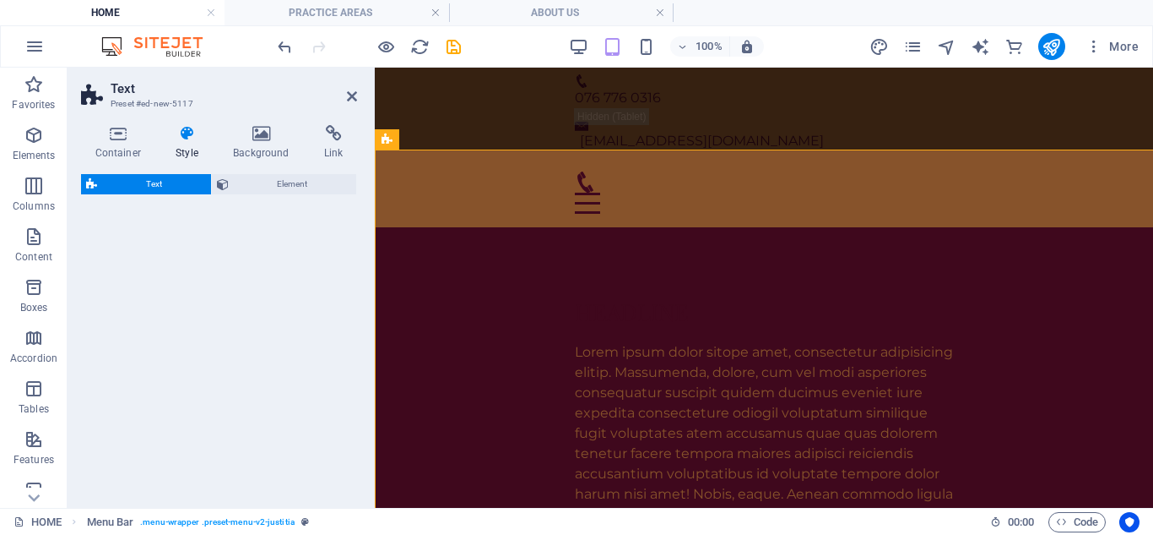
select select "rem"
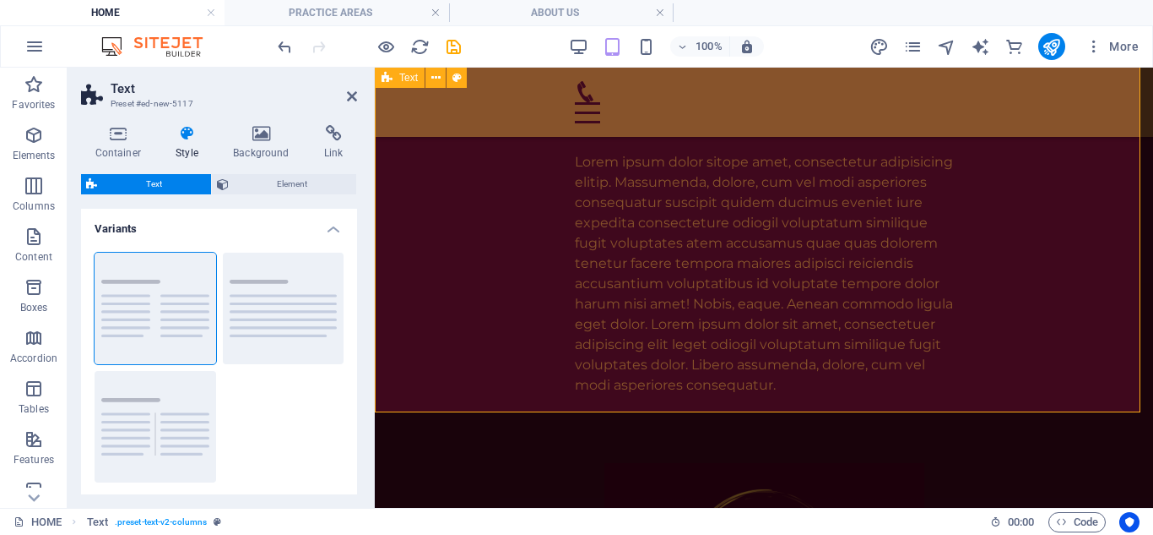
scroll to position [0, 0]
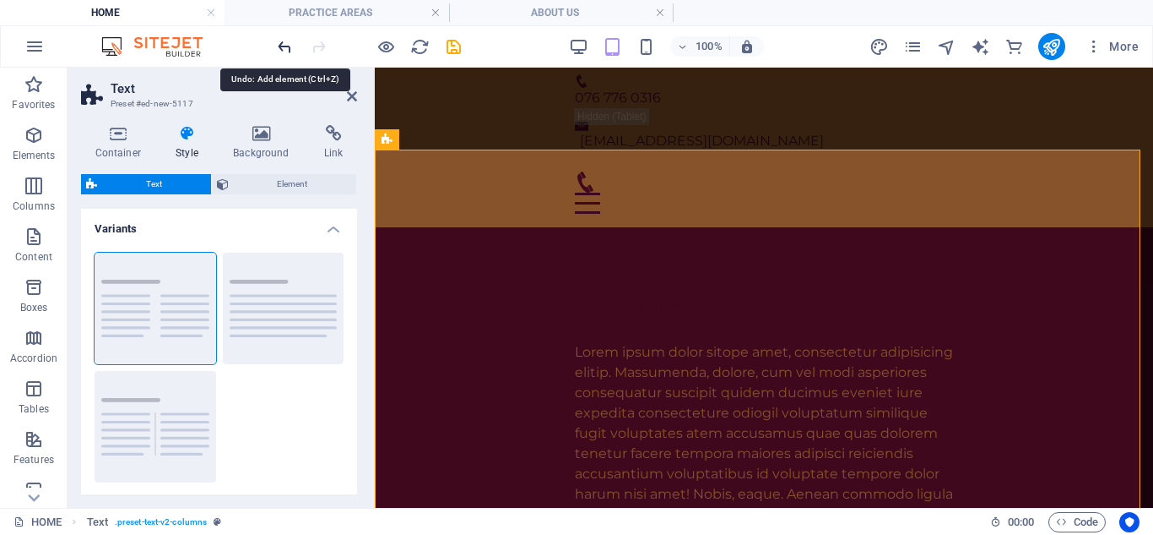
click at [279, 50] on icon "undo" at bounding box center [284, 46] width 19 height 19
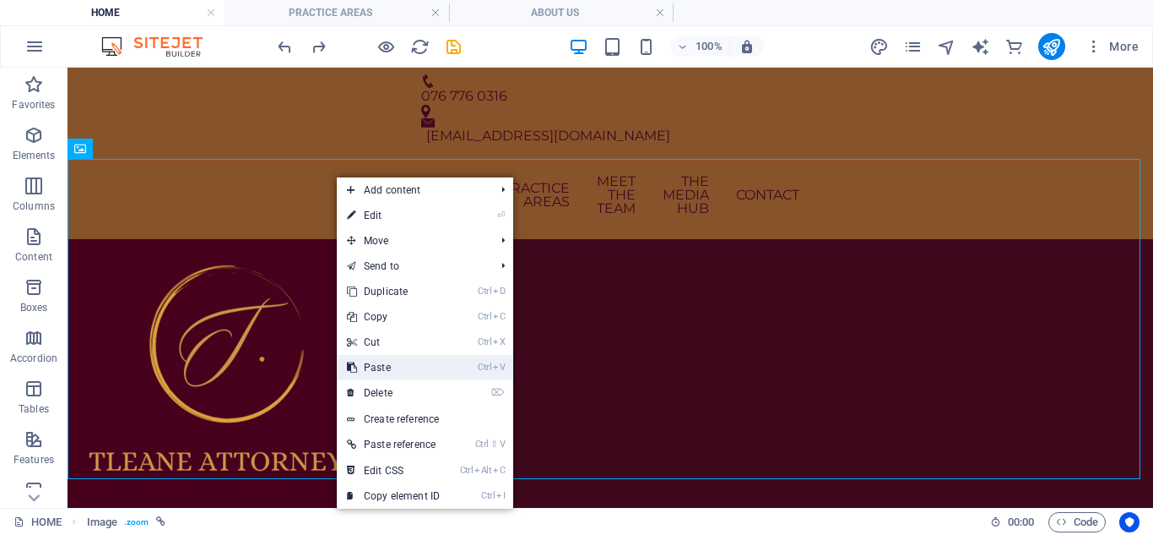
click at [414, 363] on link "Ctrl V Paste" at bounding box center [393, 367] width 113 height 25
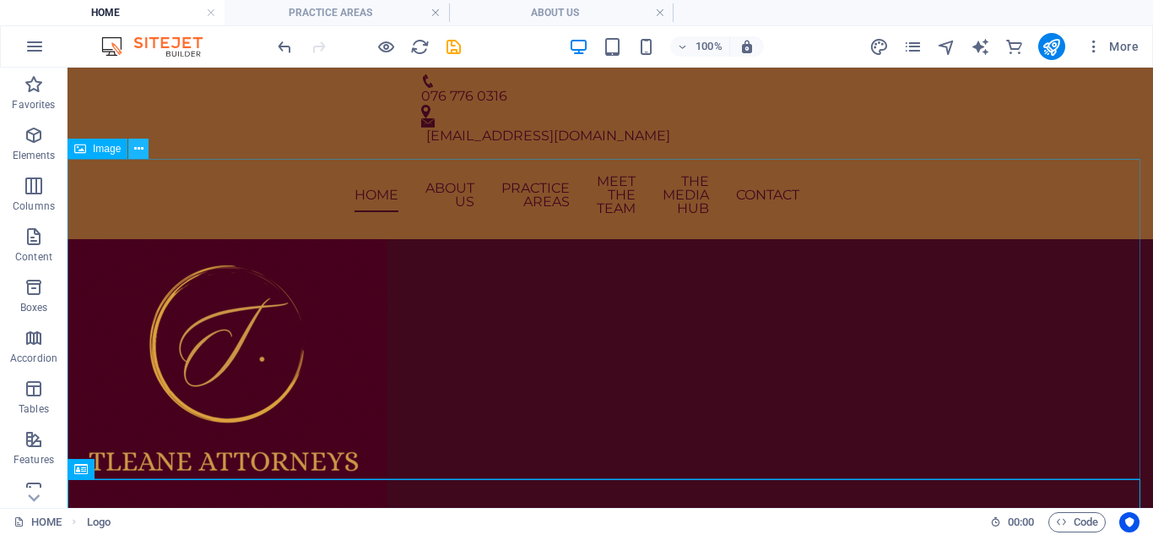
click at [138, 148] on icon at bounding box center [138, 149] width 9 height 18
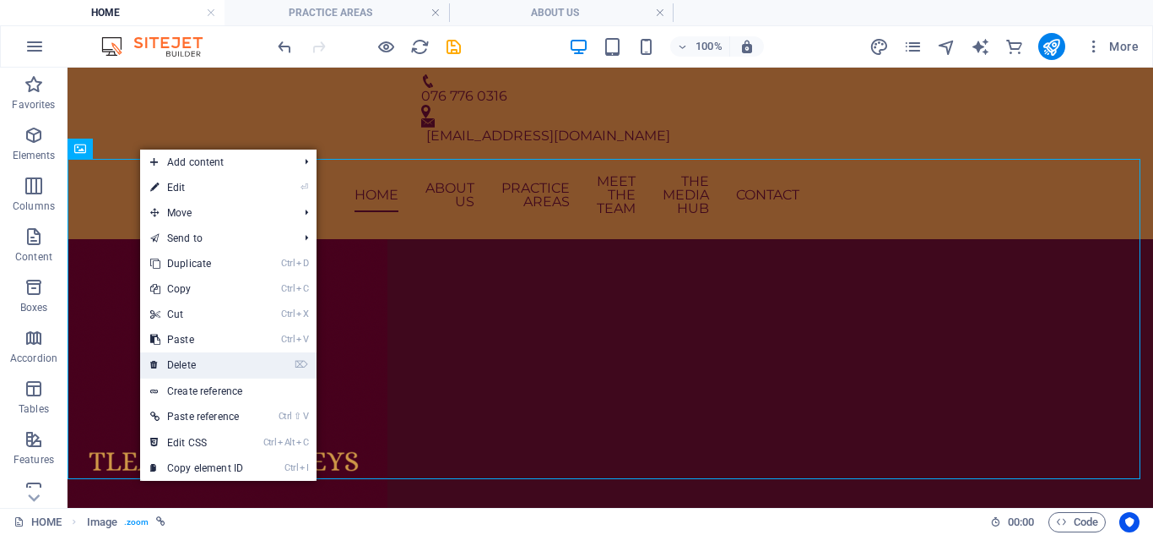
click at [227, 357] on link "⌦ Delete" at bounding box center [196, 364] width 113 height 25
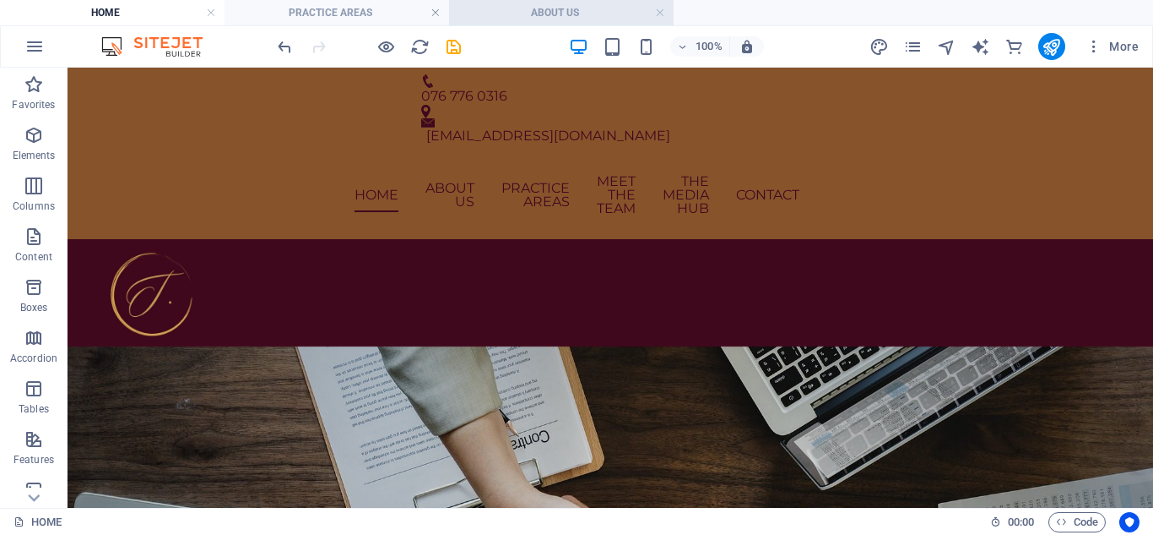
click at [535, 9] on h4 "ABOUT US" at bounding box center [561, 12] width 225 height 19
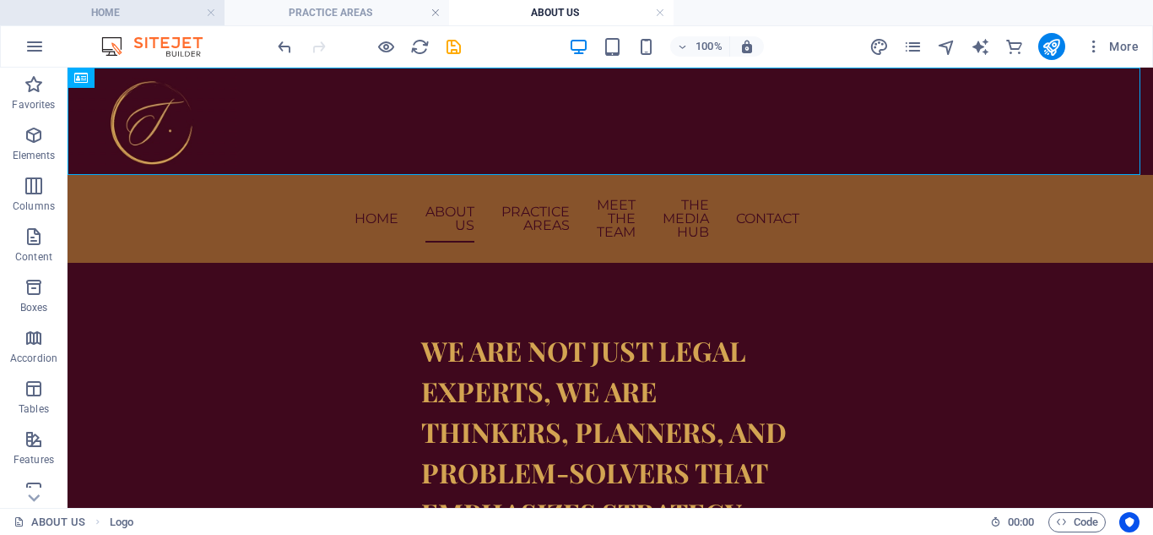
click at [136, 13] on h4 "HOME" at bounding box center [112, 12] width 225 height 19
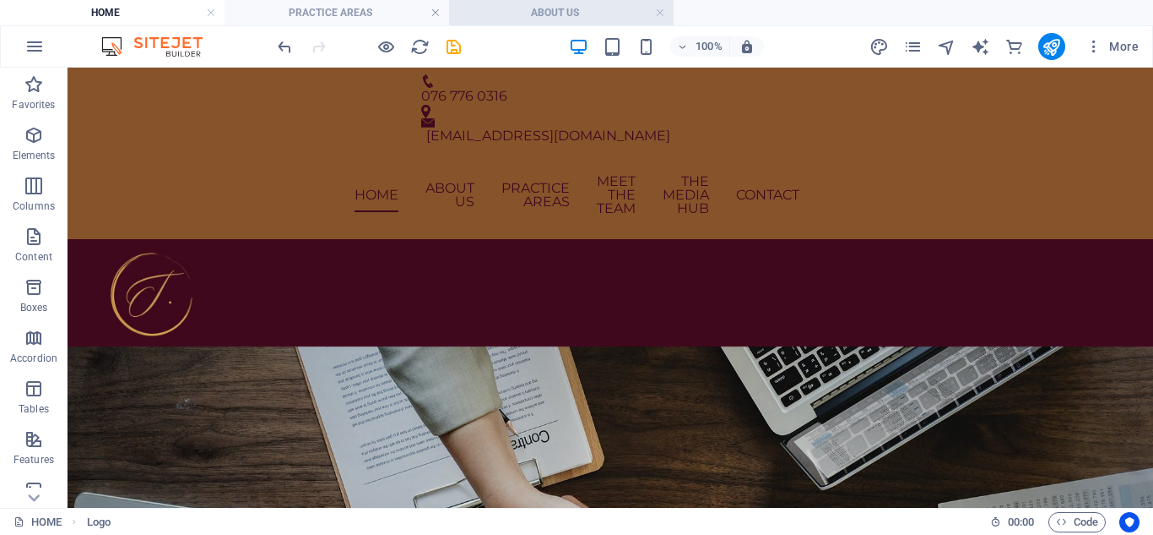
click at [513, 14] on h4 "ABOUT US" at bounding box center [561, 12] width 225 height 19
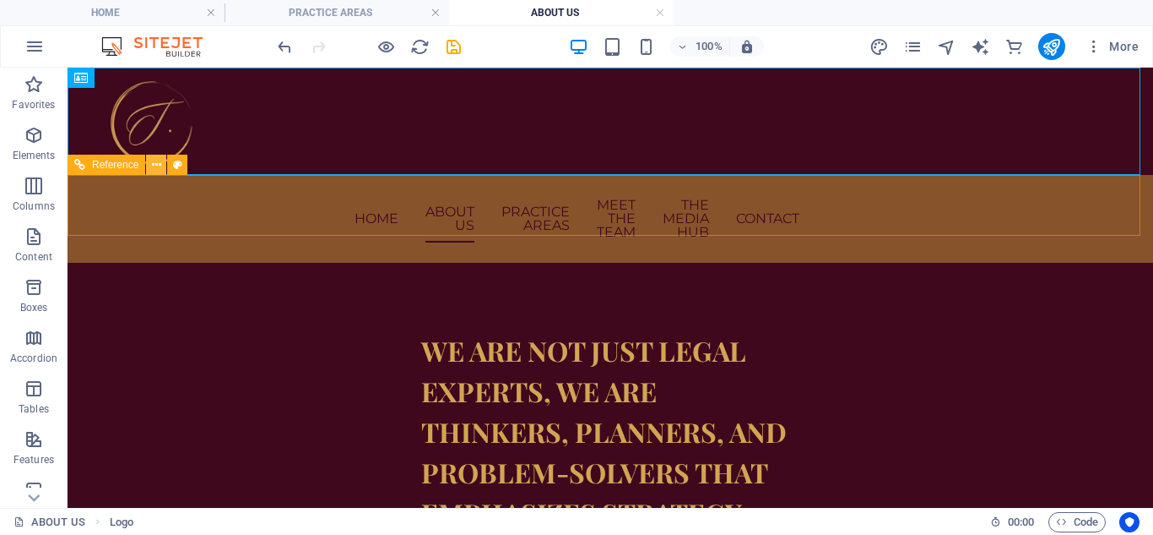
click at [155, 167] on icon at bounding box center [156, 165] width 9 height 18
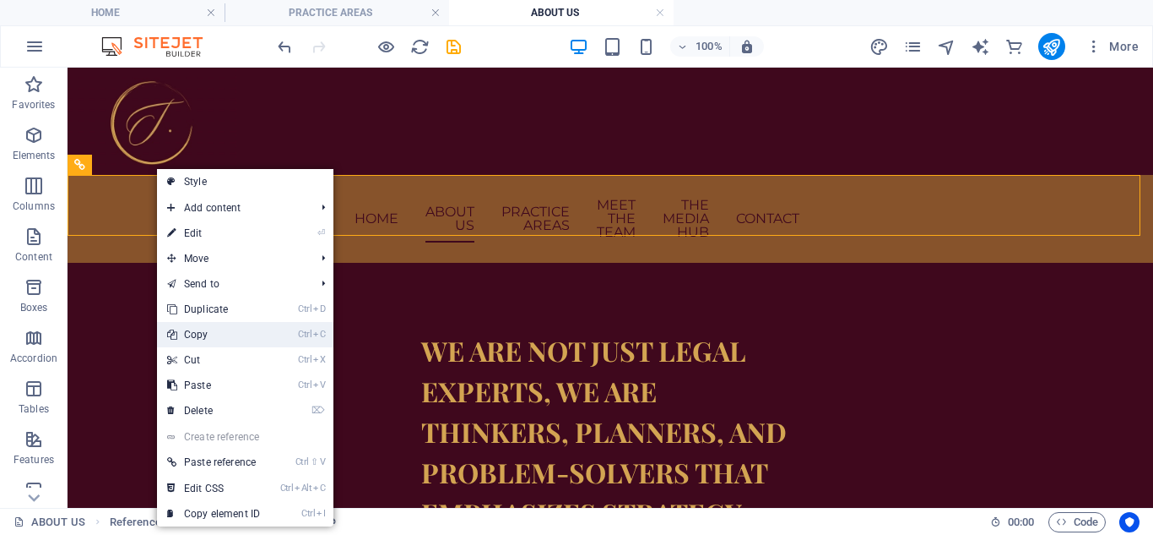
click at [236, 341] on link "Ctrl C Copy" at bounding box center [213, 334] width 113 height 25
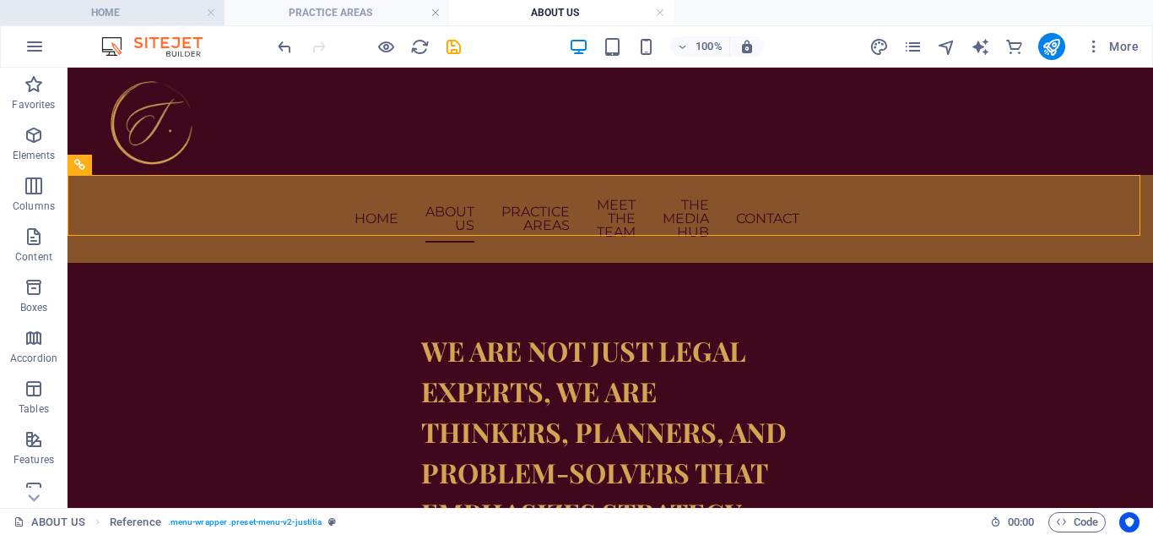
click at [152, 16] on h4 "HOME" at bounding box center [112, 12] width 225 height 19
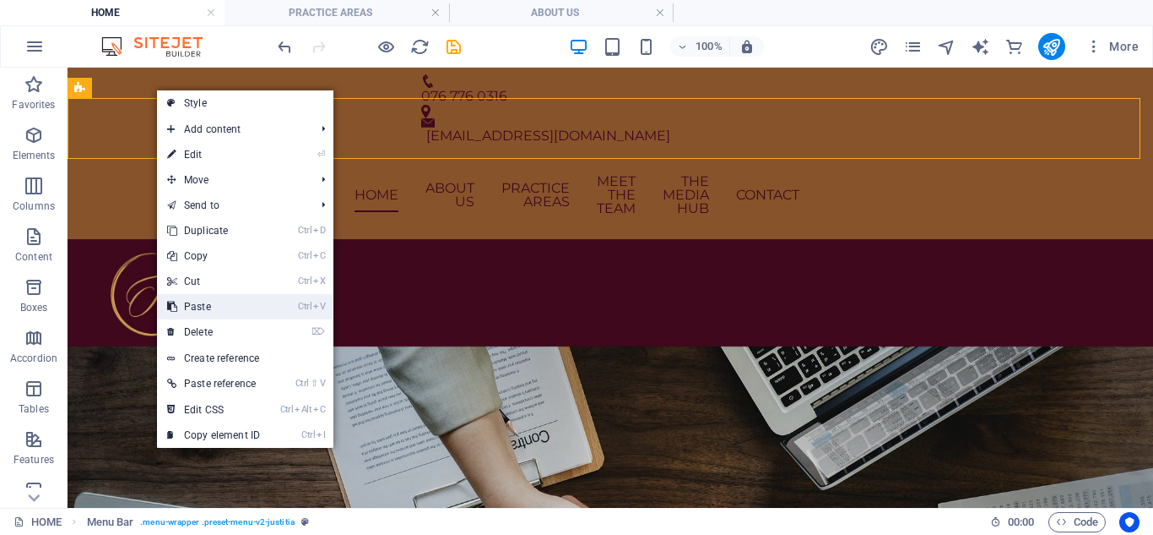
click at [242, 300] on link "Ctrl V Paste" at bounding box center [213, 306] width 113 height 25
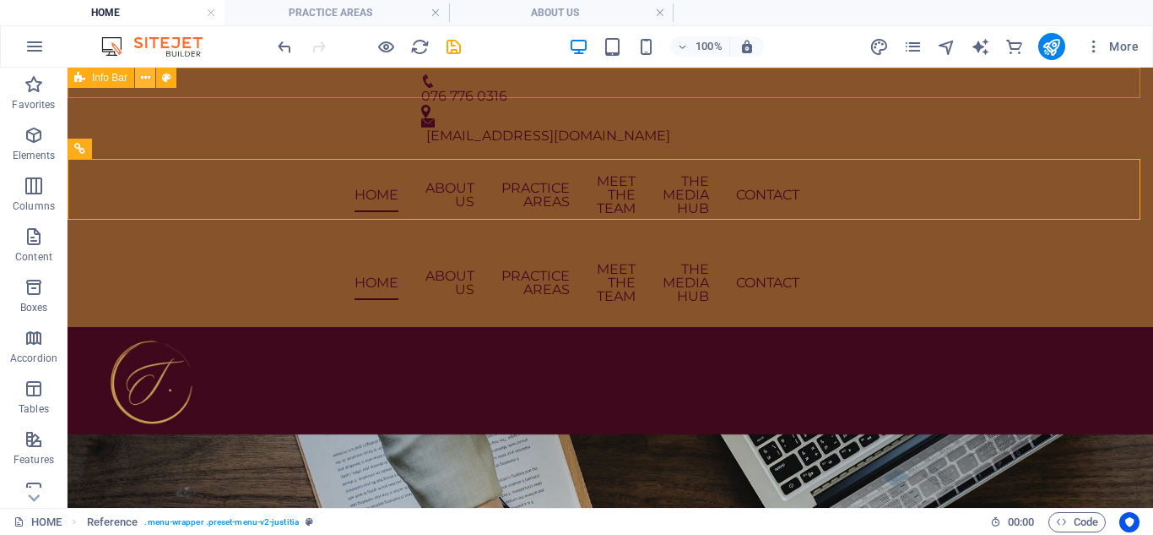
click at [148, 80] on icon at bounding box center [145, 78] width 9 height 18
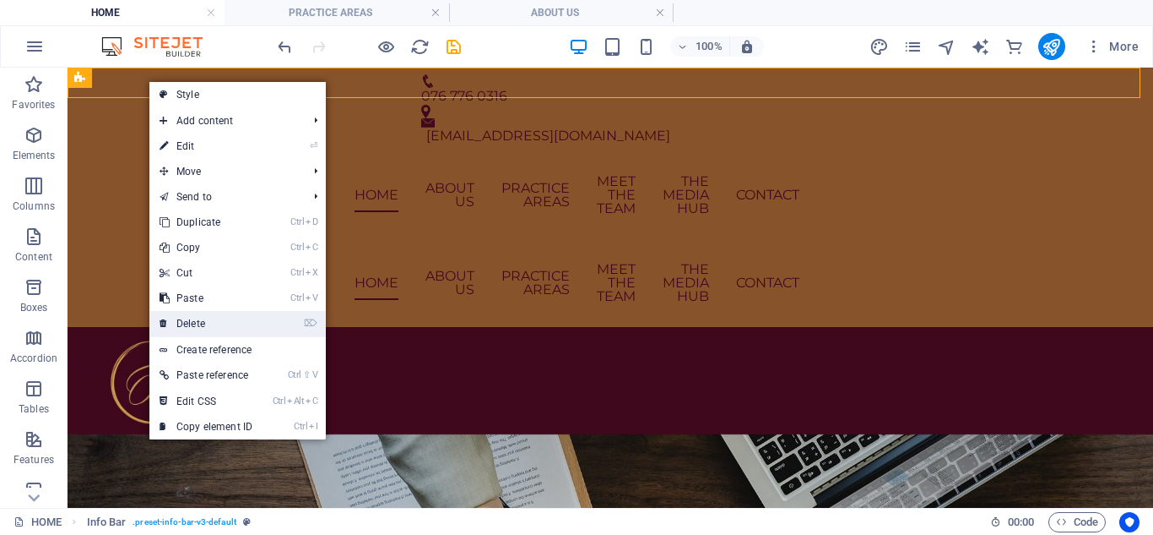
click at [221, 319] on link "⌦ Delete" at bounding box center [205, 323] width 113 height 25
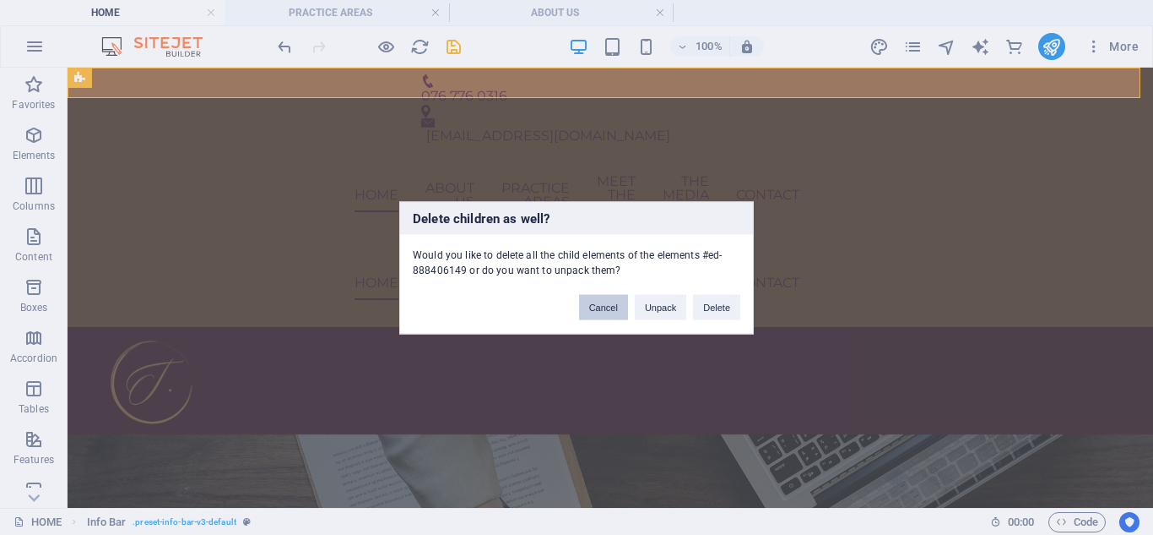
drag, startPoint x: 604, startPoint y: 302, endPoint x: 524, endPoint y: 226, distance: 110.5
click at [604, 302] on button "Cancel" at bounding box center [603, 306] width 49 height 25
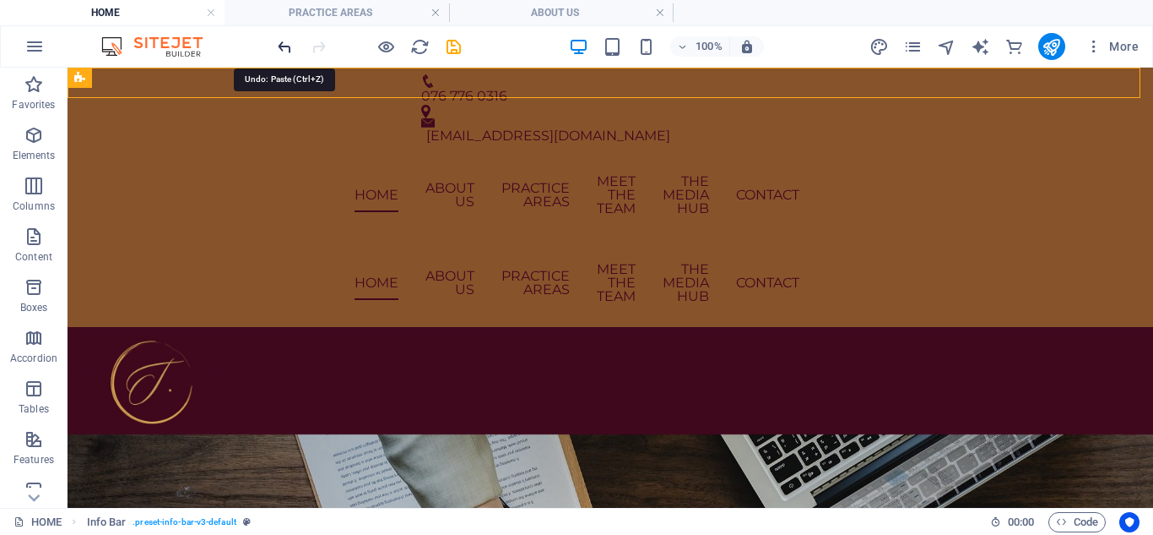
click at [0, 0] on icon "undo" at bounding box center [0, 0] width 0 height 0
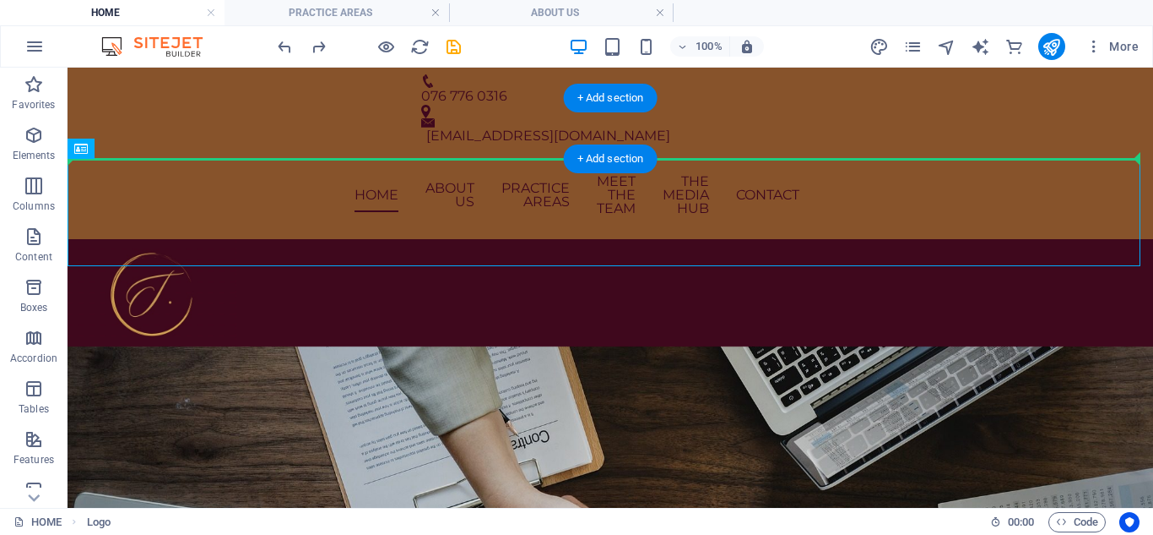
drag, startPoint x: 375, startPoint y: 232, endPoint x: 373, endPoint y: 134, distance: 98.0
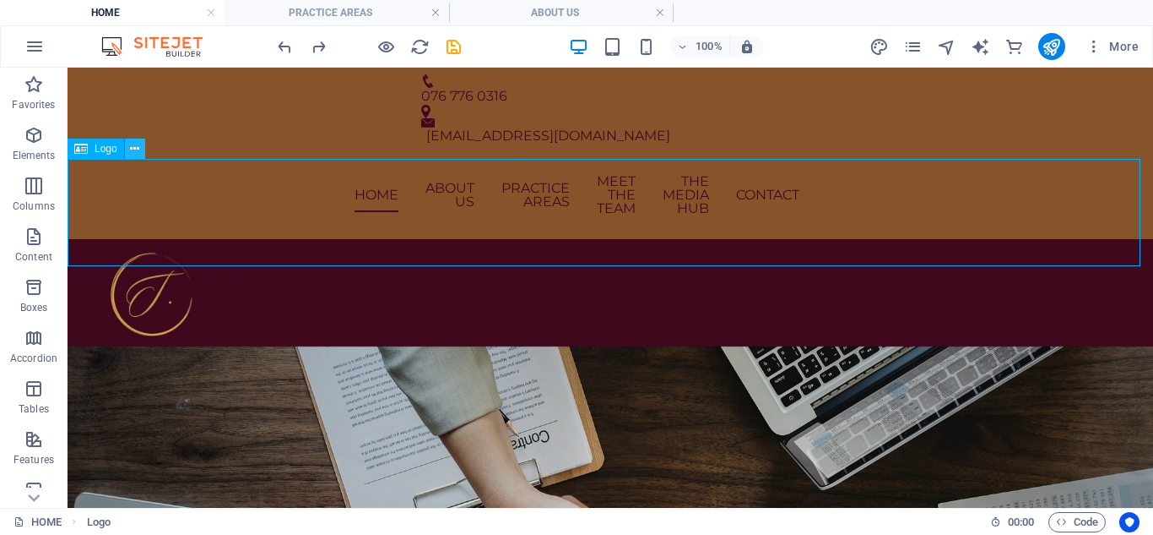
click at [133, 151] on icon at bounding box center [134, 149] width 9 height 18
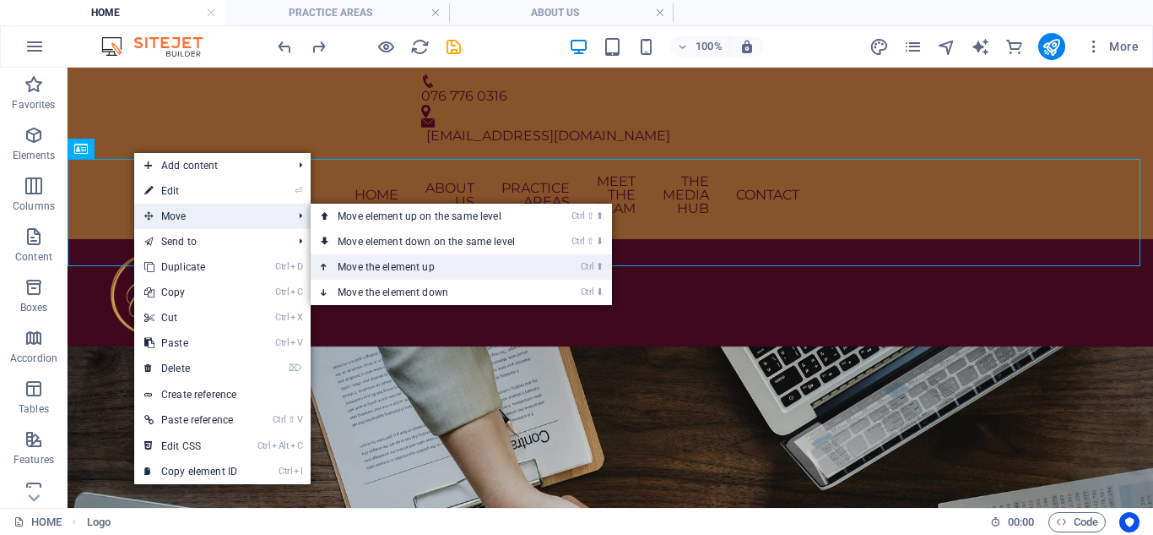
click at [384, 258] on link "Ctrl ⬆ Move the element up" at bounding box center [430, 266] width 238 height 25
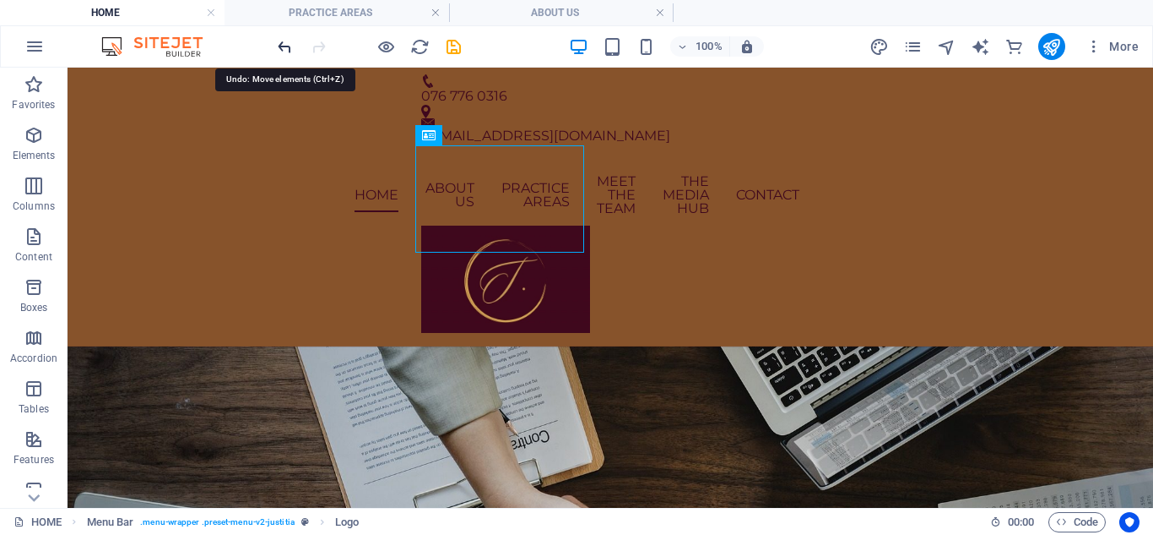
click at [283, 52] on icon "undo" at bounding box center [284, 46] width 19 height 19
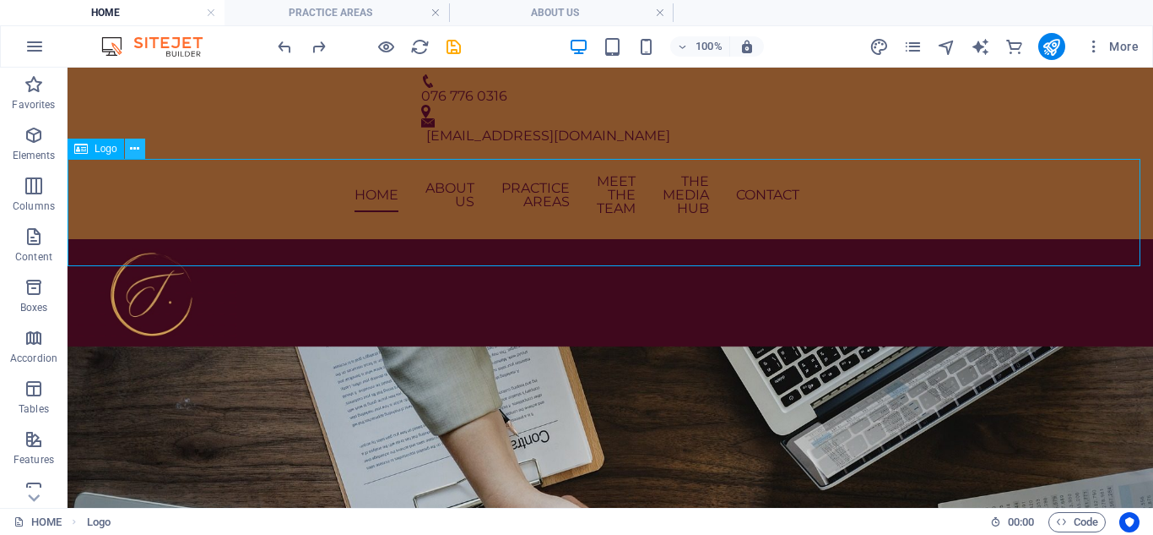
click at [136, 149] on icon at bounding box center [134, 149] width 9 height 18
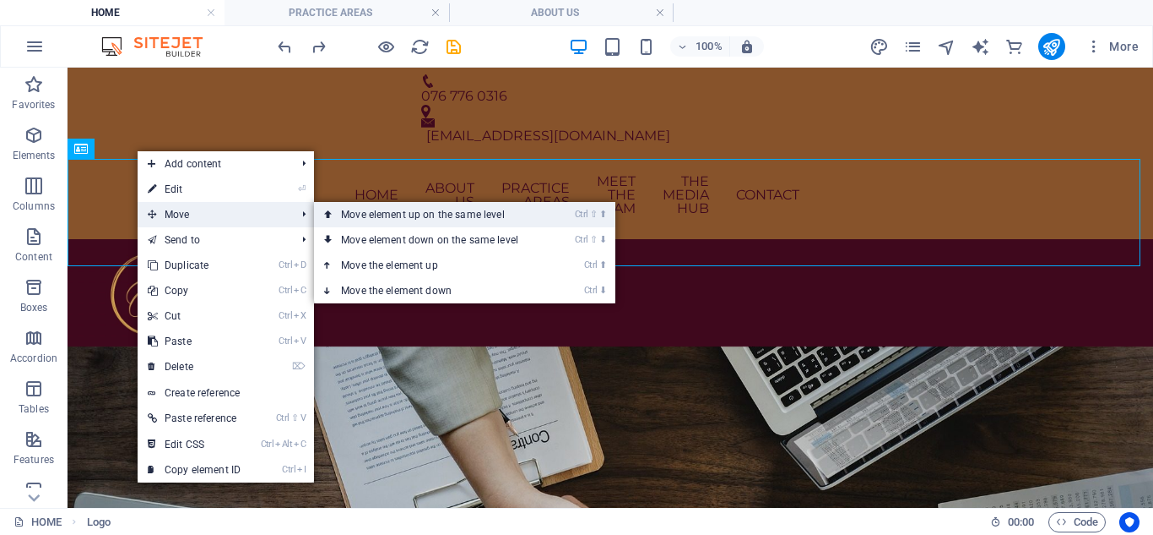
click at [373, 222] on link "Ctrl ⇧ ⬆ Move element up on the same level" at bounding box center [433, 214] width 238 height 25
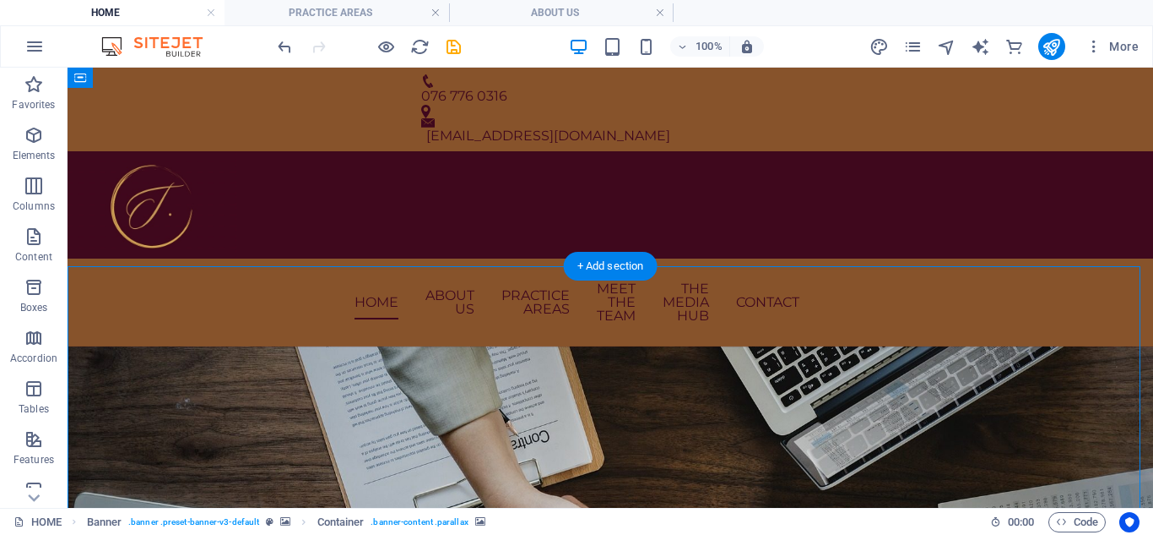
scroll to position [84, 0]
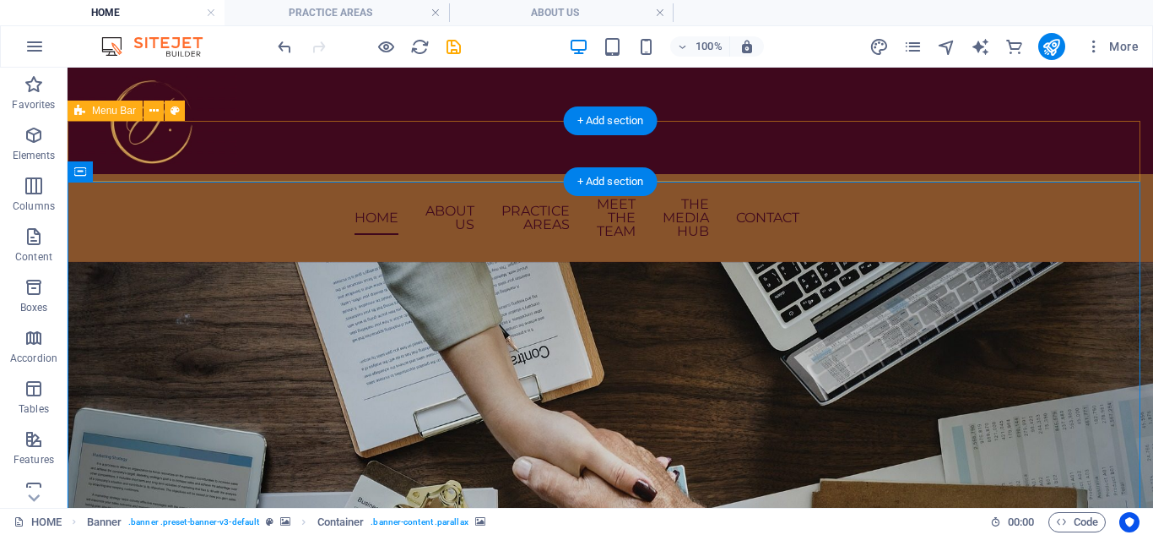
click at [414, 174] on div "HOME ABOUT US PRACTICE AREAS MEET THE TEAM THE MEDIA HUB CONTACT" at bounding box center [611, 218] width 1086 height 88
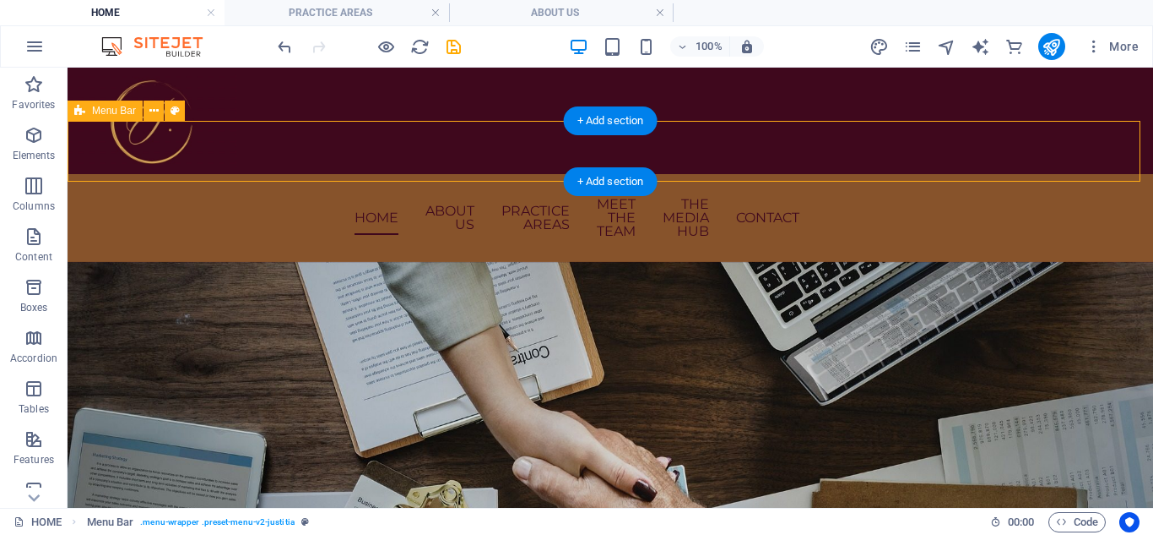
click at [410, 174] on div "HOME ABOUT US PRACTICE AREAS MEET THE TEAM THE MEDIA HUB CONTACT" at bounding box center [611, 218] width 1086 height 88
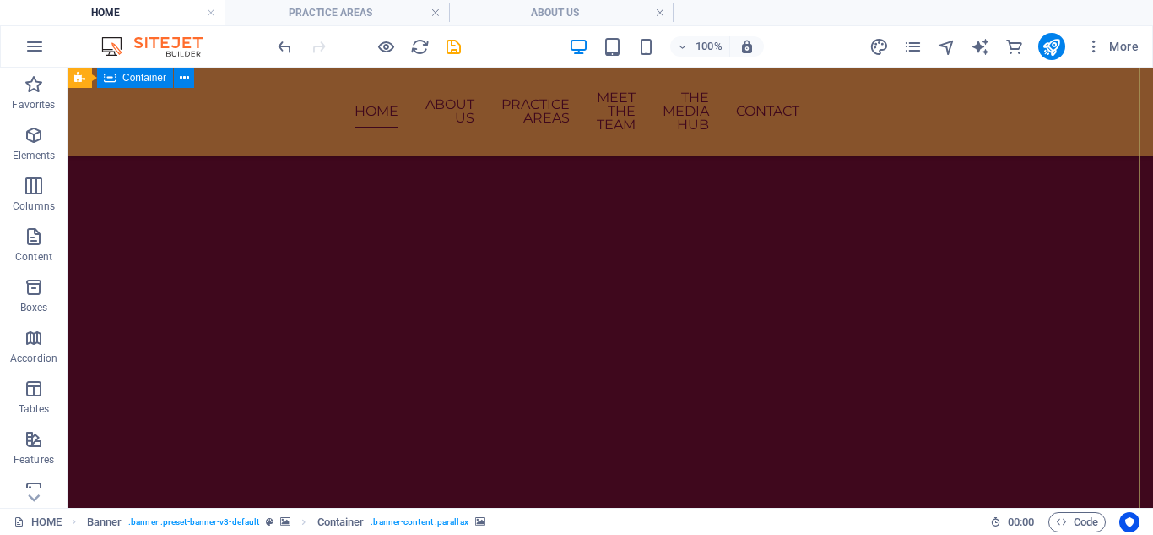
scroll to position [525, 0]
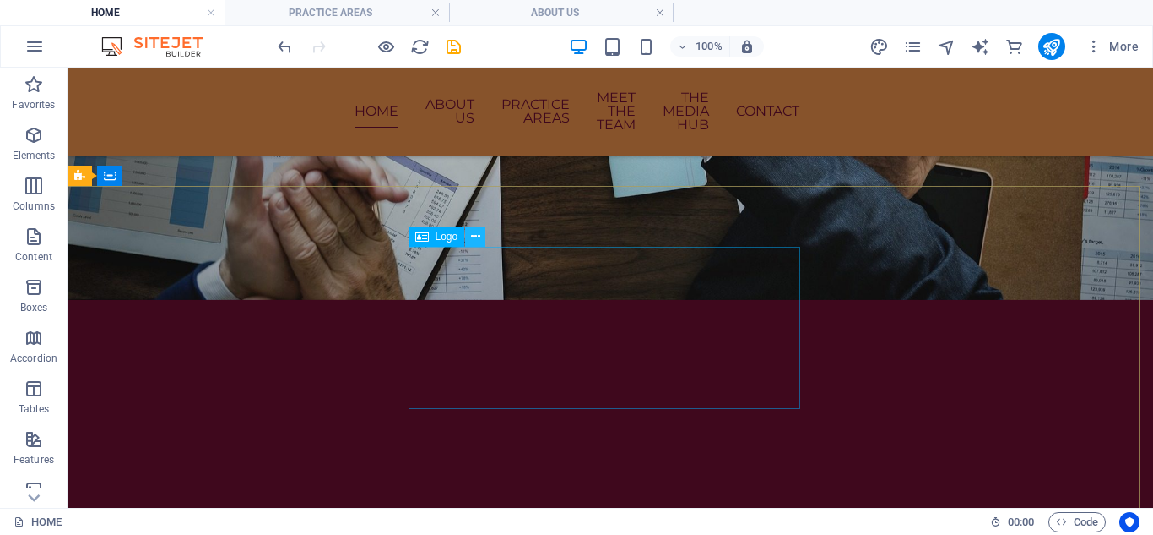
click at [475, 236] on icon at bounding box center [475, 237] width 9 height 18
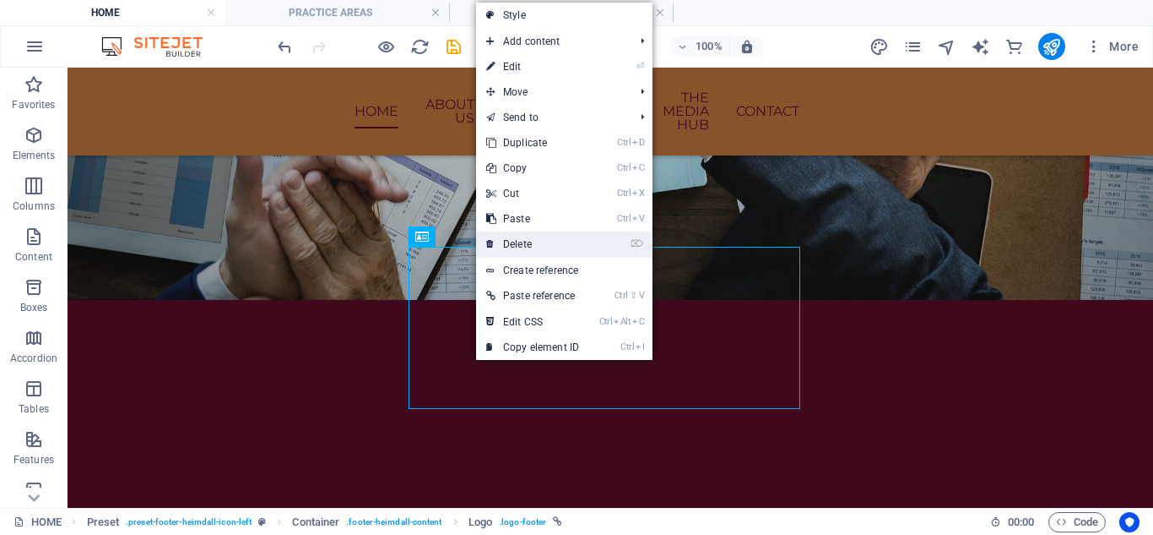
drag, startPoint x: 512, startPoint y: 247, endPoint x: 444, endPoint y: 181, distance: 94.9
click at [512, 247] on link "⌦ Delete" at bounding box center [532, 243] width 113 height 25
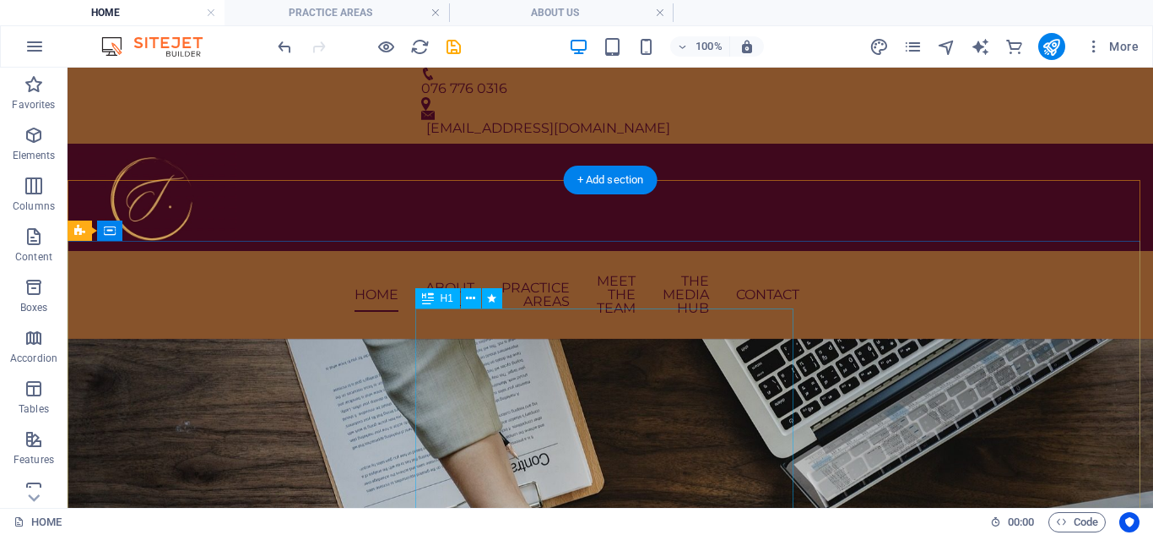
scroll to position [0, 0]
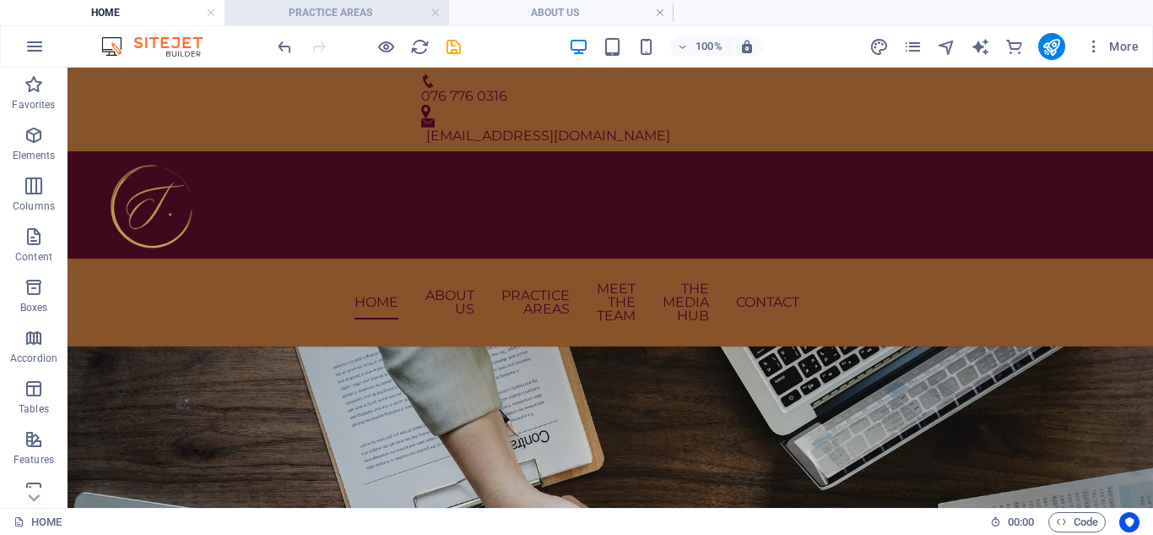
click at [349, 11] on h4 "PRACTICE AREAS" at bounding box center [337, 12] width 225 height 19
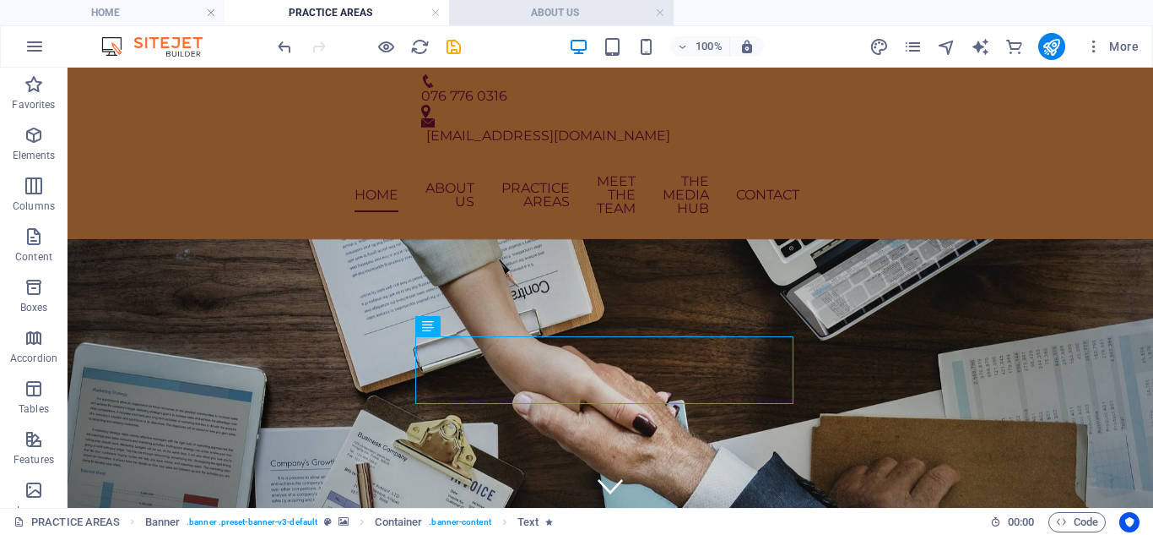
click at [555, 19] on h4 "ABOUT US" at bounding box center [561, 12] width 225 height 19
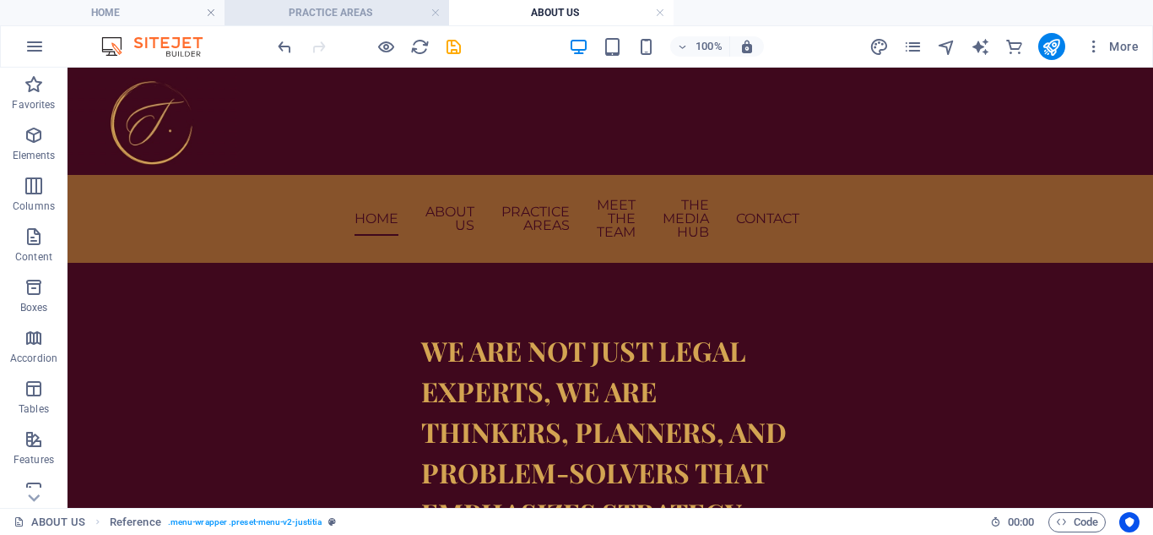
click at [323, 14] on h4 "PRACTICE AREAS" at bounding box center [337, 12] width 225 height 19
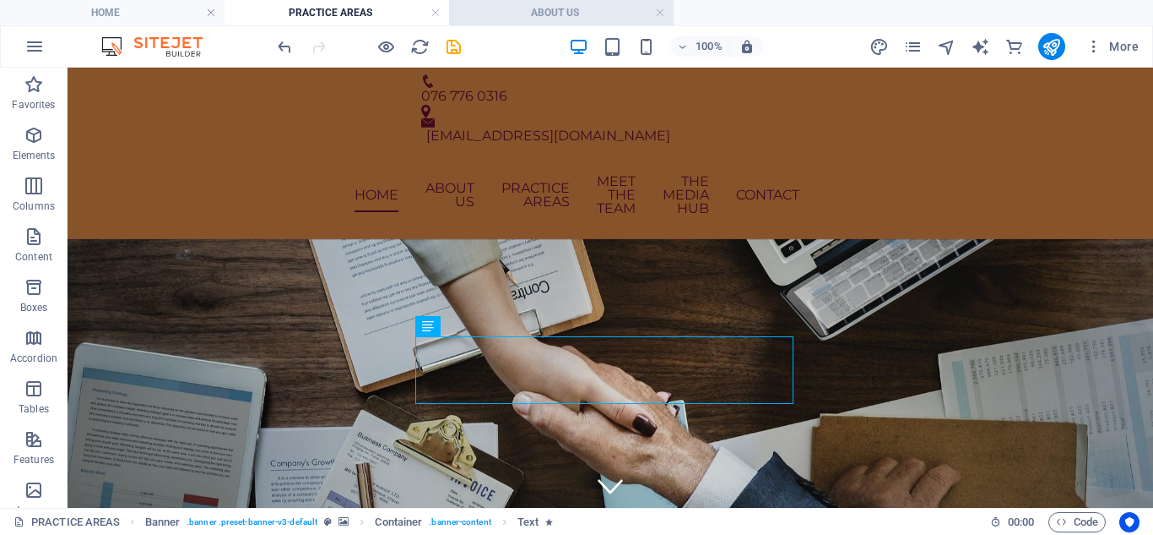
click at [504, 16] on h4 "ABOUT US" at bounding box center [561, 12] width 225 height 19
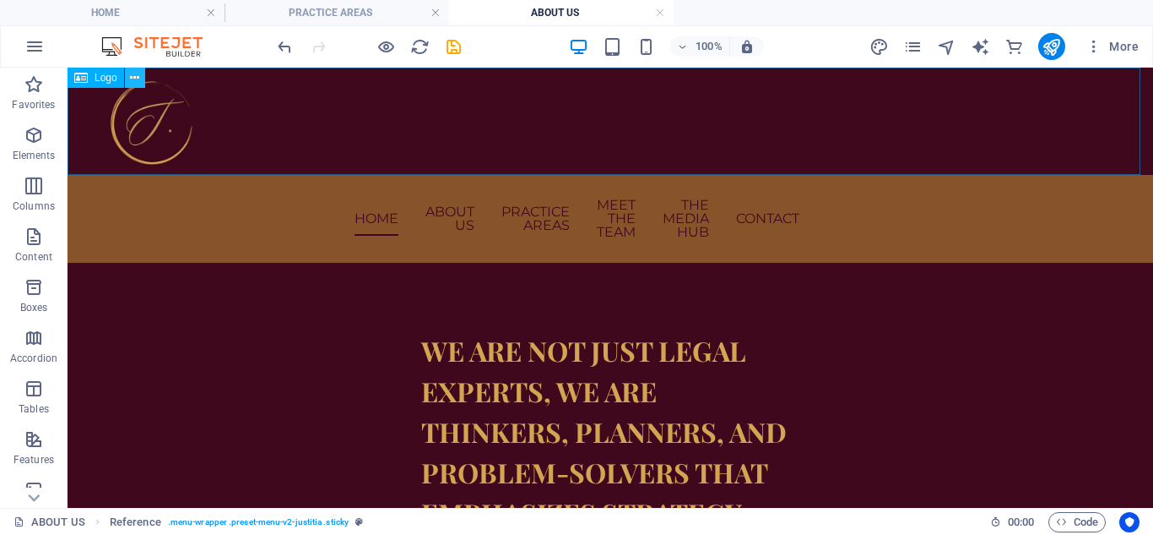
click at [137, 81] on icon at bounding box center [134, 78] width 9 height 18
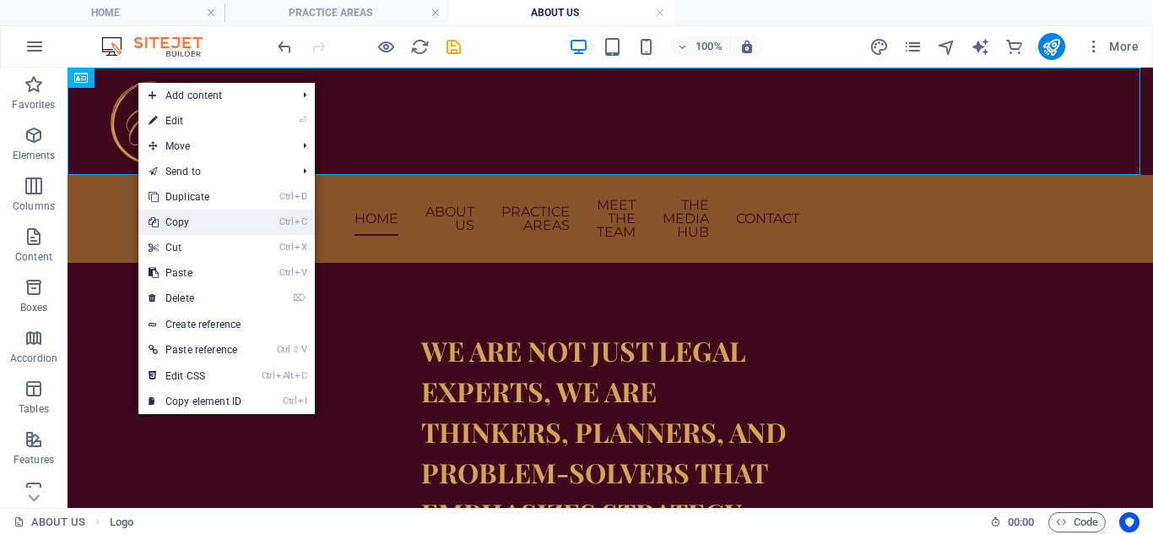
drag, startPoint x: 225, startPoint y: 222, endPoint x: 157, endPoint y: 149, distance: 99.8
click at [225, 222] on link "Ctrl C Copy" at bounding box center [194, 221] width 113 height 25
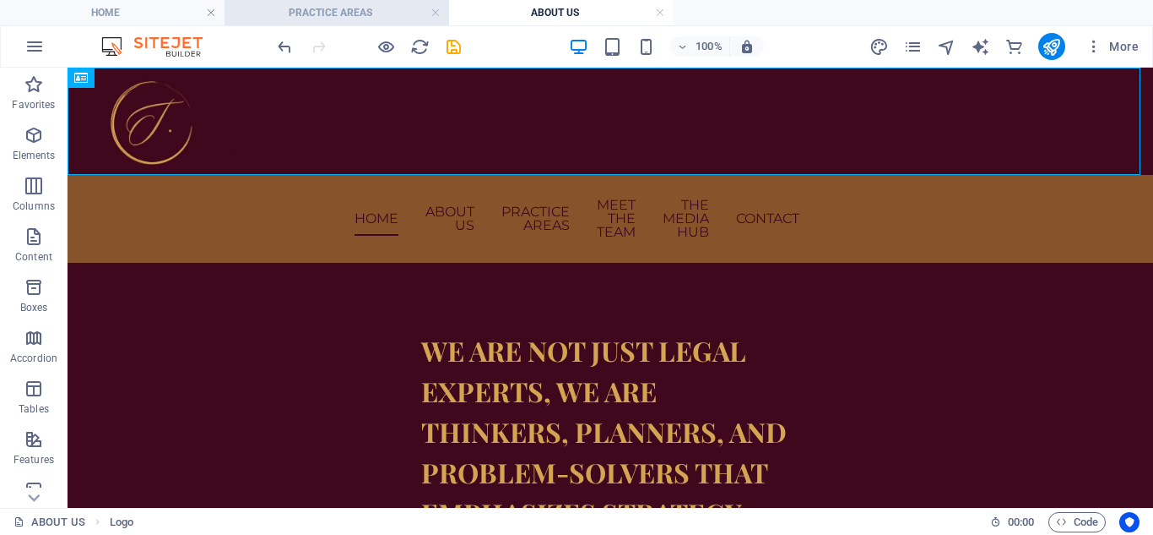
click at [340, 14] on h4 "PRACTICE AREAS" at bounding box center [337, 12] width 225 height 19
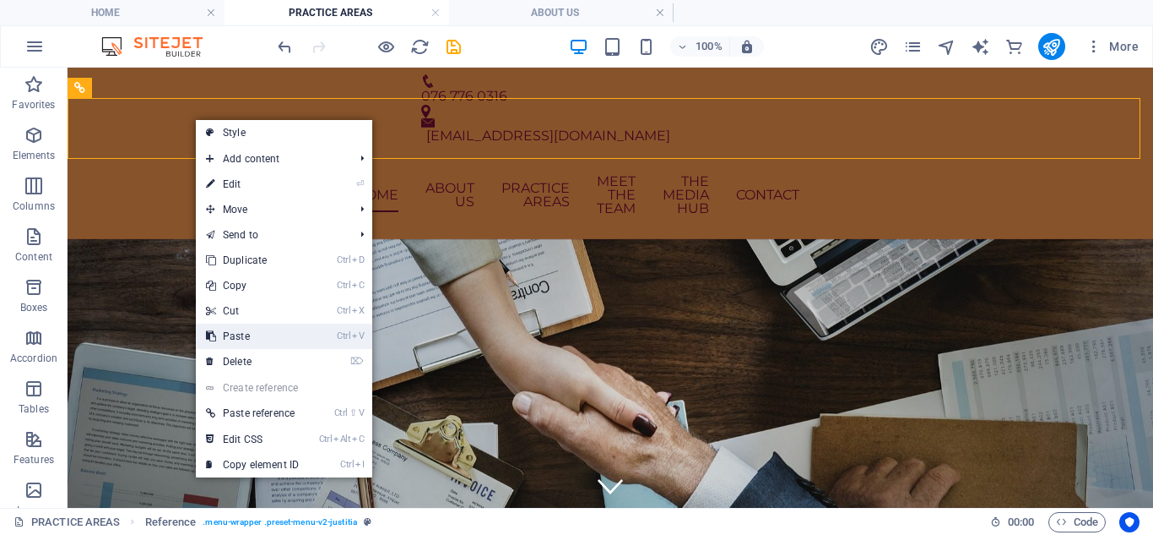
click at [259, 331] on link "Ctrl V Paste" at bounding box center [252, 335] width 113 height 25
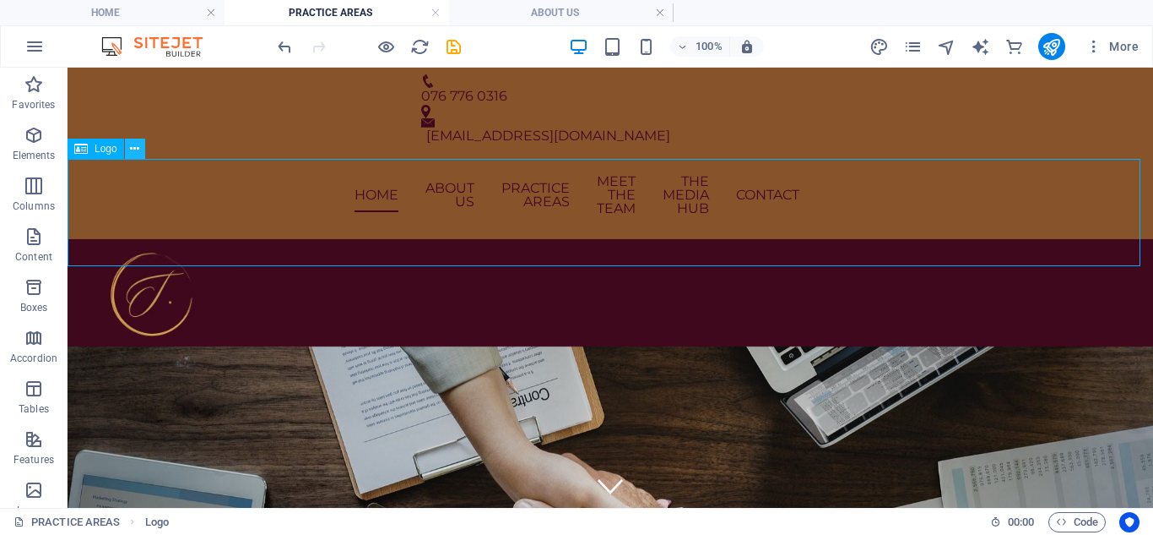
click at [143, 144] on button at bounding box center [135, 148] width 20 height 20
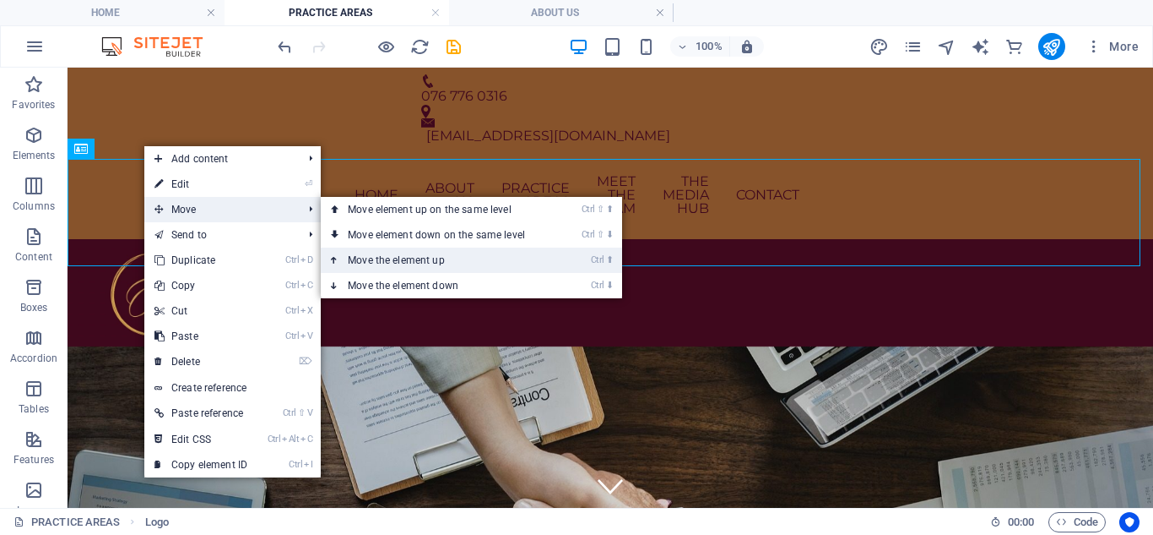
click at [393, 258] on link "Ctrl ⬆ Move the element up" at bounding box center [440, 259] width 238 height 25
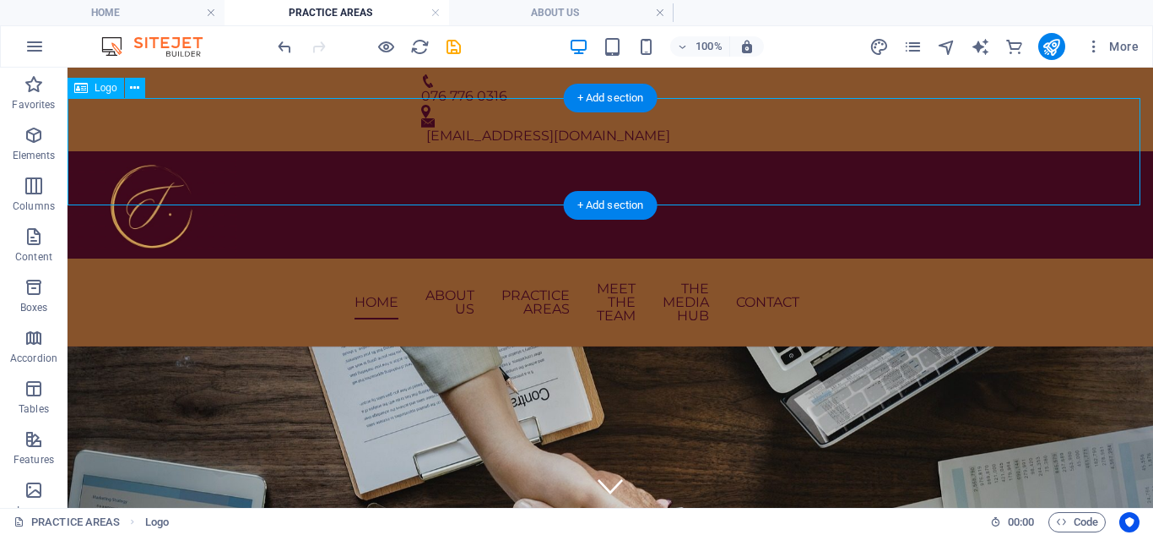
click at [373, 178] on div at bounding box center [611, 204] width 1086 height 107
drag, startPoint x: 464, startPoint y: 161, endPoint x: 380, endPoint y: 166, distance: 84.5
click at [384, 167] on div at bounding box center [611, 204] width 1086 height 107
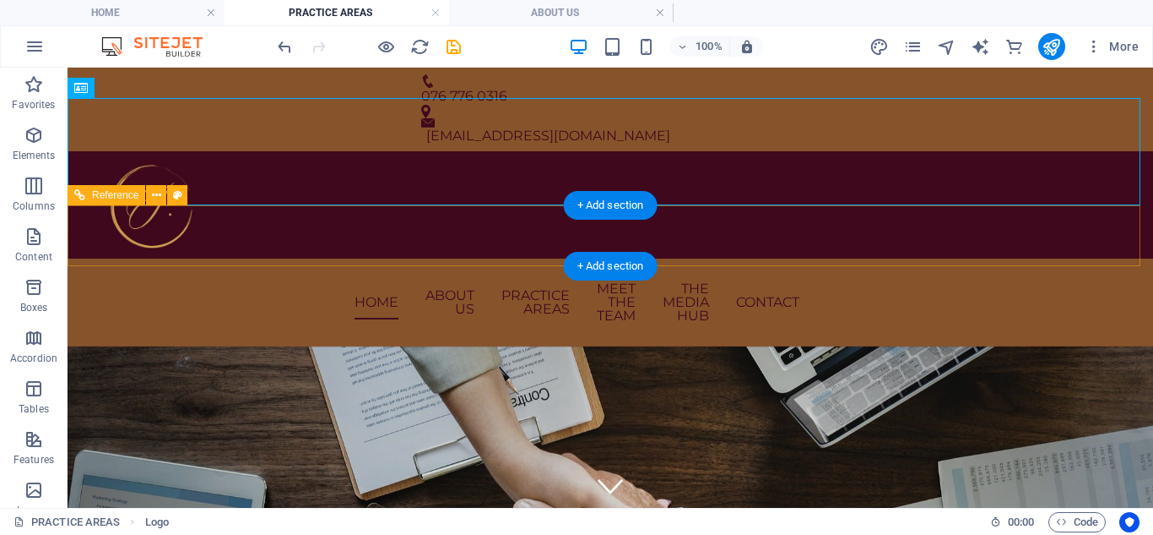
click at [387, 258] on div "HOME ABOUT US PRACTICE AREAS MEET THE TEAM THE MEDIA HUB CONTACT" at bounding box center [611, 302] width 1086 height 88
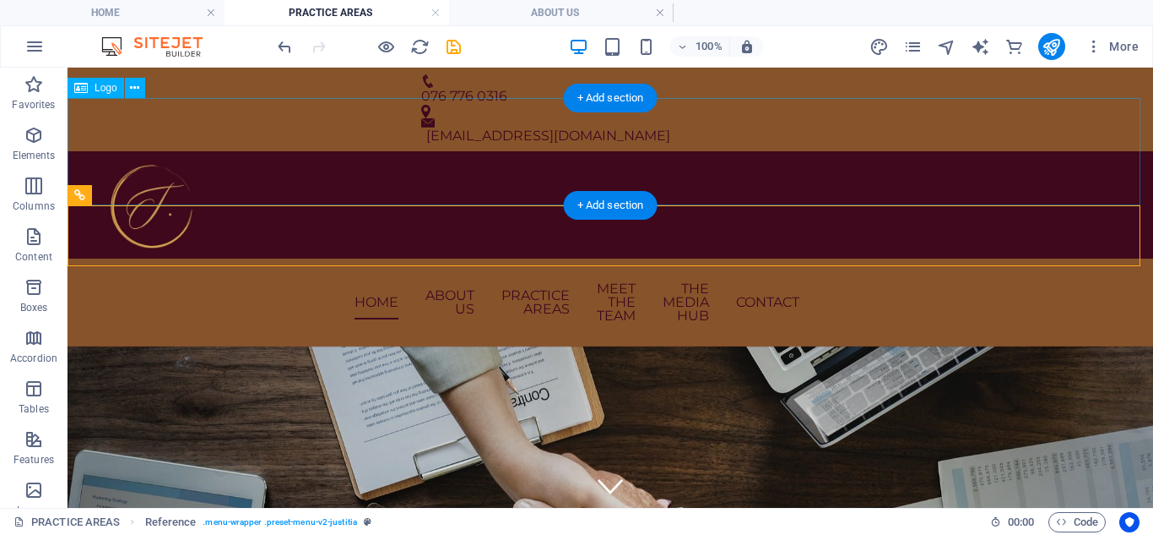
click at [288, 171] on div at bounding box center [611, 204] width 1086 height 107
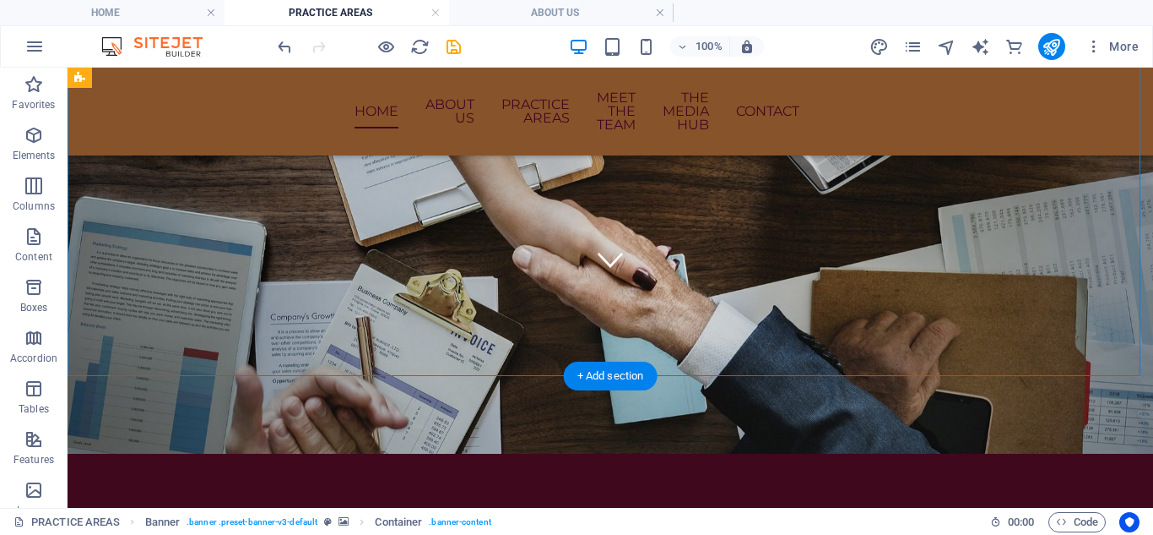
scroll to position [253, 0]
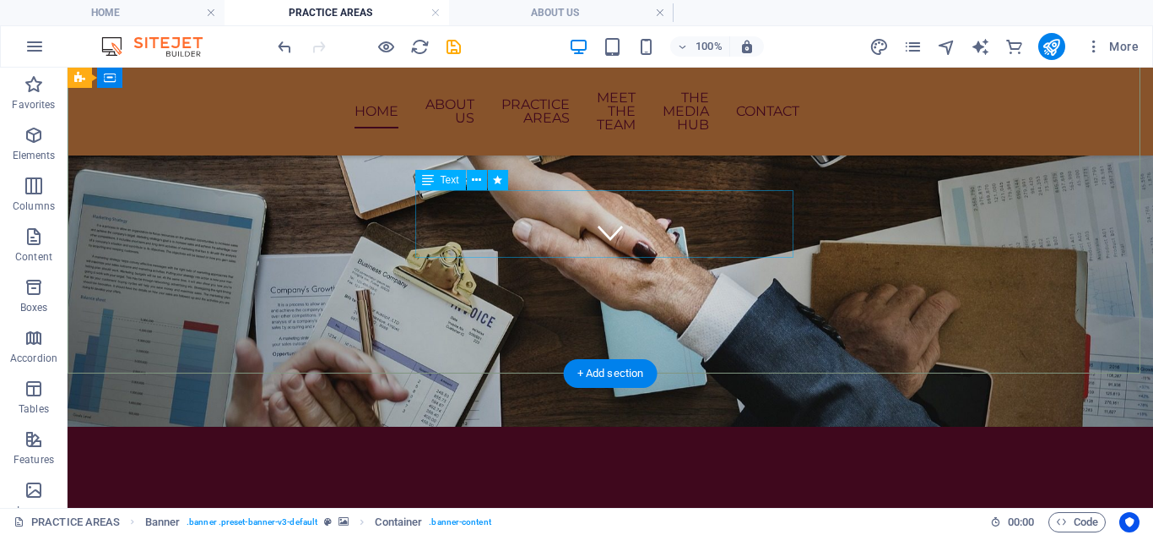
click at [475, 186] on icon at bounding box center [476, 180] width 9 height 18
drag, startPoint x: 678, startPoint y: 238, endPoint x: 372, endPoint y: 238, distance: 306.5
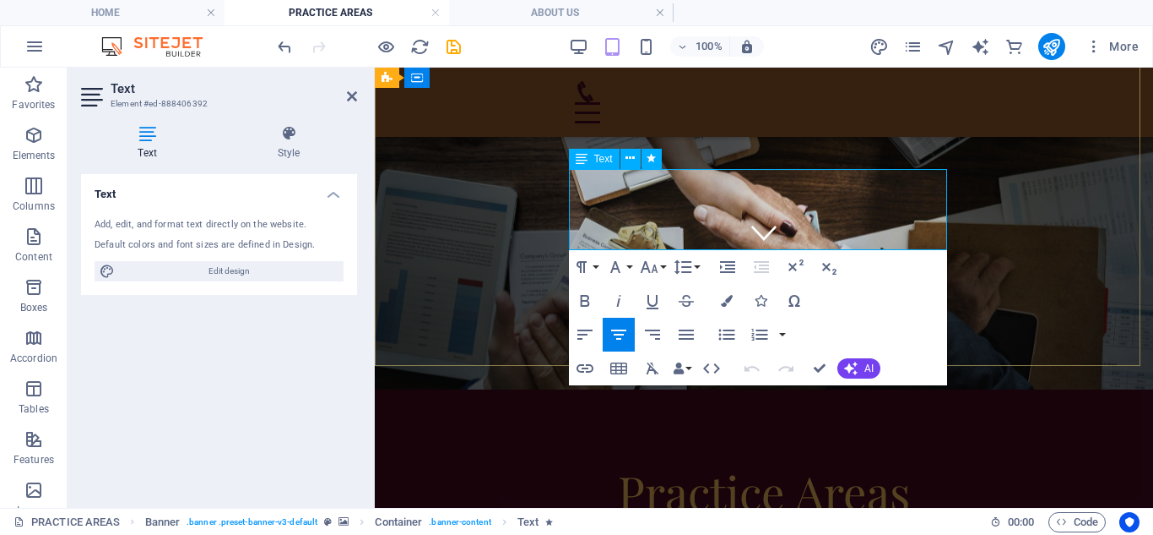
drag, startPoint x: 847, startPoint y: 242, endPoint x: 575, endPoint y: 182, distance: 278.6
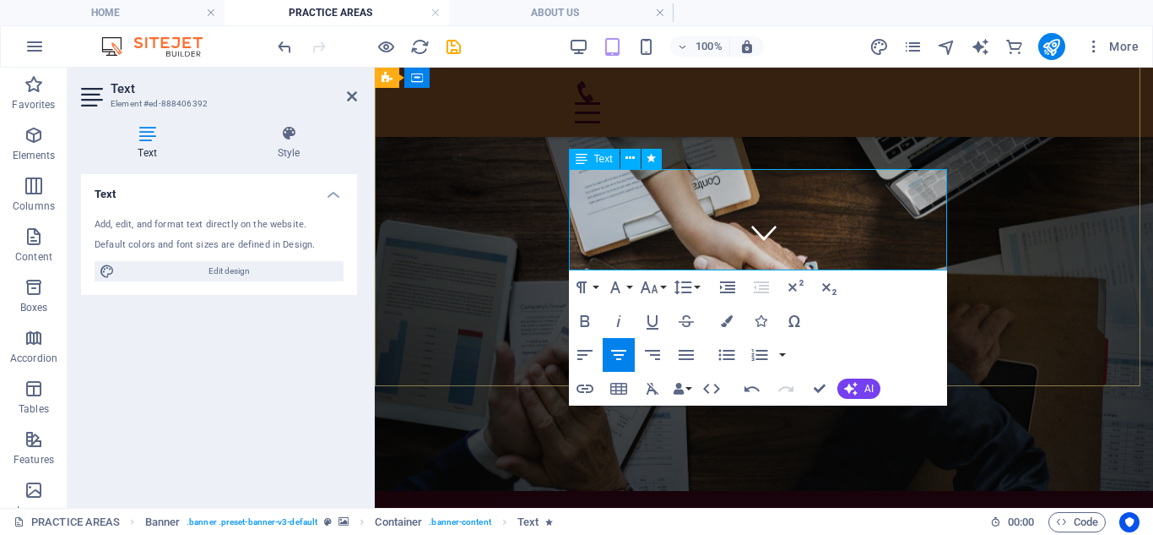
drag, startPoint x: 833, startPoint y: 261, endPoint x: 643, endPoint y: 211, distance: 196.4
click at [730, 320] on icon "button" at bounding box center [727, 321] width 12 height 12
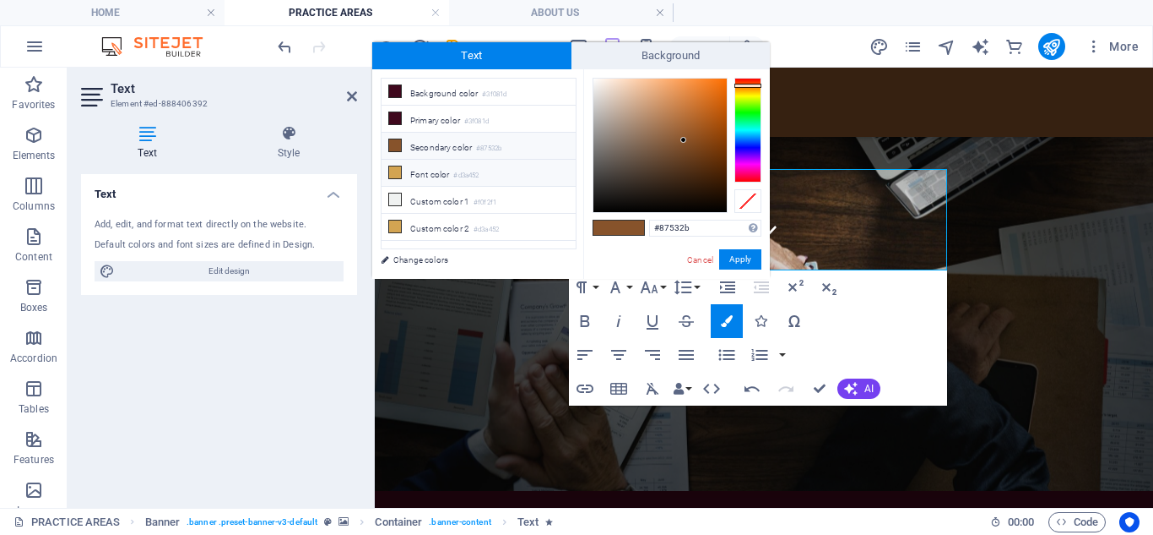
click at [398, 166] on icon at bounding box center [395, 172] width 12 height 12
type input "#d3a452"
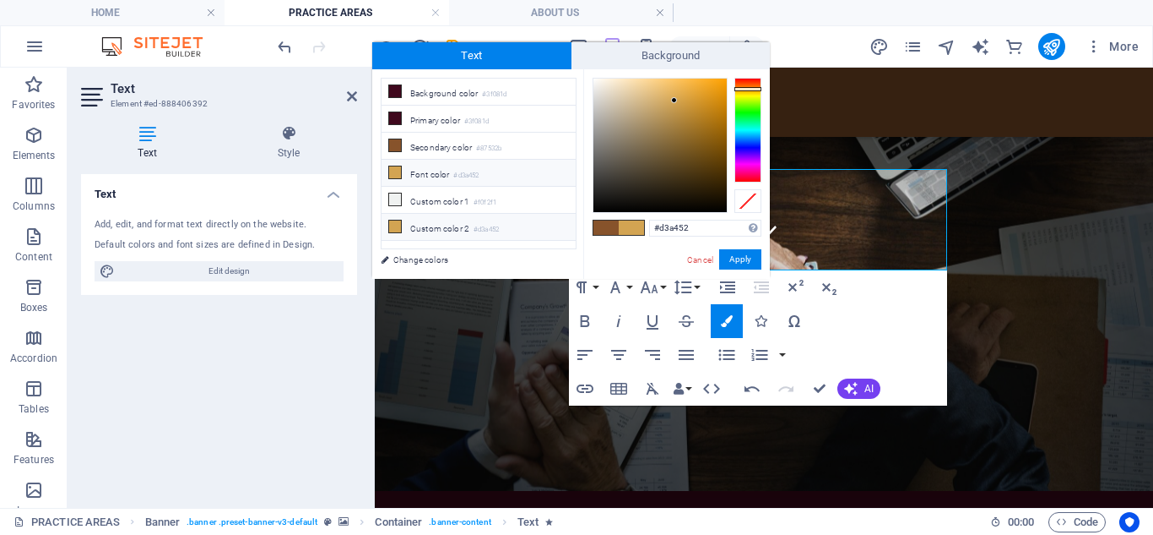
click at [394, 223] on icon at bounding box center [395, 226] width 12 height 12
click at [735, 257] on button "Apply" at bounding box center [740, 259] width 42 height 20
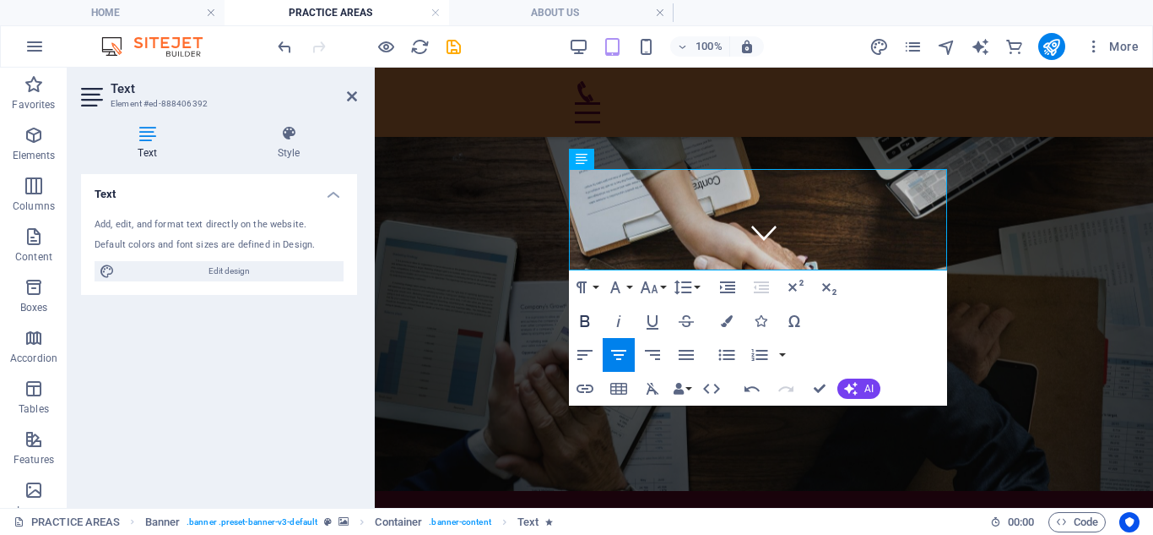
click at [592, 316] on icon "button" at bounding box center [585, 321] width 20 height 20
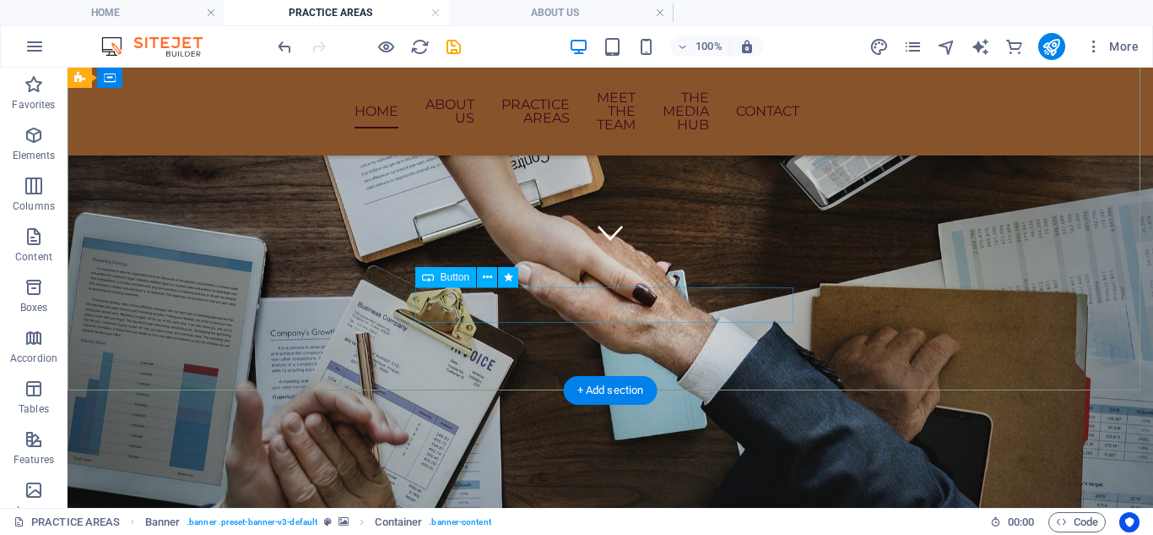
click at [607, 245] on figure at bounding box center [610, 232] width 25 height 25
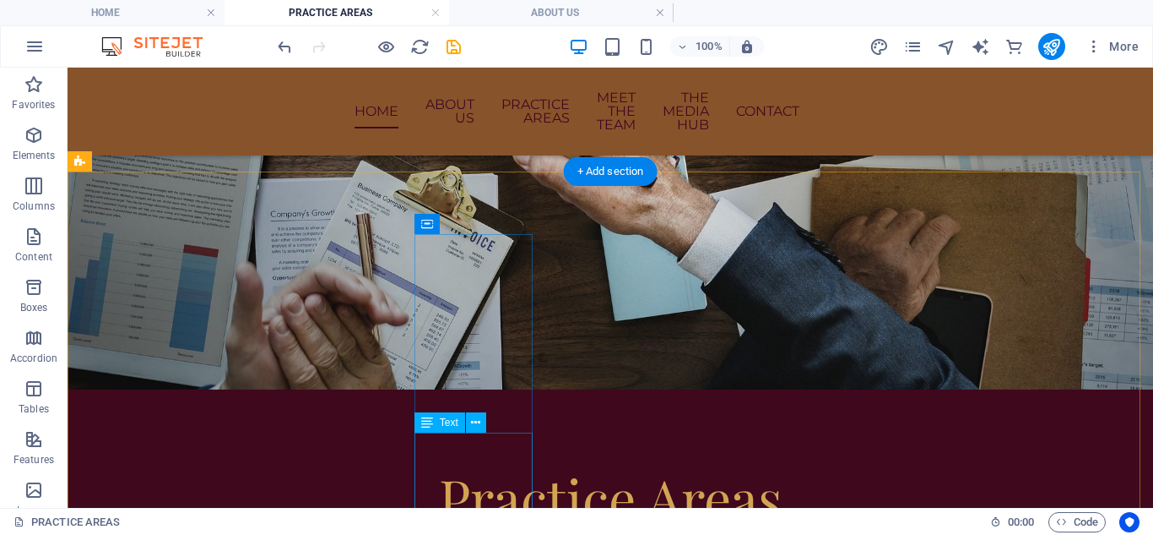
scroll to position [591, 0]
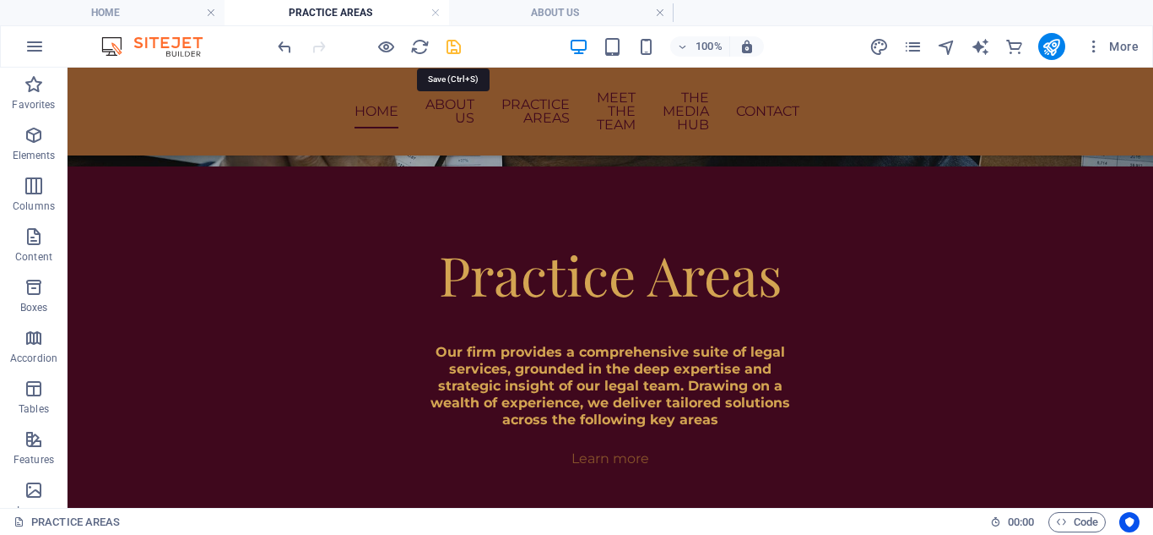
click at [458, 52] on icon "save" at bounding box center [453, 46] width 19 height 19
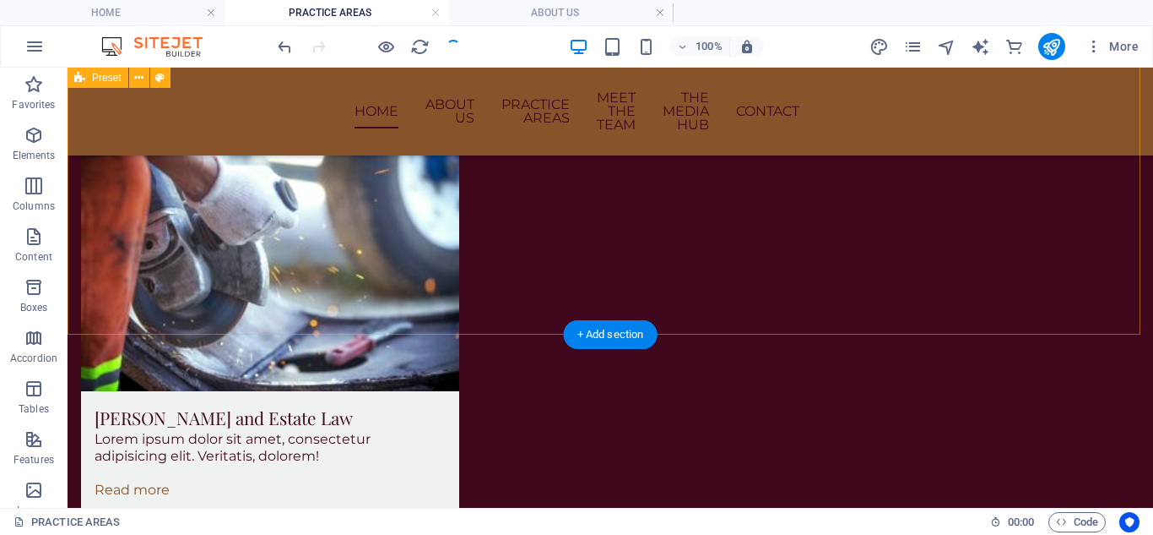
scroll to position [3032, 0]
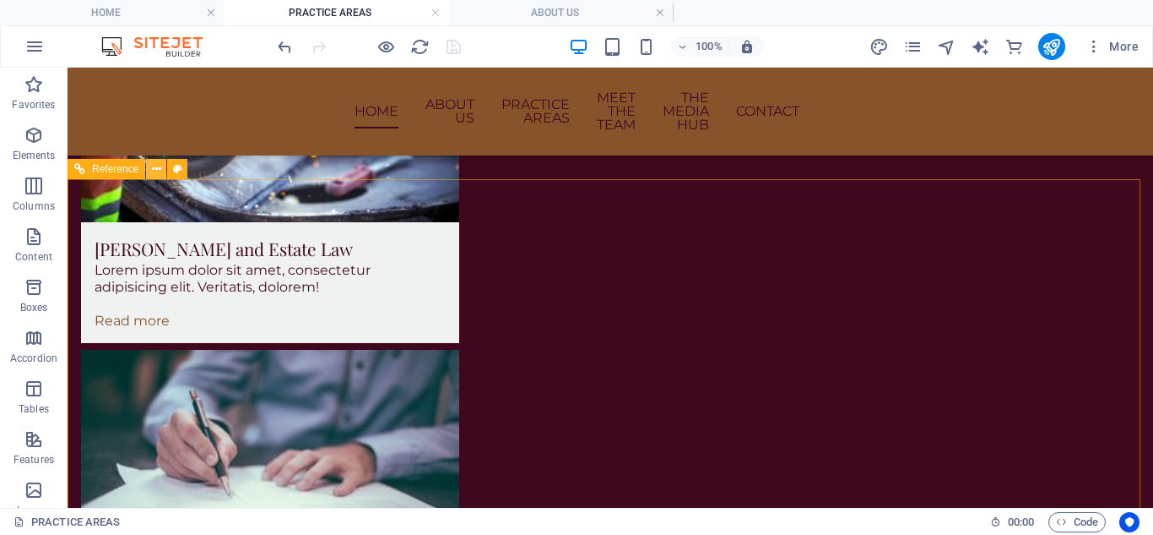
click at [156, 171] on icon at bounding box center [156, 169] width 9 height 18
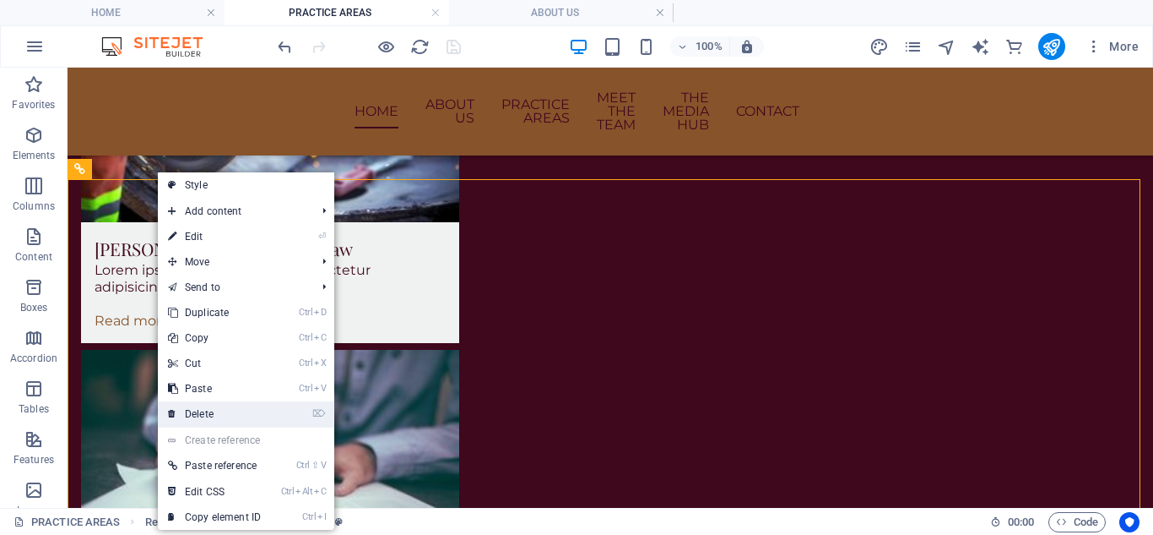
click at [236, 414] on link "⌦ Delete" at bounding box center [214, 413] width 113 height 25
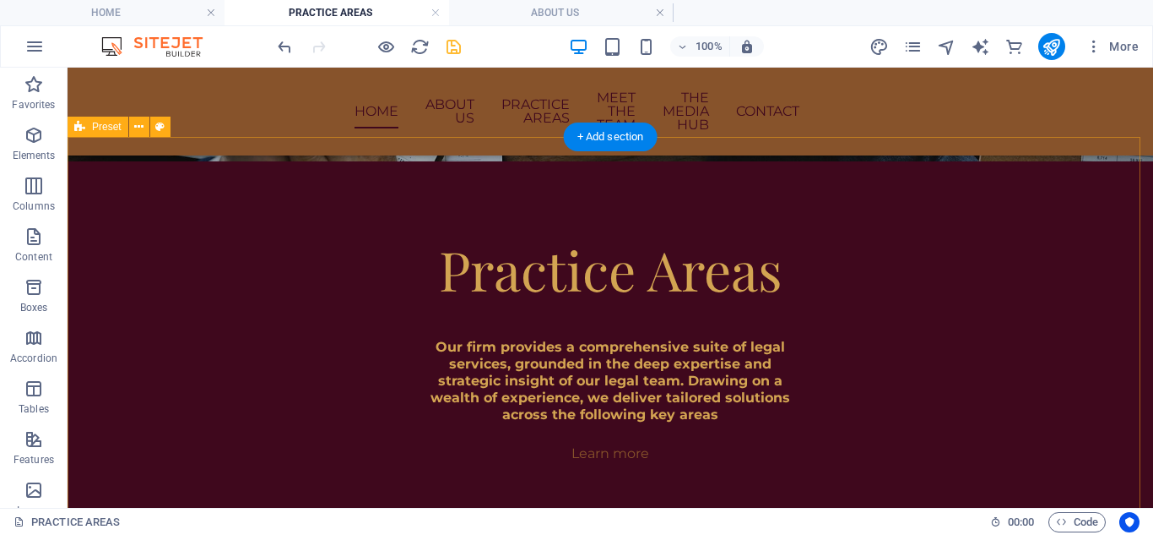
scroll to position [507, 0]
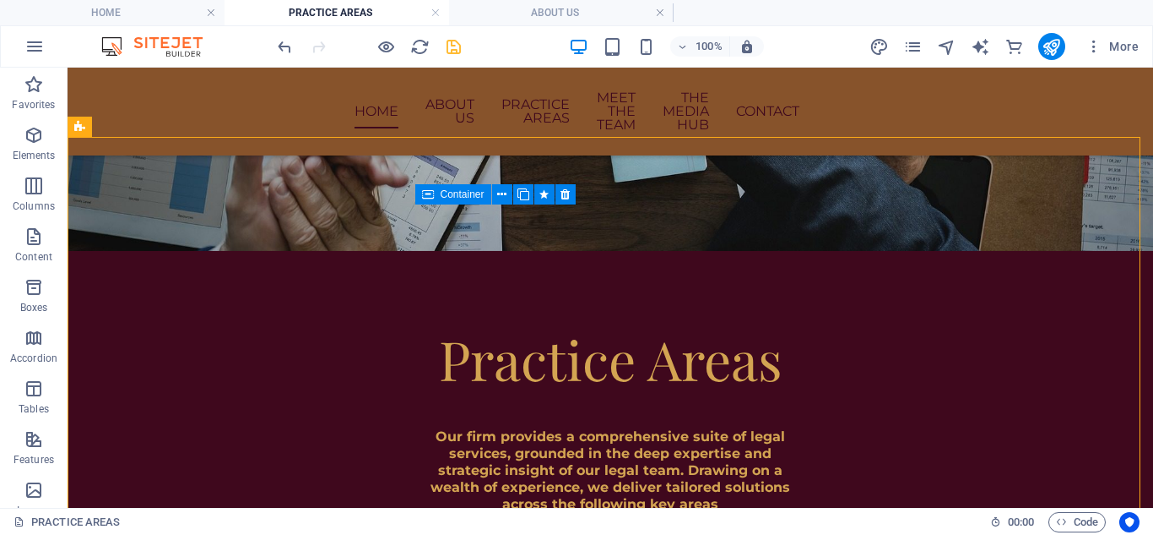
click at [429, 196] on icon at bounding box center [428, 194] width 12 height 20
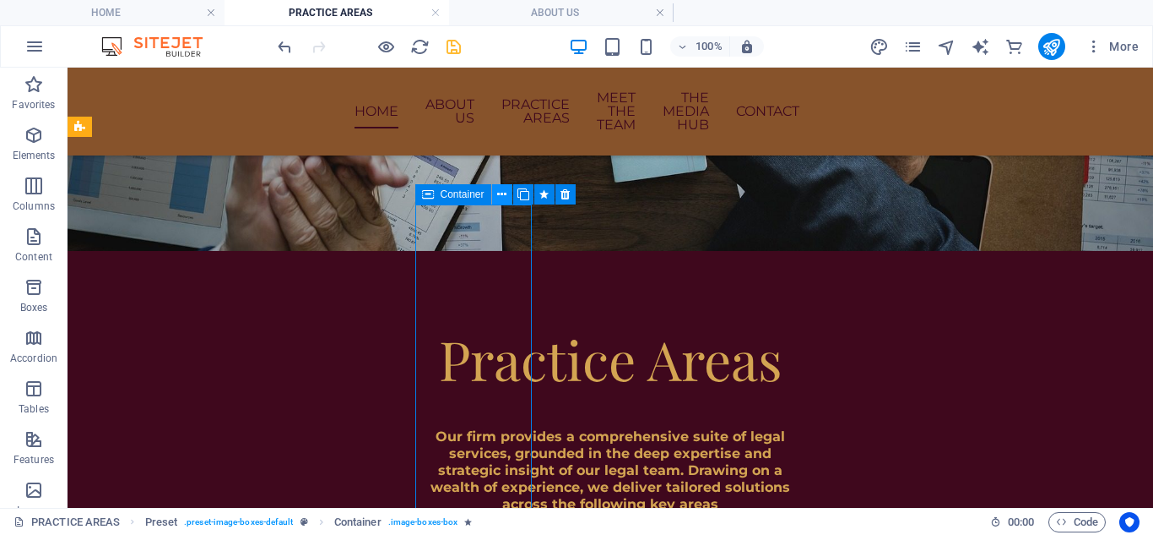
click at [503, 197] on icon at bounding box center [501, 195] width 9 height 18
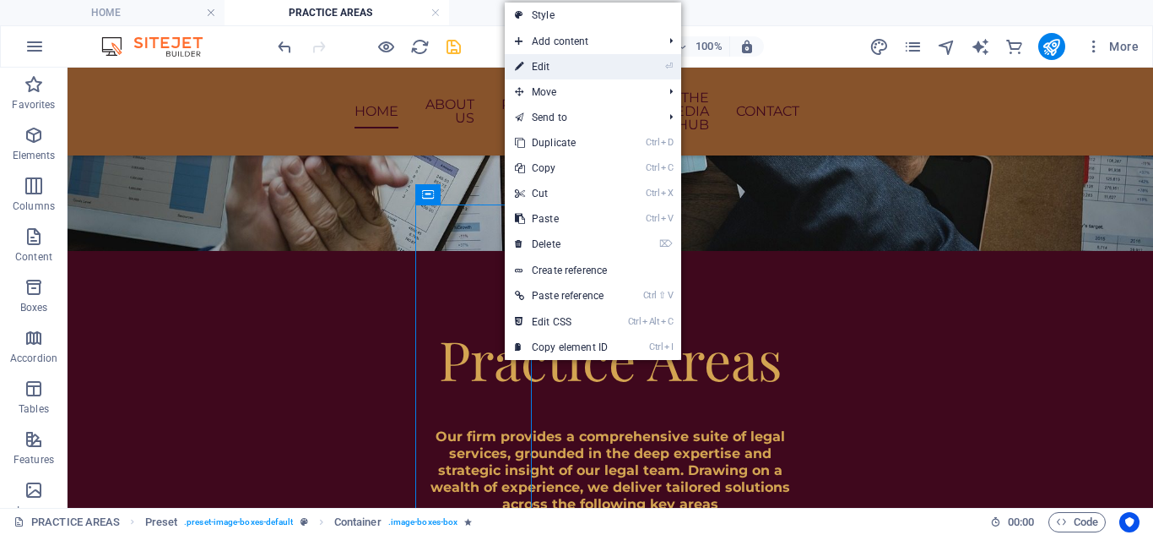
click at [602, 62] on link "⏎ Edit" at bounding box center [561, 66] width 113 height 25
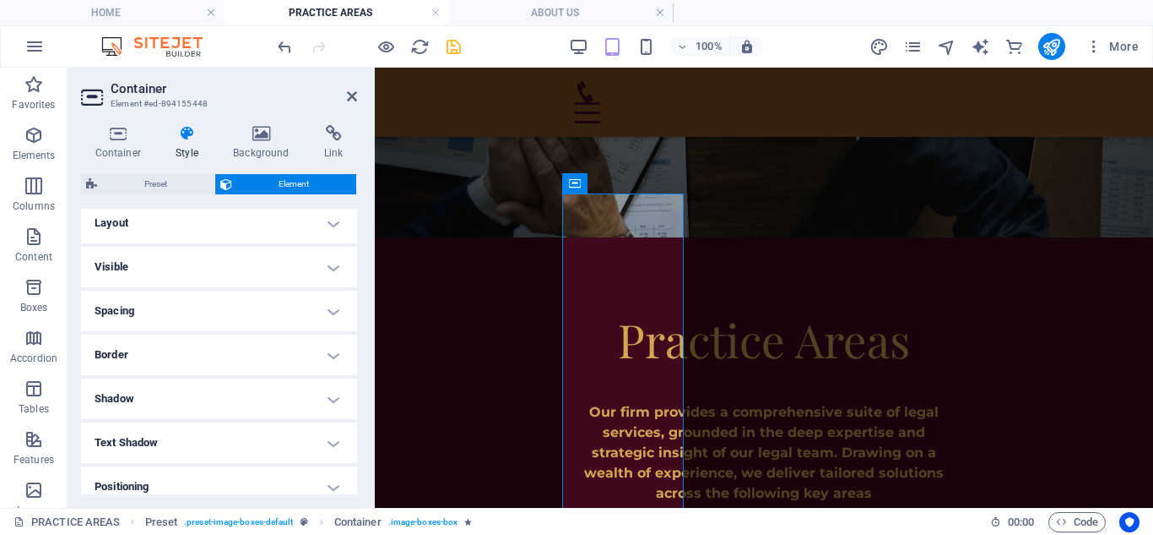
scroll to position [0, 0]
click at [309, 311] on h4 "Spacing" at bounding box center [219, 316] width 276 height 41
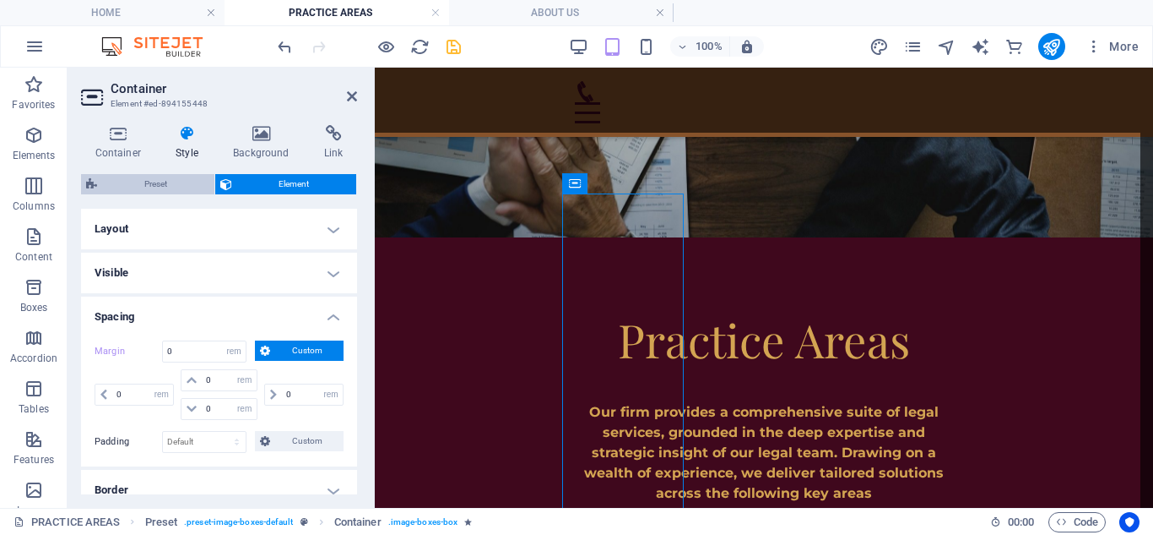
click at [188, 185] on span "Preset" at bounding box center [155, 184] width 107 height 20
select select "px"
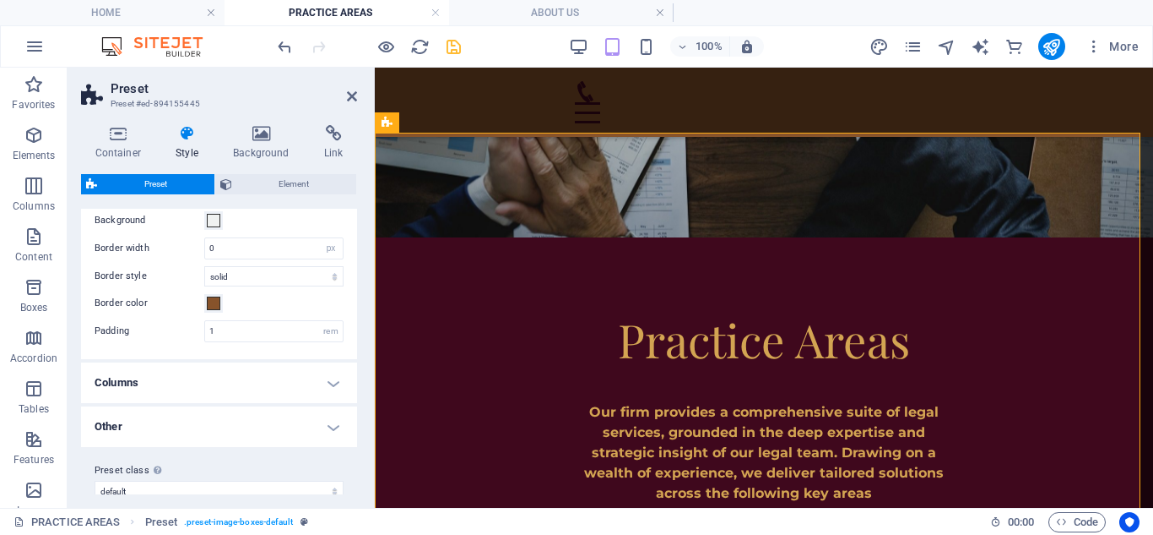
scroll to position [66, 0]
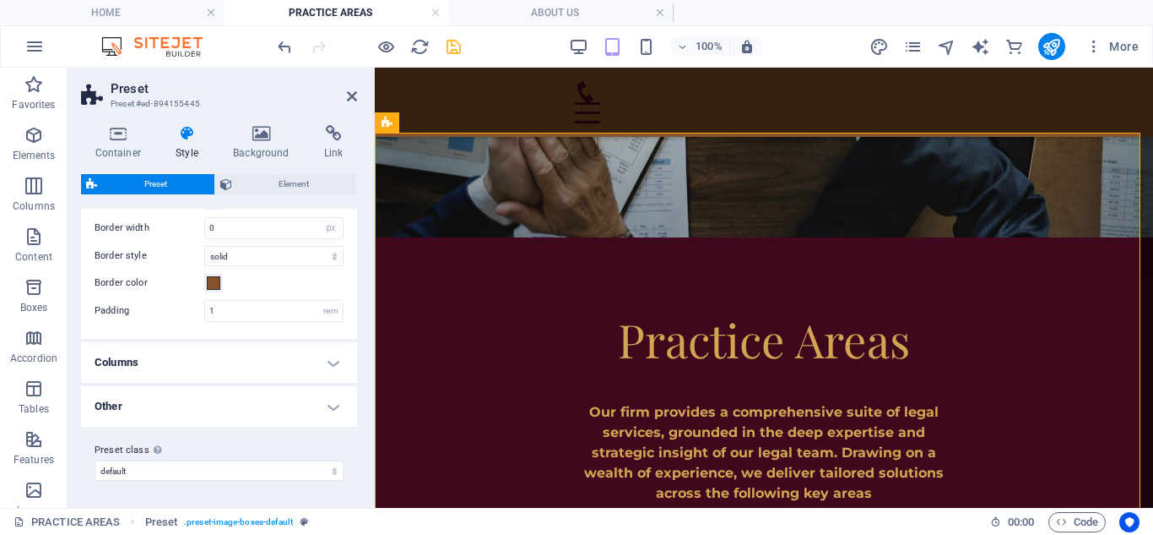
click at [319, 361] on h4 "Columns" at bounding box center [219, 362] width 276 height 41
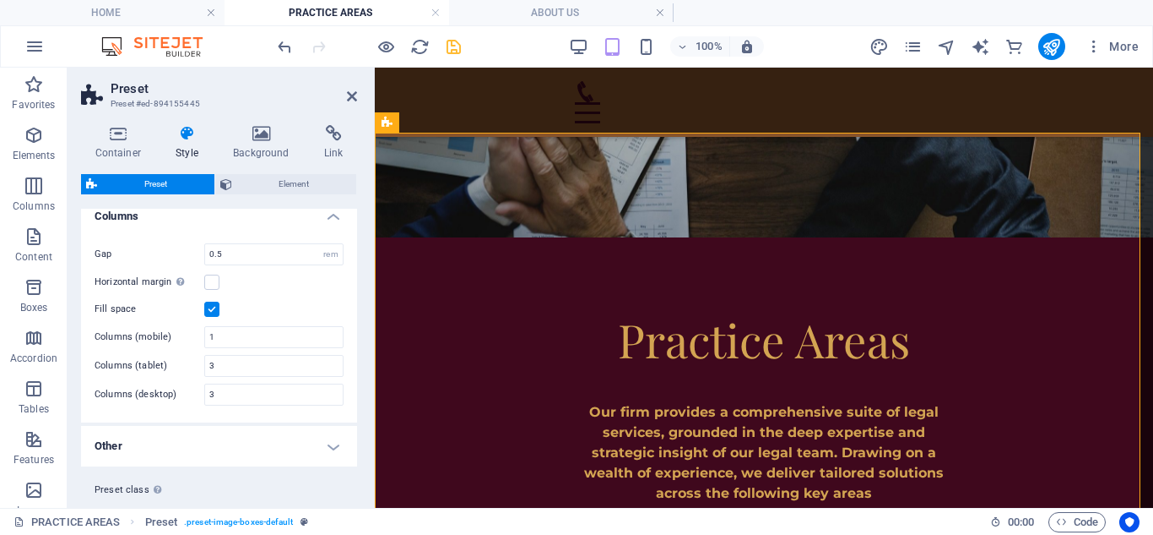
scroll to position [252, 0]
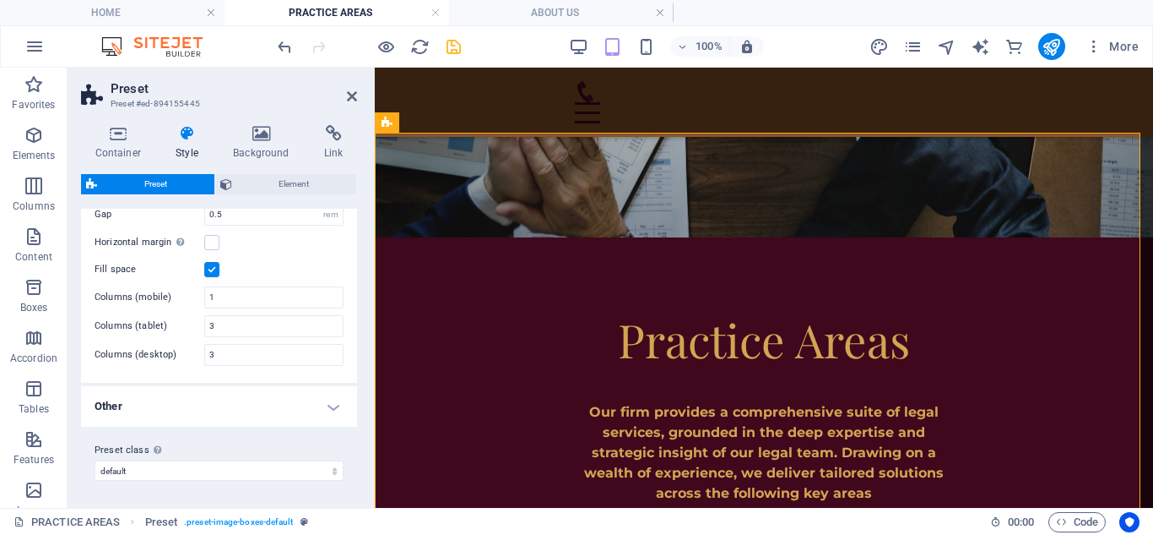
click at [213, 275] on label at bounding box center [211, 269] width 15 height 15
click at [0, 0] on input "Fill space" at bounding box center [0, 0] width 0 height 0
click at [213, 243] on label at bounding box center [211, 242] width 15 height 15
click at [0, 0] on input "Horizontal margin Only if the containers "Content width" is not set to "Default"" at bounding box center [0, 0] width 0 height 0
click at [315, 410] on h4 "Other" at bounding box center [219, 406] width 276 height 41
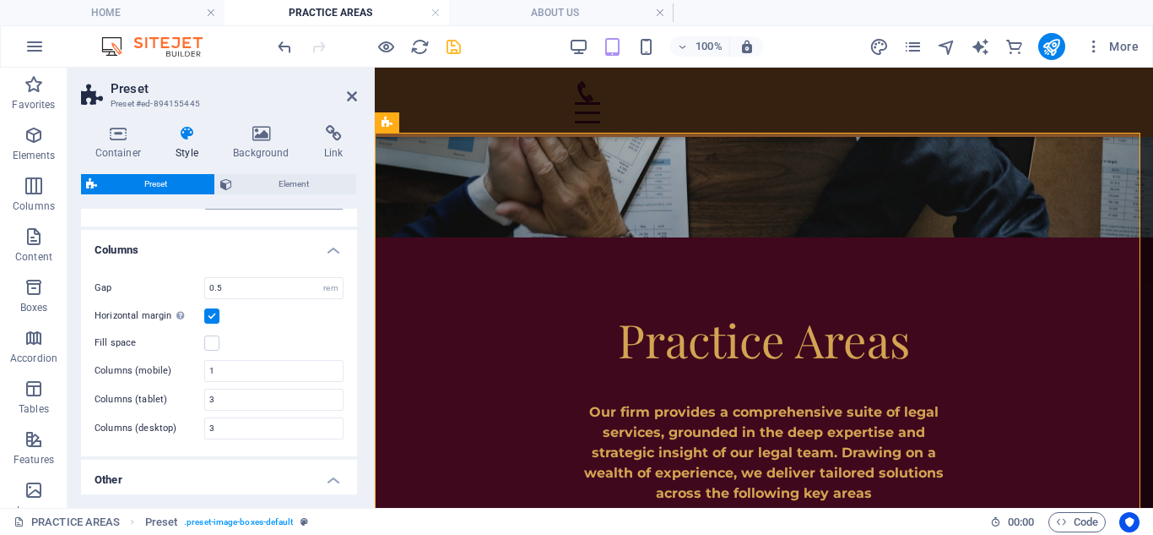
scroll to position [0, 0]
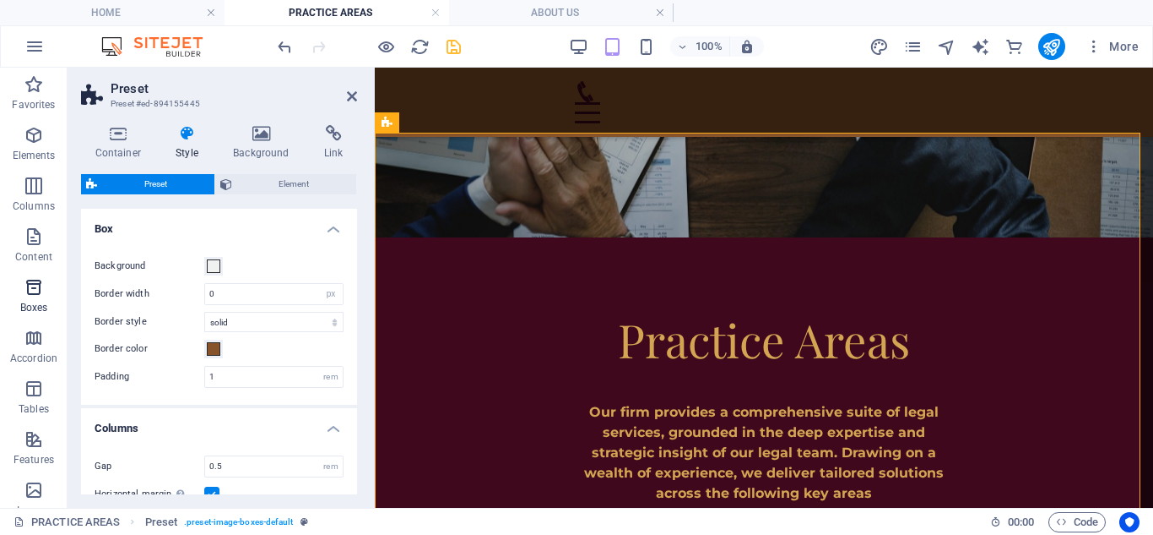
click at [55, 296] on span "Boxes" at bounding box center [34, 297] width 68 height 41
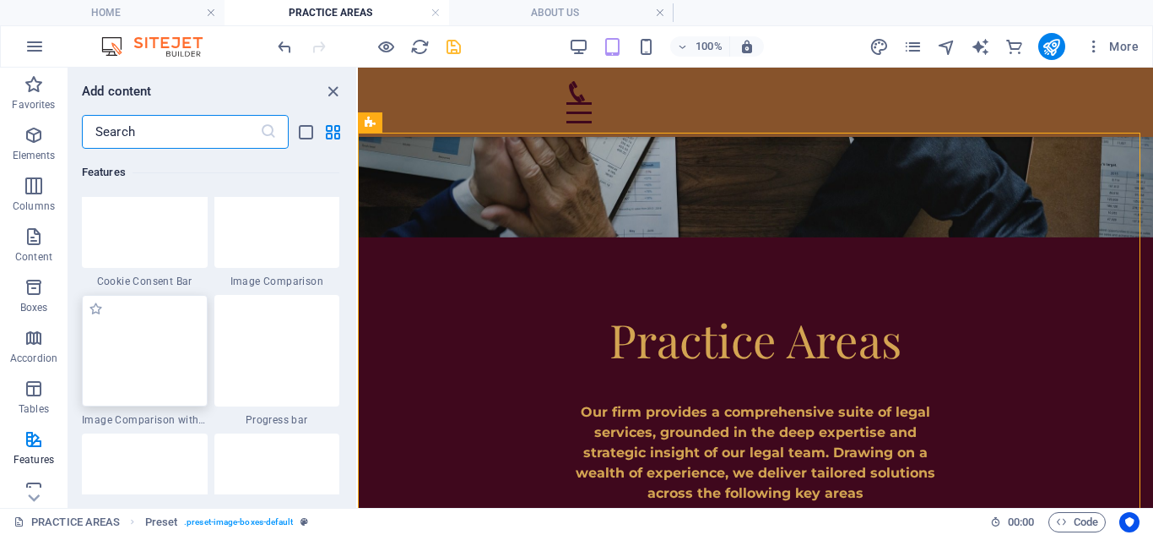
scroll to position [6853, 0]
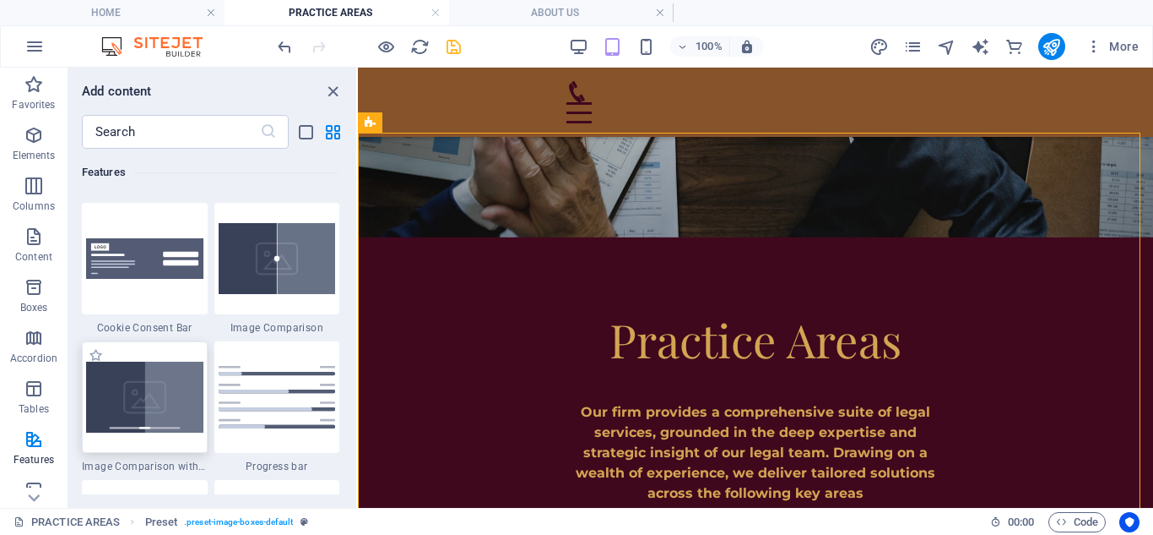
click at [160, 376] on img at bounding box center [144, 396] width 117 height 71
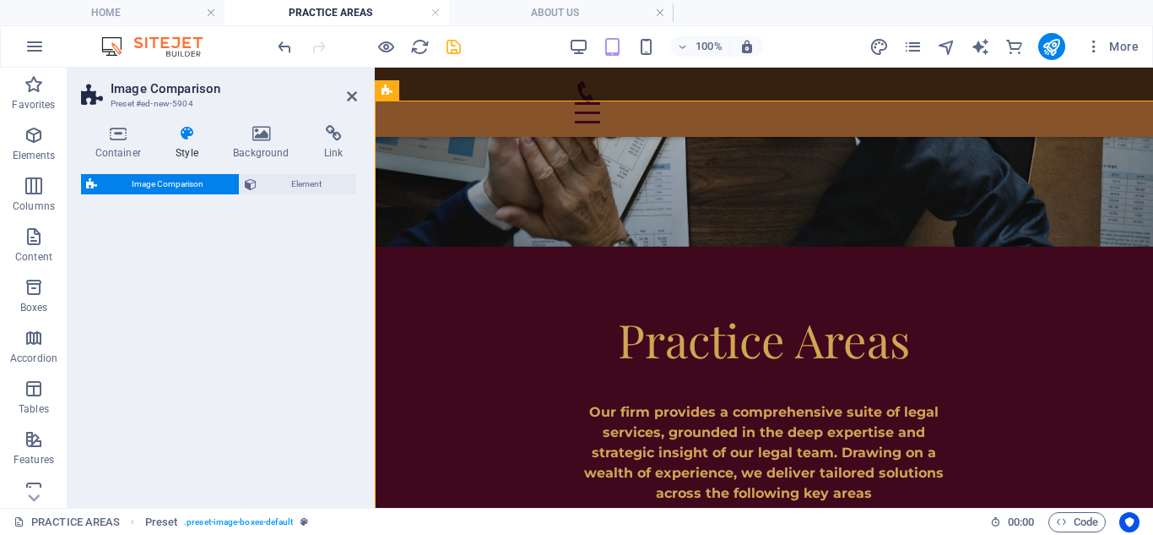
select select "rem"
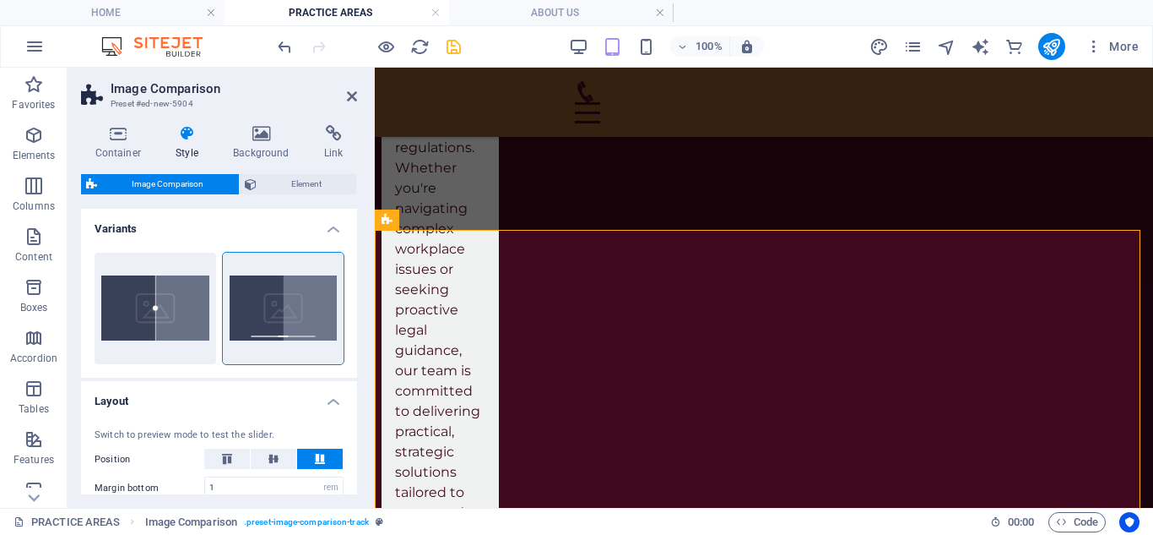
scroll to position [1923, 0]
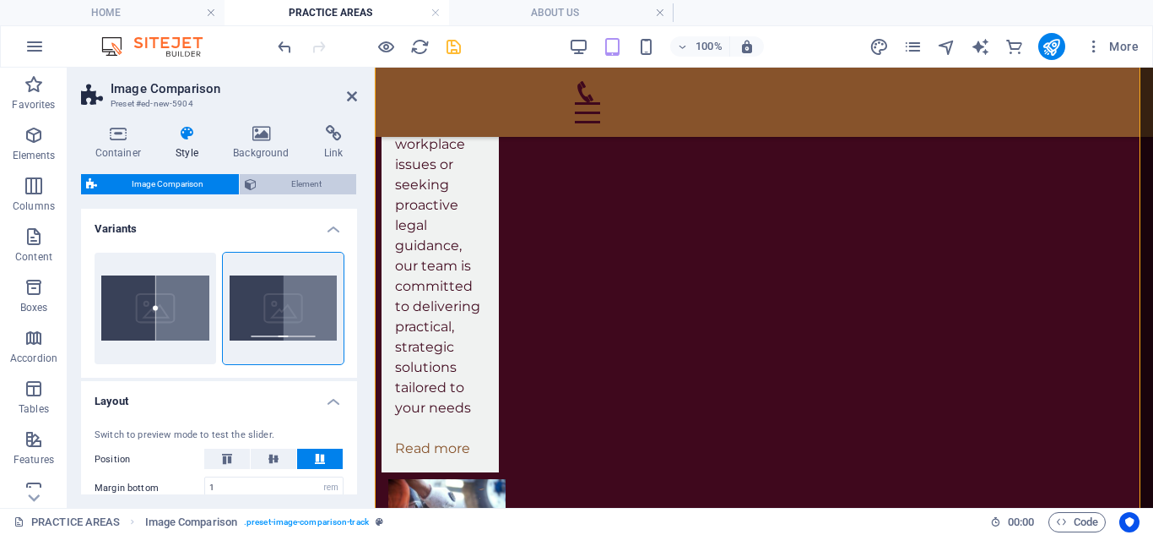
click at [320, 182] on span "Element" at bounding box center [307, 184] width 90 height 20
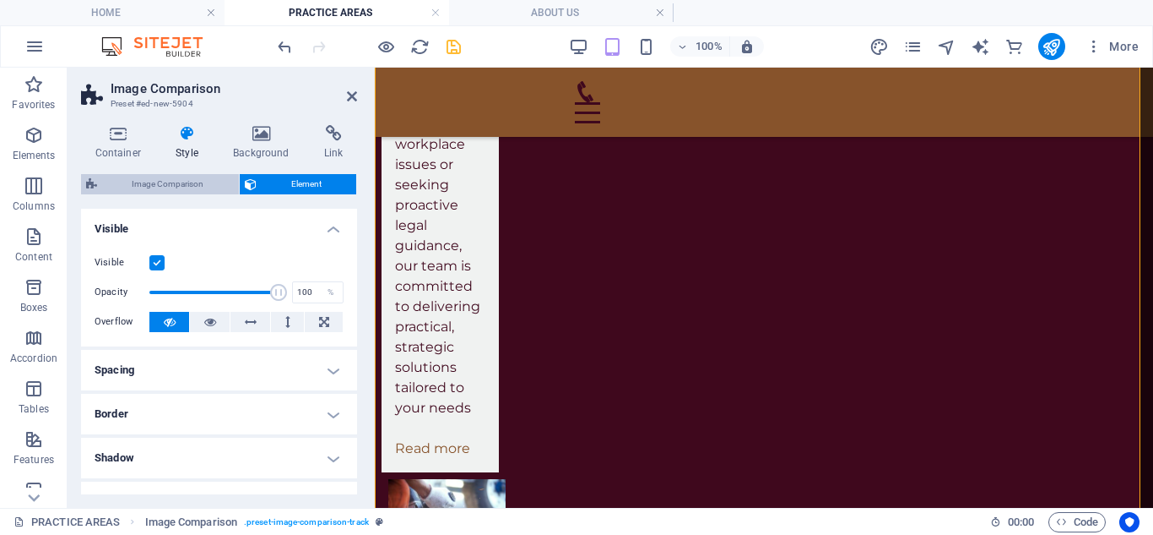
click at [198, 190] on span "Image Comparison" at bounding box center [168, 184] width 132 height 20
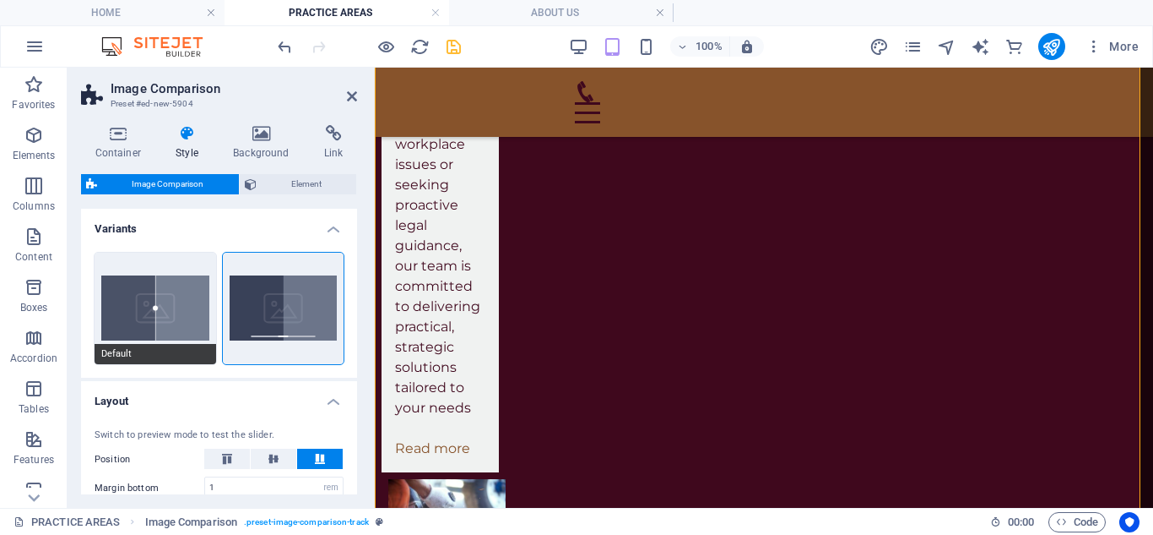
click at [176, 308] on button "Default" at bounding box center [156, 307] width 122 height 111
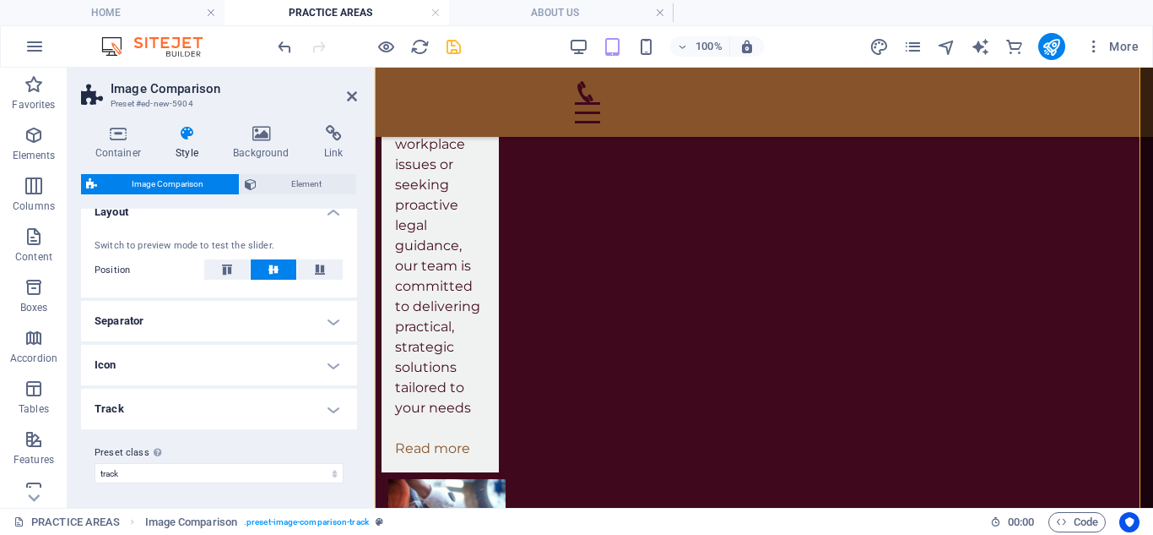
scroll to position [192, 0]
click at [331, 317] on h4 "Separator" at bounding box center [219, 318] width 276 height 41
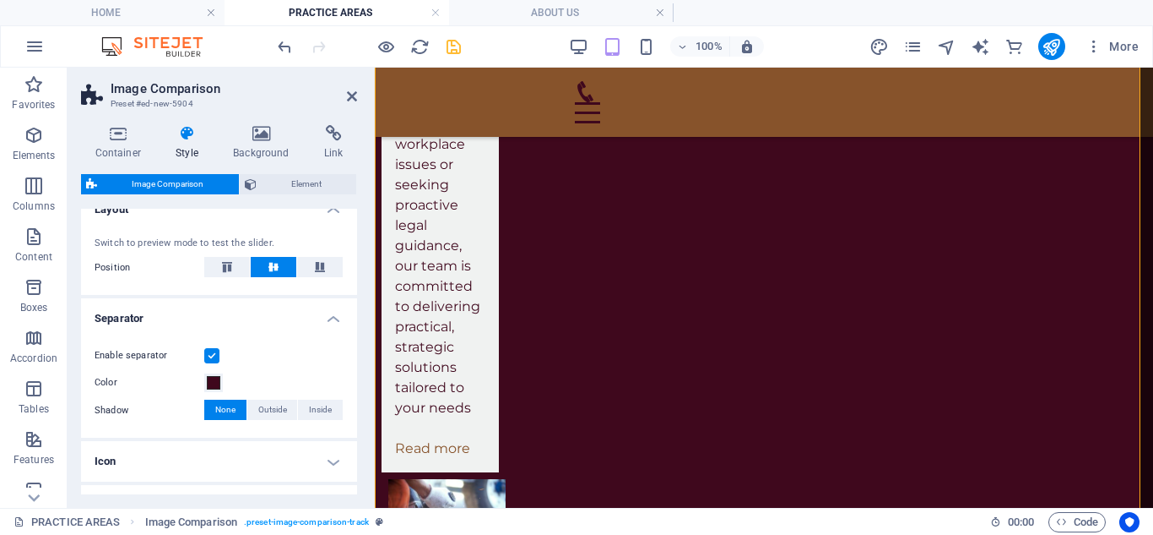
click at [331, 317] on h4 "Separator" at bounding box center [219, 313] width 276 height 30
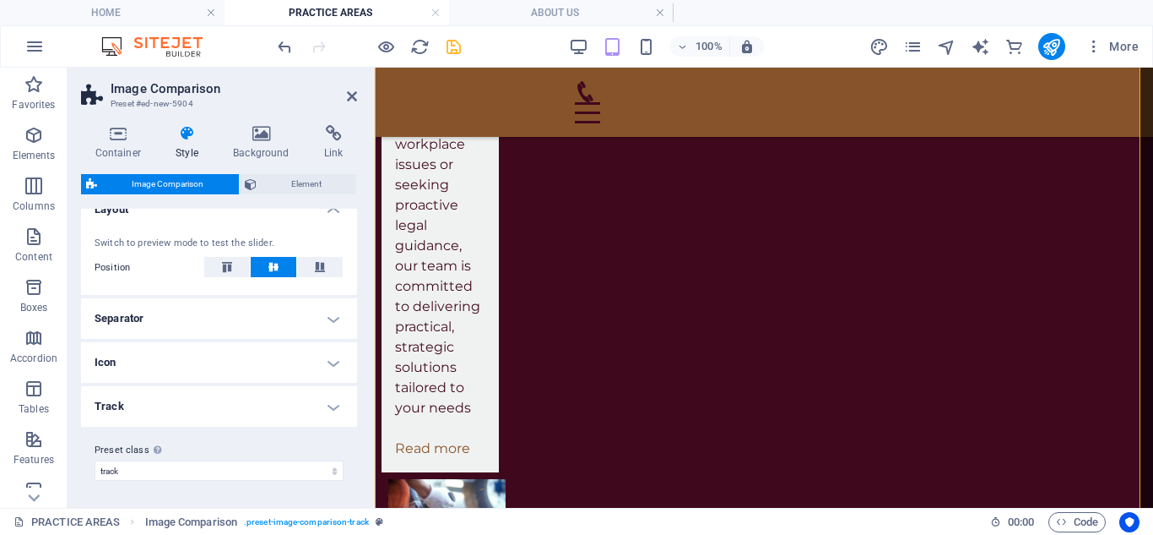
click at [339, 365] on h4 "Icon" at bounding box center [219, 362] width 276 height 41
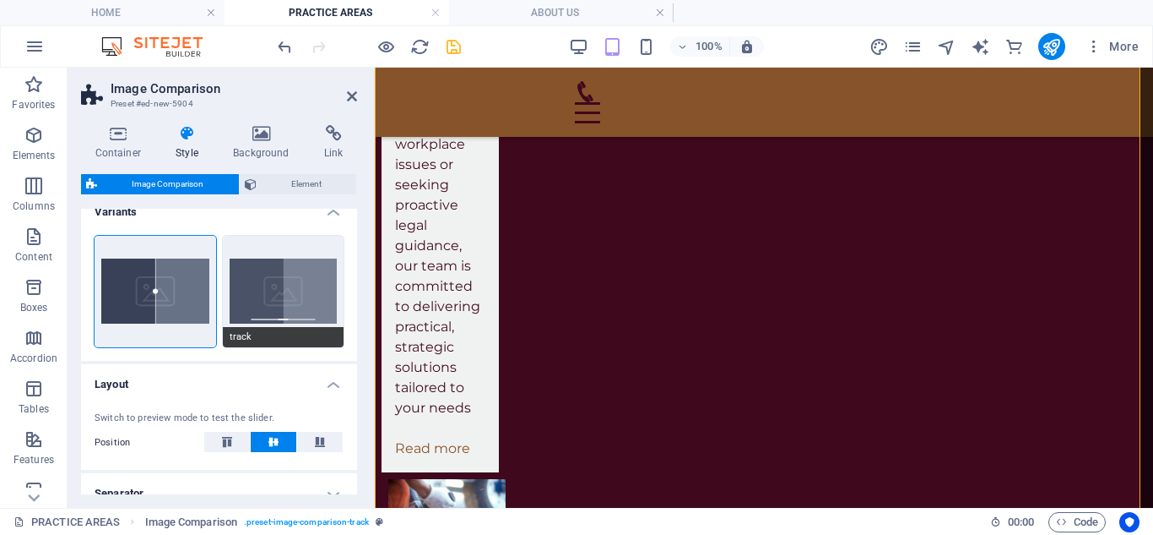
scroll to position [0, 0]
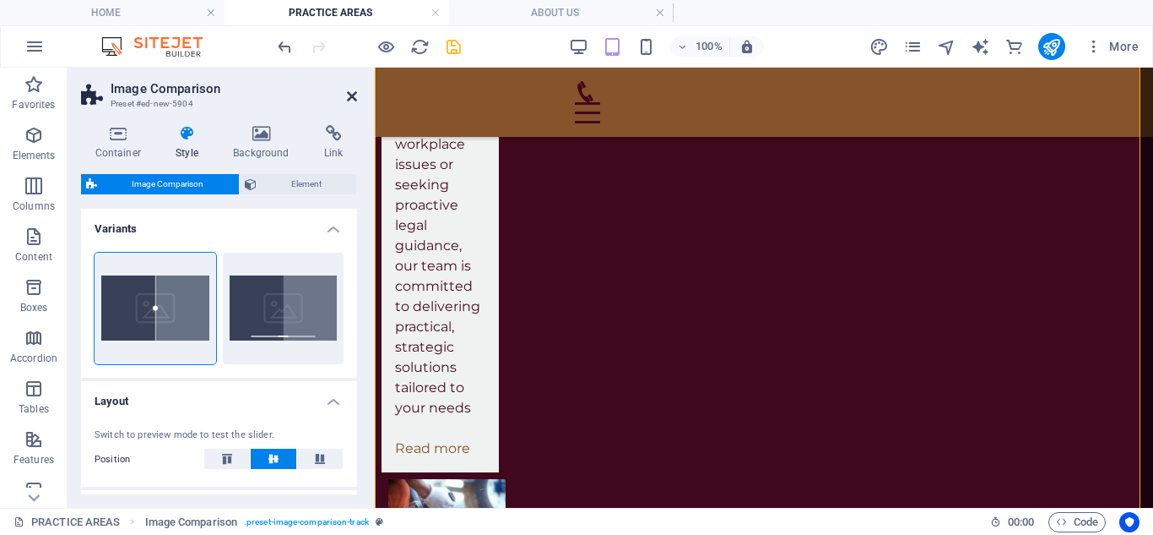
click at [354, 99] on icon at bounding box center [352, 97] width 10 height 14
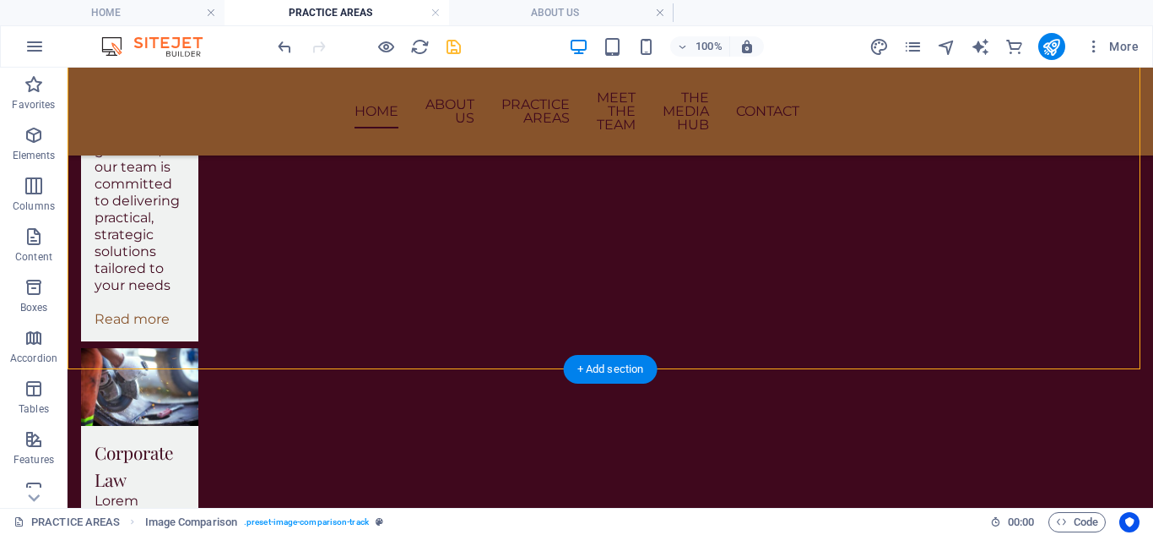
scroll to position [1927, 0]
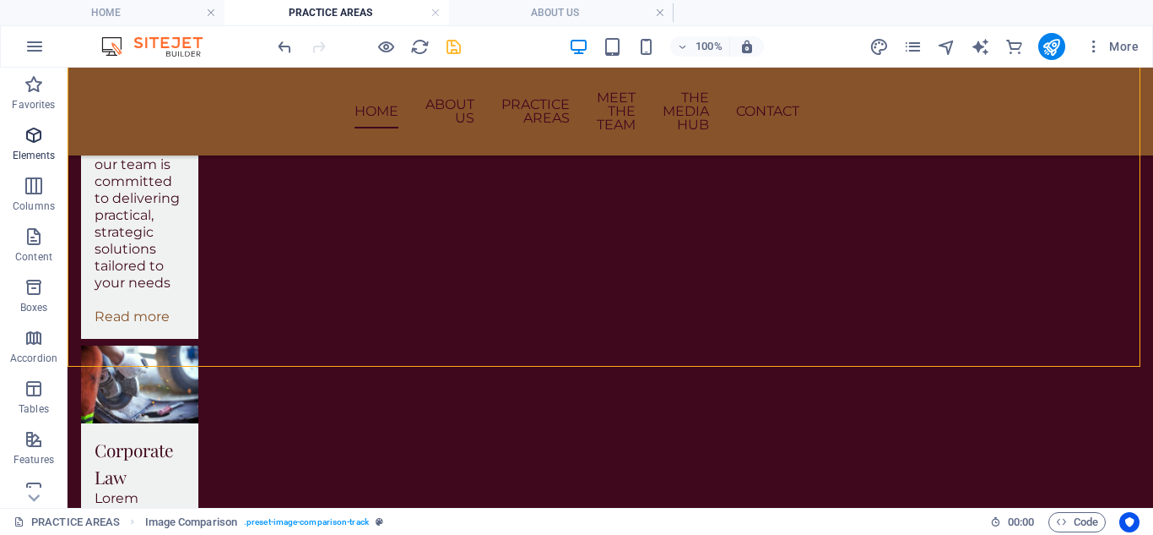
click at [46, 145] on span "Elements" at bounding box center [34, 145] width 68 height 41
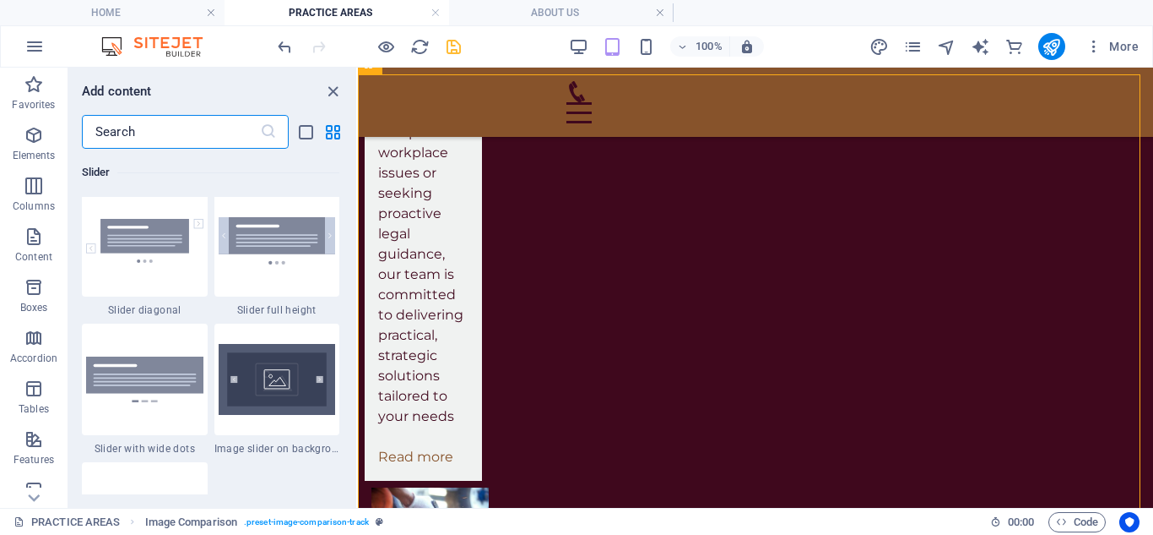
scroll to position [9722, 0]
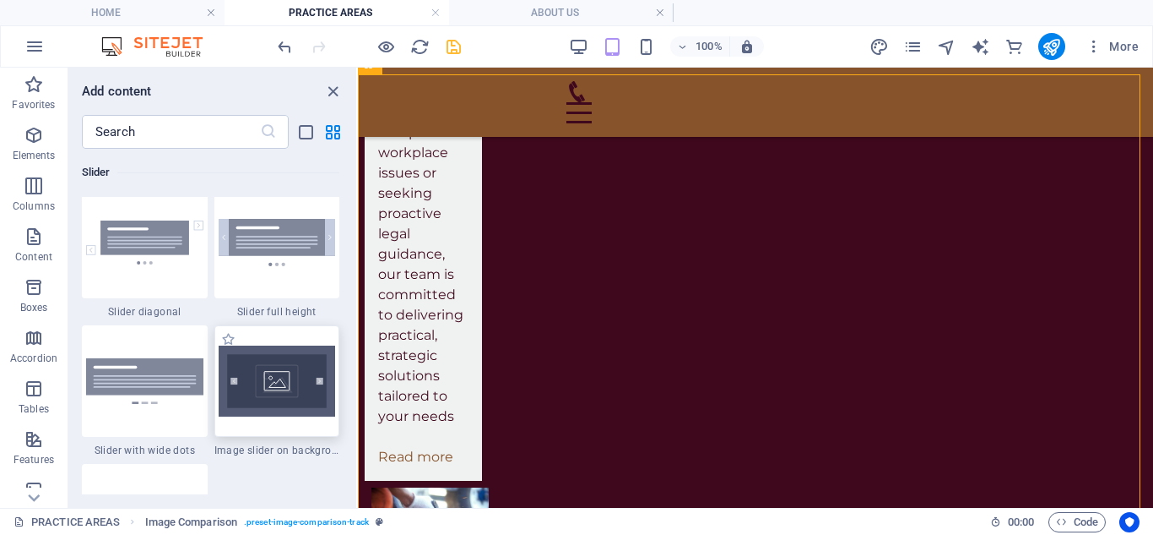
click at [284, 383] on img at bounding box center [277, 380] width 117 height 71
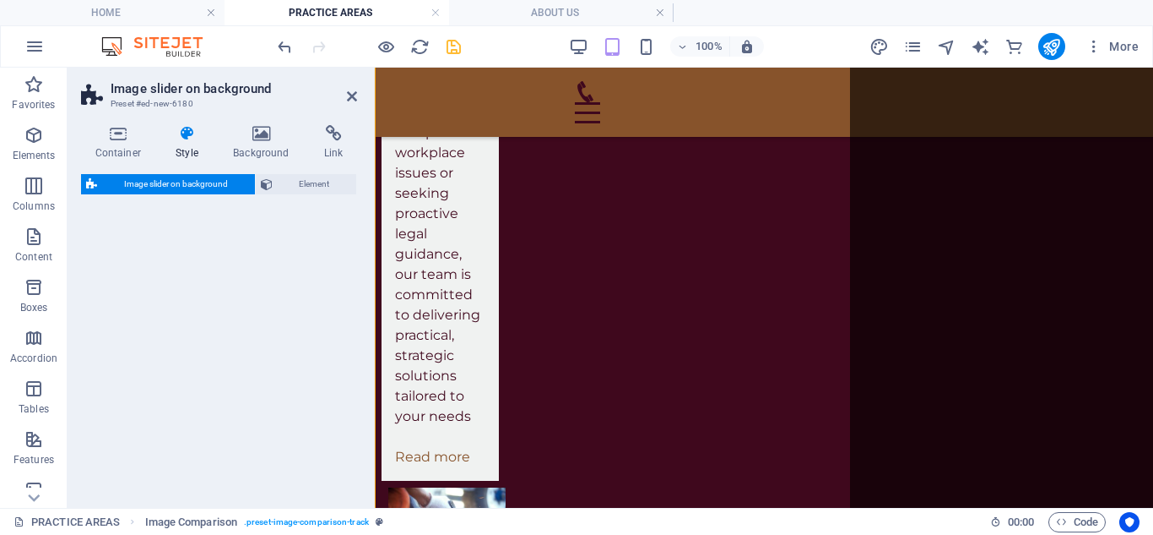
select select "rem"
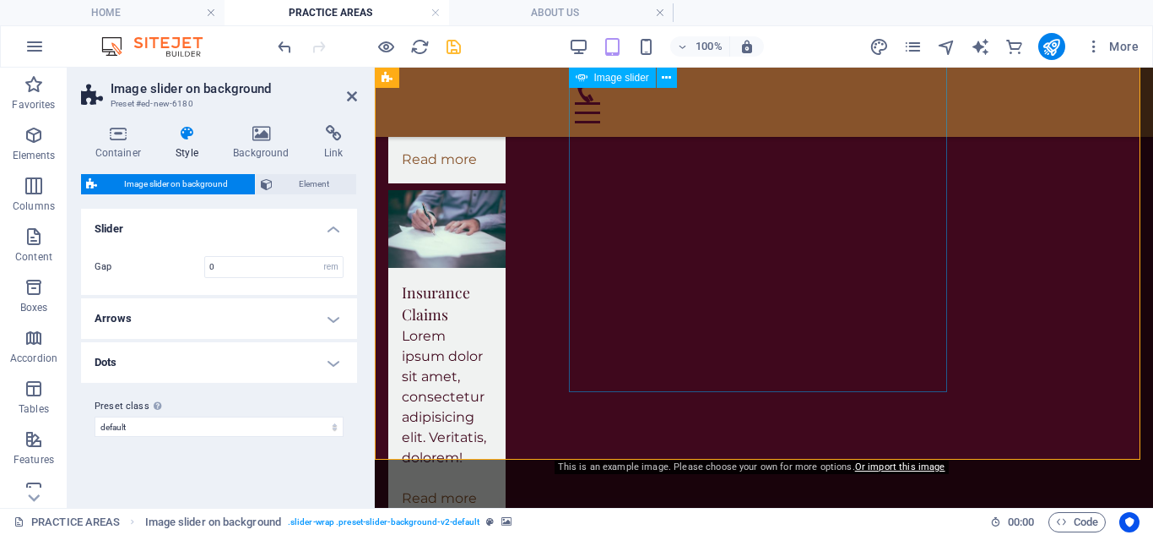
scroll to position [2518, 0]
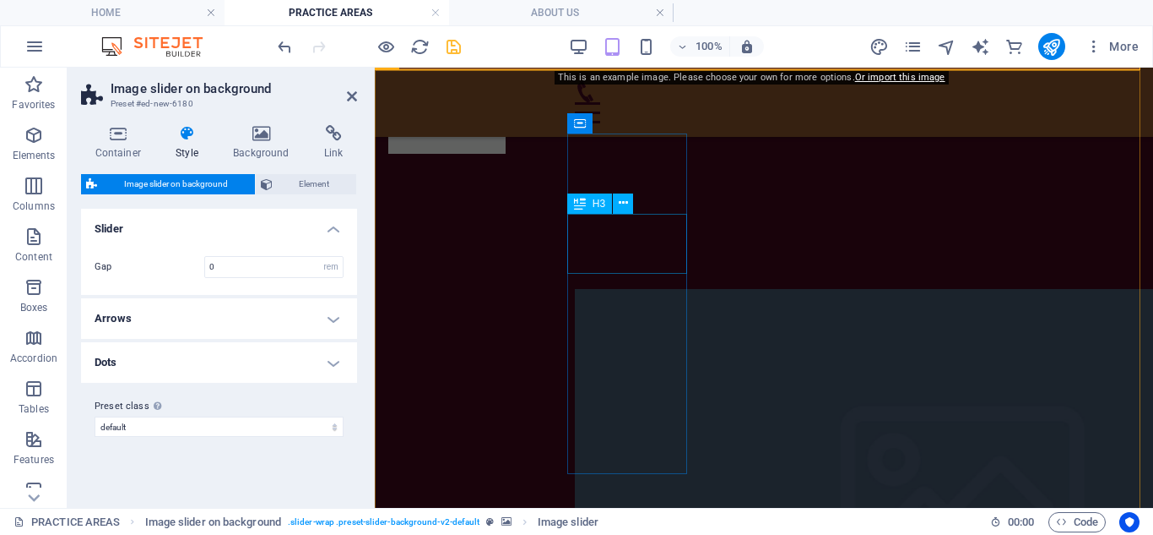
scroll to position [2856, 0]
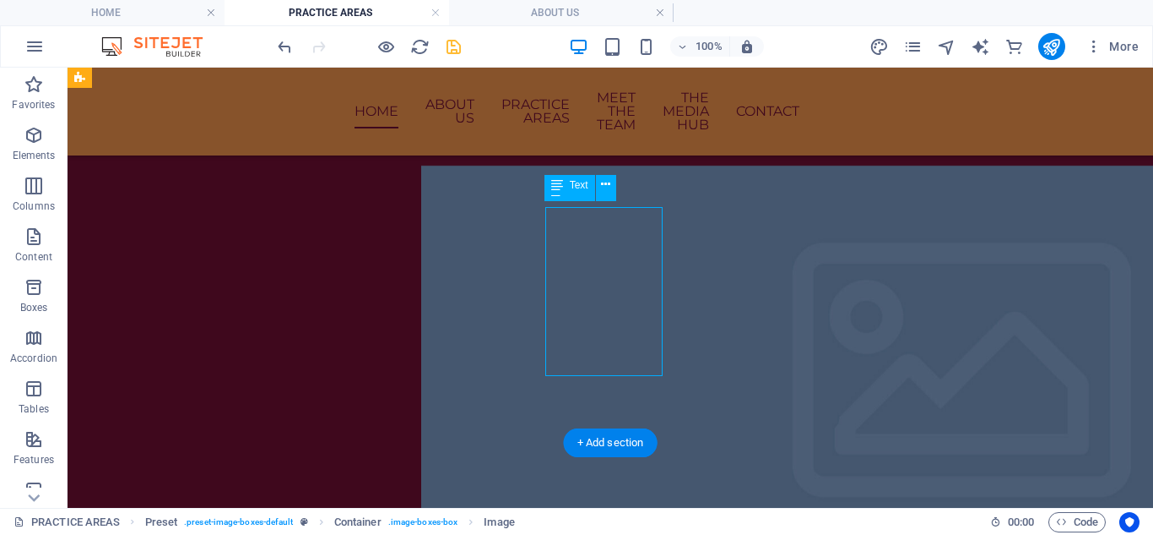
scroll to position [2868, 0]
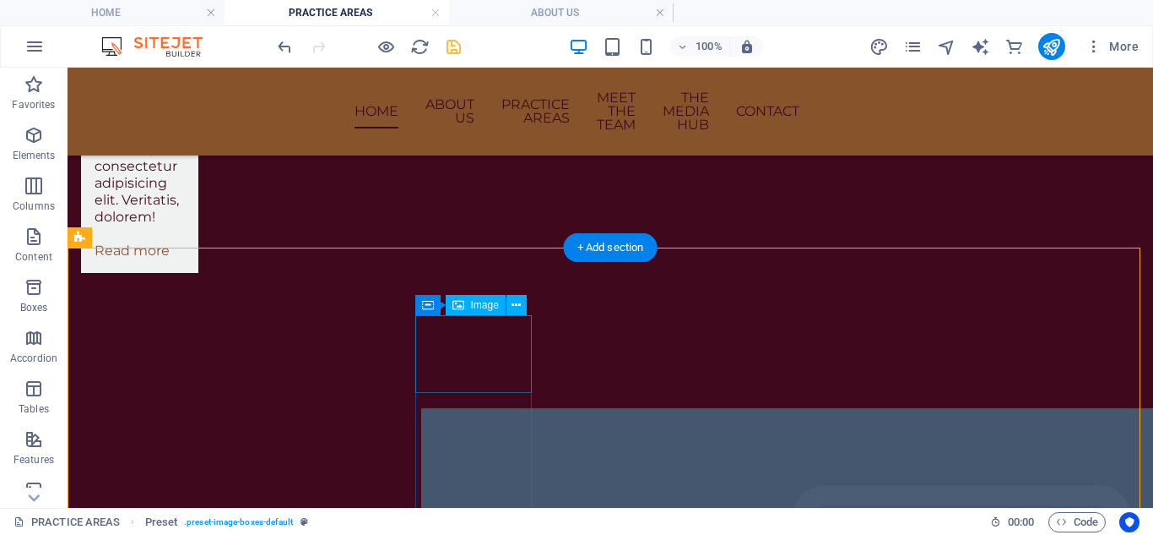
scroll to position [2700, 0]
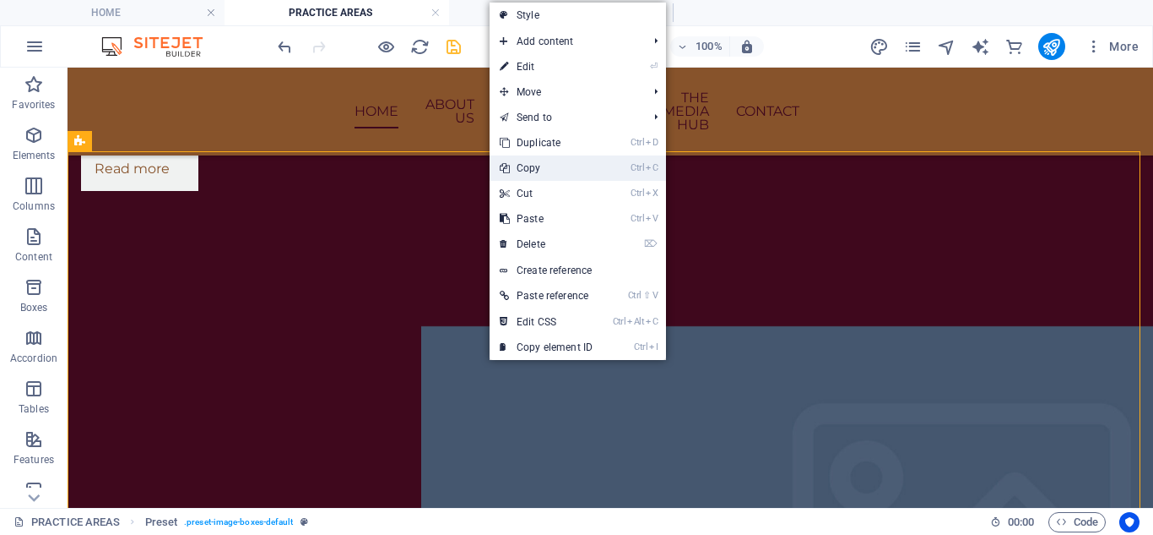
click at [540, 173] on link "Ctrl C Copy" at bounding box center [546, 167] width 113 height 25
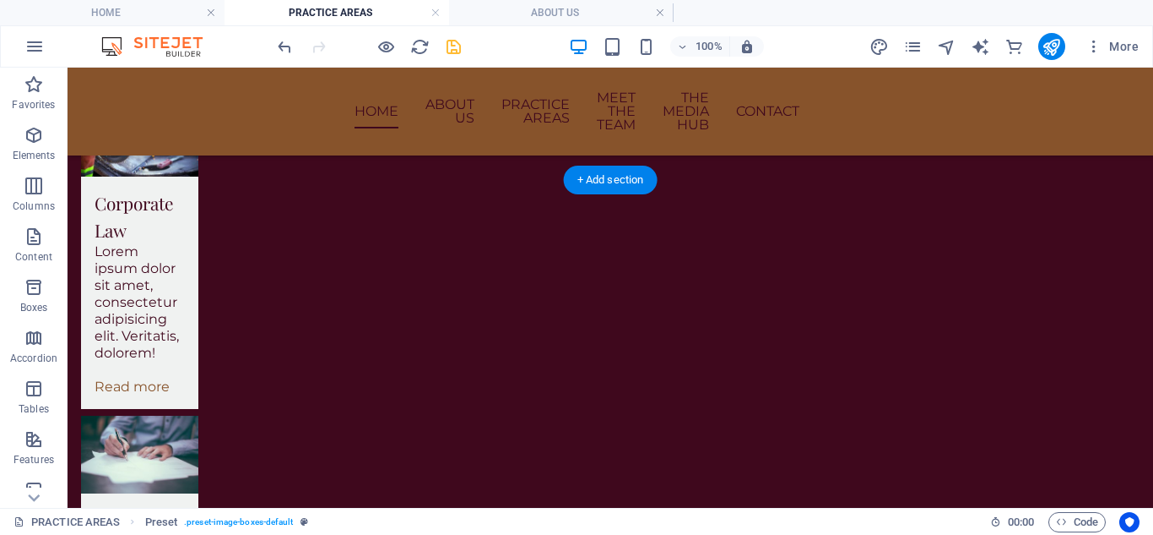
scroll to position [2109, 0]
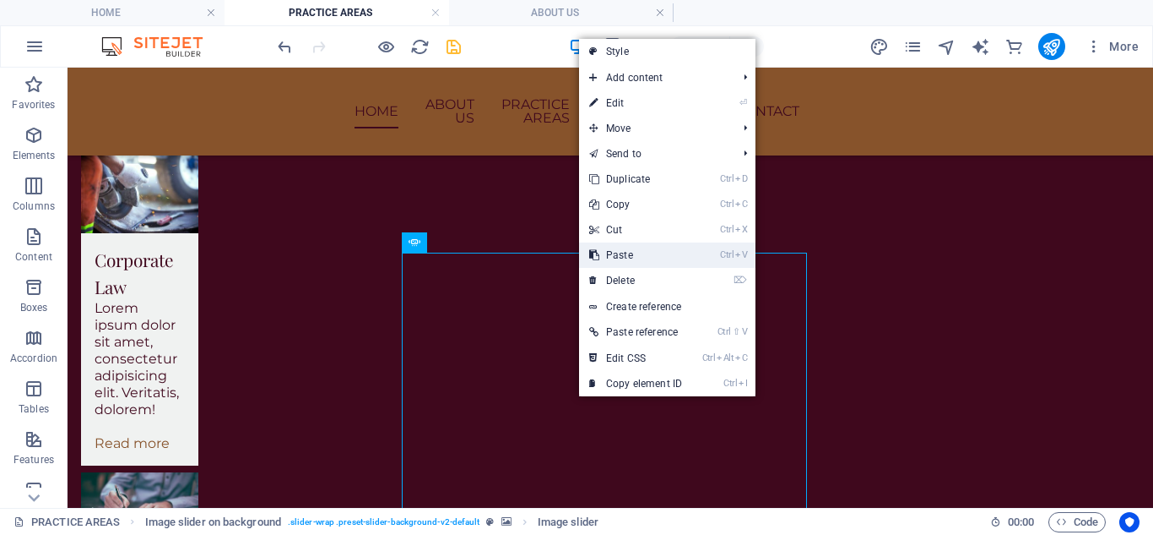
click at [618, 258] on link "Ctrl V Paste" at bounding box center [635, 254] width 113 height 25
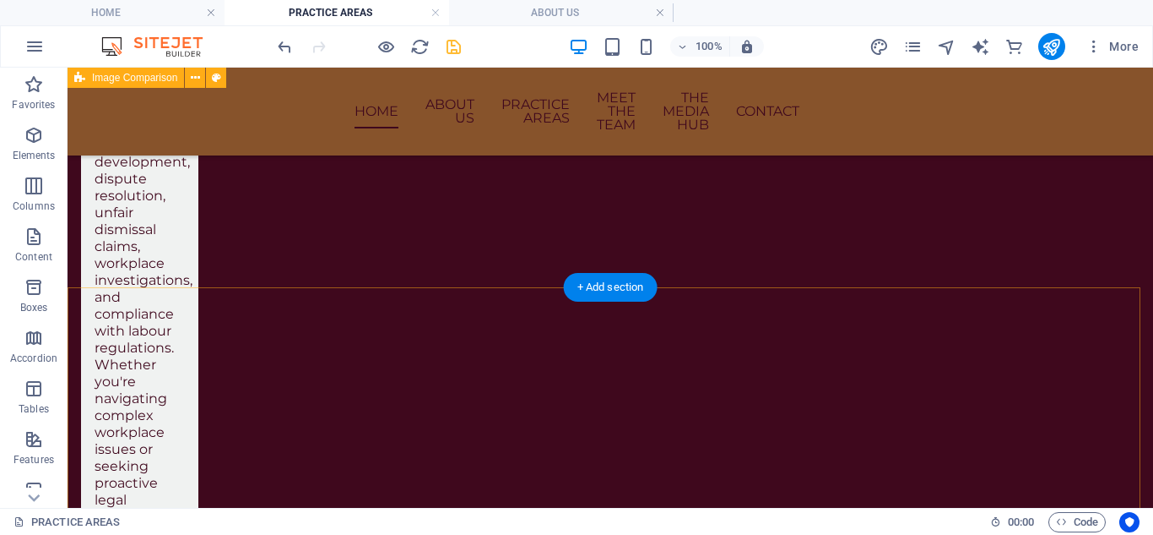
scroll to position [1548, 0]
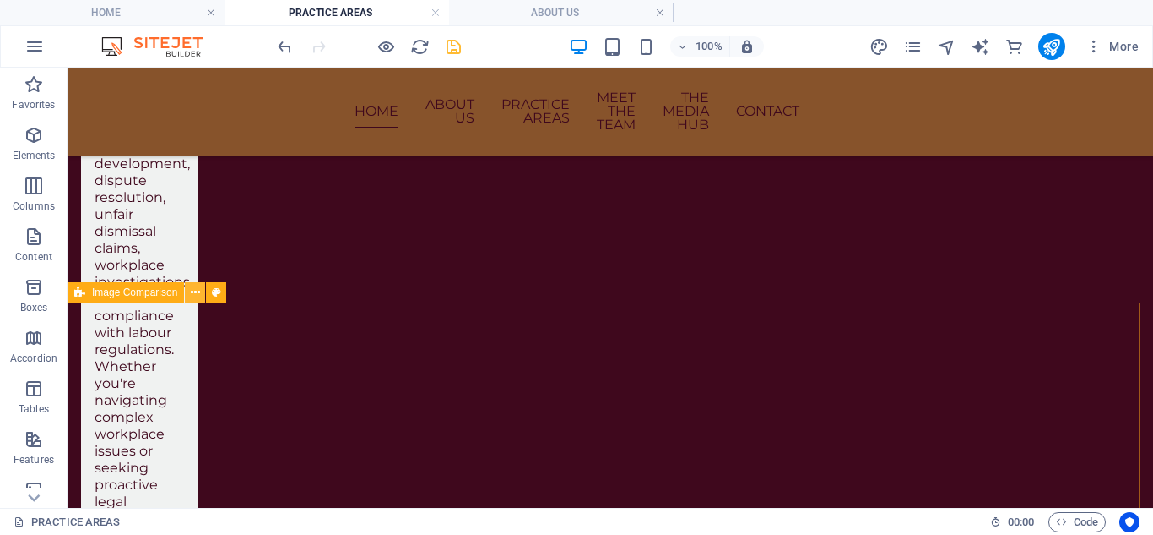
click at [202, 292] on button at bounding box center [195, 292] width 20 height 20
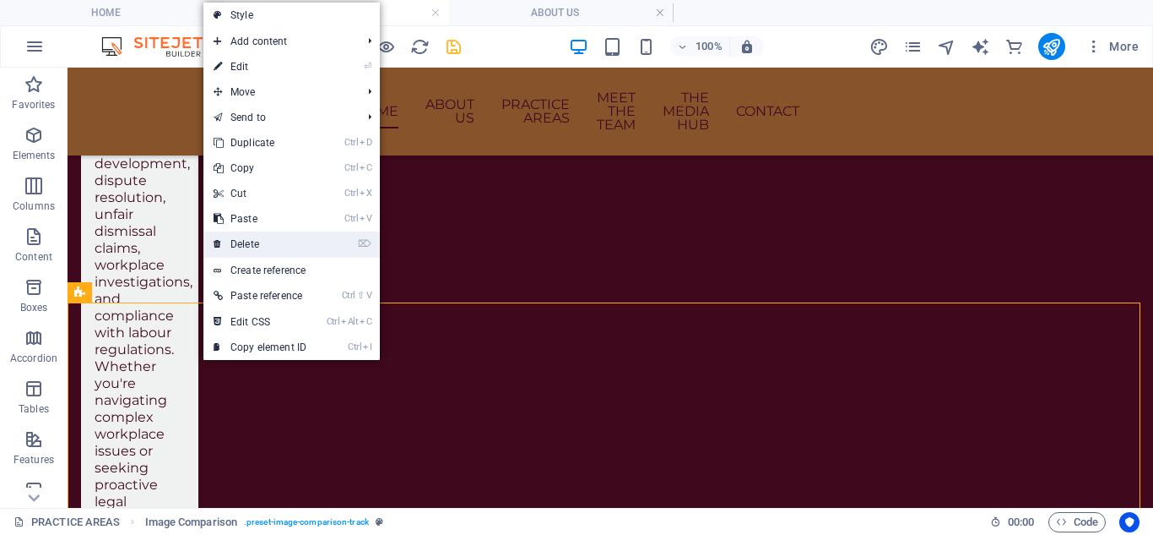
click at [236, 239] on link "⌦ Delete" at bounding box center [260, 243] width 113 height 25
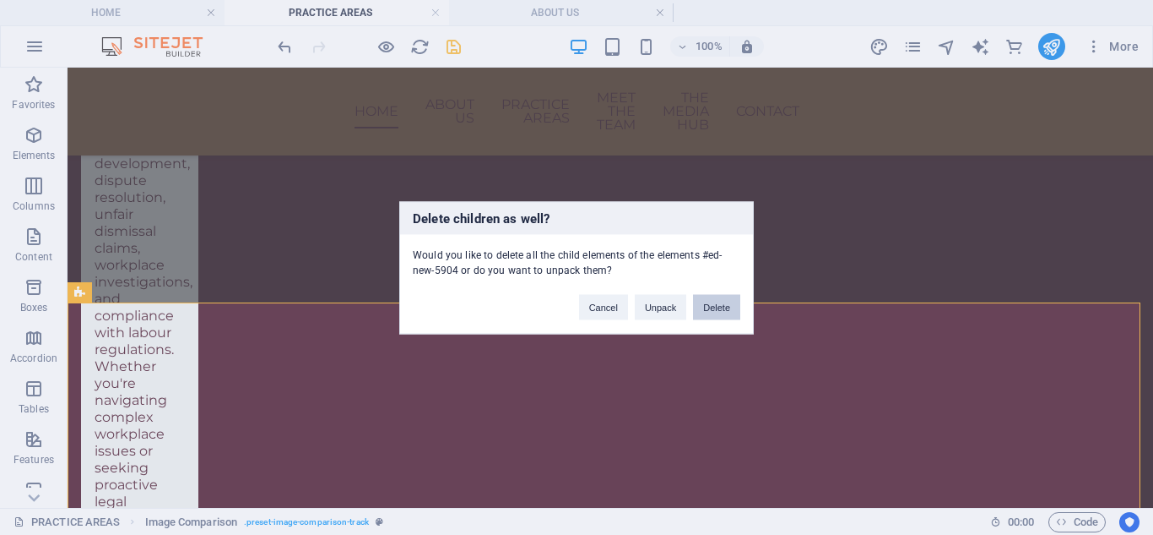
click at [735, 312] on button "Delete" at bounding box center [716, 306] width 47 height 25
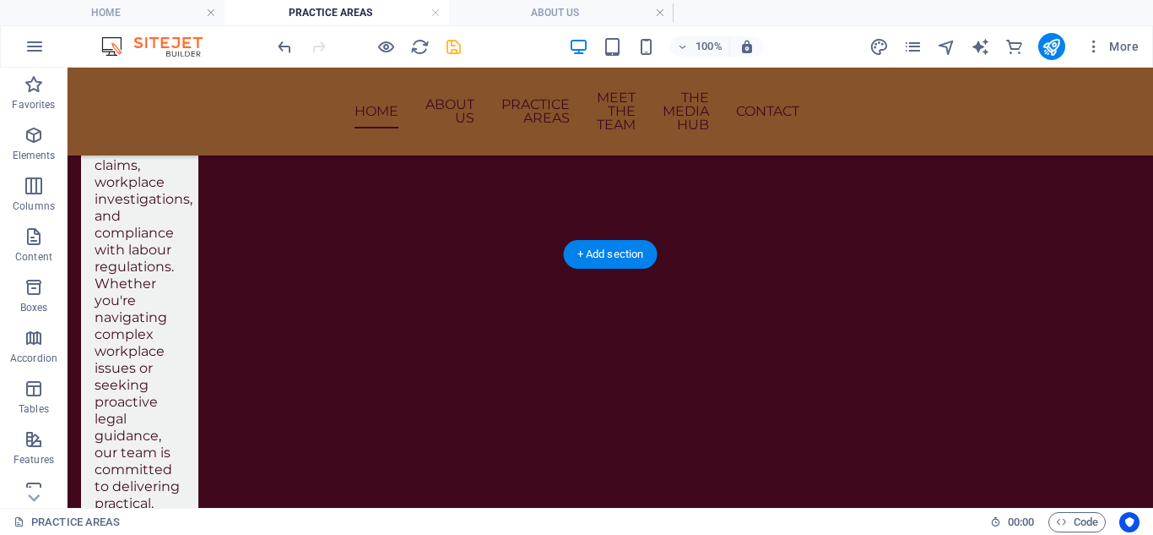
scroll to position [1632, 0]
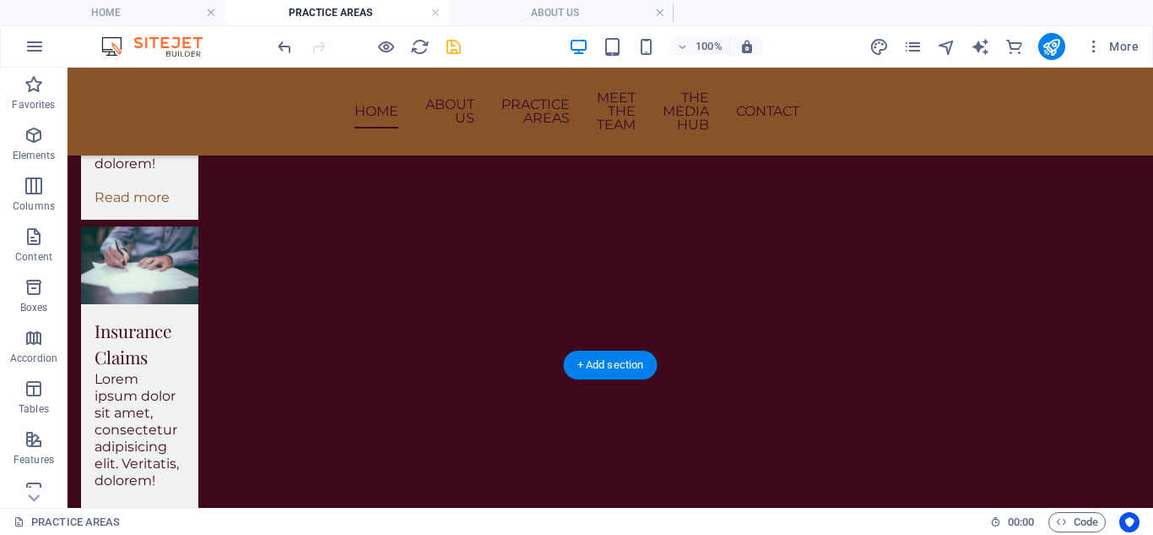
scroll to position [2392, 0]
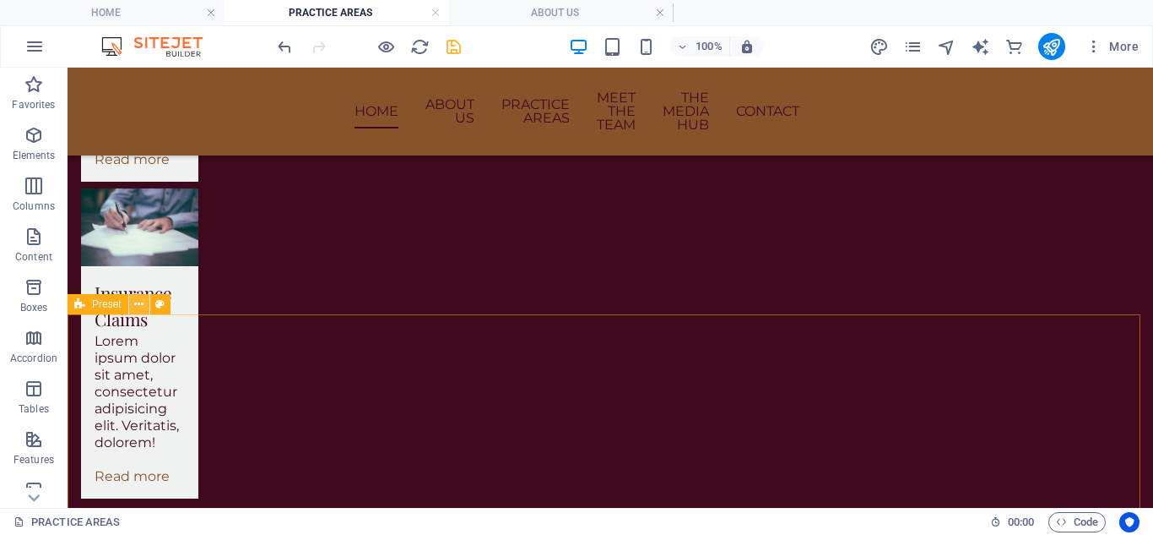
click at [146, 305] on button at bounding box center [139, 304] width 20 height 20
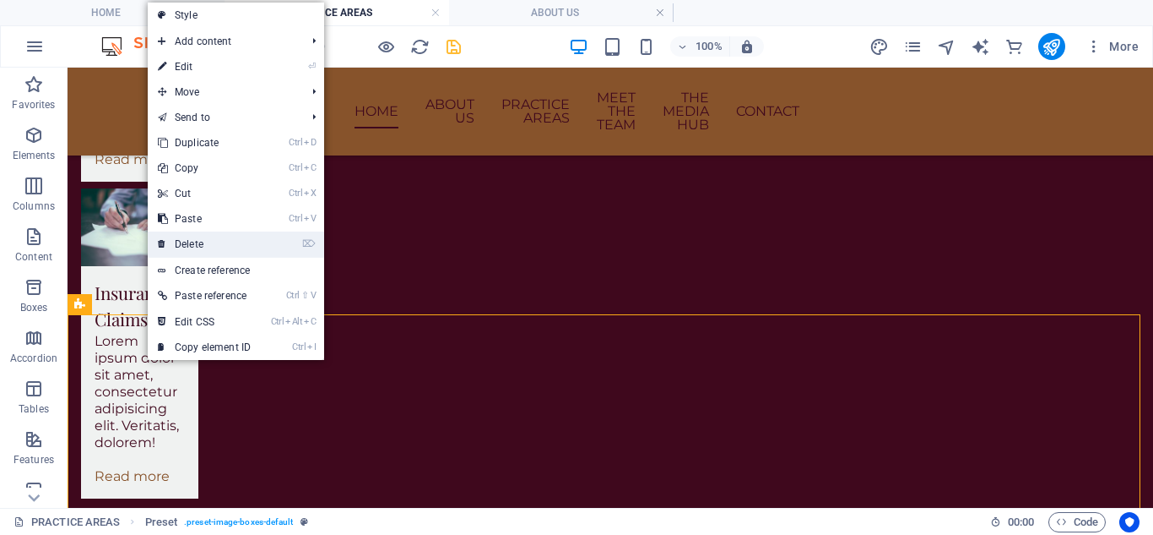
click at [168, 238] on link "⌦ Delete" at bounding box center [204, 243] width 113 height 25
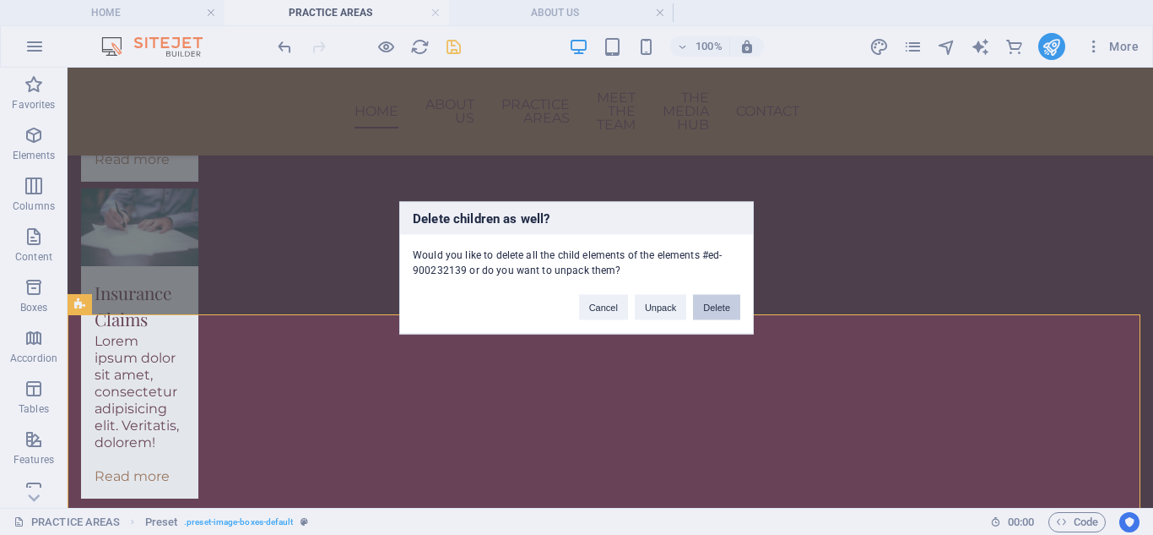
click at [721, 303] on button "Delete" at bounding box center [716, 306] width 47 height 25
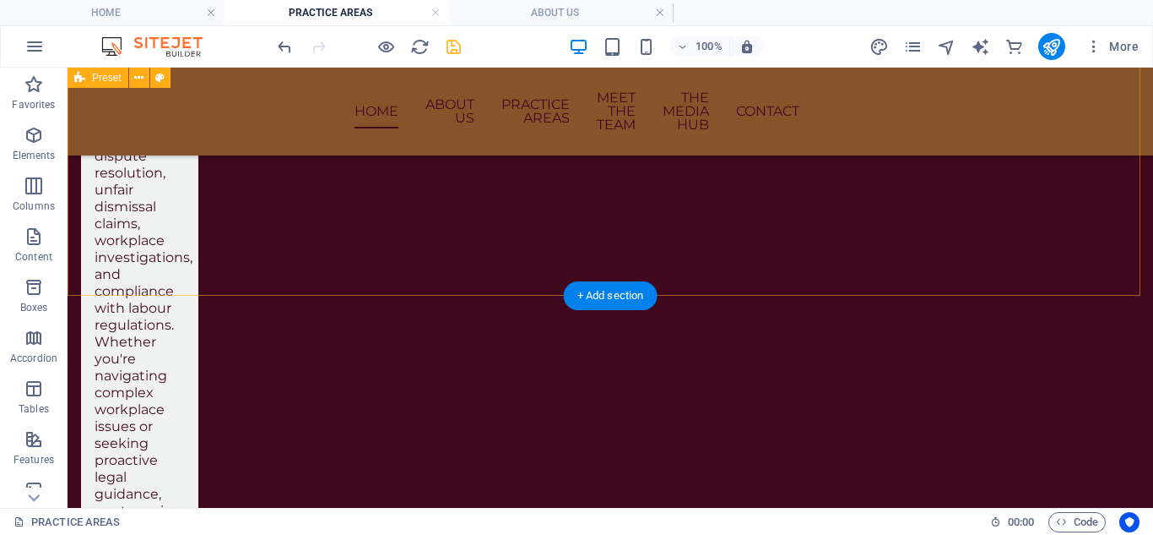
scroll to position [1548, 0]
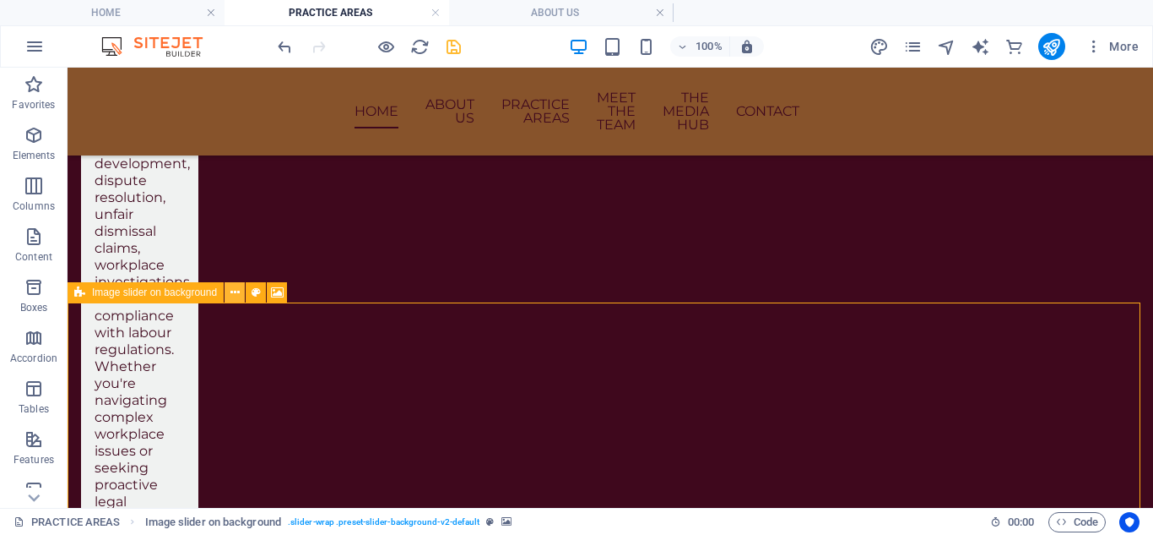
click at [228, 291] on button at bounding box center [235, 292] width 20 height 20
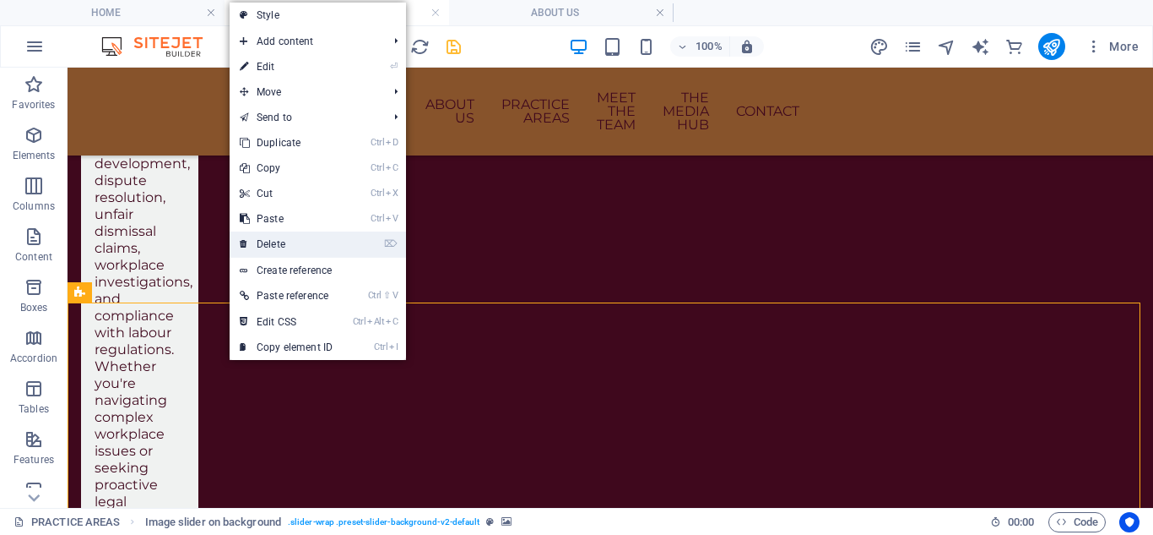
click at [296, 242] on link "⌦ Delete" at bounding box center [286, 243] width 113 height 25
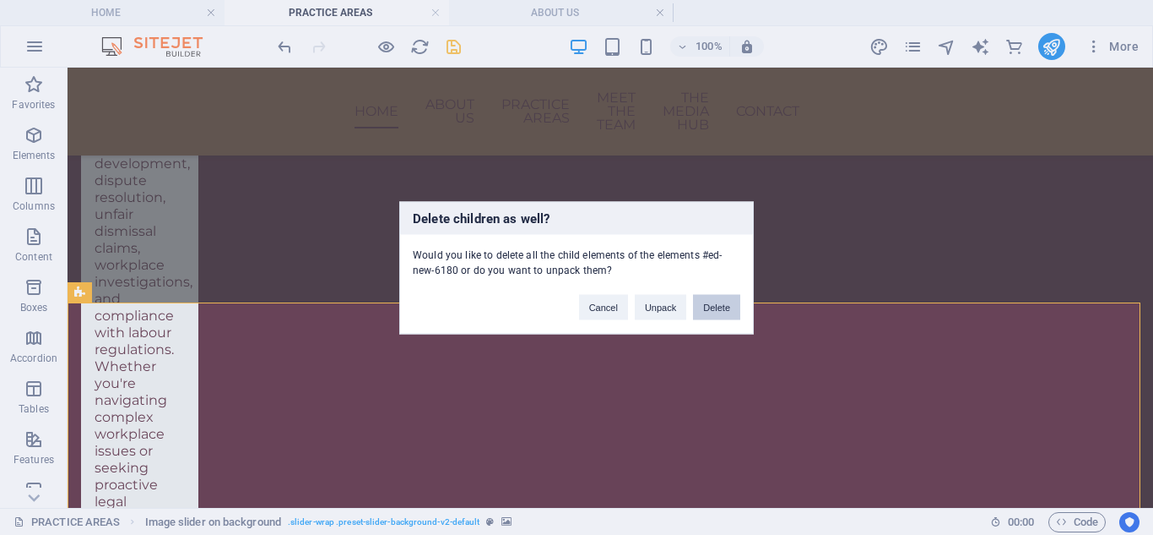
click at [721, 313] on button "Delete" at bounding box center [716, 306] width 47 height 25
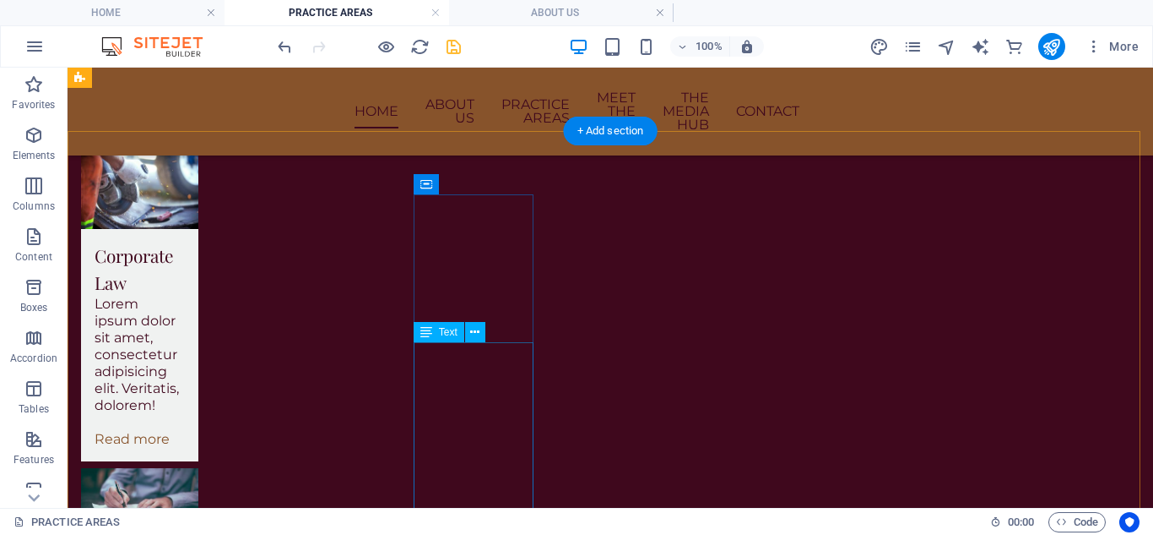
scroll to position [1843, 0]
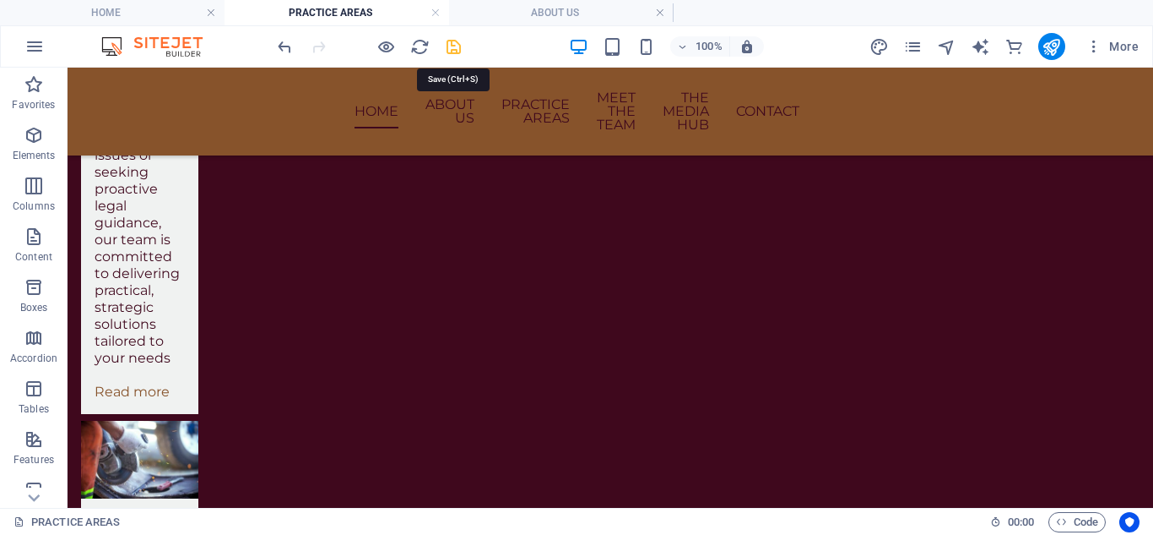
click at [444, 47] on icon "save" at bounding box center [453, 46] width 19 height 19
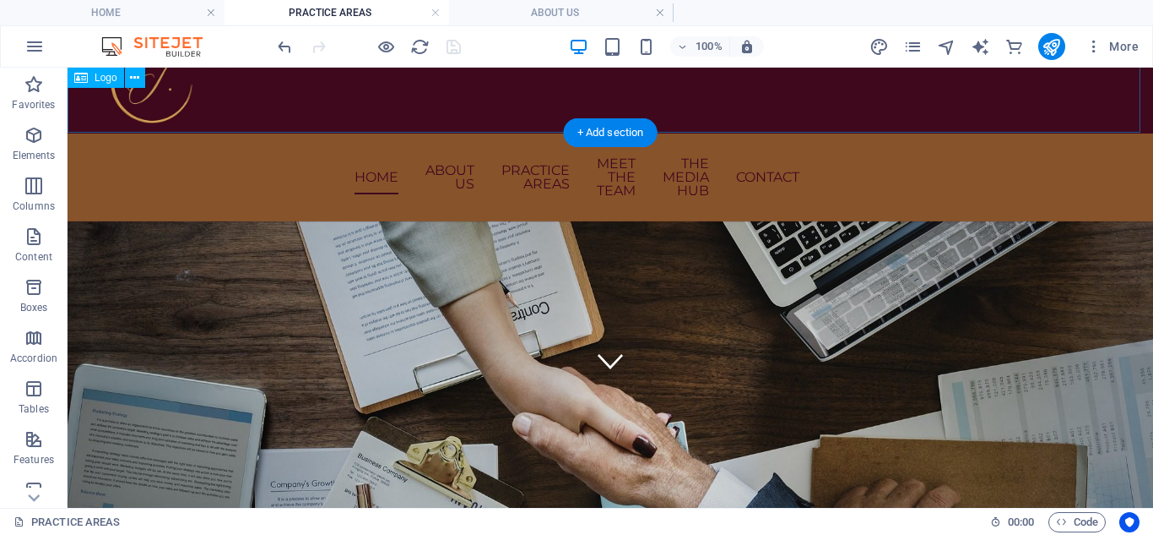
scroll to position [0, 0]
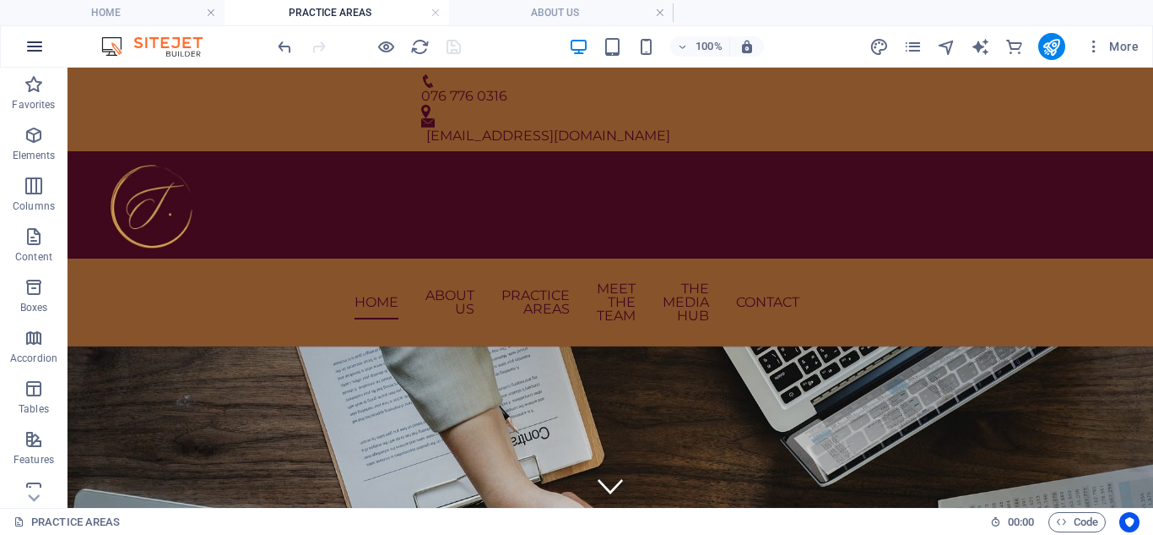
click at [29, 49] on icon "button" at bounding box center [34, 46] width 20 height 20
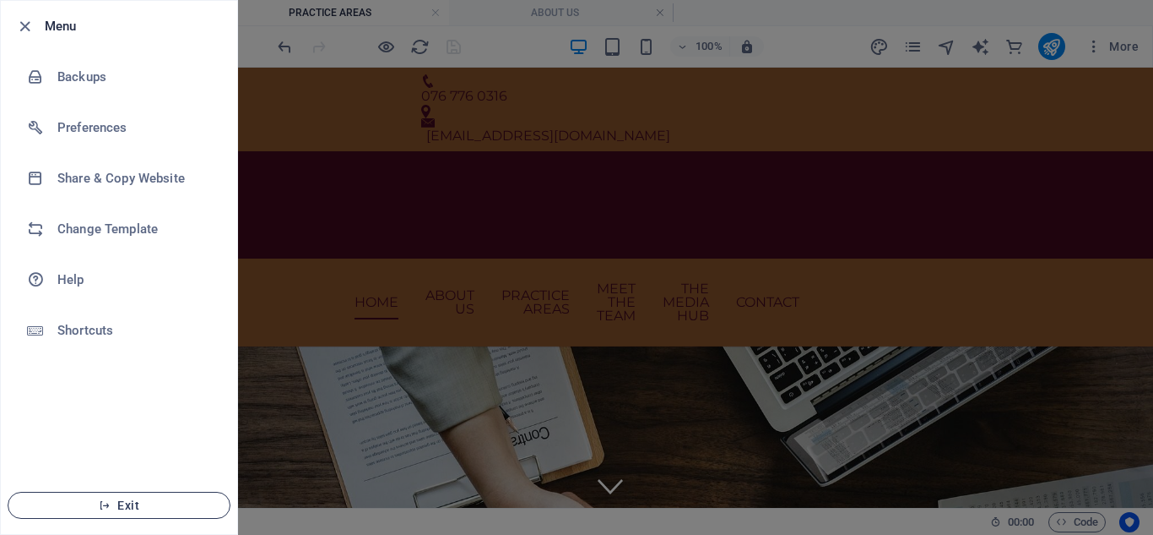
click at [131, 502] on span "Exit" at bounding box center [119, 505] width 194 height 14
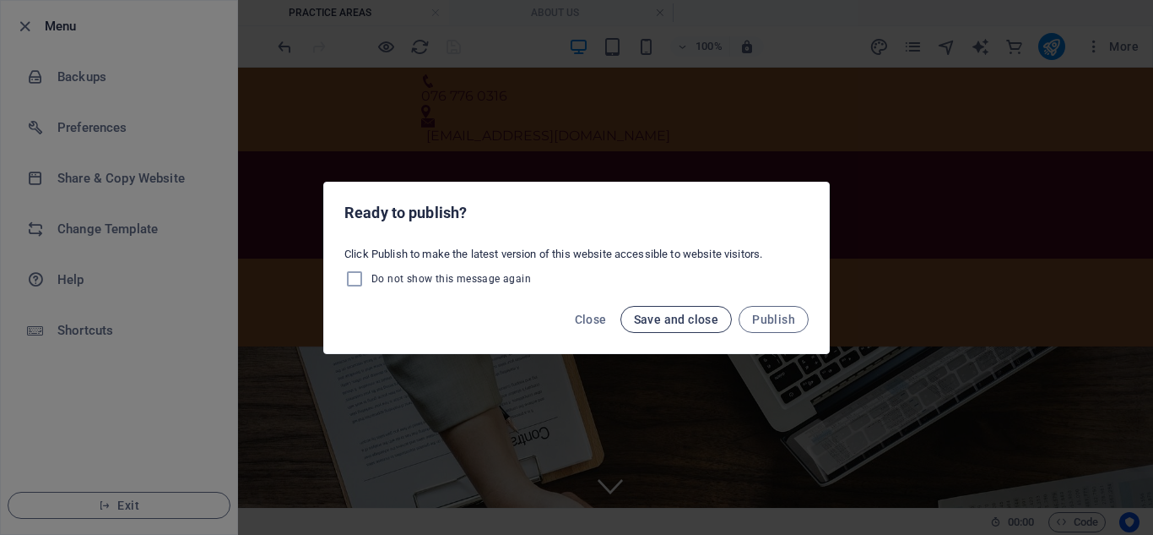
click at [701, 326] on button "Save and close" at bounding box center [677, 319] width 112 height 27
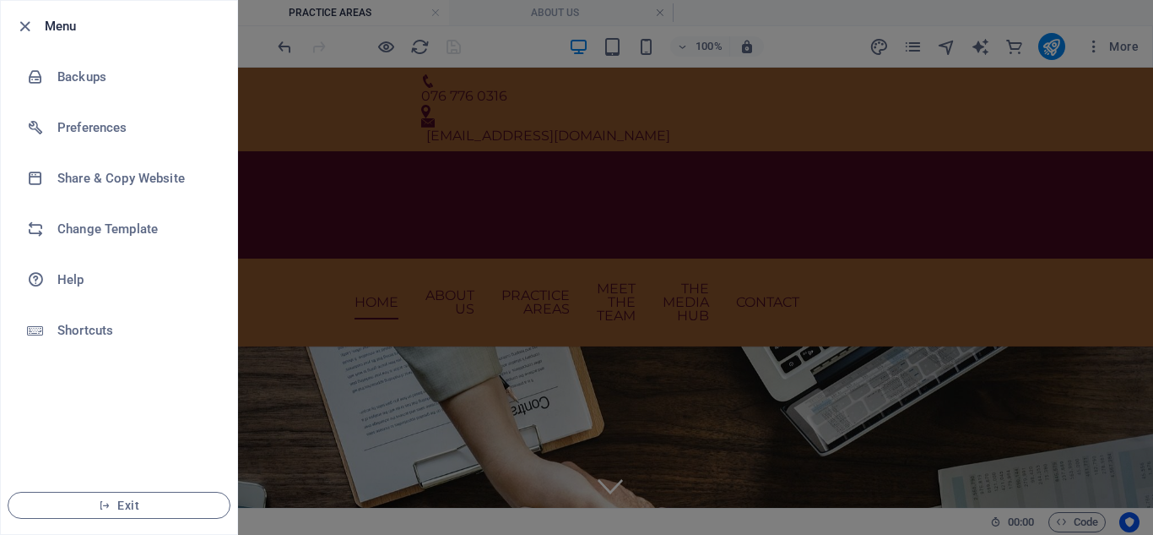
click at [491, 305] on div at bounding box center [576, 267] width 1153 height 535
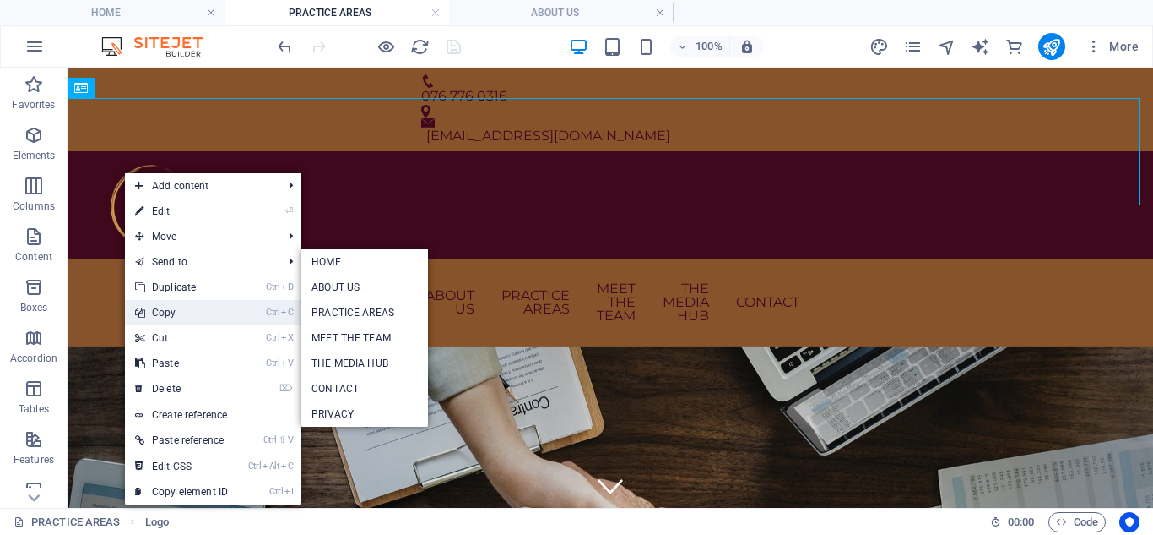
click at [198, 305] on link "Ctrl C Copy" at bounding box center [181, 312] width 113 height 25
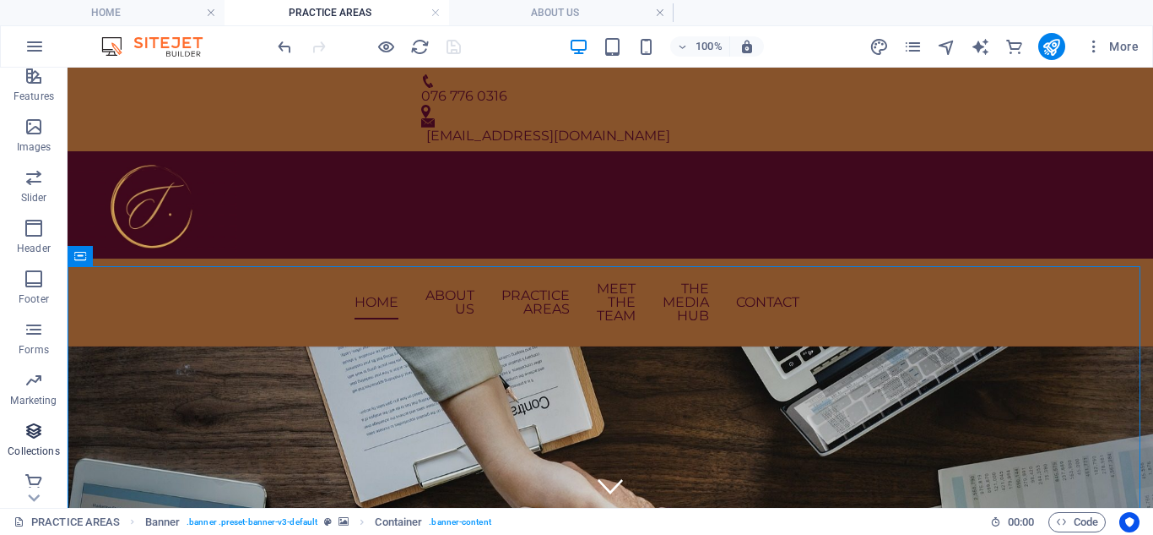
scroll to position [371, 0]
click at [32, 55] on icon "button" at bounding box center [34, 46] width 20 height 20
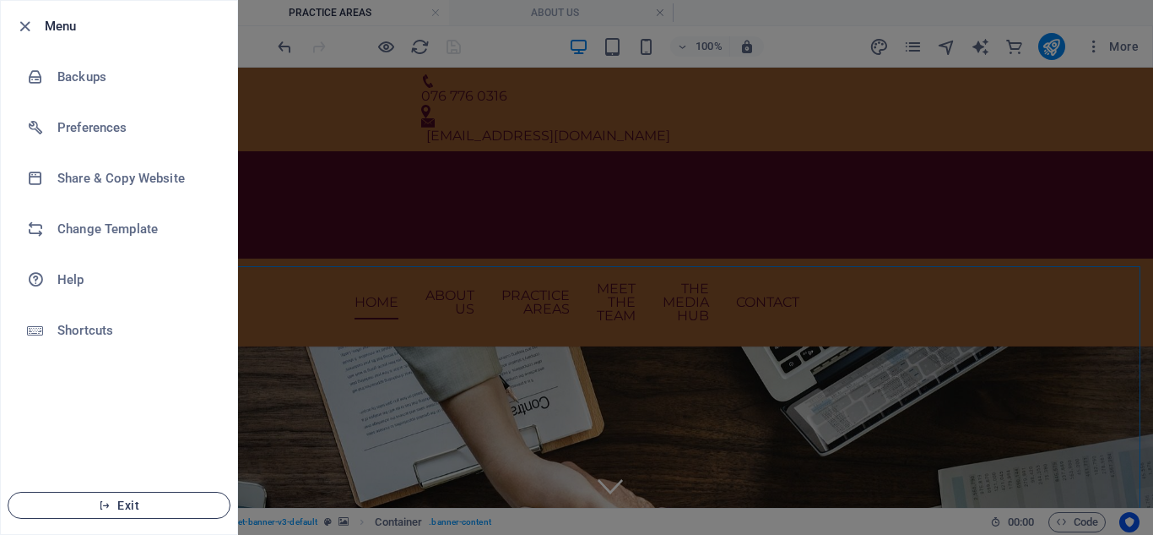
click at [145, 499] on span "Exit" at bounding box center [119, 505] width 194 height 14
